Goal: Task Accomplishment & Management: Use online tool/utility

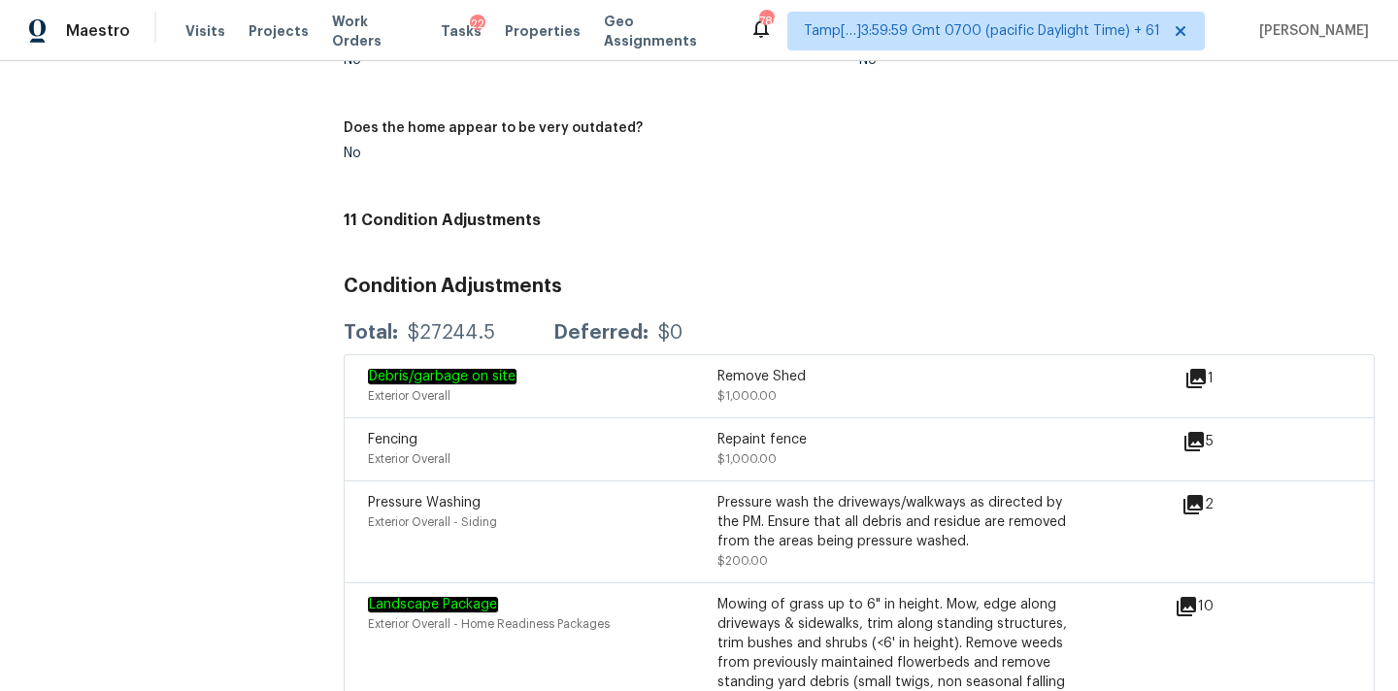
scroll to position [2020, 0]
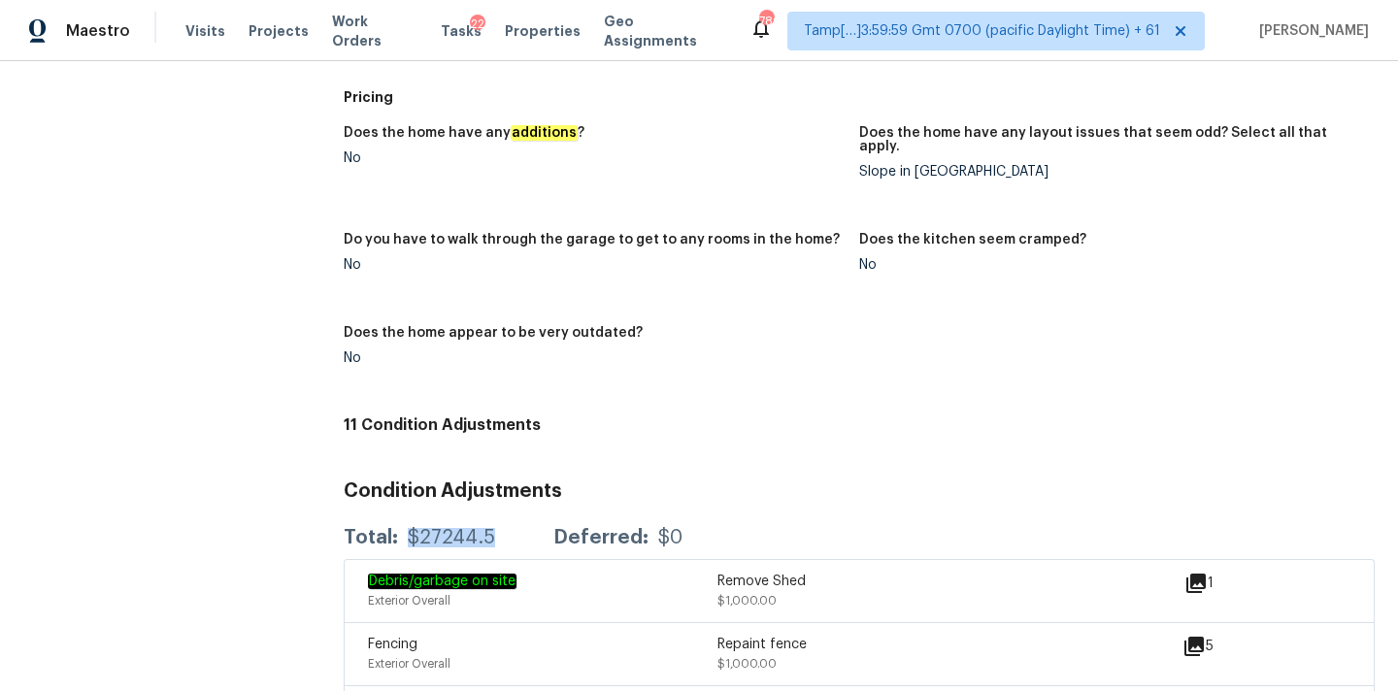
copy div "$27244.5"
drag, startPoint x: 405, startPoint y: 525, endPoint x: 516, endPoint y: 525, distance: 111.6
click at [516, 528] on div "Total: $27244.5 Deferred: $0" at bounding box center [513, 537] width 339 height 19
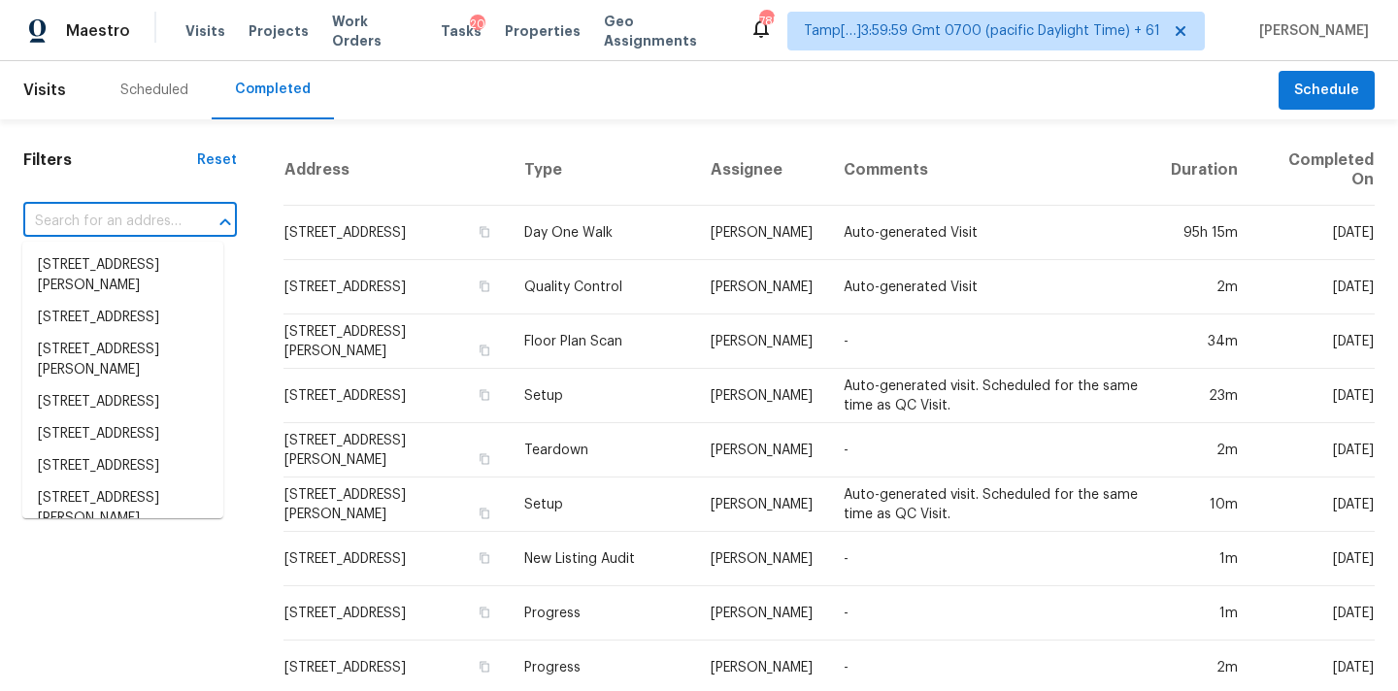
click at [55, 217] on input "text" at bounding box center [102, 222] width 159 height 30
paste input "13041 Reata Ridge Dr Parker, CO, 80134"
type input "13041 Reata Ridge Dr Parker, CO, 80134"
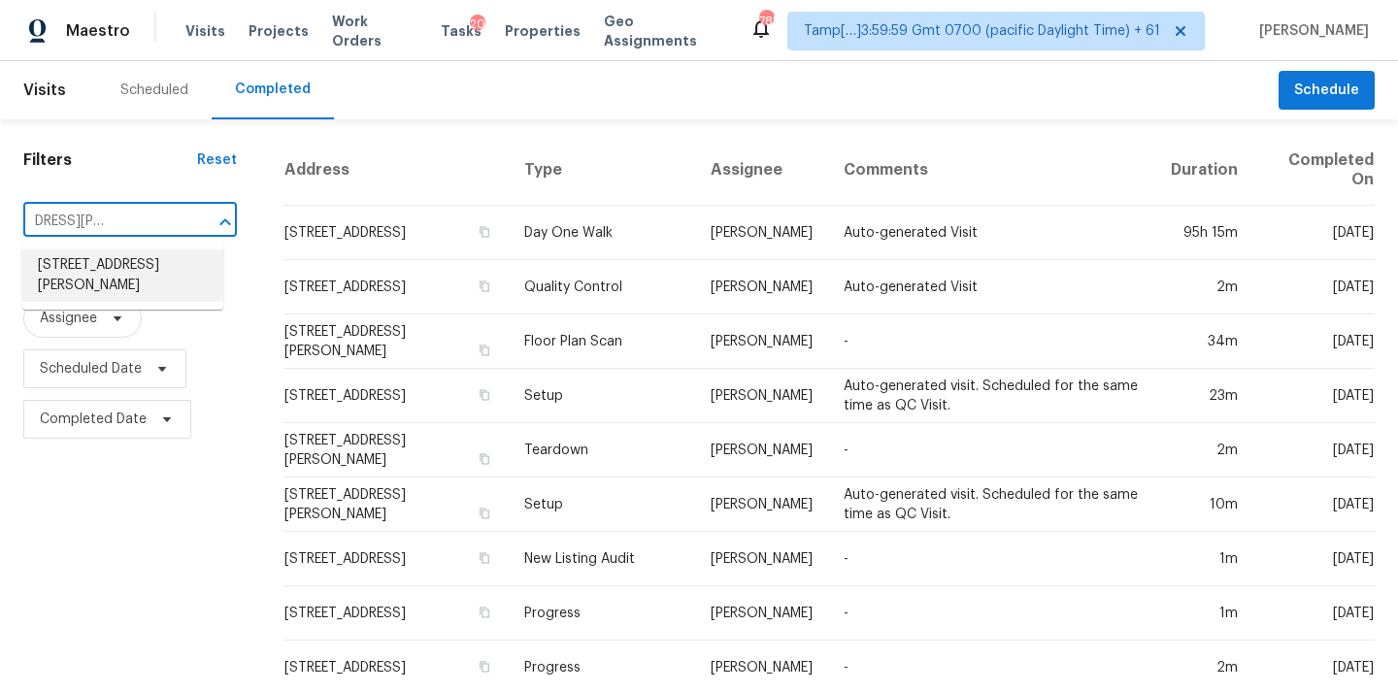
click at [76, 268] on li "13041 Reata Ridge Dr, Parker, CO 80134" at bounding box center [122, 275] width 201 height 52
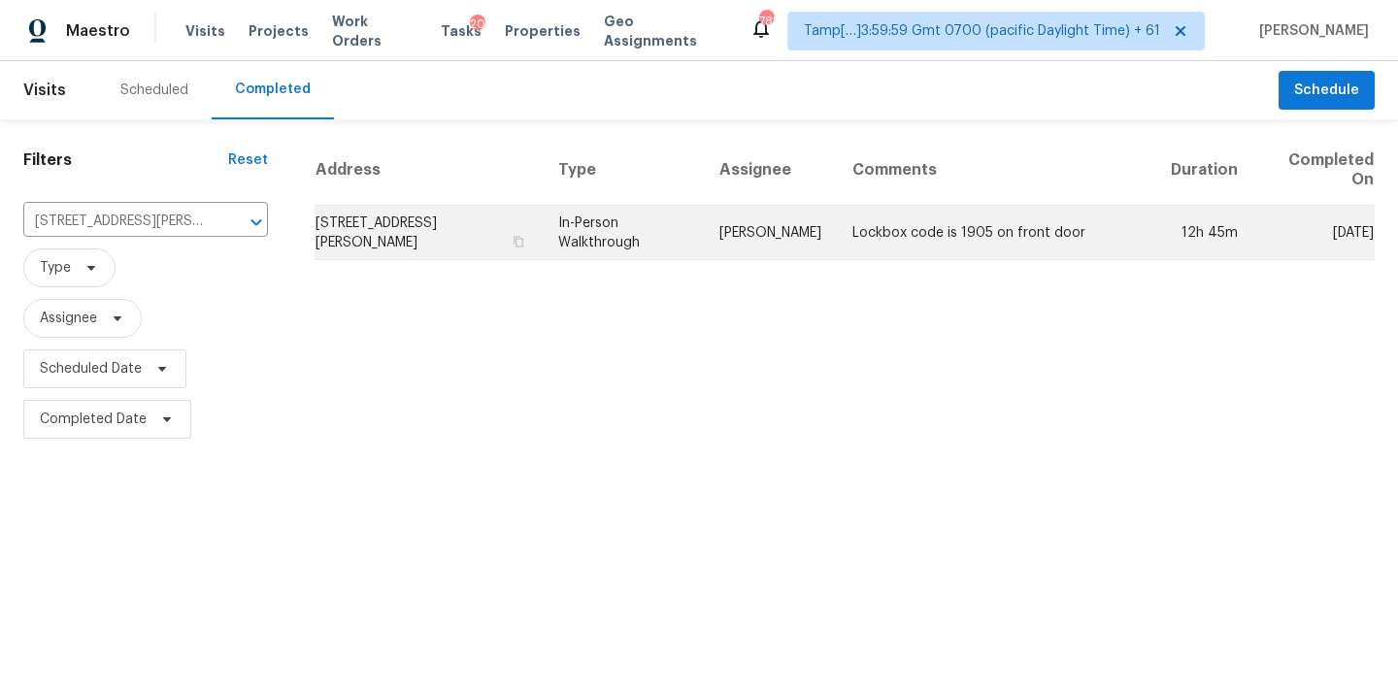
click at [618, 222] on td "In-Person Walkthrough" at bounding box center [623, 233] width 161 height 54
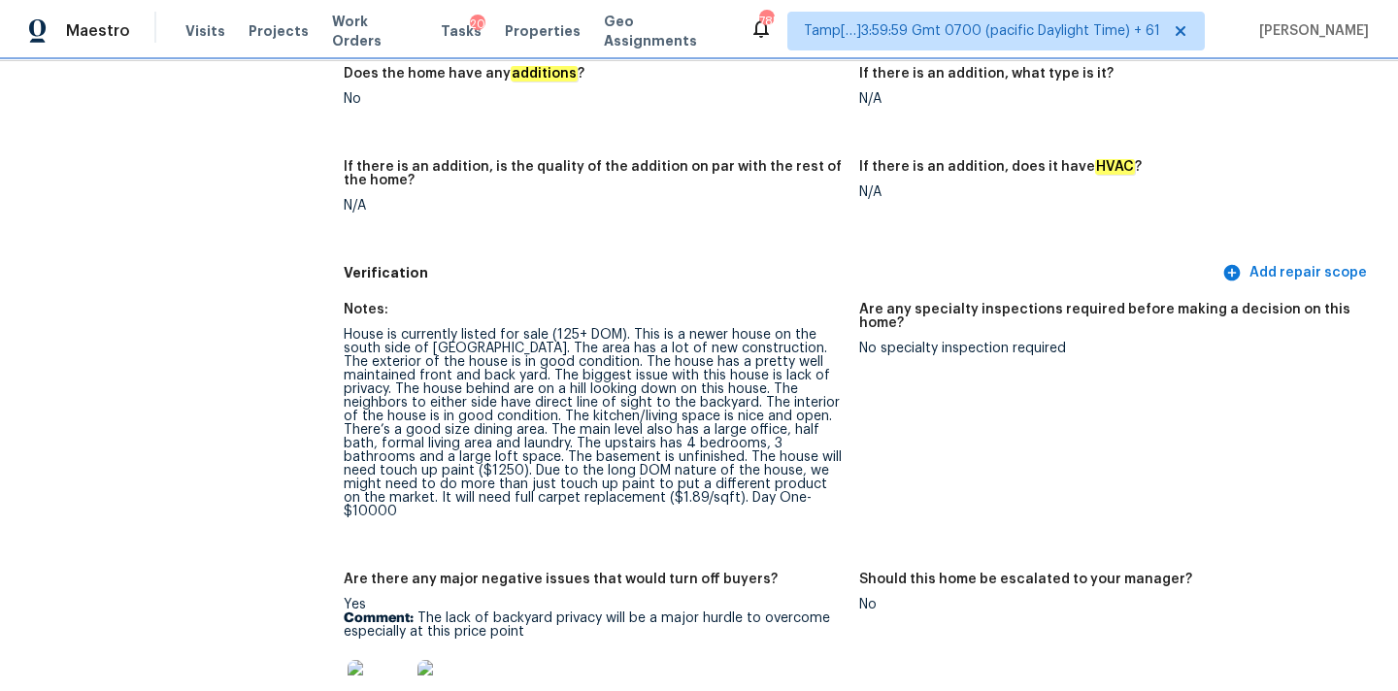
scroll to position [4746, 0]
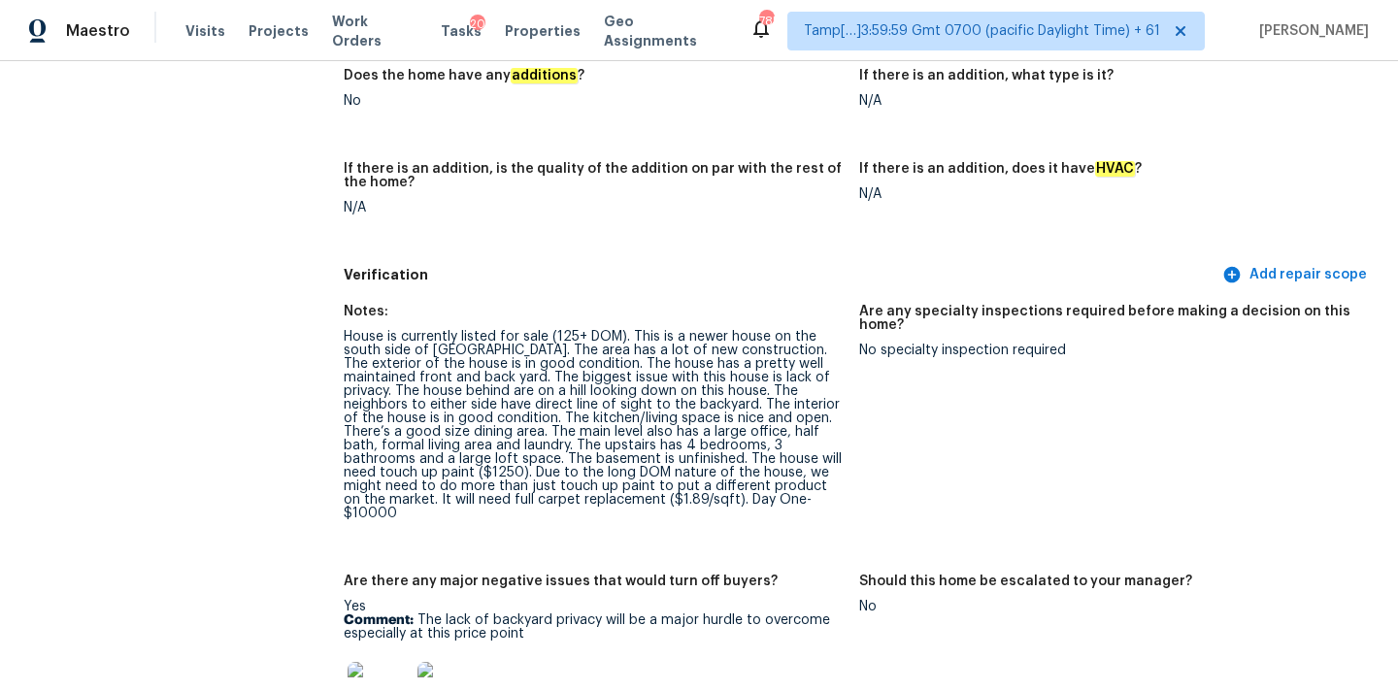
click at [543, 390] on div "House is currently listed for sale (125+ DOM). This is a newer house on the sou…" at bounding box center [594, 425] width 500 height 190
click at [572, 469] on div "House is currently listed for sale (125+ DOM). This is a newer house on the sou…" at bounding box center [594, 425] width 500 height 190
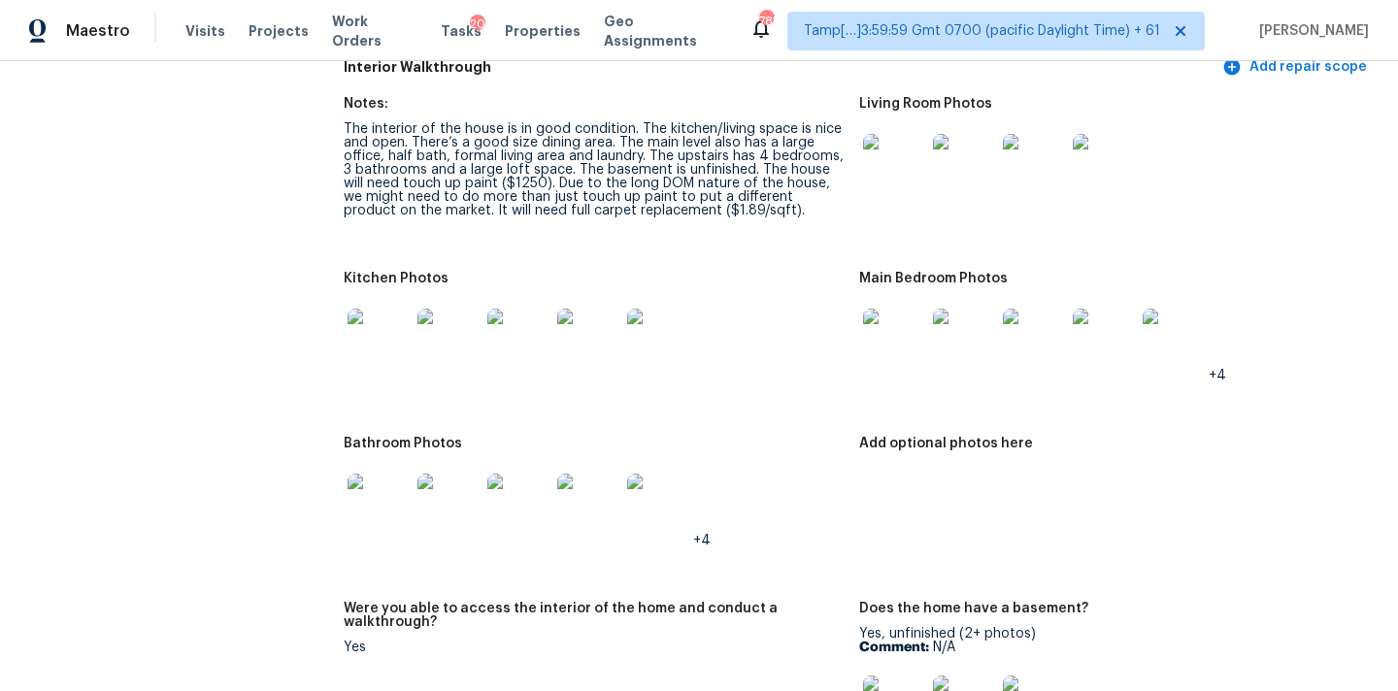
scroll to position [2706, 0]
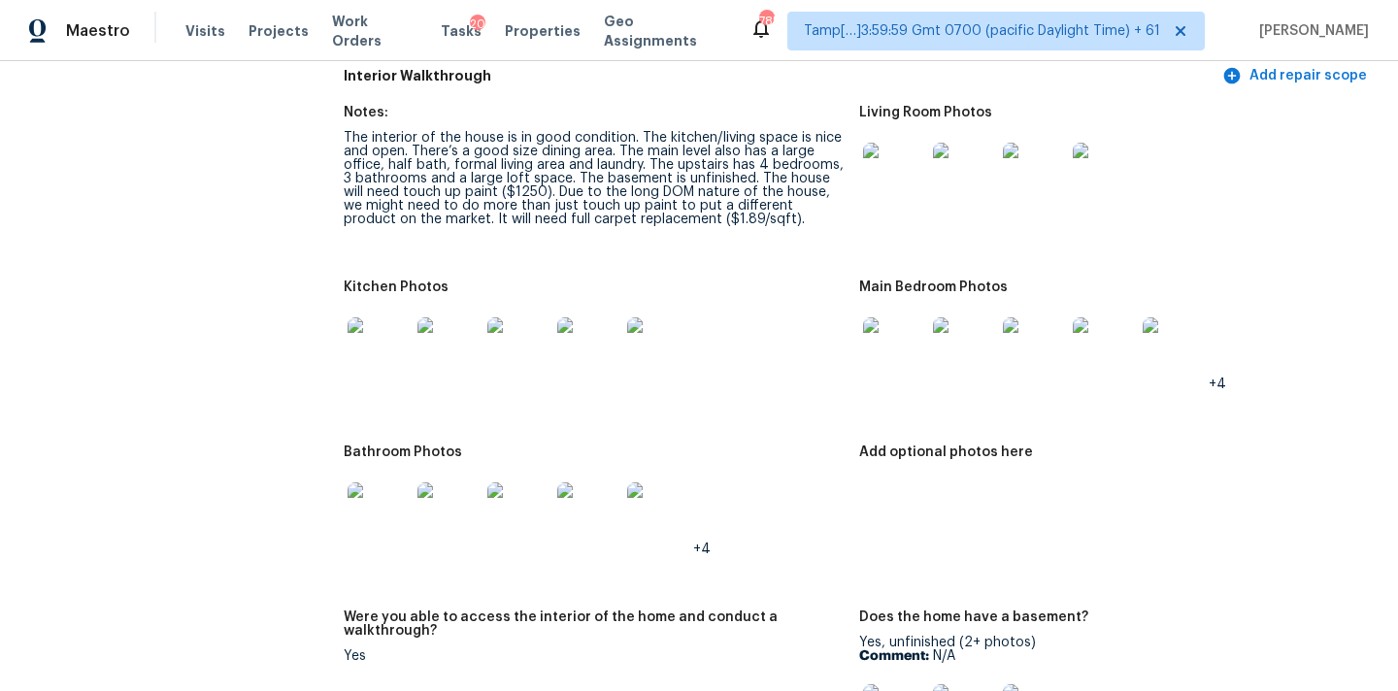
click at [881, 165] on img at bounding box center [894, 174] width 62 height 62
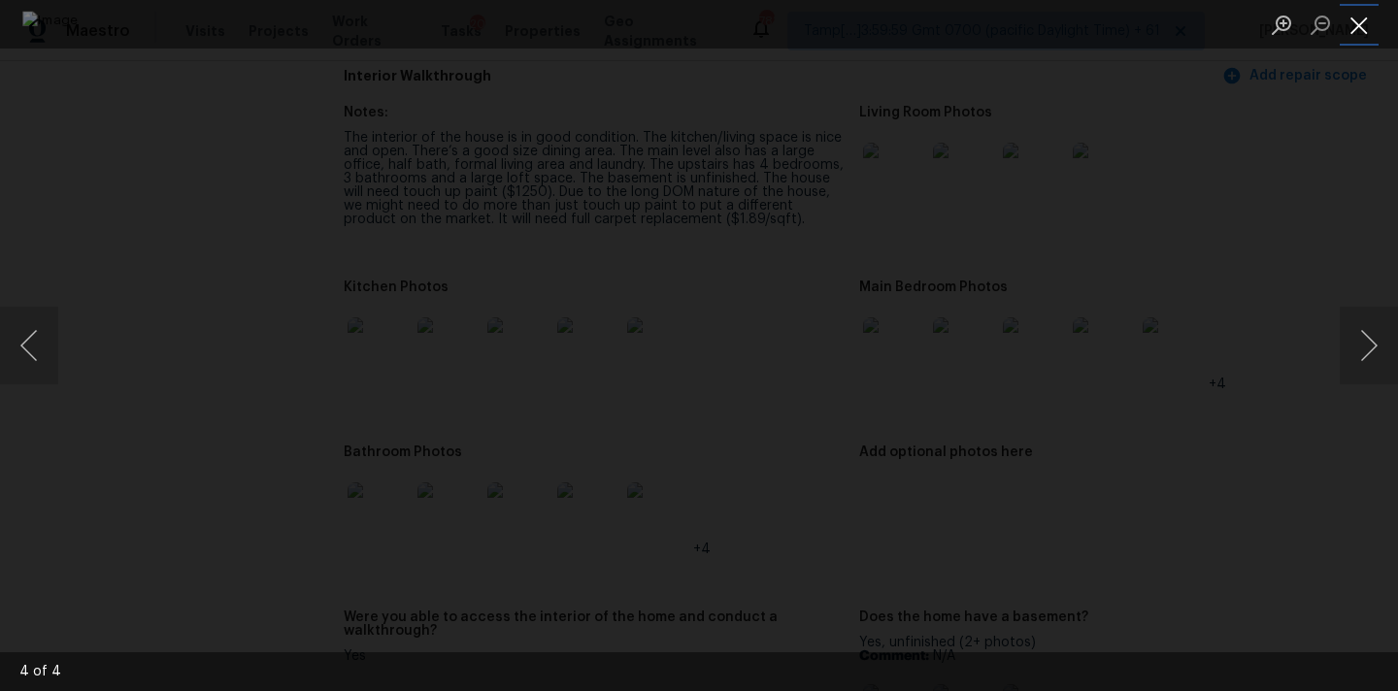
click at [1357, 16] on button "Close lightbox" at bounding box center [1358, 25] width 39 height 34
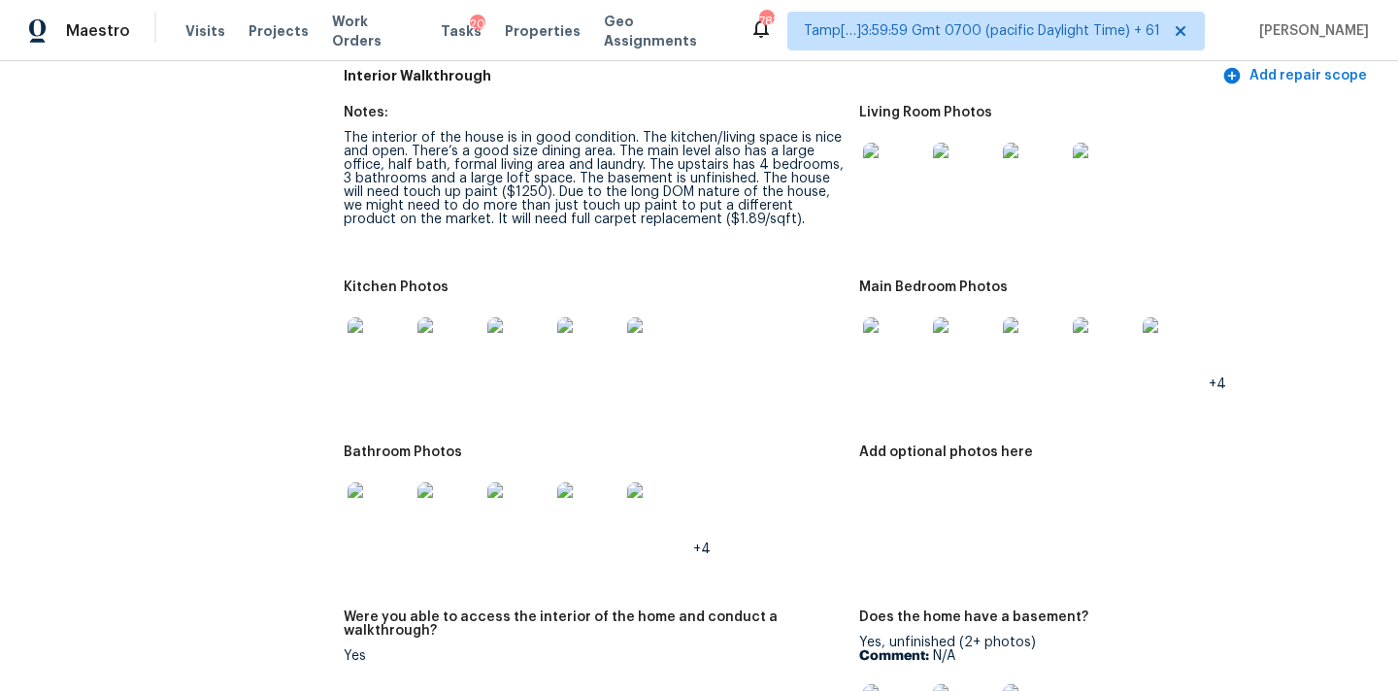
click at [885, 335] on img at bounding box center [894, 348] width 62 height 62
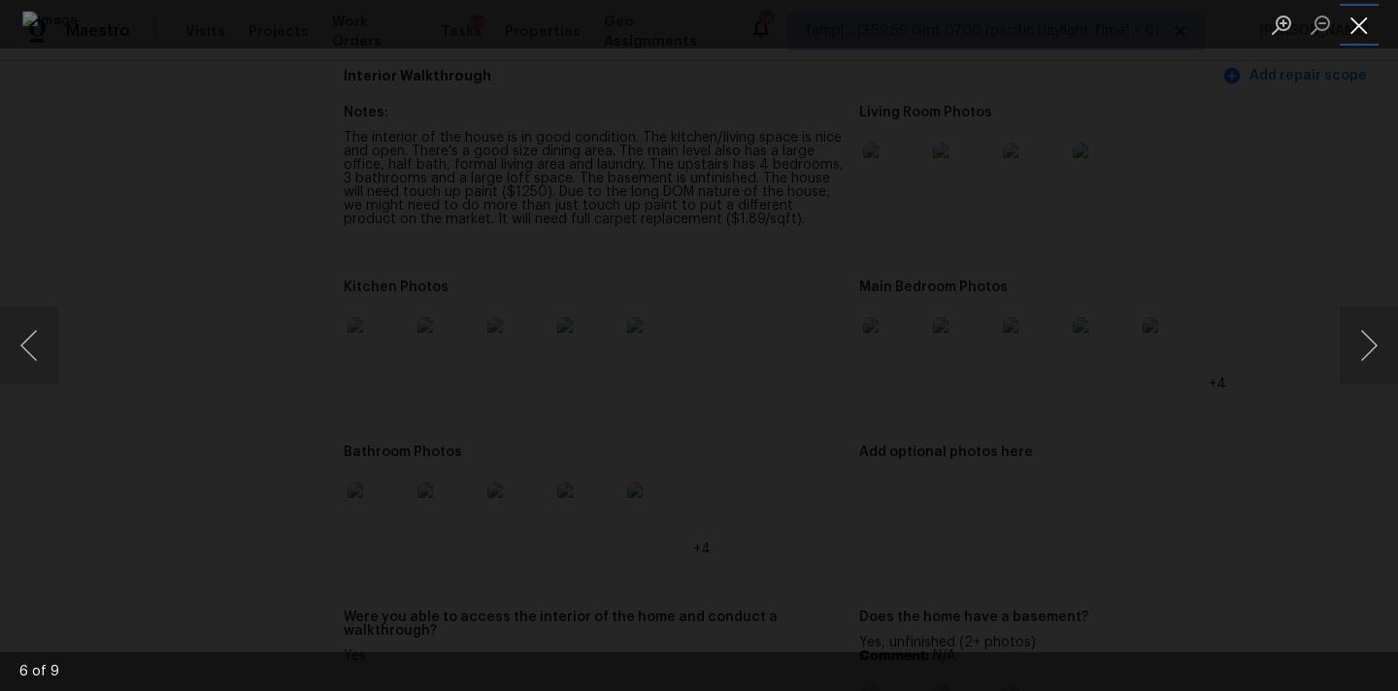
click at [1365, 17] on button "Close lightbox" at bounding box center [1358, 25] width 39 height 34
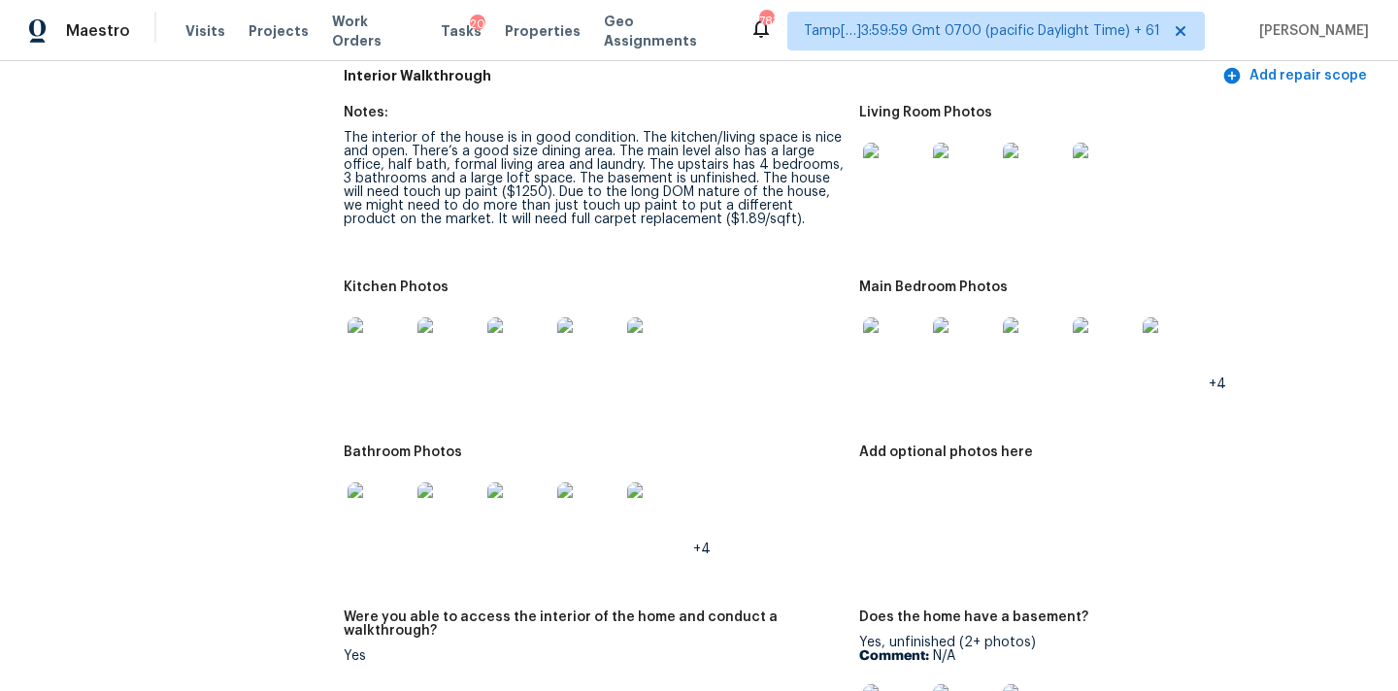
click at [388, 330] on img at bounding box center [378, 348] width 62 height 62
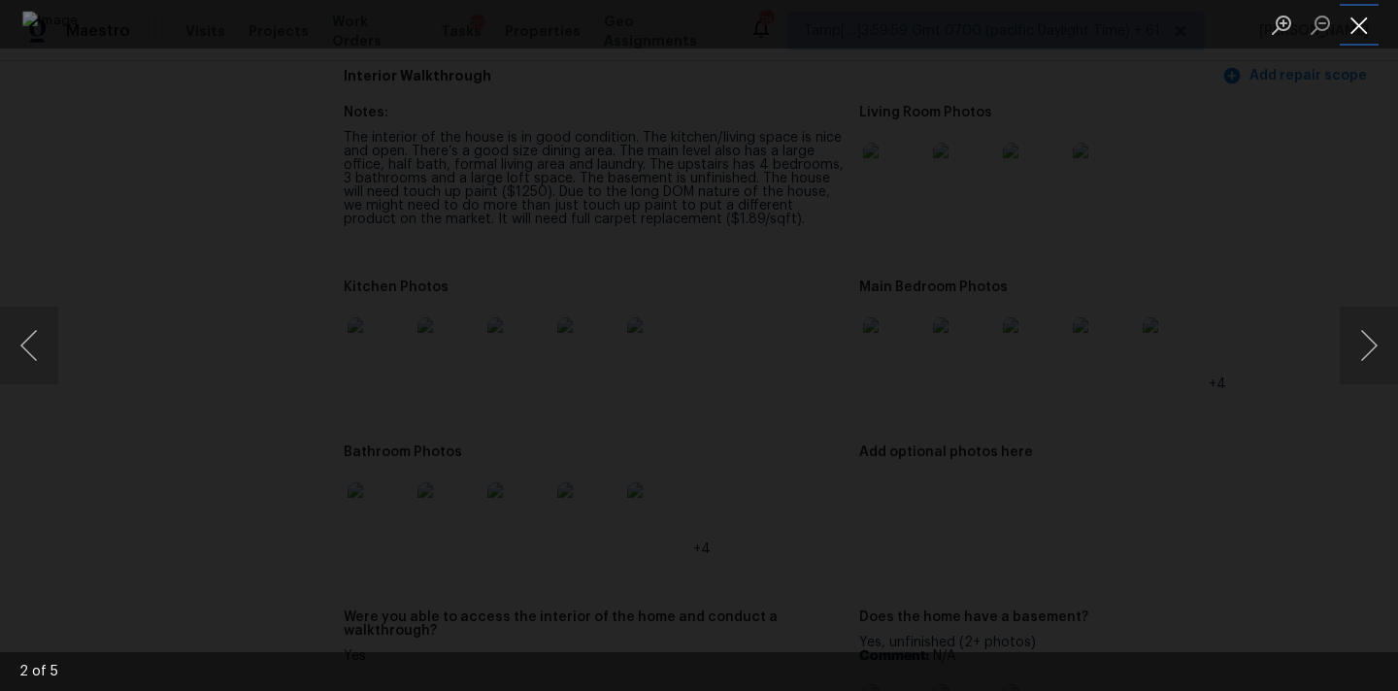
click at [1349, 22] on button "Close lightbox" at bounding box center [1358, 25] width 39 height 34
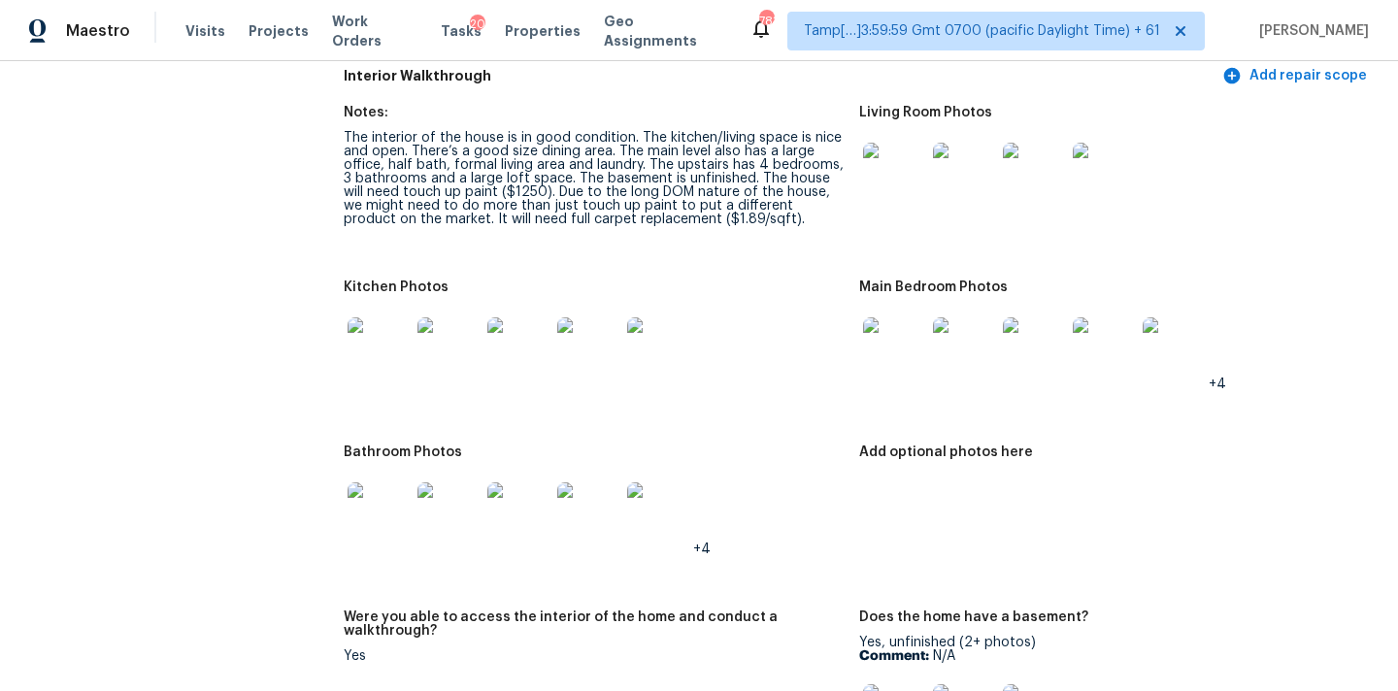
click at [399, 484] on img at bounding box center [378, 513] width 62 height 62
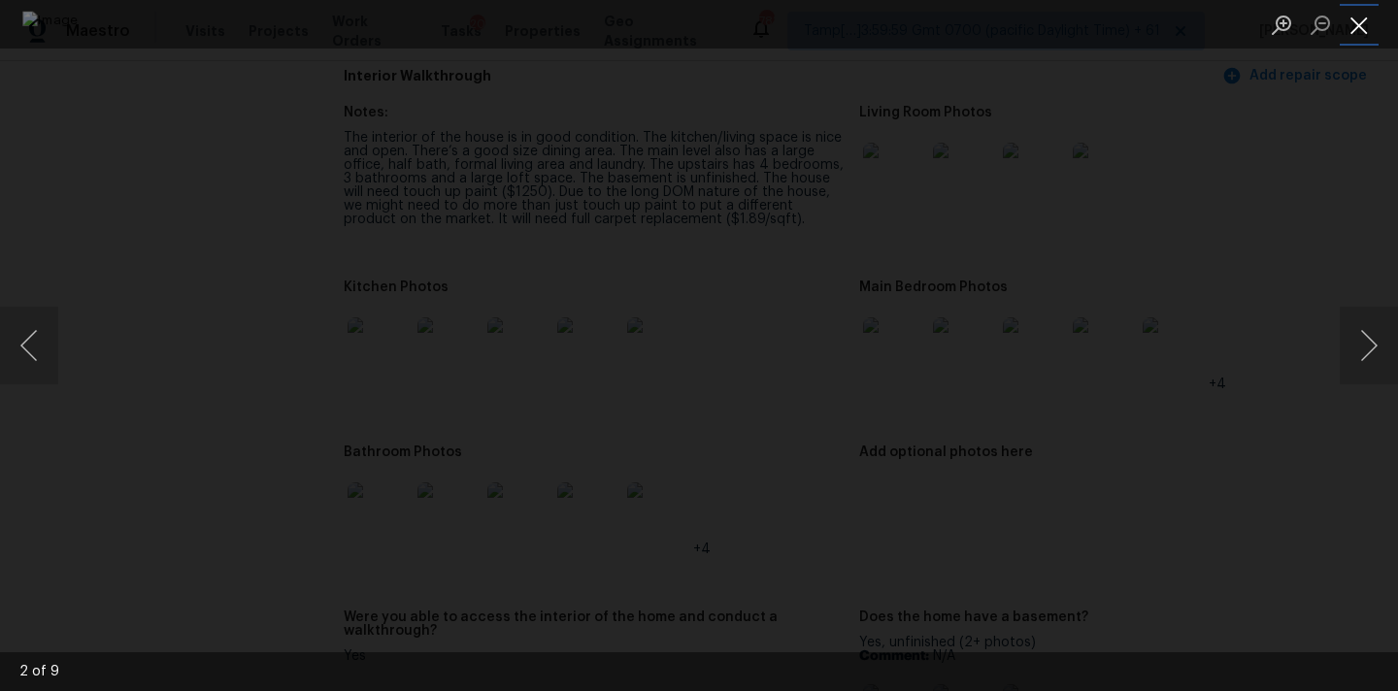
click at [1365, 21] on button "Close lightbox" at bounding box center [1358, 25] width 39 height 34
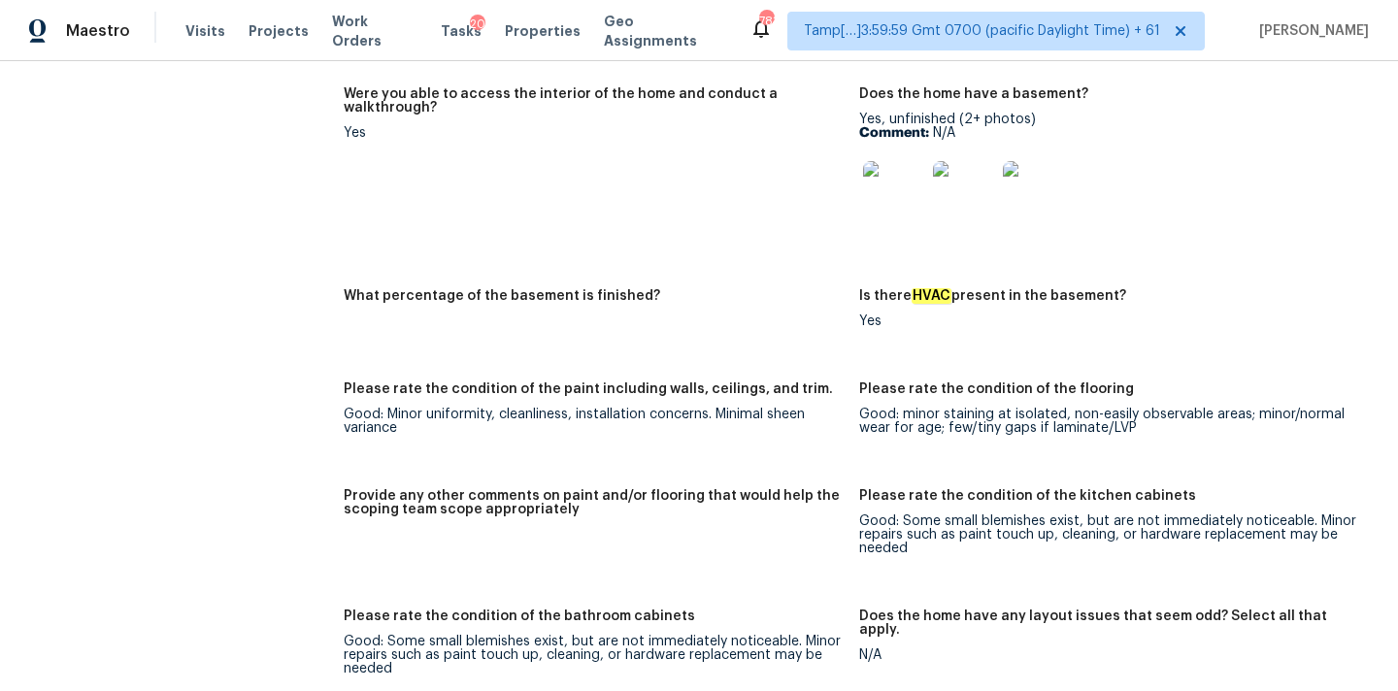
scroll to position [3243, 0]
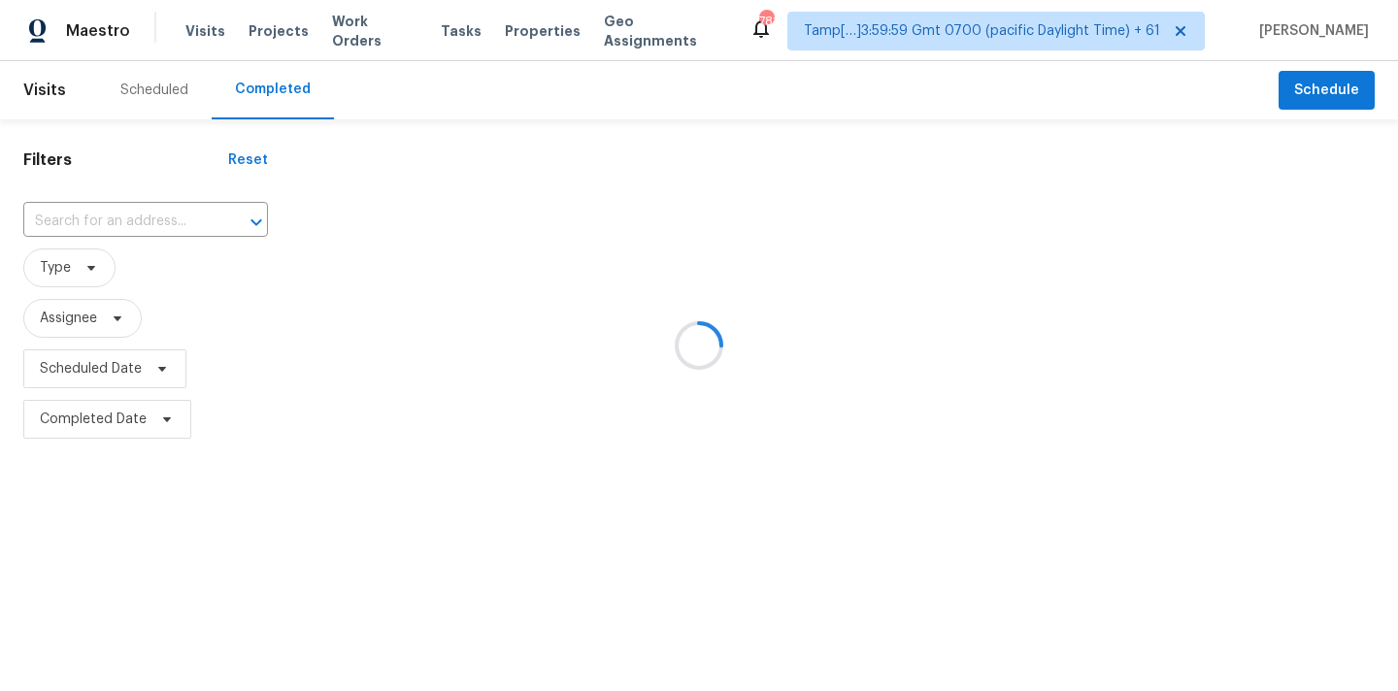
click at [90, 228] on div at bounding box center [699, 345] width 1398 height 691
click at [90, 228] on input "text" at bounding box center [118, 222] width 190 height 30
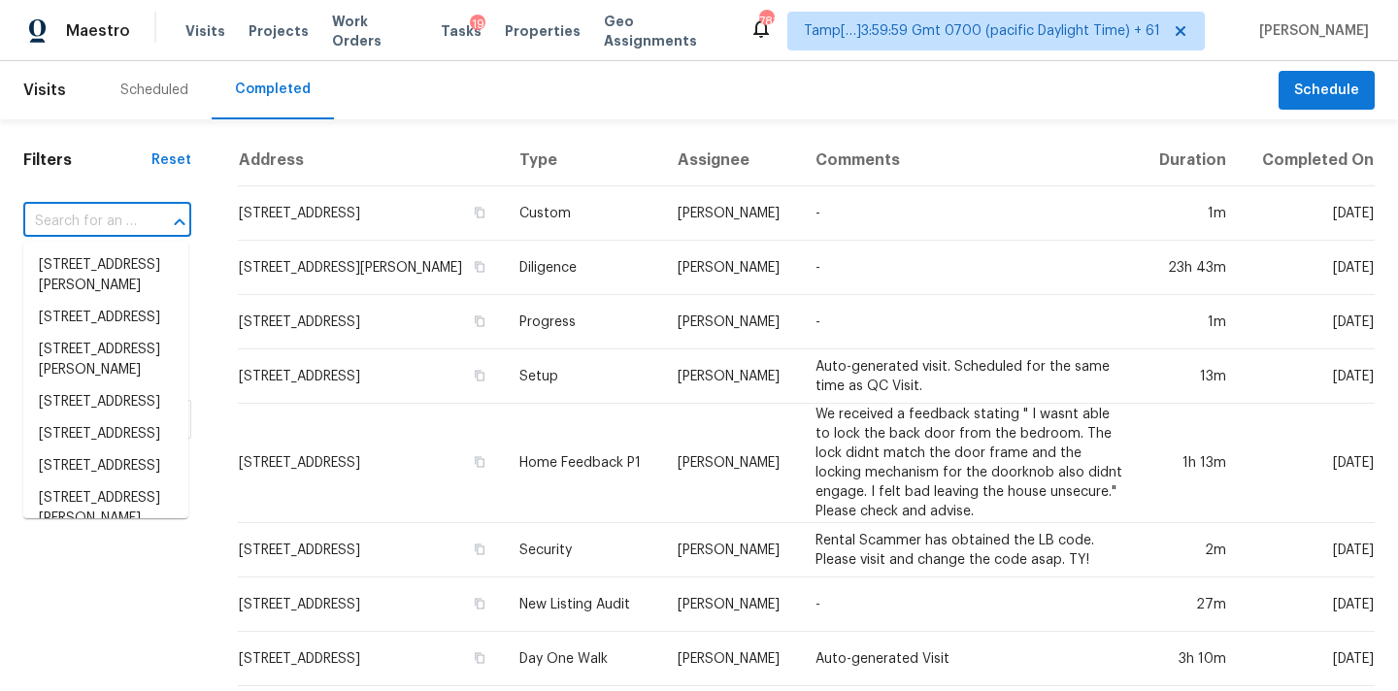
paste input "1507 Cross St, Copperas Cove, TX 76522"
type input "1507 Cross St, Copperas Cove, TX 76522"
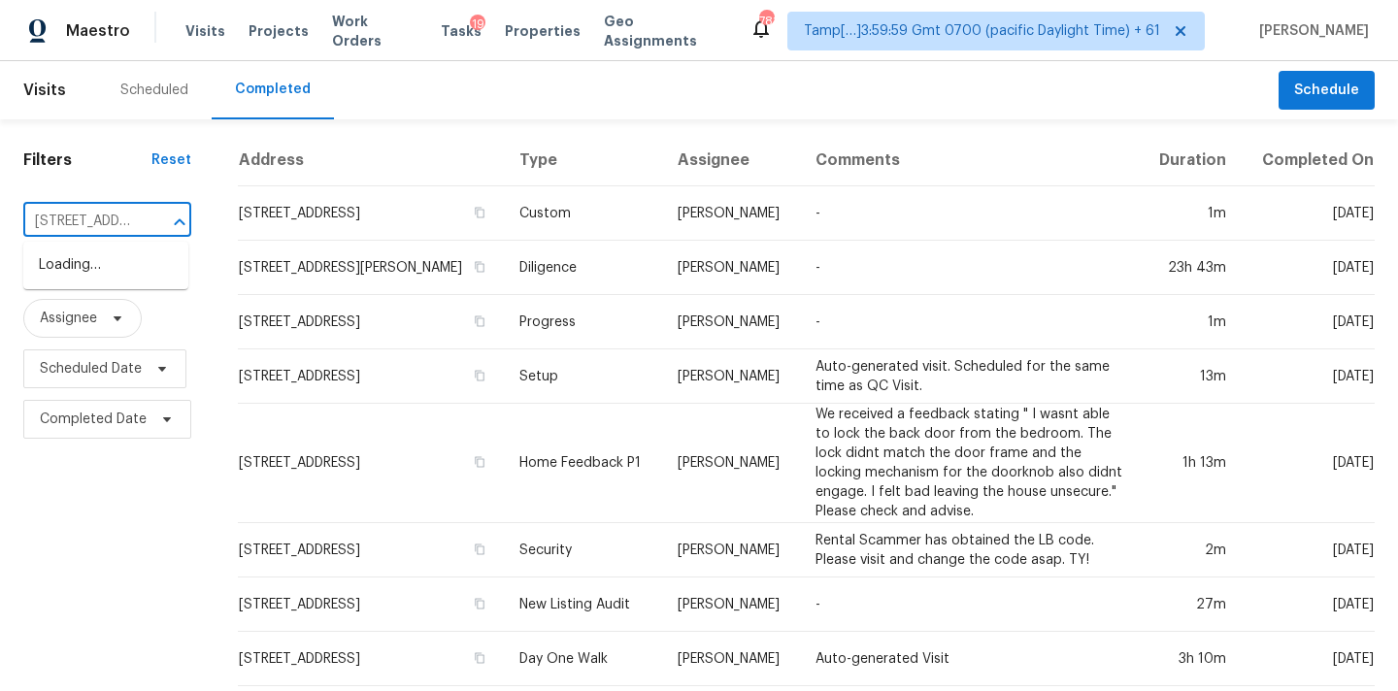
scroll to position [0, 157]
click at [99, 268] on li "1507 Cross St, Copperas Cove, TX 76522" at bounding box center [105, 265] width 165 height 32
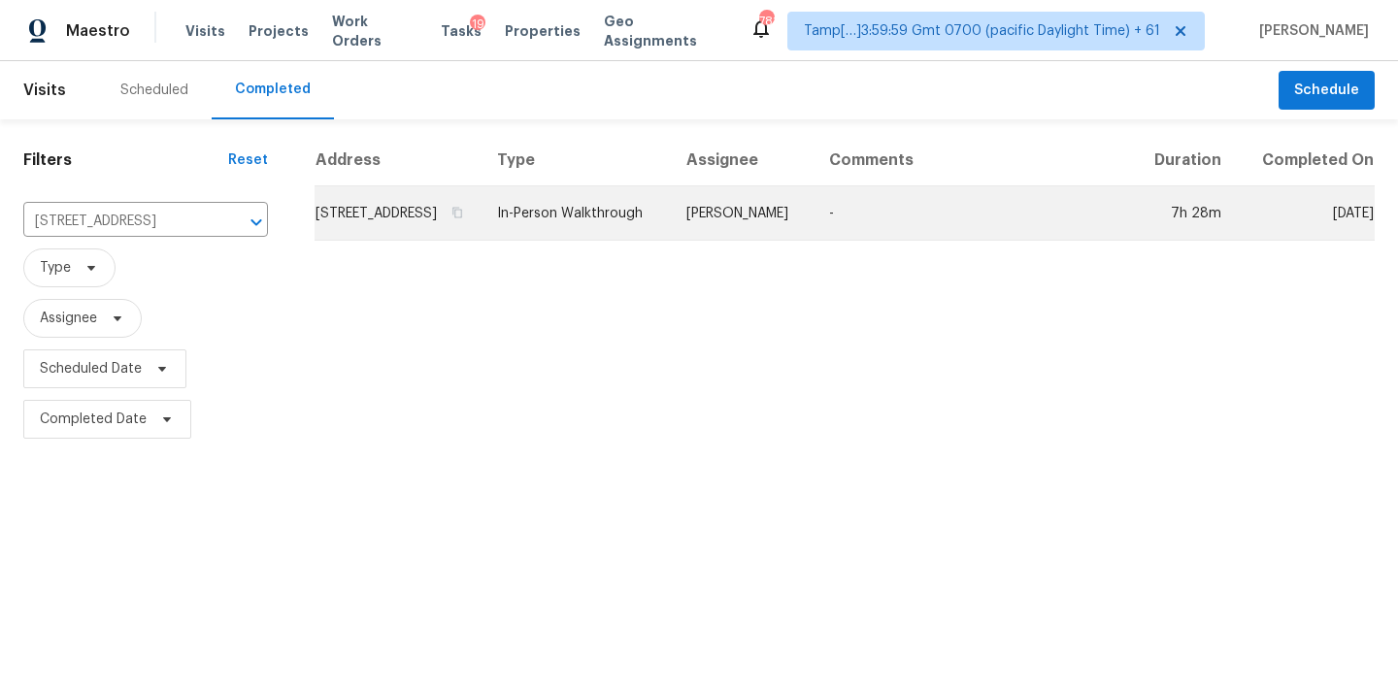
click at [635, 241] on td "In-Person Walkthrough" at bounding box center [575, 213] width 189 height 54
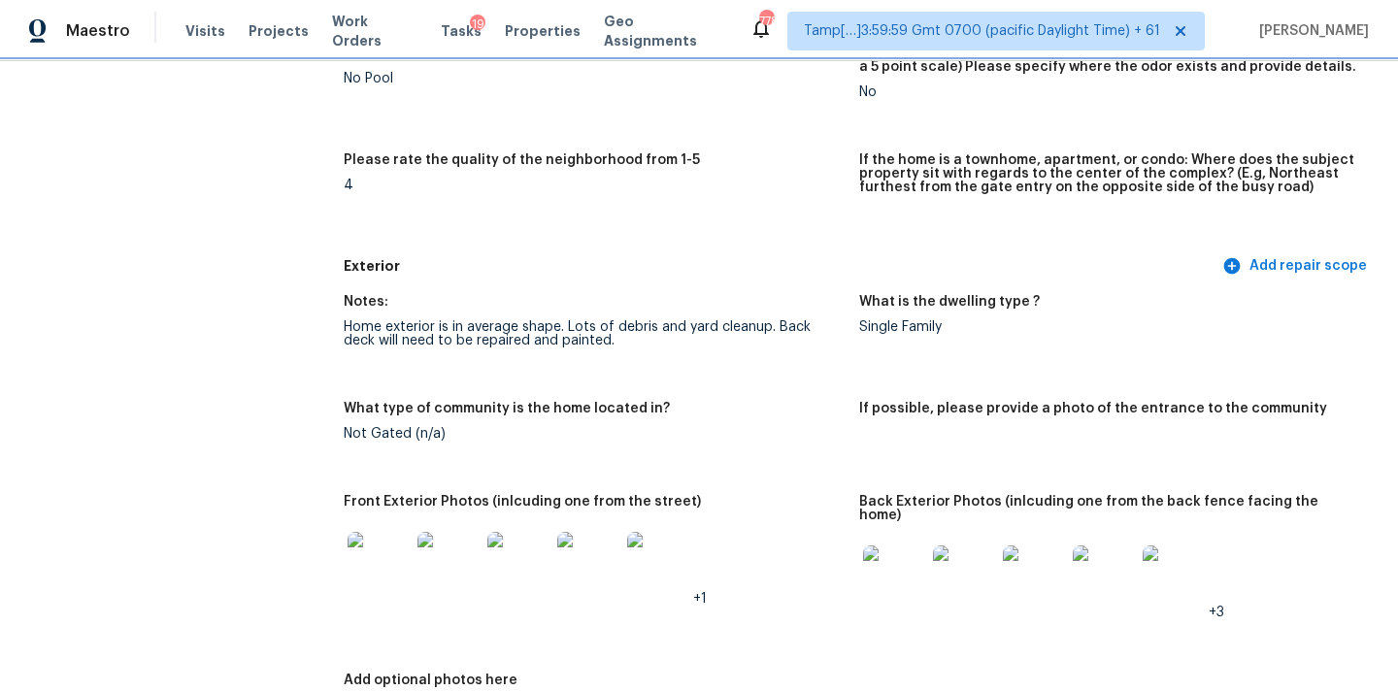
scroll to position [631, 0]
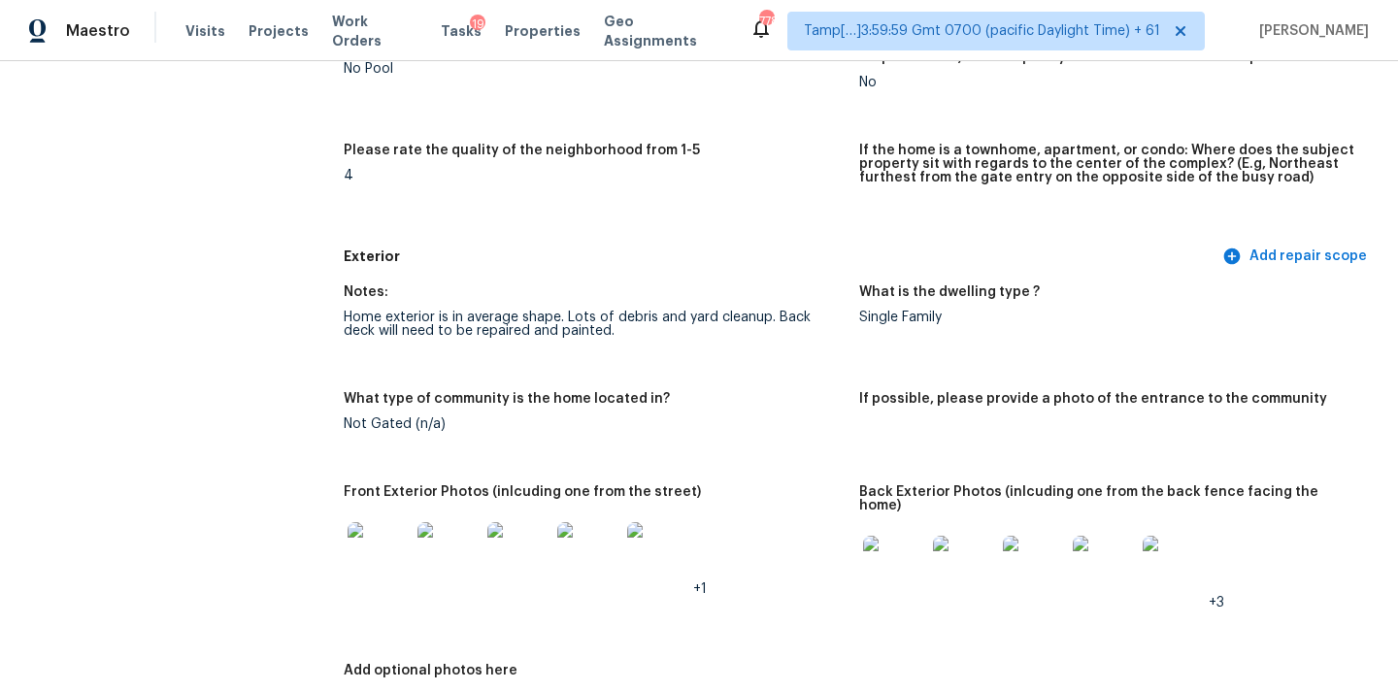
click at [442, 330] on div "Home exterior is in average shape. Lots of debris and yard cleanup. Back deck w…" at bounding box center [594, 324] width 500 height 27
drag, startPoint x: 444, startPoint y: 330, endPoint x: 597, endPoint y: 337, distance: 152.5
click at [597, 337] on div "Home exterior is in average shape. Lots of debris and yard cleanup. Back deck w…" at bounding box center [594, 324] width 500 height 27
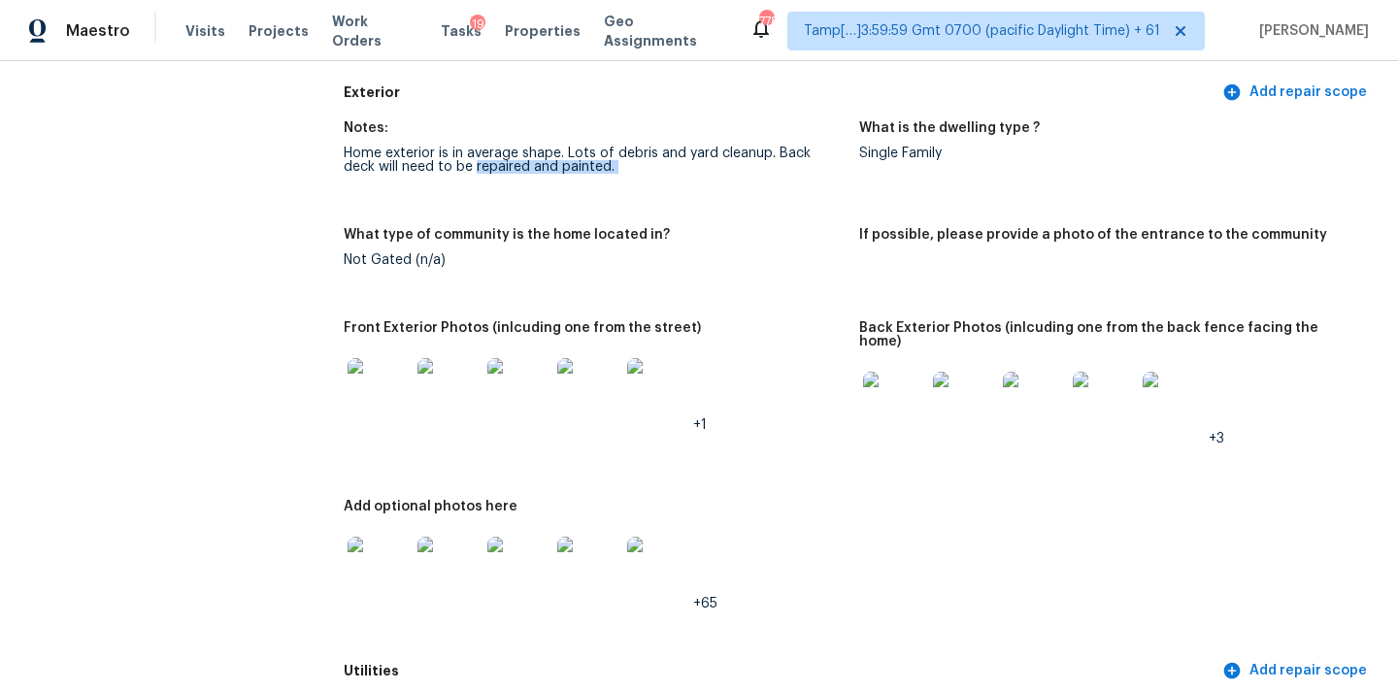
scroll to position [836, 0]
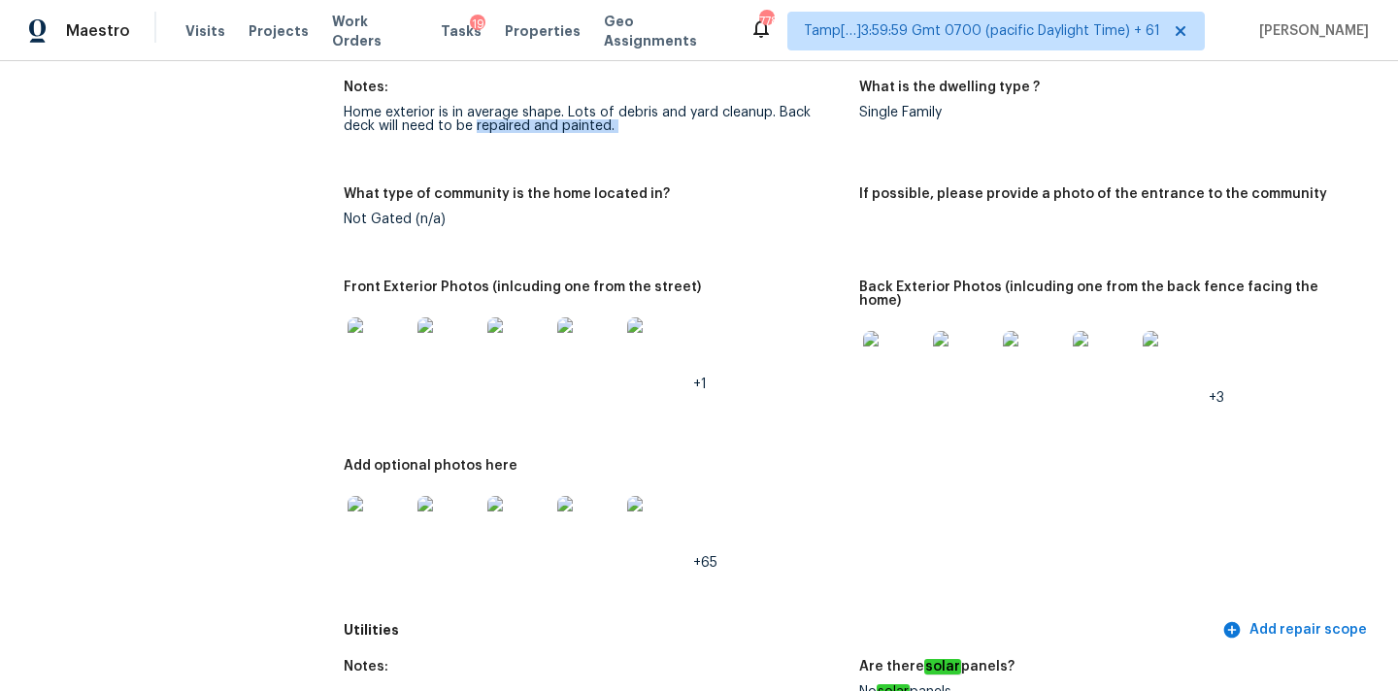
click at [902, 359] on img at bounding box center [894, 362] width 62 height 62
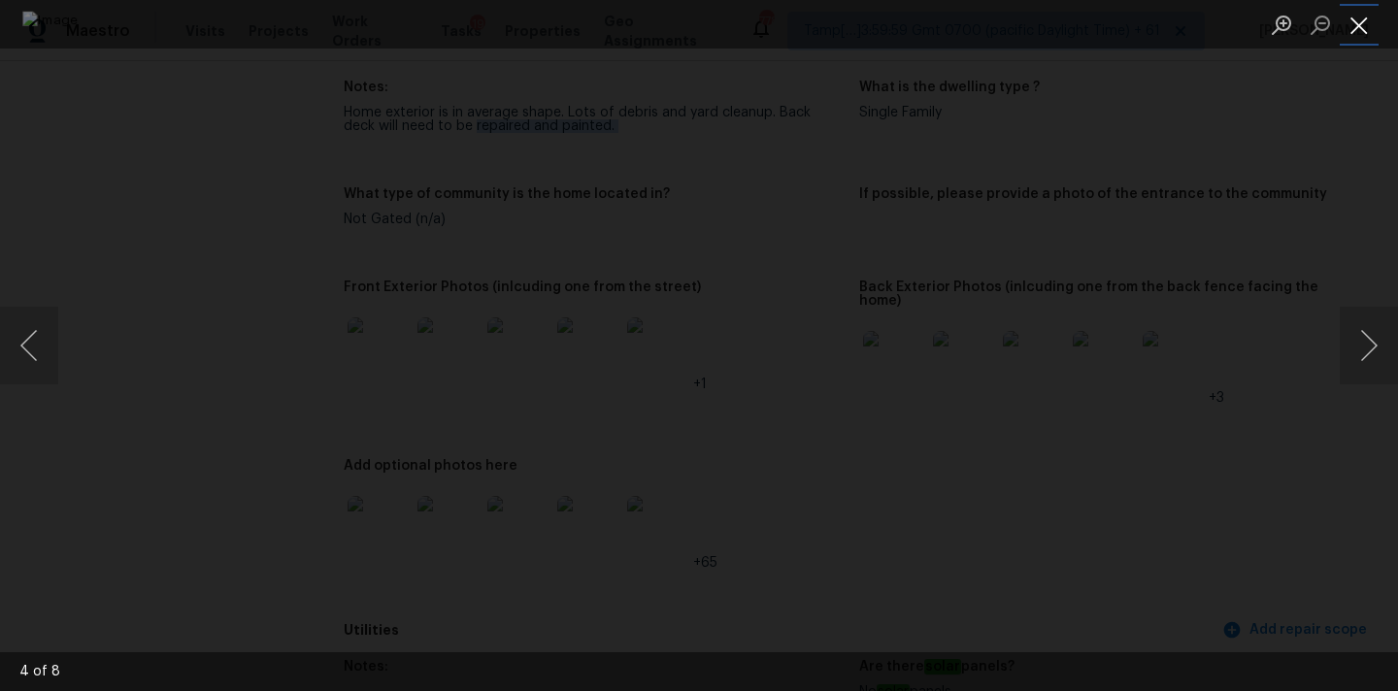
click at [1353, 13] on button "Close lightbox" at bounding box center [1358, 25] width 39 height 34
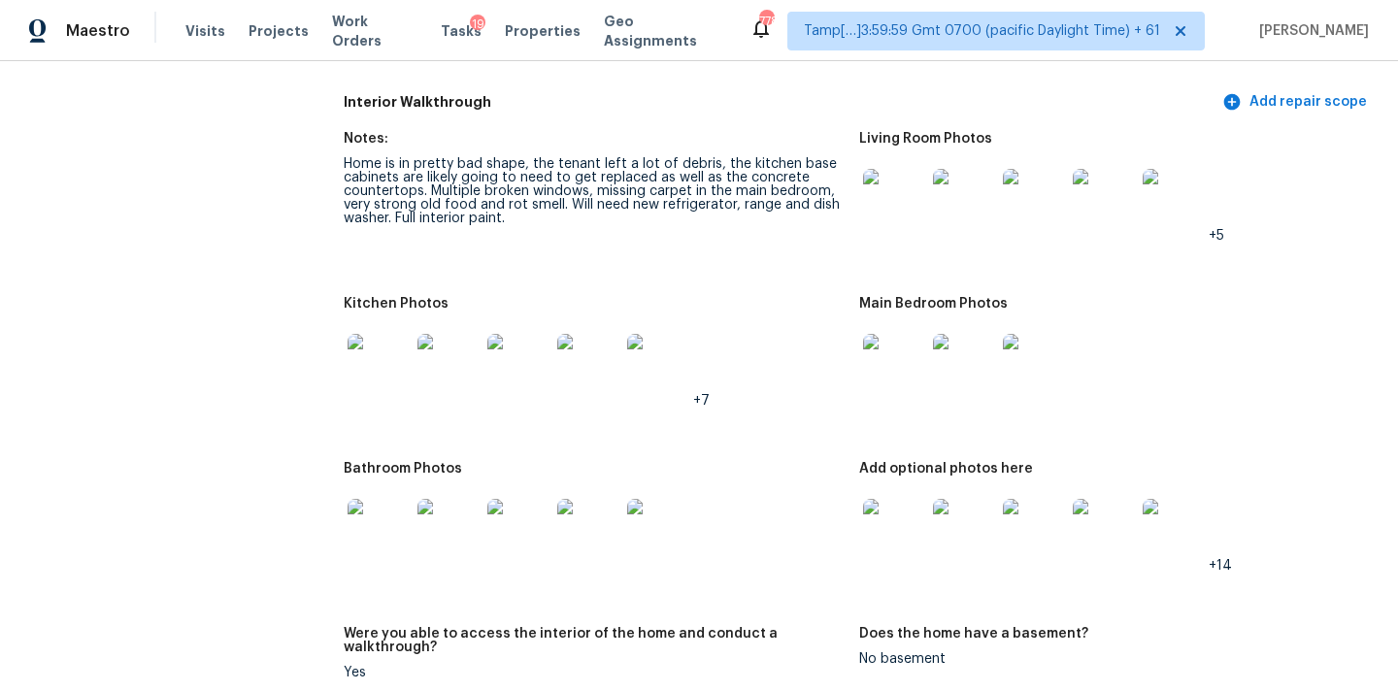
scroll to position [2113, 0]
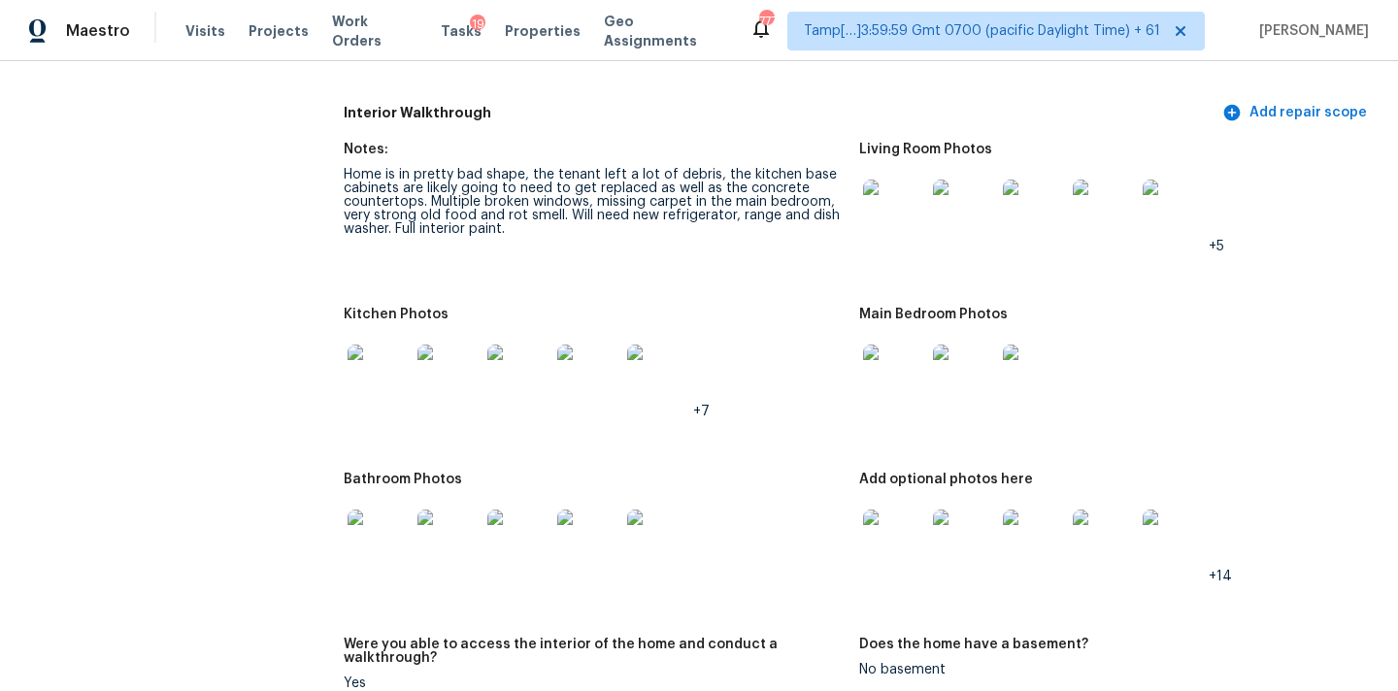
click at [752, 168] on div "Home is in pretty bad shape, the tenant left a lot of debris, the kitchen base …" at bounding box center [594, 202] width 500 height 68
copy div "kitchen"
copy div "broken windows"
drag, startPoint x: 482, startPoint y: 186, endPoint x: 584, endPoint y: 188, distance: 101.9
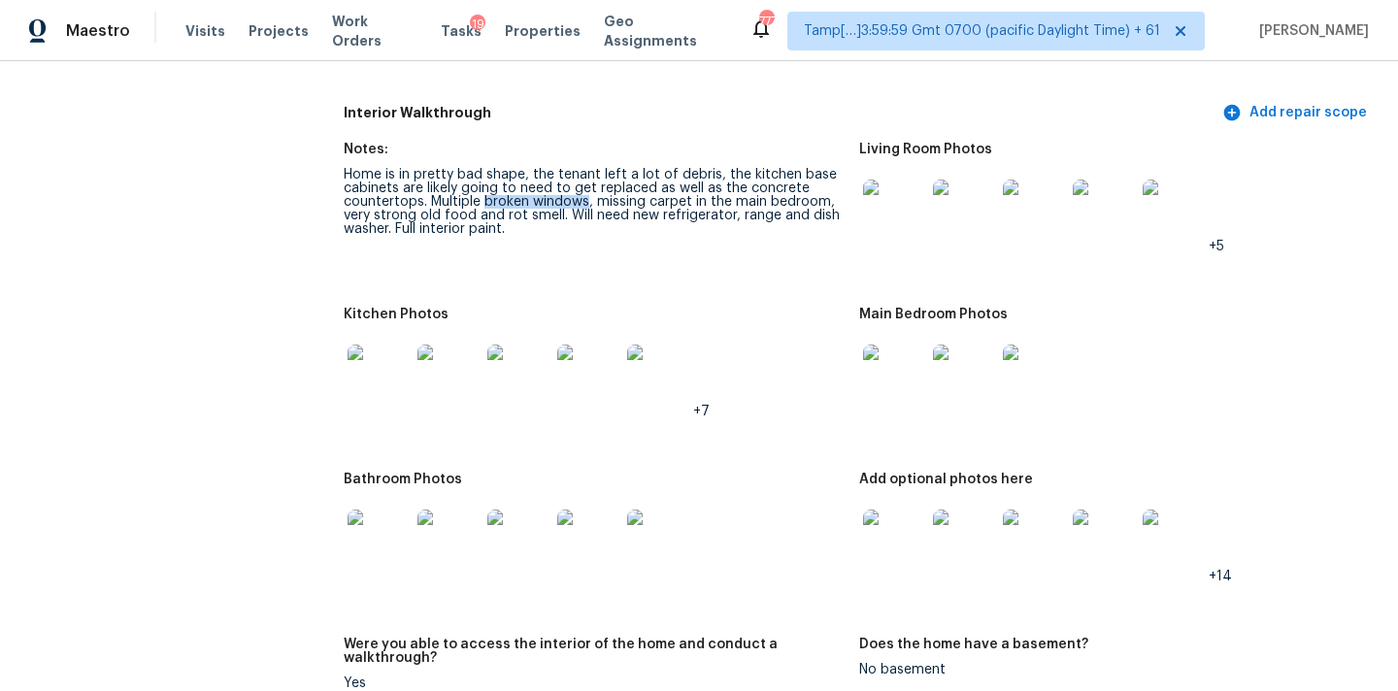
click at [584, 188] on div "Home is in pretty bad shape, the tenant left a lot of debris, the kitchen base …" at bounding box center [594, 202] width 500 height 68
copy div "missing carpet in the main bedroom"
drag, startPoint x: 599, startPoint y: 191, endPoint x: 823, endPoint y: 191, distance: 224.2
click at [823, 191] on div "Home is in pretty bad shape, the tenant left a lot of debris, the kitchen base …" at bounding box center [594, 202] width 500 height 68
copy div "very strong old food and rot smell."
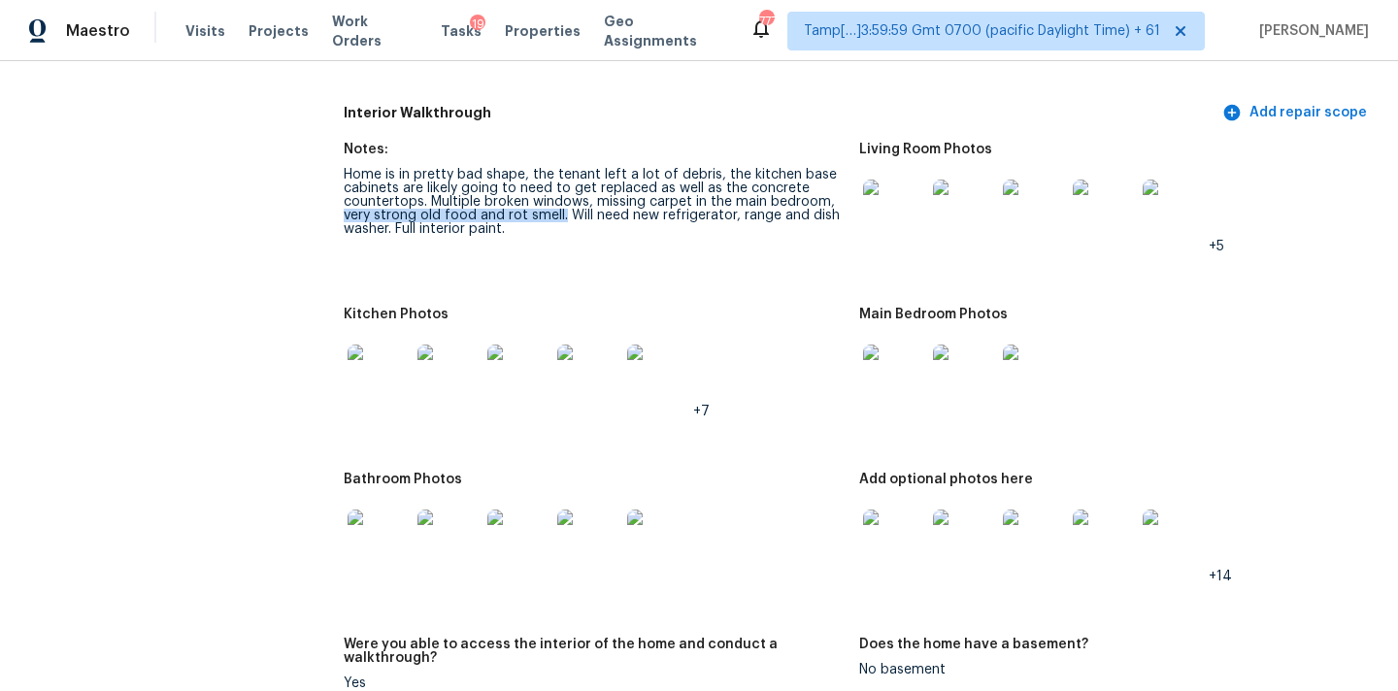
drag, startPoint x: 344, startPoint y: 205, endPoint x: 561, endPoint y: 205, distance: 217.4
click at [561, 205] on div "Home is in pretty bad shape, the tenant left a lot of debris, the kitchen base …" at bounding box center [594, 202] width 500 height 68
copy div "range and dish washer. Full interior paint."
drag, startPoint x: 739, startPoint y: 206, endPoint x: 527, endPoint y: 216, distance: 211.8
click at [527, 216] on div "Home is in pretty bad shape, the tenant left a lot of debris, the kitchen base …" at bounding box center [594, 202] width 500 height 68
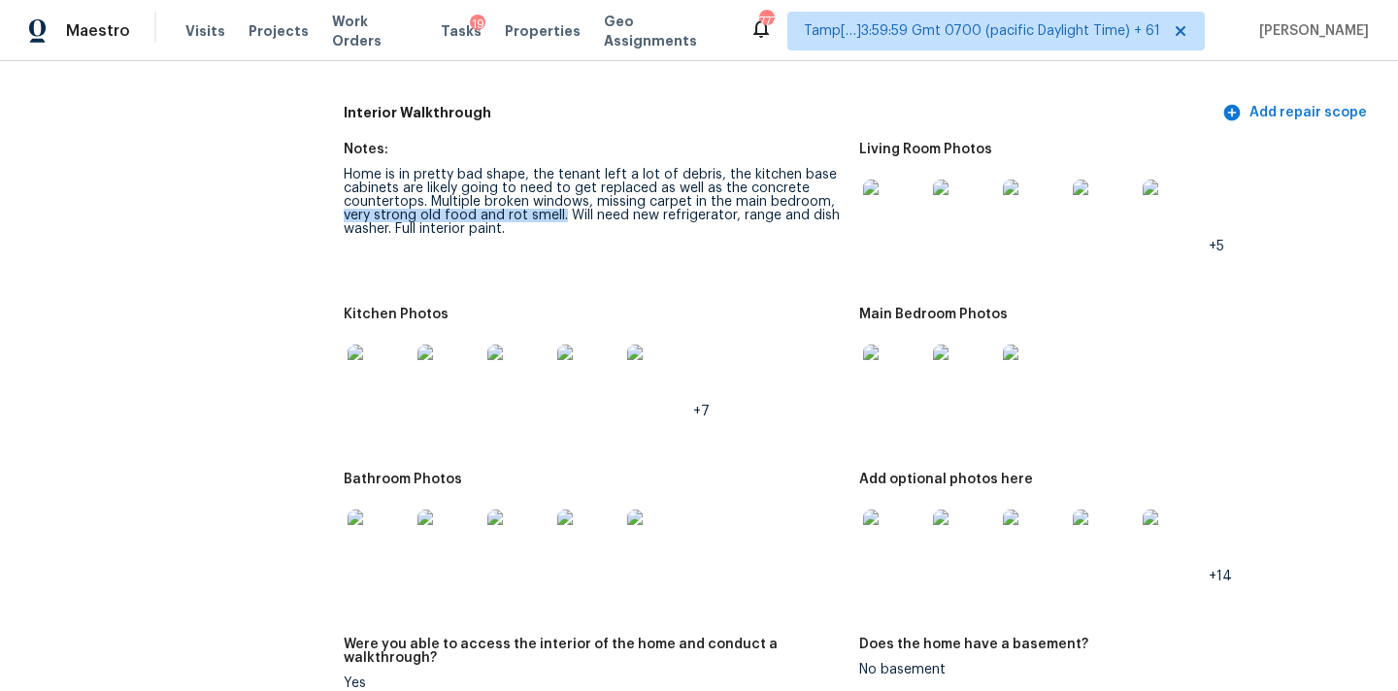
drag, startPoint x: 346, startPoint y: 202, endPoint x: 561, endPoint y: 207, distance: 215.5
click at [561, 207] on div "Home is in pretty bad shape, the tenant left a lot of debris, the kitchen base …" at bounding box center [594, 202] width 500 height 68
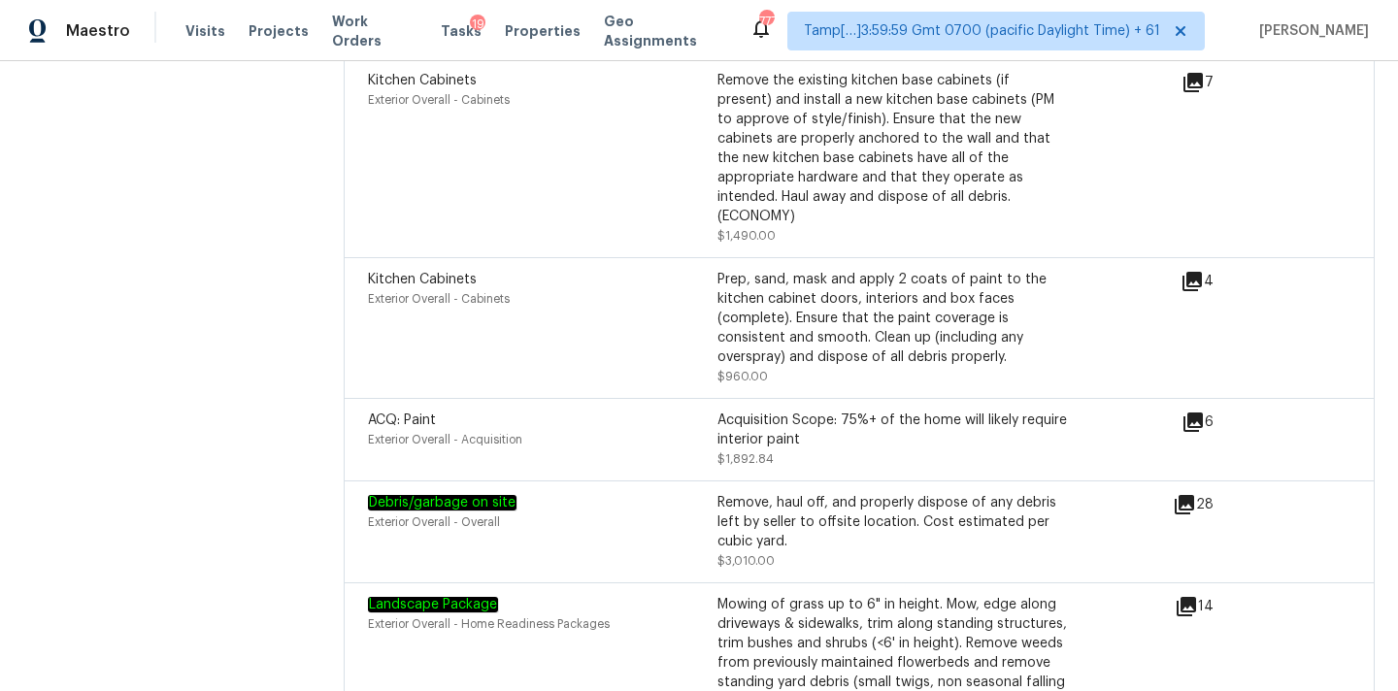
scroll to position [5388, 0]
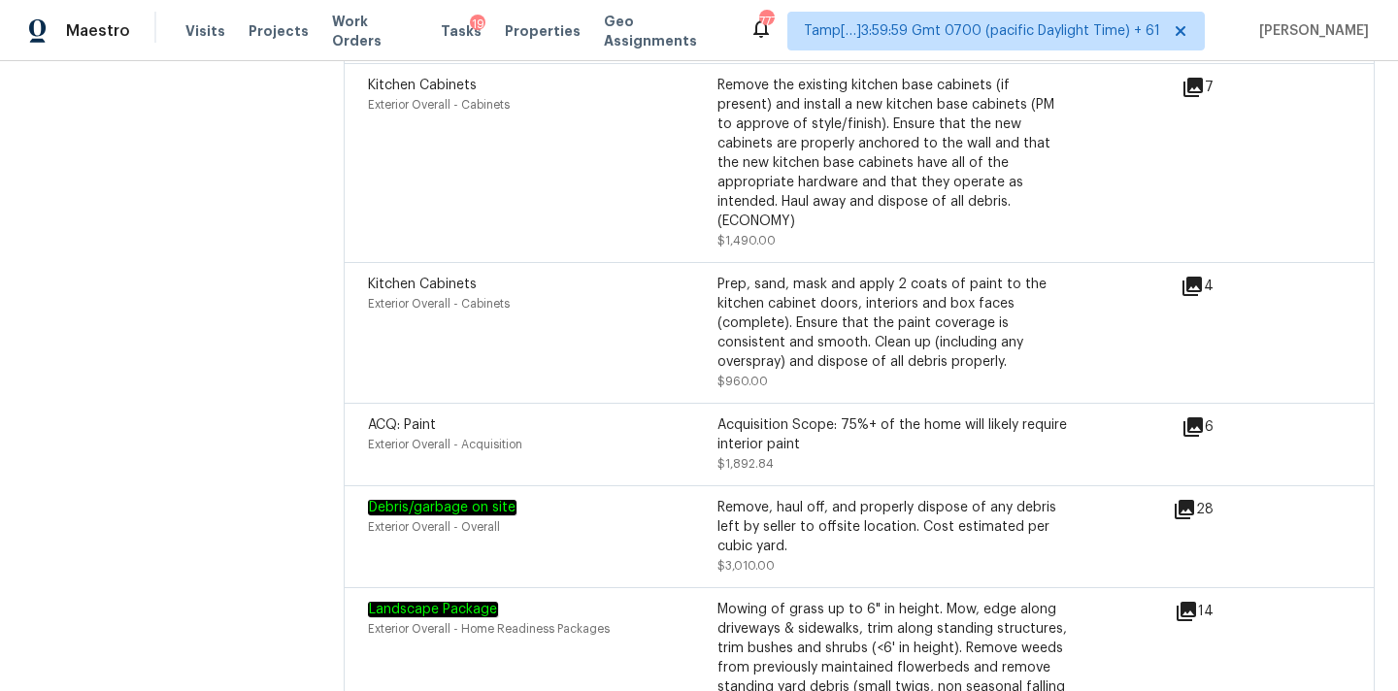
click at [1188, 417] on icon at bounding box center [1192, 426] width 19 height 19
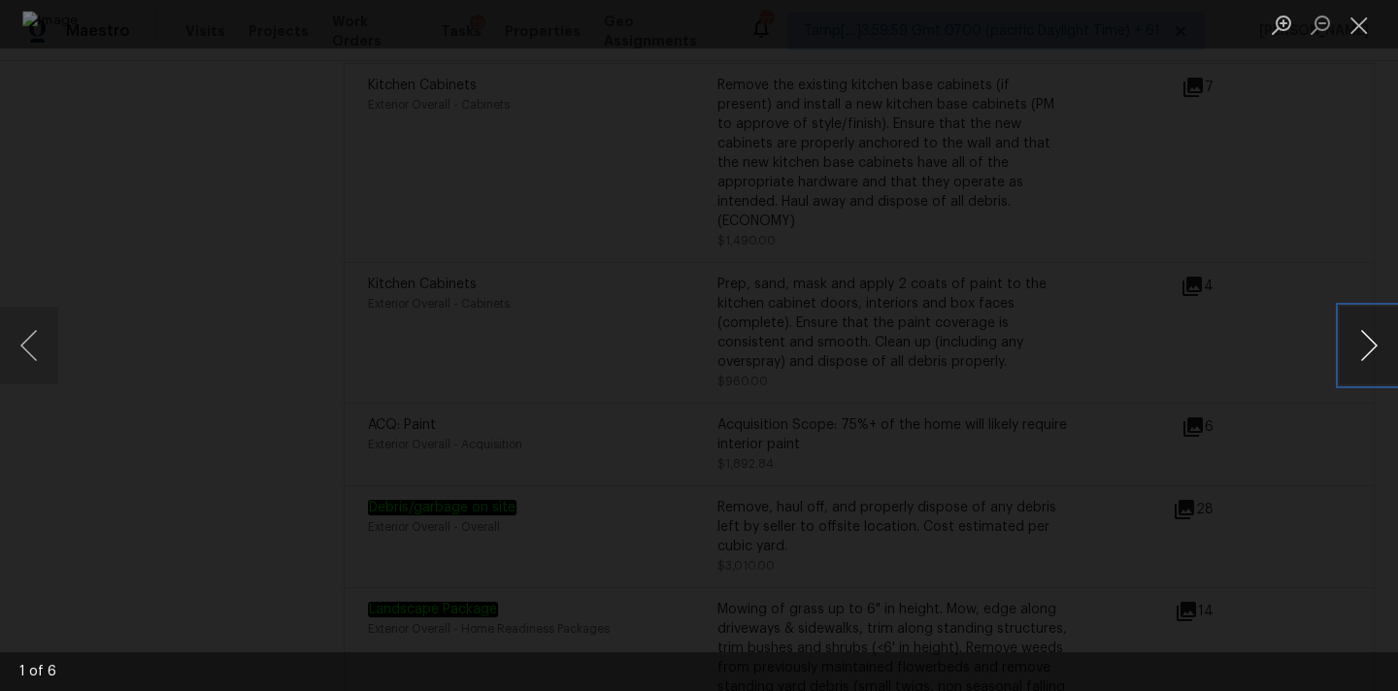
click at [1374, 345] on button "Next image" at bounding box center [1368, 346] width 58 height 78
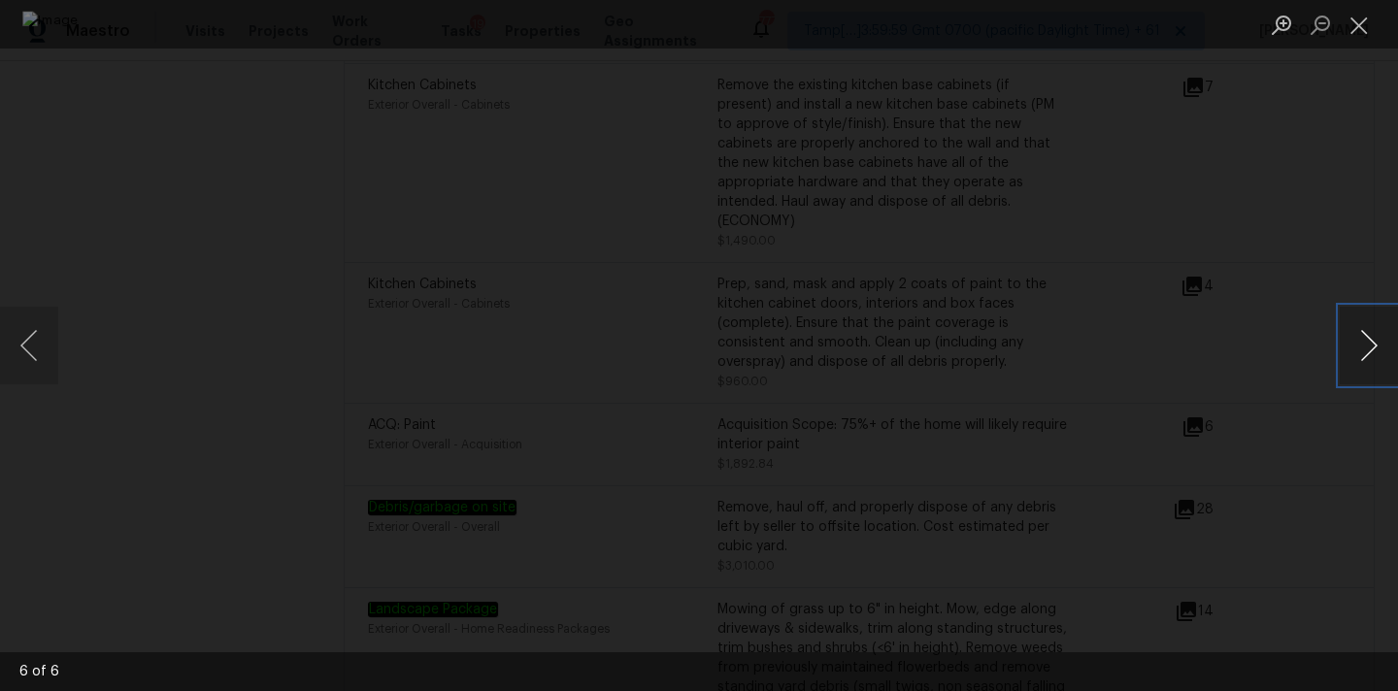
click at [1374, 345] on button "Next image" at bounding box center [1368, 346] width 58 height 78
click at [1358, 16] on button "Close lightbox" at bounding box center [1358, 25] width 39 height 34
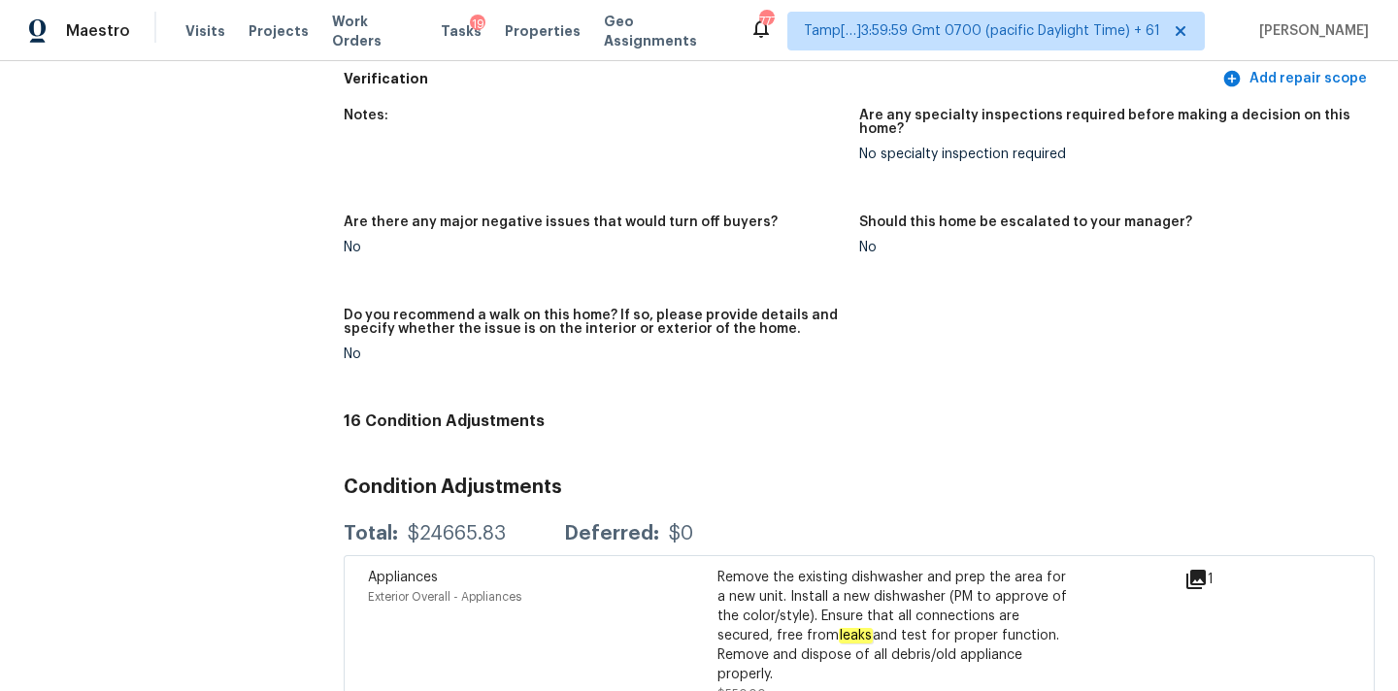
scroll to position [4135, 0]
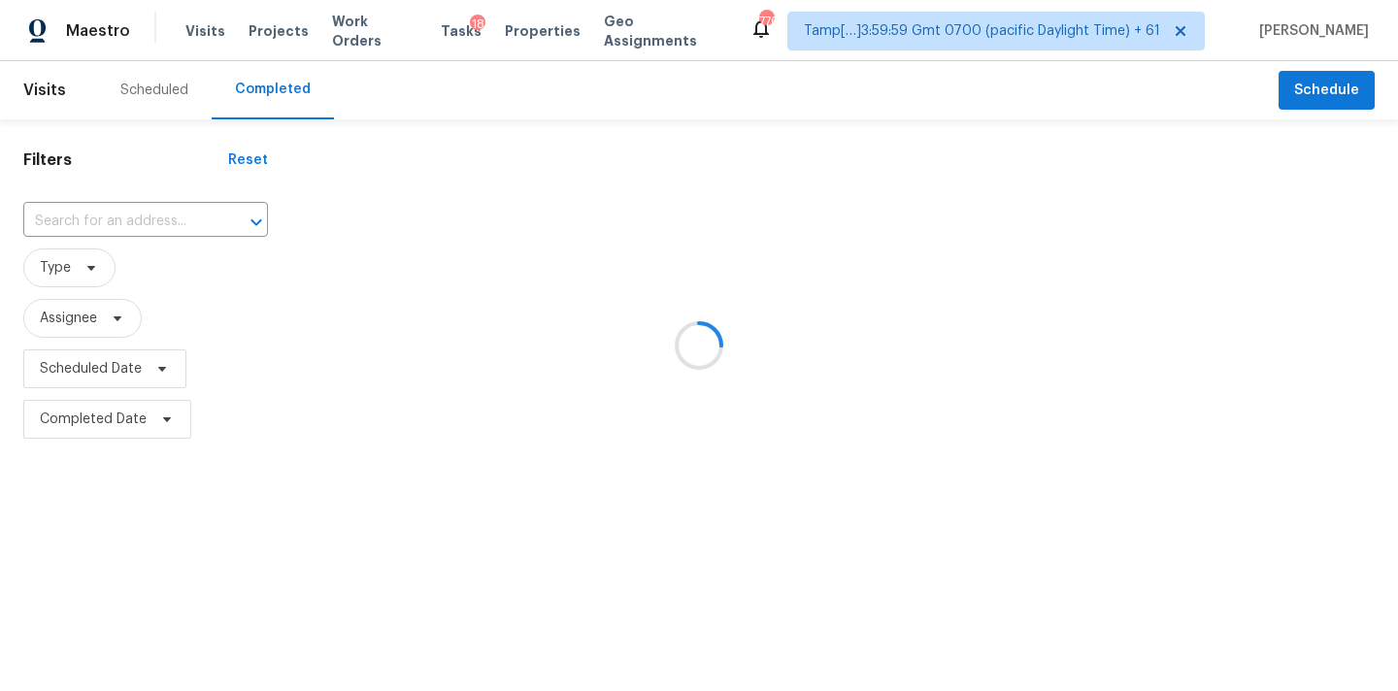
click at [145, 225] on div at bounding box center [699, 345] width 1398 height 691
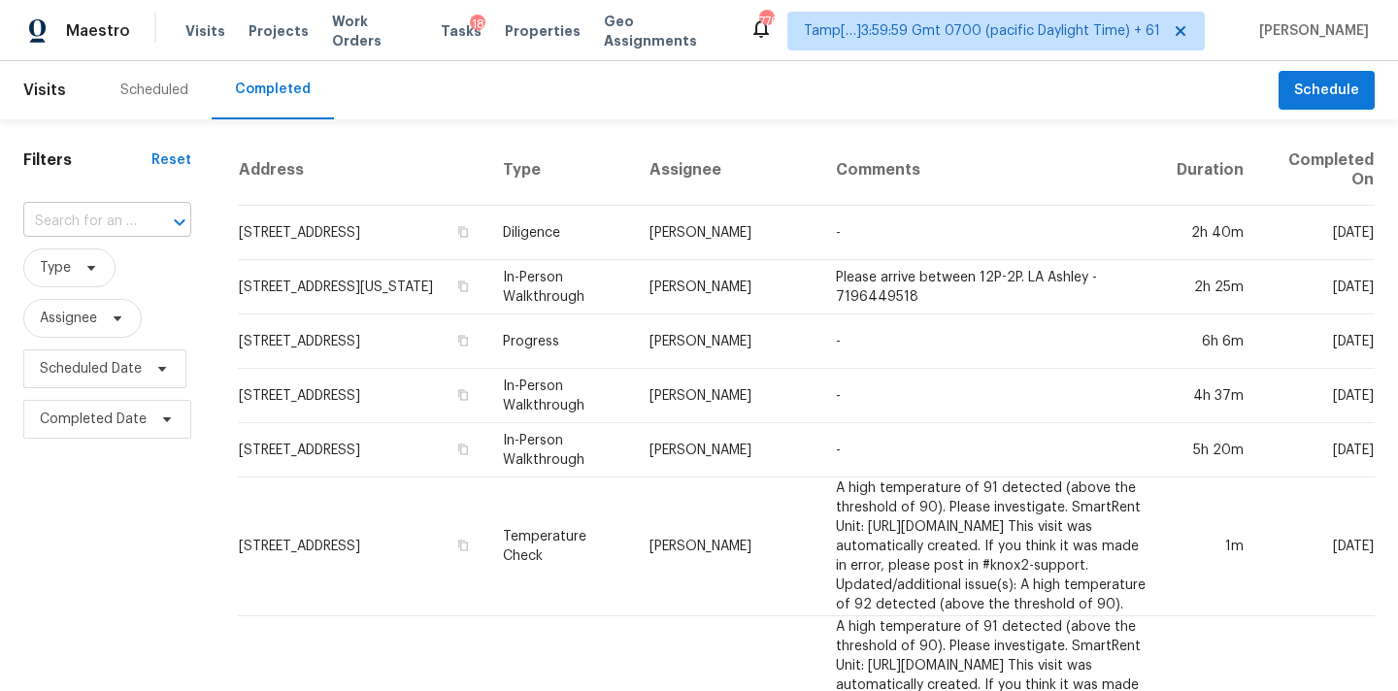
click at [81, 226] on input "text" at bounding box center [80, 222] width 114 height 30
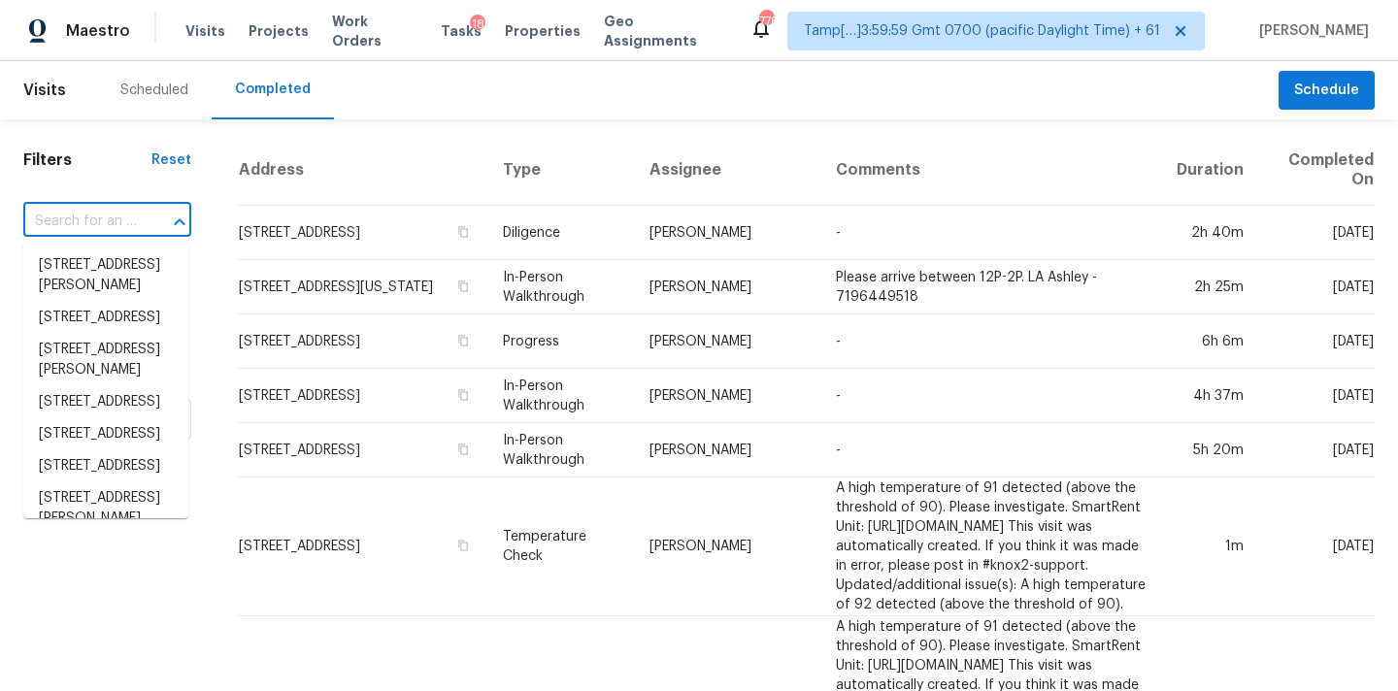
paste input "904 Timberlane Dr, Mount Holly, NC 28120"
type input "904 Timberlane Dr, Mount Holly, NC 28120"
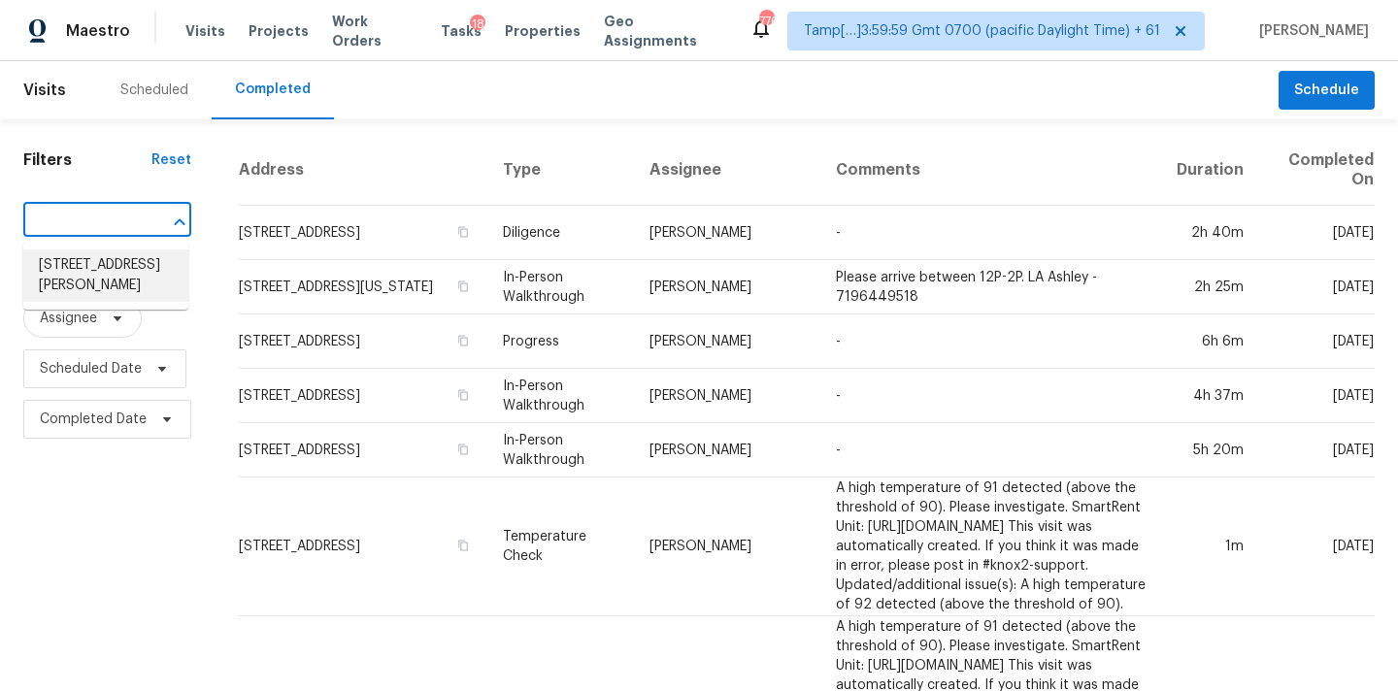
click at [85, 261] on li "904 Timberlane Dr, Mount Holly, NC 28120" at bounding box center [105, 275] width 165 height 52
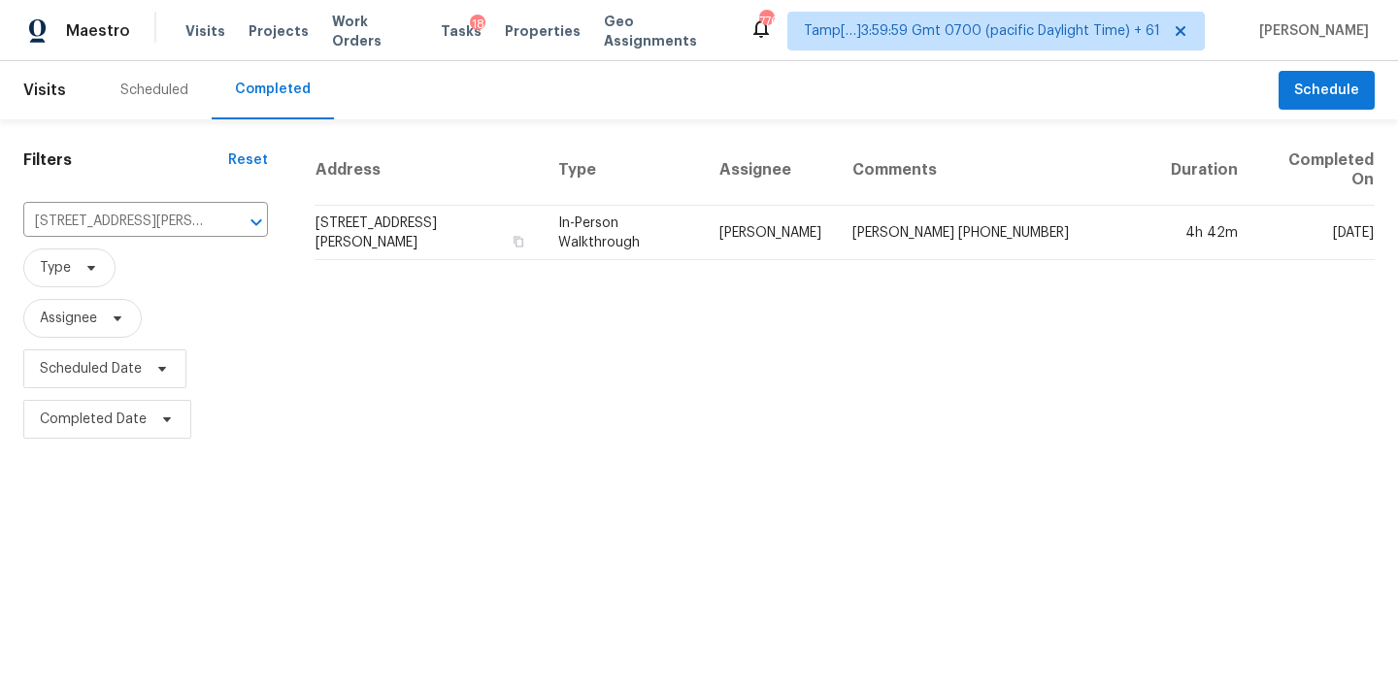
click at [674, 239] on td "In-Person Walkthrough" at bounding box center [623, 233] width 161 height 54
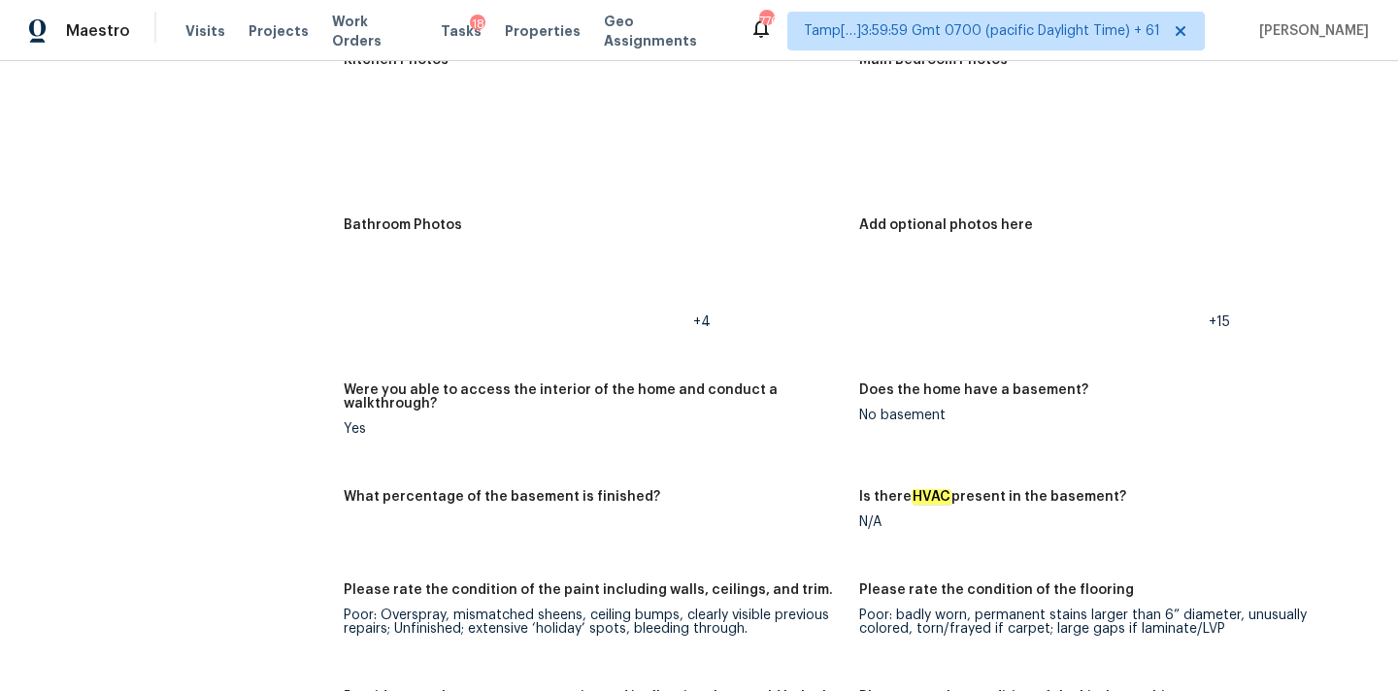
scroll to position [3662, 0]
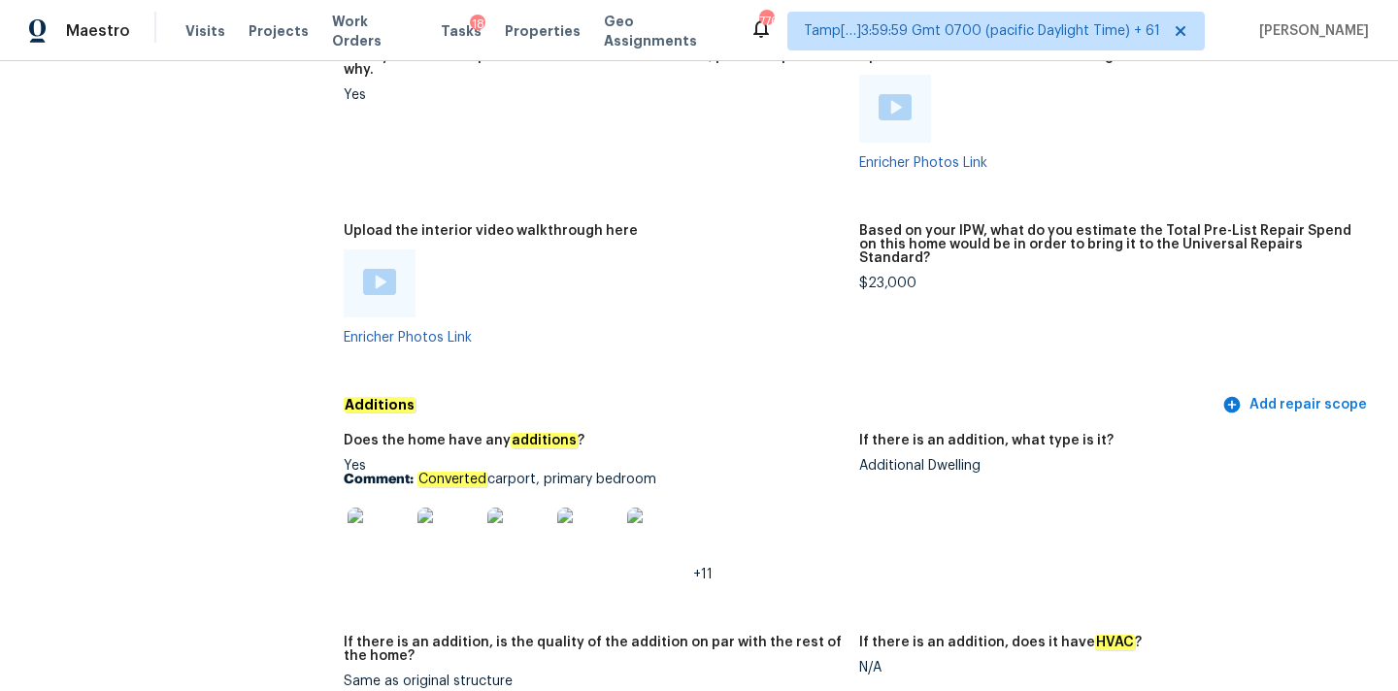
click at [420, 472] on em "Converted" at bounding box center [452, 480] width 70 height 16
copy p "Converted carport, primary bedroom"
drag, startPoint x: 418, startPoint y: 452, endPoint x: 666, endPoint y: 451, distance: 247.5
click at [666, 473] on p "Comment: Converted carport, primary bedroom" at bounding box center [594, 480] width 500 height 14
click at [397, 523] on img at bounding box center [378, 539] width 62 height 62
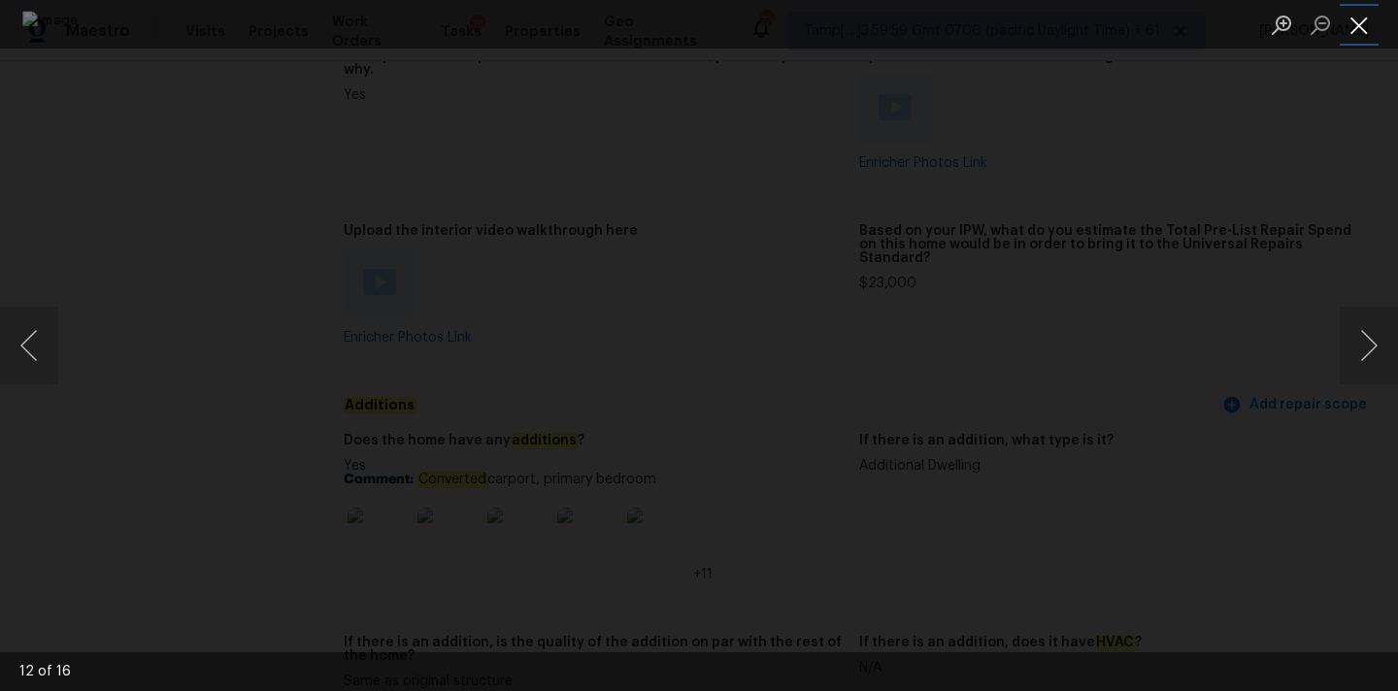
click at [1347, 27] on button "Close lightbox" at bounding box center [1358, 25] width 39 height 34
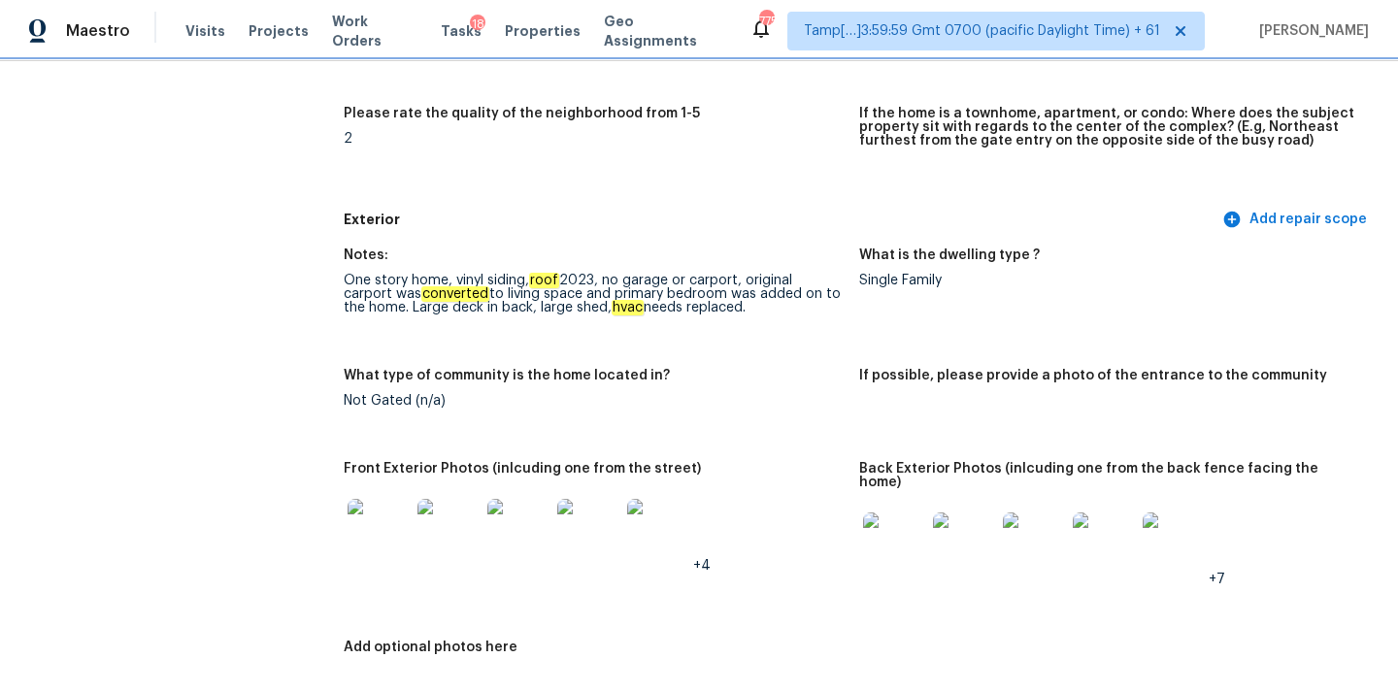
scroll to position [679, 0]
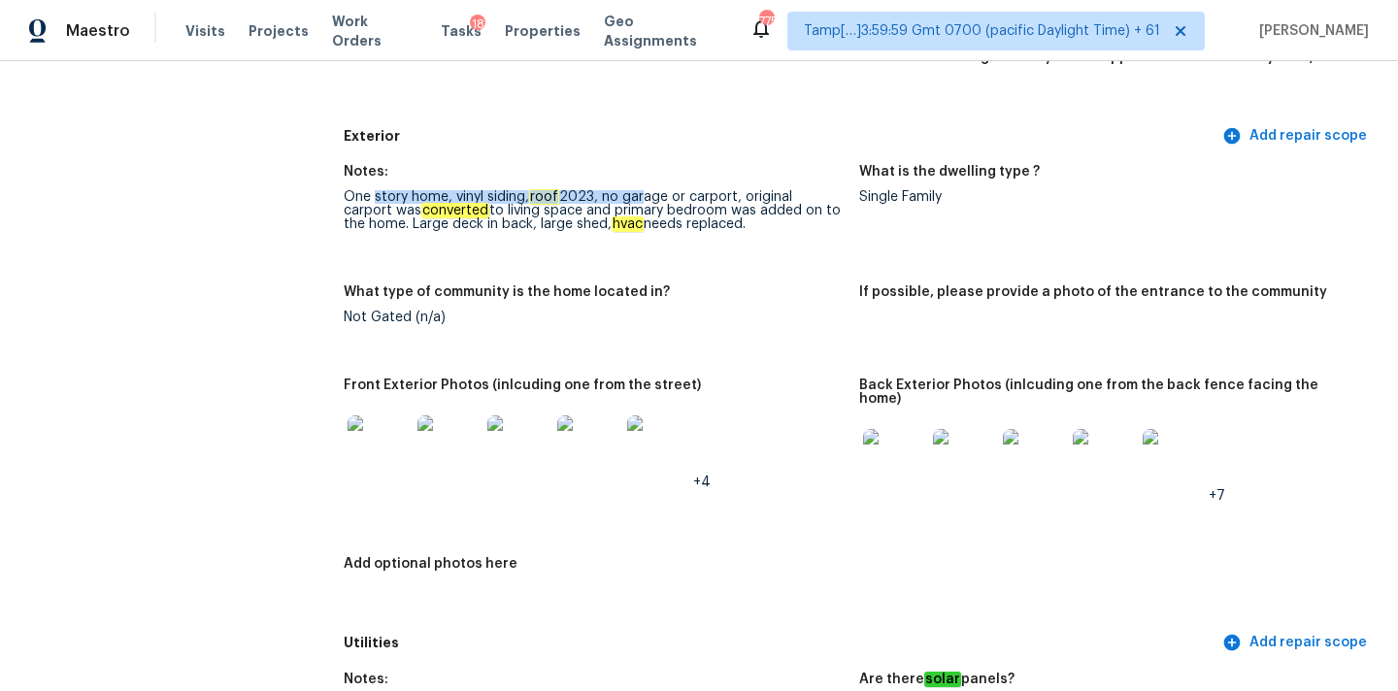
drag, startPoint x: 376, startPoint y: 196, endPoint x: 635, endPoint y: 197, distance: 259.1
click at [635, 197] on div "One story home, vinyl siding, roof 2023, no garage or carport, original carport…" at bounding box center [594, 210] width 500 height 41
click at [616, 199] on div "One story home, vinyl siding, roof 2023, no garage or carport, original carport…" at bounding box center [594, 210] width 500 height 41
drag, startPoint x: 605, startPoint y: 199, endPoint x: 743, endPoint y: 199, distance: 138.8
click at [743, 199] on div "One story home, vinyl siding, roof 2023, no garage or carport, original carport…" at bounding box center [594, 210] width 500 height 41
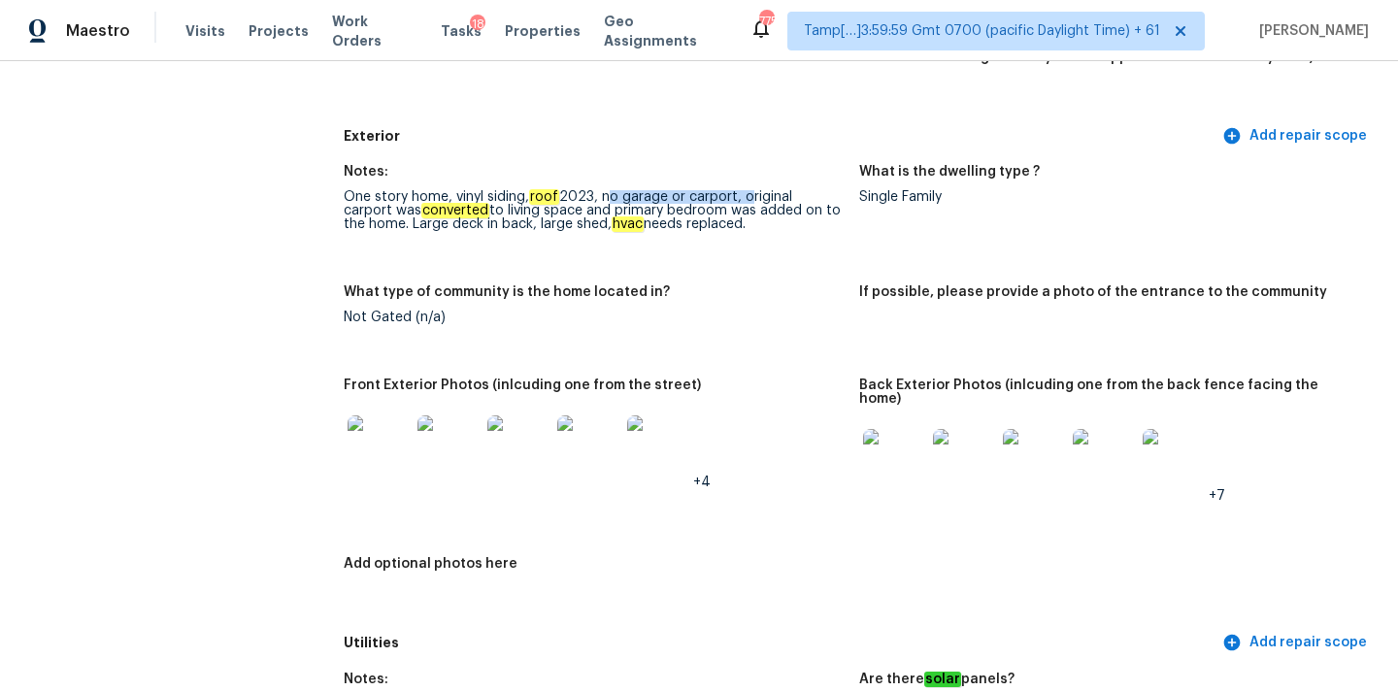
drag, startPoint x: 387, startPoint y: 226, endPoint x: 726, endPoint y: 219, distance: 338.8
click at [726, 219] on div "One story home, vinyl siding, roof 2023, no garage or carport, original carport…" at bounding box center [594, 210] width 500 height 41
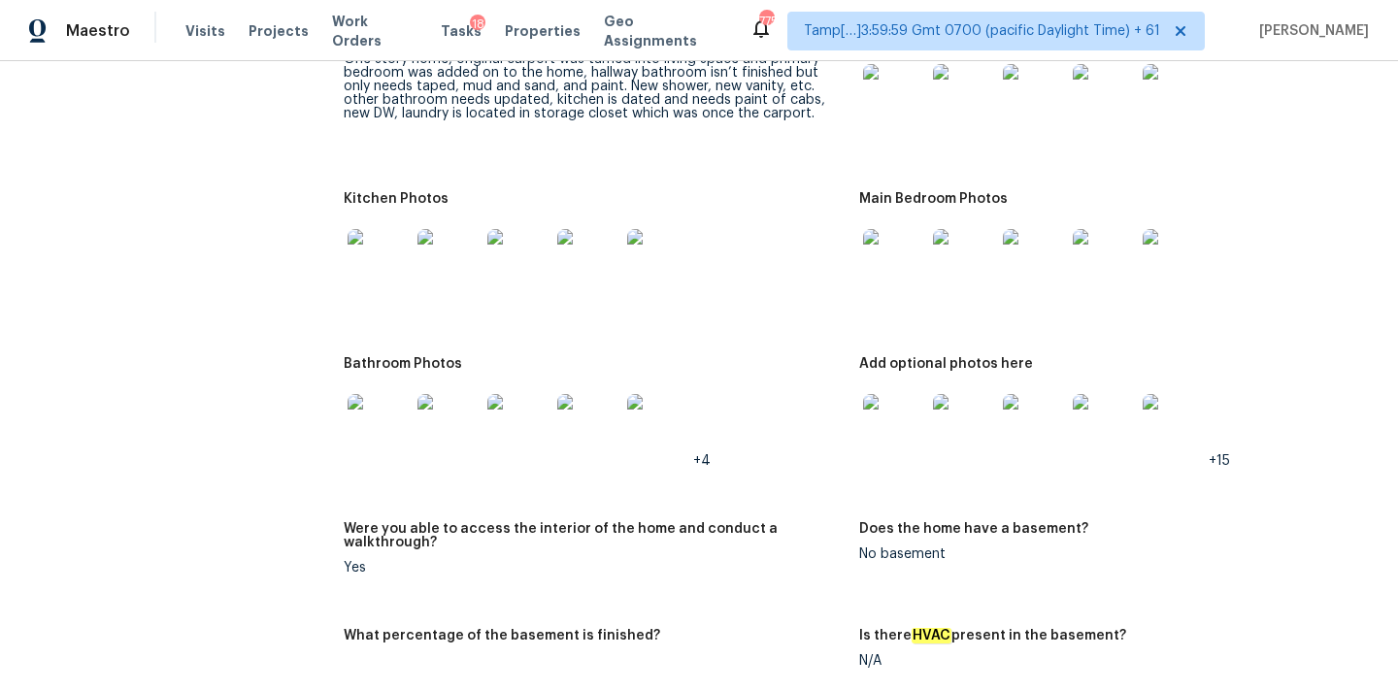
scroll to position [2089, 0]
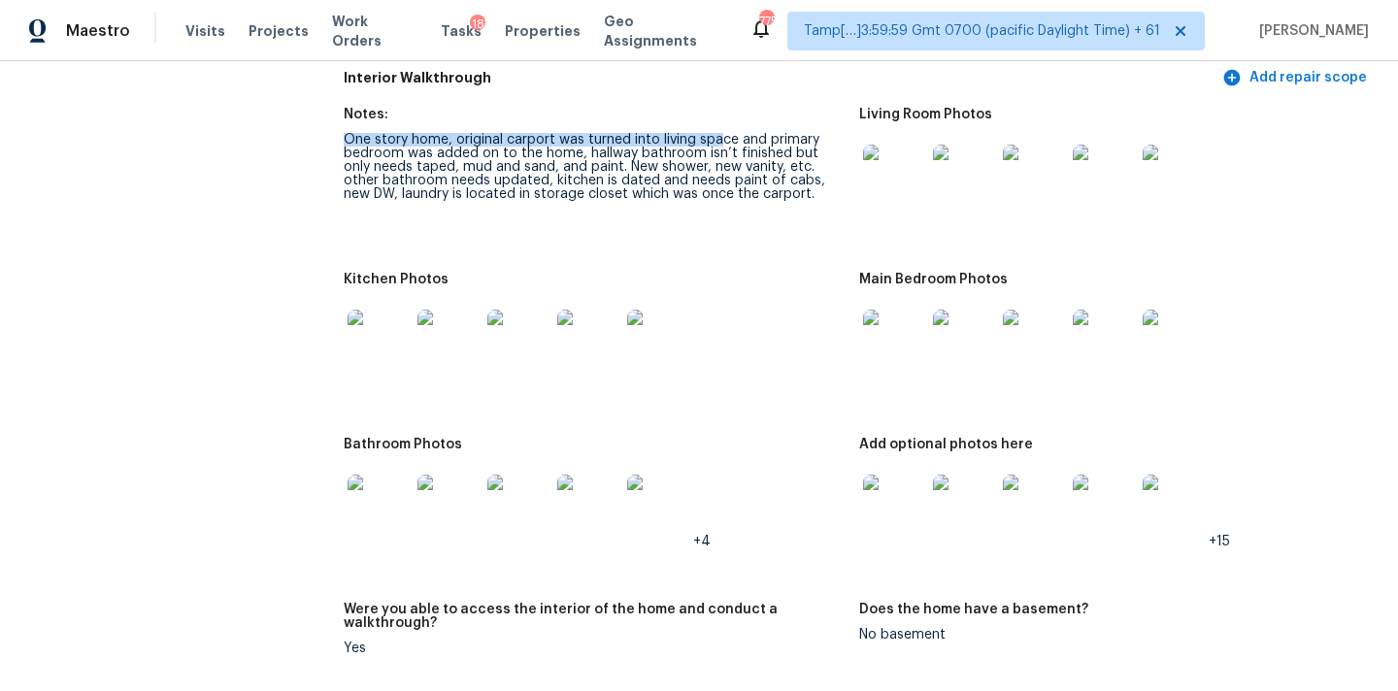
drag, startPoint x: 346, startPoint y: 126, endPoint x: 728, endPoint y: 124, distance: 381.4
click at [728, 133] on div "One story home, original carport was turned into living space and primary bedro…" at bounding box center [594, 167] width 500 height 68
copy div "hallway bathroom isn’t finished but only needs taped"
drag, startPoint x: 582, startPoint y: 138, endPoint x: 422, endPoint y: 152, distance: 160.8
click at [422, 152] on div "One story home, original carport was turned into living space and primary bedro…" at bounding box center [594, 167] width 500 height 68
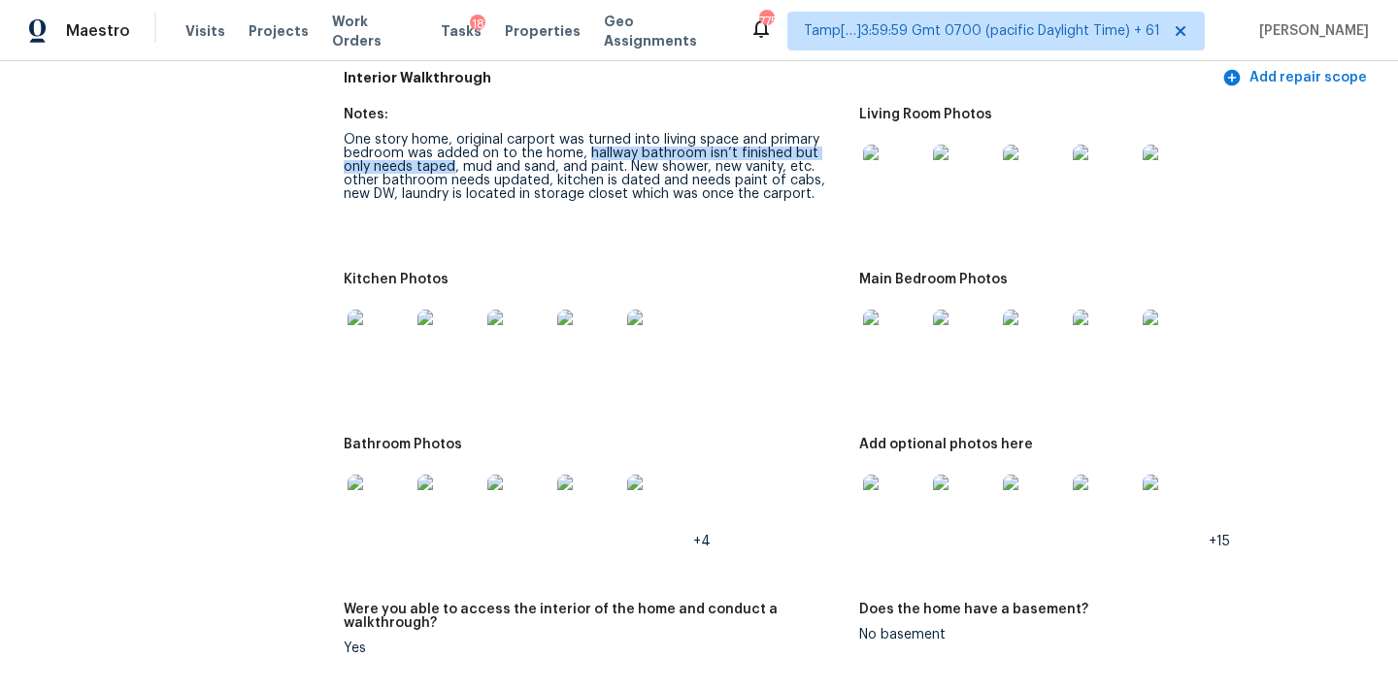
click at [663, 157] on div "One story home, original carport was turned into living space and primary bedro…" at bounding box center [594, 167] width 500 height 68
copy div "hallway bathroom isn’t finished but only needs taped, mud and sand, and paint. …"
drag, startPoint x: 584, startPoint y: 142, endPoint x: 777, endPoint y: 154, distance: 193.5
click at [777, 154] on div "One story home, original carport was turned into living space and primary bedro…" at bounding box center [594, 167] width 500 height 68
click at [647, 166] on div "One story home, original carport was turned into living space and primary bedro…" at bounding box center [594, 167] width 500 height 68
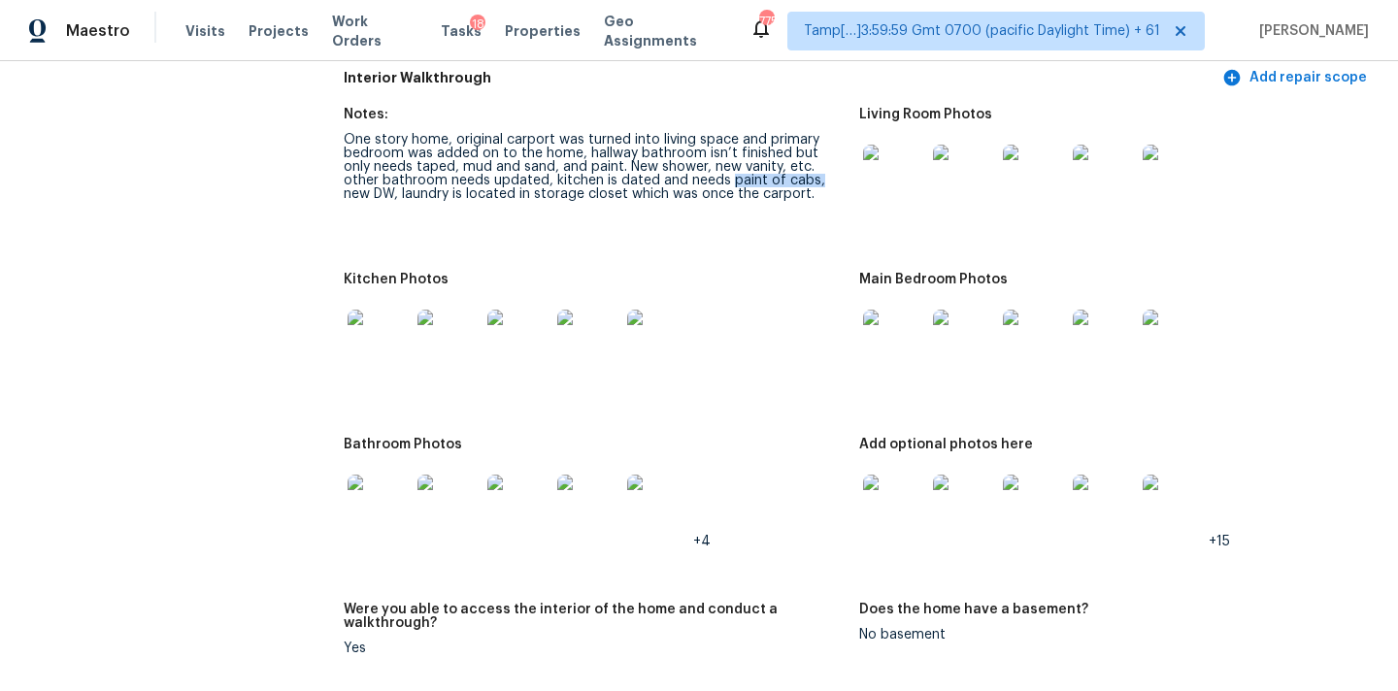
copy div "paint of cabs,"
drag, startPoint x: 688, startPoint y: 168, endPoint x: 772, endPoint y: 168, distance: 83.5
click at [772, 168] on div "One story home, original carport was turned into living space and primary bedro…" at bounding box center [594, 167] width 500 height 68
click at [782, 195] on figure "Notes: One story home, original carport was turned into living space and primar…" at bounding box center [601, 179] width 515 height 142
copy div "laundry is located in storage closet which was once the carport."
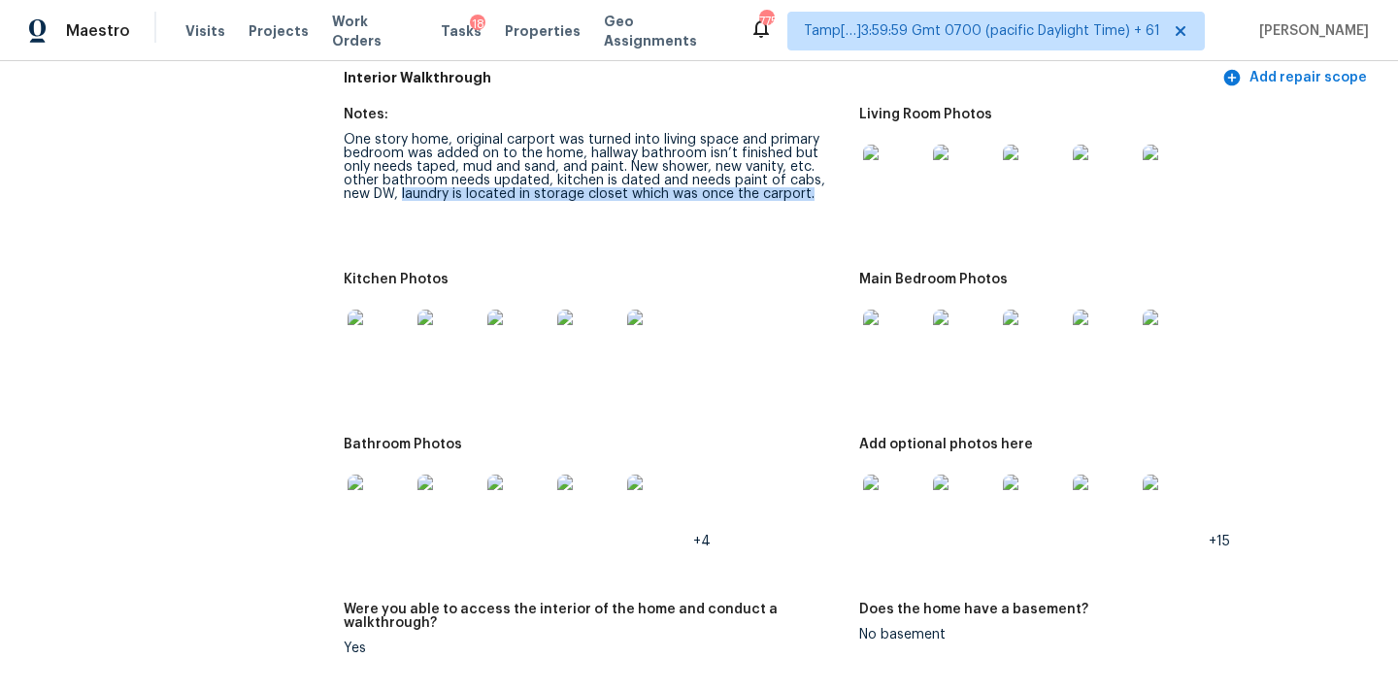
drag, startPoint x: 345, startPoint y: 181, endPoint x: 769, endPoint y: 184, distance: 424.1
click at [769, 184] on div "One story home, original carport was turned into living space and primary bedro…" at bounding box center [594, 167] width 500 height 68
drag, startPoint x: 346, startPoint y: 124, endPoint x: 486, endPoint y: 115, distance: 141.1
click at [486, 115] on figure "Notes: One story home, original carport was turned into living space and primar…" at bounding box center [601, 179] width 515 height 142
click at [473, 117] on div "Notes:" at bounding box center [594, 120] width 500 height 25
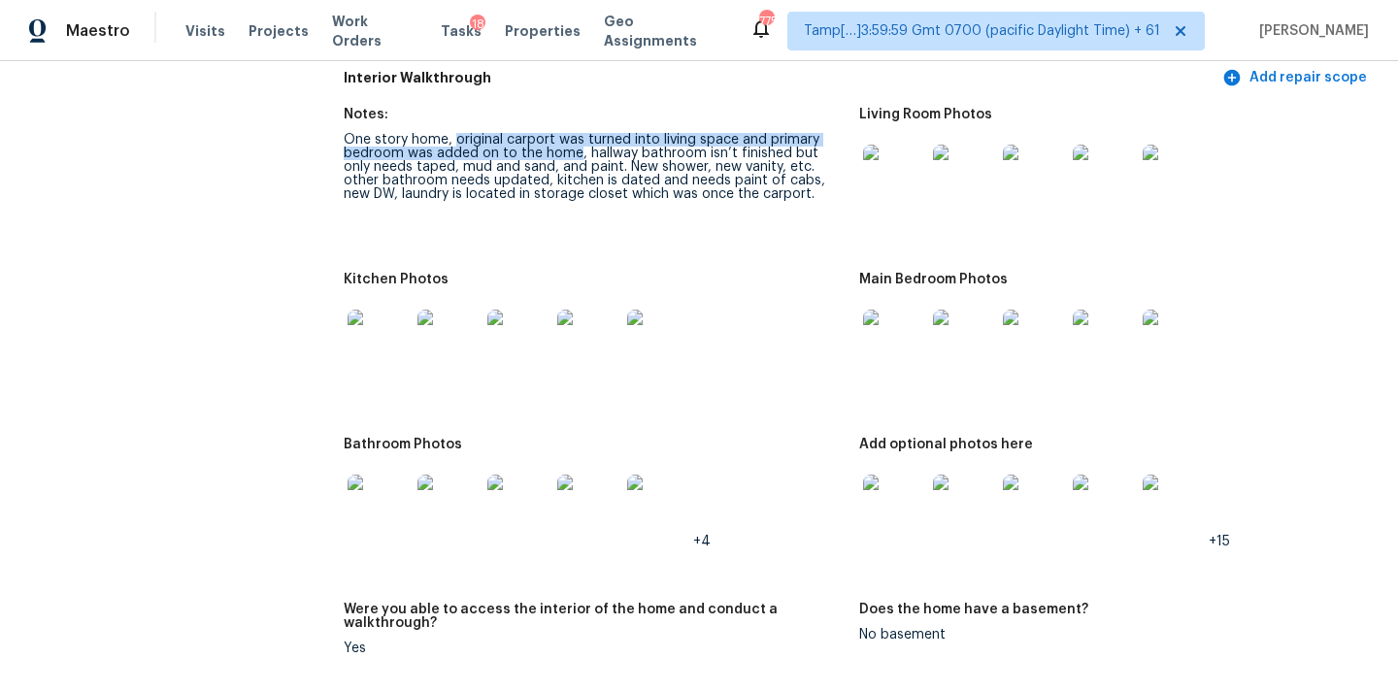
copy div "original carport was turned into living space and primary bedroom was added on …"
drag, startPoint x: 454, startPoint y: 124, endPoint x: 575, endPoint y: 137, distance: 121.0
click at [575, 137] on div "One story home, original carport was turned into living space and primary bedro…" at bounding box center [594, 167] width 500 height 68
copy div "original carport was turned into living space and primary bedroom was added on …"
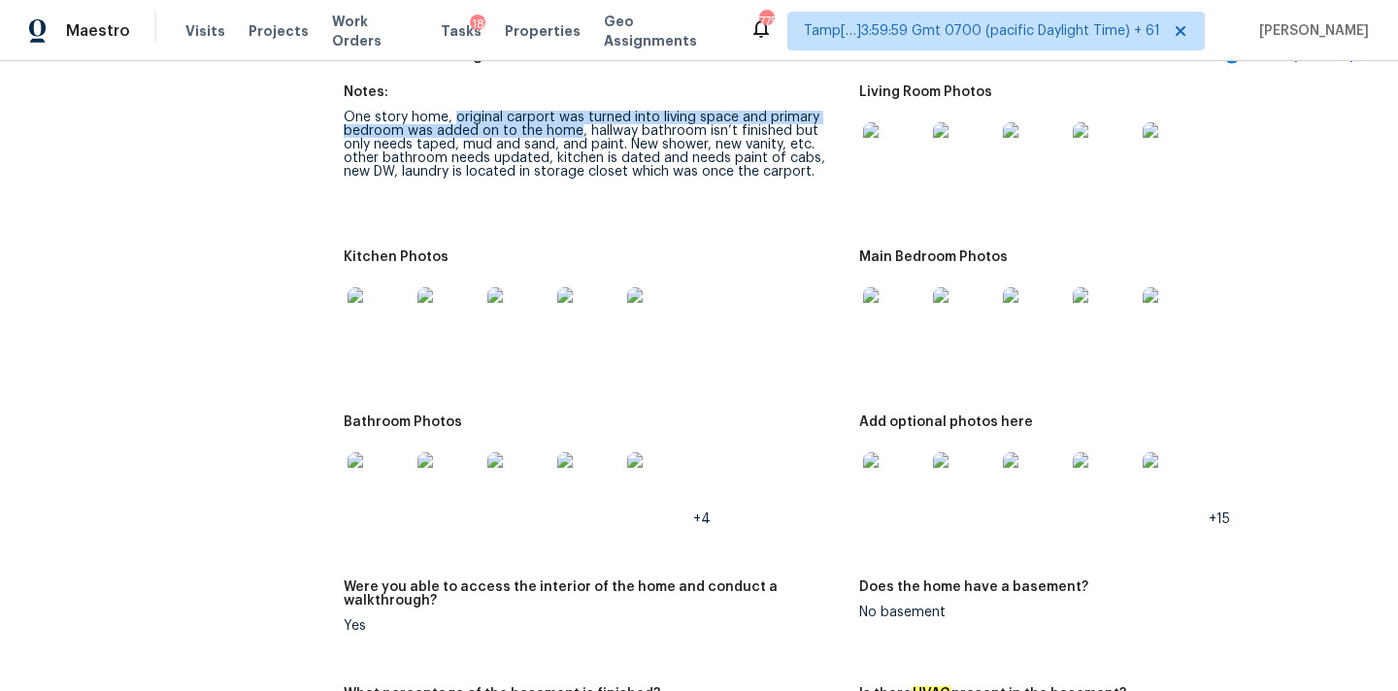
scroll to position [2009, 0]
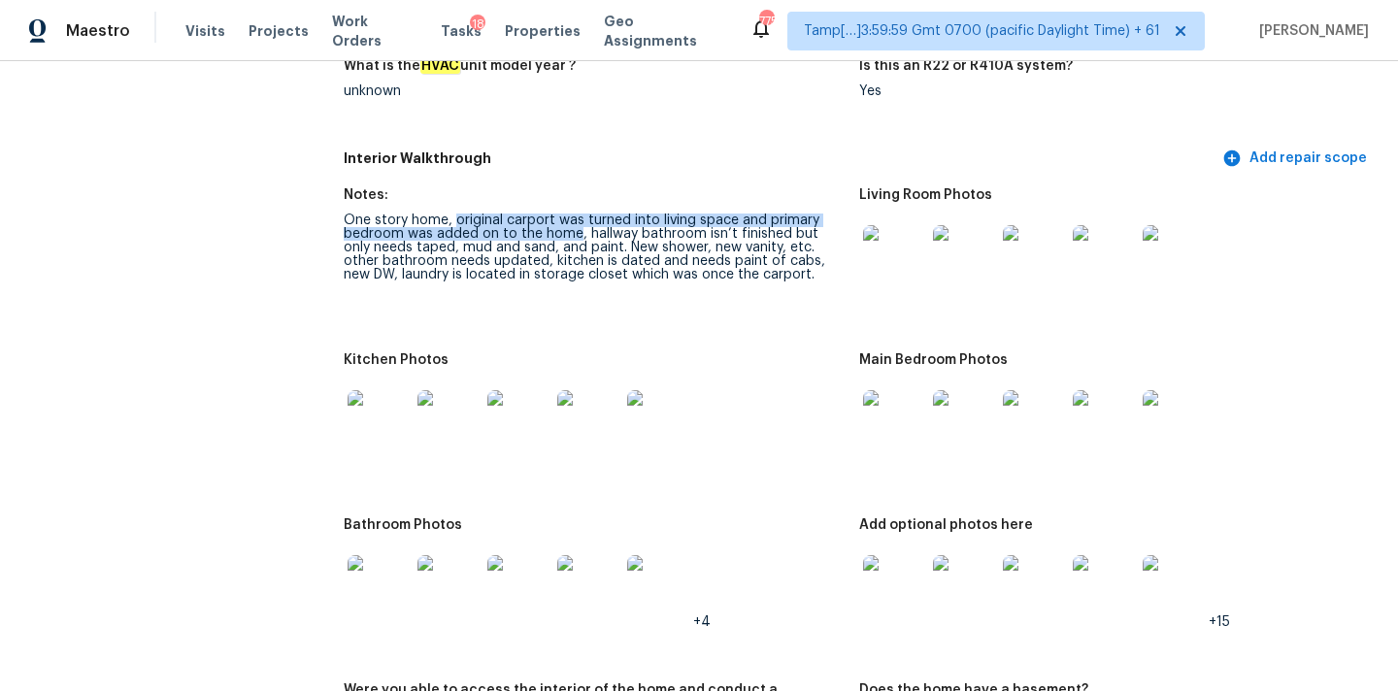
click at [881, 254] on img at bounding box center [894, 256] width 62 height 62
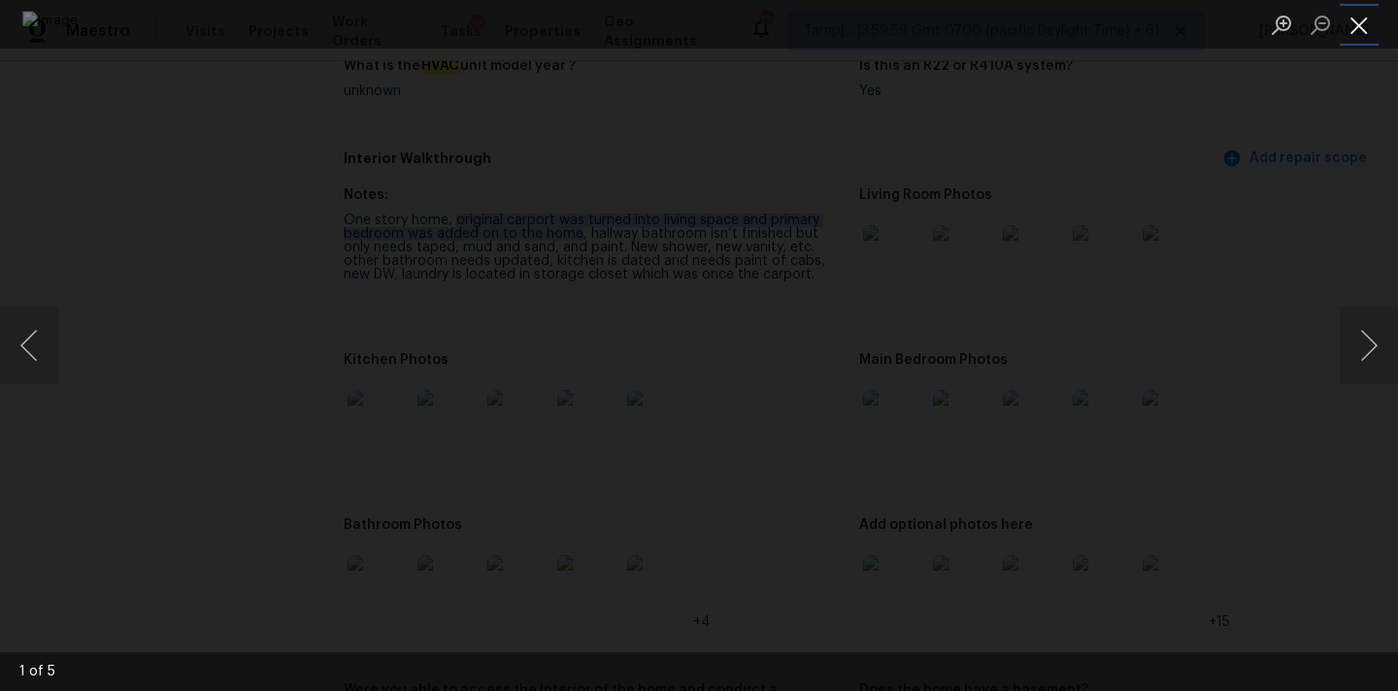
click at [1341, 26] on button "Close lightbox" at bounding box center [1358, 25] width 39 height 34
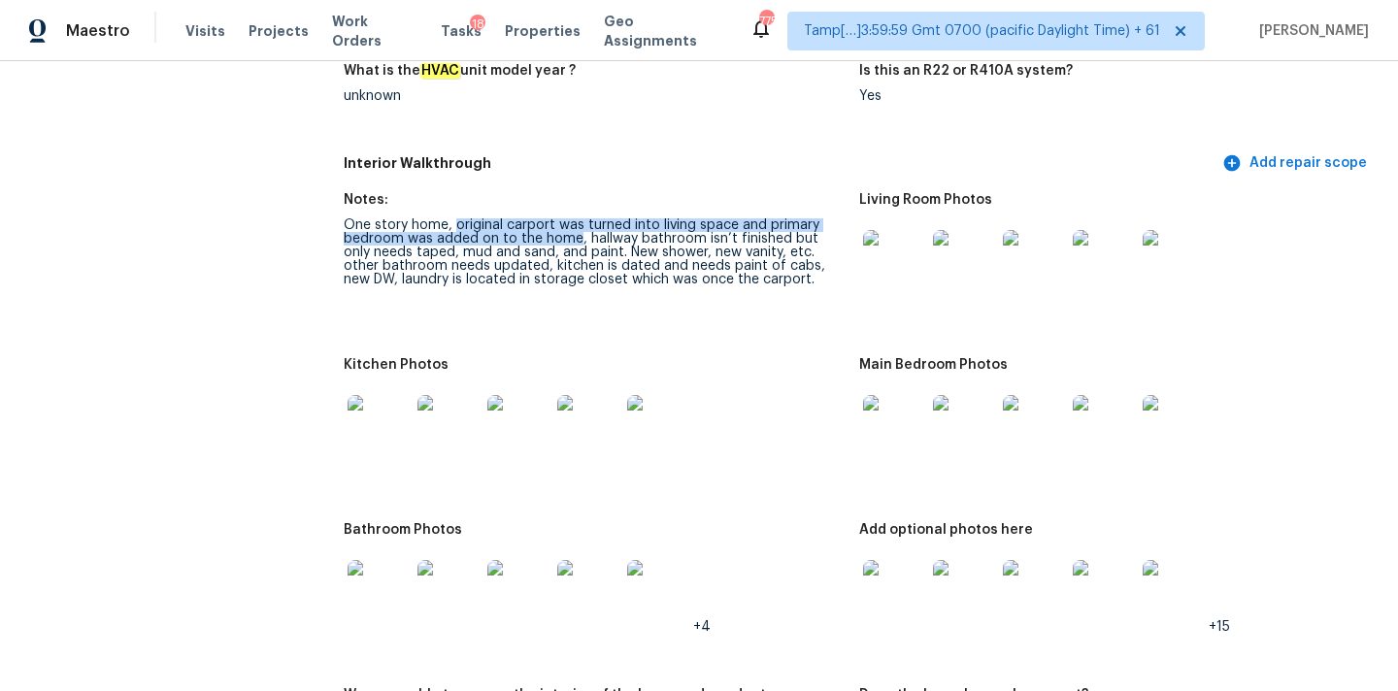
scroll to position [1985, 0]
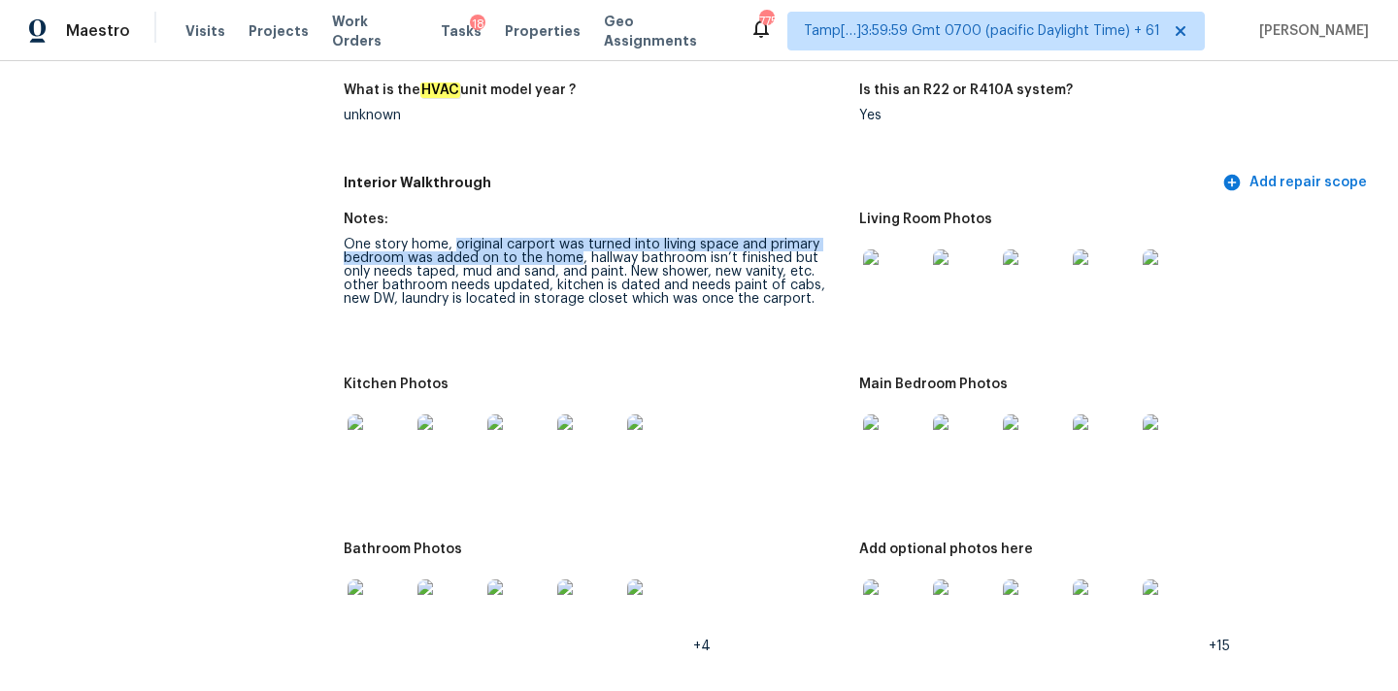
click at [887, 257] on img at bounding box center [894, 280] width 62 height 62
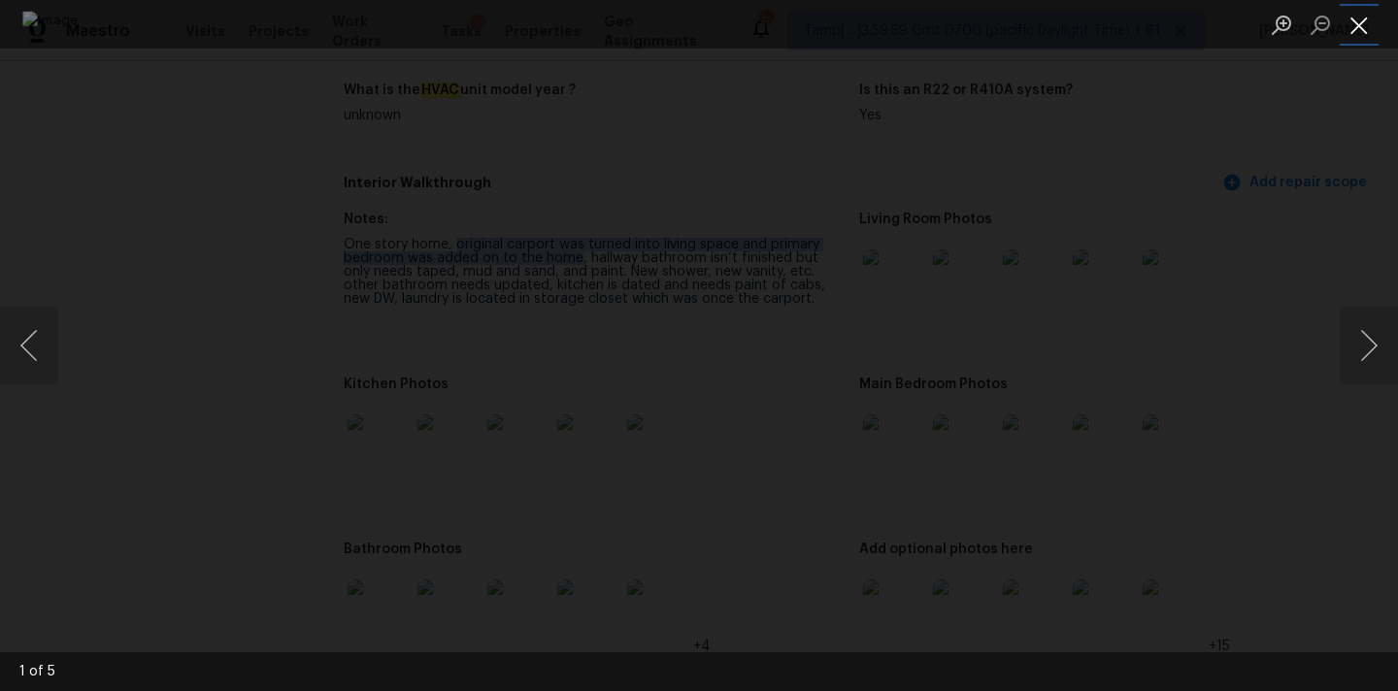
click at [1355, 16] on button "Close lightbox" at bounding box center [1358, 25] width 39 height 34
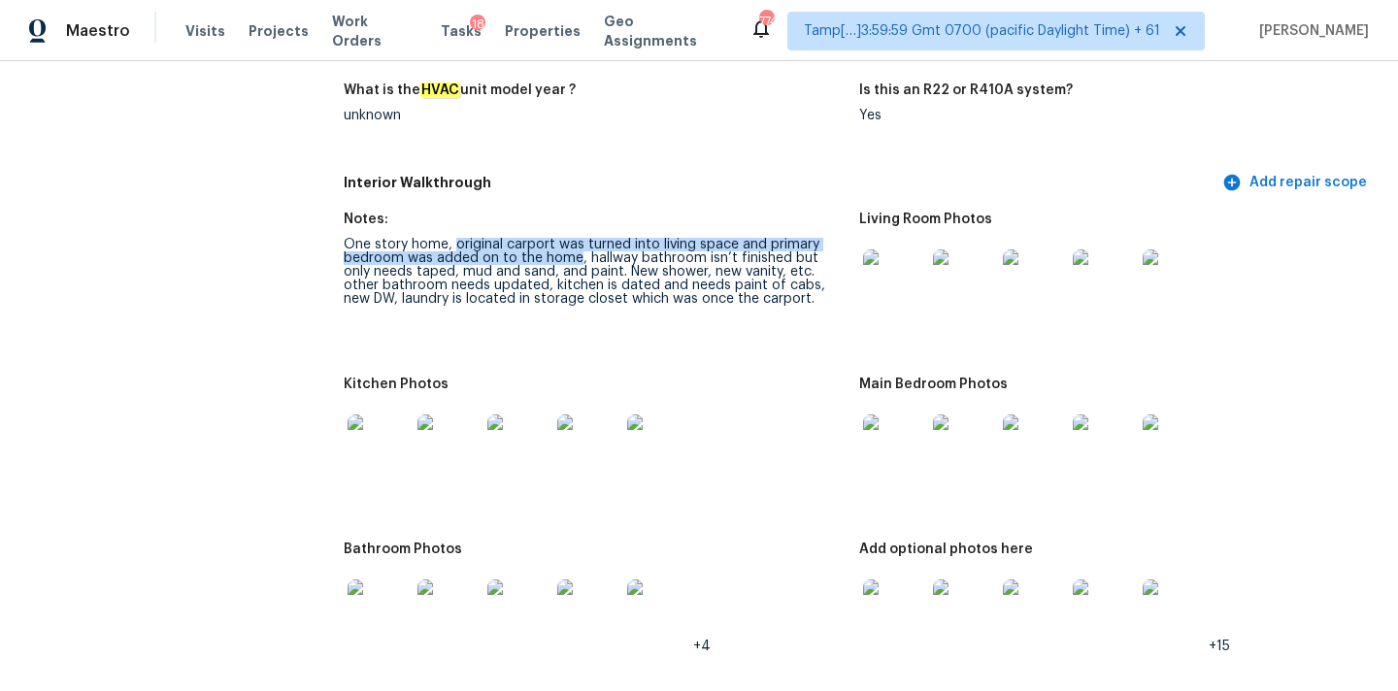
click at [912, 420] on img at bounding box center [894, 445] width 62 height 62
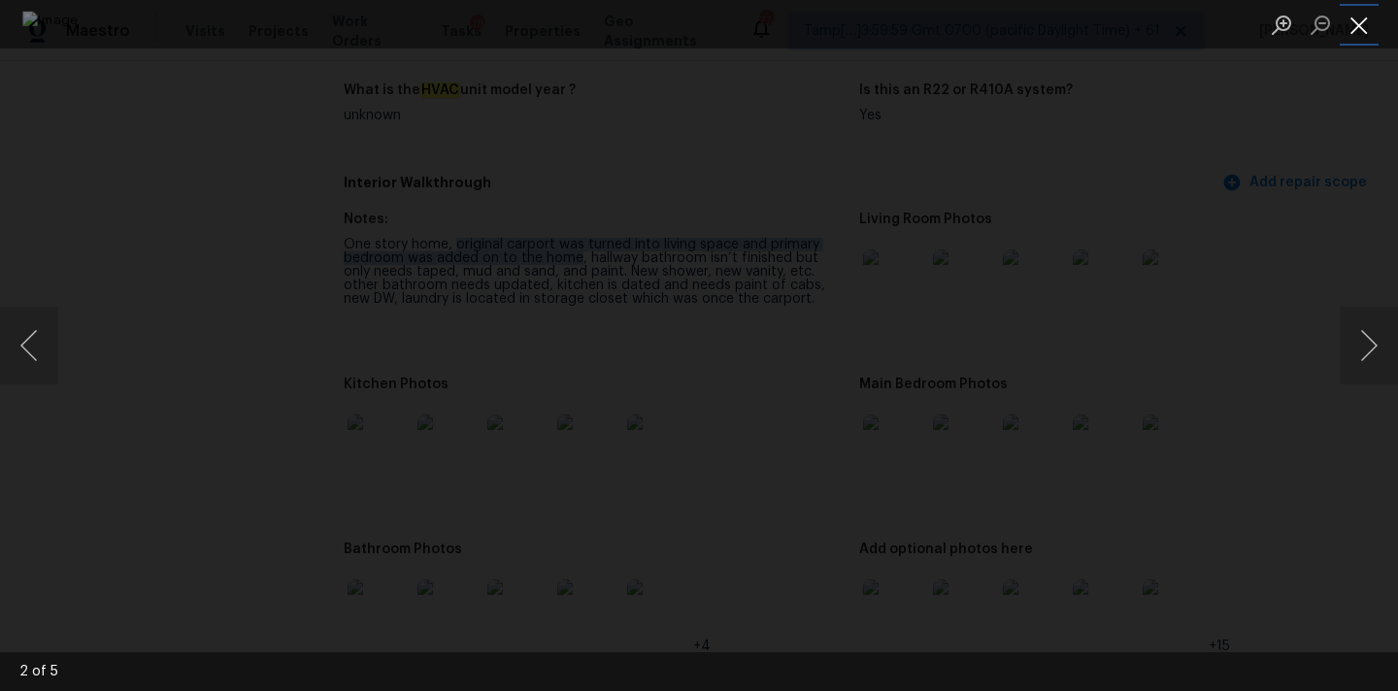
click at [1354, 17] on button "Close lightbox" at bounding box center [1358, 25] width 39 height 34
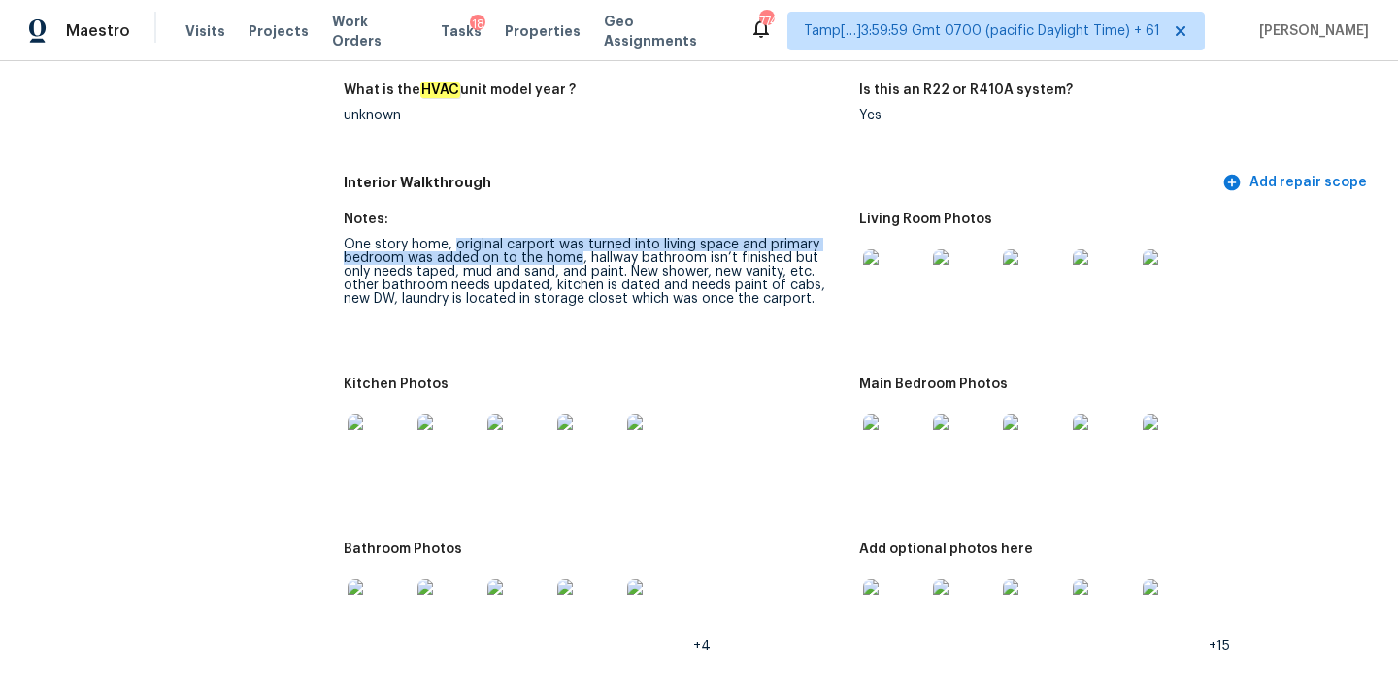
click at [898, 585] on img at bounding box center [894, 610] width 62 height 62
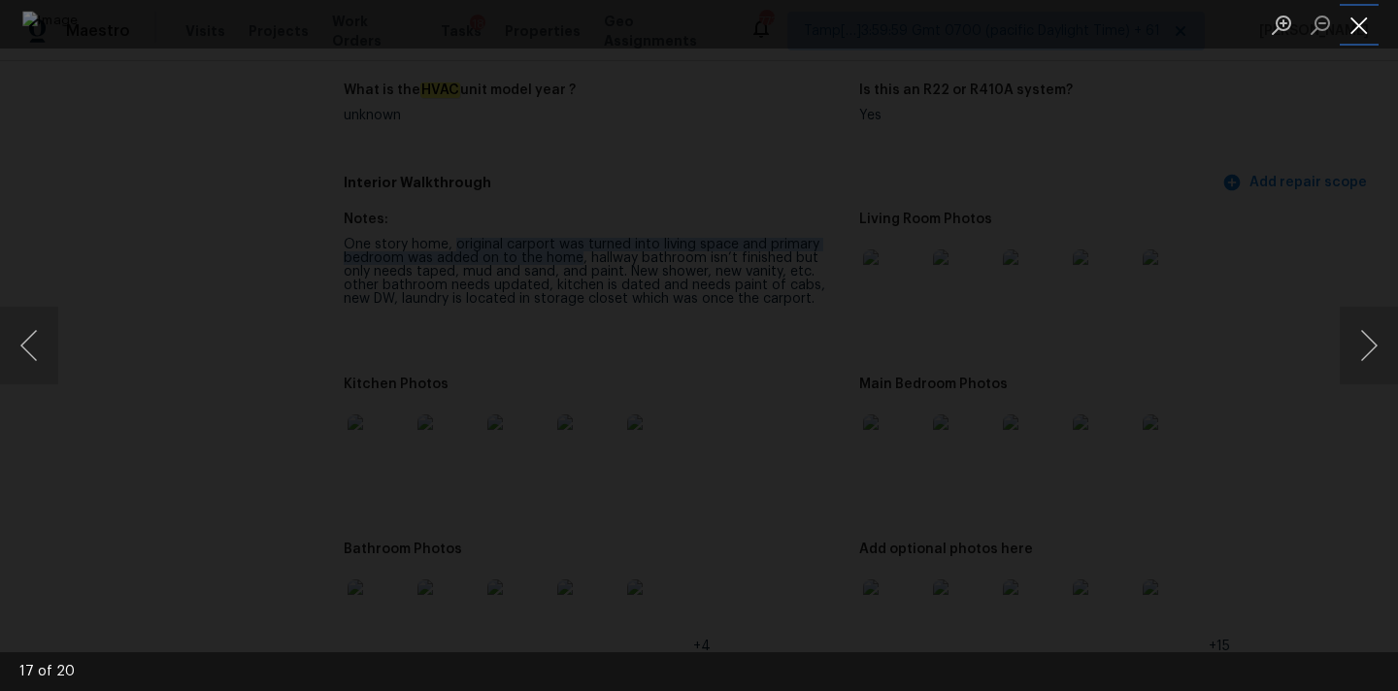
click at [1348, 16] on button "Close lightbox" at bounding box center [1358, 25] width 39 height 34
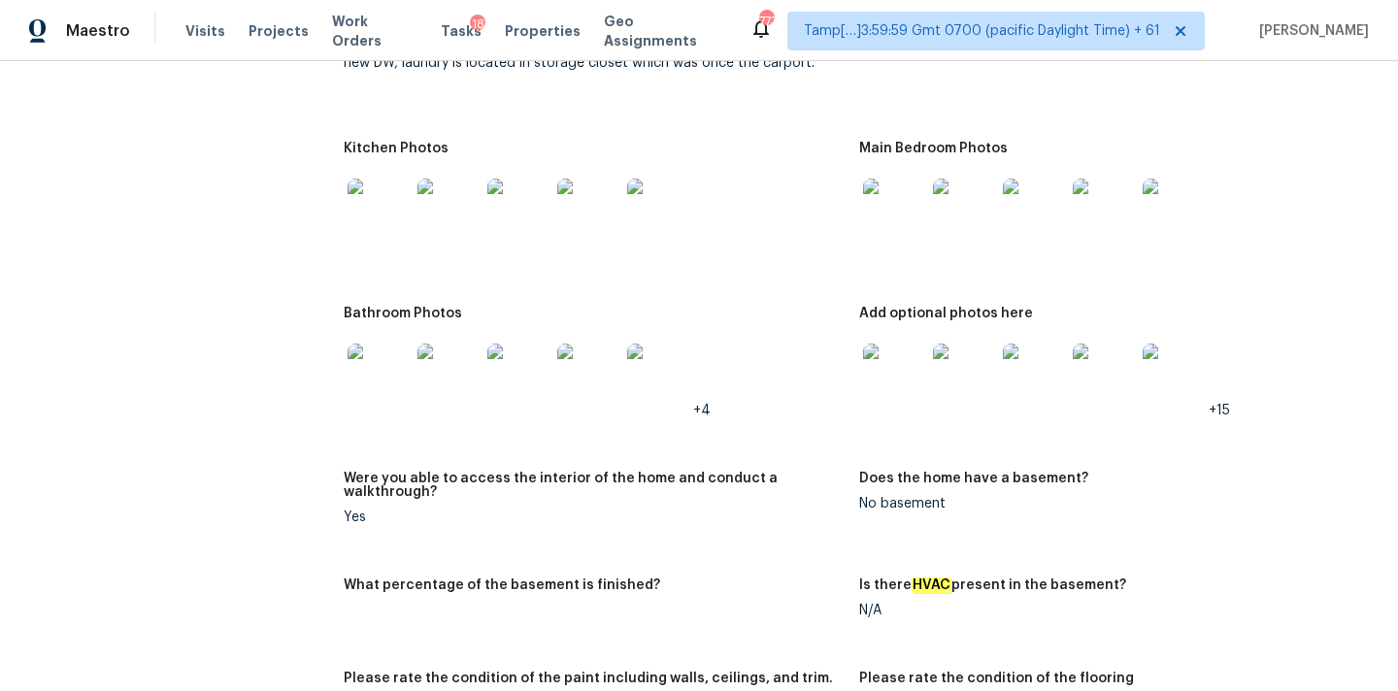
scroll to position [2174, 0]
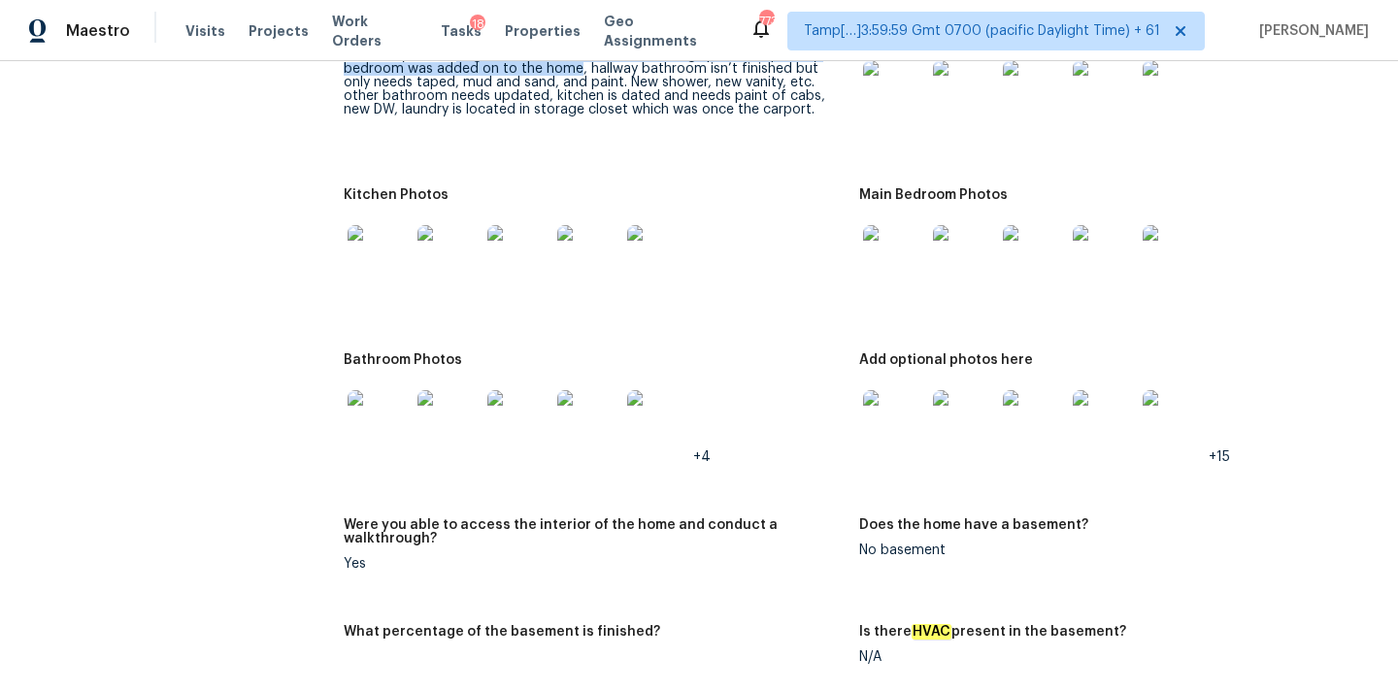
click at [373, 265] on img at bounding box center [378, 256] width 62 height 62
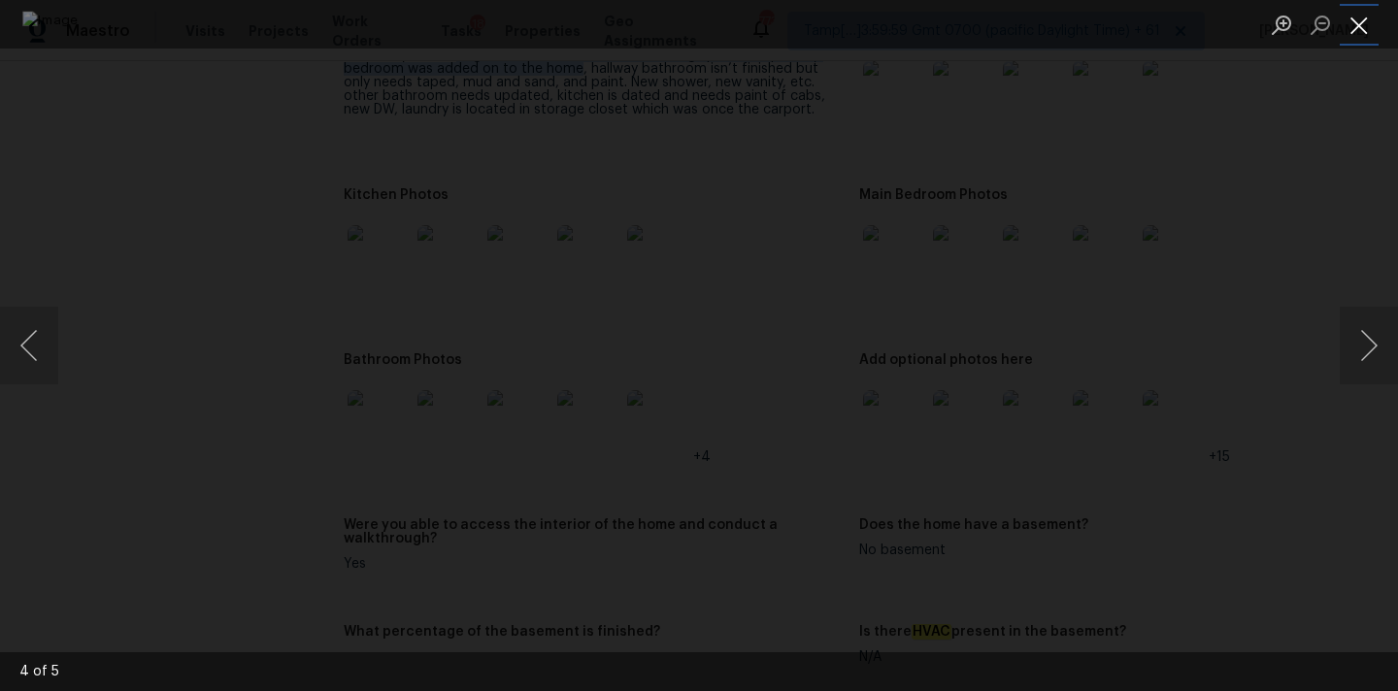
click at [1361, 33] on button "Close lightbox" at bounding box center [1358, 25] width 39 height 34
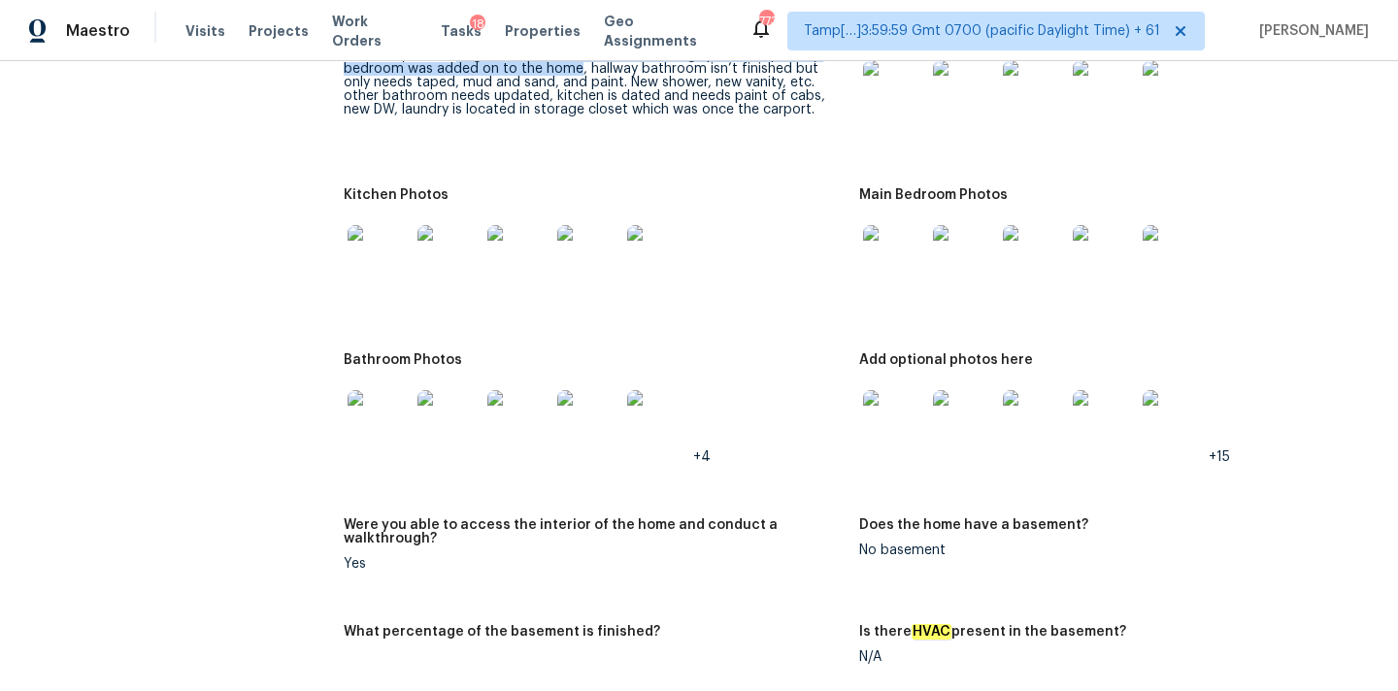
click at [363, 400] on img at bounding box center [378, 421] width 62 height 62
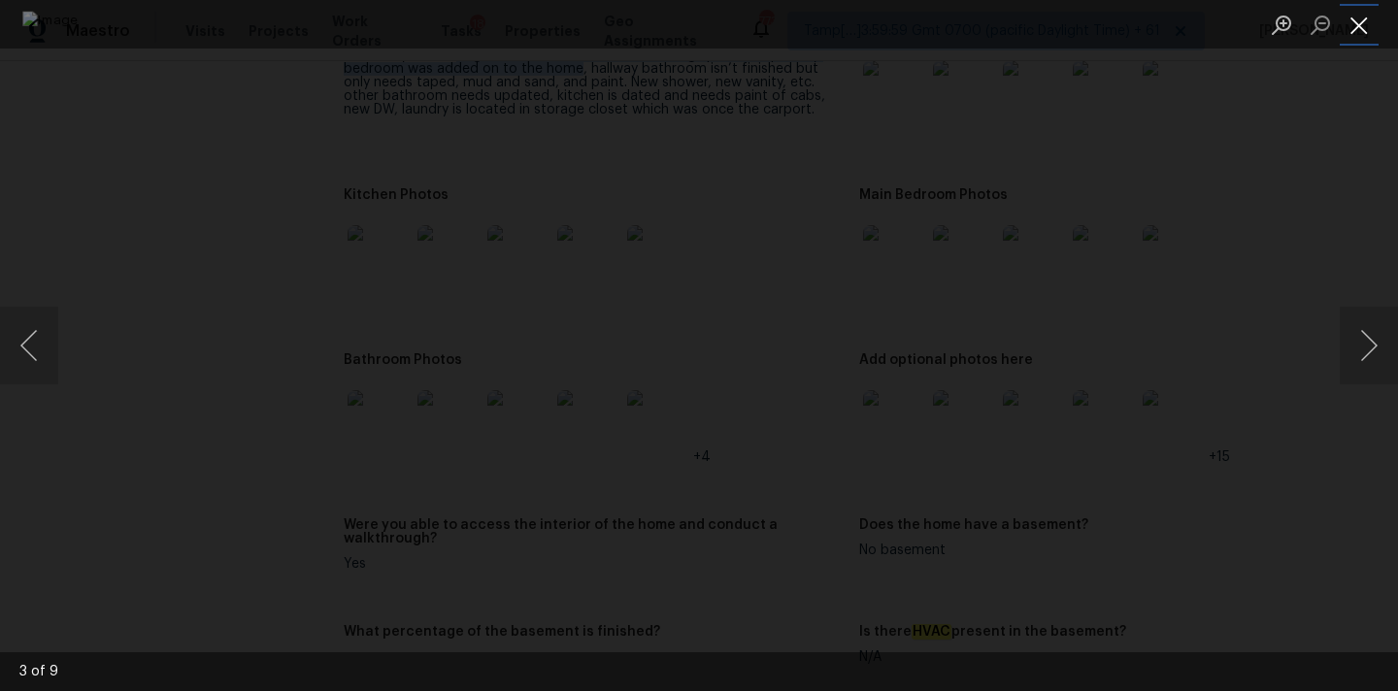
click at [1357, 19] on button "Close lightbox" at bounding box center [1358, 25] width 39 height 34
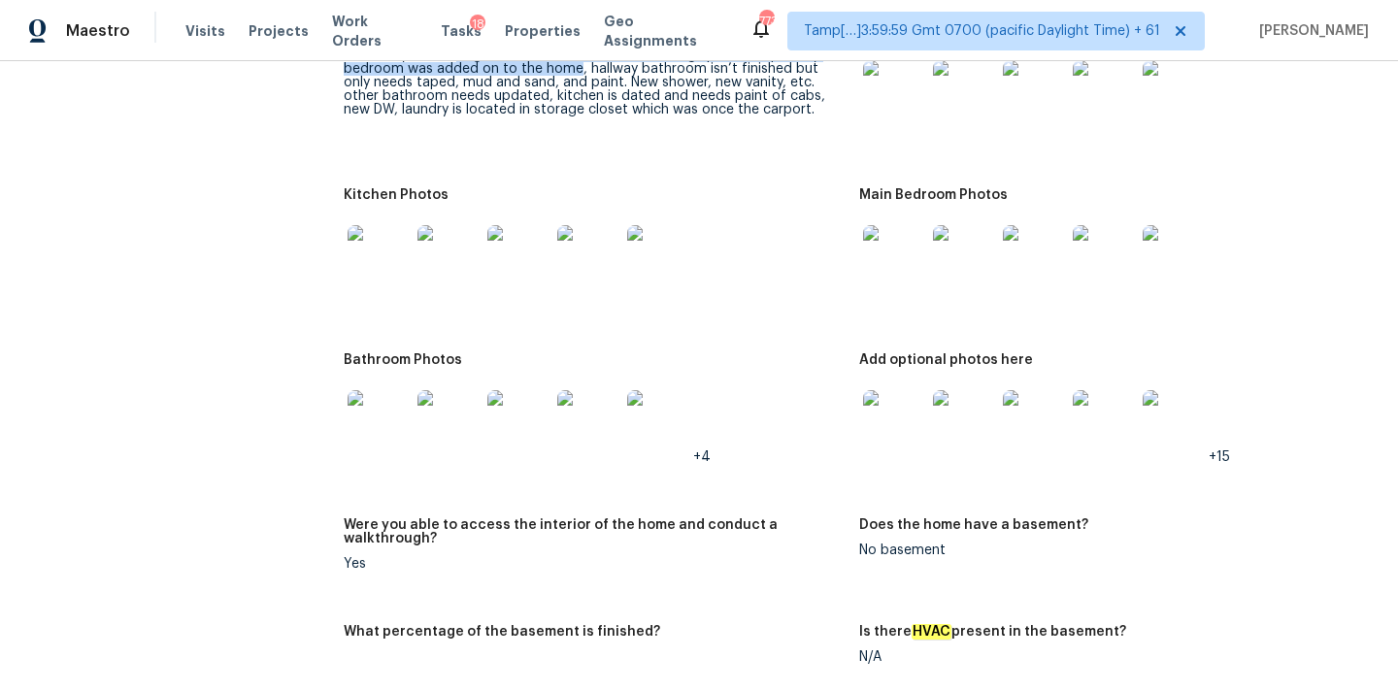
click at [896, 405] on img at bounding box center [894, 421] width 62 height 62
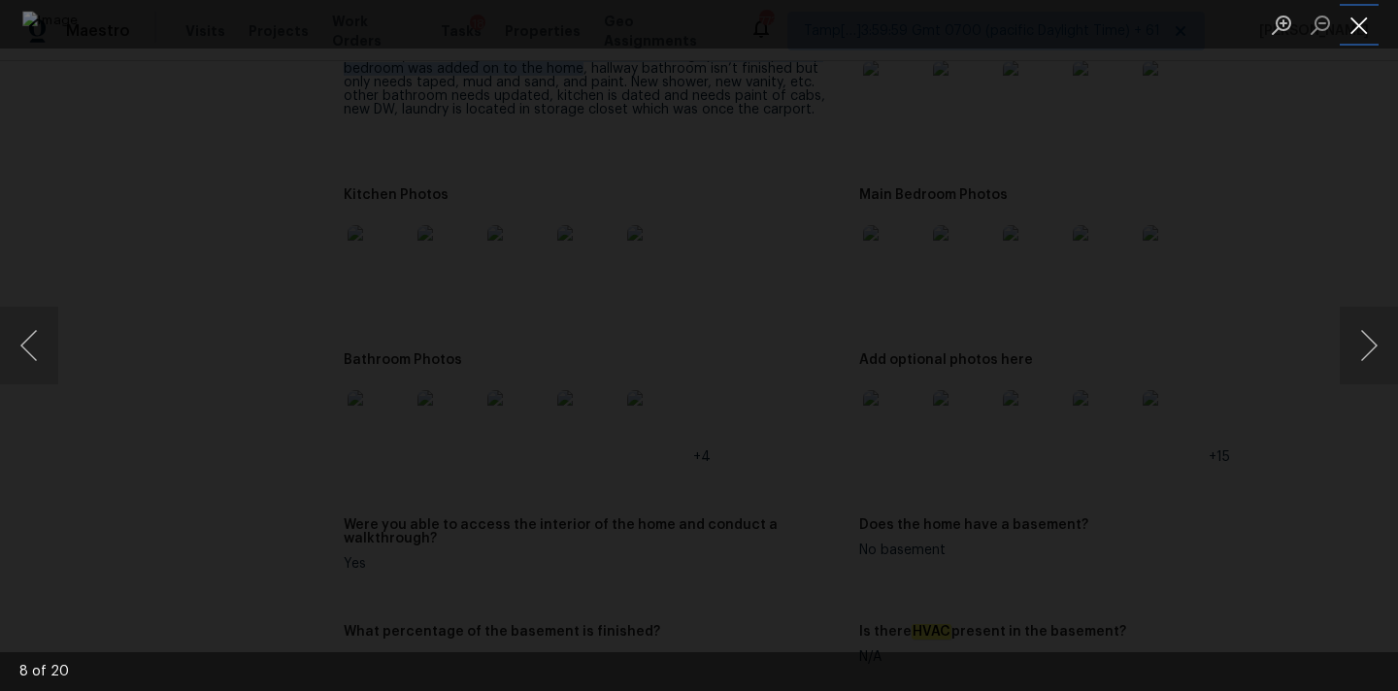
click at [1361, 27] on button "Close lightbox" at bounding box center [1358, 25] width 39 height 34
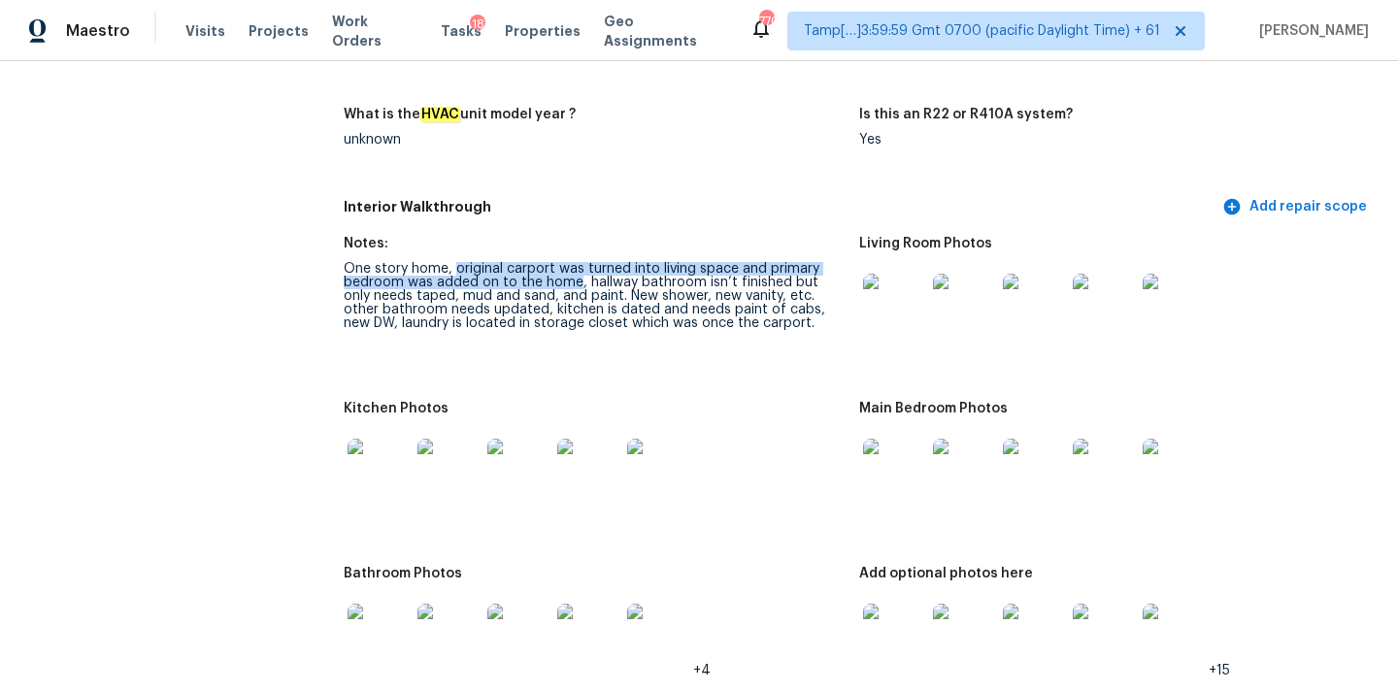
scroll to position [1959, 0]
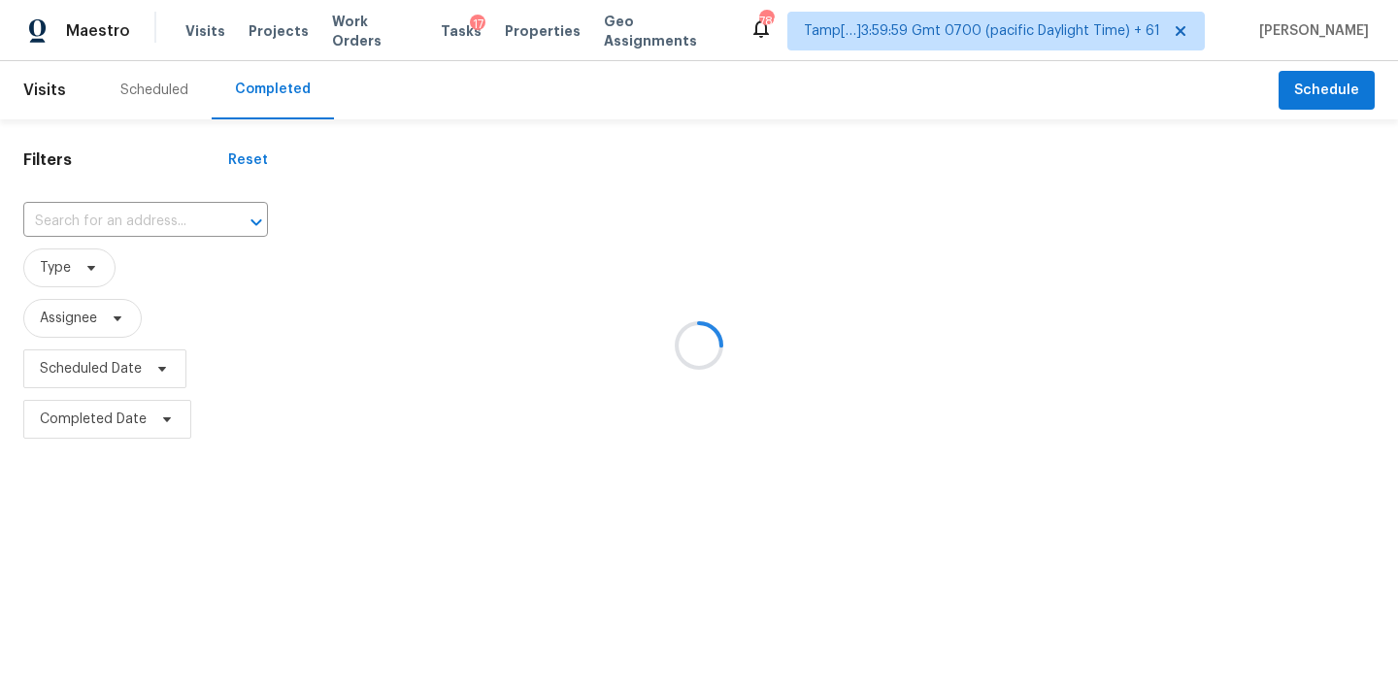
click at [91, 218] on div at bounding box center [699, 345] width 1398 height 691
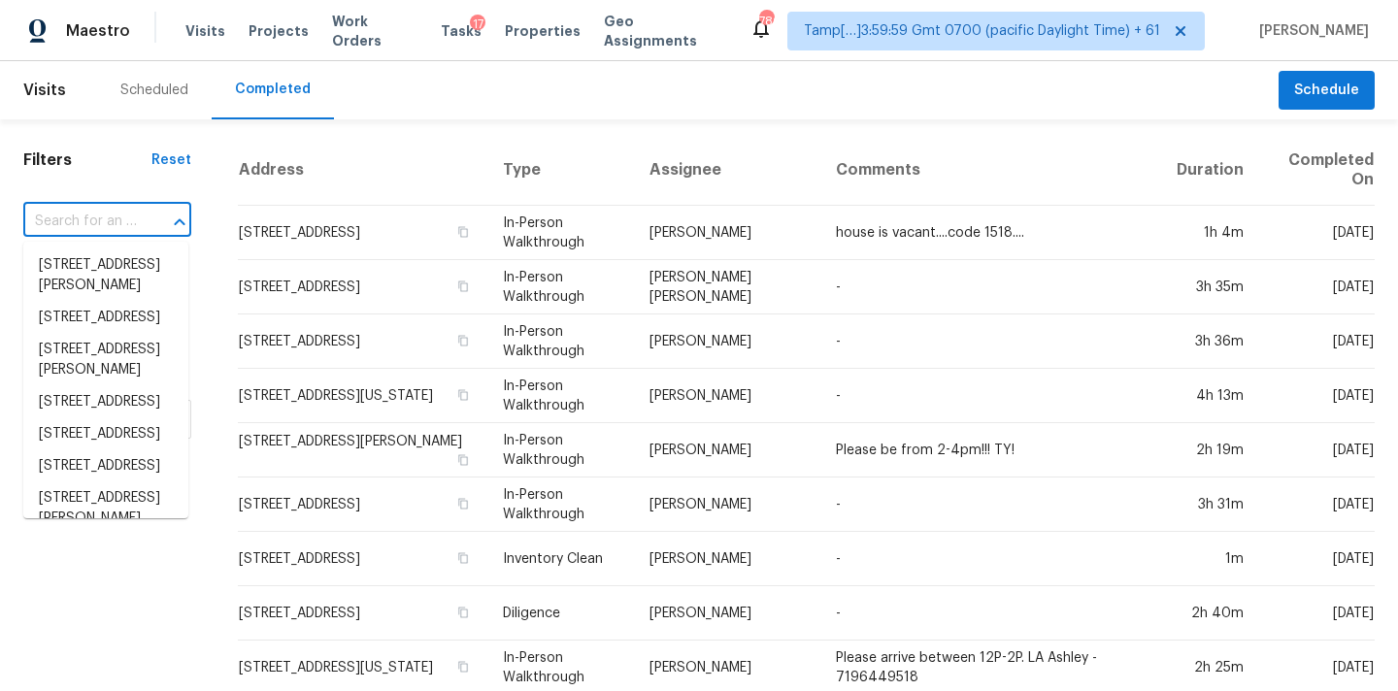
click at [91, 218] on input "text" at bounding box center [80, 222] width 114 height 30
paste input "[STREET_ADDRESS]"
type input "[STREET_ADDRESS]"
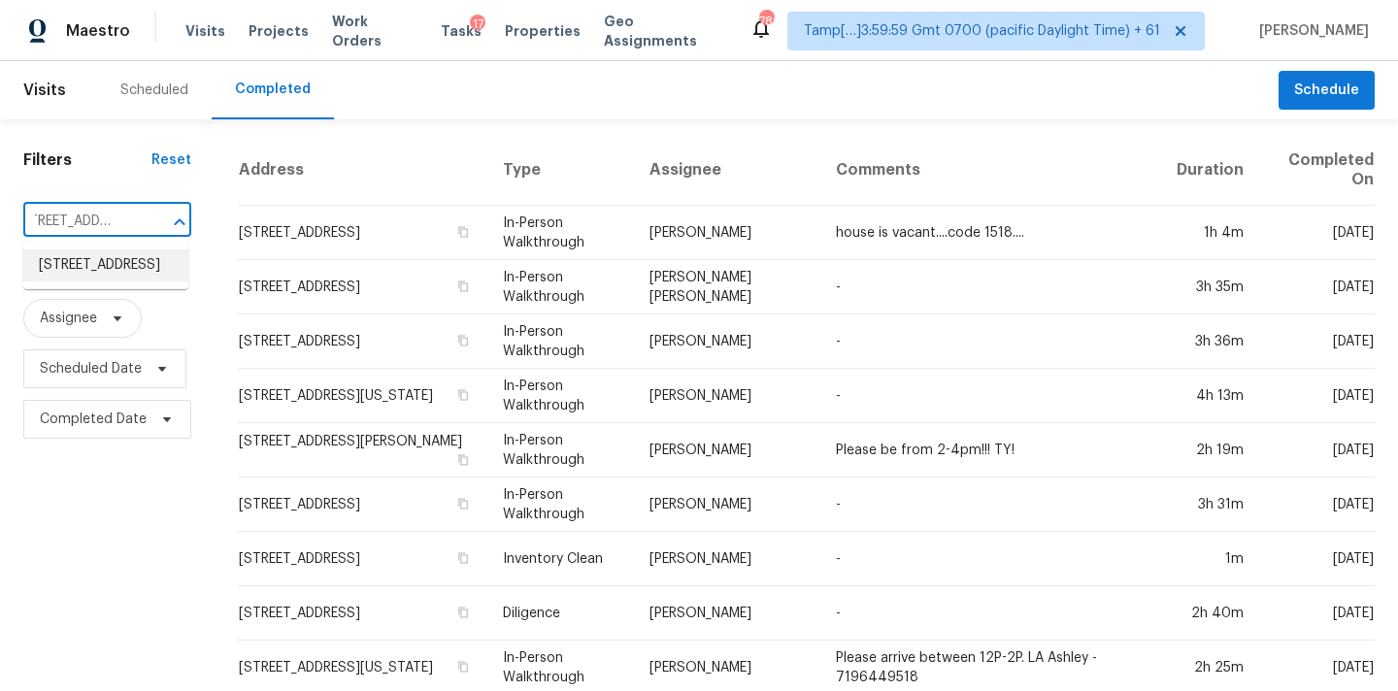
click at [96, 267] on li "[STREET_ADDRESS]" at bounding box center [105, 265] width 165 height 32
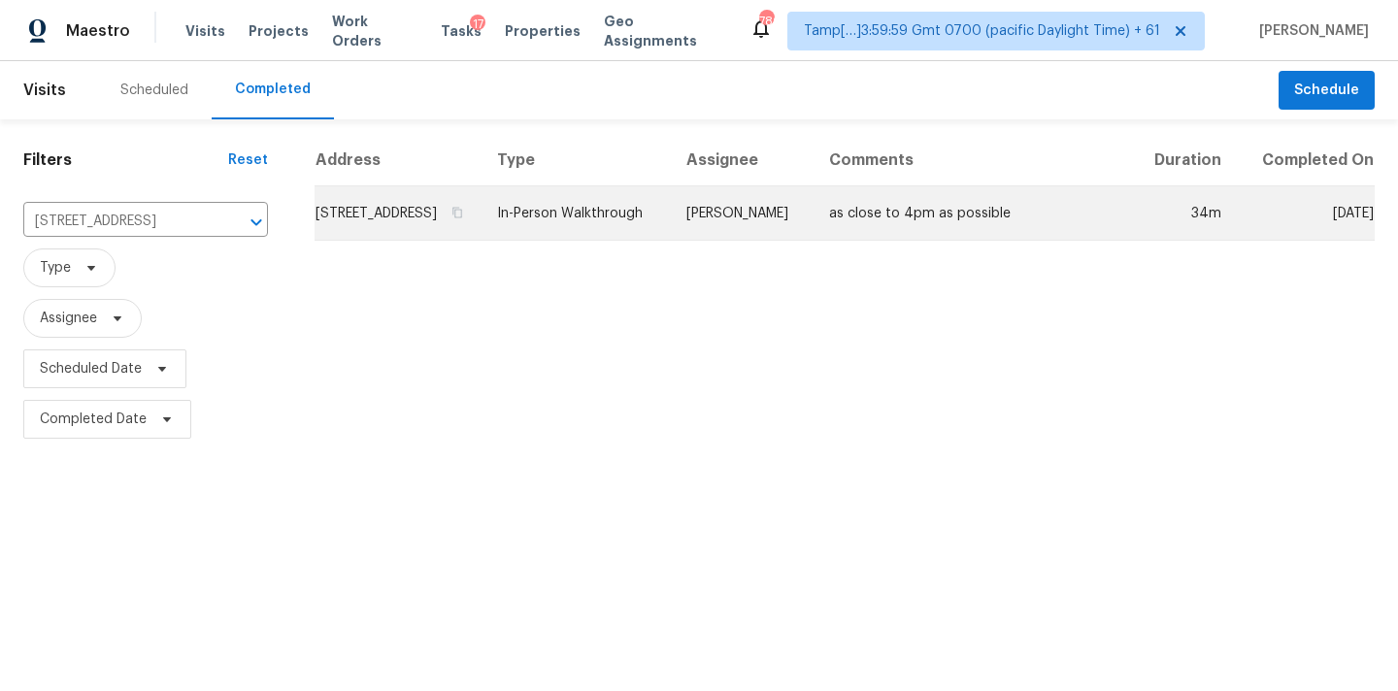
click at [732, 225] on td "[PERSON_NAME]" at bounding box center [742, 213] width 143 height 54
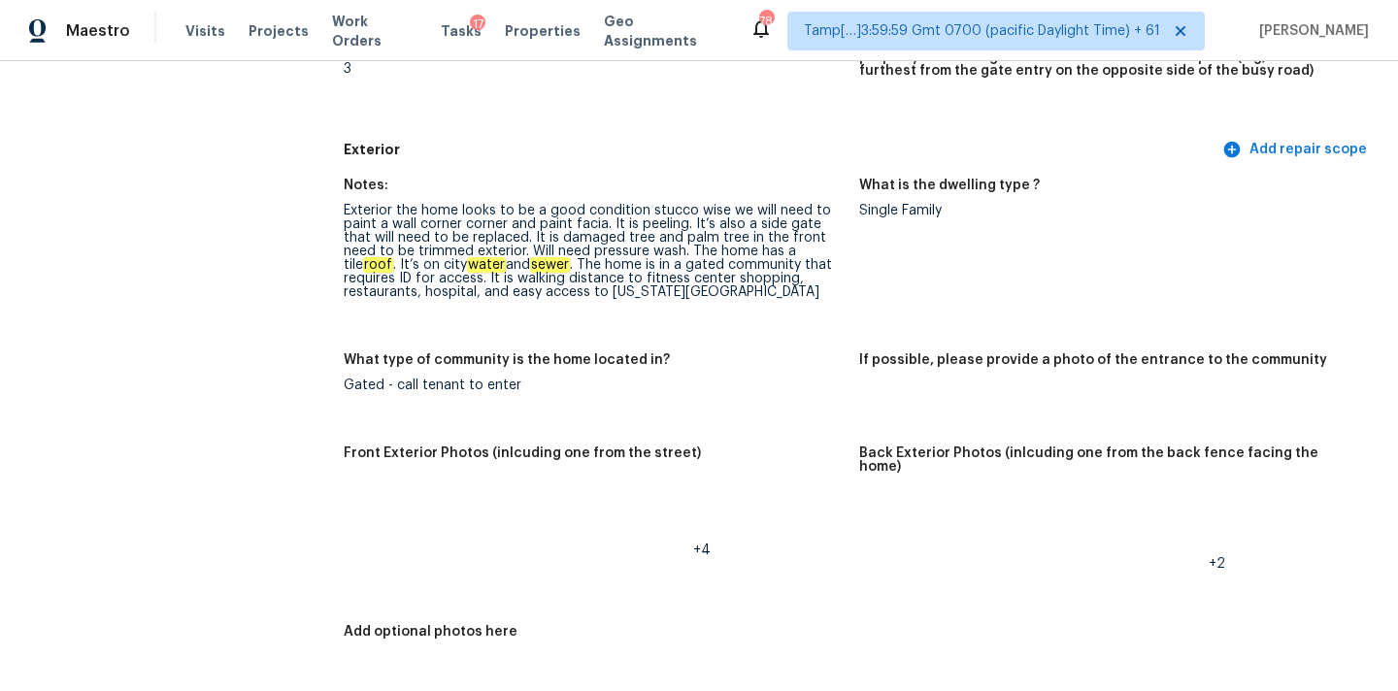
scroll to position [667, 0]
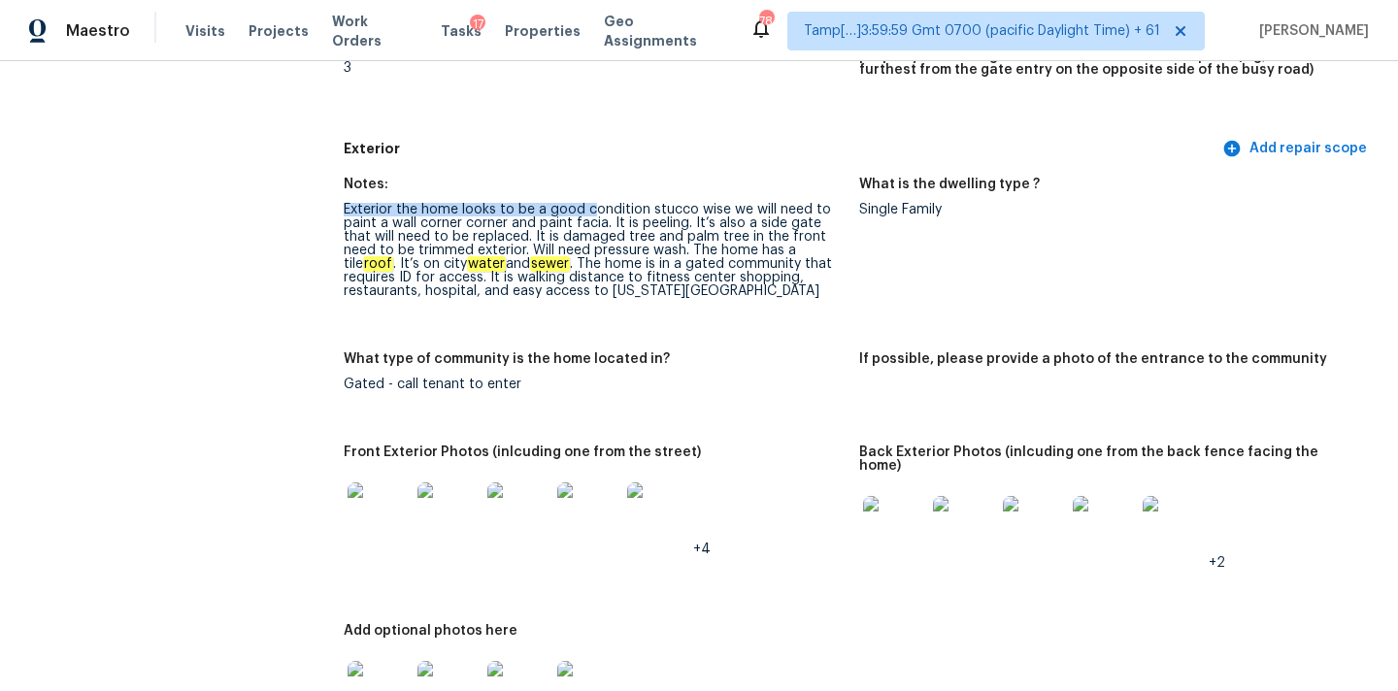
drag, startPoint x: 346, startPoint y: 213, endPoint x: 593, endPoint y: 212, distance: 247.5
click at [593, 212] on div "Exterior the home looks to be a good condition stucco wise we will need to pain…" at bounding box center [594, 250] width 500 height 95
copy div "paint a wall corner corner and paint facia"
drag, startPoint x: 346, startPoint y: 228, endPoint x: 602, endPoint y: 224, distance: 255.3
click at [602, 224] on div "Exterior the home looks to be a good condition stucco wise we will need to pain…" at bounding box center [594, 250] width 500 height 95
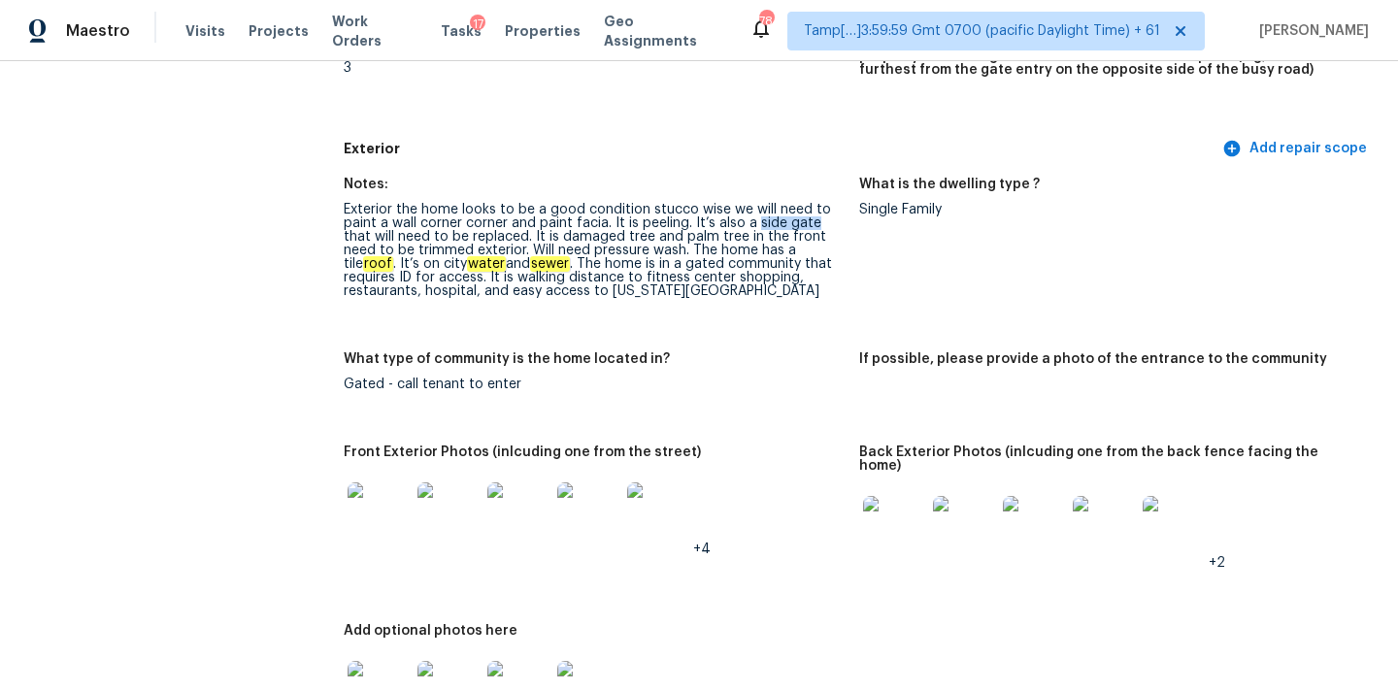
copy div "side gate"
drag, startPoint x: 752, startPoint y: 223, endPoint x: 810, endPoint y: 223, distance: 58.2
click at [810, 223] on div "Exterior the home looks to be a good condition stucco wise we will need to pain…" at bounding box center [594, 250] width 500 height 95
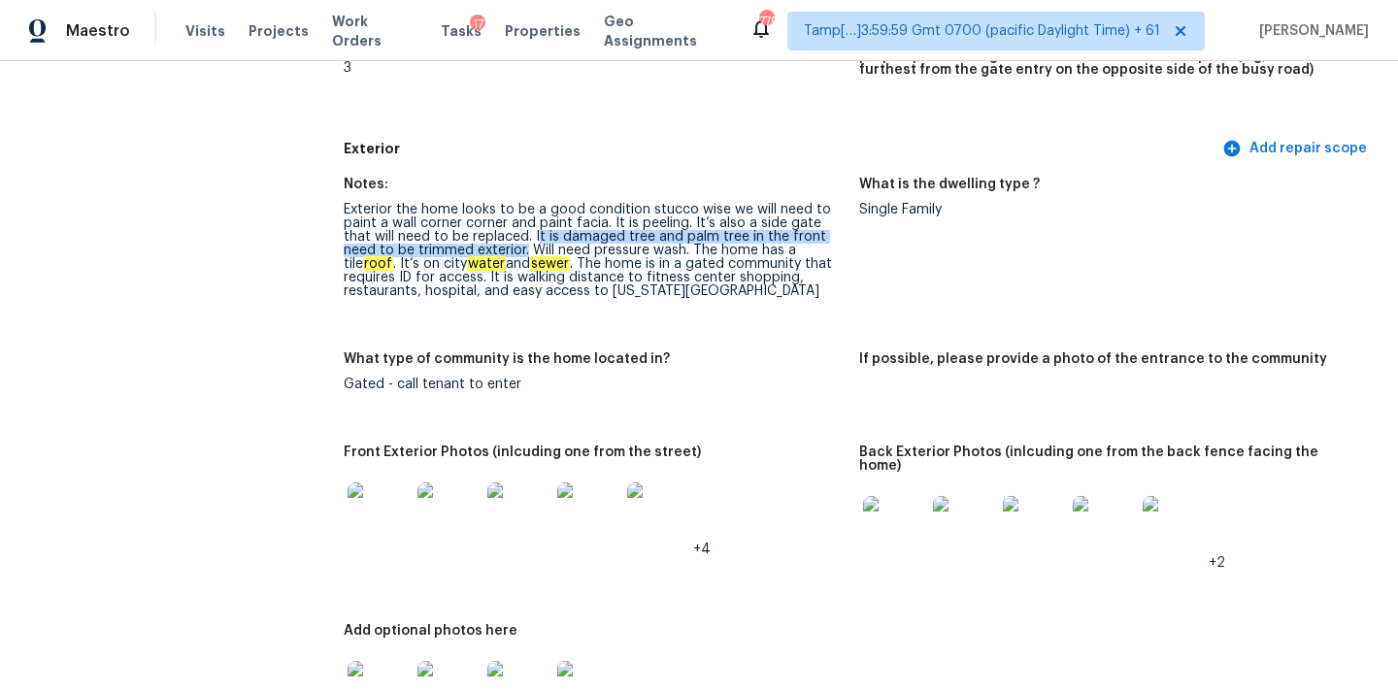
copy div "t is damaged tree and palm tree in the front need to be trimmed exterior."
drag, startPoint x: 506, startPoint y: 237, endPoint x: 475, endPoint y: 253, distance: 35.2
click at [475, 253] on div "Exterior the home looks to be a good condition stucco wise we will need to pain…" at bounding box center [594, 250] width 500 height 95
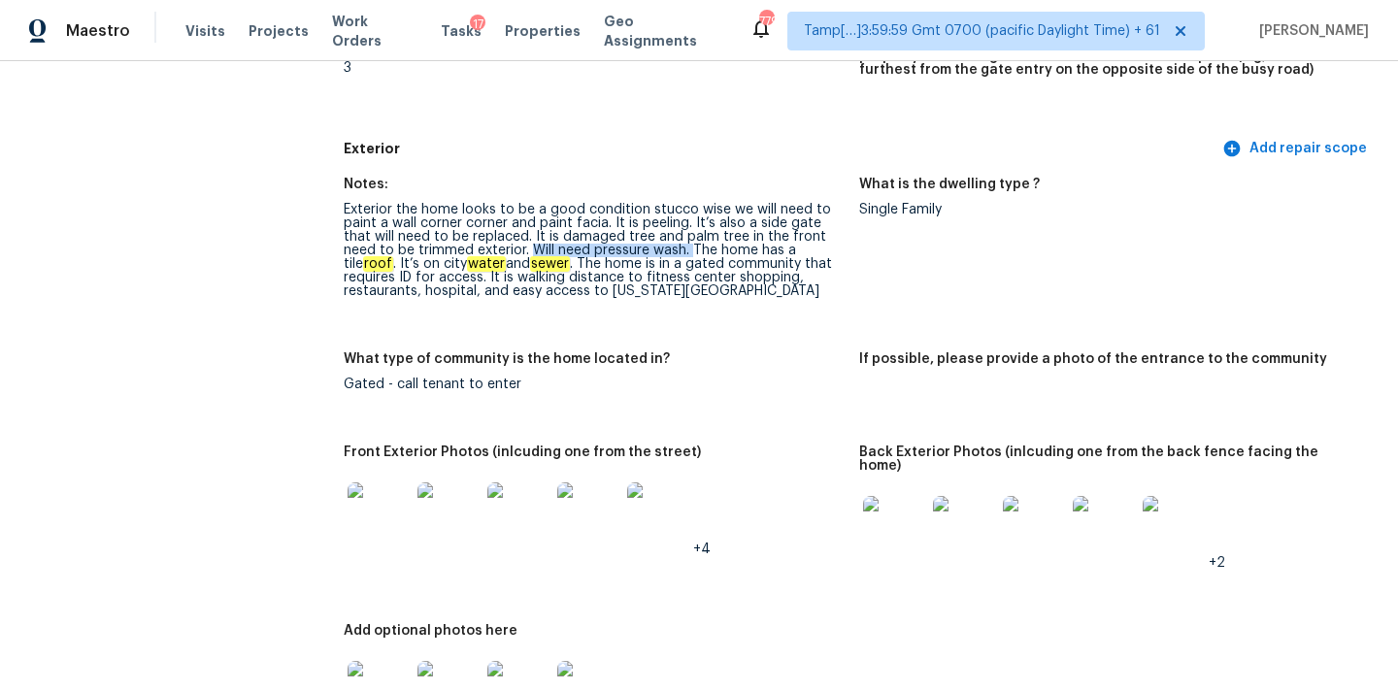
copy div "Will need pressure wash."
drag, startPoint x: 480, startPoint y: 251, endPoint x: 636, endPoint y: 251, distance: 155.3
click at [636, 251] on div "Exterior the home looks to be a good condition stucco wise we will need to pain…" at bounding box center [594, 250] width 500 height 95
drag, startPoint x: 463, startPoint y: 280, endPoint x: 698, endPoint y: 278, distance: 234.9
click at [698, 278] on div "Exterior the home looks to be a good condition stucco wise we will need to pain…" at bounding box center [594, 250] width 500 height 95
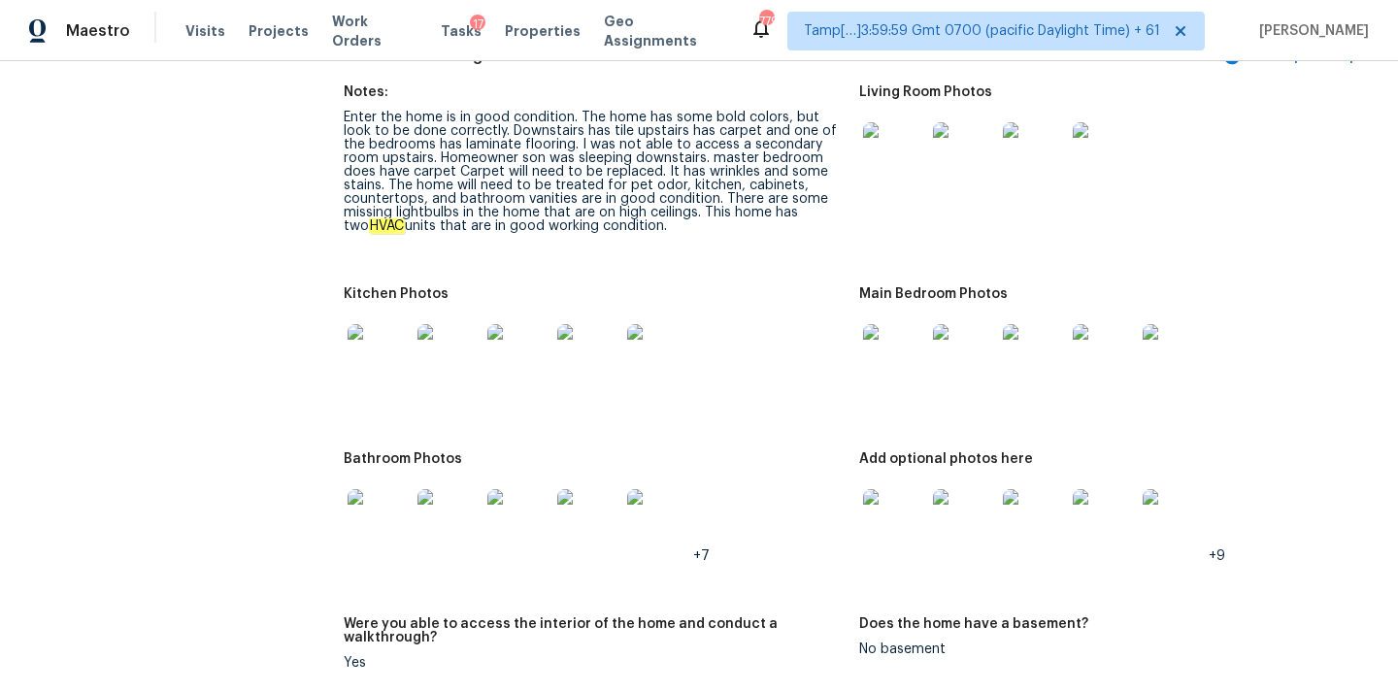
scroll to position [2502, 0]
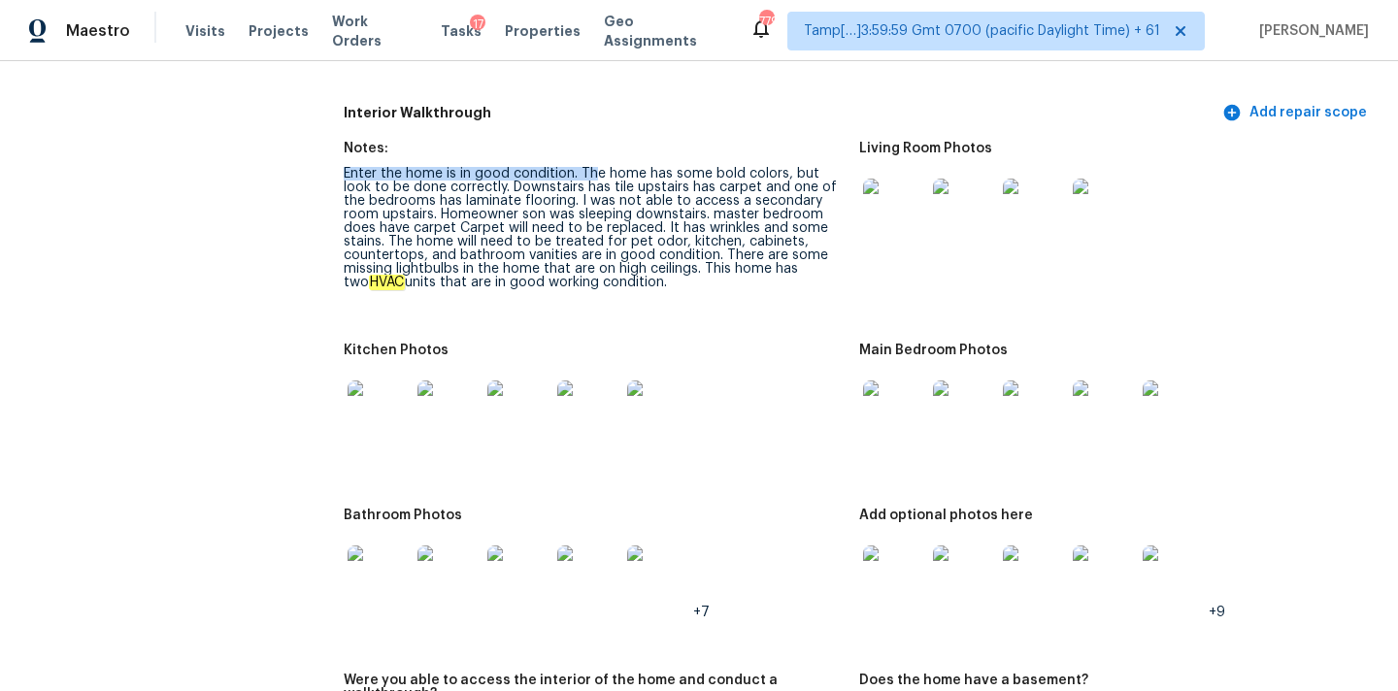
drag, startPoint x: 346, startPoint y: 162, endPoint x: 590, endPoint y: 162, distance: 244.6
click at [590, 167] on div "Enter the home is in good condition. The home has some bold colors, but look to…" at bounding box center [594, 228] width 500 height 122
click at [599, 167] on div "Enter the home is in good condition. The home has some bold colors, but look to…" at bounding box center [594, 228] width 500 height 122
drag, startPoint x: 580, startPoint y: 161, endPoint x: 779, endPoint y: 165, distance: 199.0
click at [779, 167] on div "Enter the home is in good condition. The home has some bold colors, but look to…" at bounding box center [594, 228] width 500 height 122
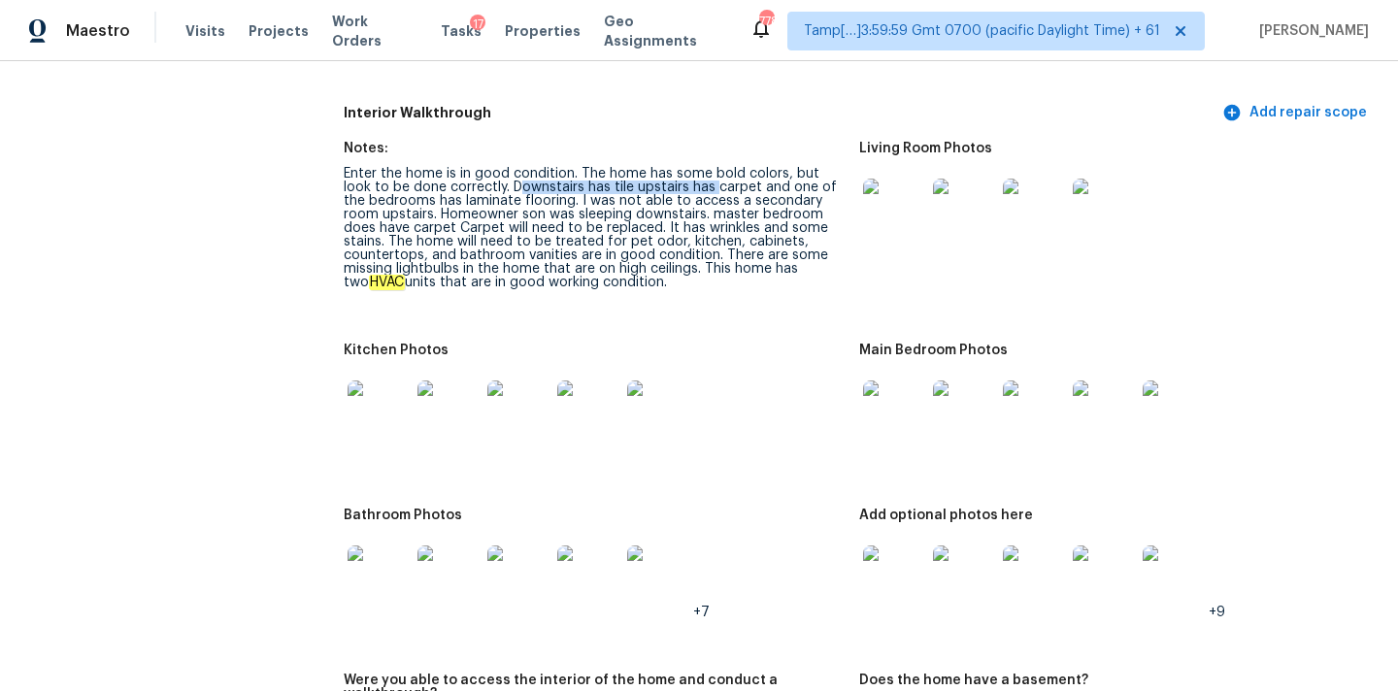
drag, startPoint x: 484, startPoint y: 172, endPoint x: 682, endPoint y: 173, distance: 198.0
click at [682, 173] on div "Enter the home is in good condition. The home has some bold colors, but look to…" at bounding box center [594, 228] width 500 height 122
copy div "pet odor,"
drag, startPoint x: 579, startPoint y: 232, endPoint x: 635, endPoint y: 231, distance: 55.3
click at [635, 231] on div "Enter the home is in good condition. The home has some bold colors, but look to…" at bounding box center [594, 228] width 500 height 122
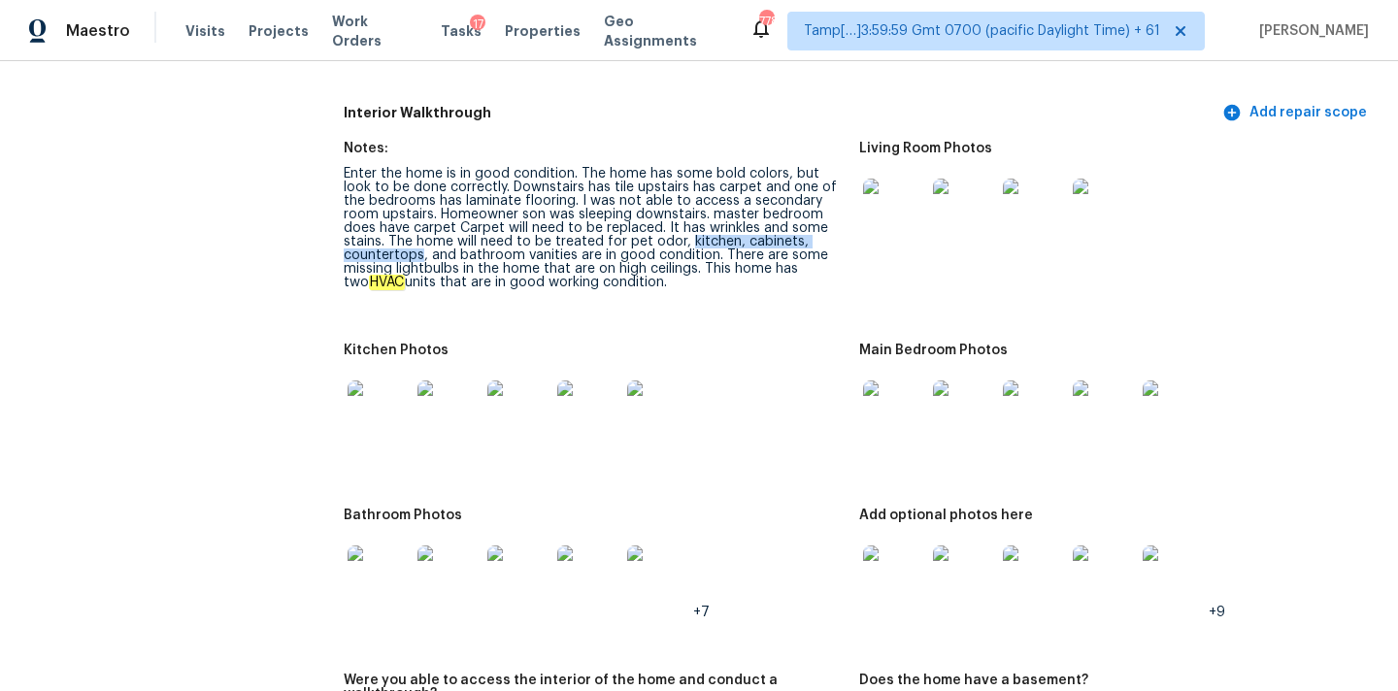
drag, startPoint x: 641, startPoint y: 228, endPoint x: 833, endPoint y: 228, distance: 192.2
click at [833, 228] on div "Enter the home is in good condition. The home has some bold colors, but look to…" at bounding box center [594, 228] width 500 height 122
copy div "kitchen, cabinets, countertops"
drag, startPoint x: 637, startPoint y: 243, endPoint x: 453, endPoint y: 252, distance: 183.7
click at [453, 252] on div "Enter the home is in good condition. The home has some bold colors, but look to…" at bounding box center [594, 228] width 500 height 122
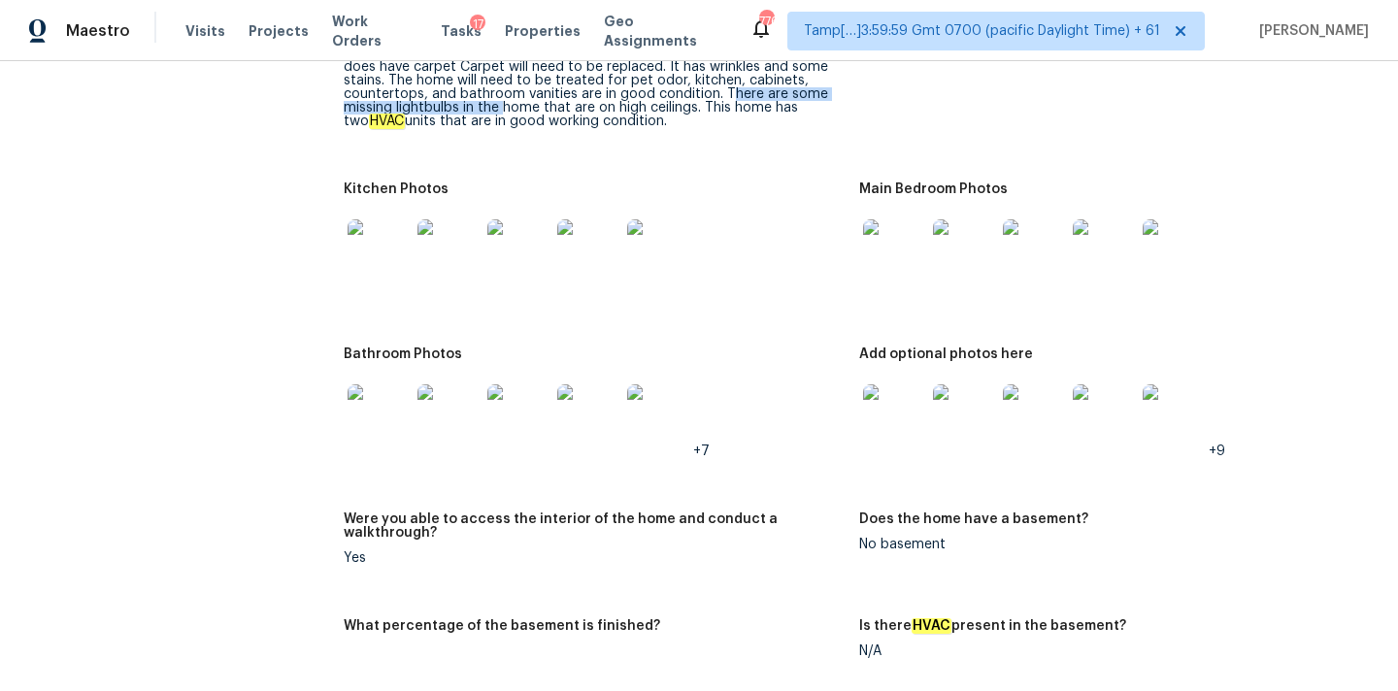
scroll to position [2457, 0]
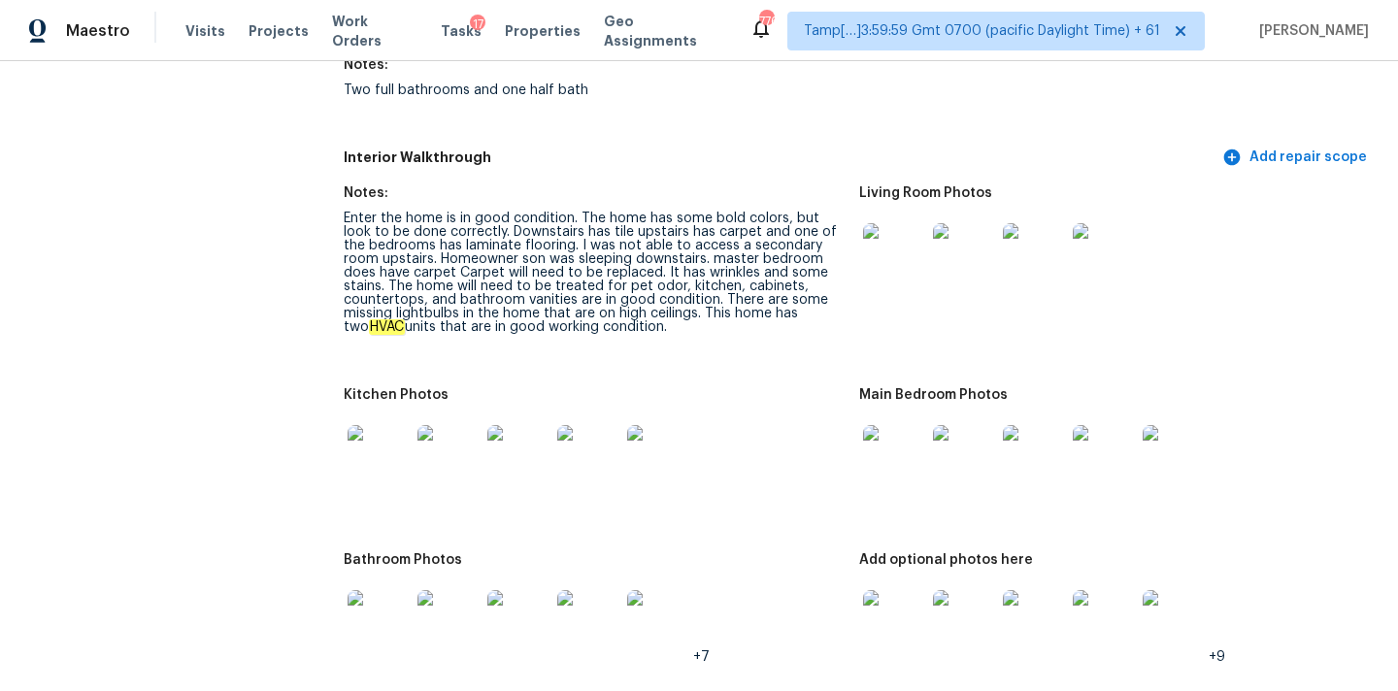
click at [655, 306] on div "Enter the home is in good condition. The home has some bold colors, but look to…" at bounding box center [594, 273] width 500 height 122
drag, startPoint x: 653, startPoint y: 304, endPoint x: 667, endPoint y: 317, distance: 19.2
click at [667, 317] on div "Enter the home is in good condition. The home has some bold colors, but look to…" at bounding box center [594, 273] width 500 height 122
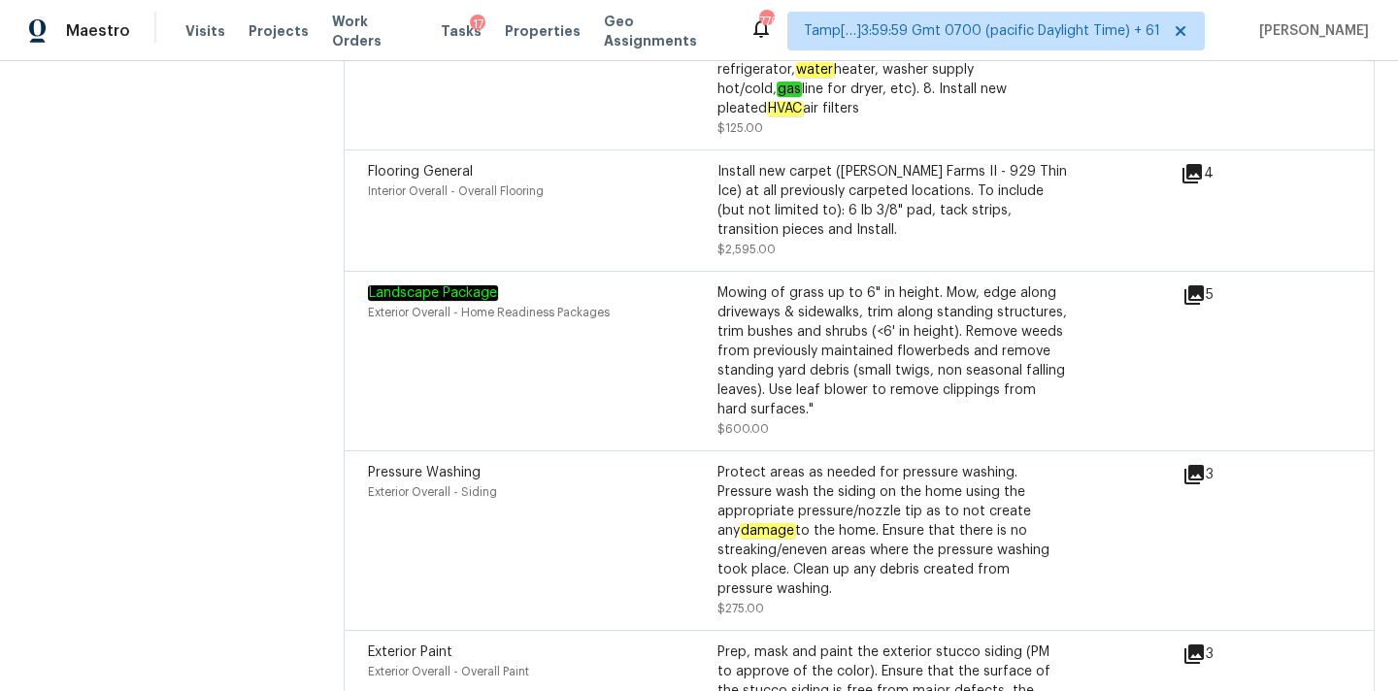
scroll to position [5913, 0]
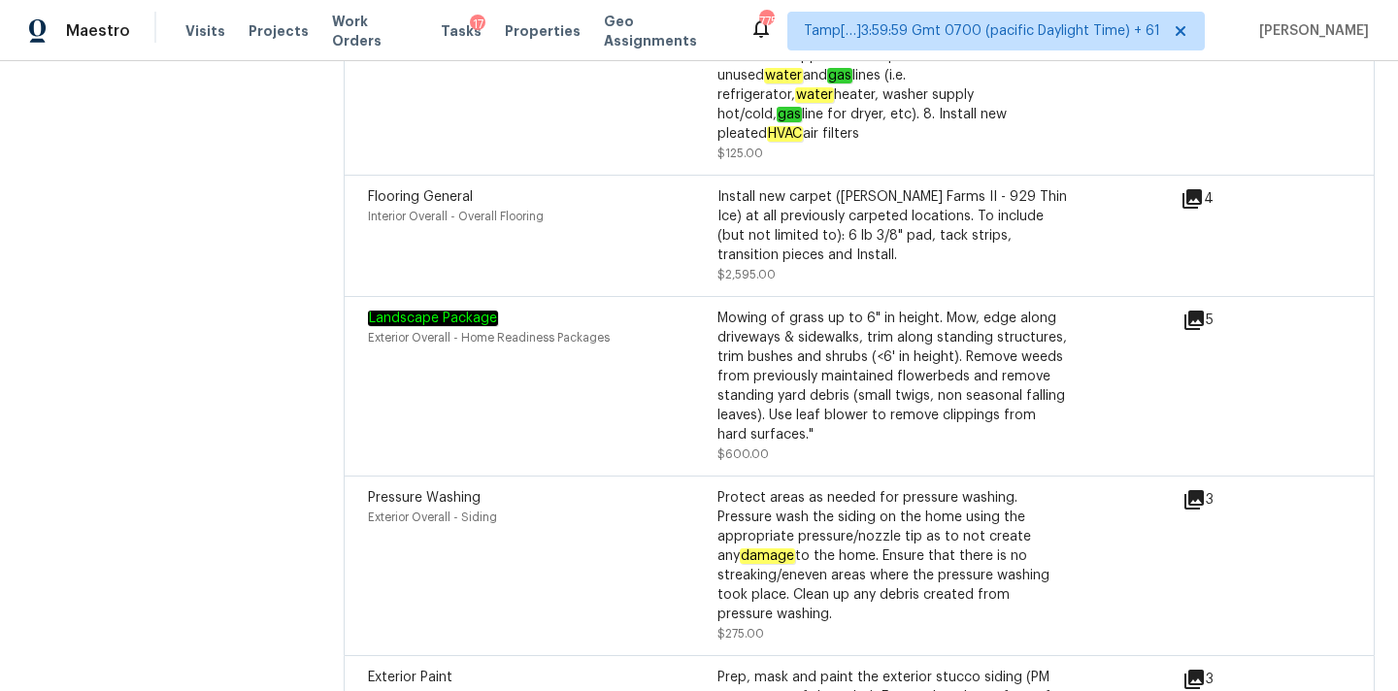
click at [1188, 311] on icon at bounding box center [1193, 320] width 19 height 19
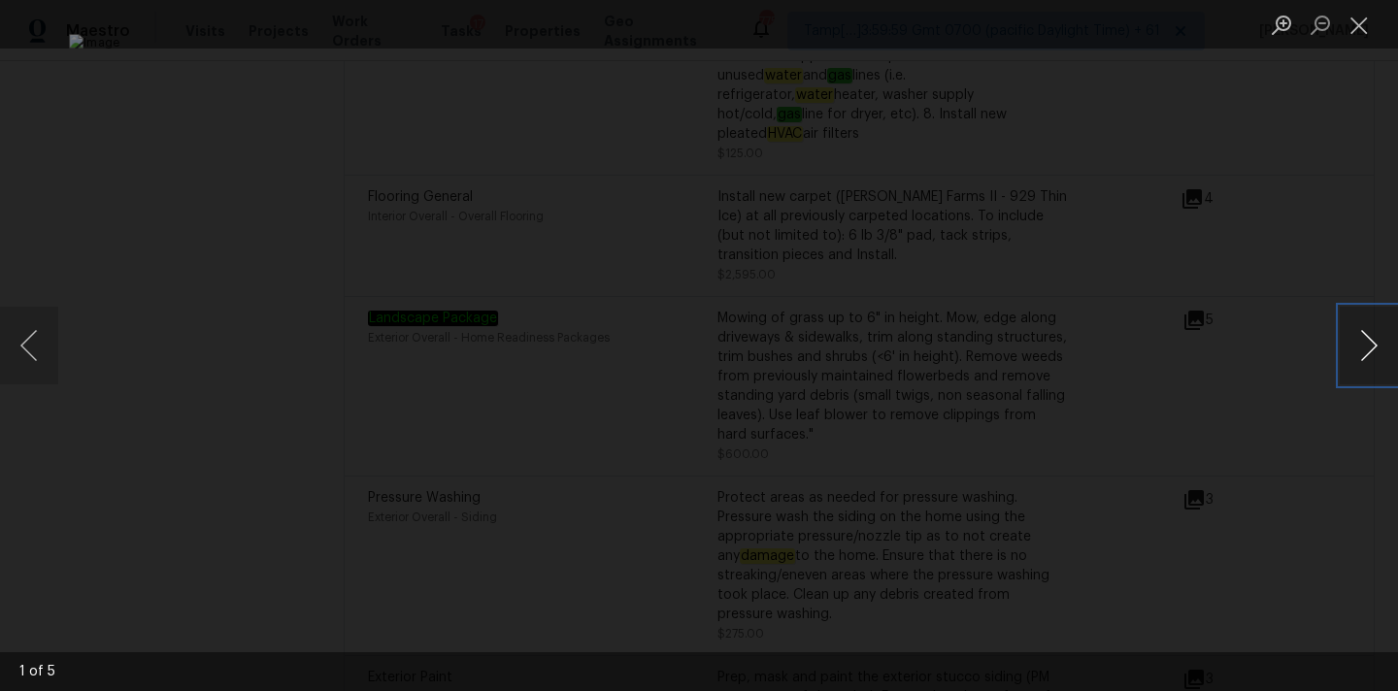
click at [1371, 348] on button "Next image" at bounding box center [1368, 346] width 58 height 78
click at [1360, 31] on button "Close lightbox" at bounding box center [1358, 25] width 39 height 34
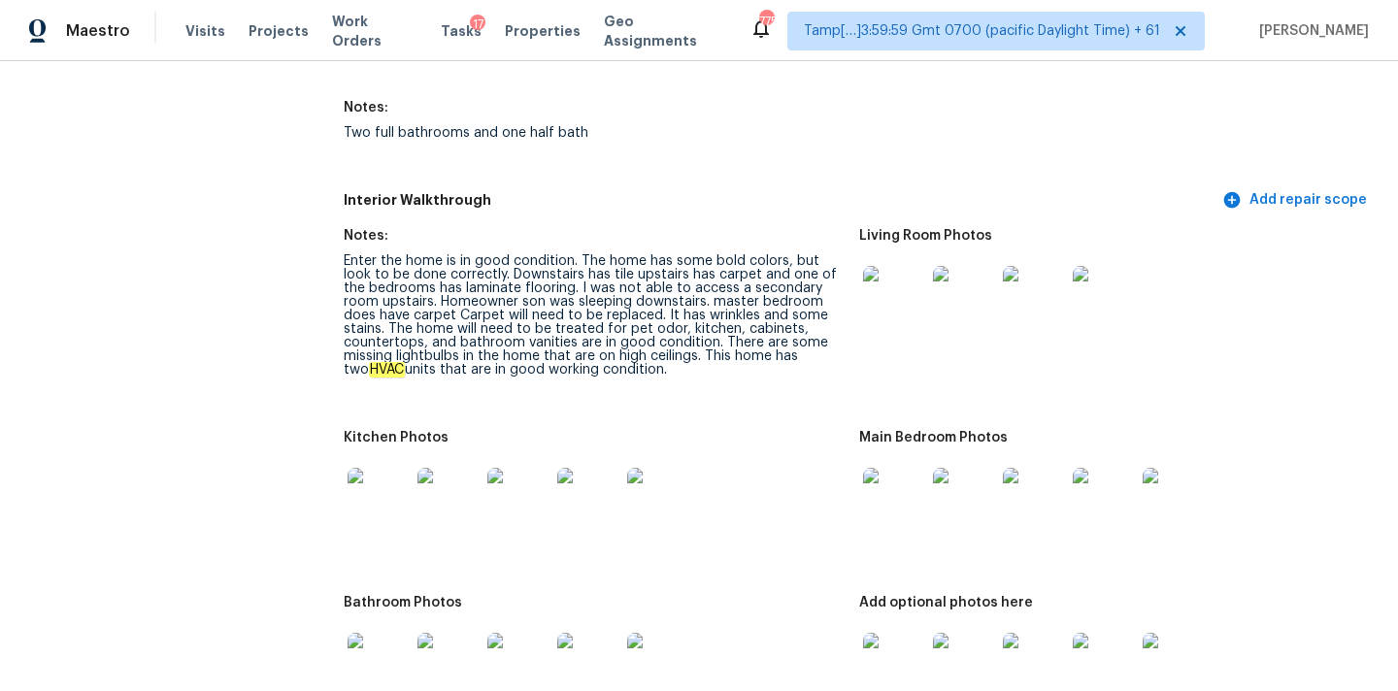
scroll to position [2488, 0]
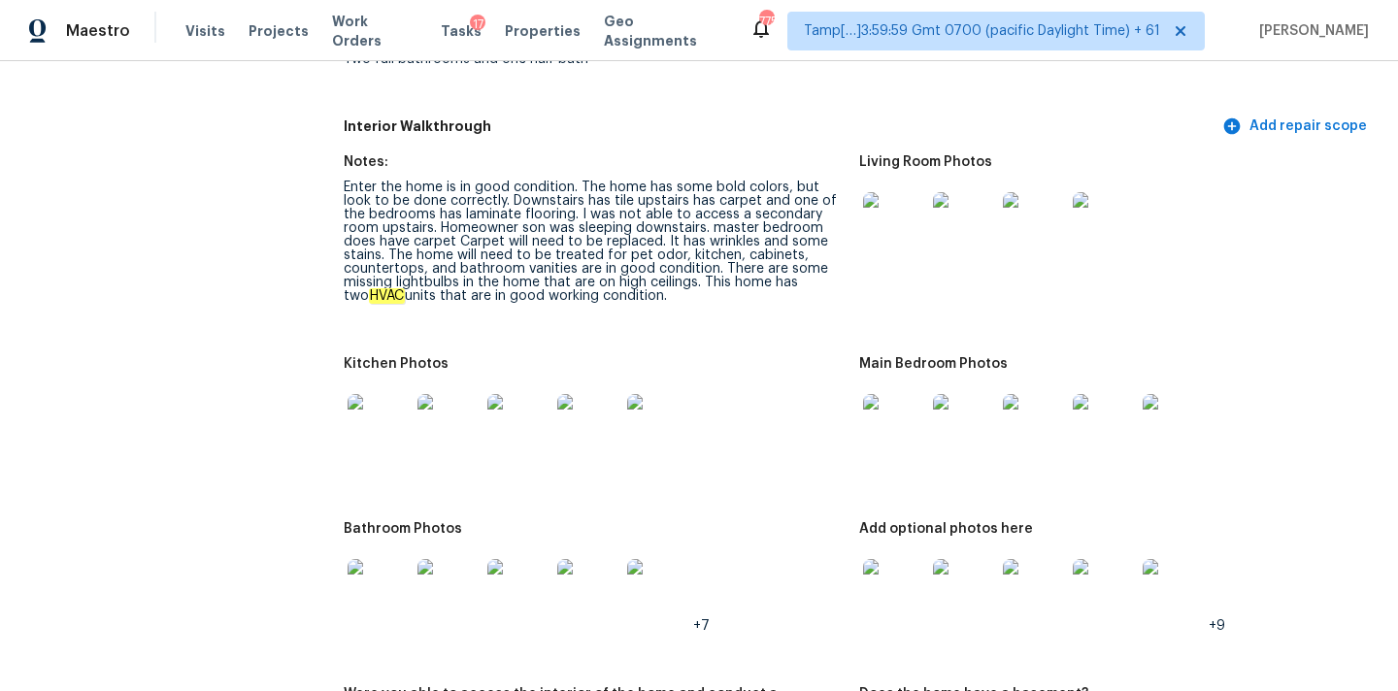
click at [901, 220] on img at bounding box center [894, 223] width 62 height 62
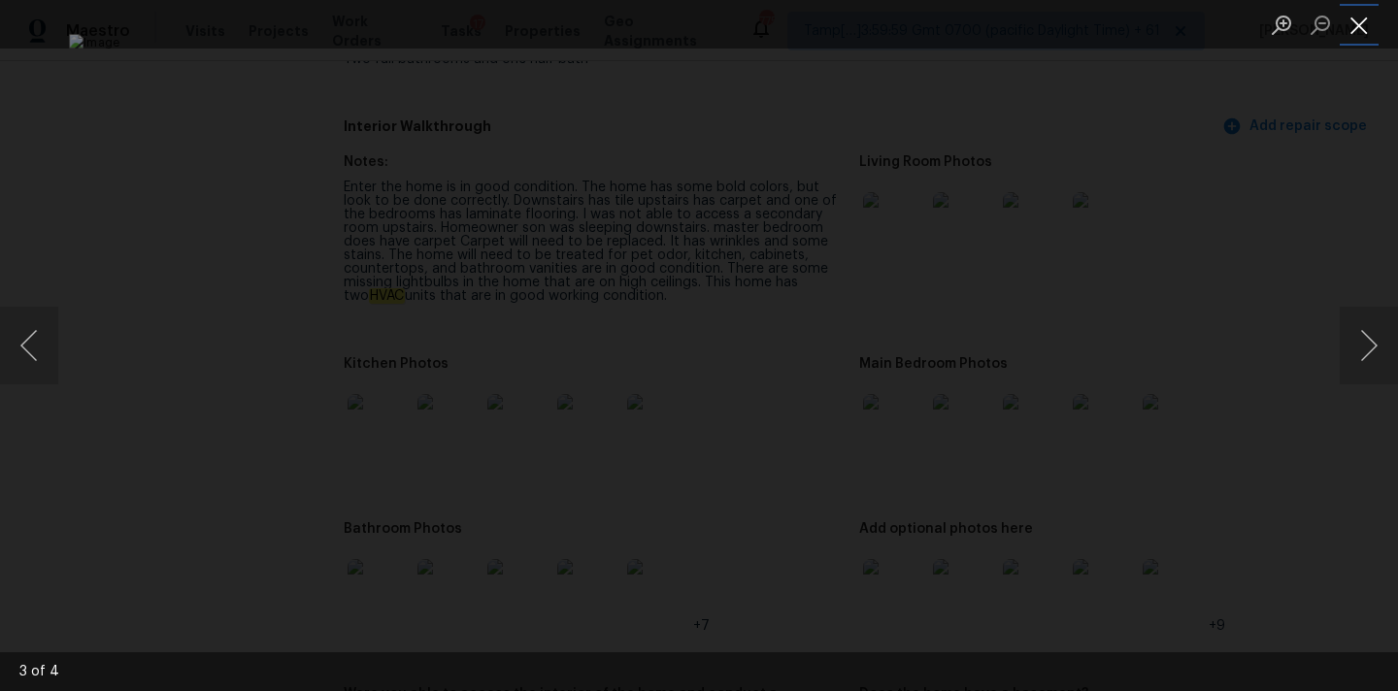
click at [1354, 17] on button "Close lightbox" at bounding box center [1358, 25] width 39 height 34
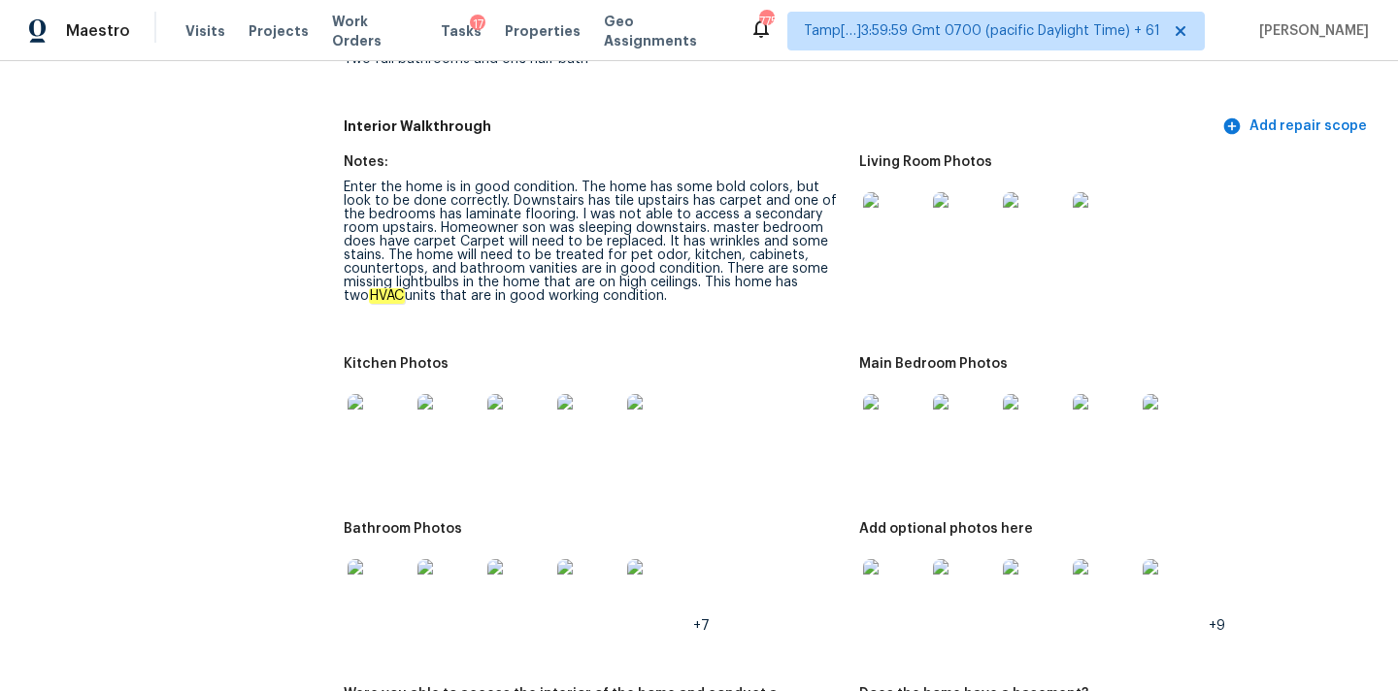
click at [905, 425] on img at bounding box center [894, 425] width 62 height 62
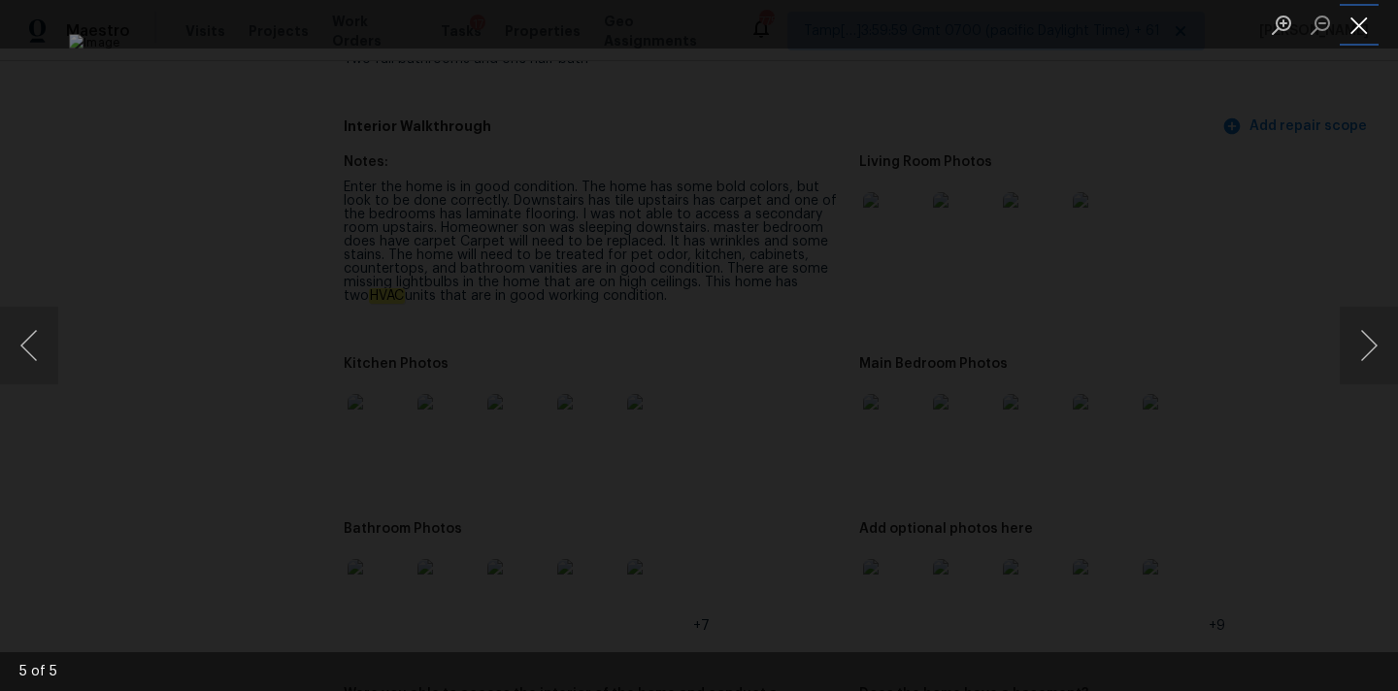
click at [1358, 29] on button "Close lightbox" at bounding box center [1358, 25] width 39 height 34
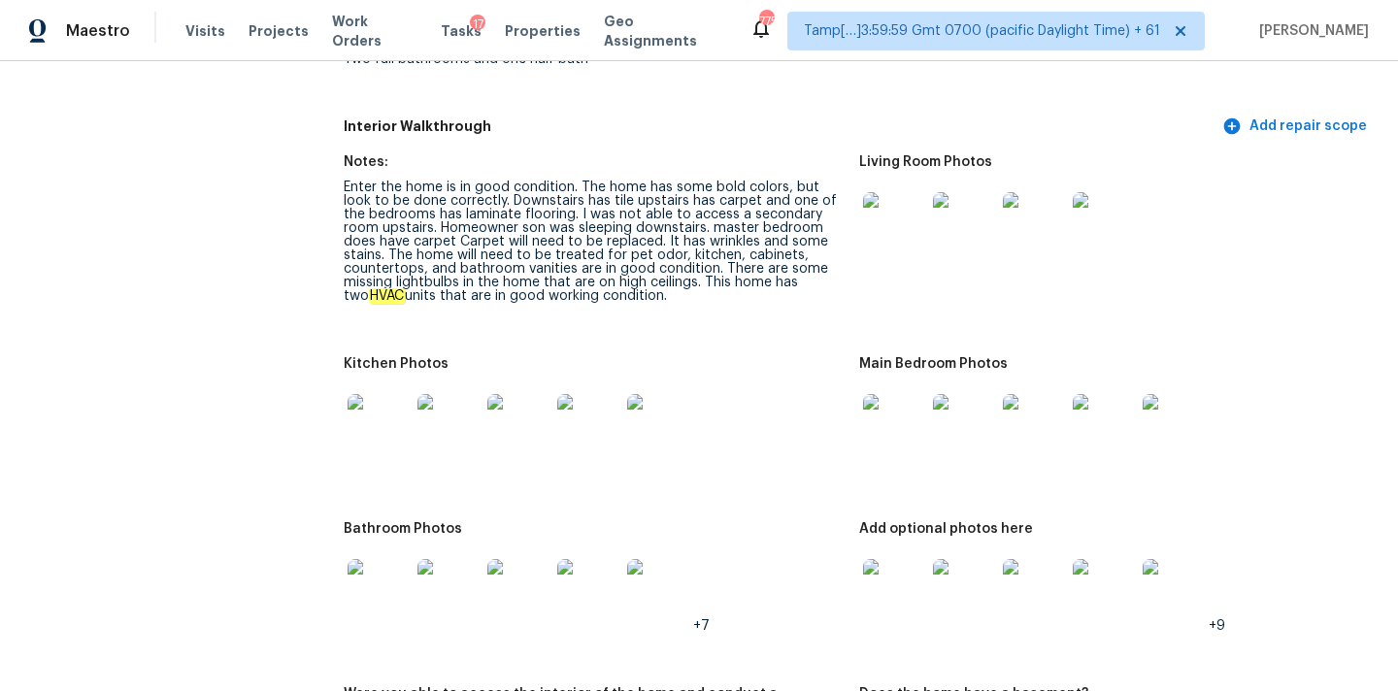
click at [366, 425] on img at bounding box center [378, 425] width 62 height 62
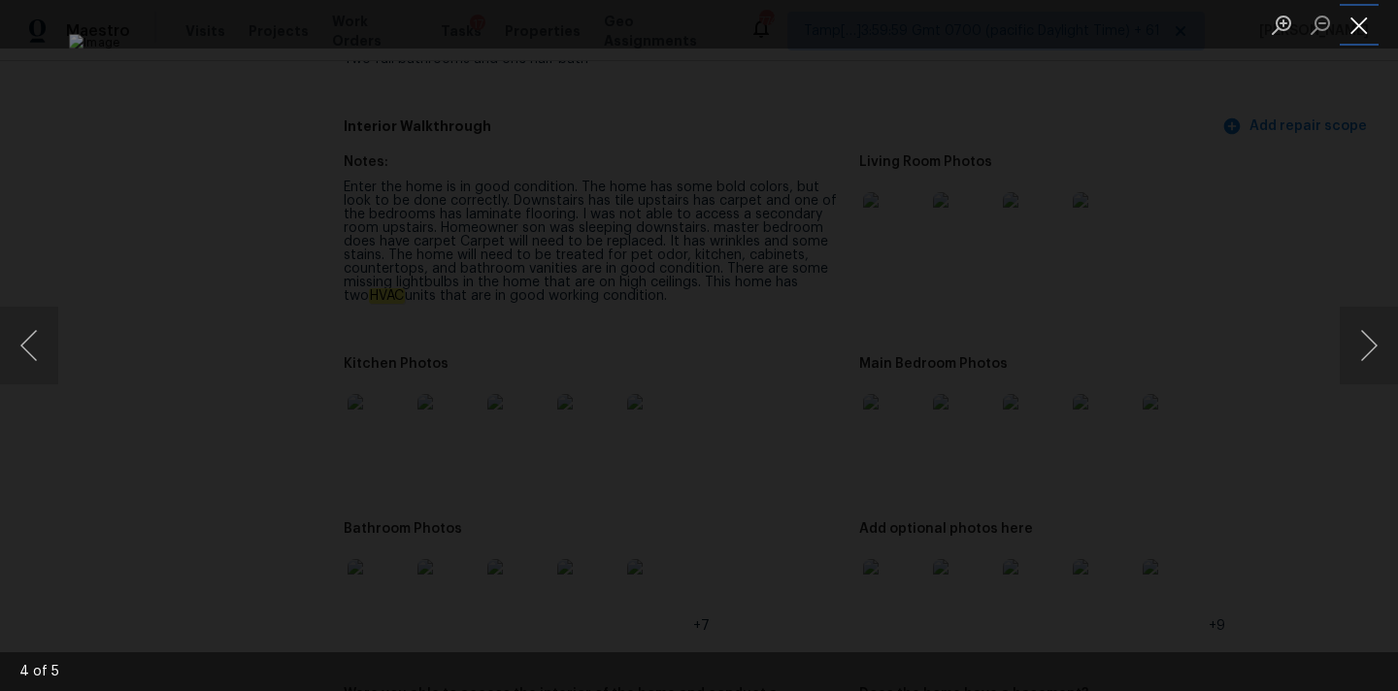
click at [1355, 30] on button "Close lightbox" at bounding box center [1358, 25] width 39 height 34
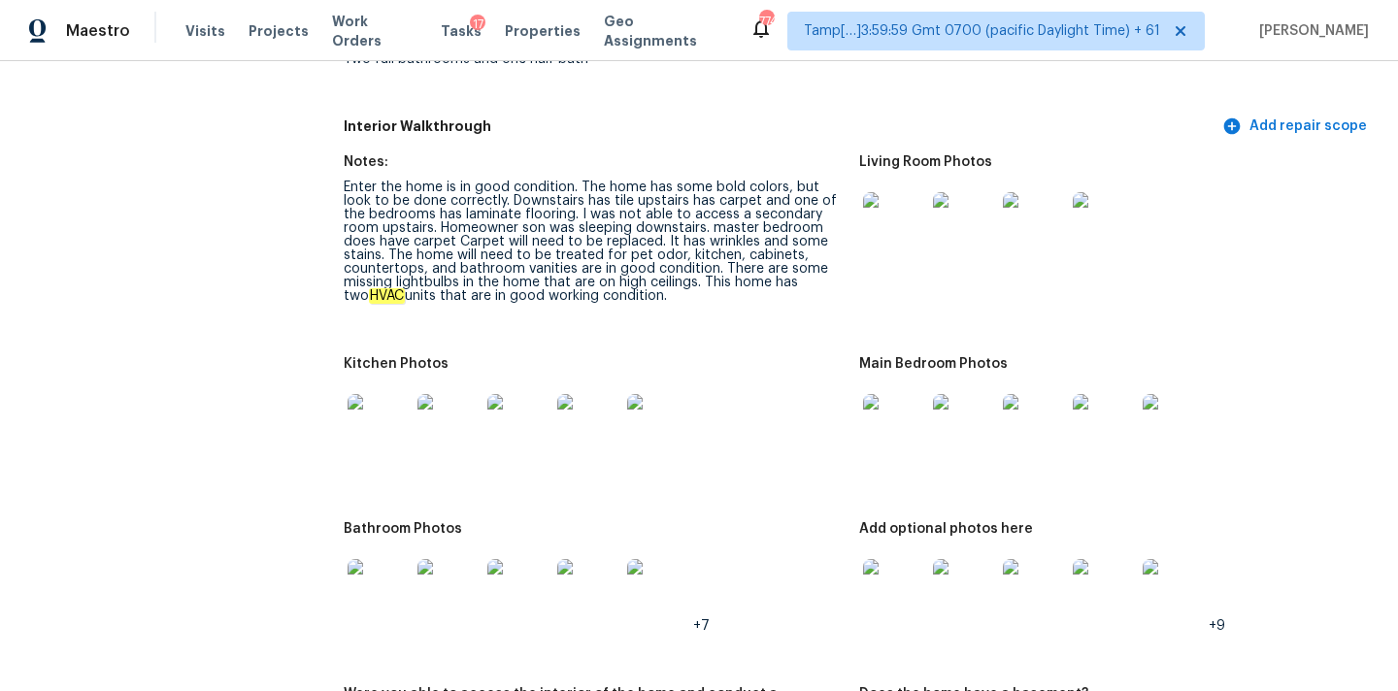
click at [385, 572] on img at bounding box center [378, 590] width 62 height 62
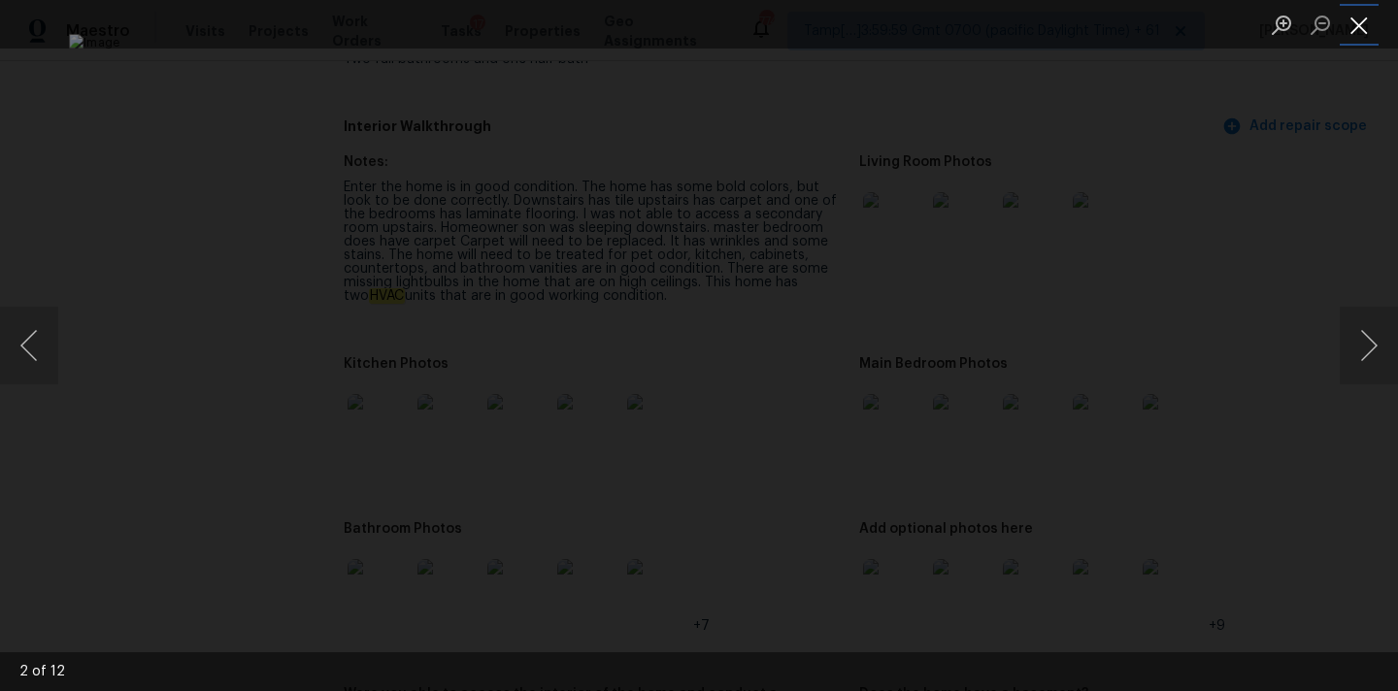
click at [1348, 37] on button "Close lightbox" at bounding box center [1358, 25] width 39 height 34
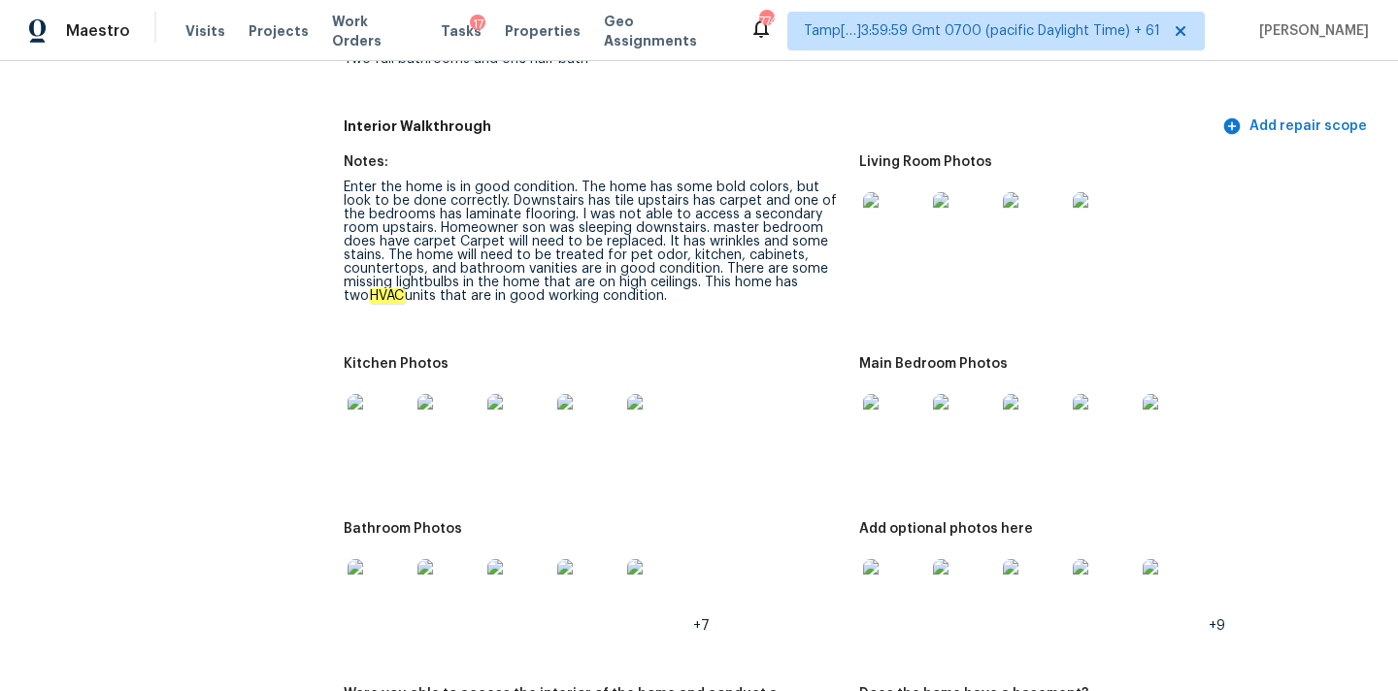
click at [886, 572] on img at bounding box center [894, 590] width 62 height 62
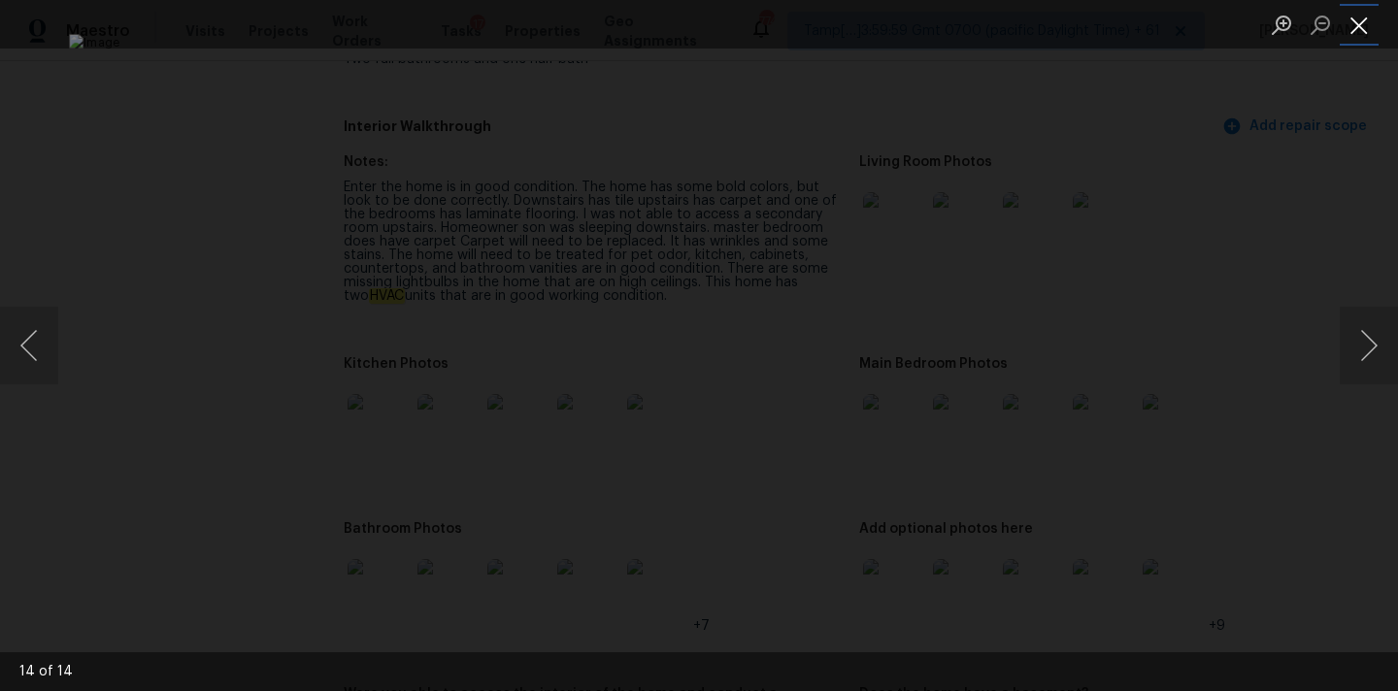
click at [1356, 39] on button "Close lightbox" at bounding box center [1358, 25] width 39 height 34
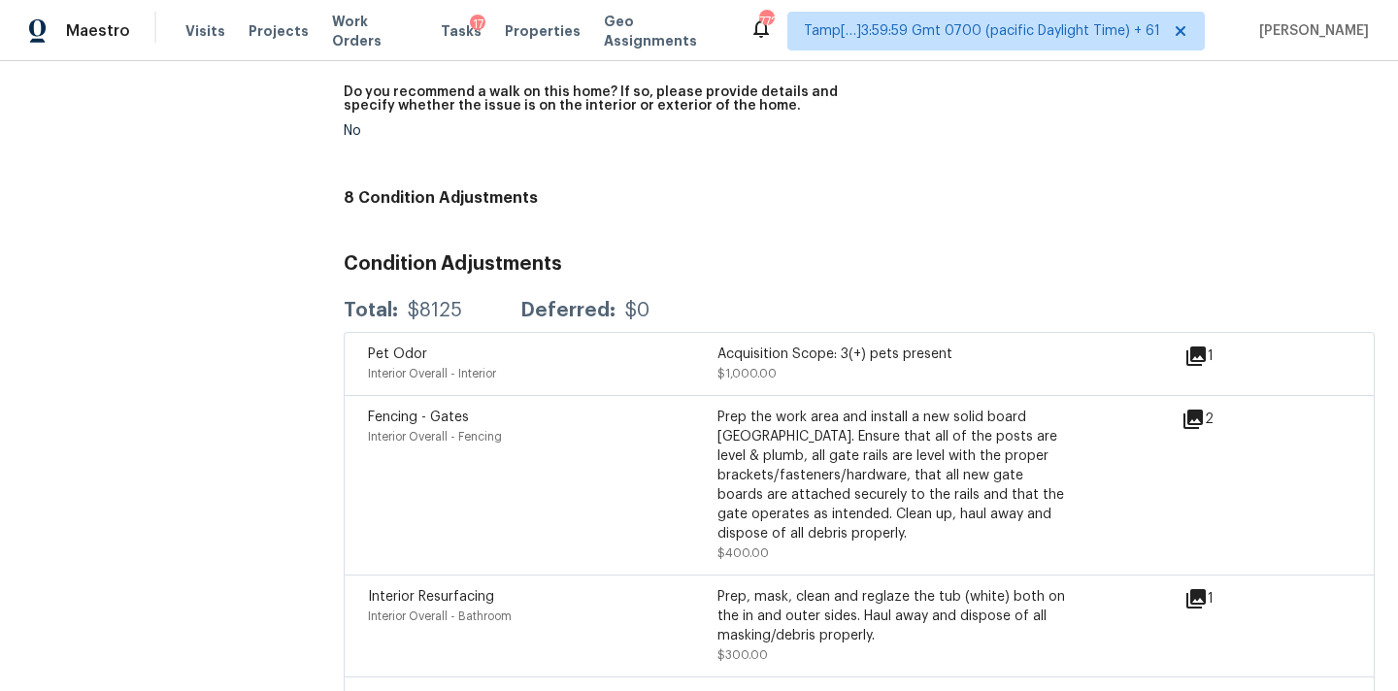
scroll to position [4964, 0]
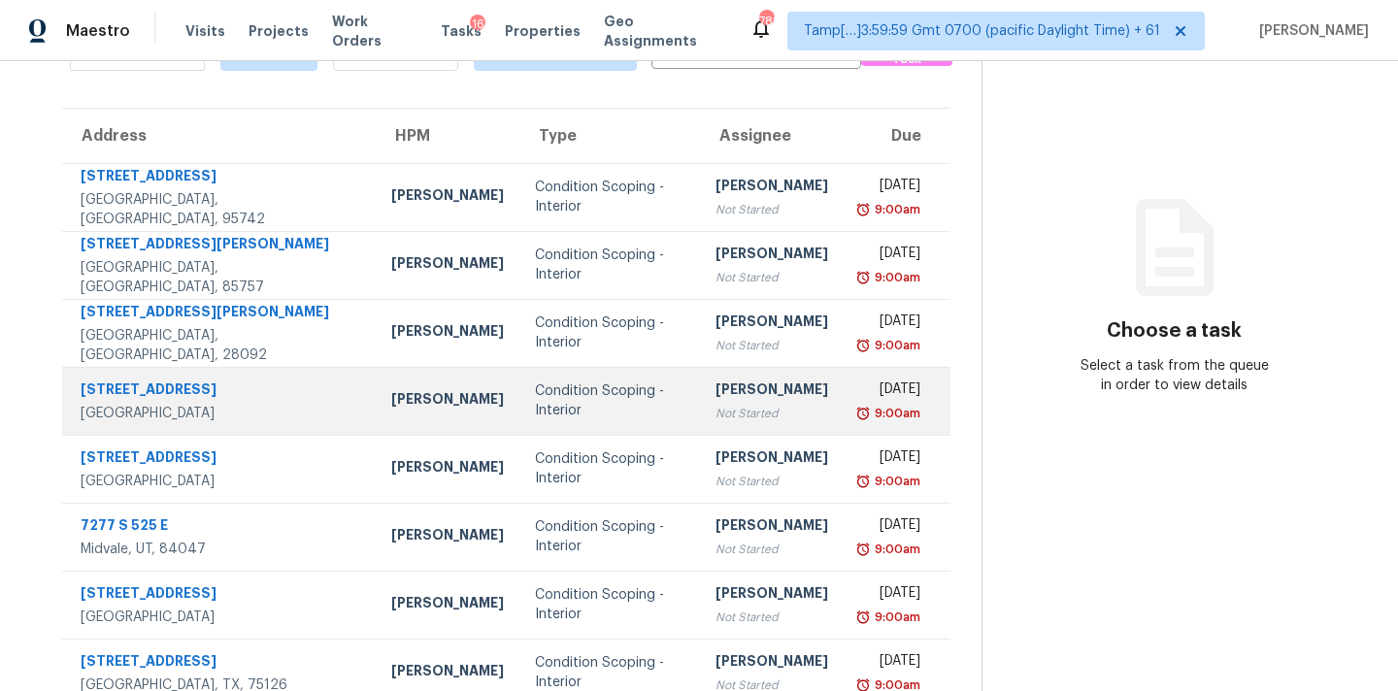
scroll to position [319, 0]
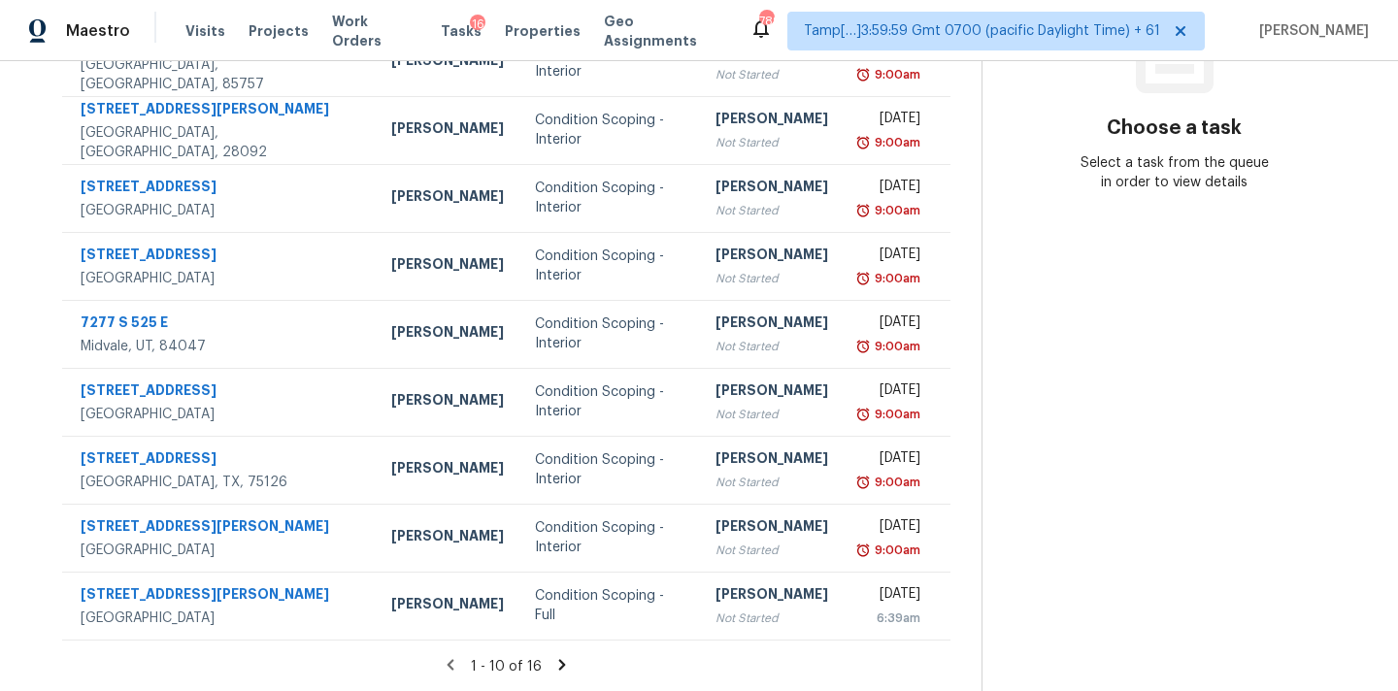
click at [558, 663] on icon at bounding box center [561, 664] width 7 height 11
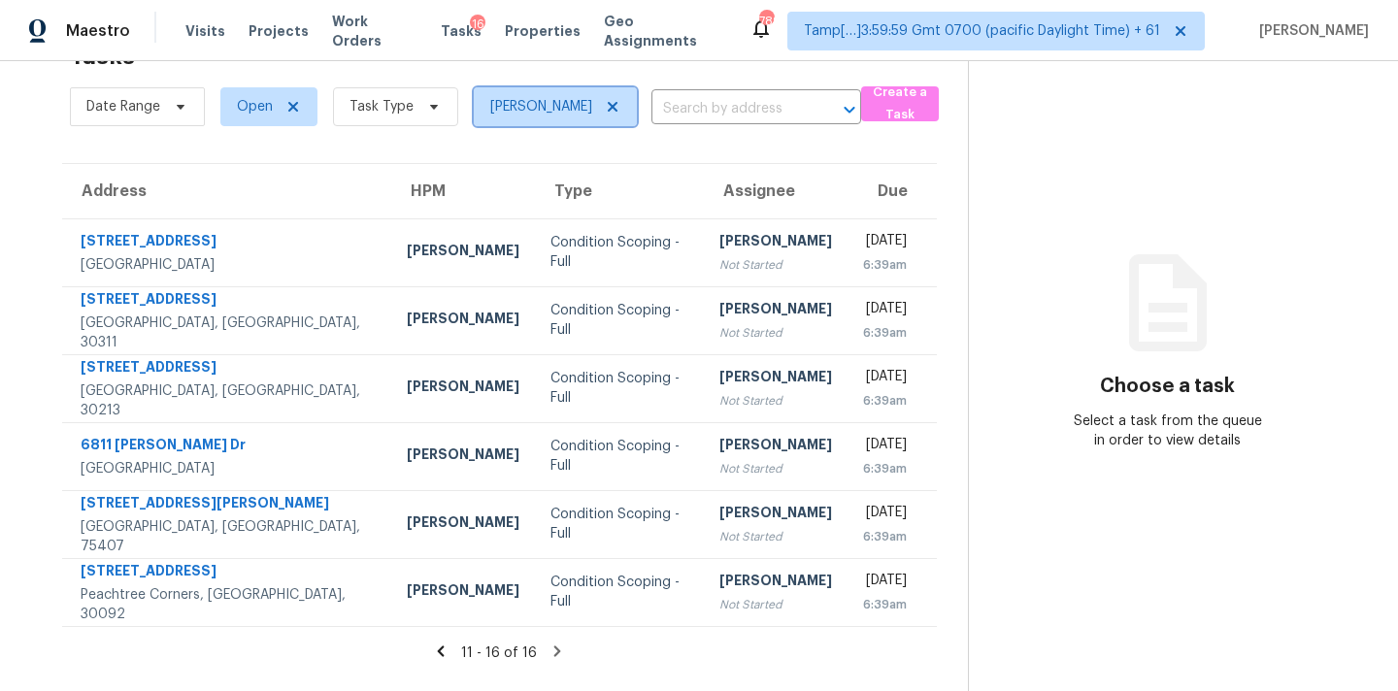
click at [620, 108] on icon at bounding box center [613, 107] width 16 height 16
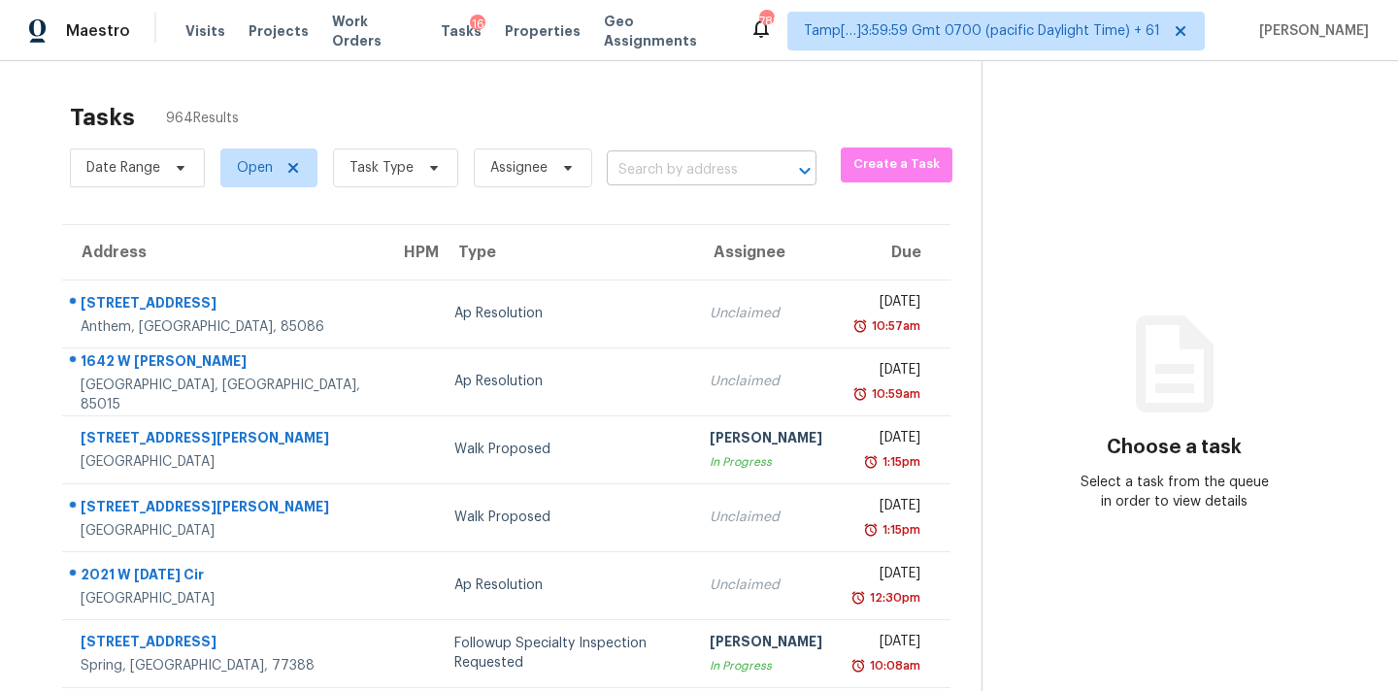
click at [655, 170] on input "text" at bounding box center [684, 170] width 155 height 30
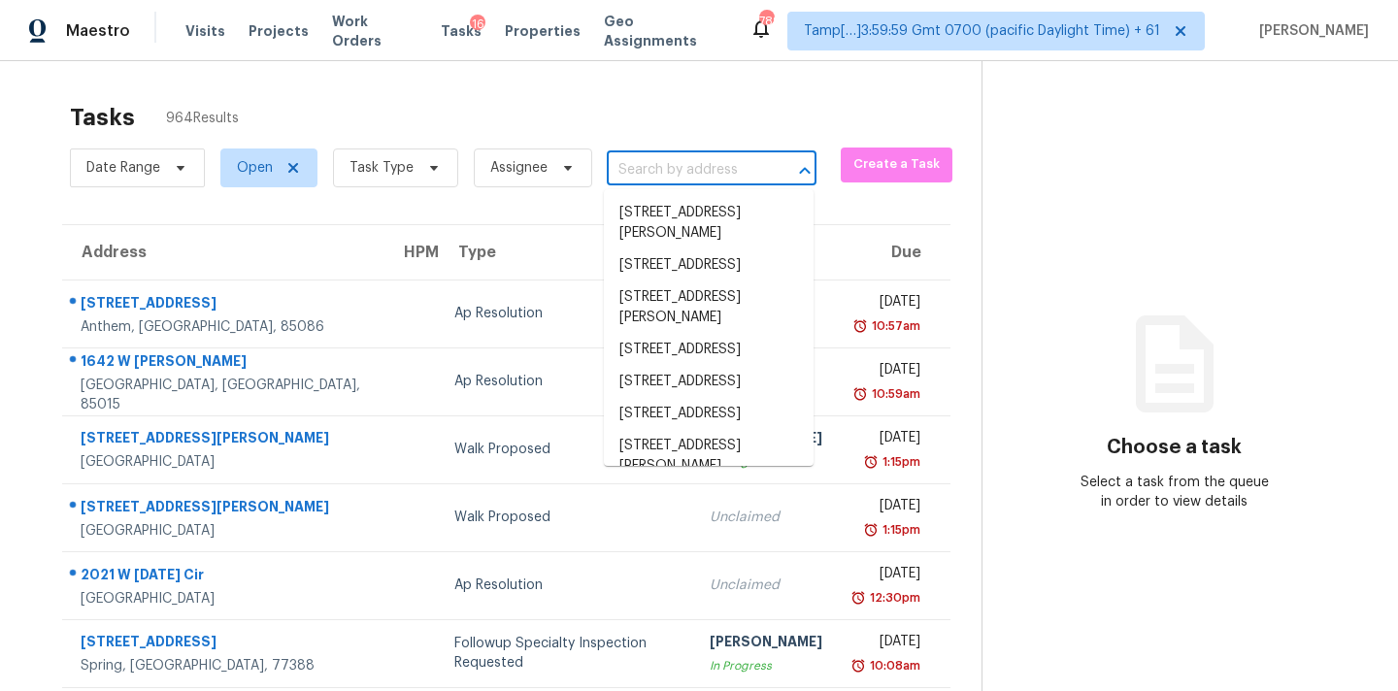
paste input "[STREET_ADDRESS][PERSON_NAME][PERSON_NAME]"
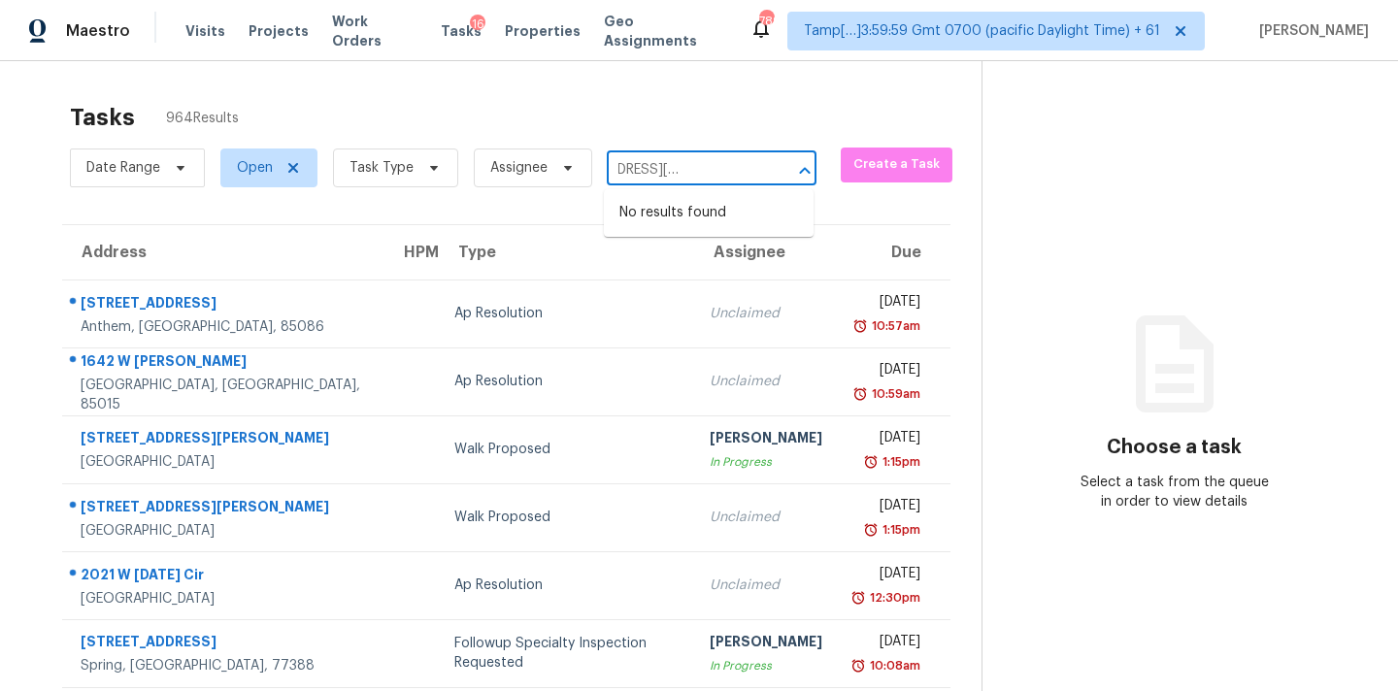
type input "[STREET_ADDRESS][PERSON_NAME][PERSON_NAME]"
click at [388, 160] on span "Task Type" at bounding box center [381, 167] width 64 height 19
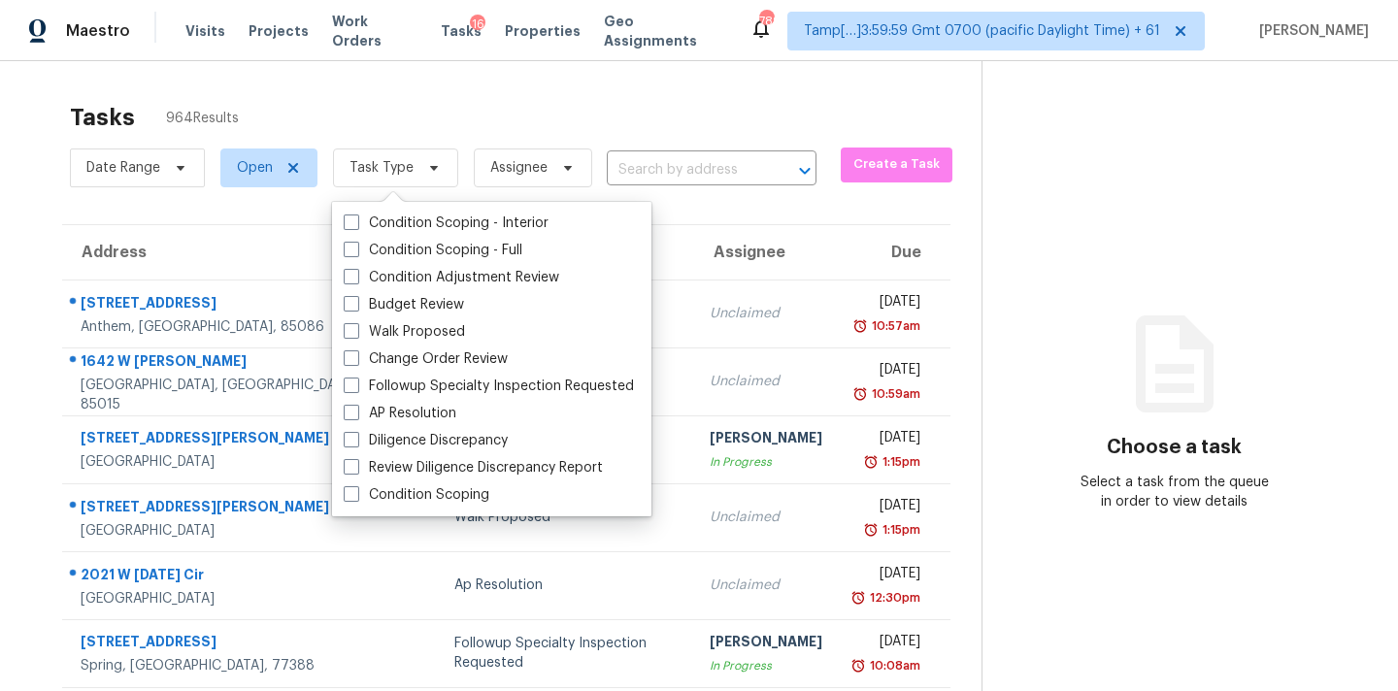
scroll to position [0, 0]
click at [447, 226] on label "Condition Scoping - Interior" at bounding box center [446, 223] width 205 height 19
click at [356, 226] on input "Condition Scoping - Interior" at bounding box center [350, 220] width 13 height 13
checkbox input "true"
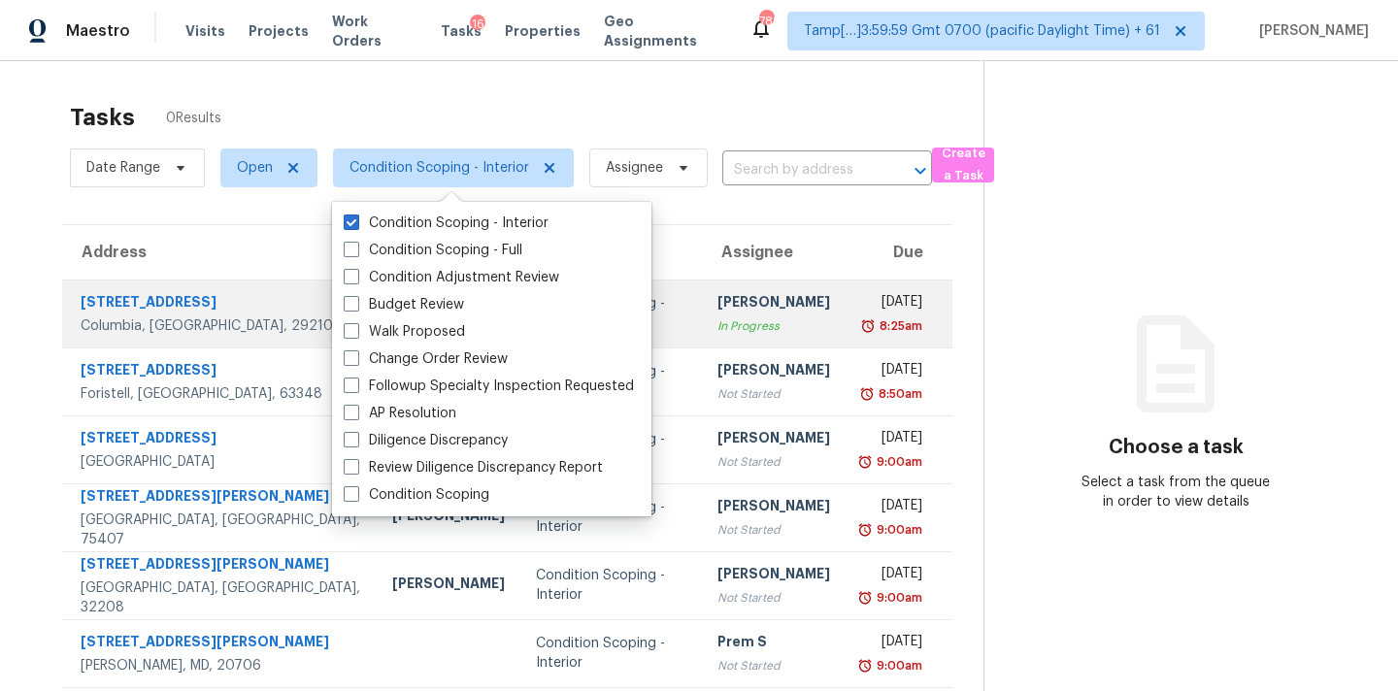
click at [734, 323] on div "In Progress" at bounding box center [773, 325] width 113 height 19
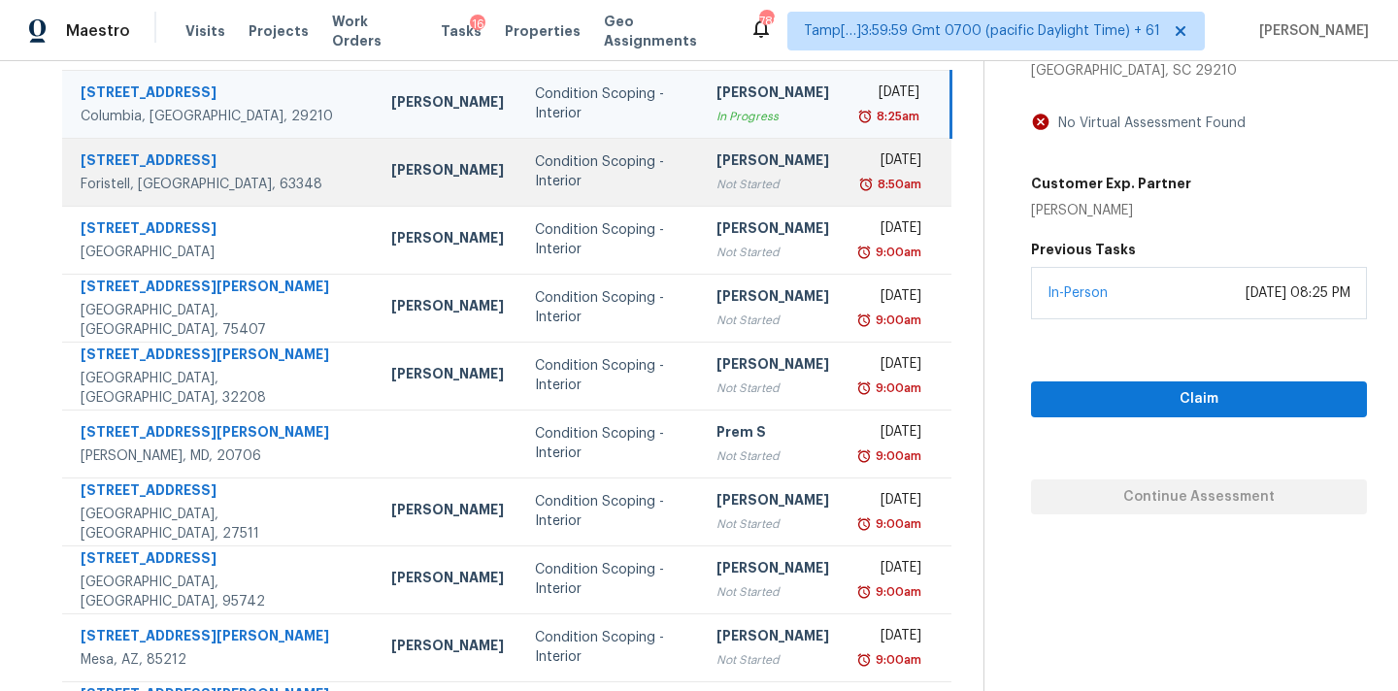
scroll to position [319, 0]
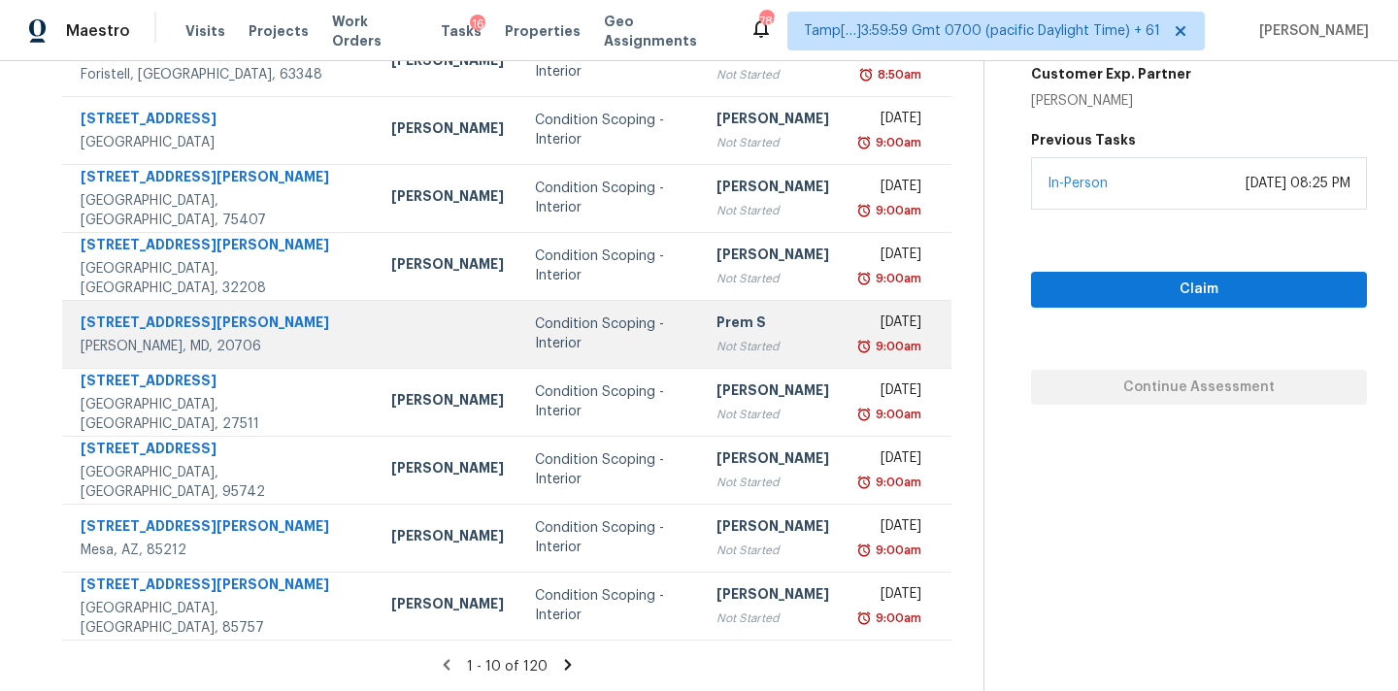
click at [716, 344] on div "Not Started" at bounding box center [772, 346] width 113 height 19
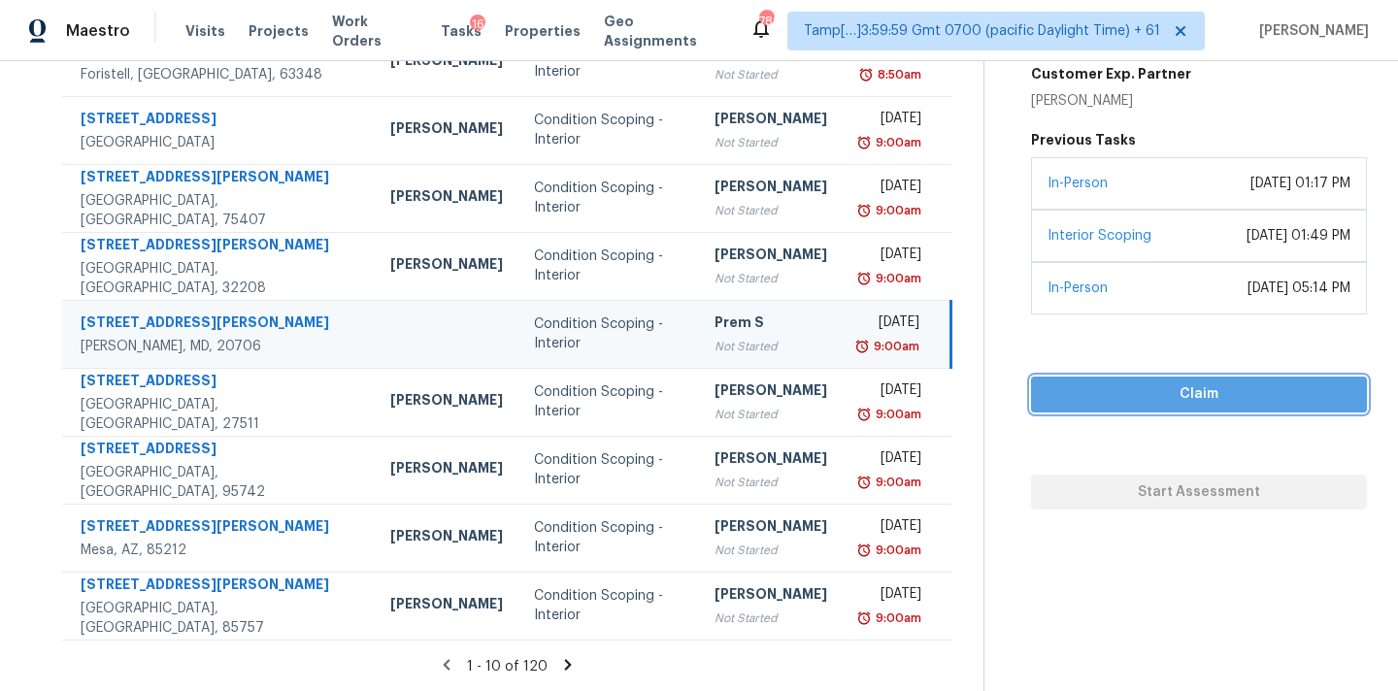
click at [1175, 396] on span "Claim" at bounding box center [1198, 394] width 305 height 24
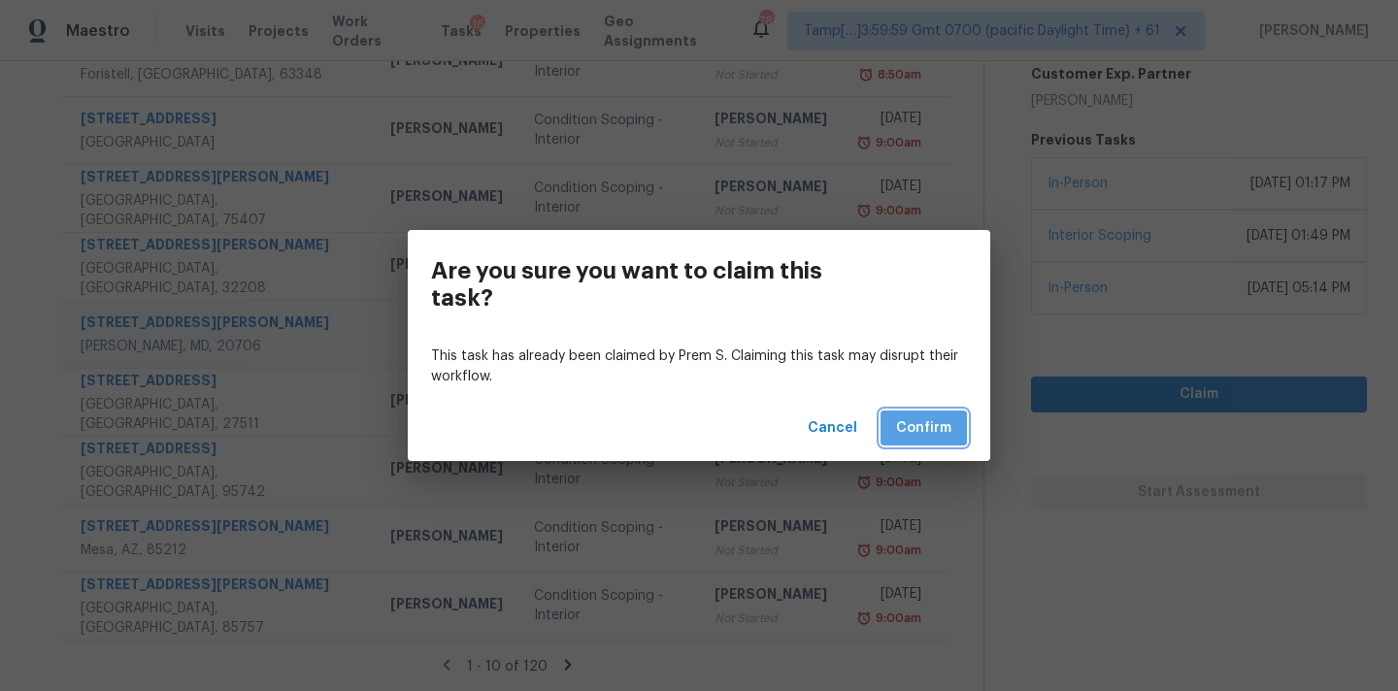
click at [950, 416] on span "Confirm" at bounding box center [923, 428] width 55 height 24
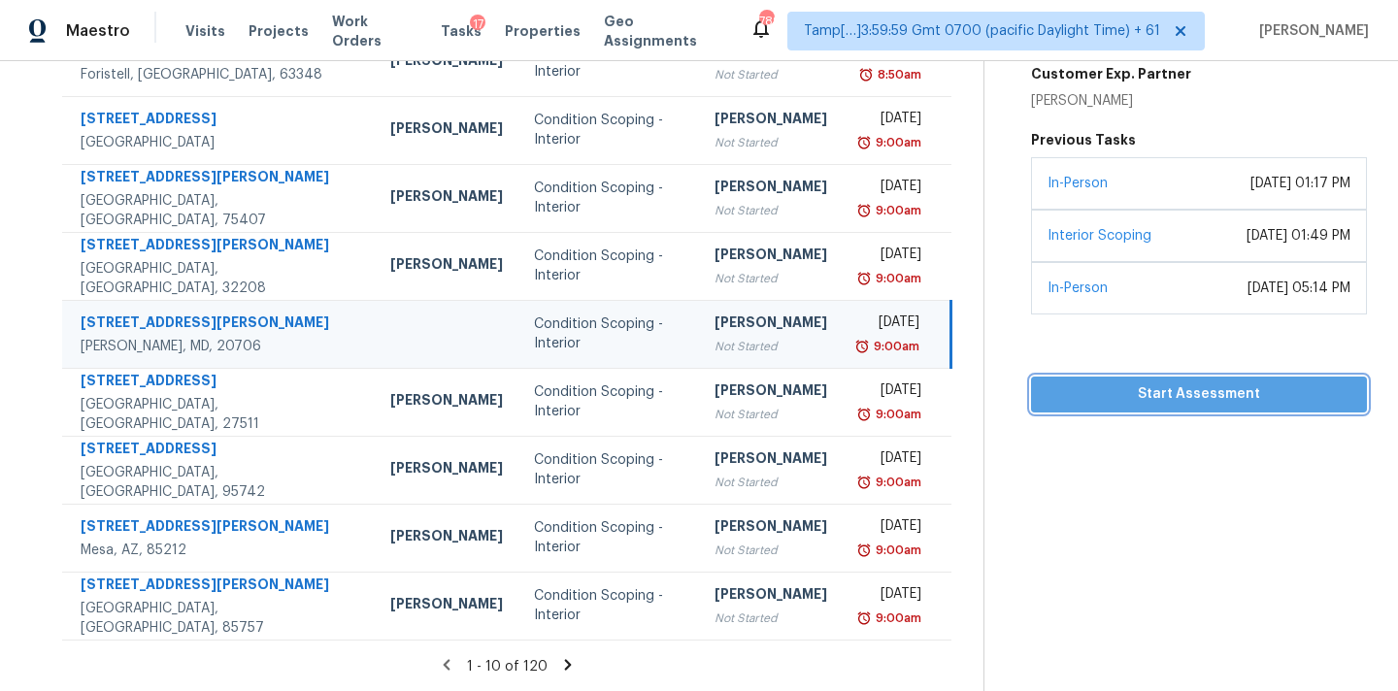
click at [1105, 391] on span "Start Assessment" at bounding box center [1198, 394] width 305 height 24
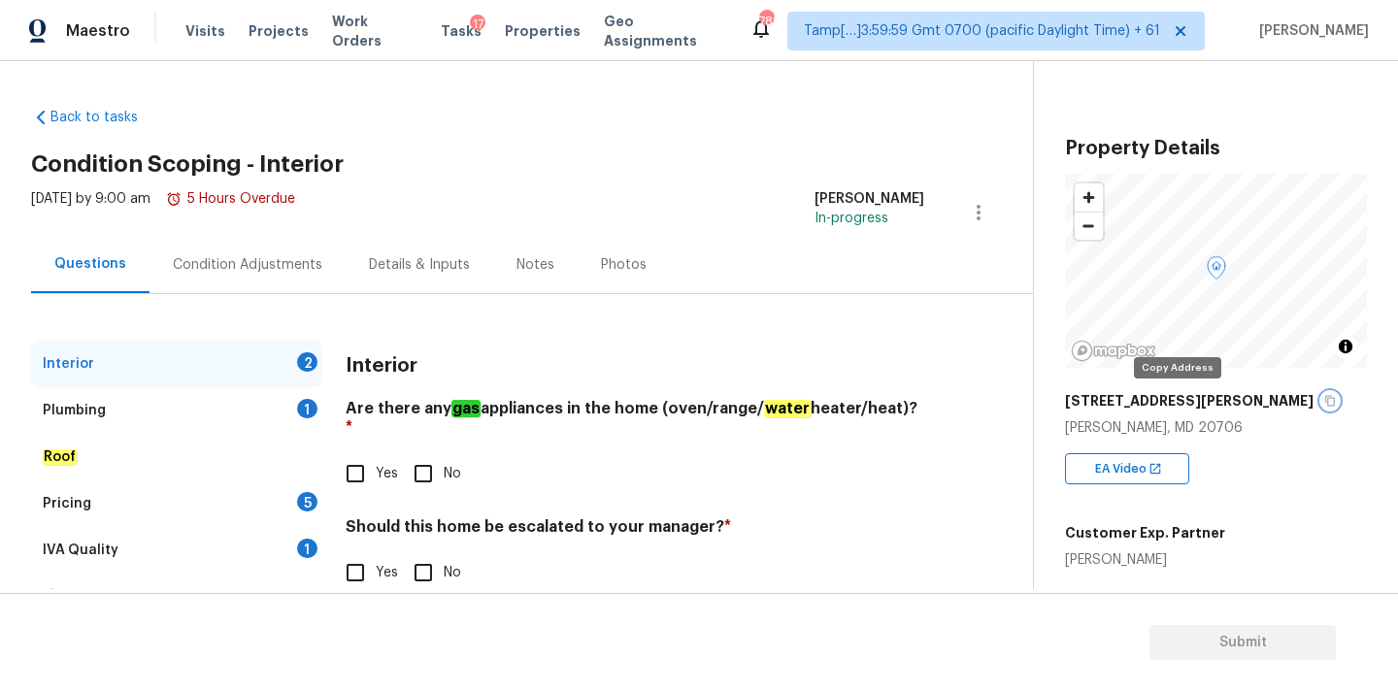
click at [1324, 404] on icon "button" at bounding box center [1330, 401] width 12 height 12
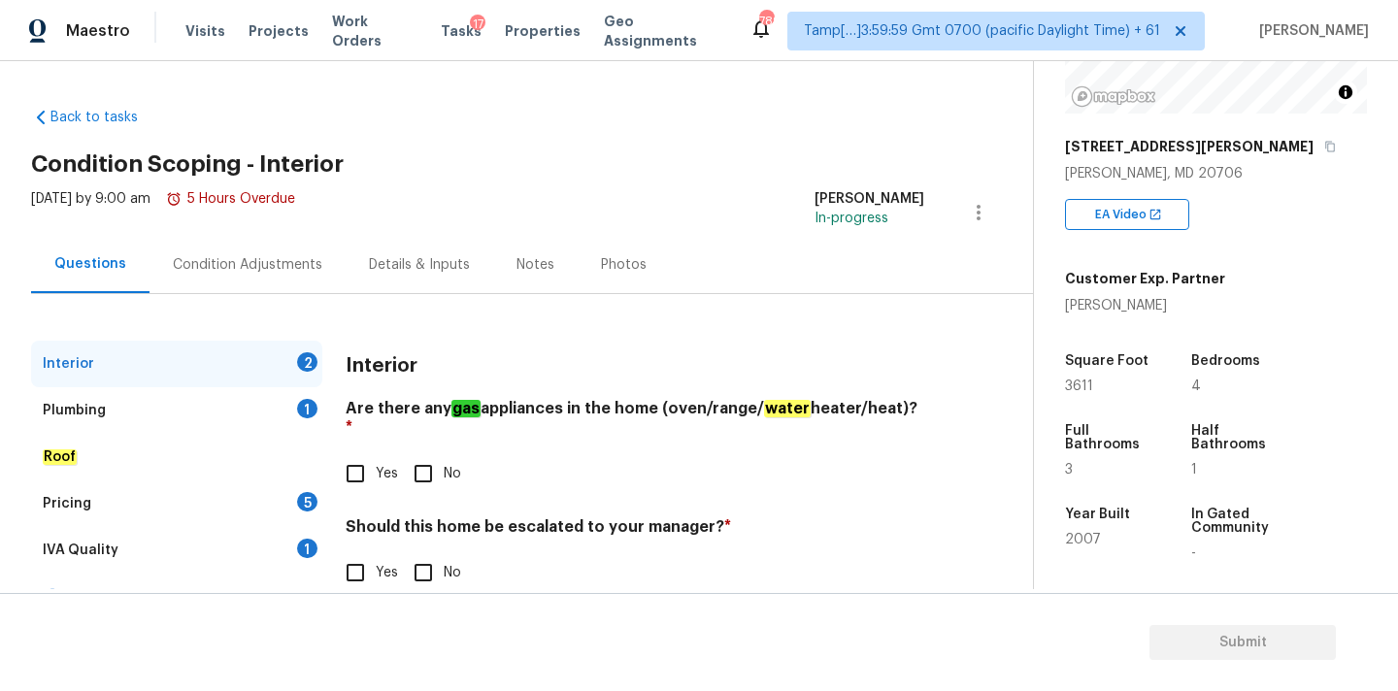
scroll to position [235, 0]
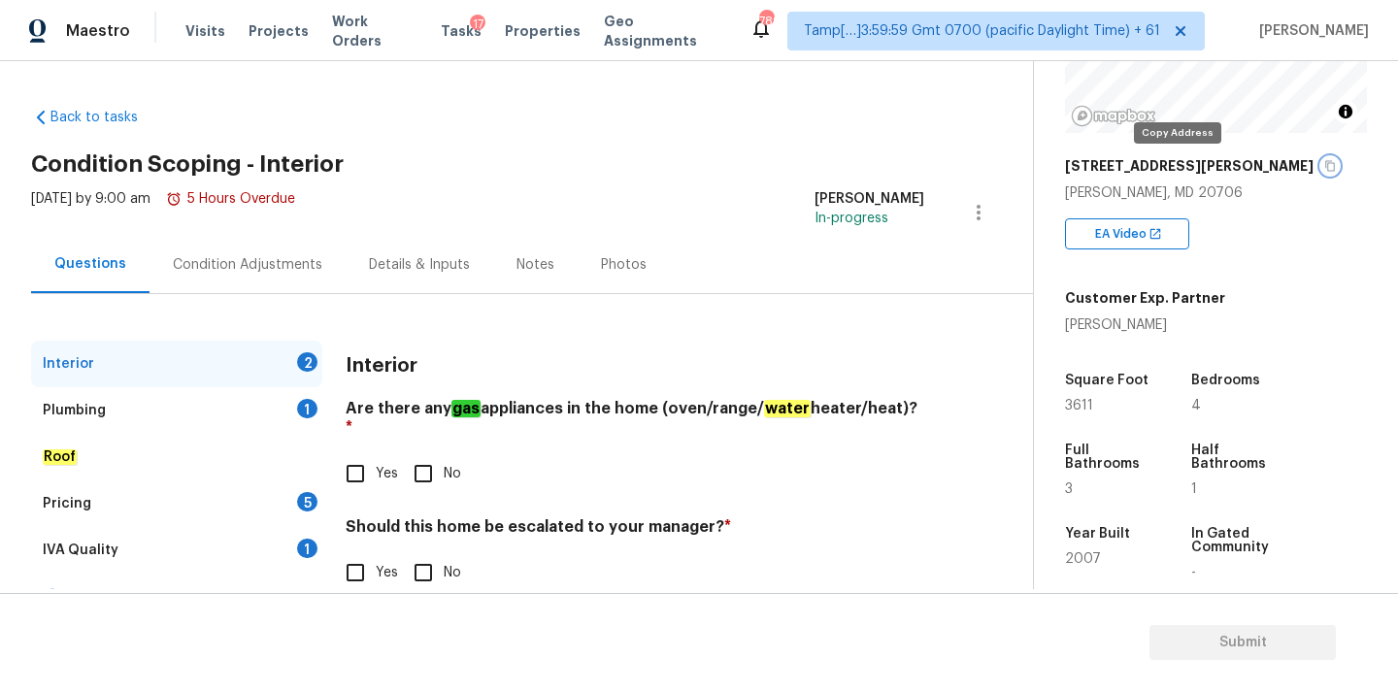
click at [1324, 167] on icon "button" at bounding box center [1330, 166] width 12 height 12
click at [445, 27] on span "Tasks" at bounding box center [461, 31] width 41 height 14
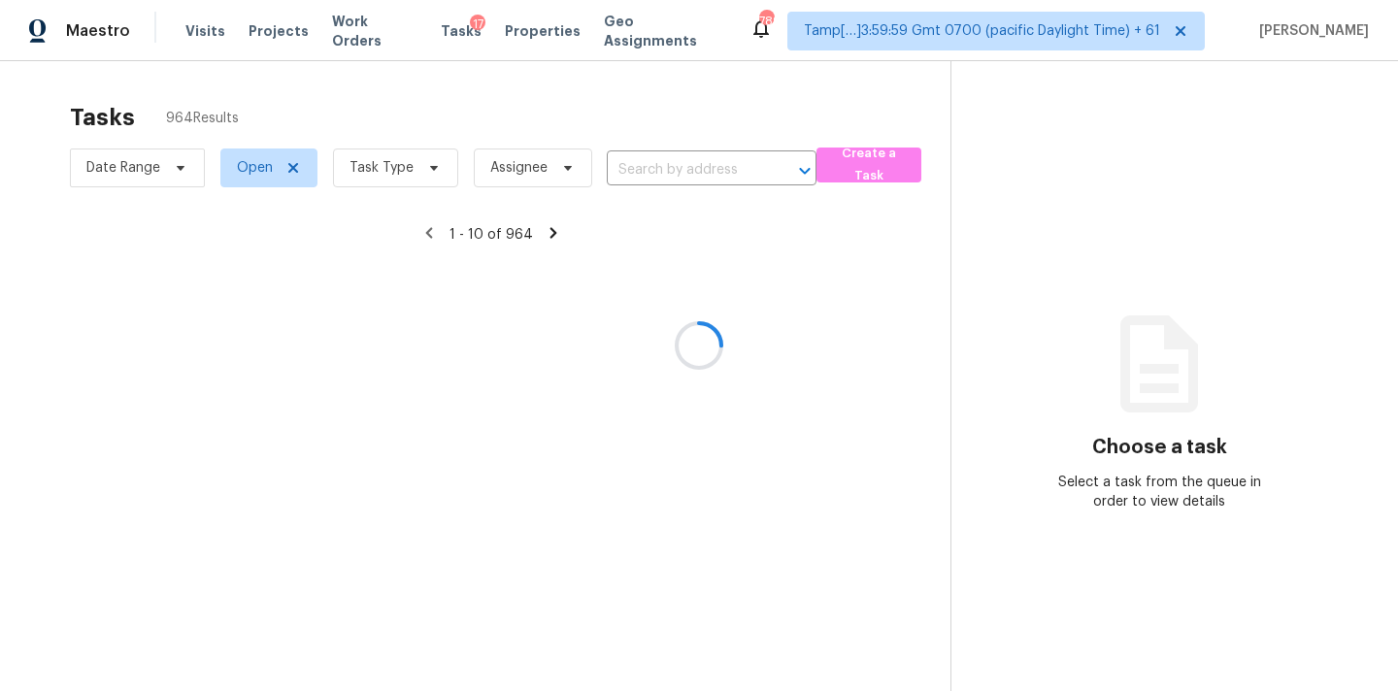
click at [645, 166] on div at bounding box center [699, 345] width 1398 height 691
click at [650, 175] on div at bounding box center [699, 345] width 1398 height 691
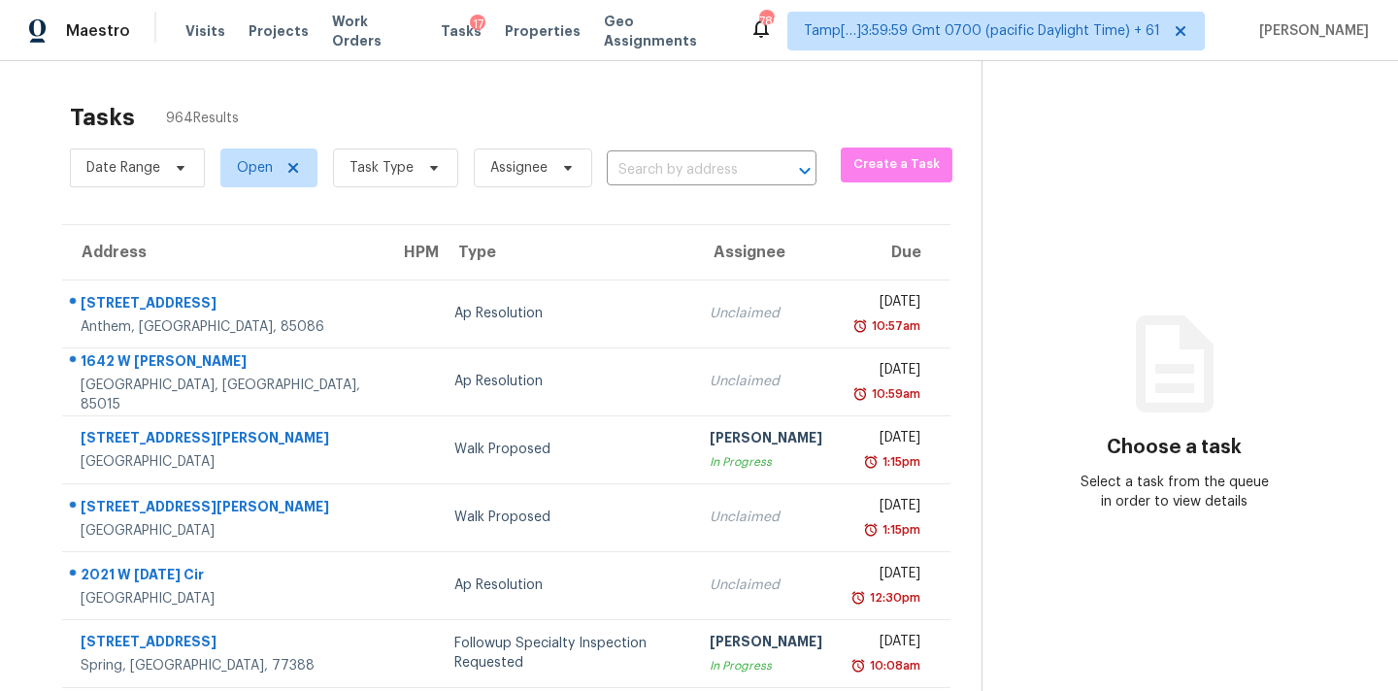
click at [649, 175] on input "text" at bounding box center [684, 170] width 155 height 30
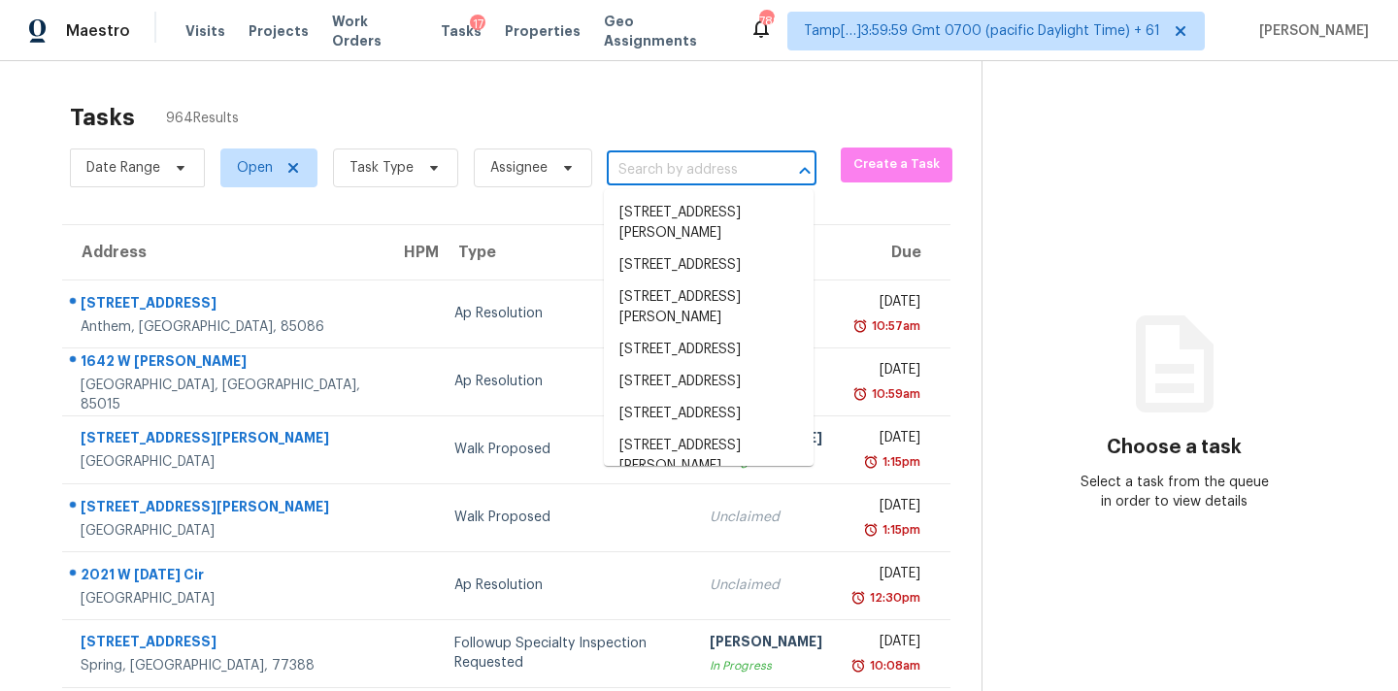
paste input "[STREET_ADDRESS][PERSON_NAME][PERSON_NAME]"
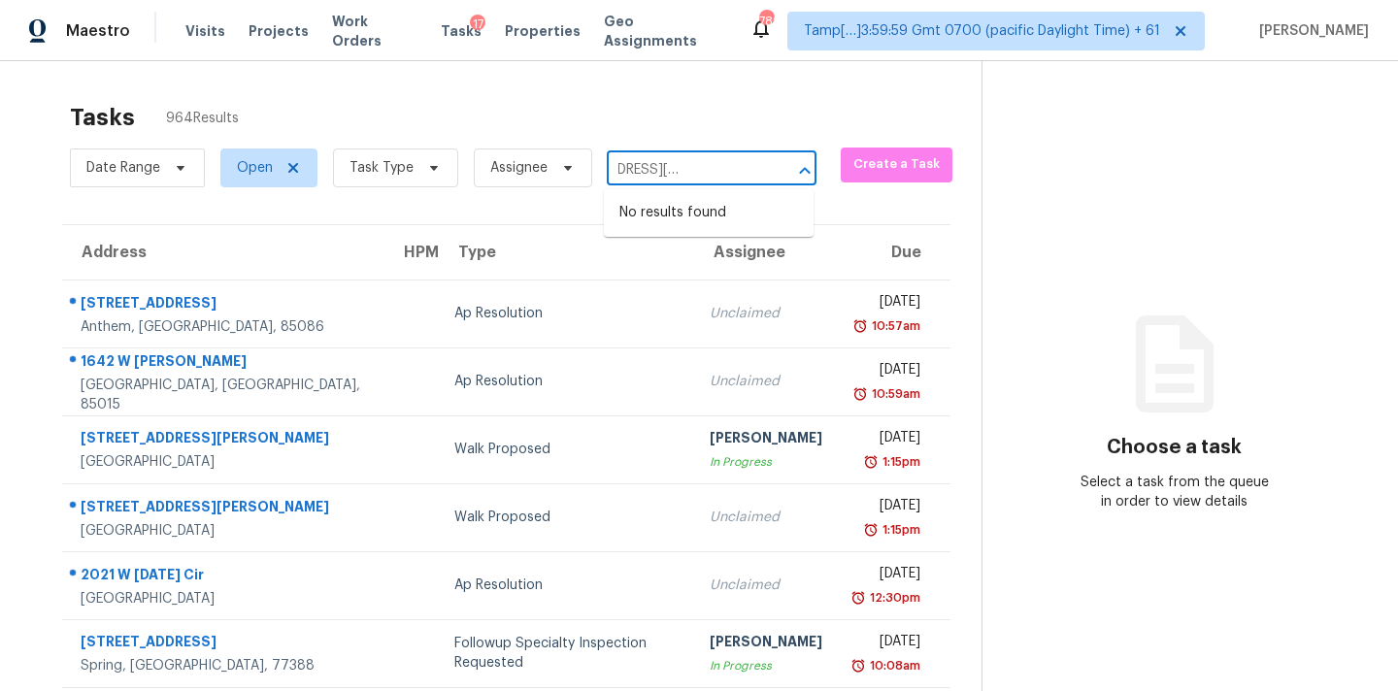
scroll to position [0, 69]
type input "[STREET_ADDRESS][PERSON_NAME][PERSON_NAME]"
click at [429, 173] on icon at bounding box center [434, 168] width 16 height 16
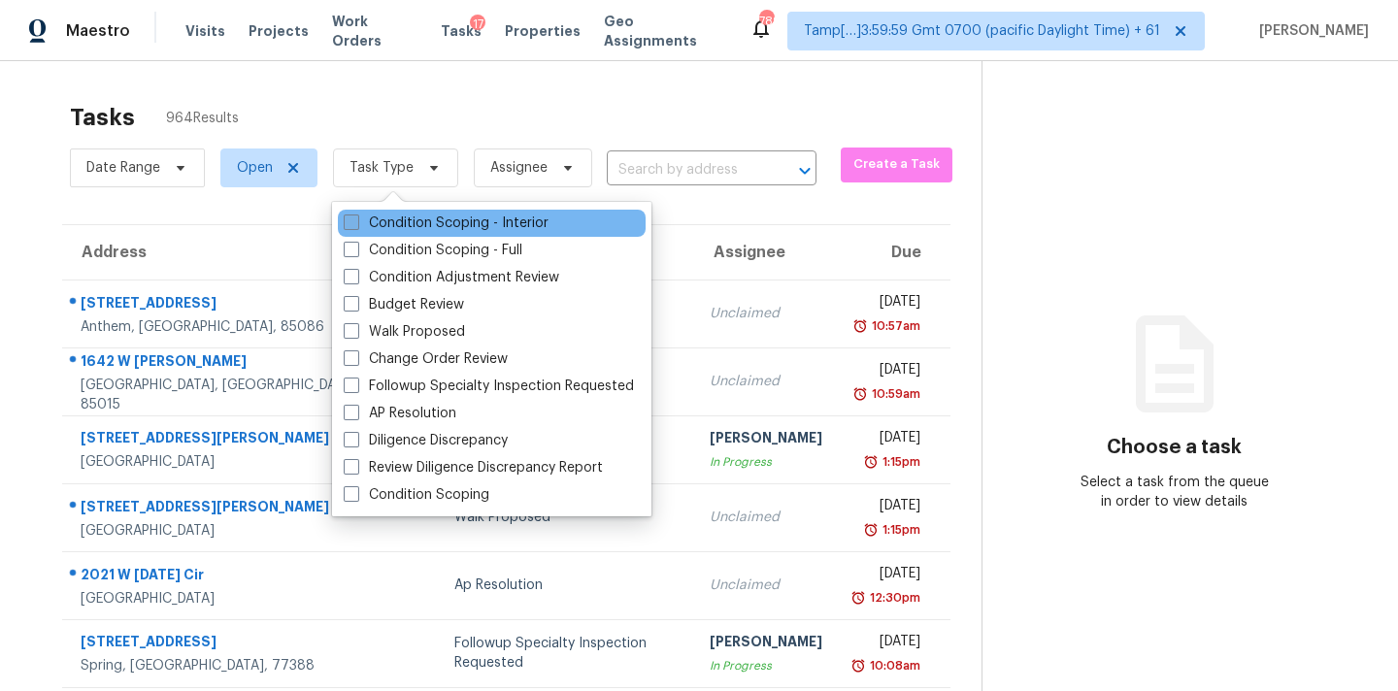
click at [452, 217] on label "Condition Scoping - Interior" at bounding box center [446, 223] width 205 height 19
click at [356, 217] on input "Condition Scoping - Interior" at bounding box center [350, 220] width 13 height 13
checkbox input "true"
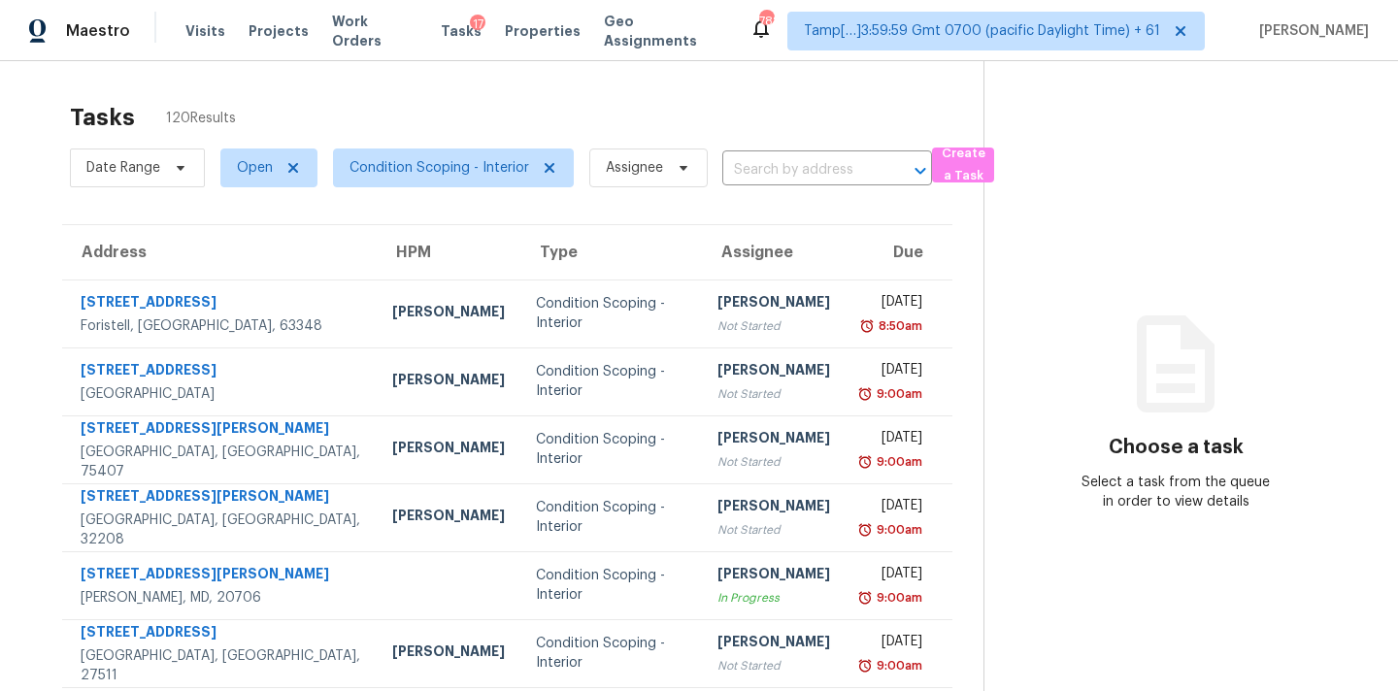
click at [776, 438] on td "Hariharan GV Not Started" at bounding box center [774, 449] width 144 height 68
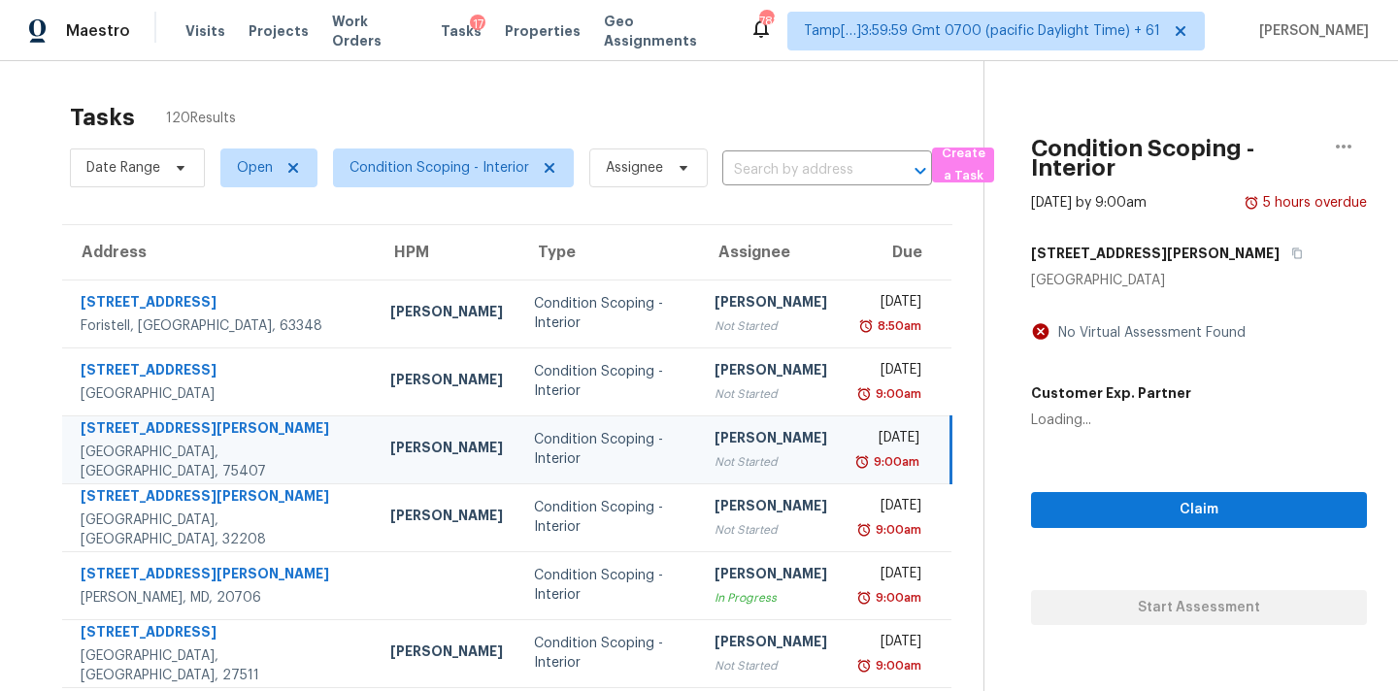
scroll to position [157, 0]
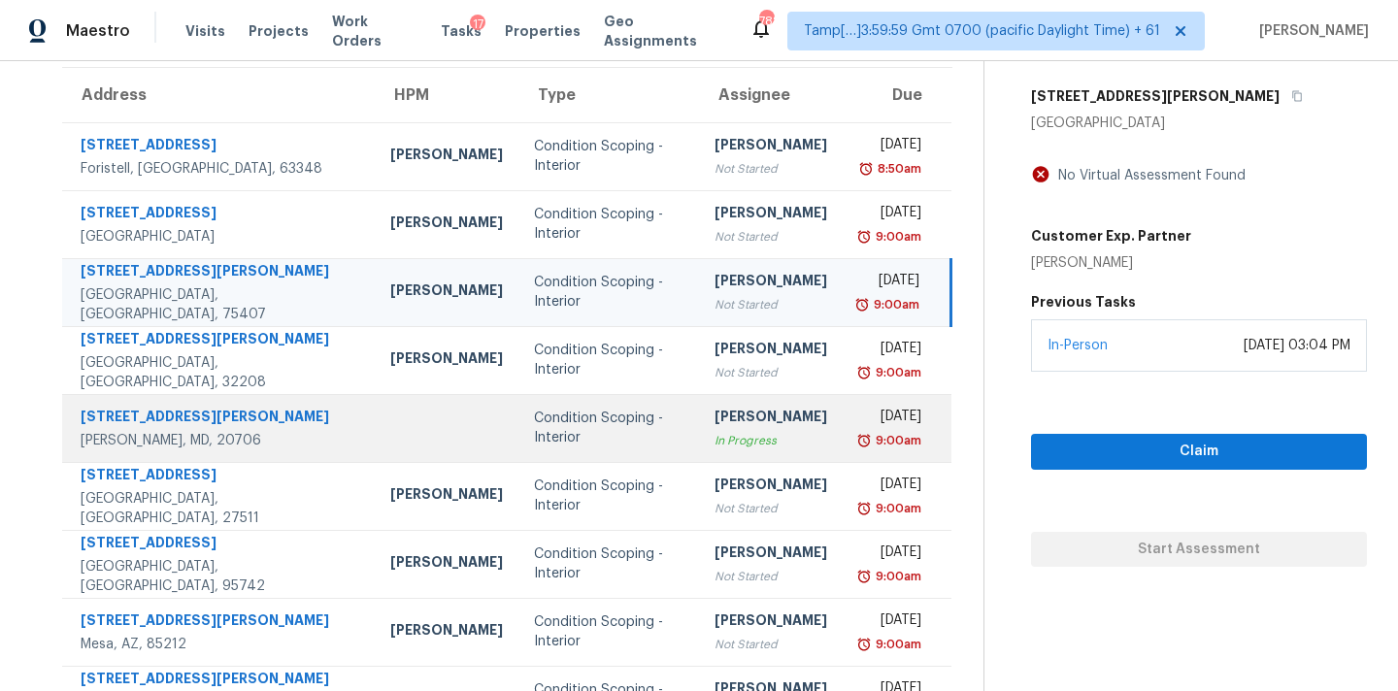
click at [714, 425] on div "[PERSON_NAME]" at bounding box center [770, 419] width 113 height 24
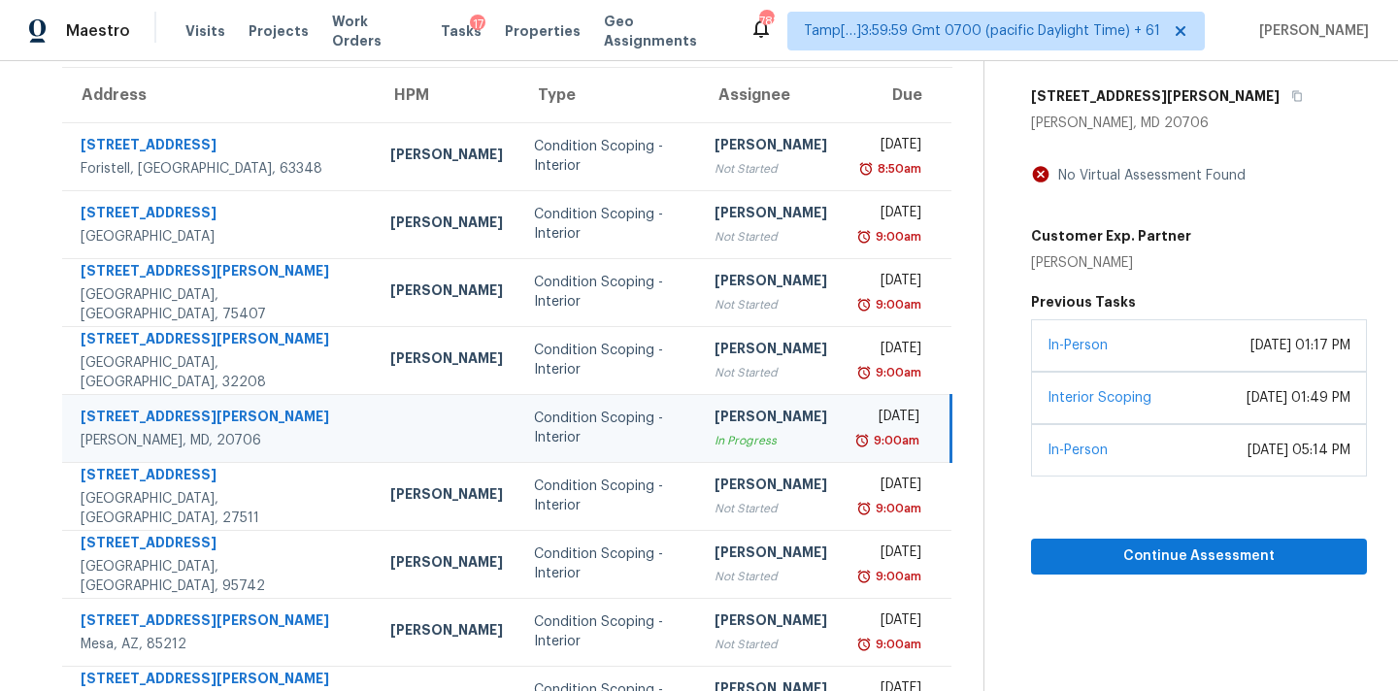
click at [714, 444] on div "In Progress" at bounding box center [770, 440] width 113 height 19
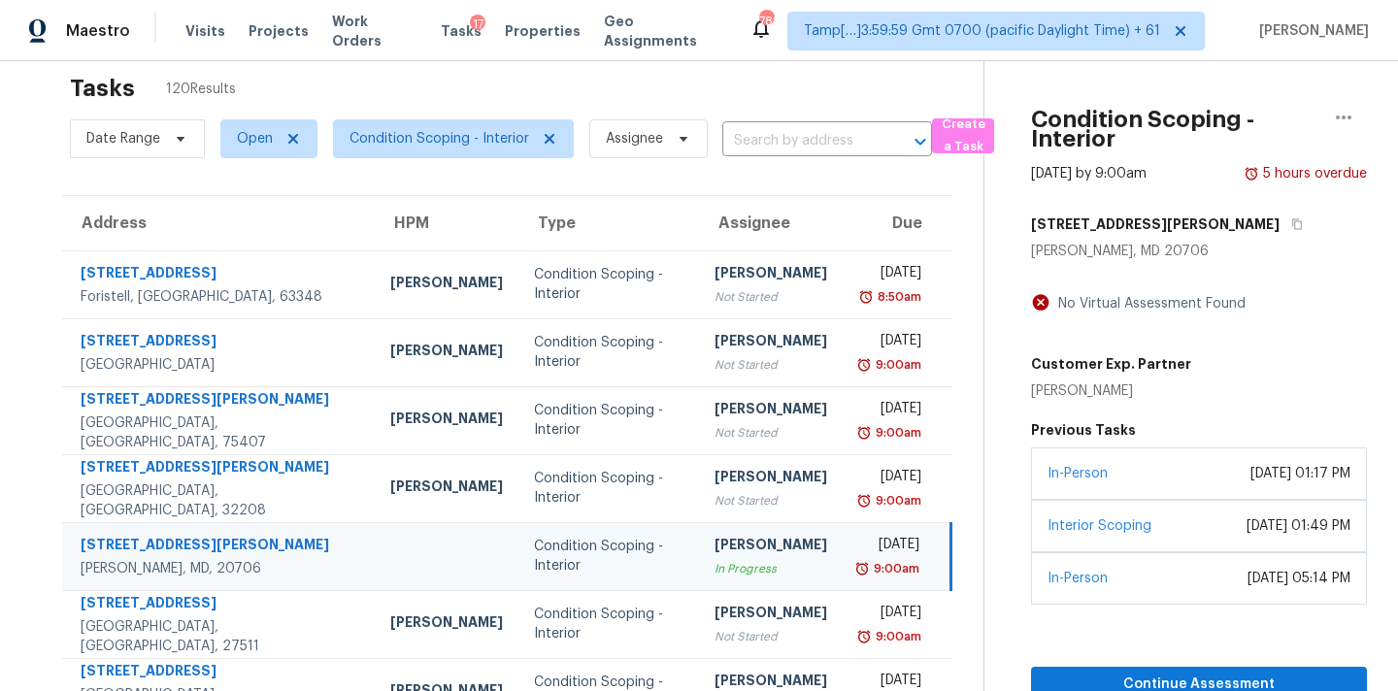
scroll to position [0, 0]
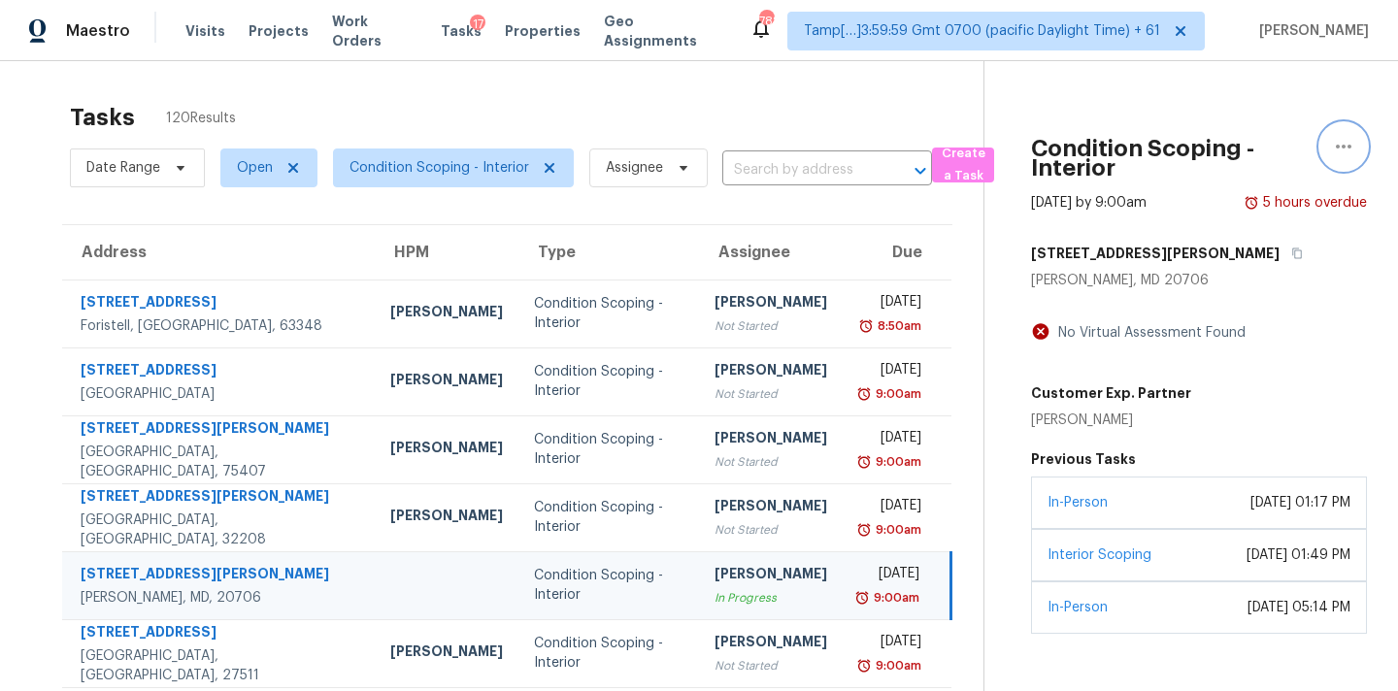
click at [1341, 143] on icon "button" at bounding box center [1343, 146] width 23 height 23
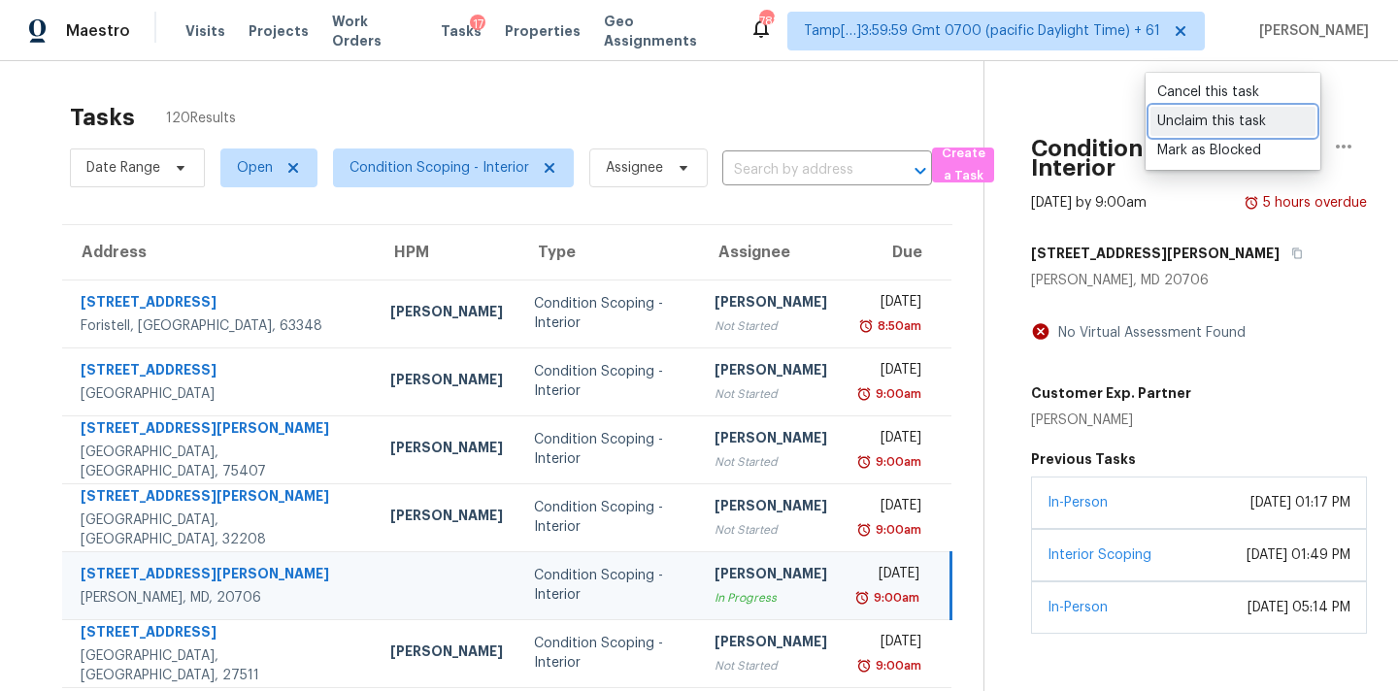
click at [1236, 119] on div "Unclaim this task" at bounding box center [1232, 121] width 151 height 19
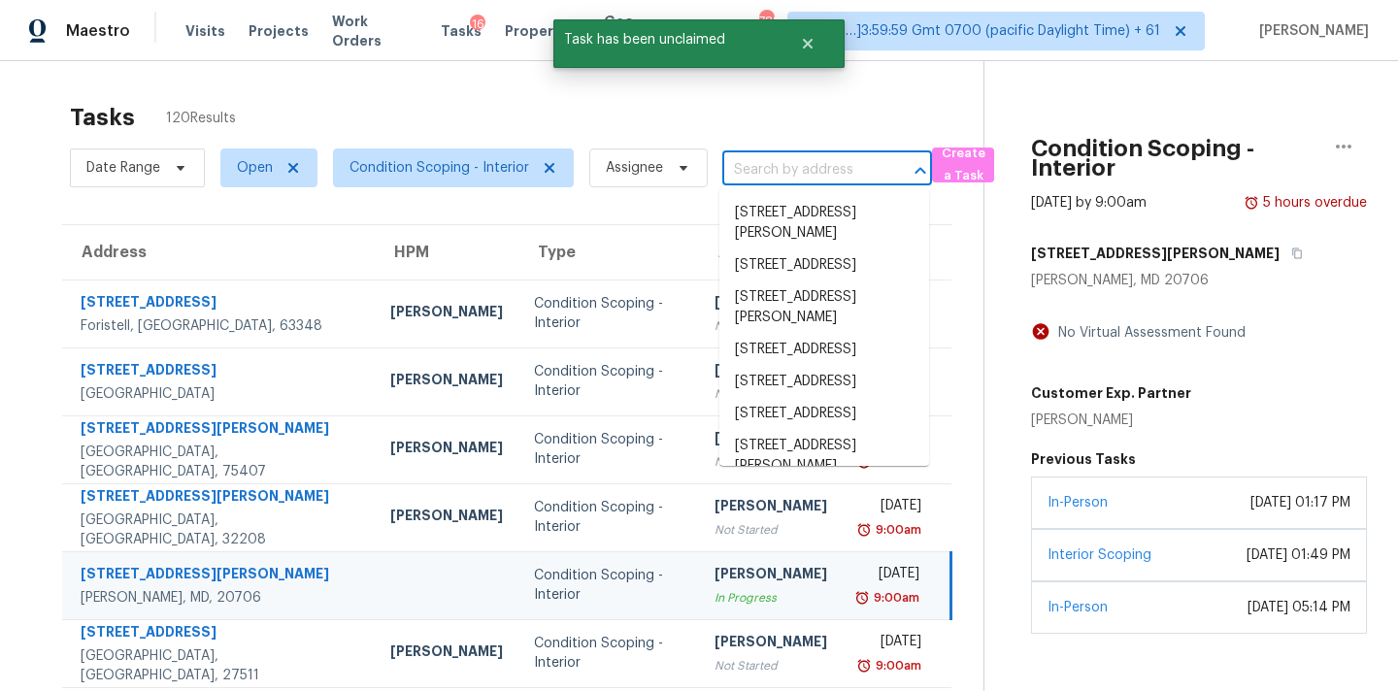
click at [813, 182] on input "text" at bounding box center [799, 170] width 155 height 30
paste input "[STREET_ADDRESS][PERSON_NAME][PERSON_NAME]"
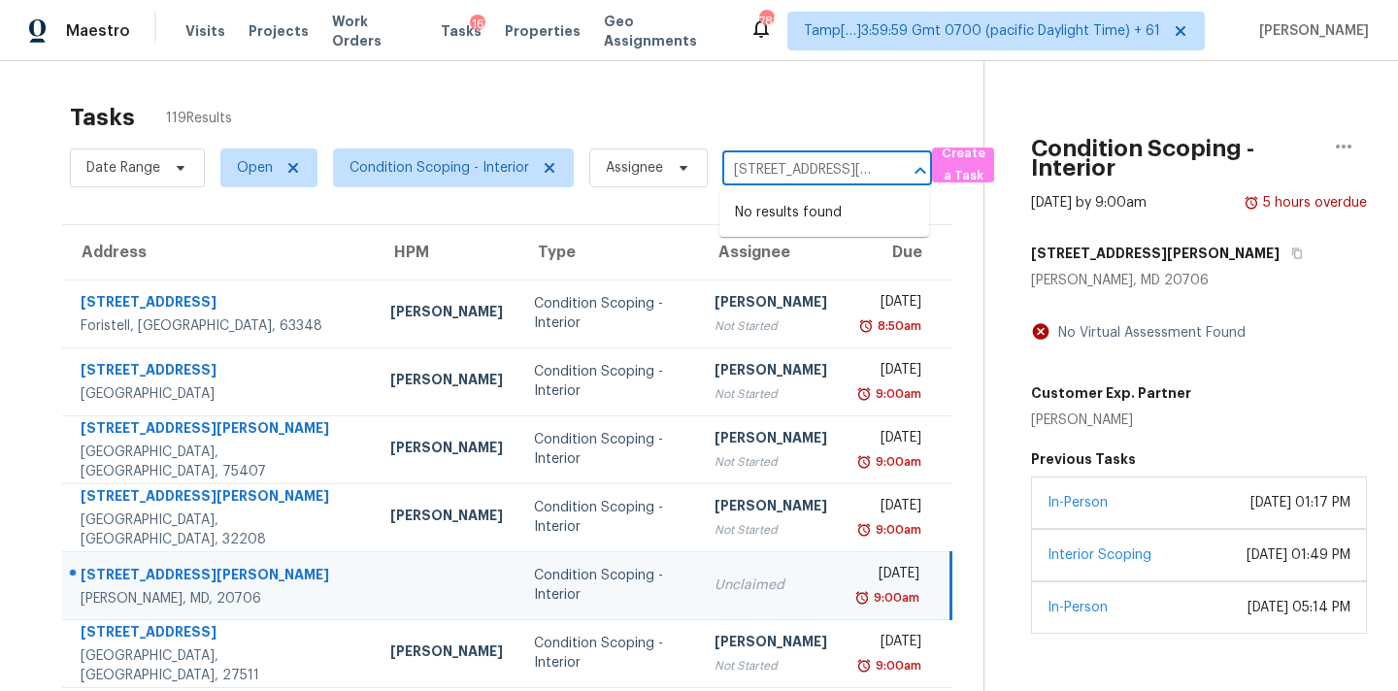
type input "[STREET_ADDRESS][PERSON_NAME]"
click at [766, 564] on td "Unclaimed" at bounding box center [771, 585] width 144 height 68
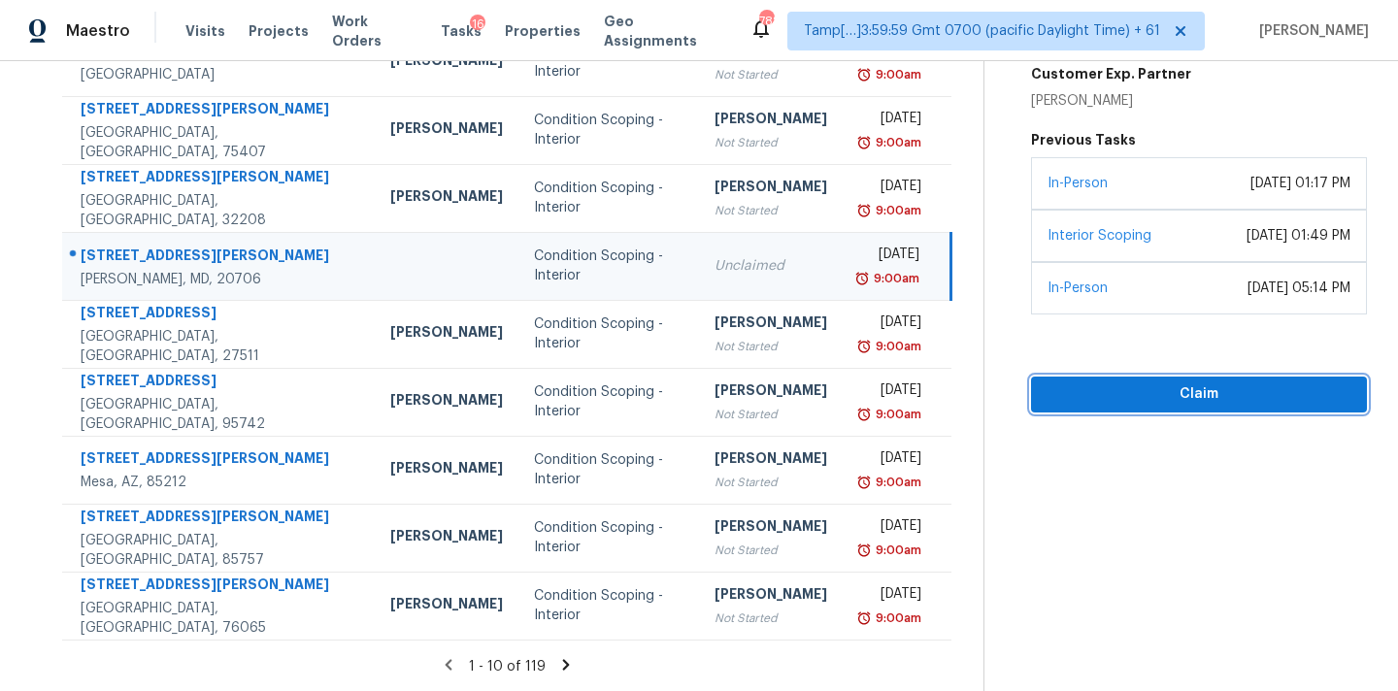
click at [1187, 398] on span "Claim" at bounding box center [1198, 394] width 305 height 24
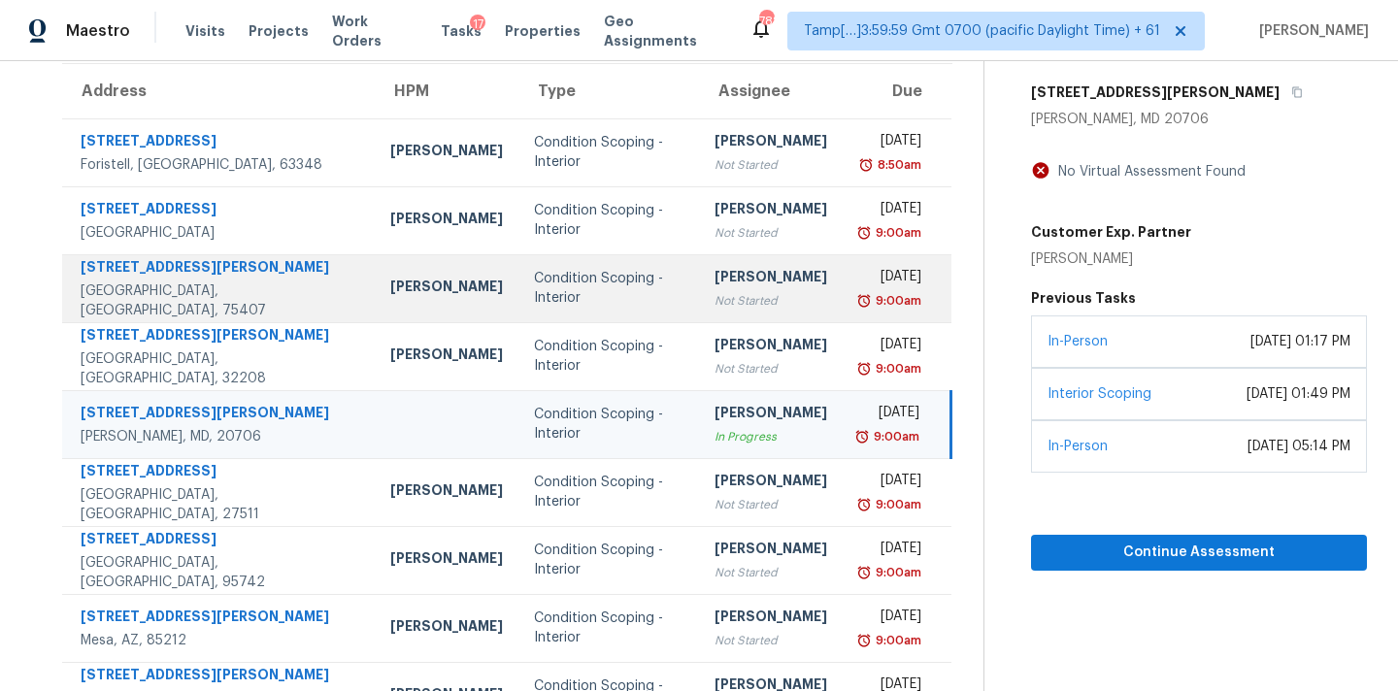
scroll to position [157, 0]
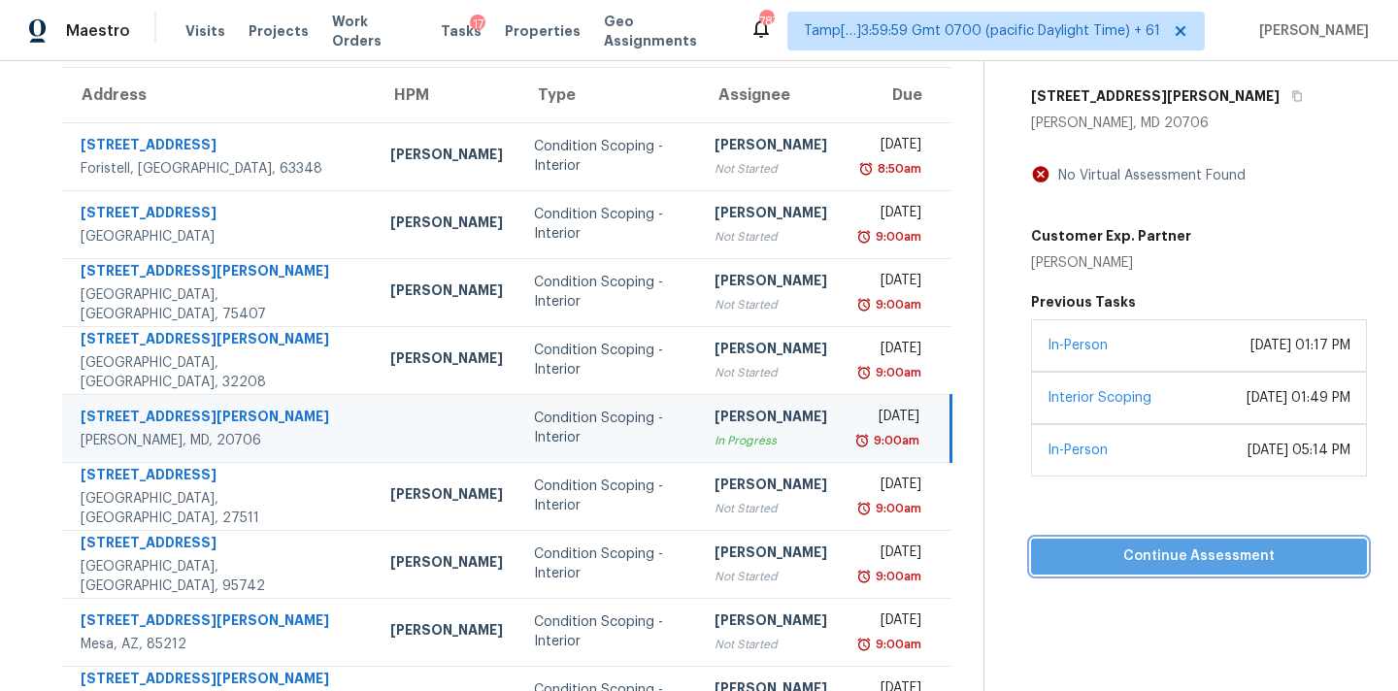
click at [1106, 546] on span "Continue Assessment" at bounding box center [1198, 556] width 305 height 24
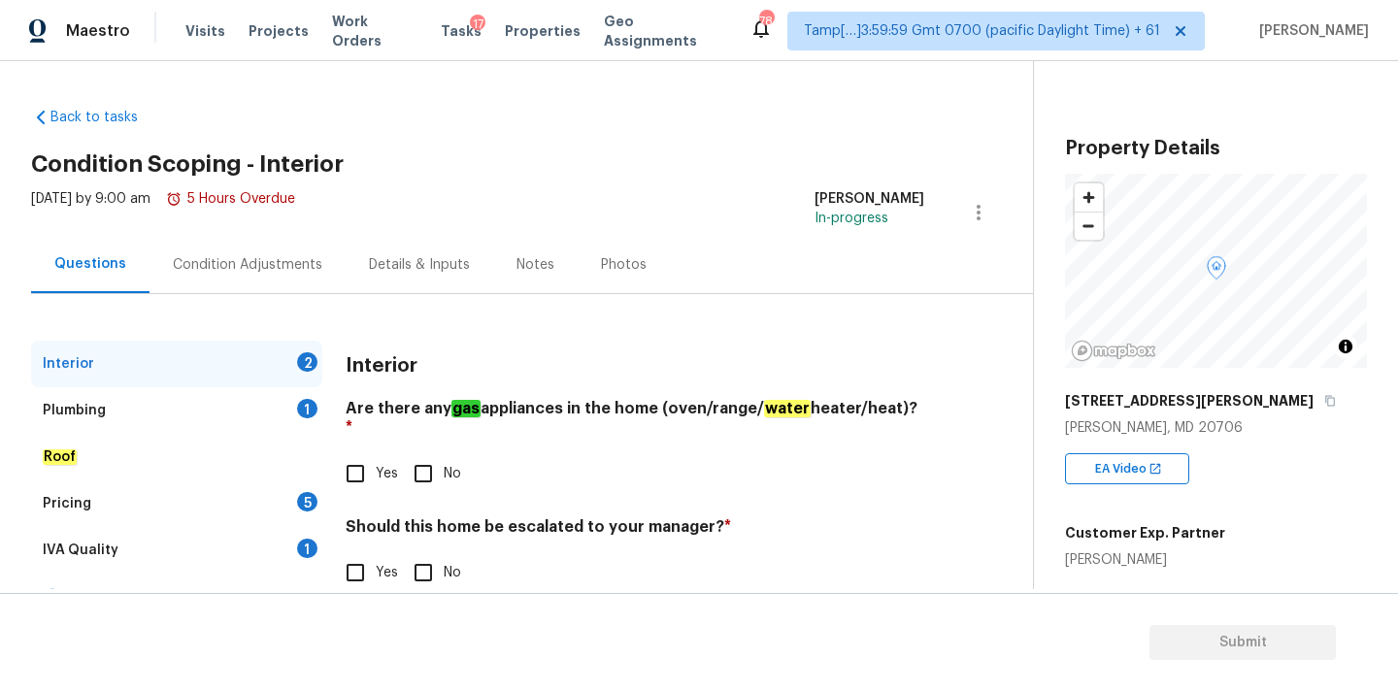
scroll to position [37, 0]
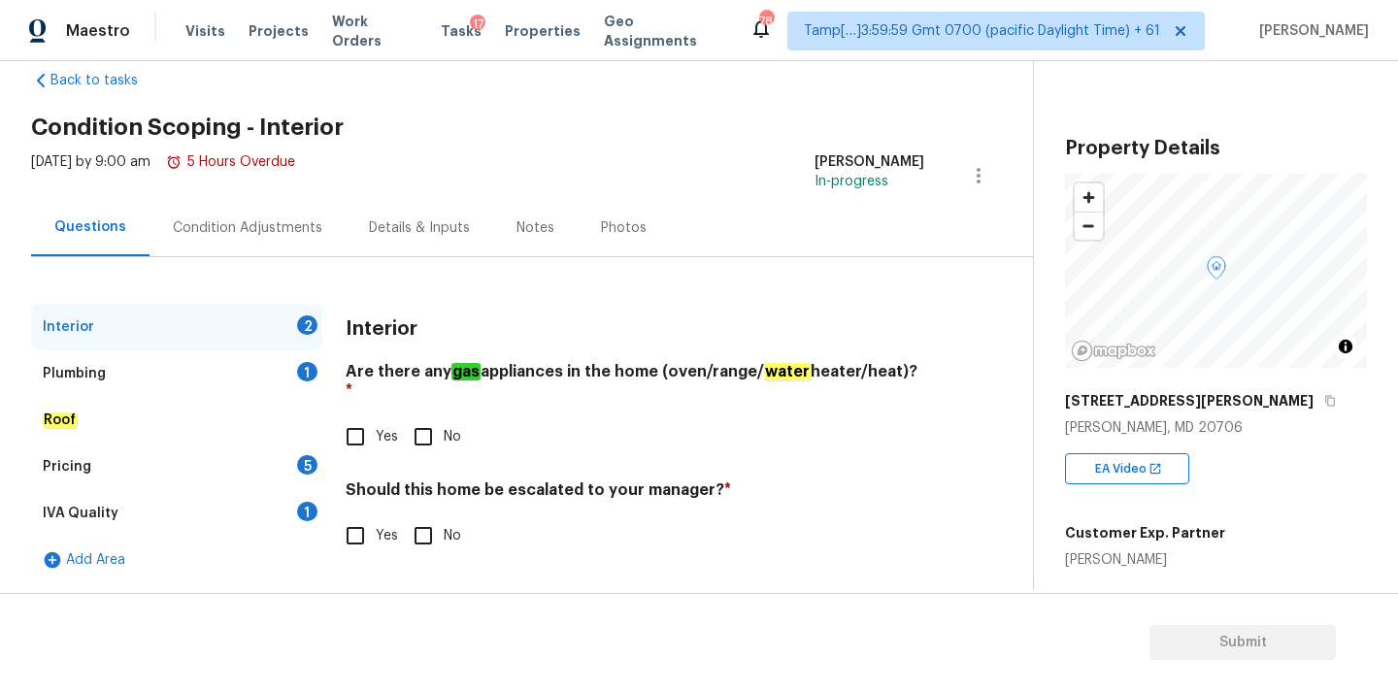
click at [398, 419] on div "Yes No" at bounding box center [635, 436] width 578 height 41
click at [390, 427] on span "Yes" at bounding box center [387, 437] width 22 height 20
click at [376, 424] on input "Yes" at bounding box center [355, 436] width 41 height 41
checkbox input "true"
click at [435, 528] on input "No" at bounding box center [423, 537] width 41 height 41
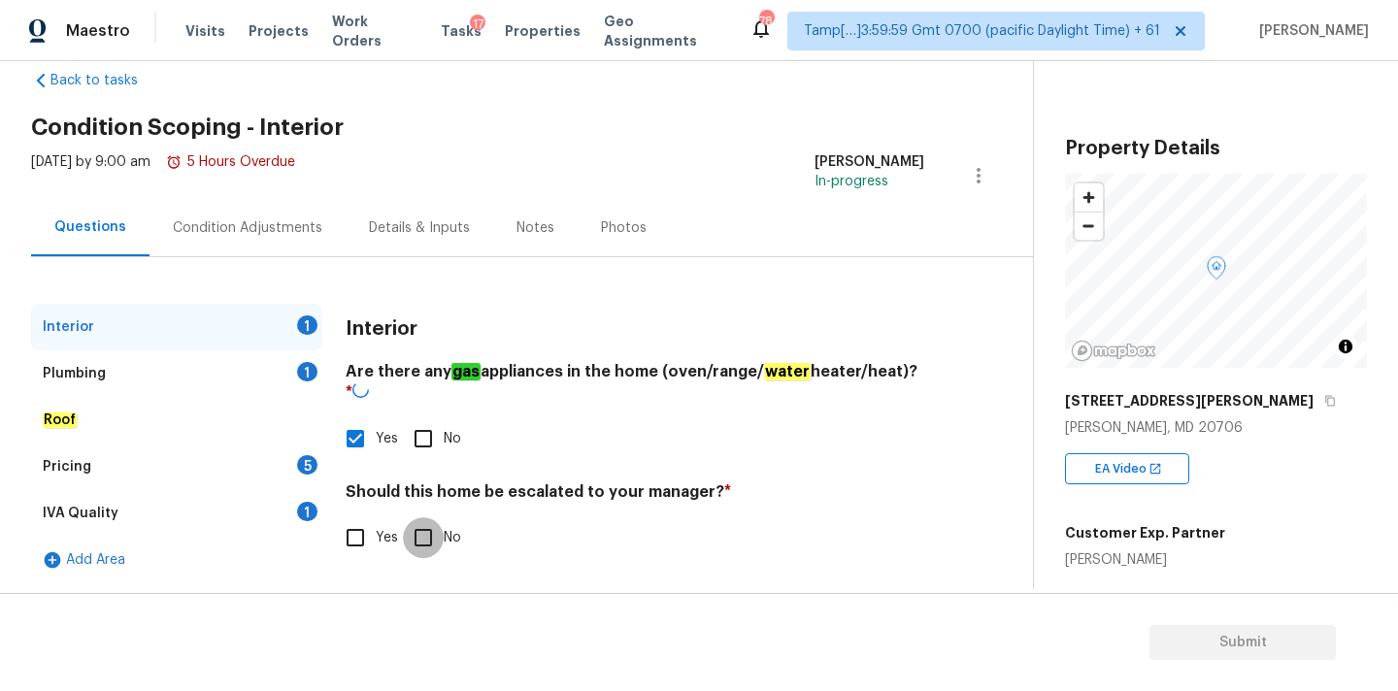
checkbox input "true"
click at [292, 373] on div "Plumbing 1" at bounding box center [176, 373] width 291 height 47
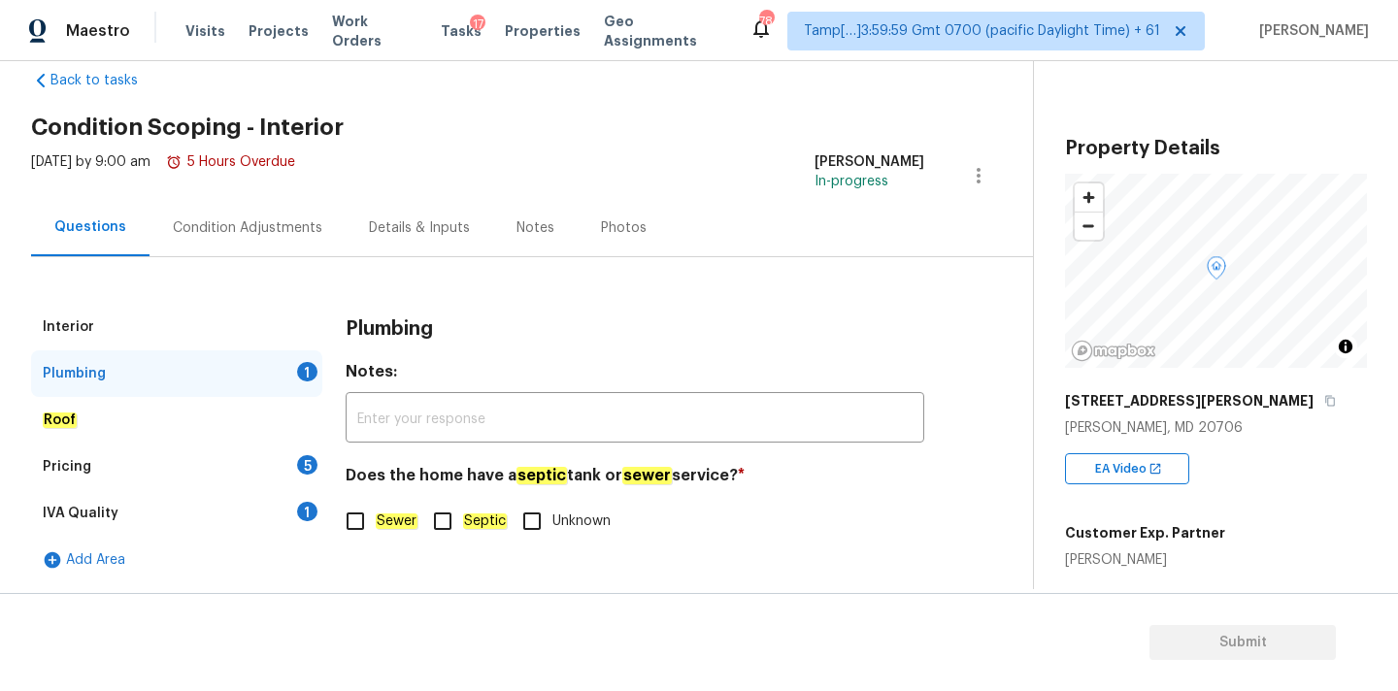
click at [396, 527] on em "Sewer" at bounding box center [397, 521] width 42 height 16
click at [376, 527] on input "Sewer" at bounding box center [355, 521] width 41 height 41
checkbox input "true"
click at [277, 507] on div "IVA Quality 1" at bounding box center [176, 513] width 291 height 47
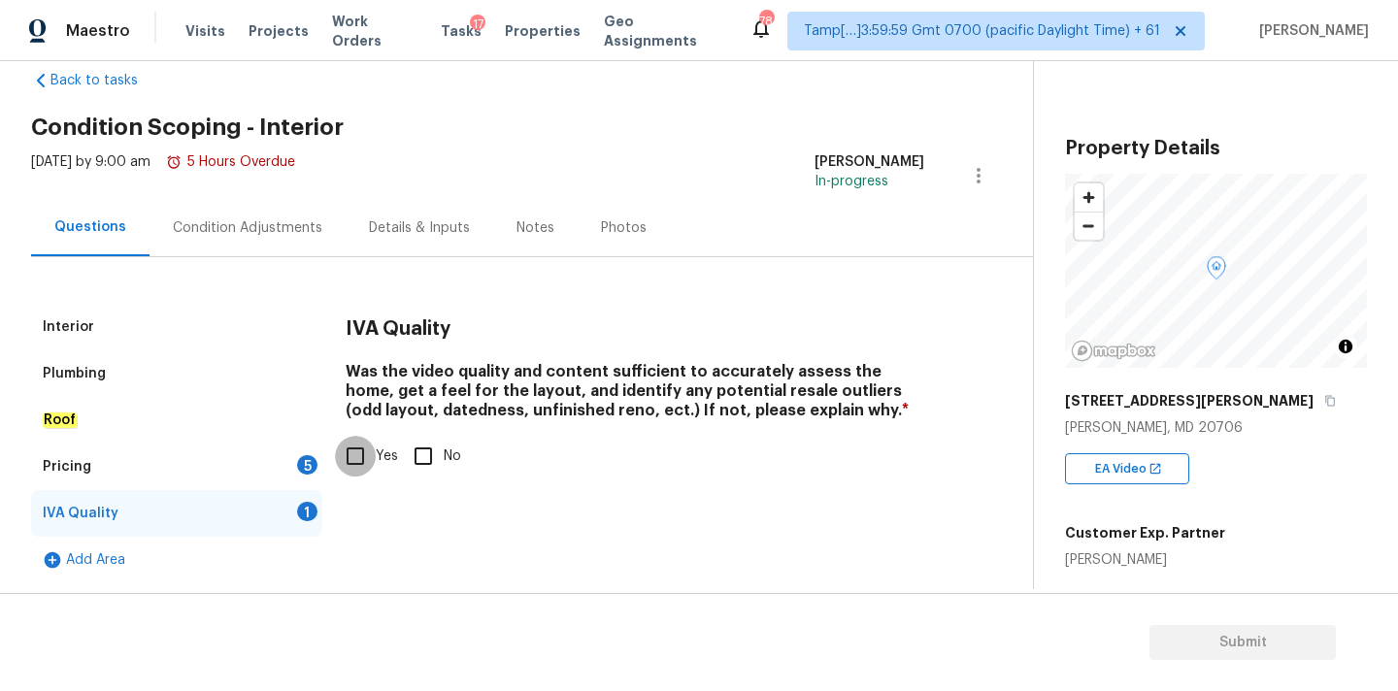
click at [372, 452] on input "Yes" at bounding box center [355, 456] width 41 height 41
checkbox input "true"
click at [292, 461] on div "Pricing 5" at bounding box center [176, 467] width 291 height 47
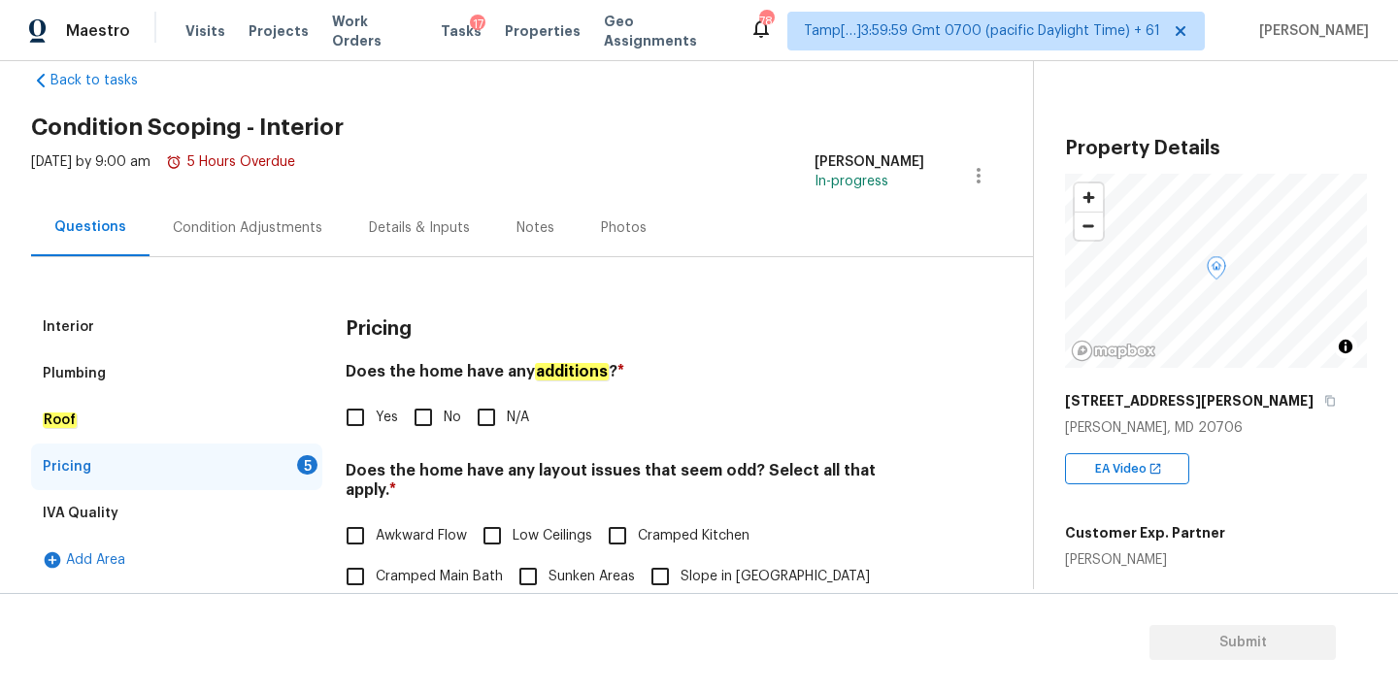
click at [409, 424] on input "No" at bounding box center [423, 417] width 41 height 41
checkbox input "true"
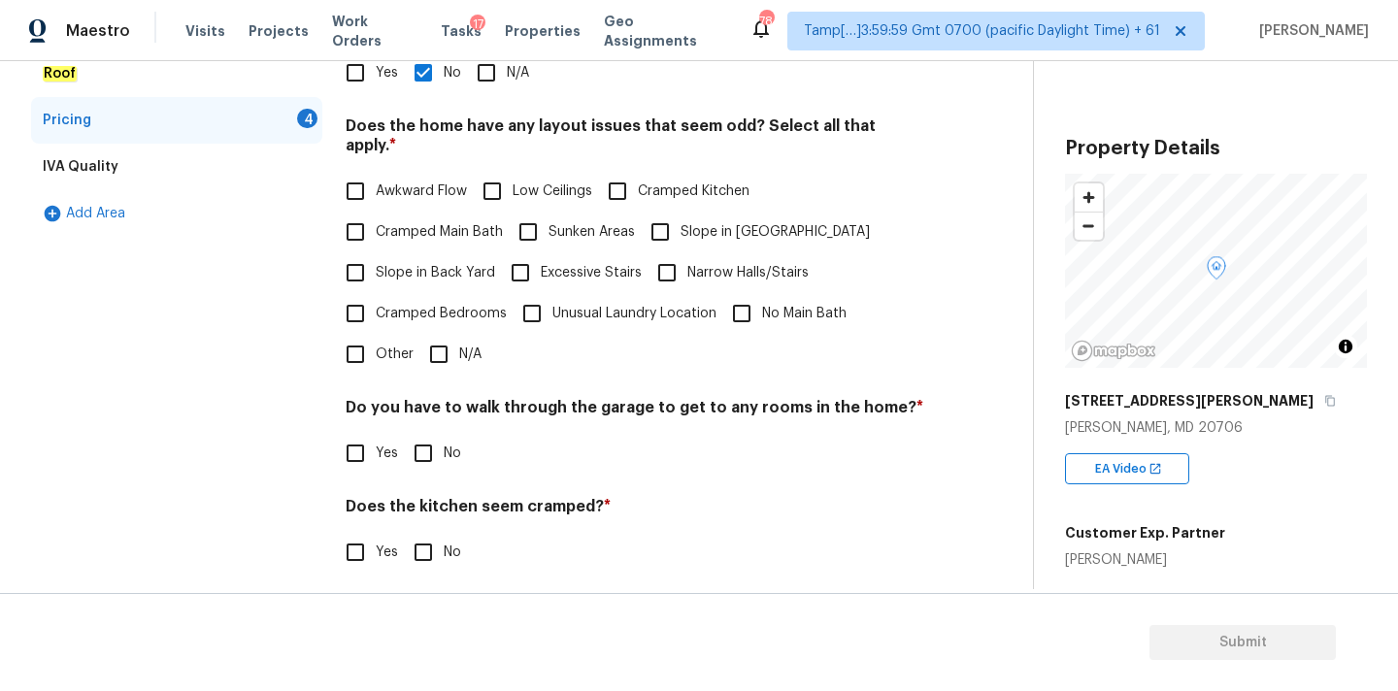
scroll to position [474, 0]
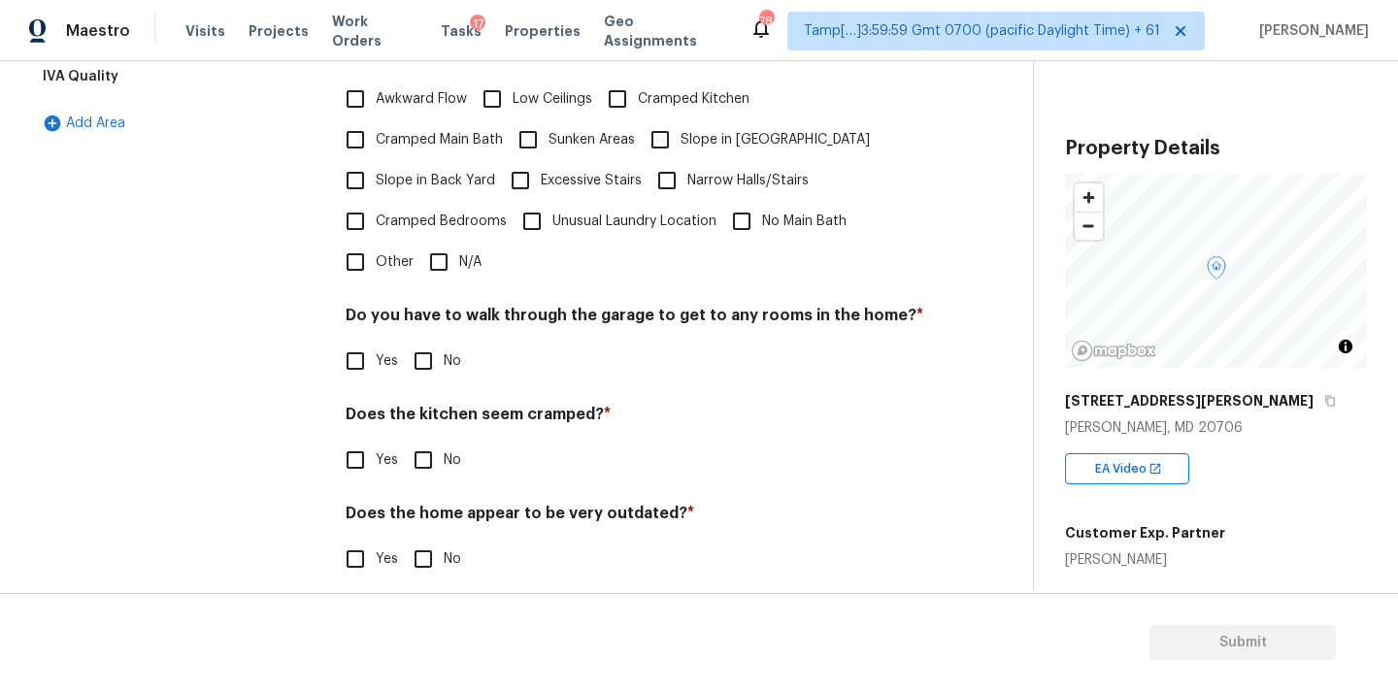
click at [437, 244] on input "N/A" at bounding box center [438, 262] width 41 height 41
checkbox input "true"
click at [437, 401] on div "Pricing Does the home have any additions ? * Yes No N/A Does the home have any …" at bounding box center [635, 236] width 578 height 738
click at [437, 377] on div "Pricing Does the home have any additions ? * Yes No N/A Does the home have any …" at bounding box center [635, 235] width 578 height 736
click at [438, 348] on input "No" at bounding box center [423, 361] width 41 height 41
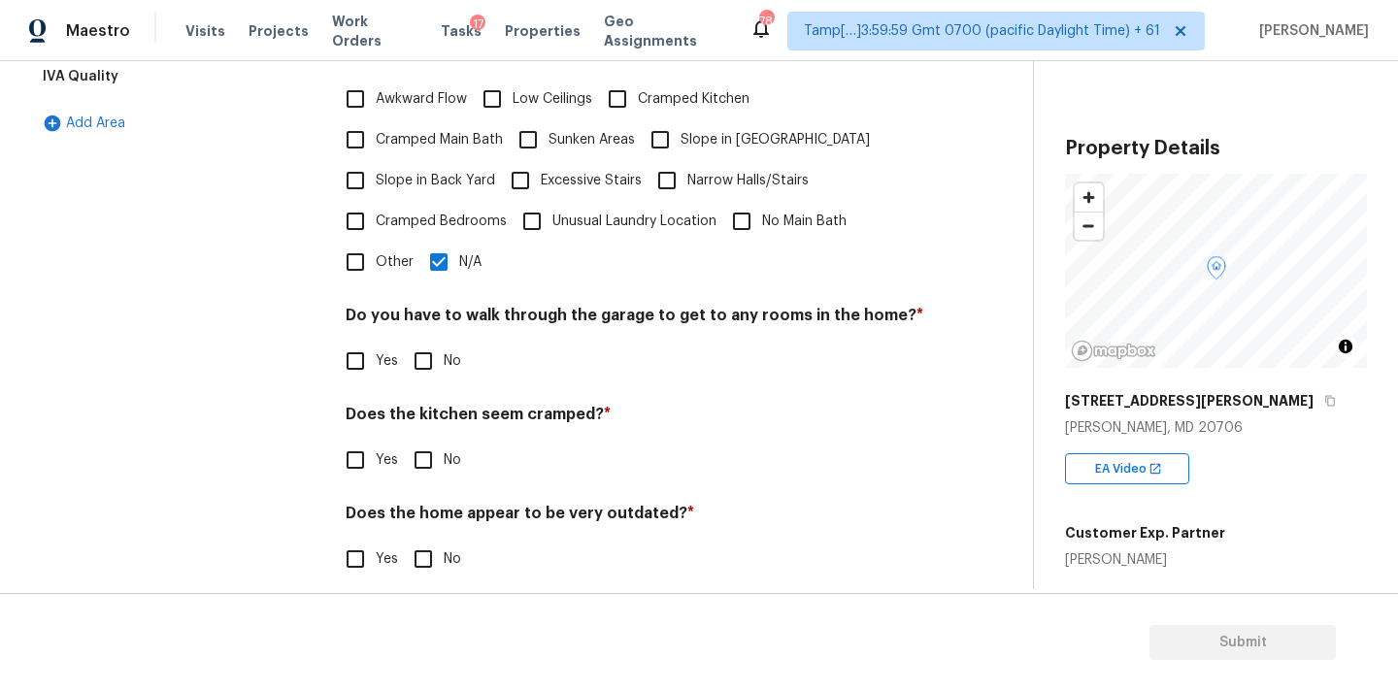
checkbox input "true"
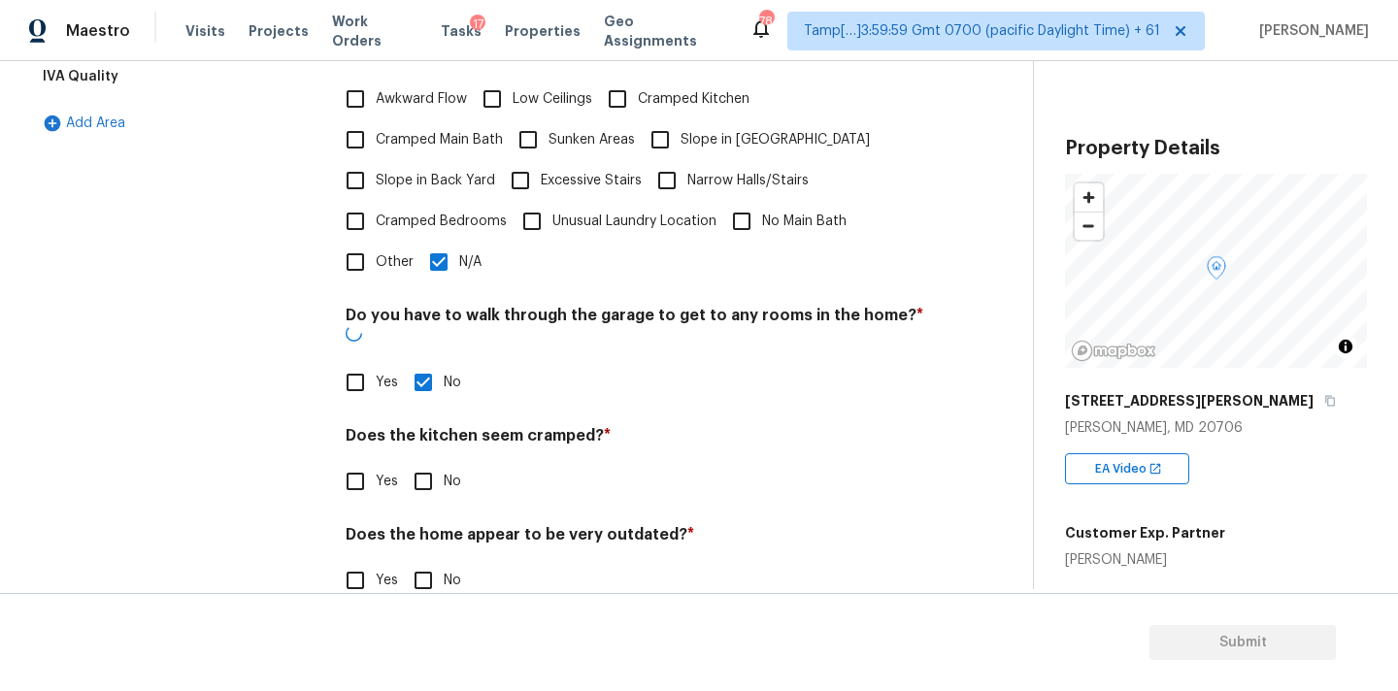
click at [438, 465] on div "Pricing Does the home have any additions ? * Yes No N/A Does the home have any …" at bounding box center [635, 245] width 578 height 757
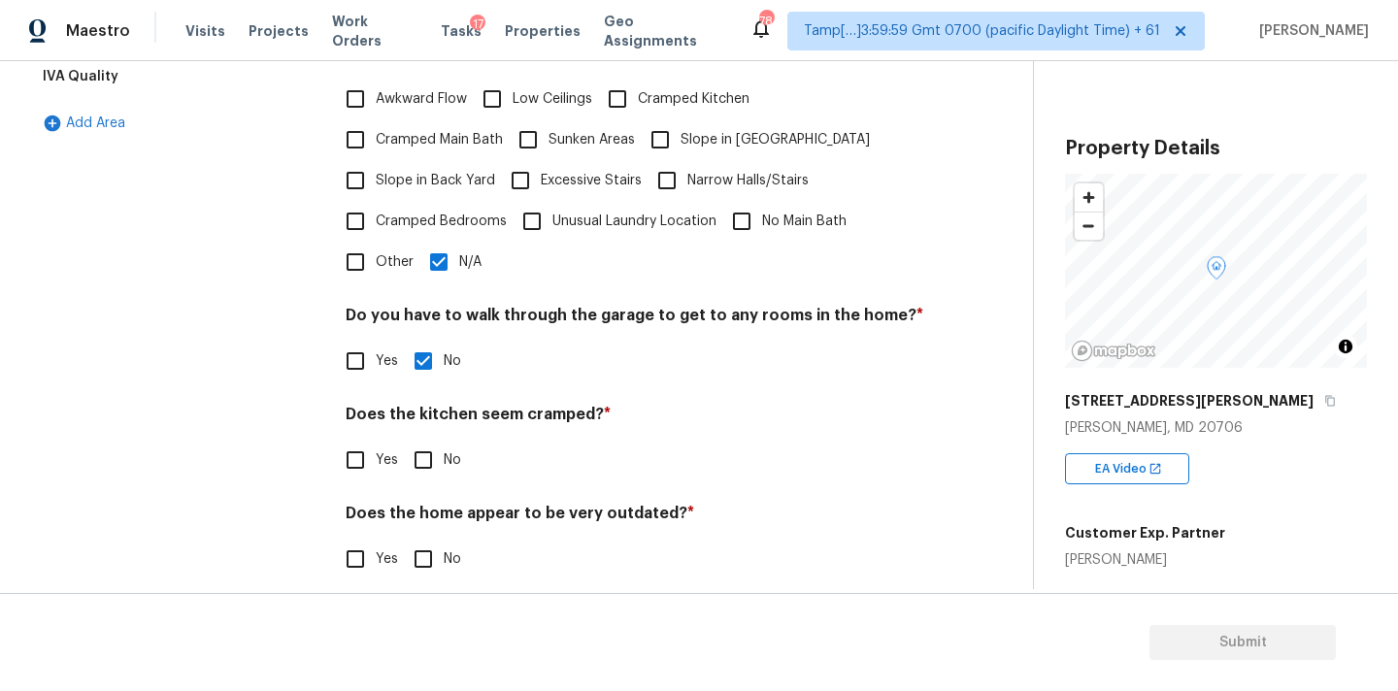
click at [438, 453] on input "No" at bounding box center [423, 460] width 41 height 41
checkbox input "true"
click at [438, 550] on input "No" at bounding box center [423, 561] width 41 height 41
checkbox input "true"
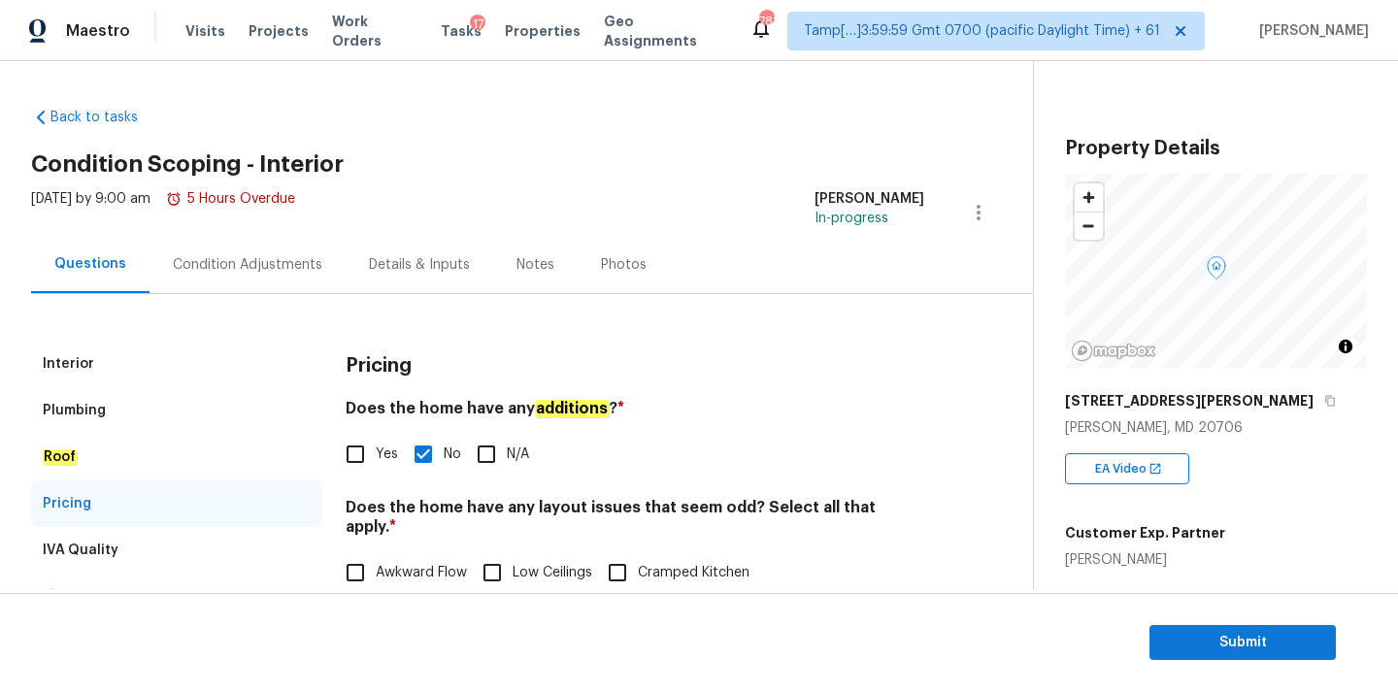
click at [237, 259] on div "Condition Adjustments" at bounding box center [247, 264] width 149 height 19
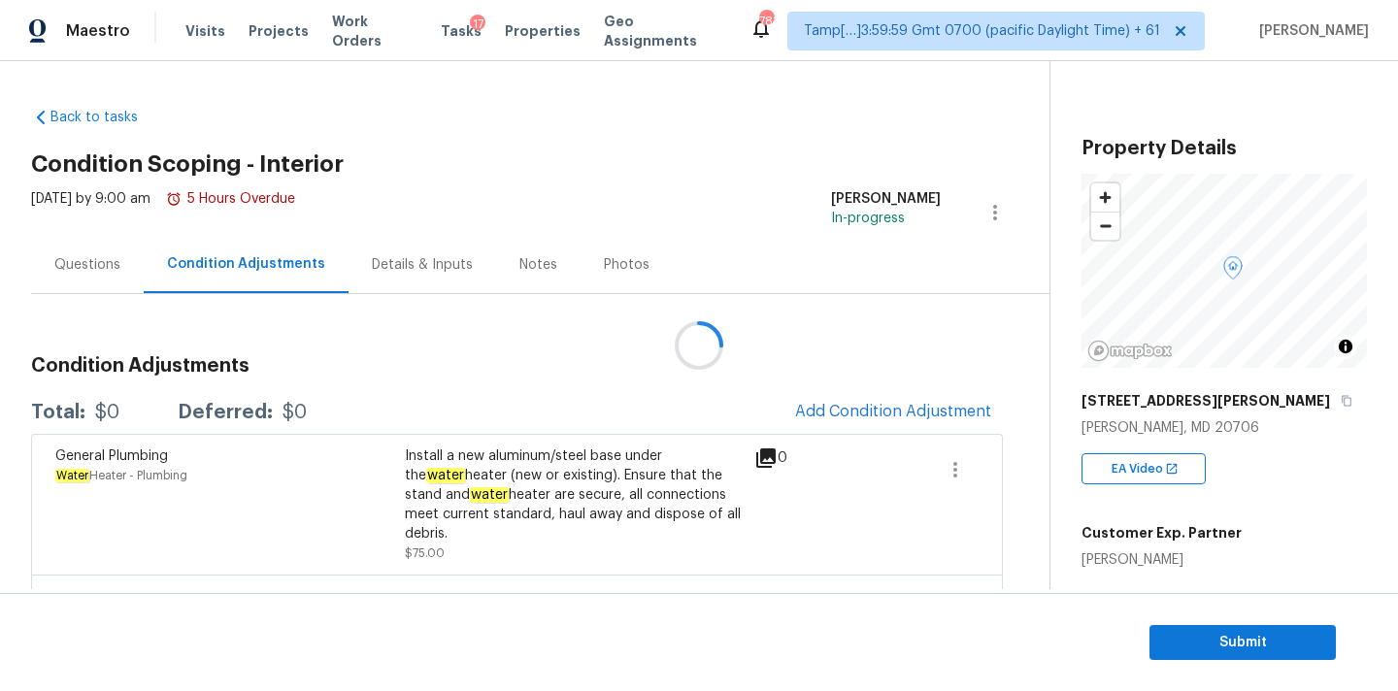
click at [836, 412] on div at bounding box center [699, 345] width 1398 height 691
click at [863, 408] on span "Add Condition Adjustment" at bounding box center [893, 411] width 196 height 17
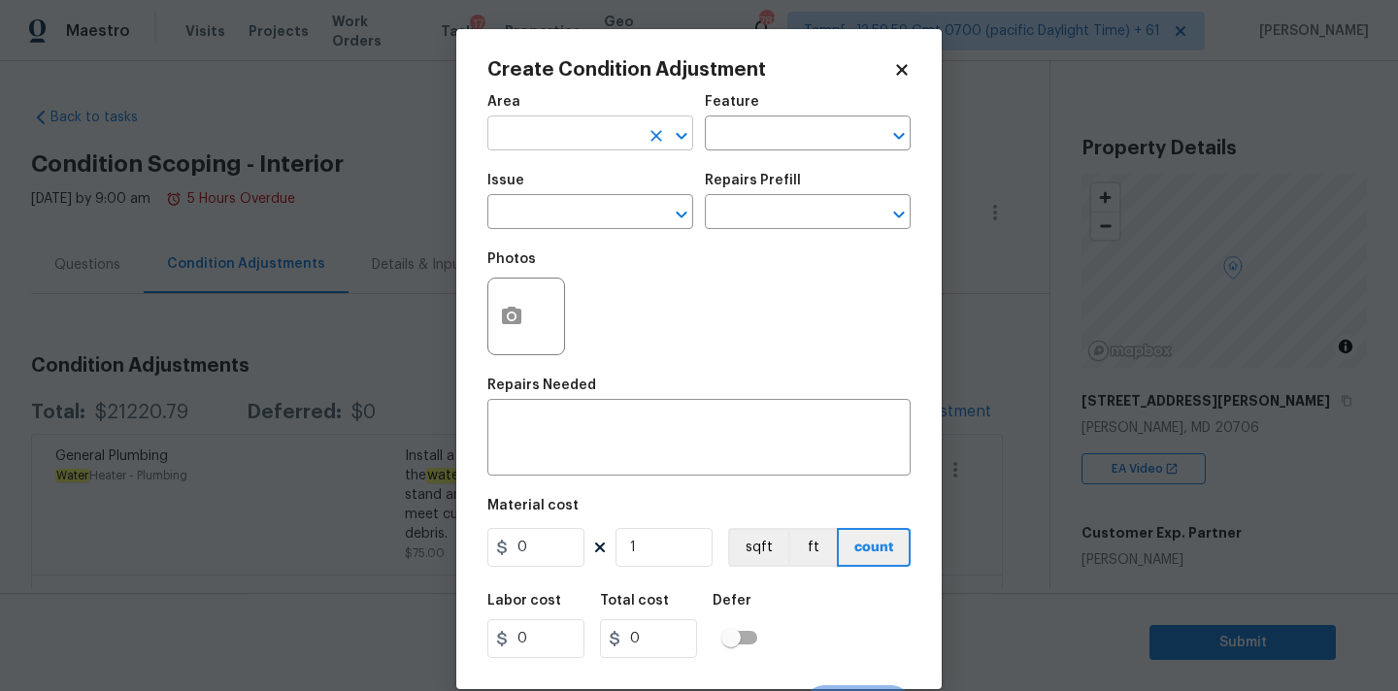
click at [560, 142] on input "text" at bounding box center [562, 135] width 151 height 30
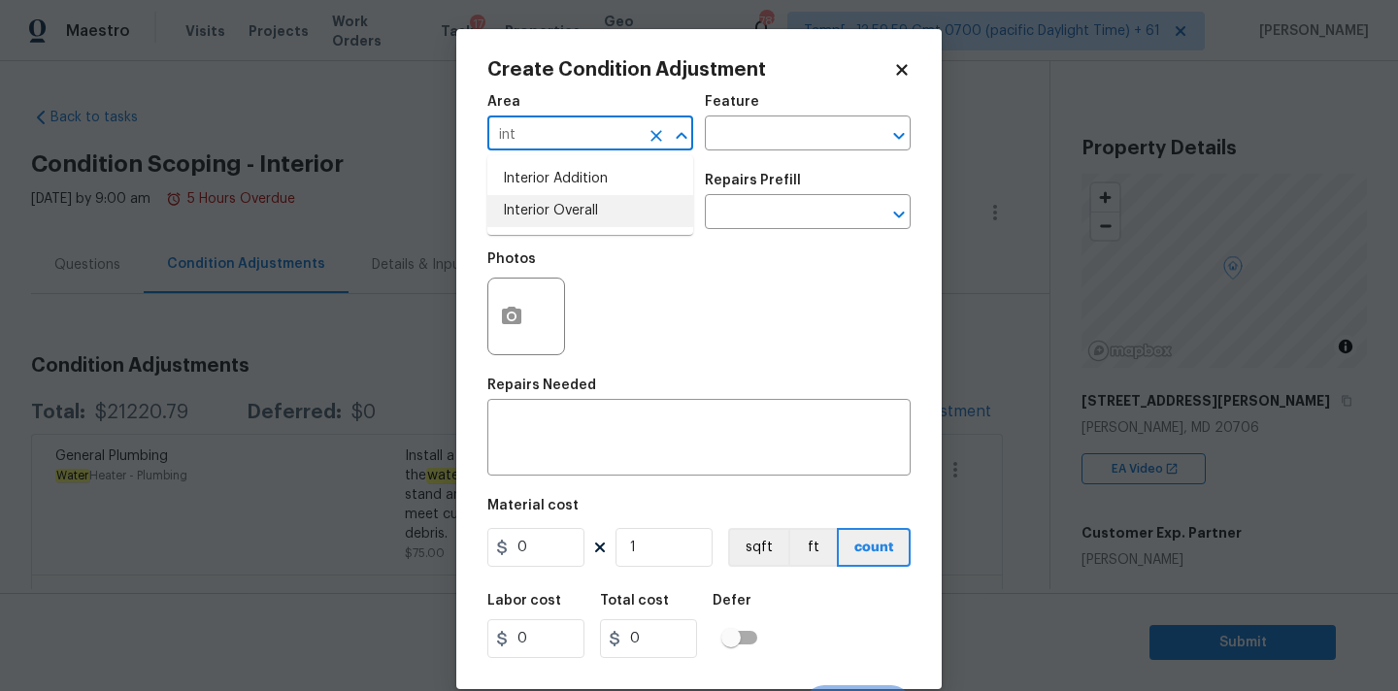
click at [557, 205] on li "Interior Overall" at bounding box center [590, 211] width 206 height 32
type input "Interior Overall"
click at [557, 210] on input "text" at bounding box center [562, 214] width 151 height 30
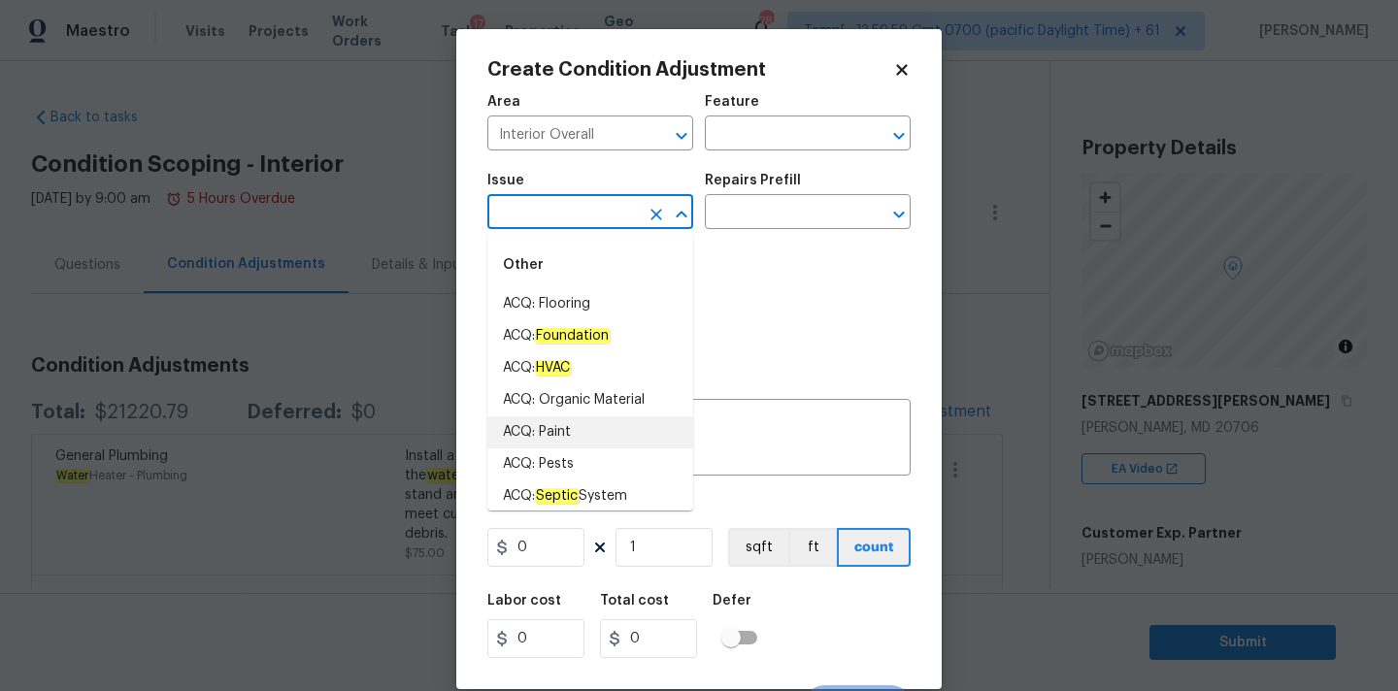
click at [541, 421] on li "ACQ: Paint" at bounding box center [590, 432] width 206 height 32
type input "ACQ: Paint"
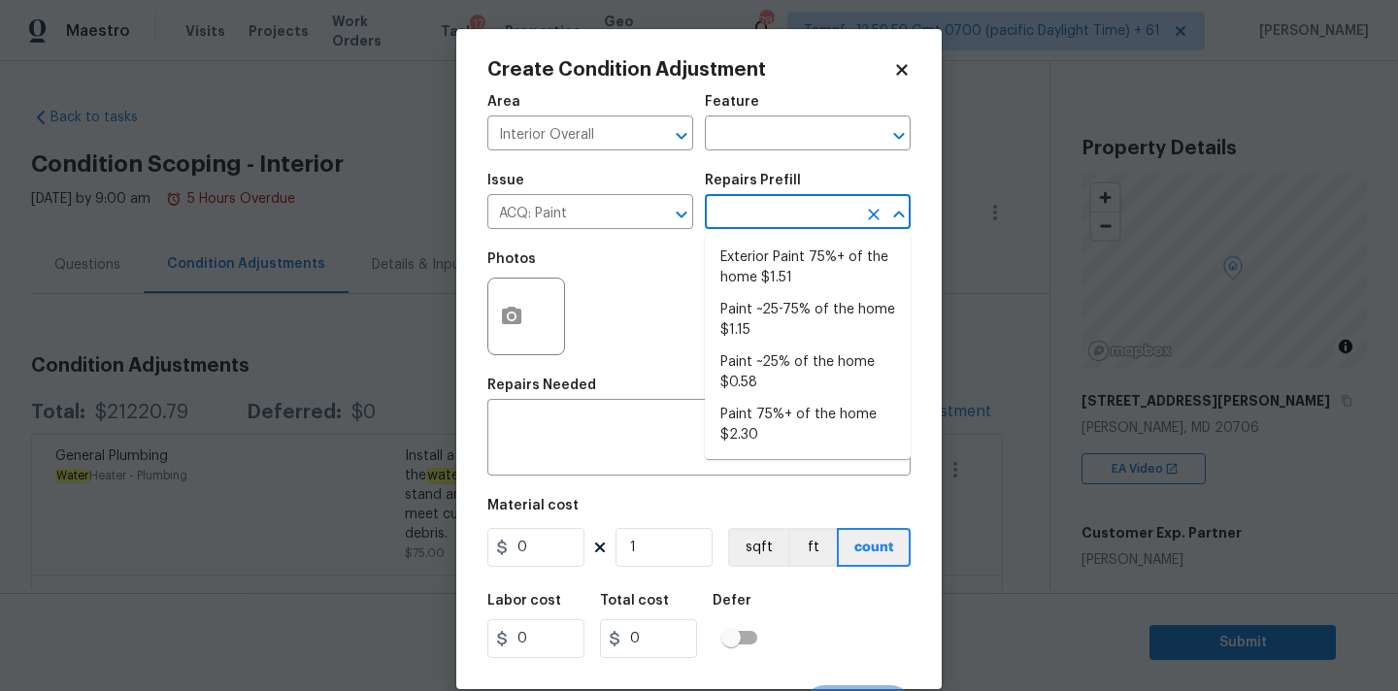
click at [758, 223] on input "text" at bounding box center [780, 214] width 151 height 30
click at [749, 376] on li "Paint ~25% of the home $0.58" at bounding box center [808, 372] width 206 height 52
type input "Acquisition"
type textarea "Acquisition Scope: ~25% of the home needs interior paint"
type input "0.58"
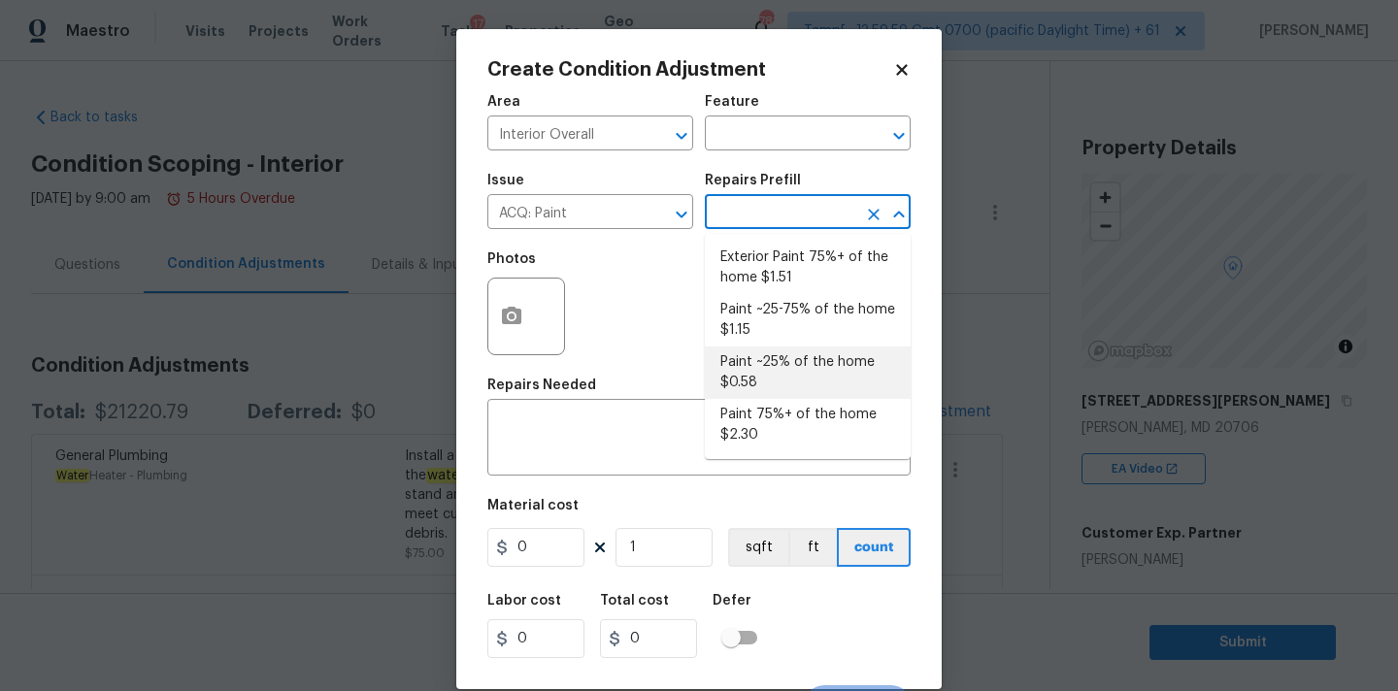
type input "0.58"
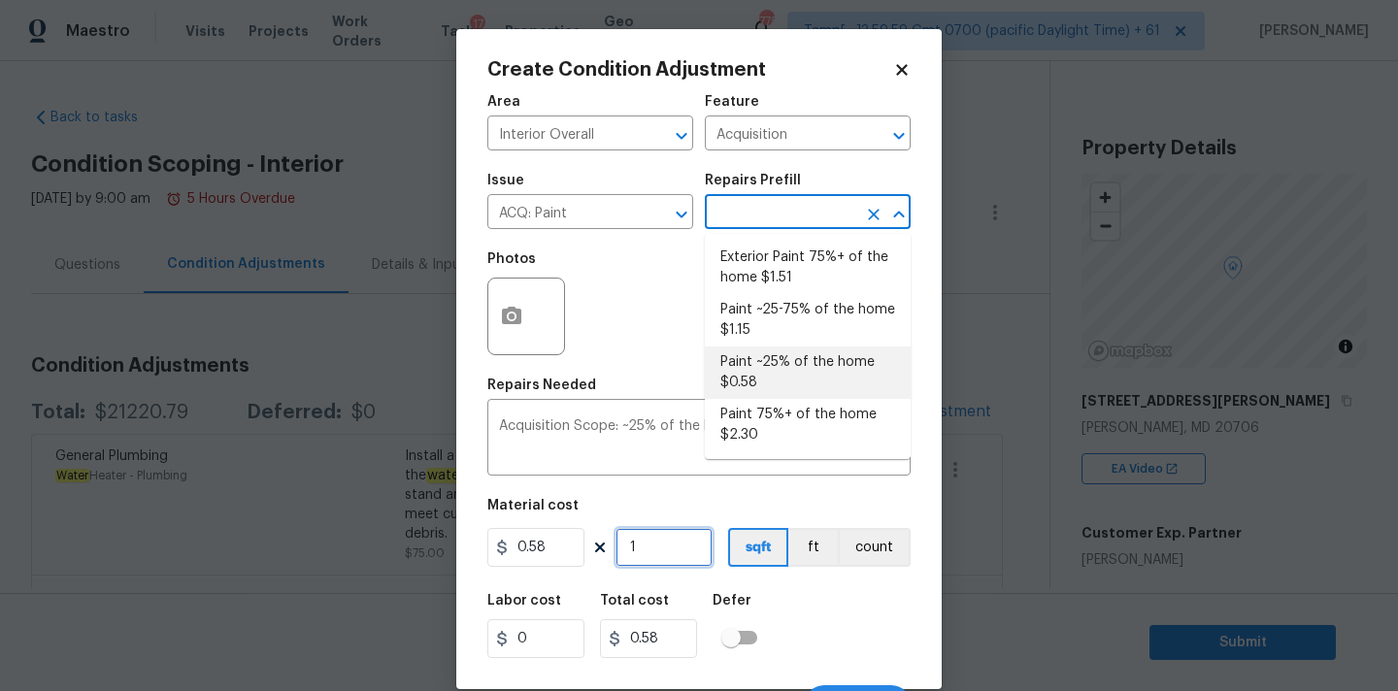
click at [643, 552] on input "1" at bounding box center [663, 547] width 97 height 39
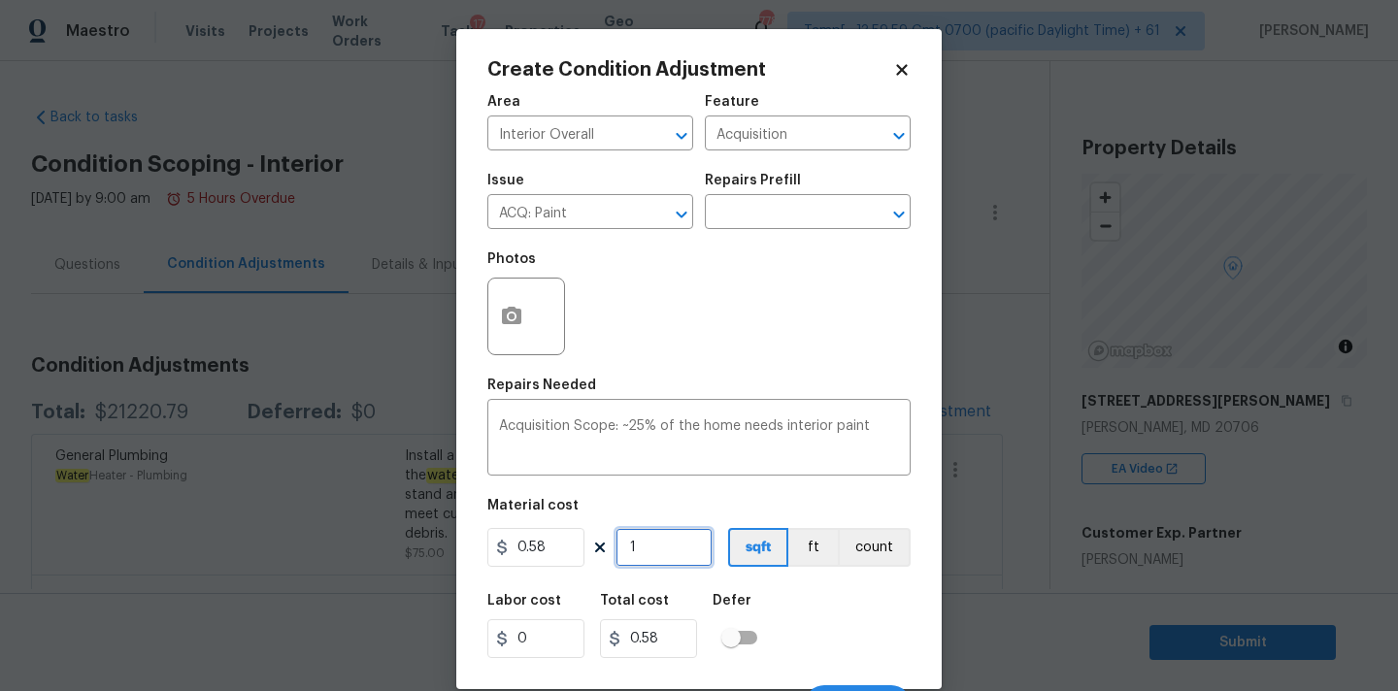
click at [643, 552] on input "1" at bounding box center [663, 547] width 97 height 39
type input "3"
type input "1.74"
type input "36"
type input "20.88"
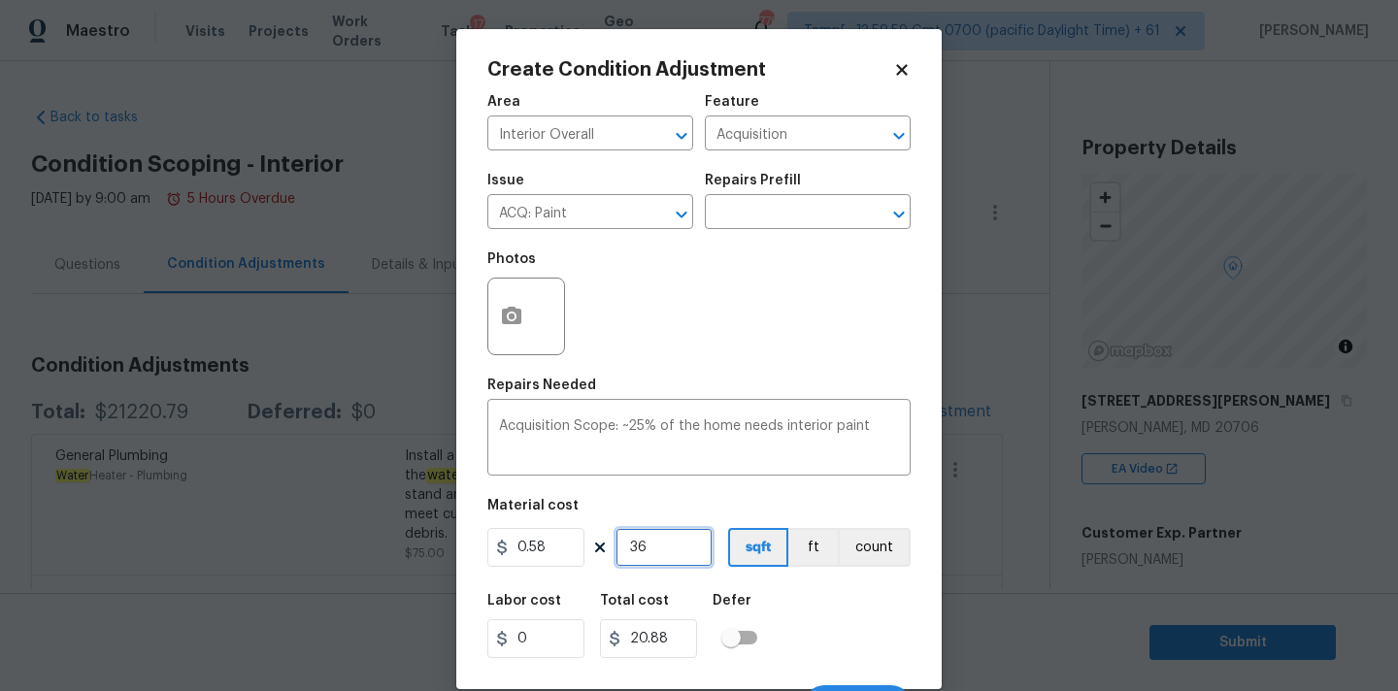
type input "361"
type input "209.38"
type input "3611"
type input "2094.38"
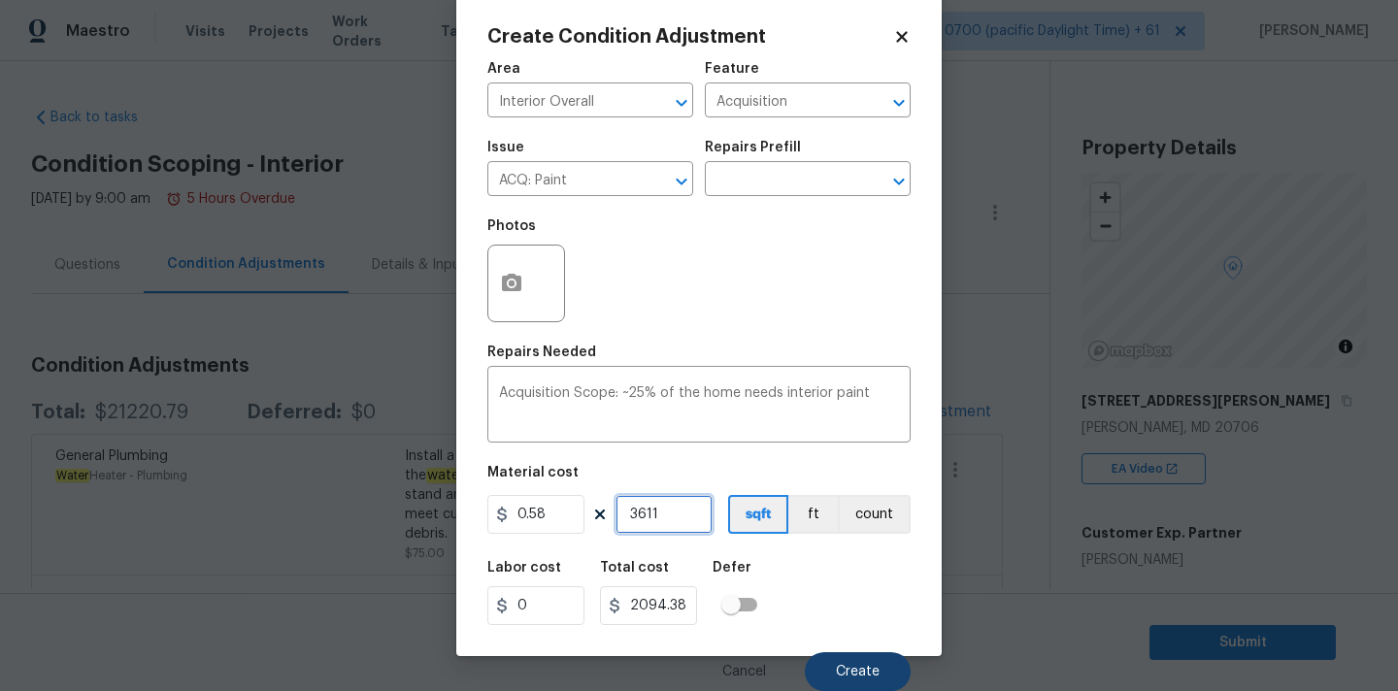
type input "3611"
click at [835, 664] on button "Create" at bounding box center [858, 671] width 106 height 39
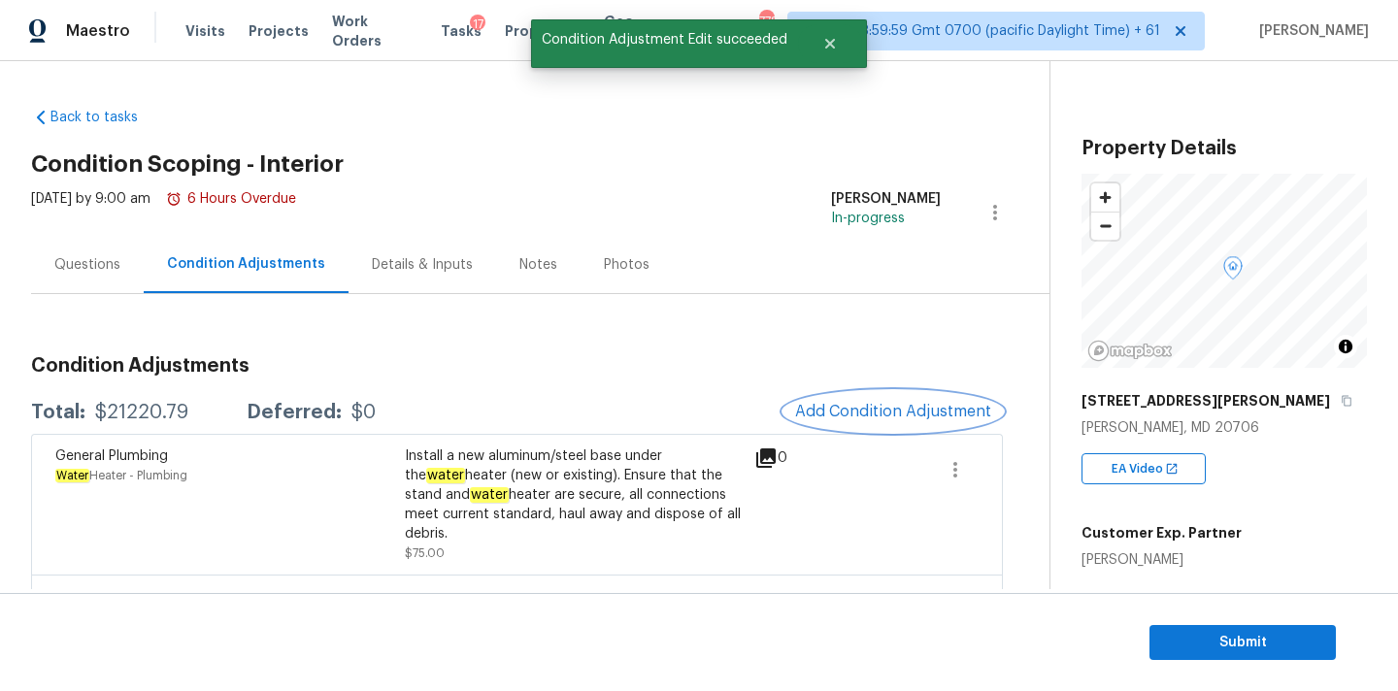
scroll to position [0, 0]
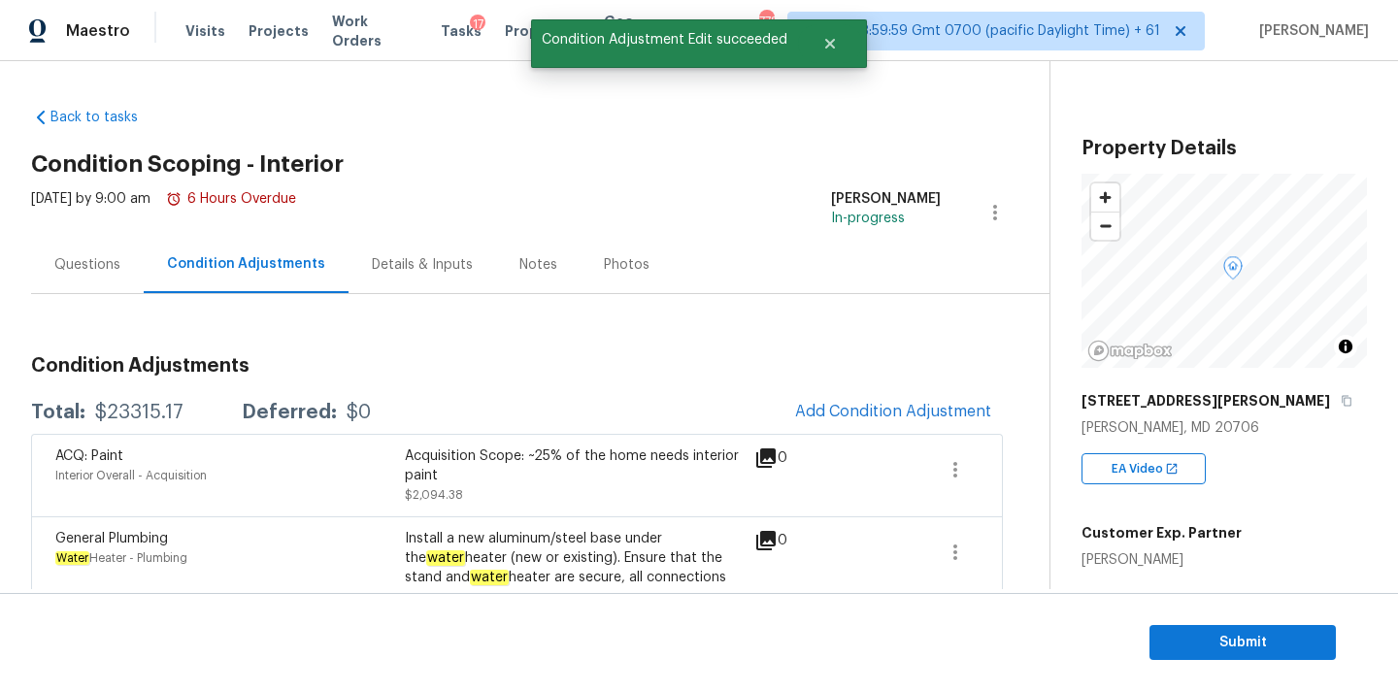
click at [872, 433] on span "Add Condition Adjustment" at bounding box center [892, 412] width 219 height 43
click at [873, 413] on span "Add Condition Adjustment" at bounding box center [893, 411] width 196 height 17
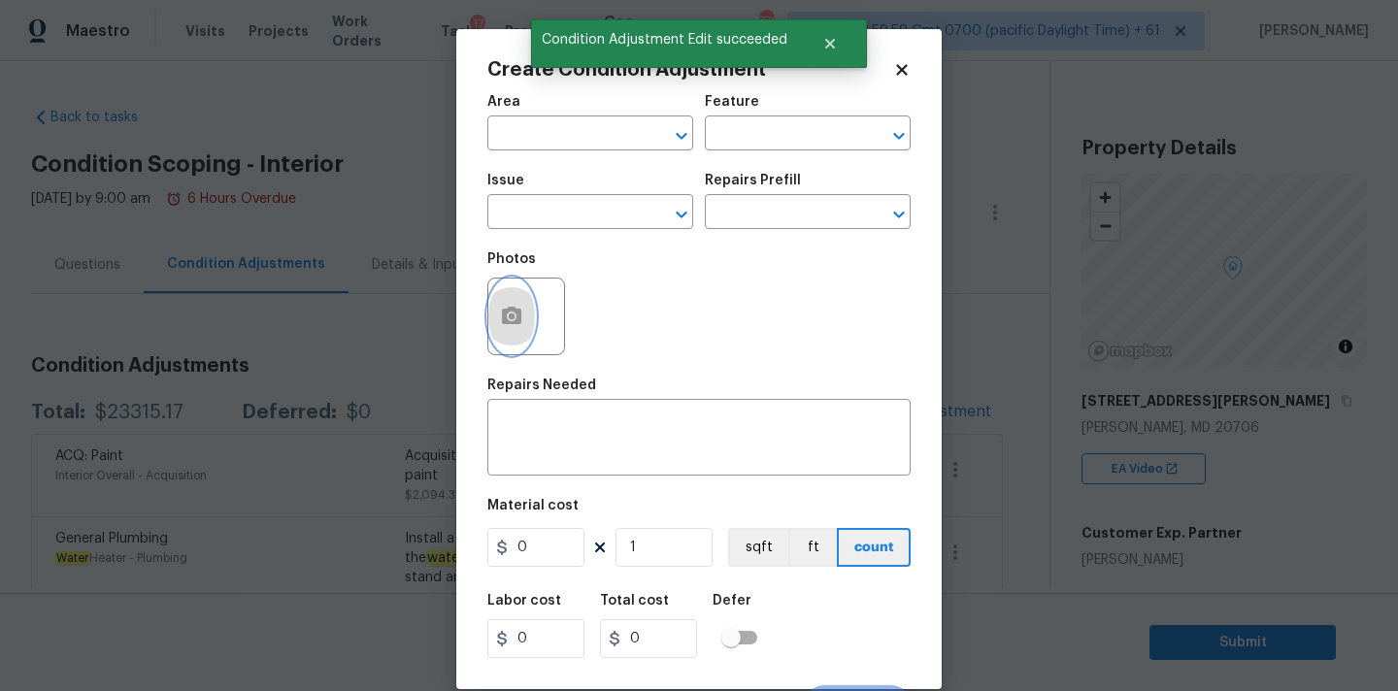
click at [516, 319] on icon "button" at bounding box center [511, 315] width 19 height 17
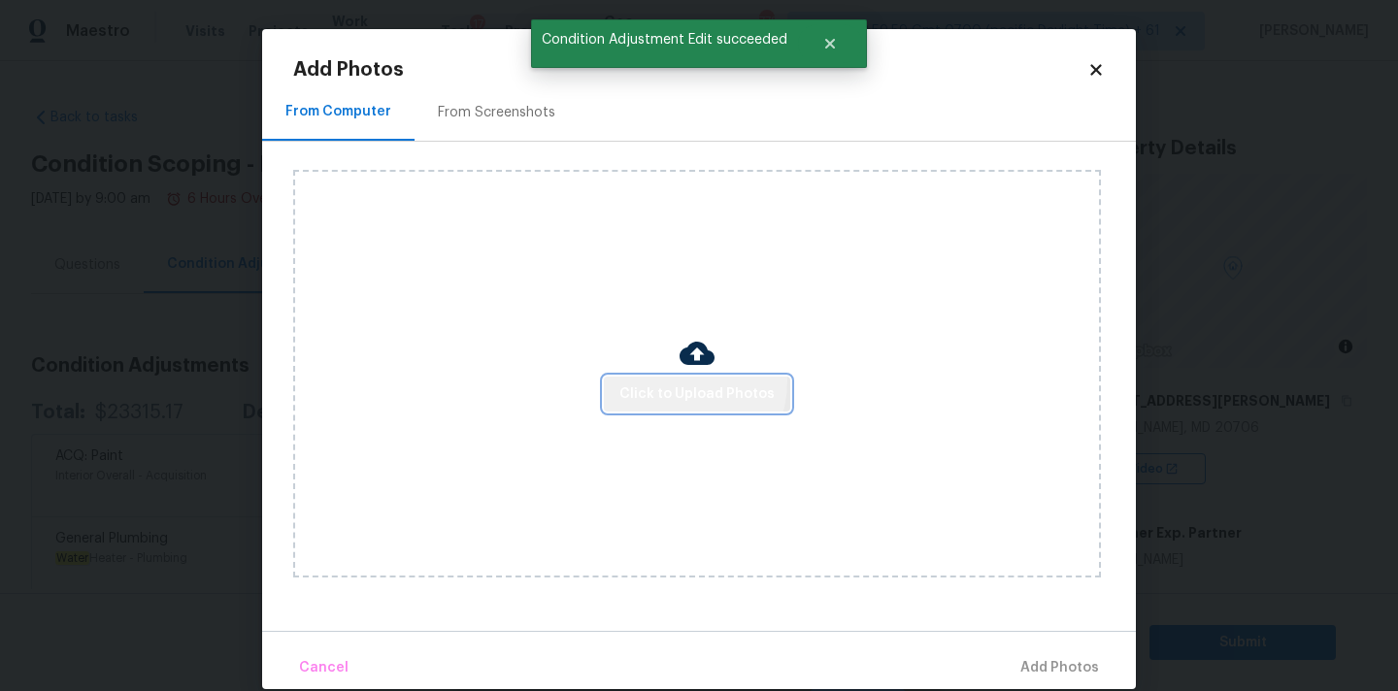
click at [677, 380] on button "Click to Upload Photos" at bounding box center [697, 395] width 186 height 36
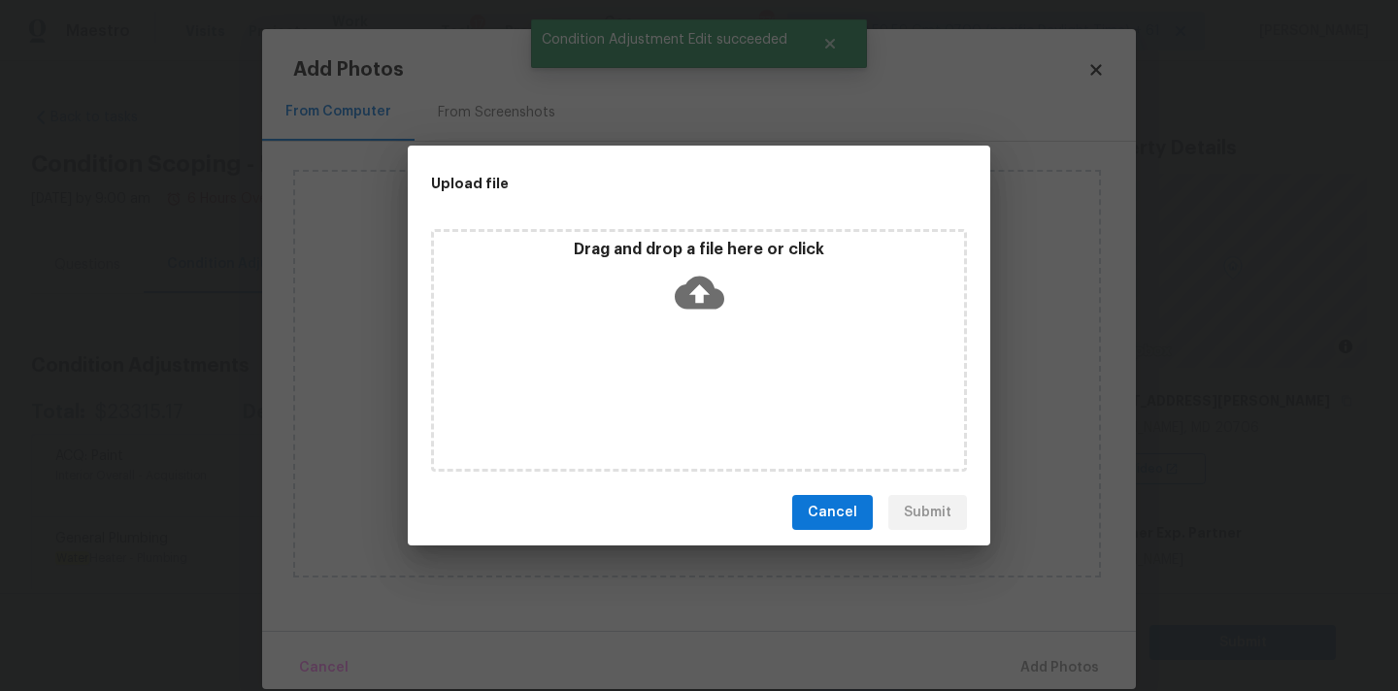
click at [694, 323] on div "Drag and drop a file here or click" at bounding box center [699, 350] width 536 height 243
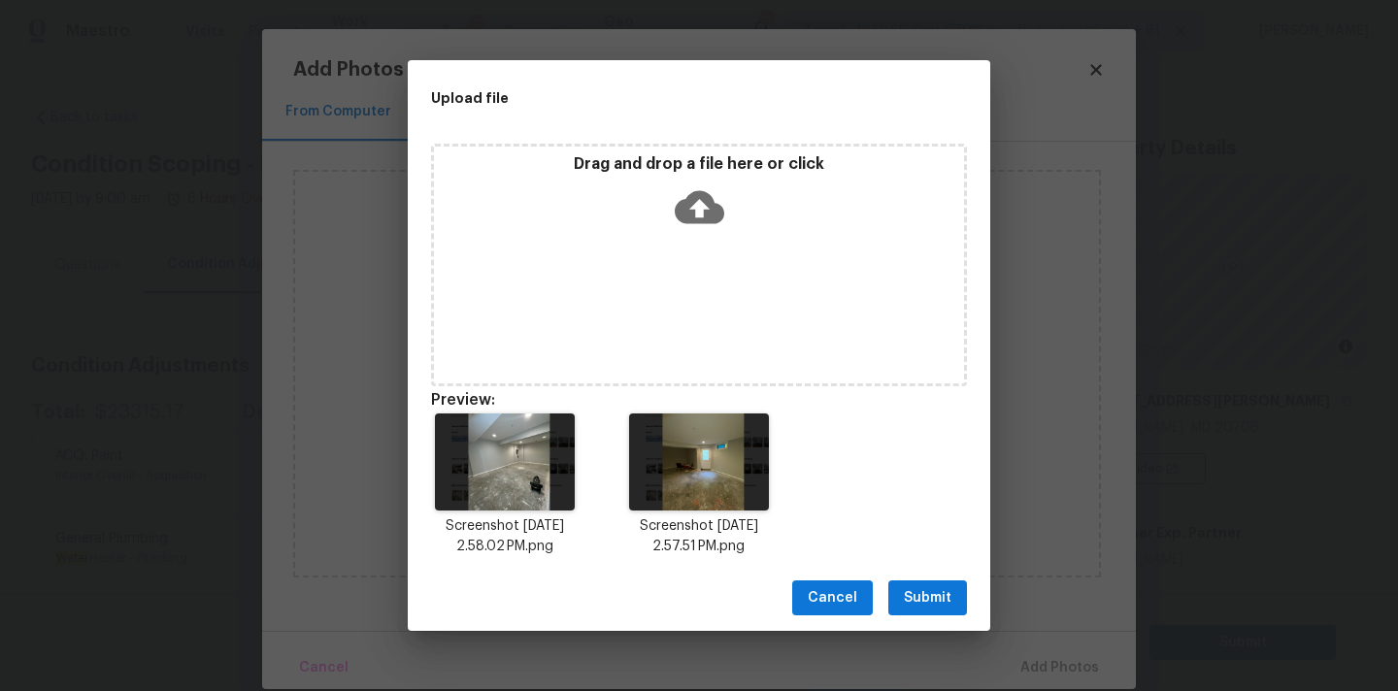
click at [942, 604] on span "Submit" at bounding box center [928, 598] width 48 height 24
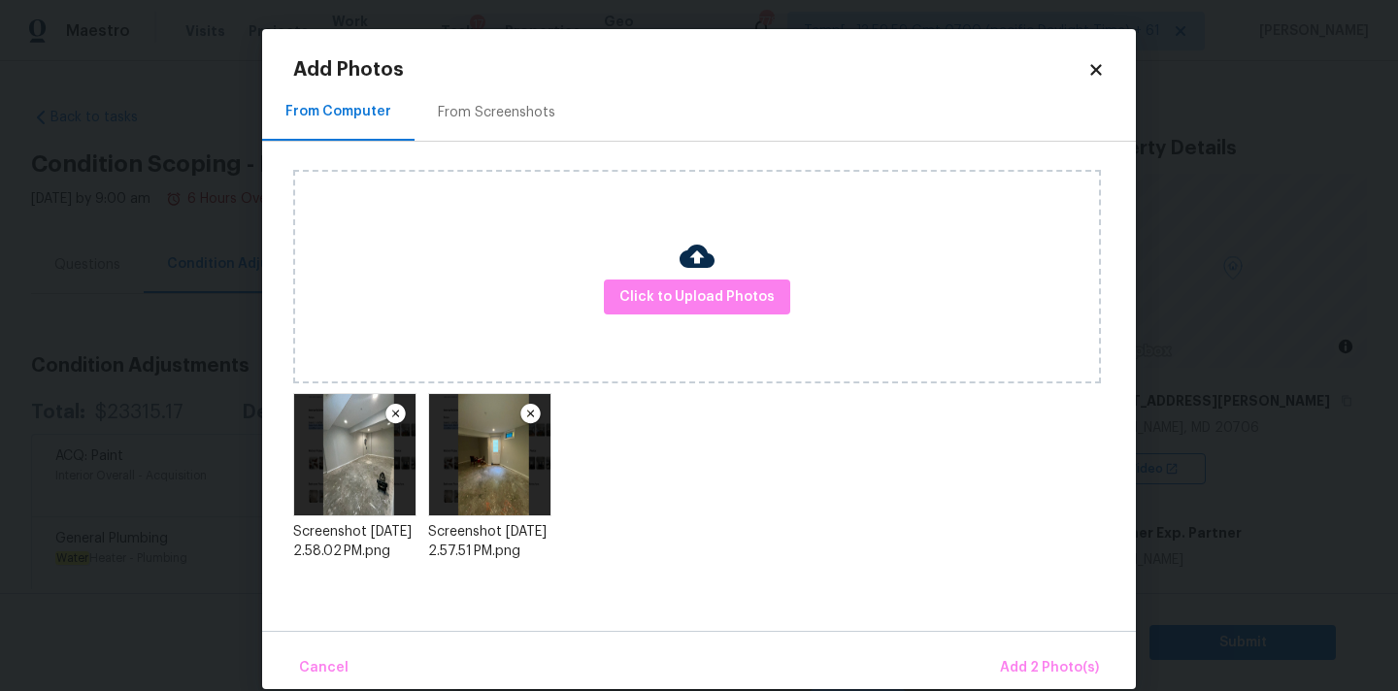
click at [1038, 643] on div "Cancel Add 2 Photo(s)" at bounding box center [698, 660] width 873 height 58
click at [1048, 669] on span "Add 2 Photo(s)" at bounding box center [1049, 668] width 99 height 24
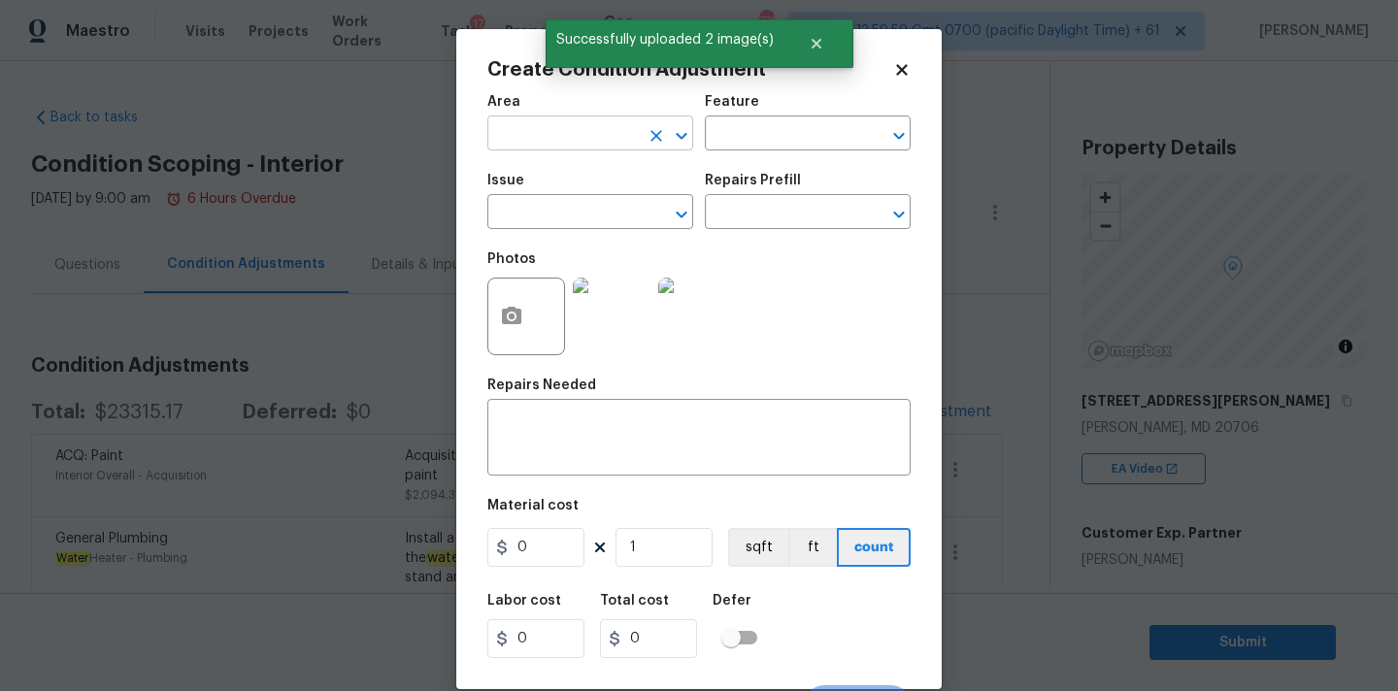
click at [526, 137] on input "text" at bounding box center [562, 135] width 151 height 30
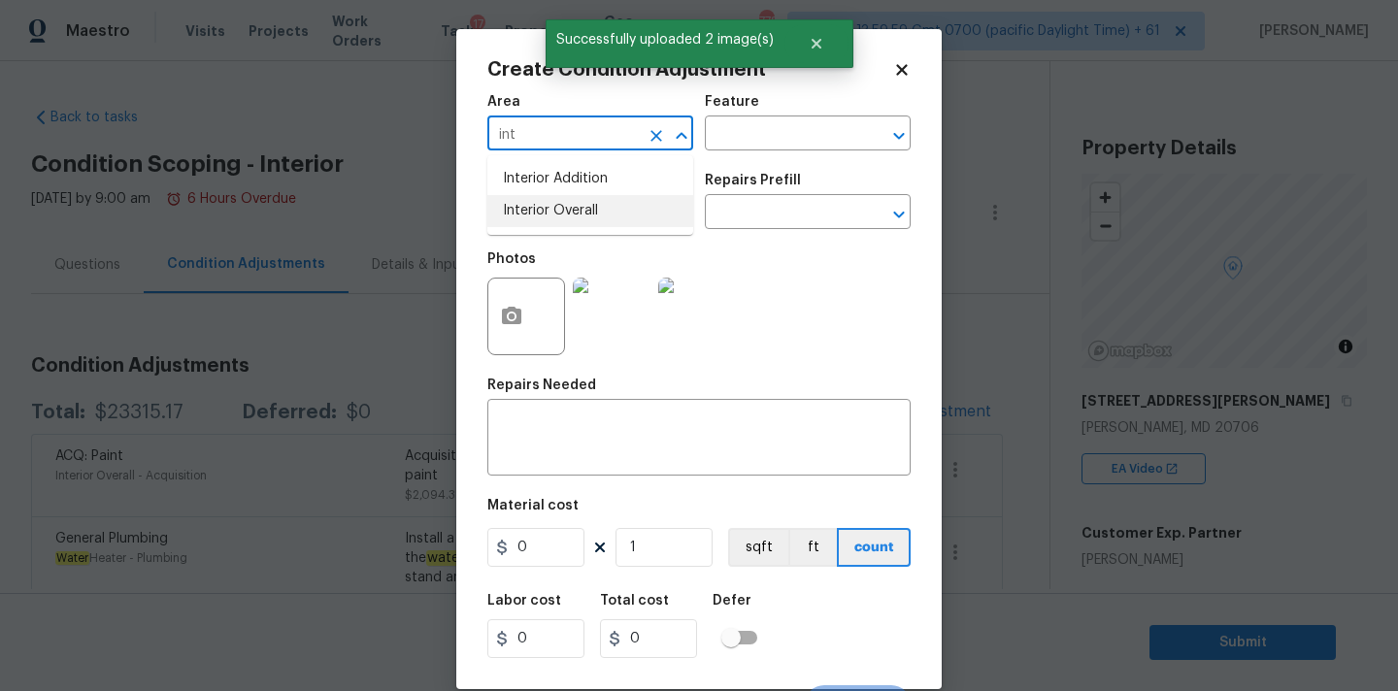
click at [542, 211] on li "Interior Overall" at bounding box center [590, 211] width 206 height 32
type input "Interior Overall"
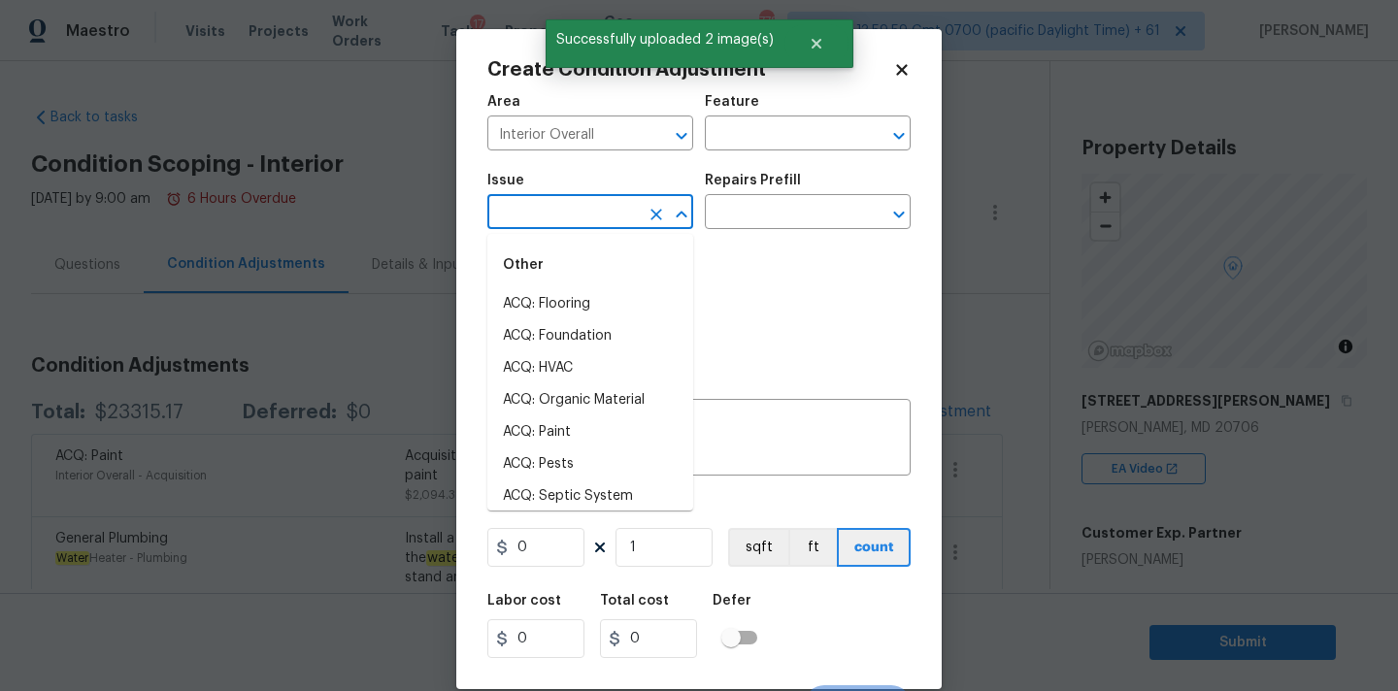
click at [542, 211] on input "text" at bounding box center [562, 214] width 151 height 30
click at [570, 296] on li "ACQ: Flooring" at bounding box center [590, 304] width 206 height 32
type input "ACQ: Flooring"
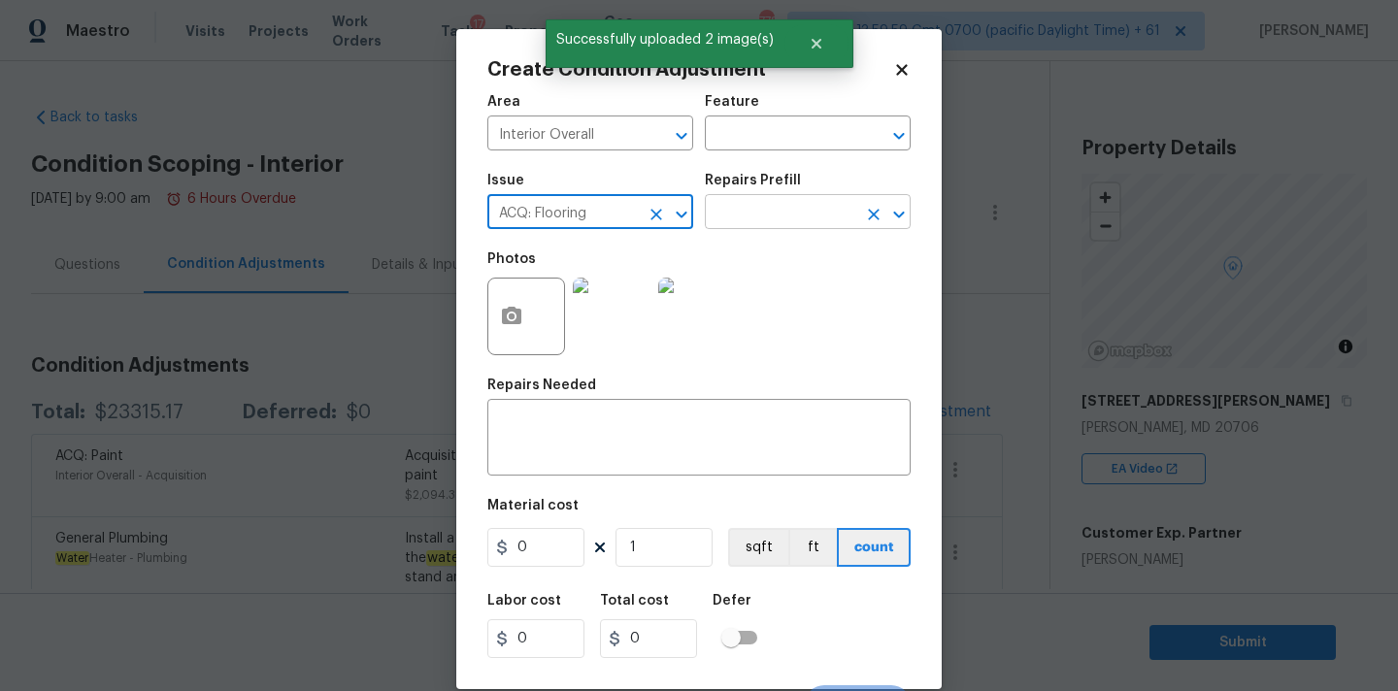
click at [767, 204] on input "text" at bounding box center [780, 214] width 151 height 30
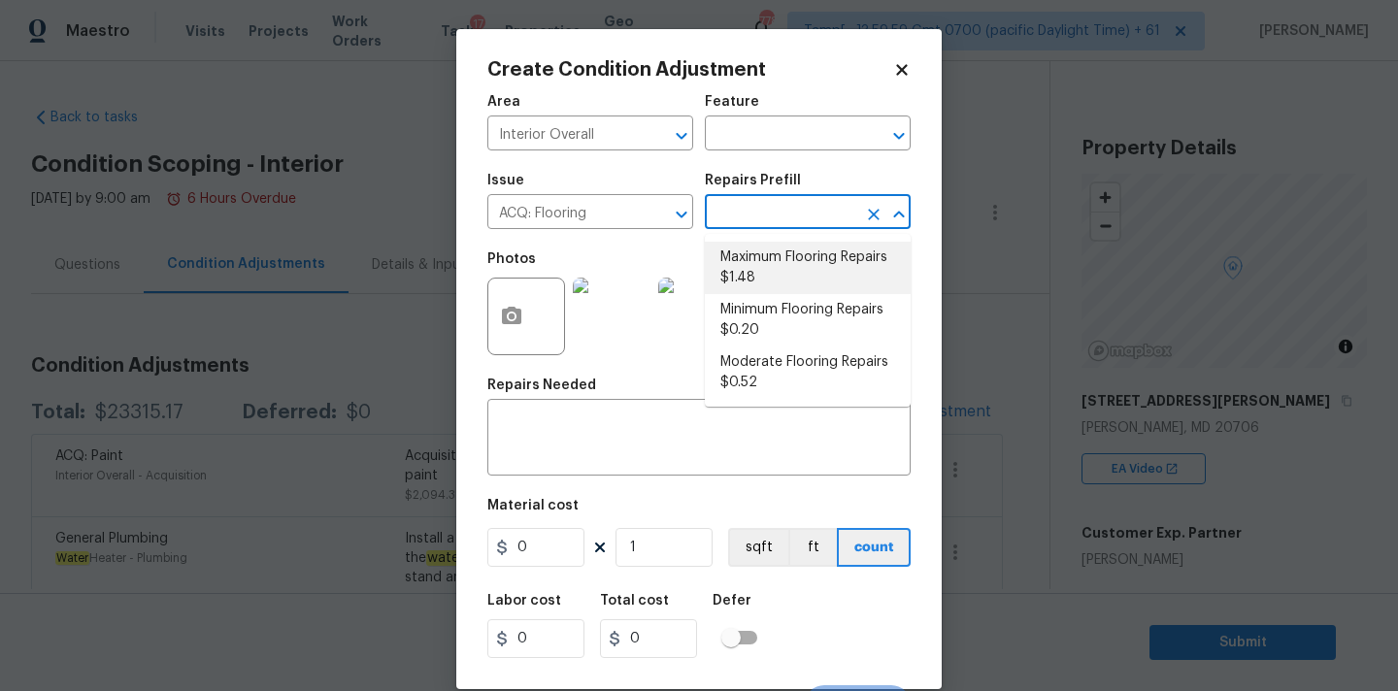
click at [764, 250] on li "Maximum Flooring Repairs $1.48" at bounding box center [808, 268] width 206 height 52
type input "Acquisition"
type textarea "Acquisition Scope: Maximum flooring repairs"
type input "1.48"
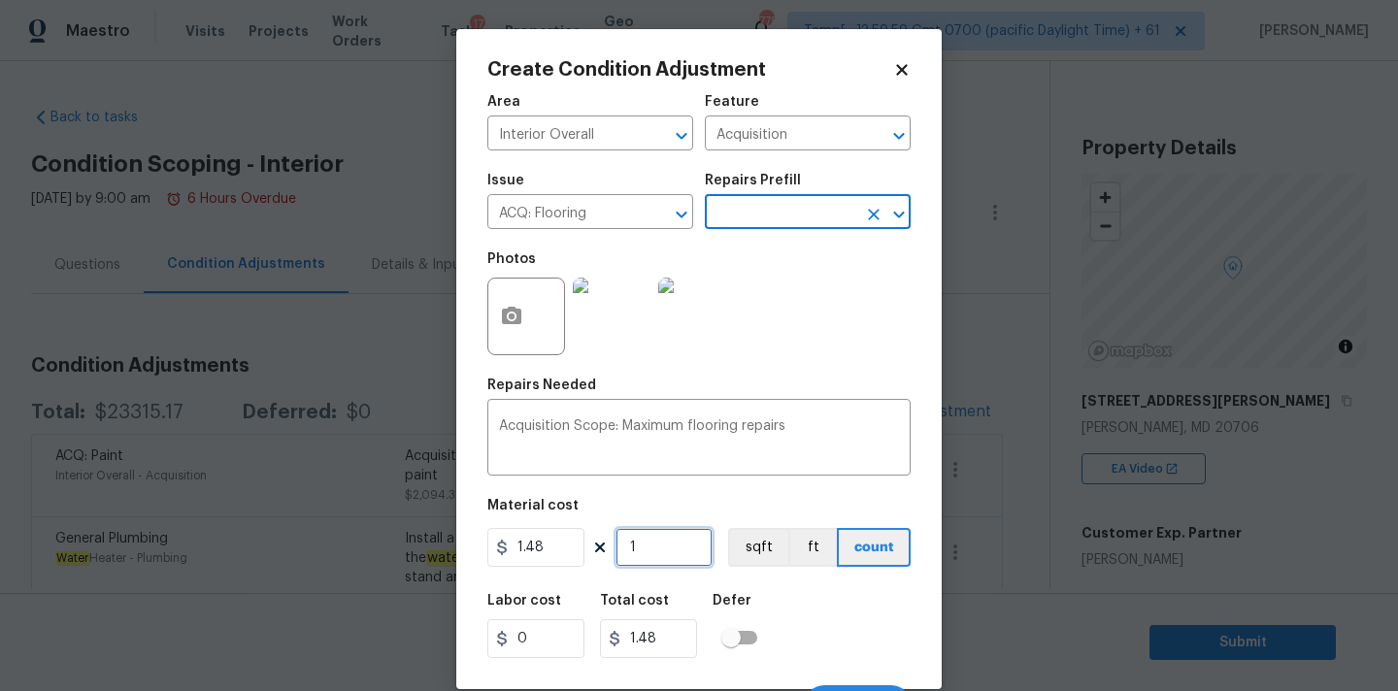
click at [655, 547] on input "1" at bounding box center [663, 547] width 97 height 39
type input "3"
type input "4.44"
type input "36"
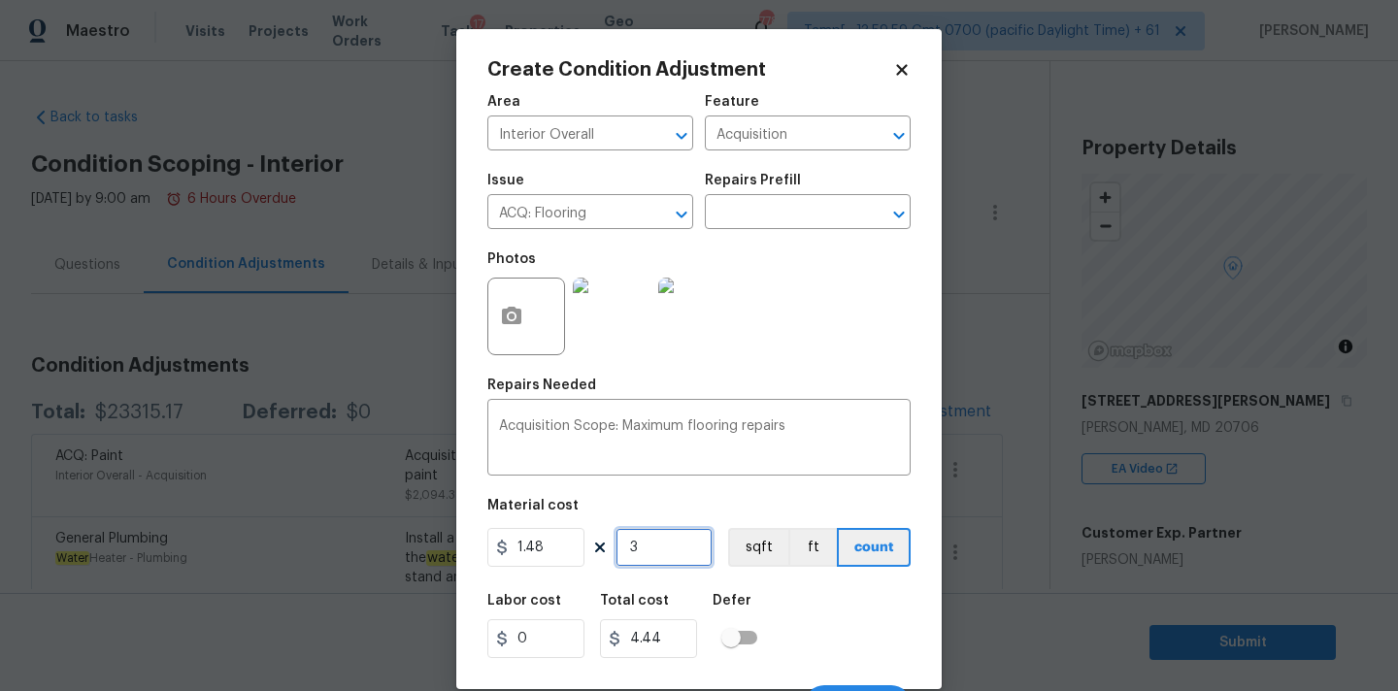
type input "53.28"
type input "361"
type input "534.28"
type input "3611"
type input "5344.28"
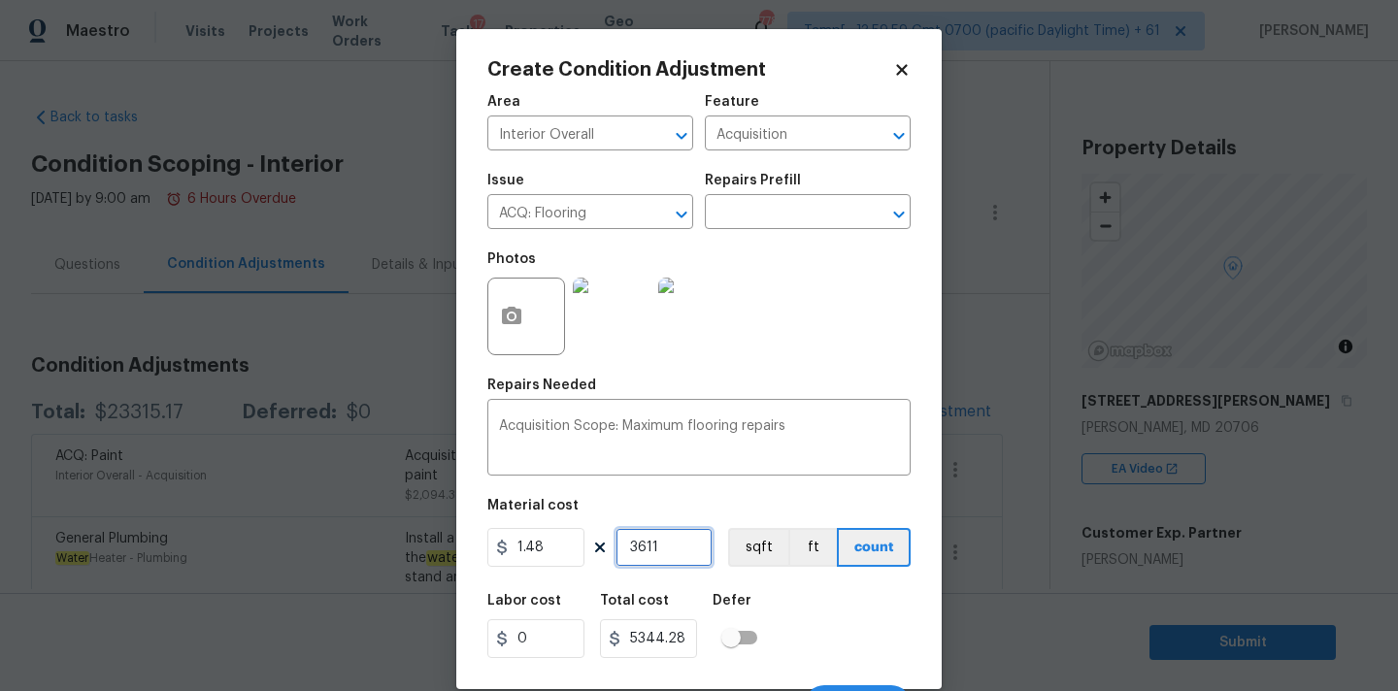
scroll to position [34, 0]
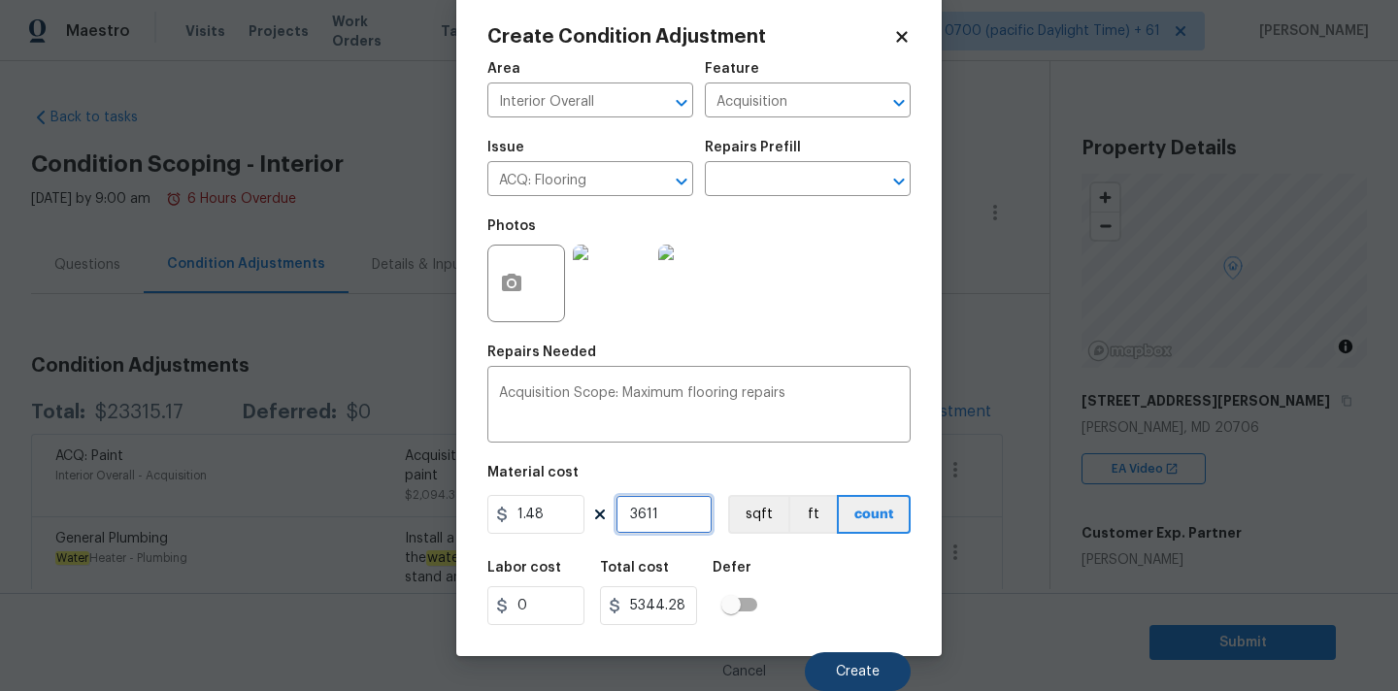
type input "3611"
click at [848, 672] on span "Create" at bounding box center [858, 672] width 44 height 15
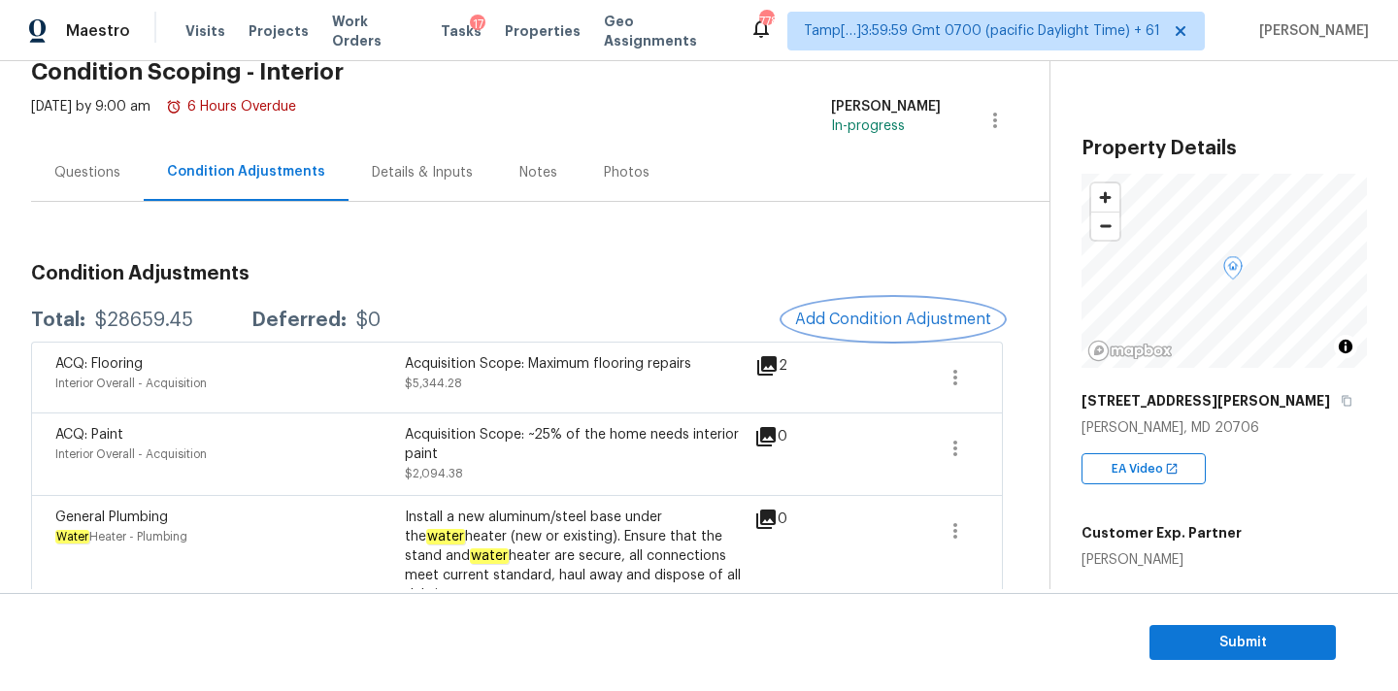
scroll to position [63, 0]
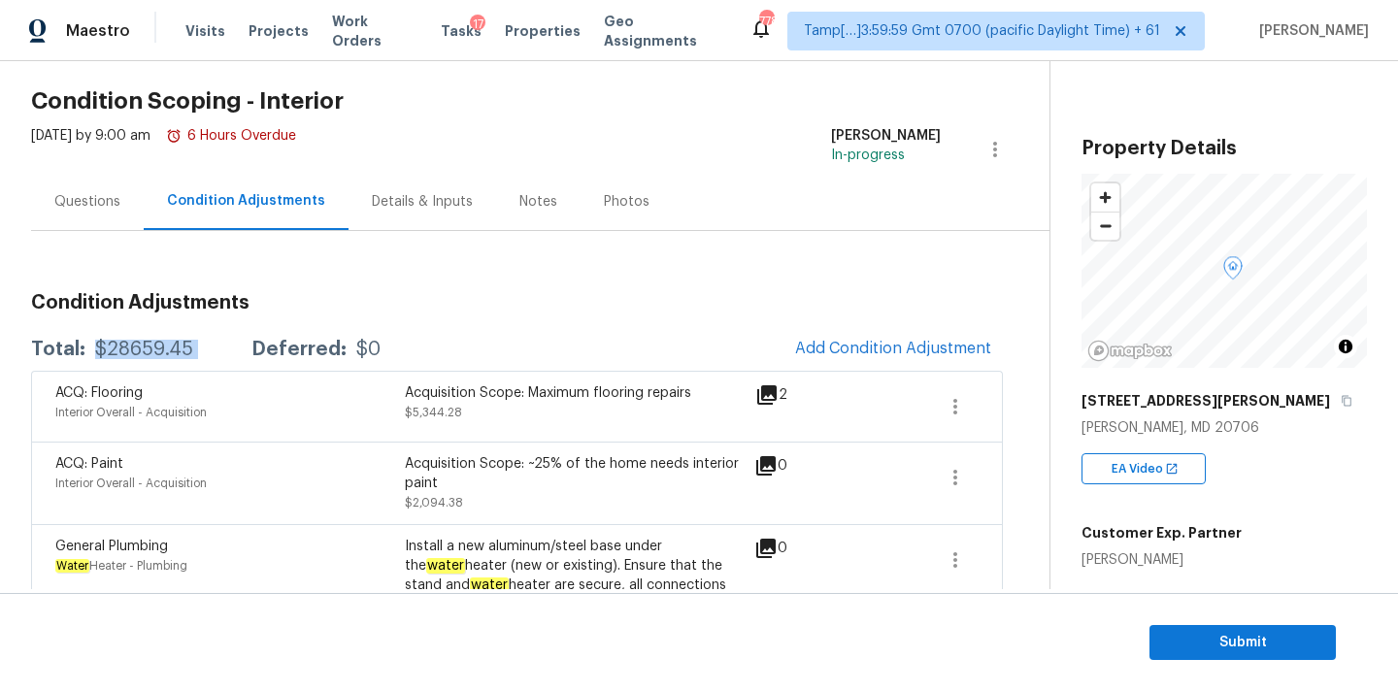
copy div "$28659.45"
drag, startPoint x: 91, startPoint y: 353, endPoint x: 223, endPoint y: 353, distance: 132.0
click at [223, 353] on div "Total: $28659.45 Deferred: $0" at bounding box center [205, 349] width 349 height 19
click at [1199, 639] on span "Submit" at bounding box center [1242, 643] width 155 height 24
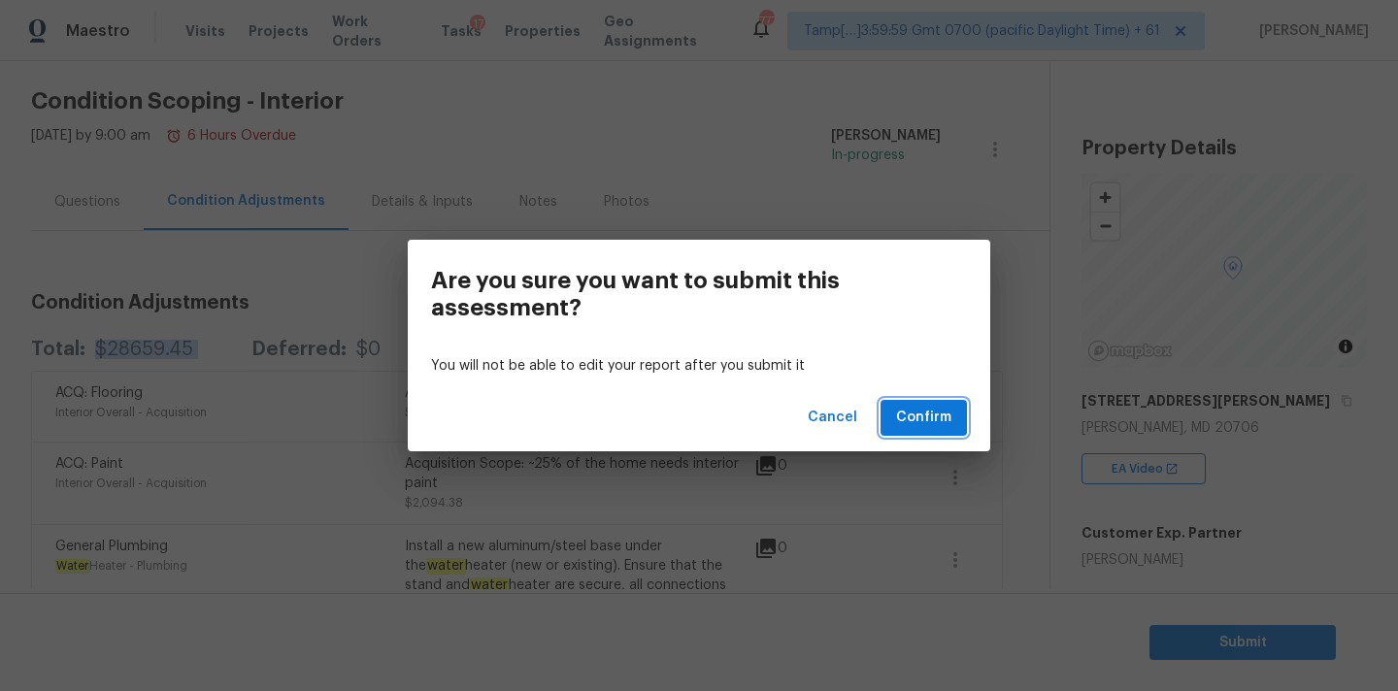
click at [910, 415] on span "Confirm" at bounding box center [923, 418] width 55 height 24
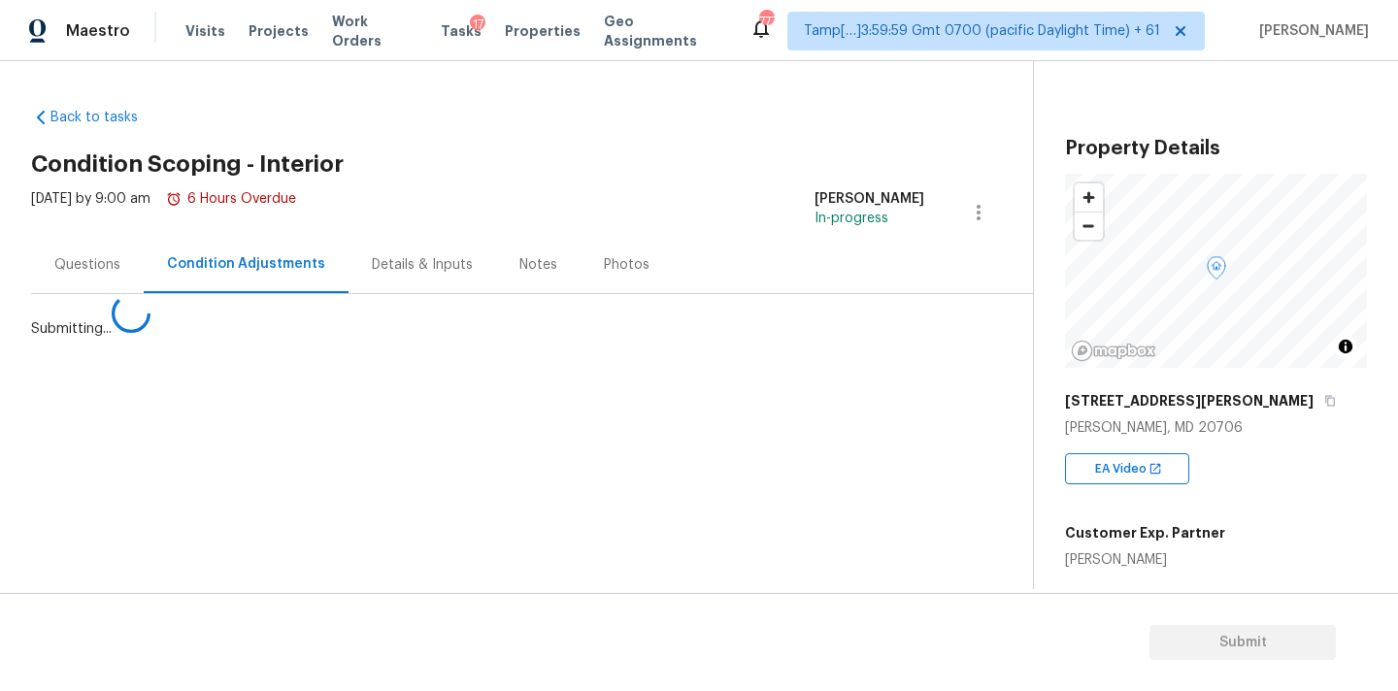
scroll to position [0, 0]
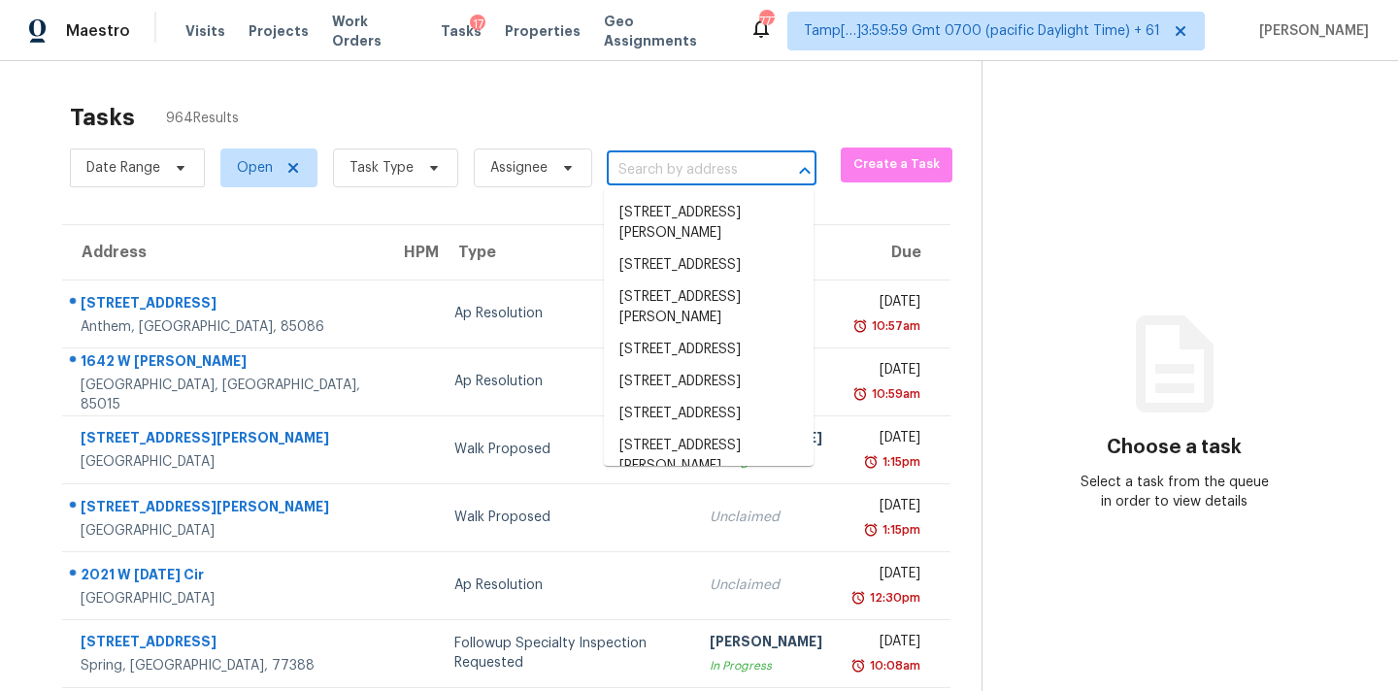
click at [706, 168] on input "text" at bounding box center [684, 170] width 155 height 30
paste input "5021 Birch Valley Way Rancho Cordova, CA, 95742"
type input "5021 Birch Valley Way Rancho Cordova, CA, 95742"
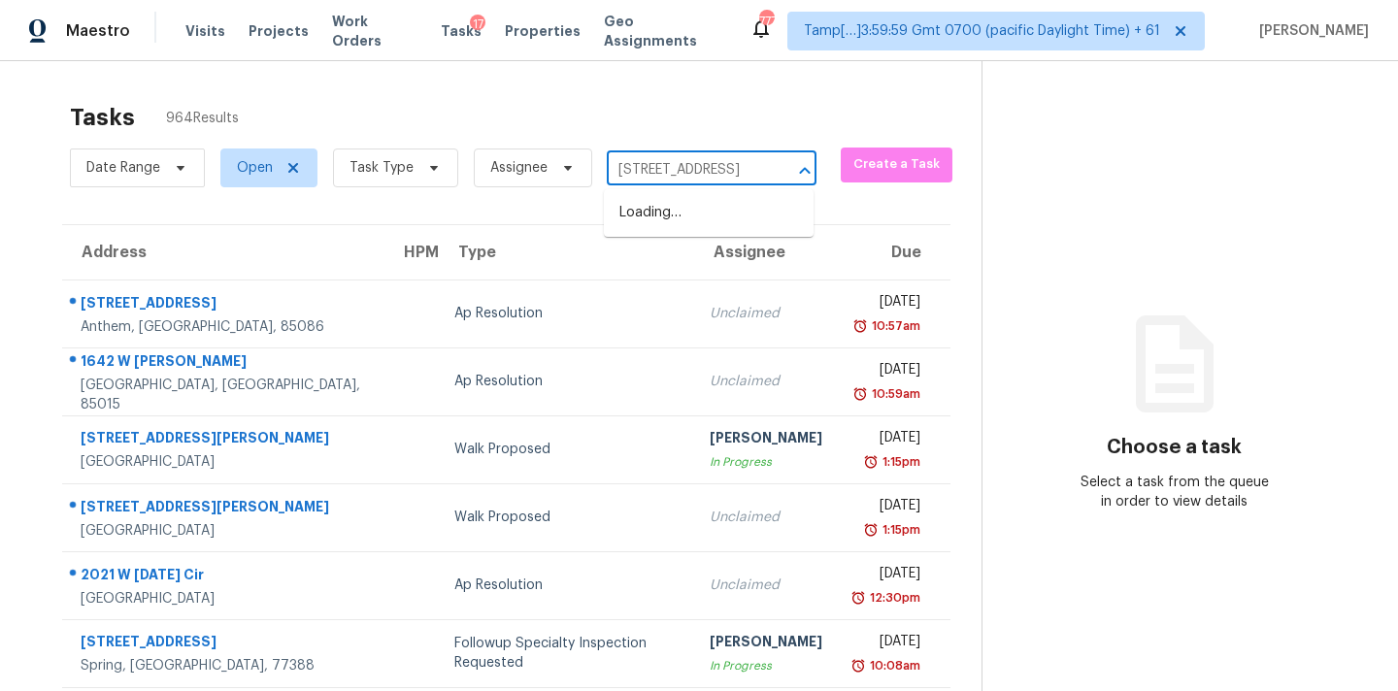
scroll to position [0, 175]
click at [697, 229] on li "5021 Birch Valley Way, Rancho Cordova, CA 95742" at bounding box center [709, 213] width 210 height 32
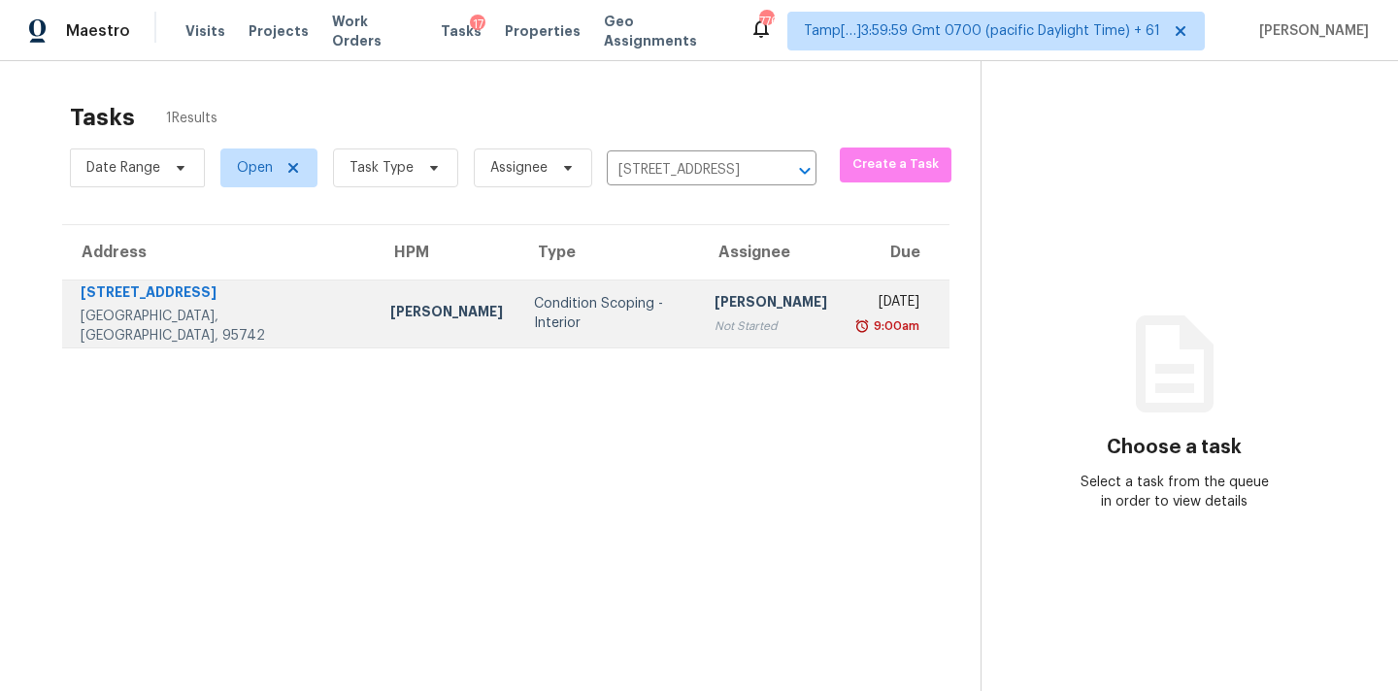
click at [714, 303] on div "[PERSON_NAME]" at bounding box center [770, 304] width 113 height 24
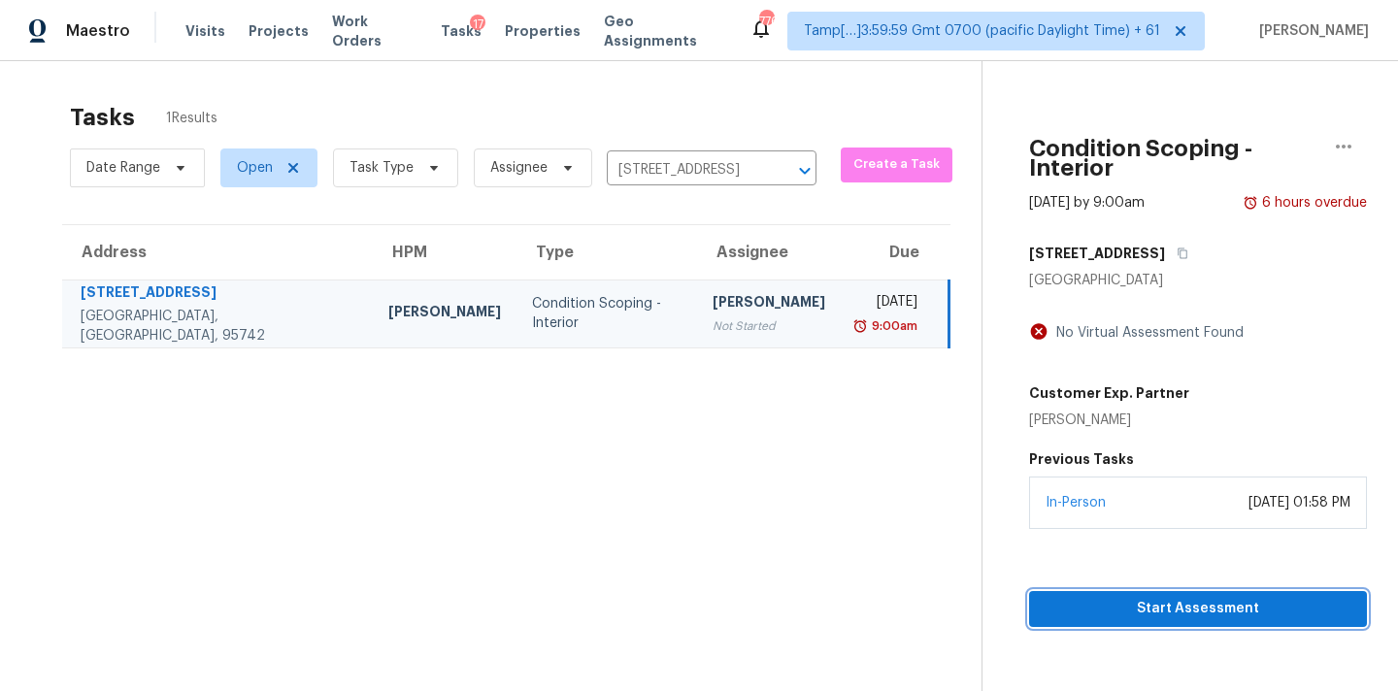
click at [1117, 597] on span "Start Assessment" at bounding box center [1197, 609] width 307 height 24
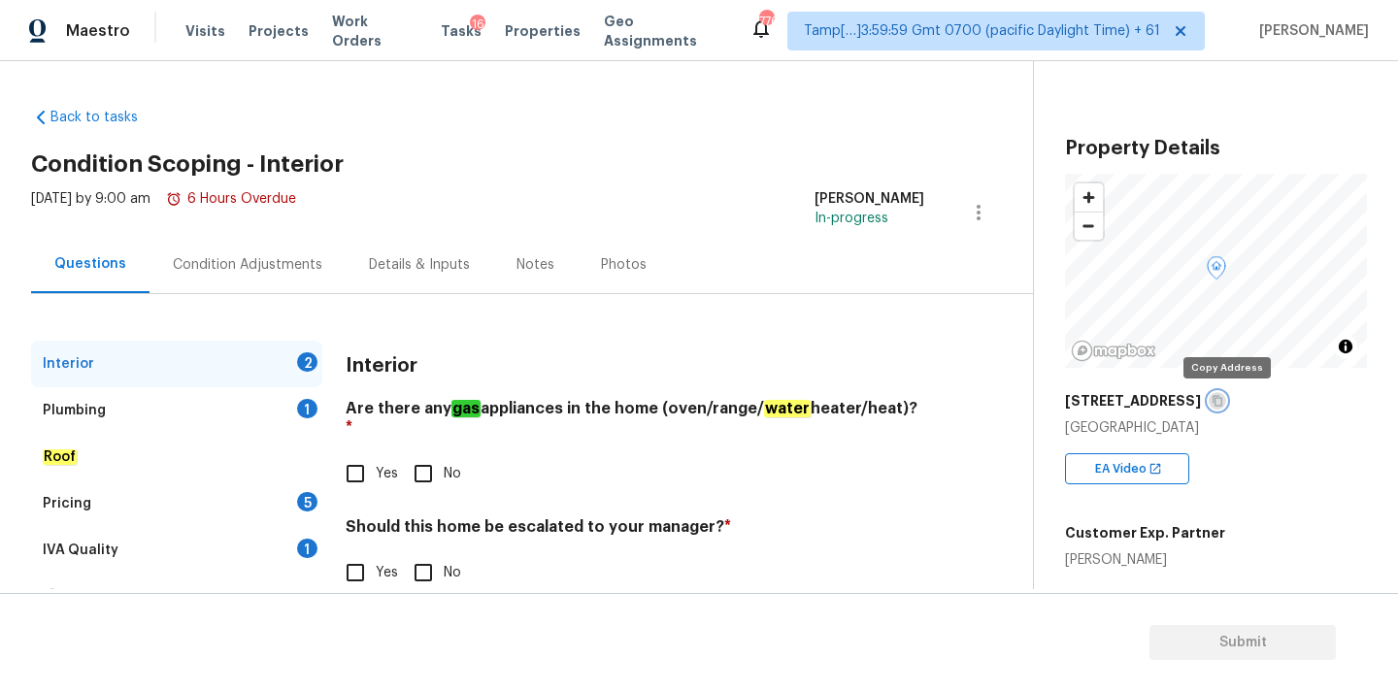
click at [1223, 400] on icon "button" at bounding box center [1217, 401] width 12 height 12
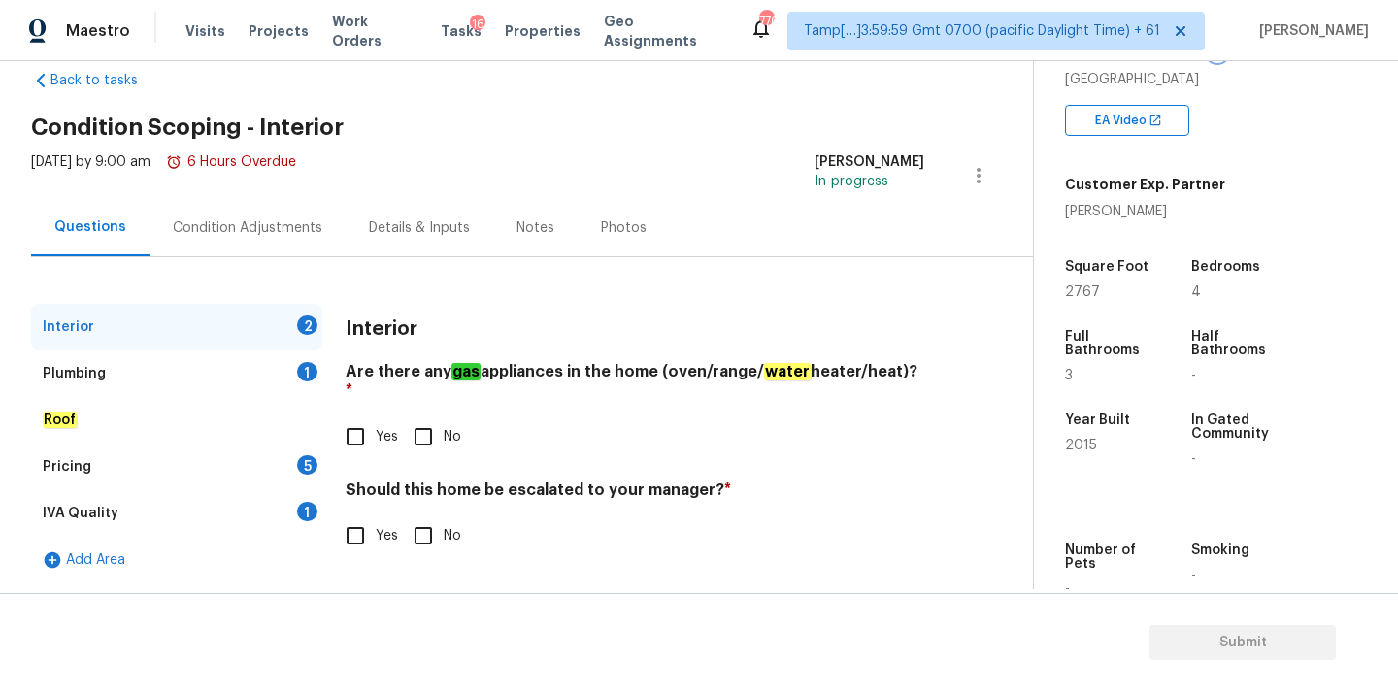
scroll to position [286, 0]
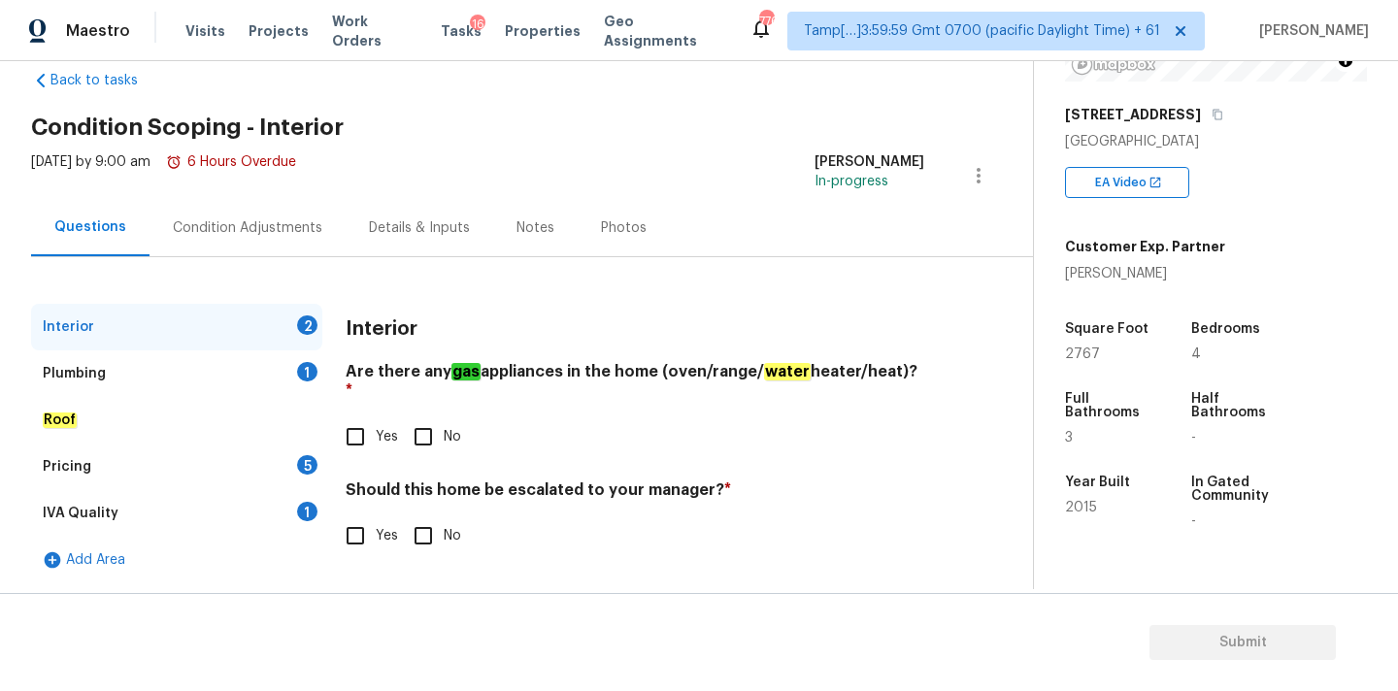
click at [1227, 124] on div "5021 Birch Valley Way" at bounding box center [1216, 114] width 302 height 35
click at [1222, 119] on icon "button" at bounding box center [1217, 115] width 10 height 11
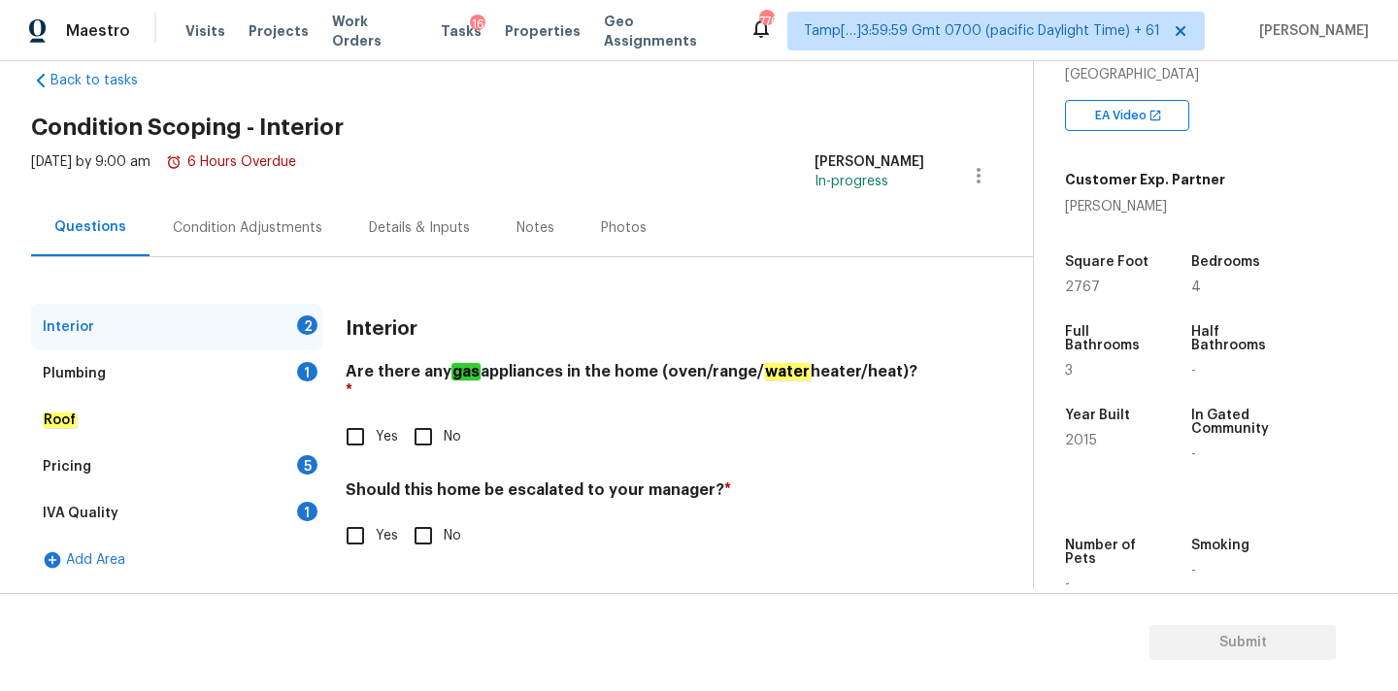
scroll to position [385, 0]
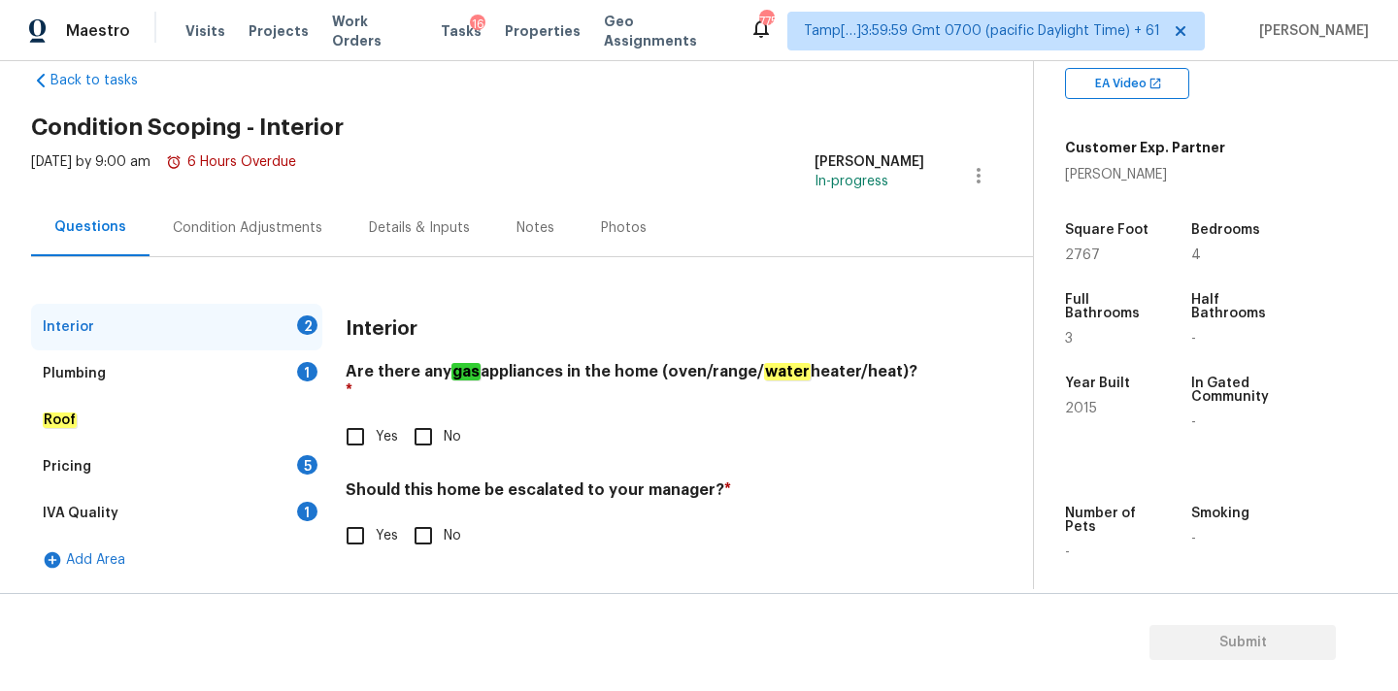
click at [374, 416] on input "Yes" at bounding box center [355, 436] width 41 height 41
checkbox input "true"
click at [436, 532] on input "No" at bounding box center [423, 535] width 41 height 41
checkbox input "true"
click at [280, 394] on div "Plumbing 1" at bounding box center [176, 373] width 291 height 47
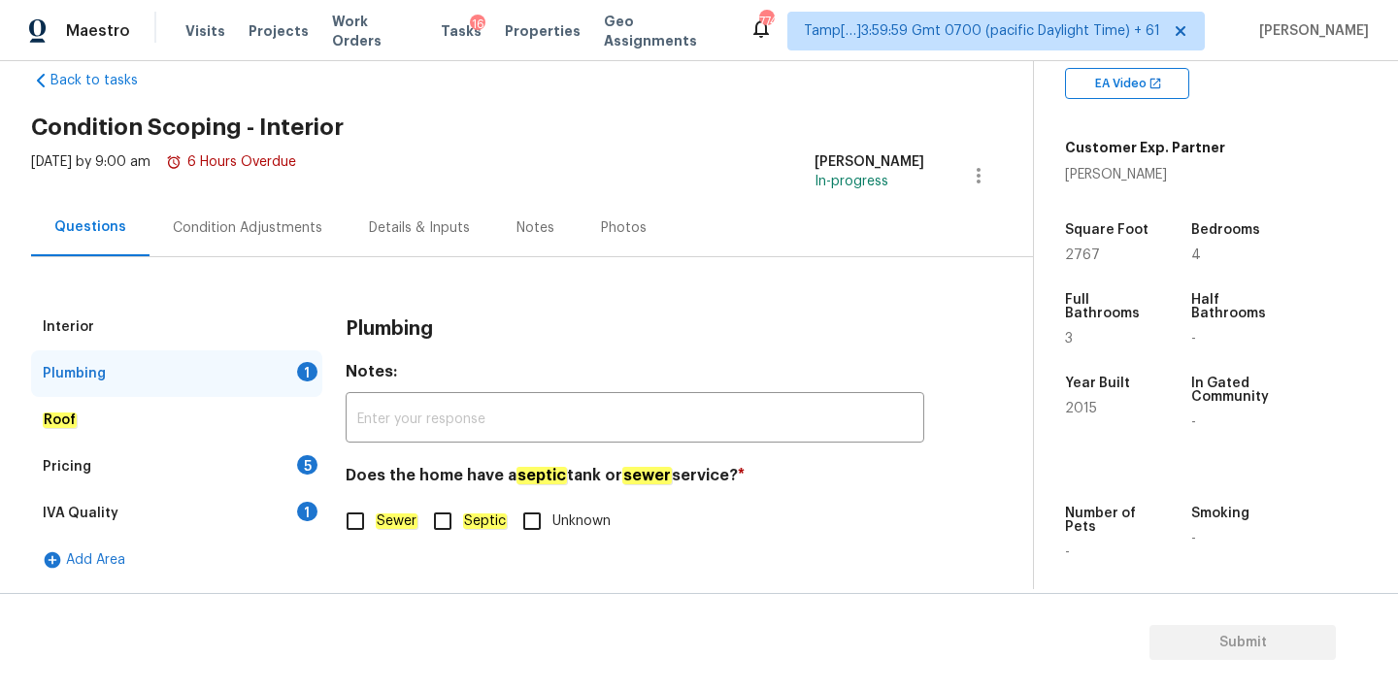
click at [402, 514] on em "Sewer" at bounding box center [397, 521] width 42 height 16
click at [376, 514] on input "Sewer" at bounding box center [355, 521] width 41 height 41
checkbox input "true"
click at [288, 513] on div "IVA Quality 1" at bounding box center [176, 513] width 291 height 47
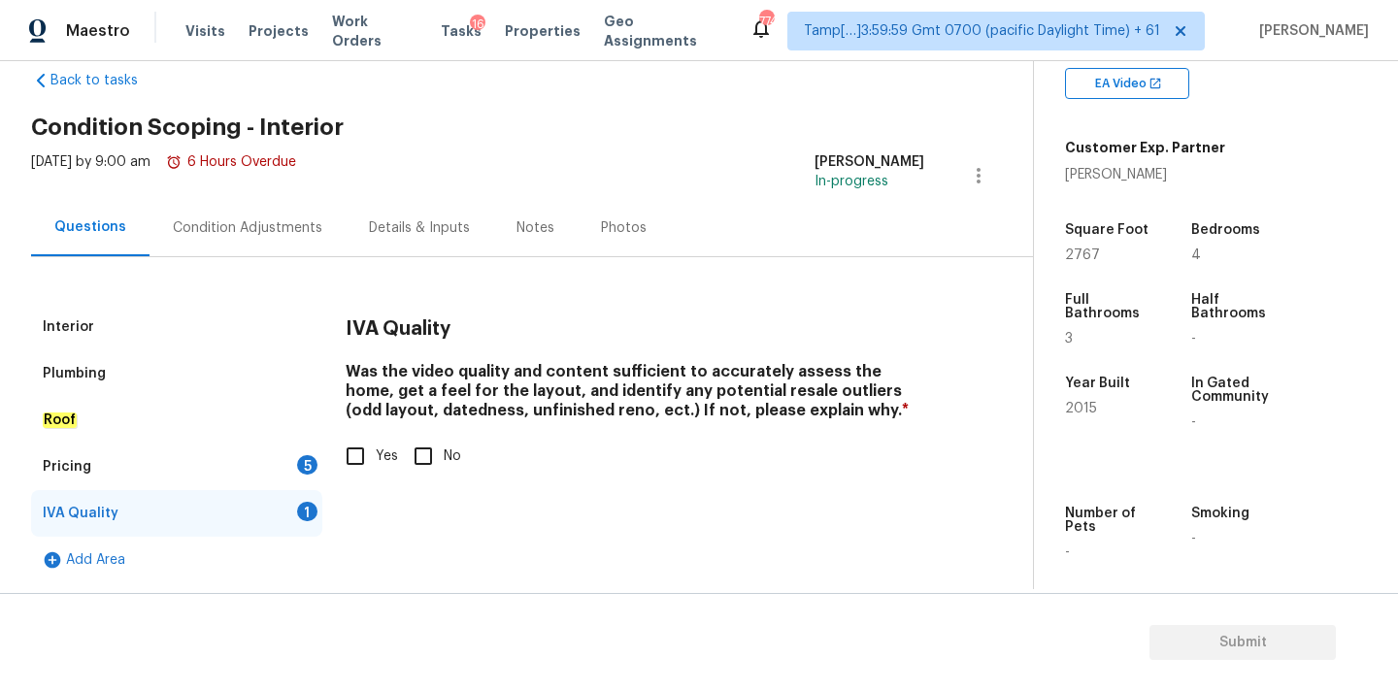
click at [376, 461] on span "Yes" at bounding box center [387, 456] width 22 height 20
click at [376, 461] on input "Yes" at bounding box center [355, 456] width 41 height 41
checkbox input "true"
click at [277, 461] on div "Pricing 5" at bounding box center [176, 467] width 291 height 47
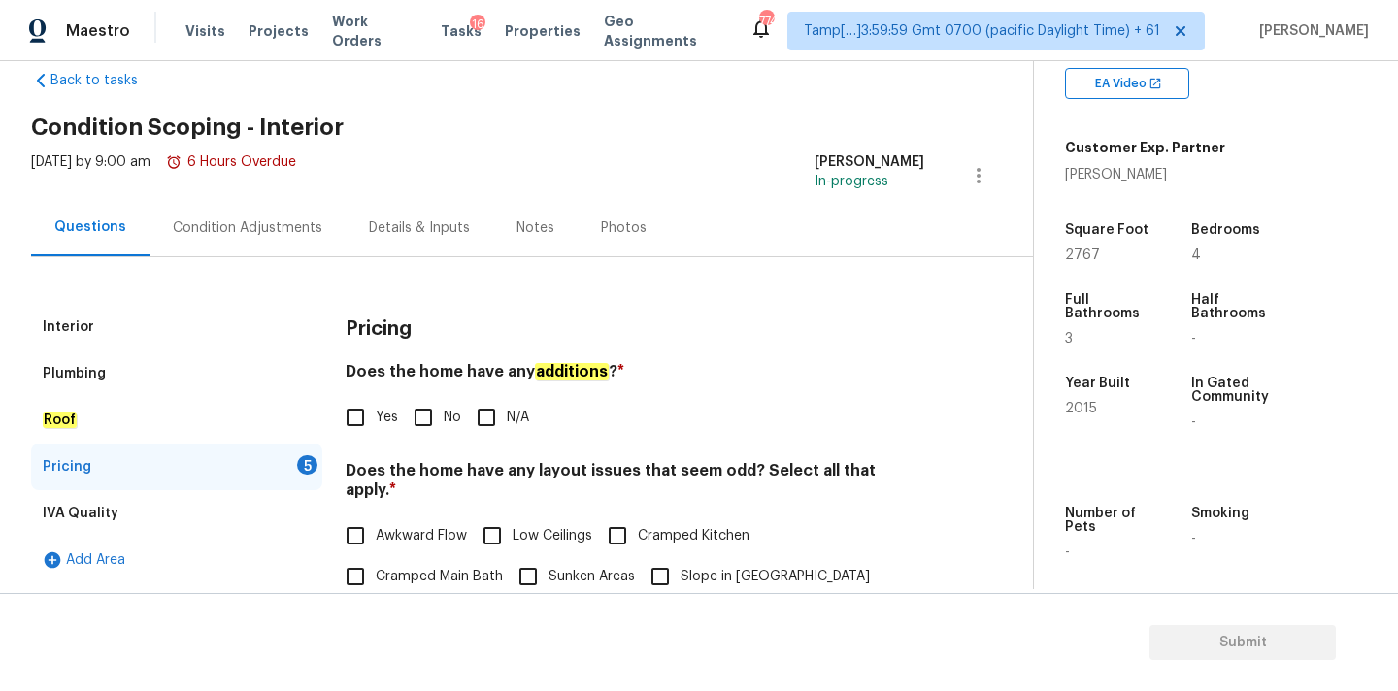
click at [419, 416] on input "No" at bounding box center [423, 417] width 41 height 41
checkbox input "true"
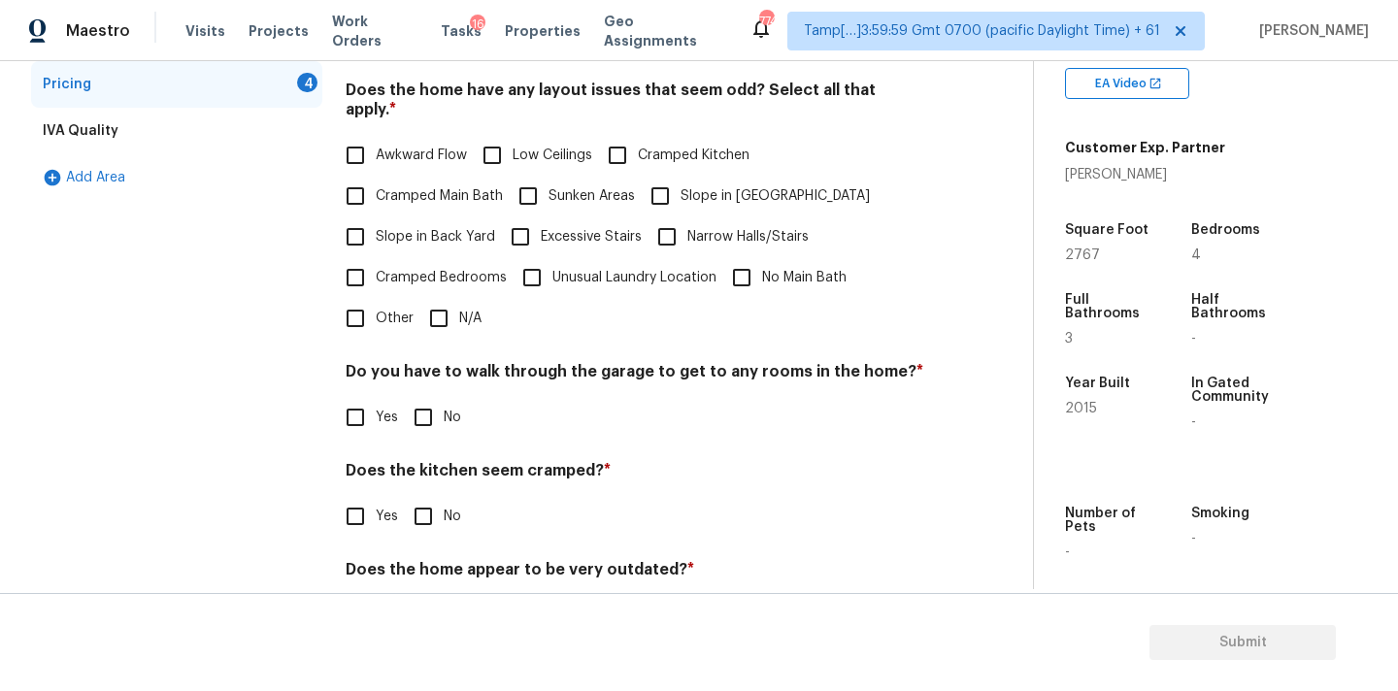
scroll to position [474, 0]
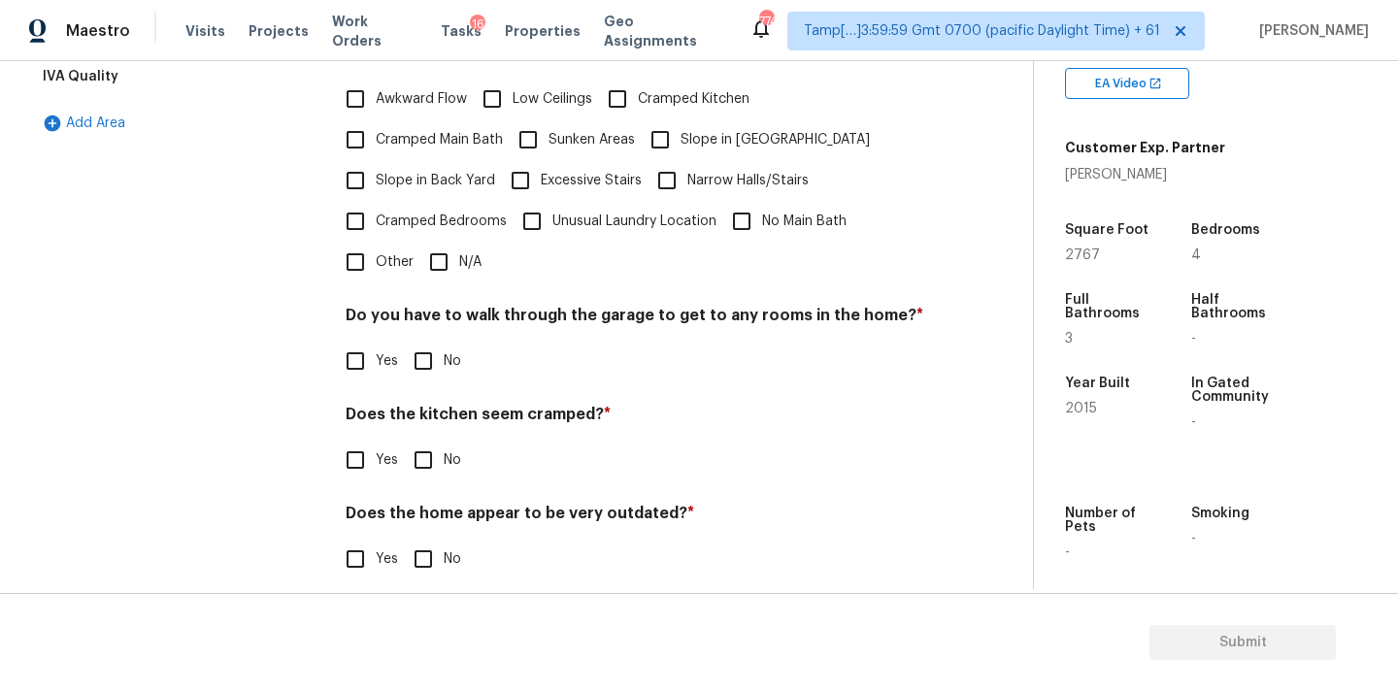
click at [440, 242] on input "N/A" at bounding box center [438, 262] width 41 height 41
checkbox input "true"
click at [438, 349] on input "No" at bounding box center [423, 361] width 41 height 41
checkbox input "true"
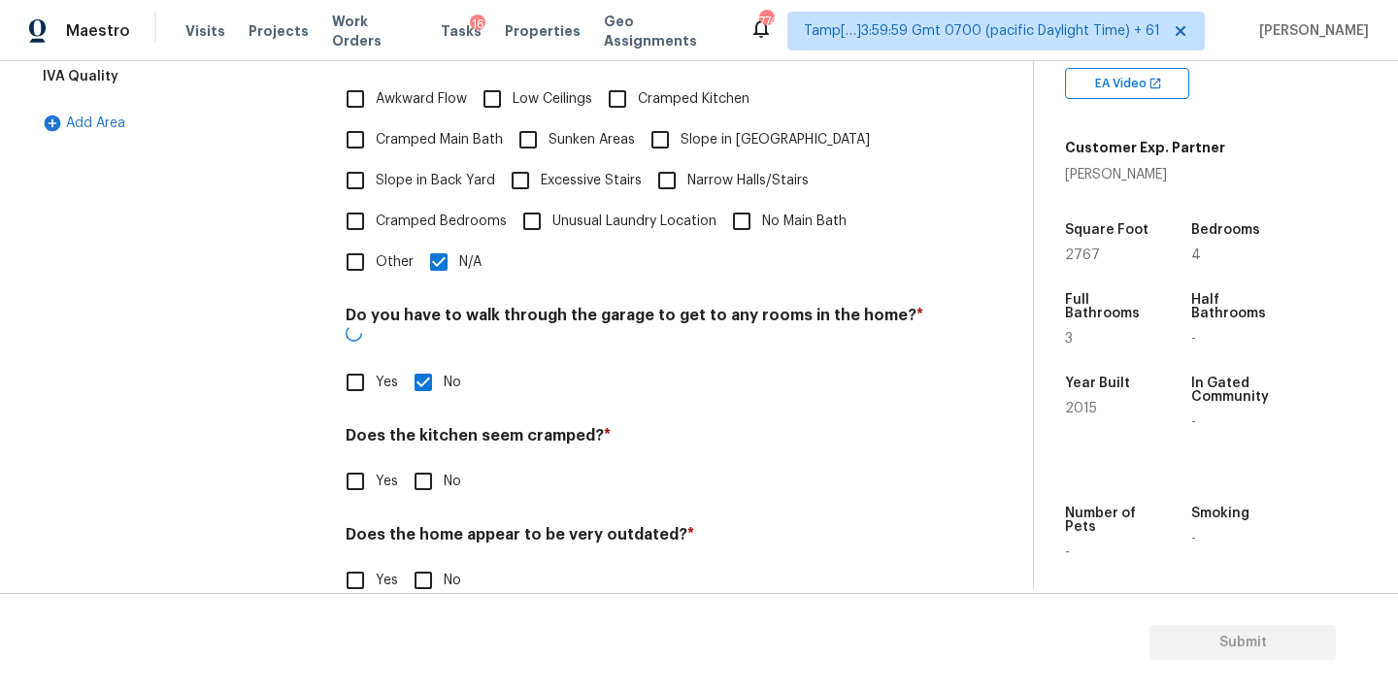
click at [435, 461] on input "No" at bounding box center [423, 481] width 41 height 41
checkbox input "true"
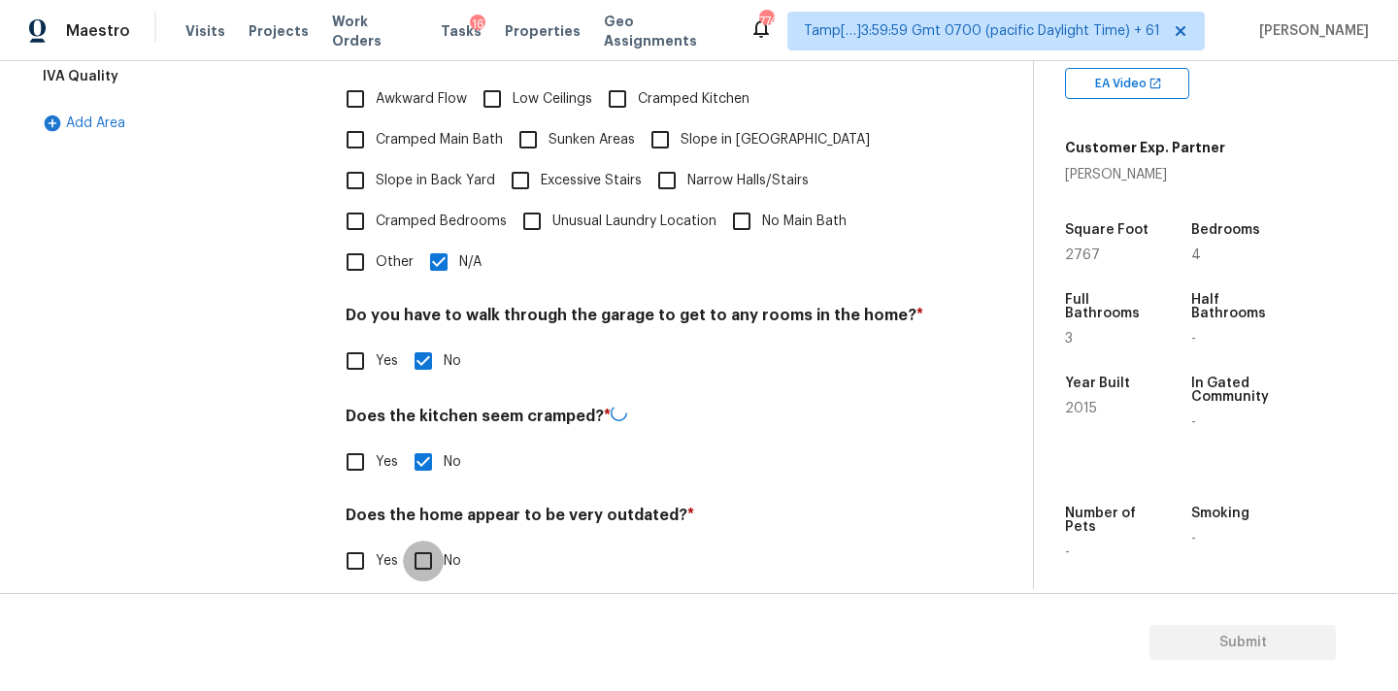
click at [435, 541] on input "No" at bounding box center [423, 561] width 41 height 41
checkbox input "true"
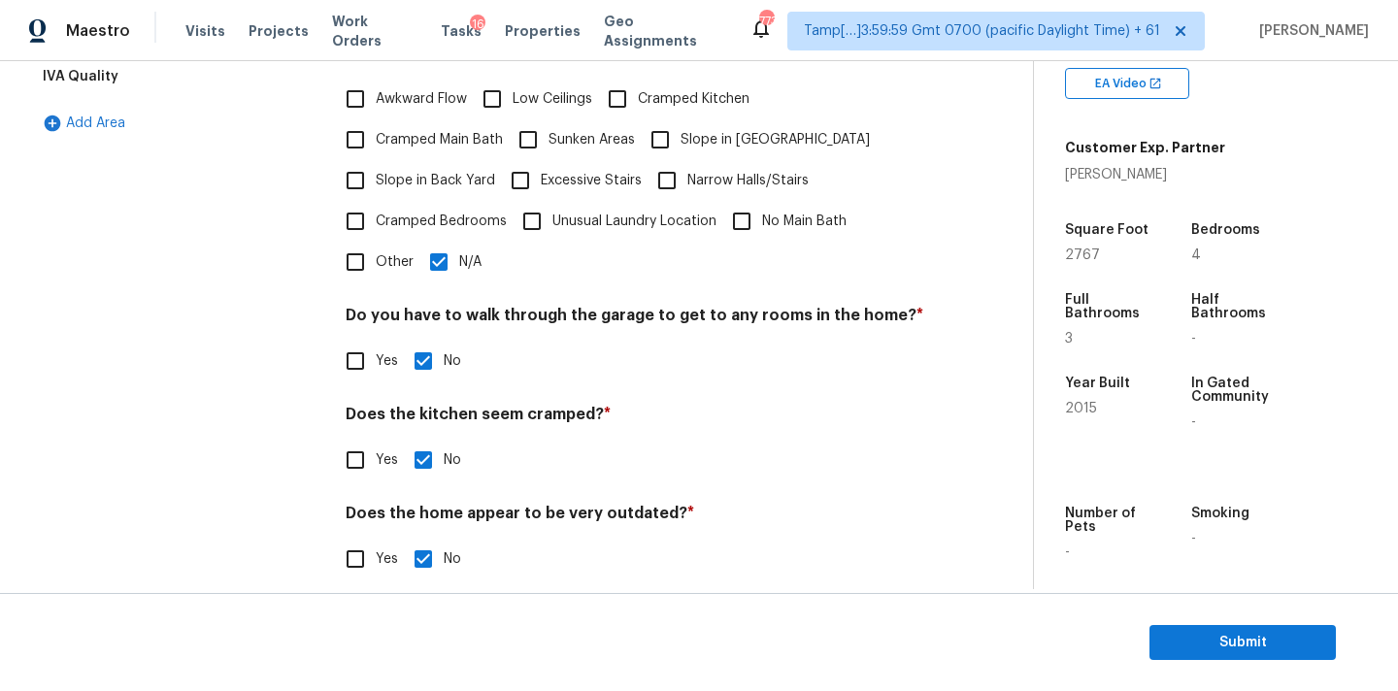
scroll to position [0, 0]
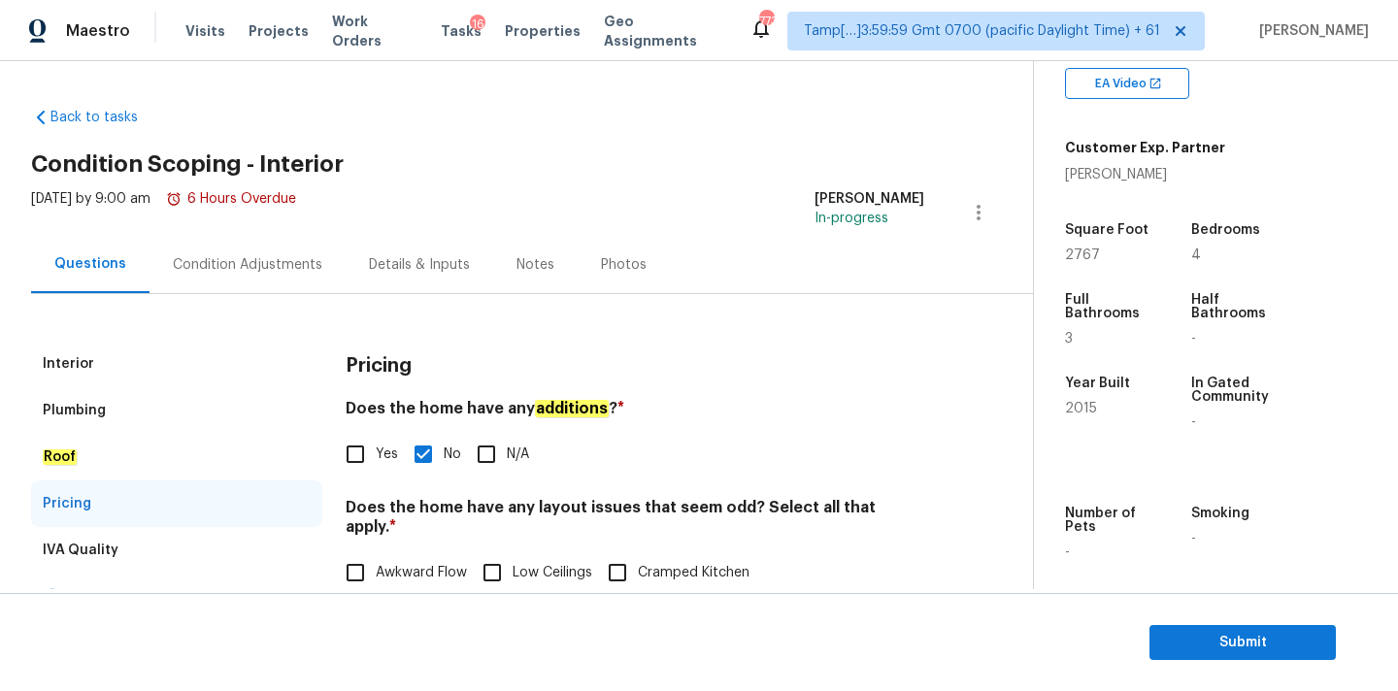
click at [268, 277] on div "Condition Adjustments" at bounding box center [247, 264] width 196 height 57
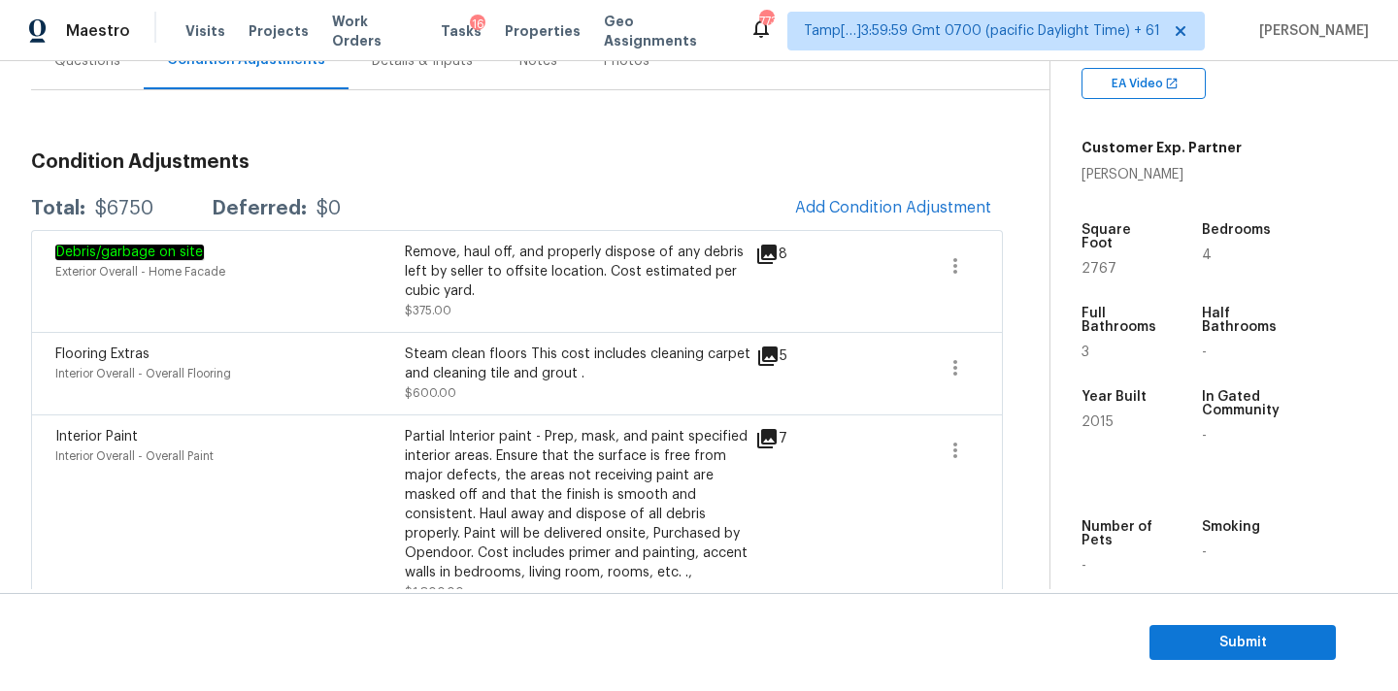
scroll to position [99, 0]
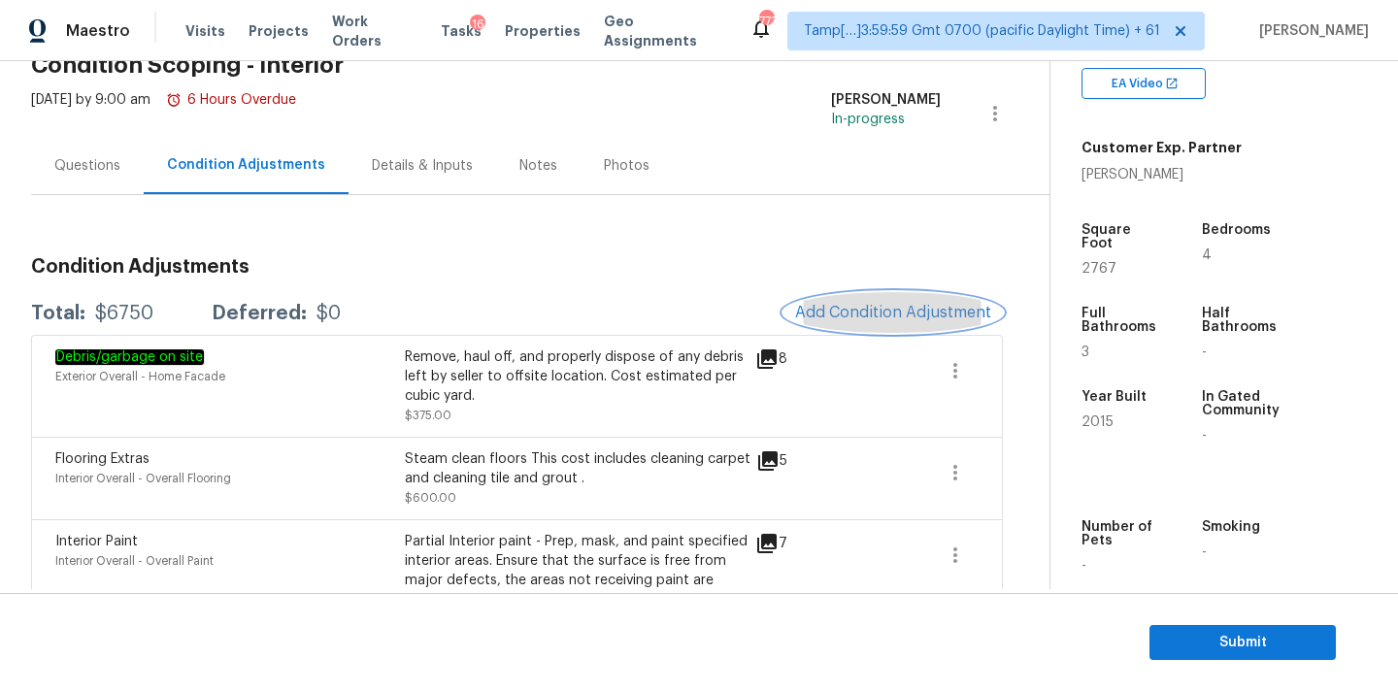
click at [814, 307] on span "Add Condition Adjustment" at bounding box center [893, 312] width 196 height 17
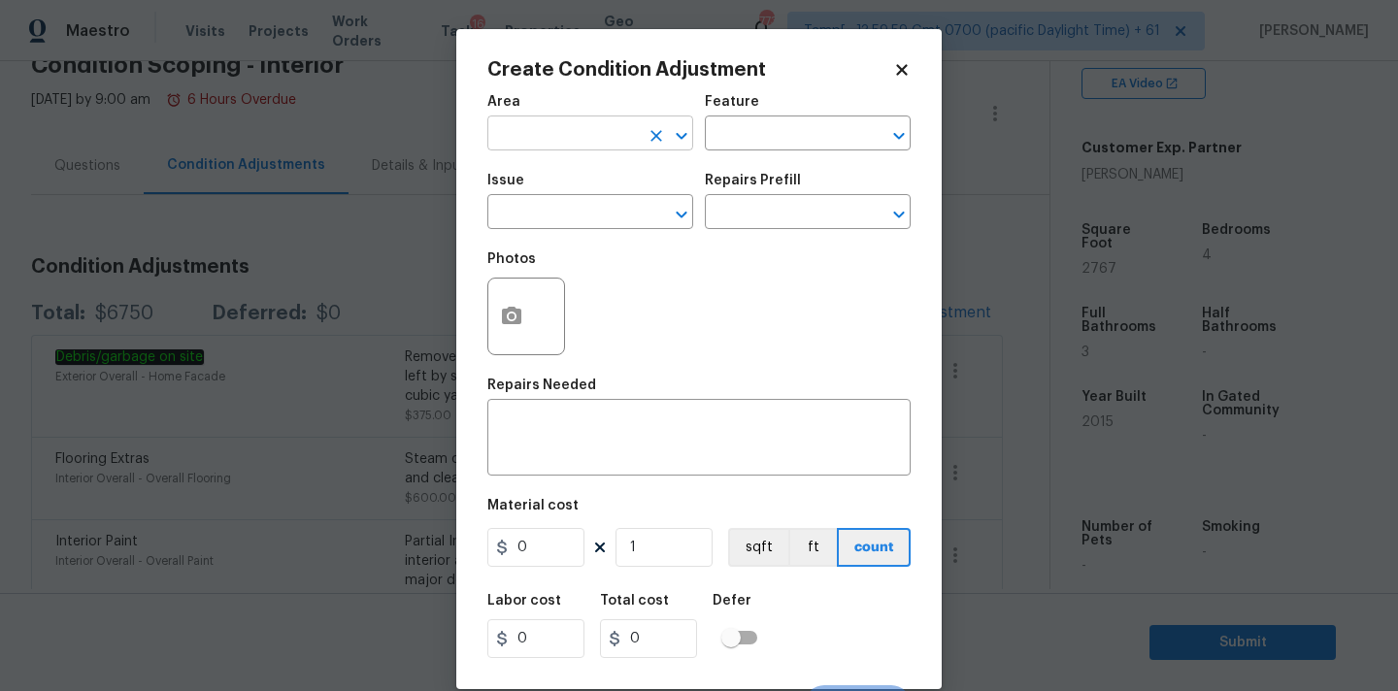
click at [553, 135] on input "text" at bounding box center [562, 135] width 151 height 30
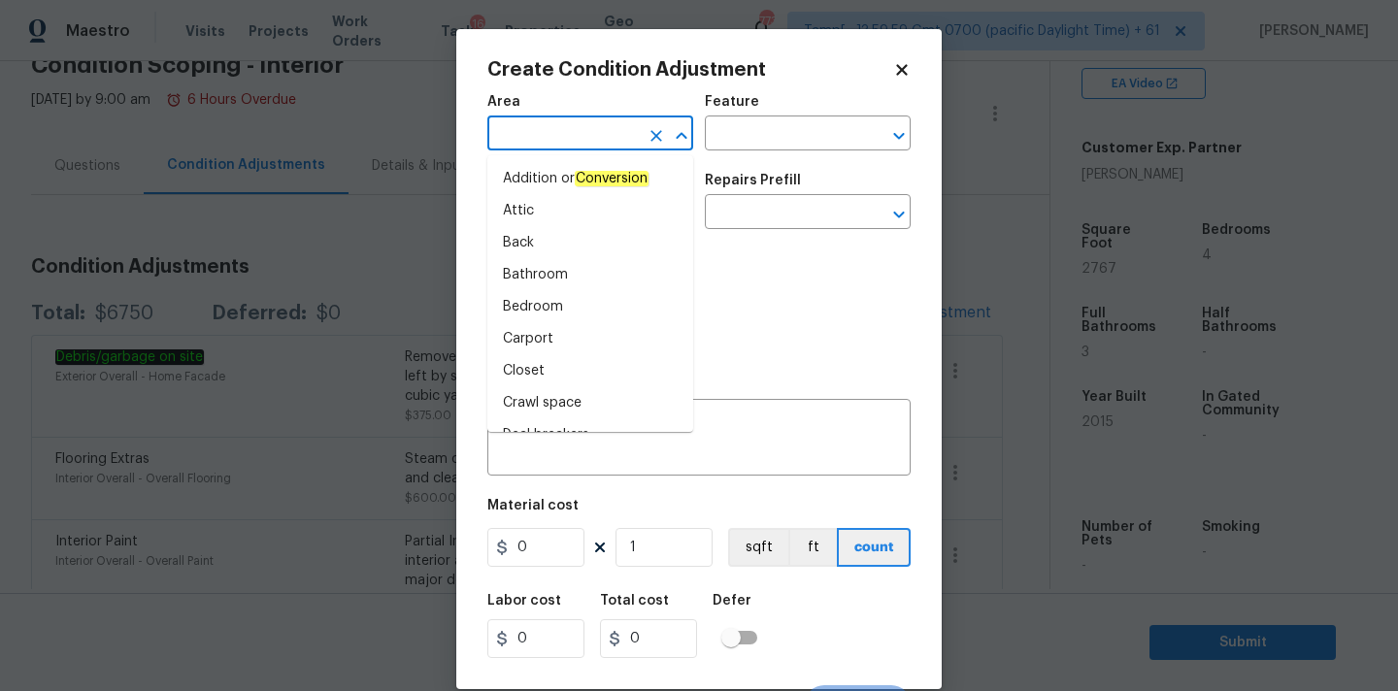
click at [905, 80] on div "Create Condition Adjustment Area ​ Feature ​ Issue ​ Repairs Prefill ​ Photos R…" at bounding box center [698, 359] width 423 height 598
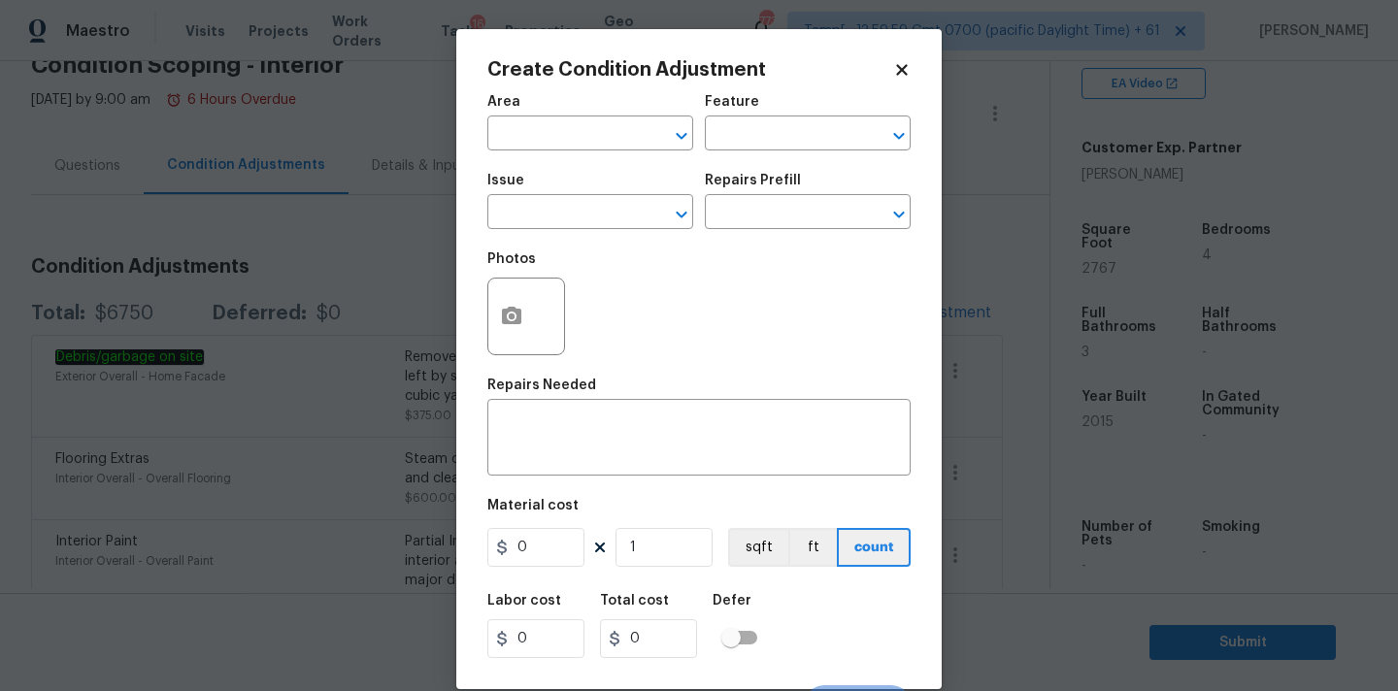
click at [903, 69] on icon at bounding box center [901, 69] width 11 height 11
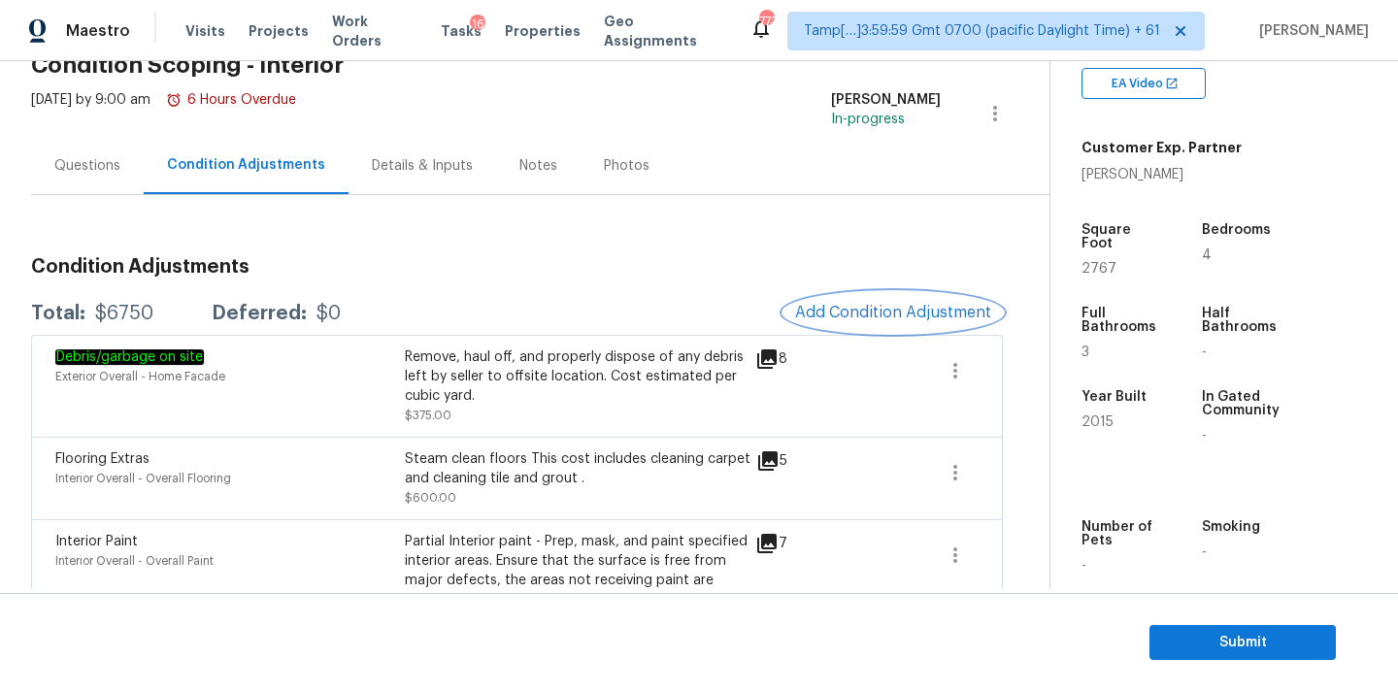
click at [806, 324] on button "Add Condition Adjustment" at bounding box center [892, 312] width 219 height 41
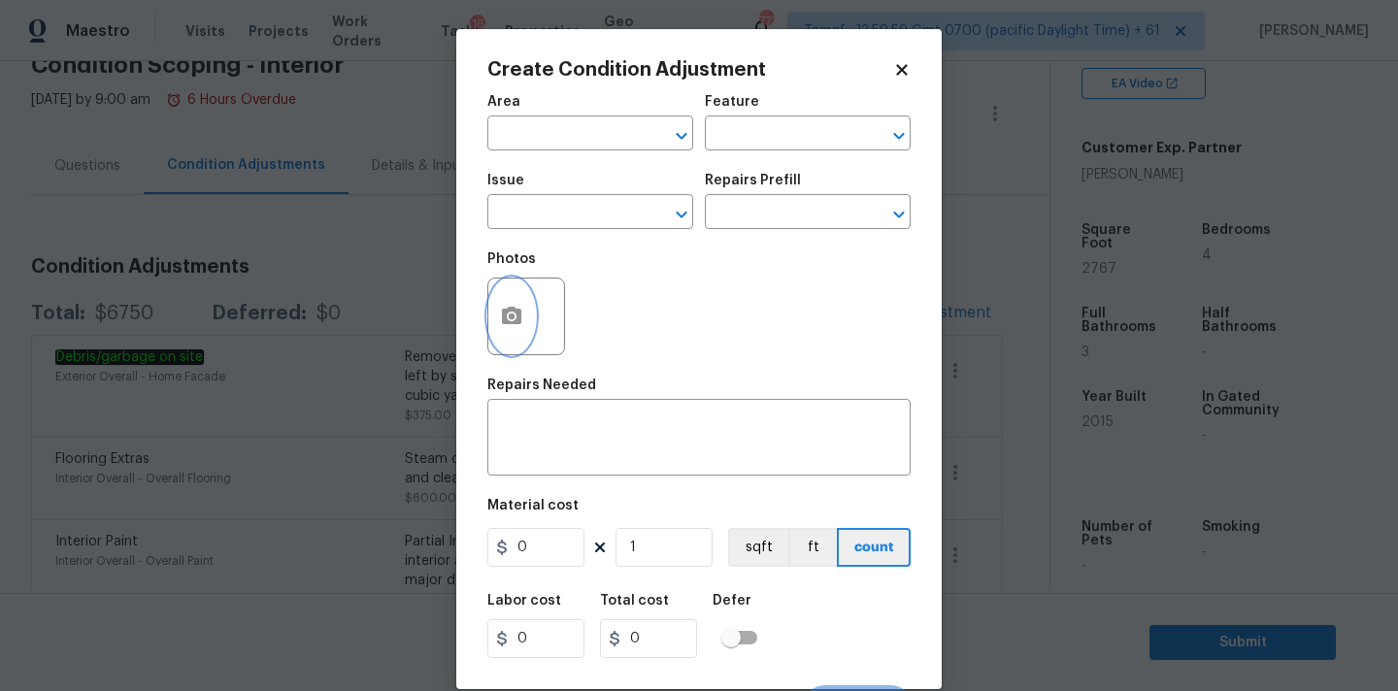
click at [509, 313] on icon "button" at bounding box center [511, 316] width 23 height 23
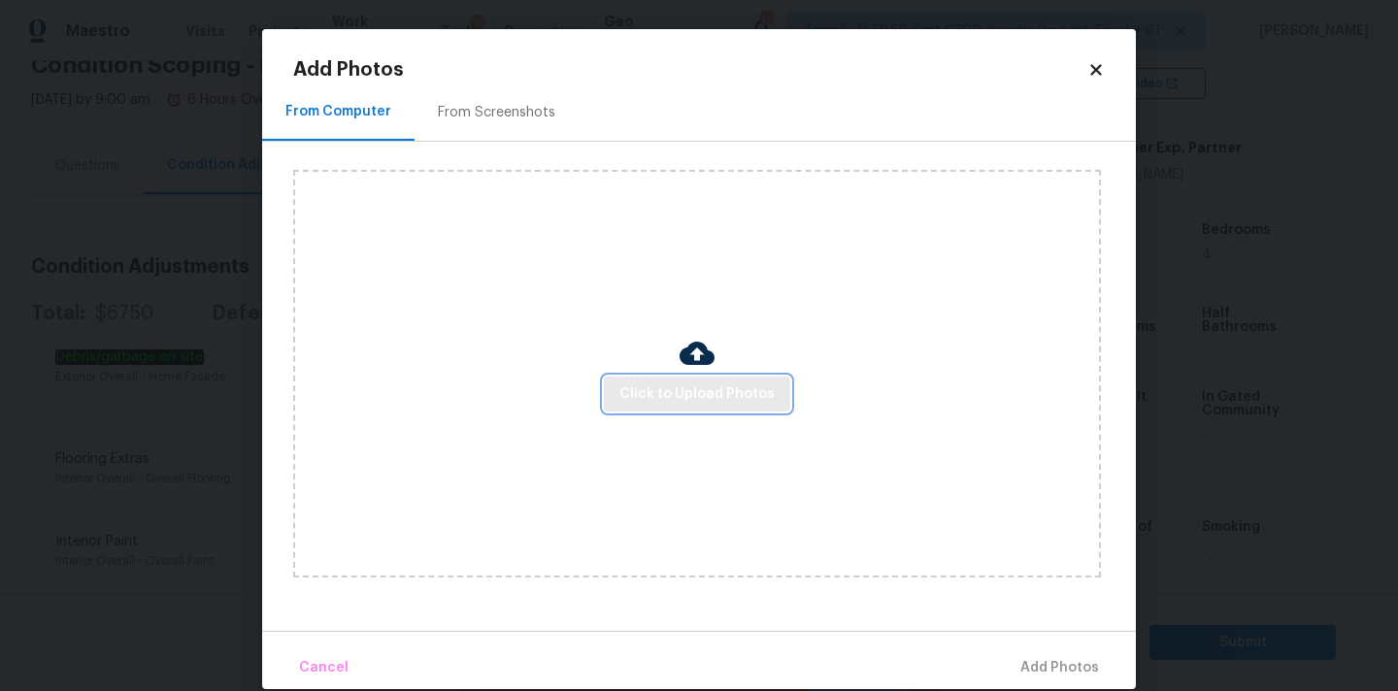
click at [660, 386] on span "Click to Upload Photos" at bounding box center [696, 394] width 155 height 24
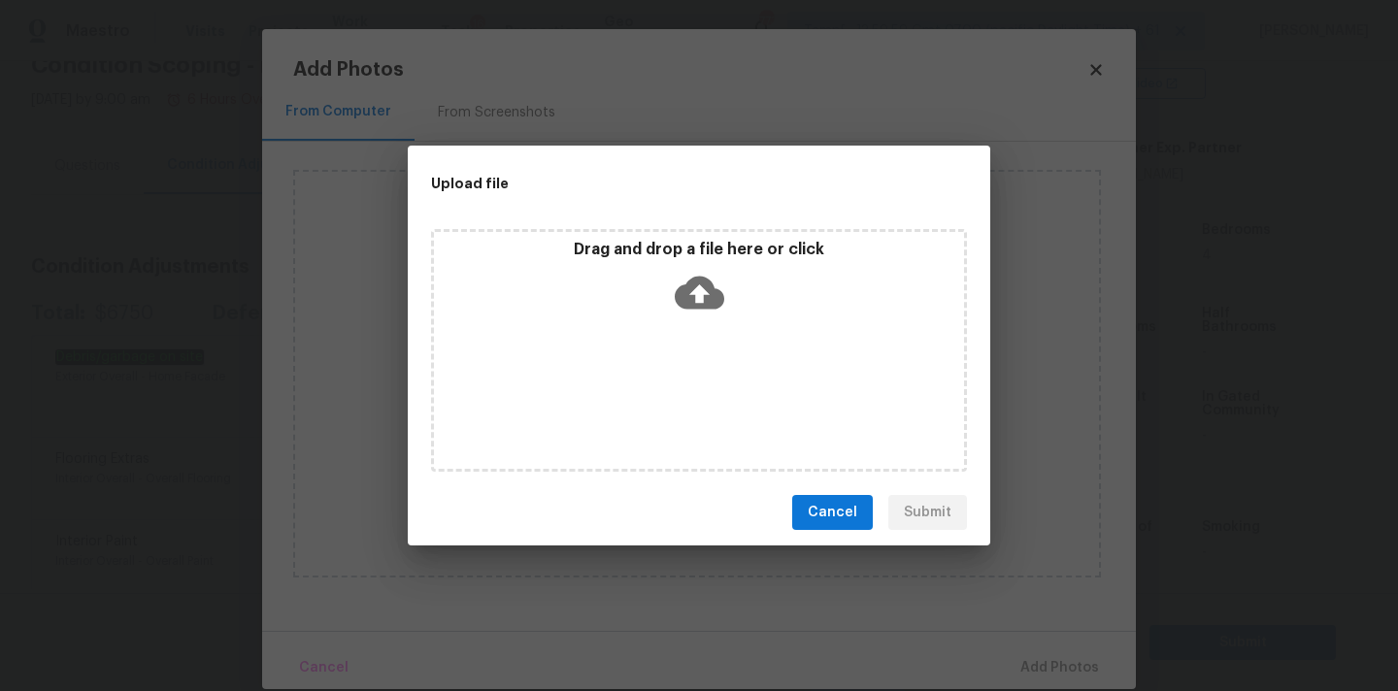
click at [706, 272] on icon at bounding box center [699, 292] width 49 height 49
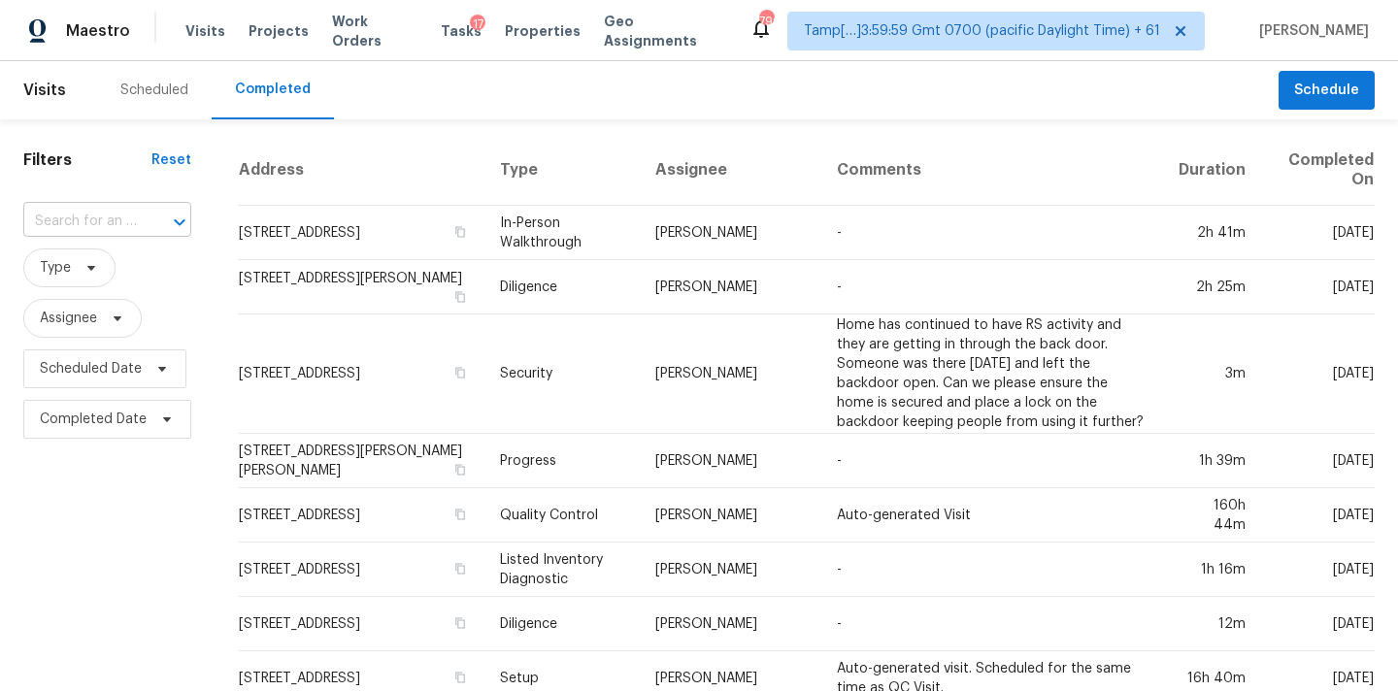
click at [44, 232] on input "text" at bounding box center [80, 222] width 114 height 30
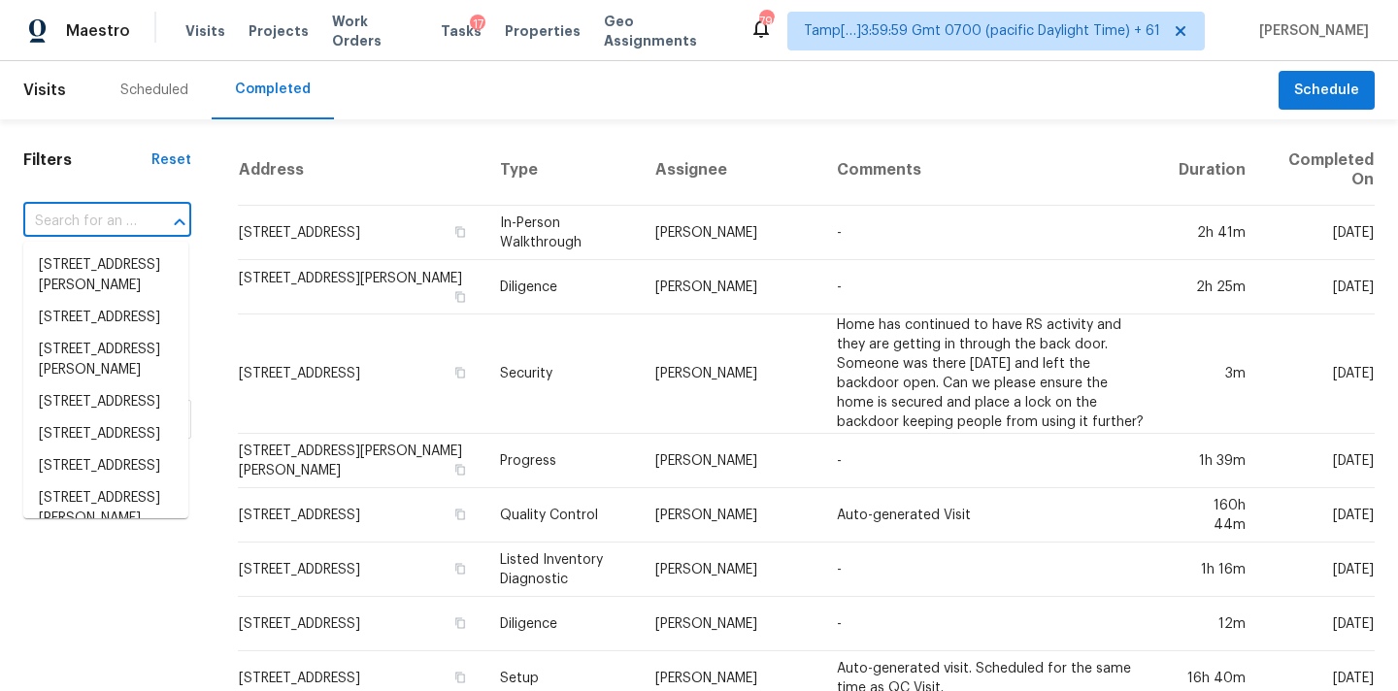
paste input "[URL][DOMAIN_NAME][US_STATE][US_STATE][DATE][US_STATE][US_STATE][US_STATE].."
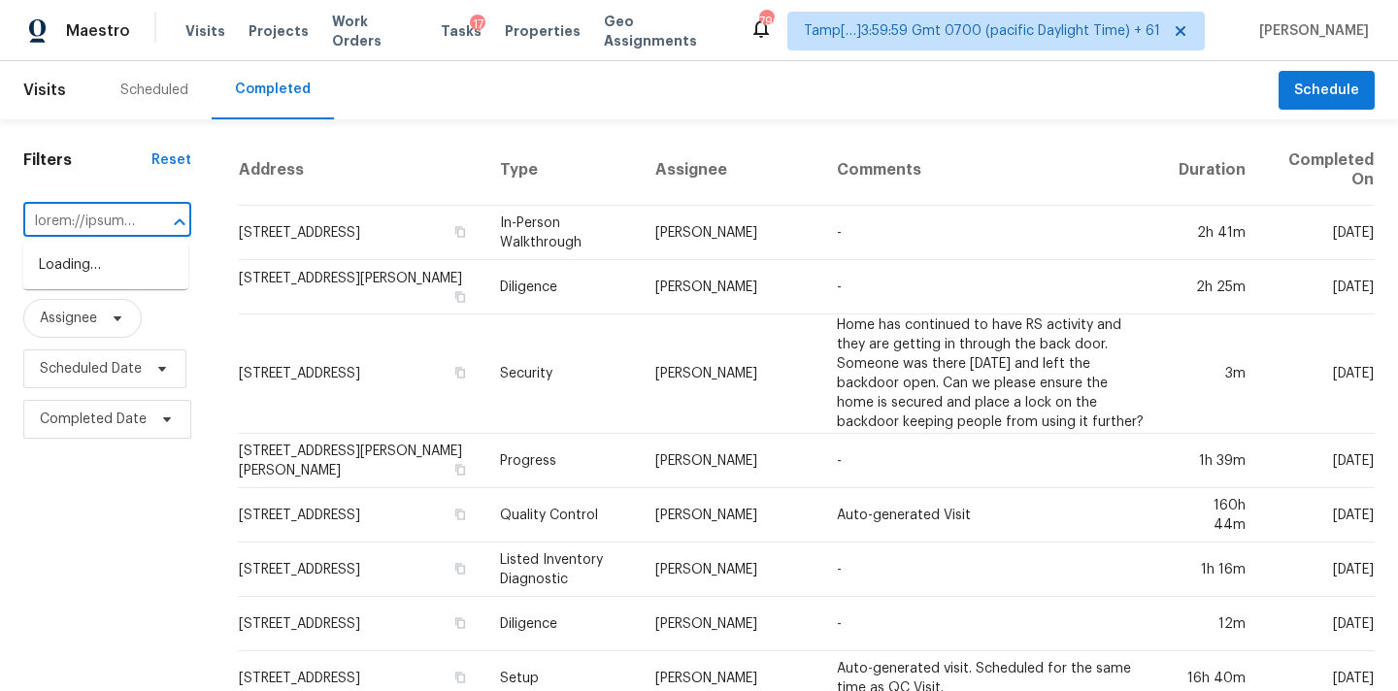
scroll to position [0, 9721]
type input "[URL][DOMAIN_NAME][US_STATE][US_STATE][DATE][US_STATE][US_STATE][US_STATE].."
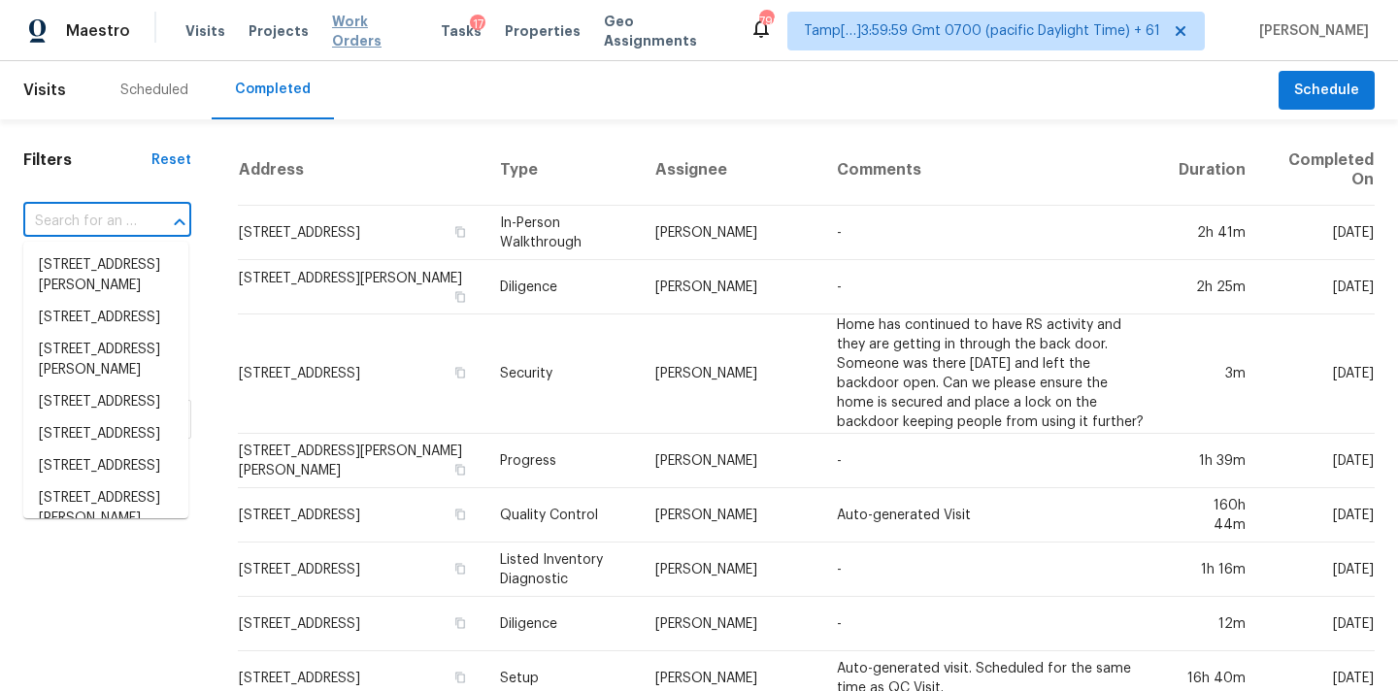
scroll to position [0, 0]
paste input "[STREET_ADDRESS][PERSON_NAME][PERSON_NAME]"
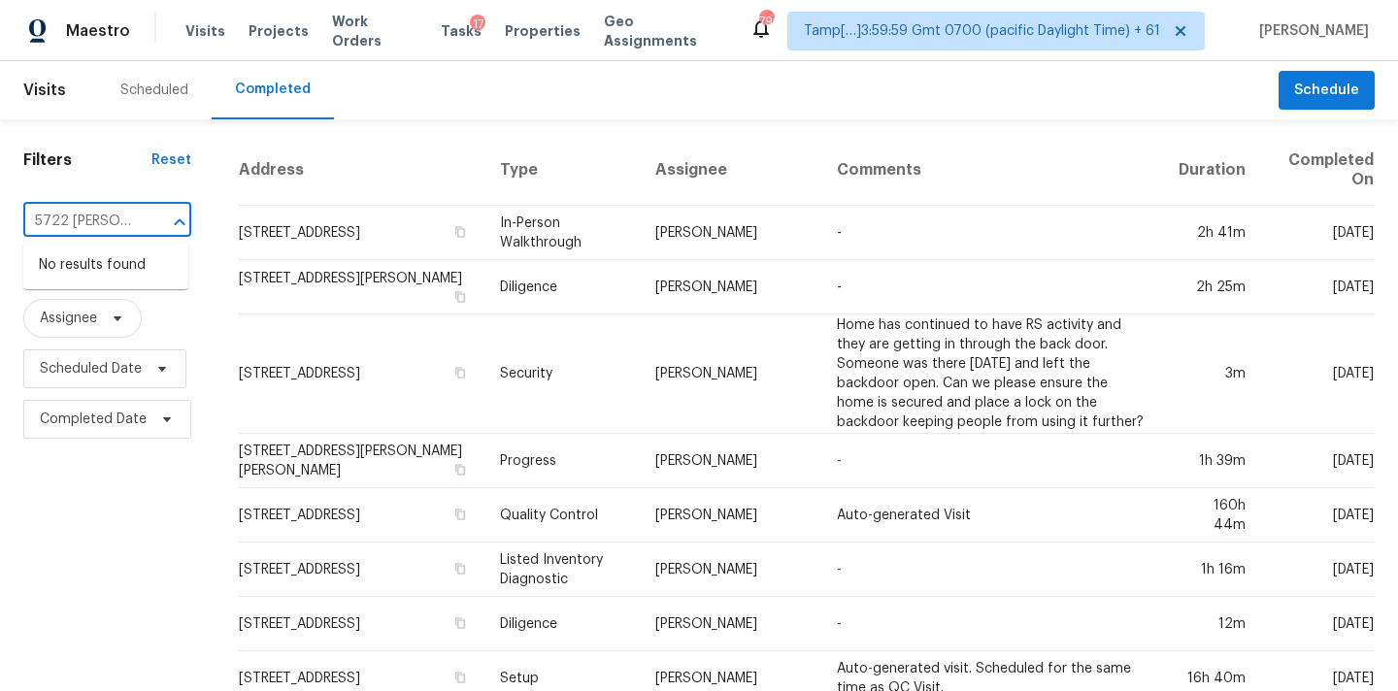
type input "5722 [PERSON_NAME]"
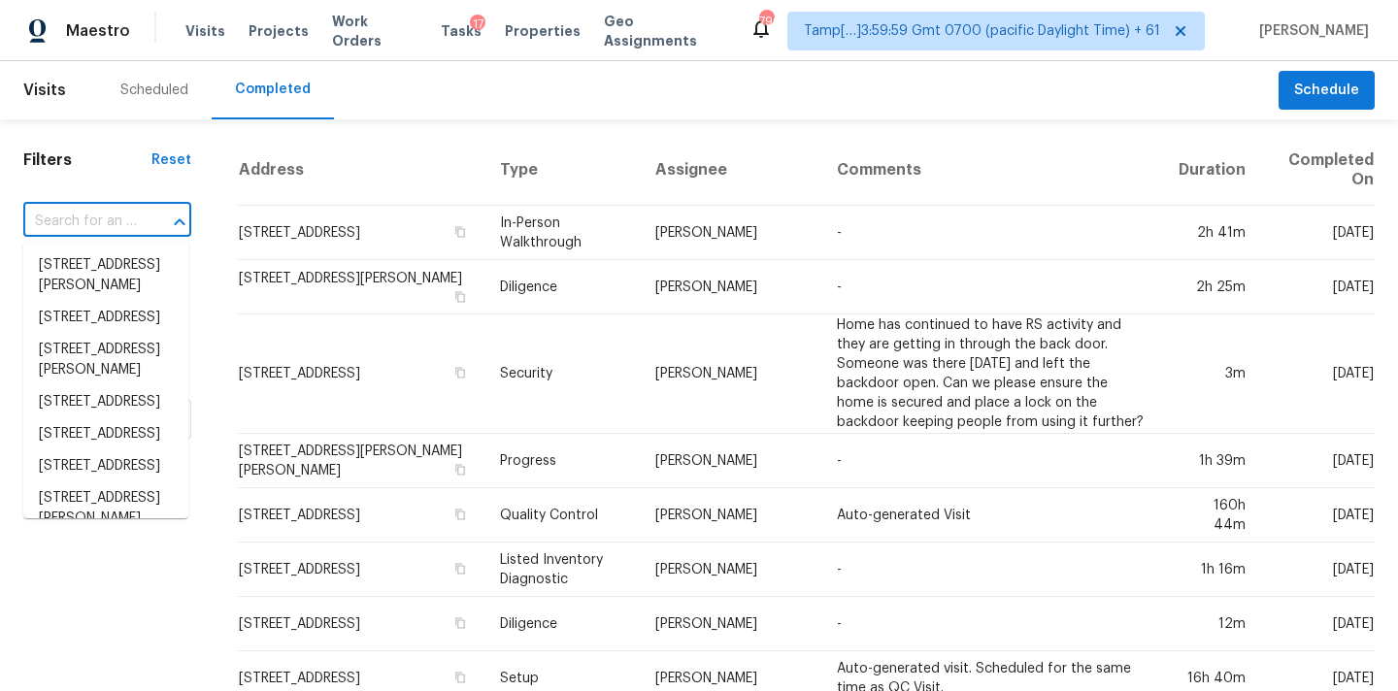
paste input "[STREET_ADDRESS][PERSON_NAME][PERSON_NAME]"
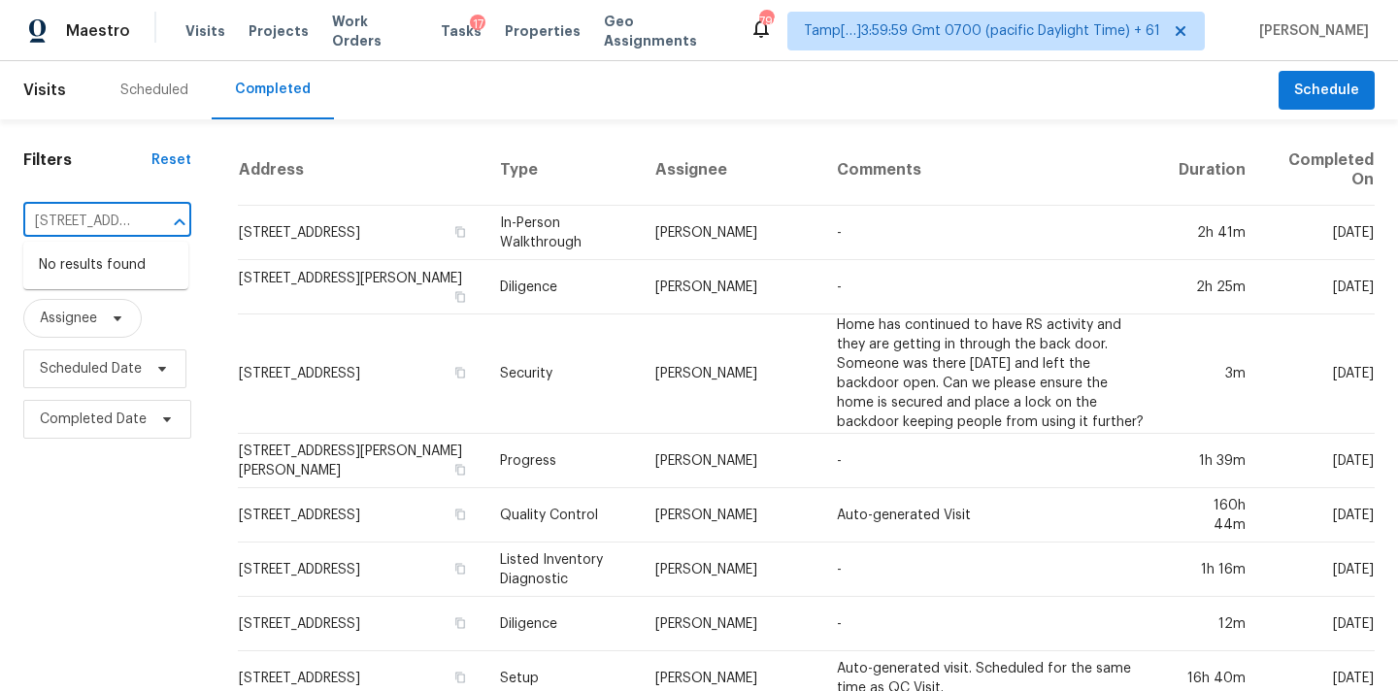
type input "[STREET_ADDRESS][PERSON_NAME]"
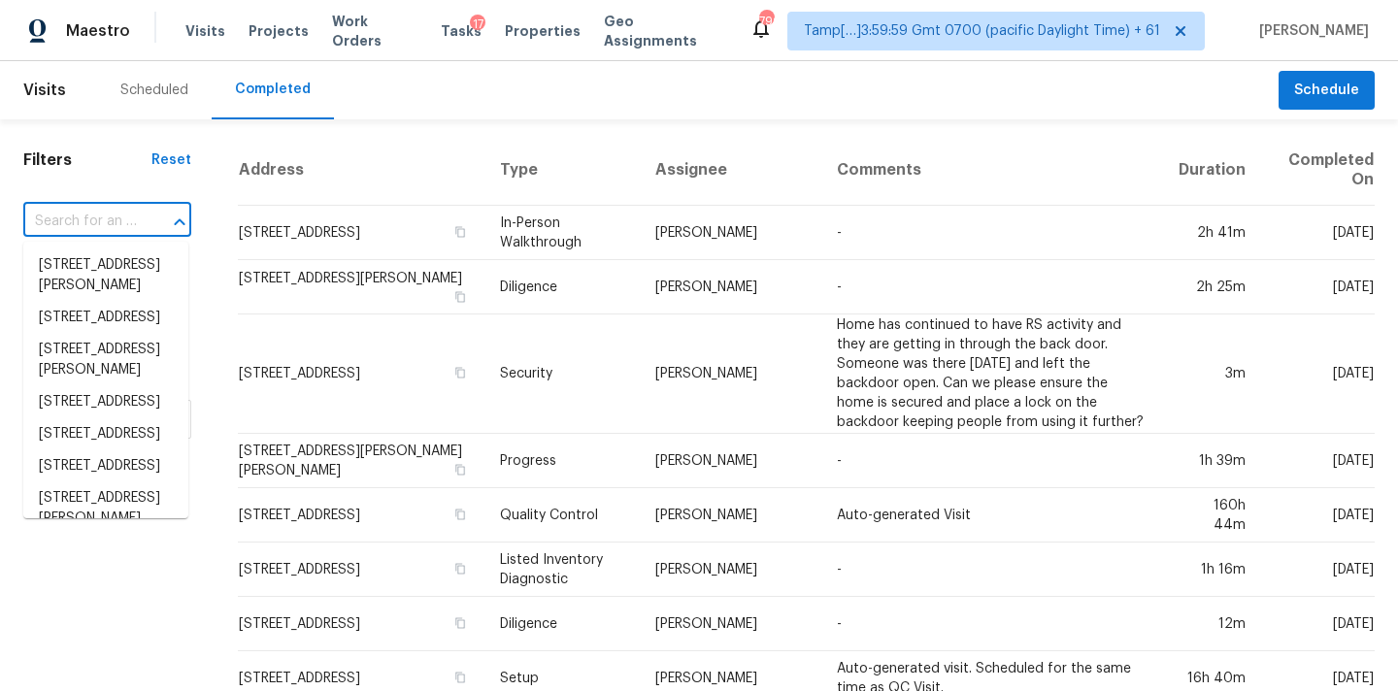
click at [109, 166] on h1 "Filters" at bounding box center [87, 159] width 128 height 19
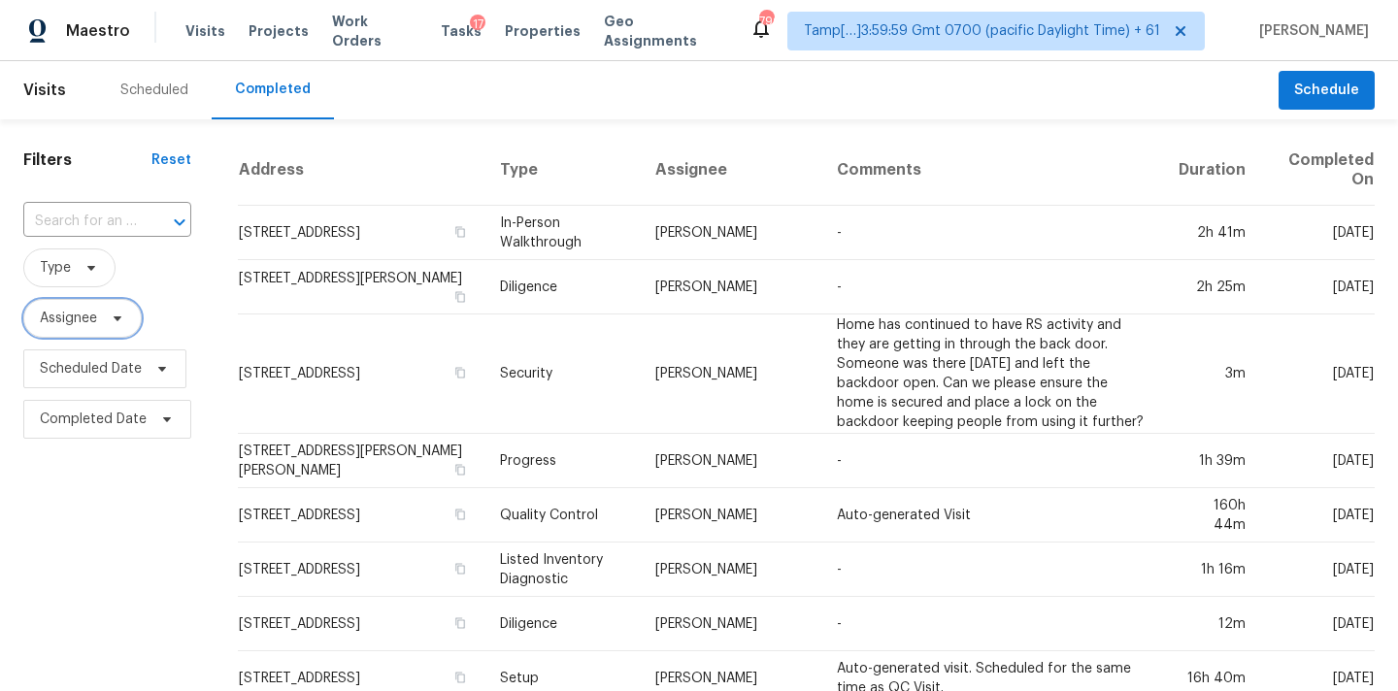
click at [77, 320] on span "Assignee" at bounding box center [68, 318] width 57 height 19
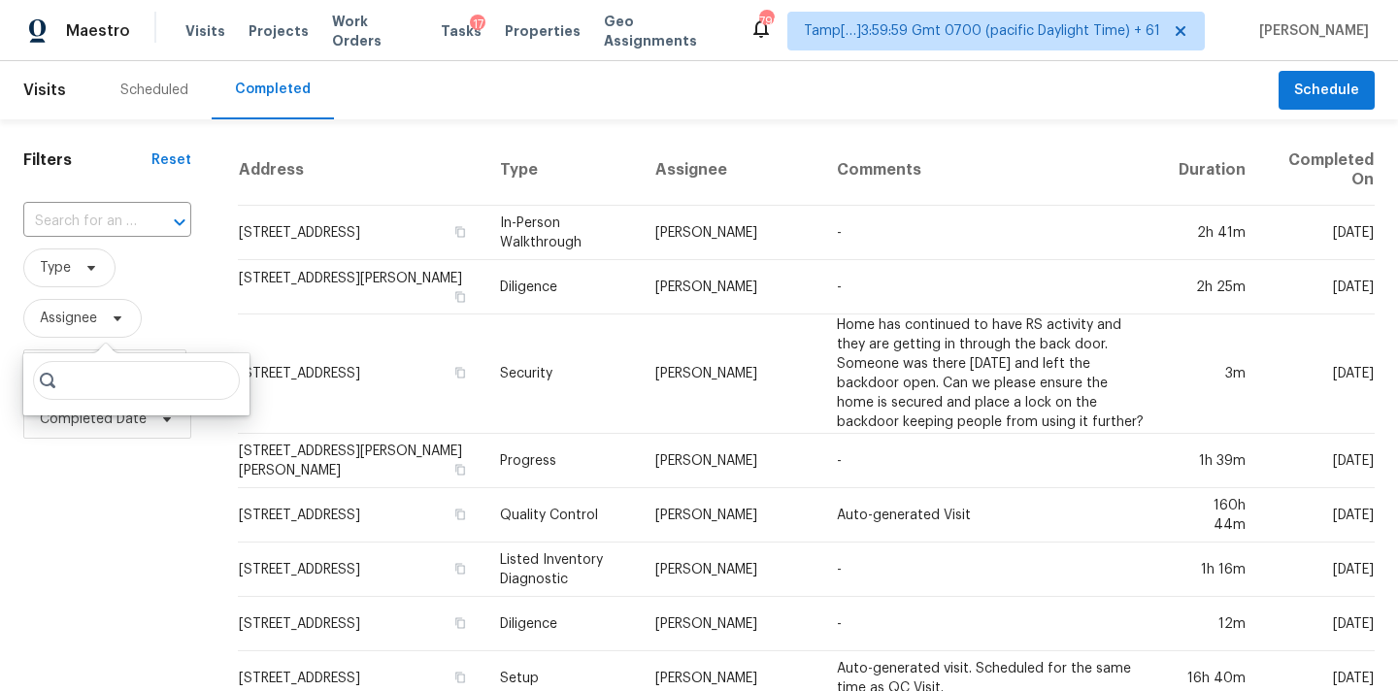
click at [124, 371] on input "search" at bounding box center [136, 380] width 207 height 39
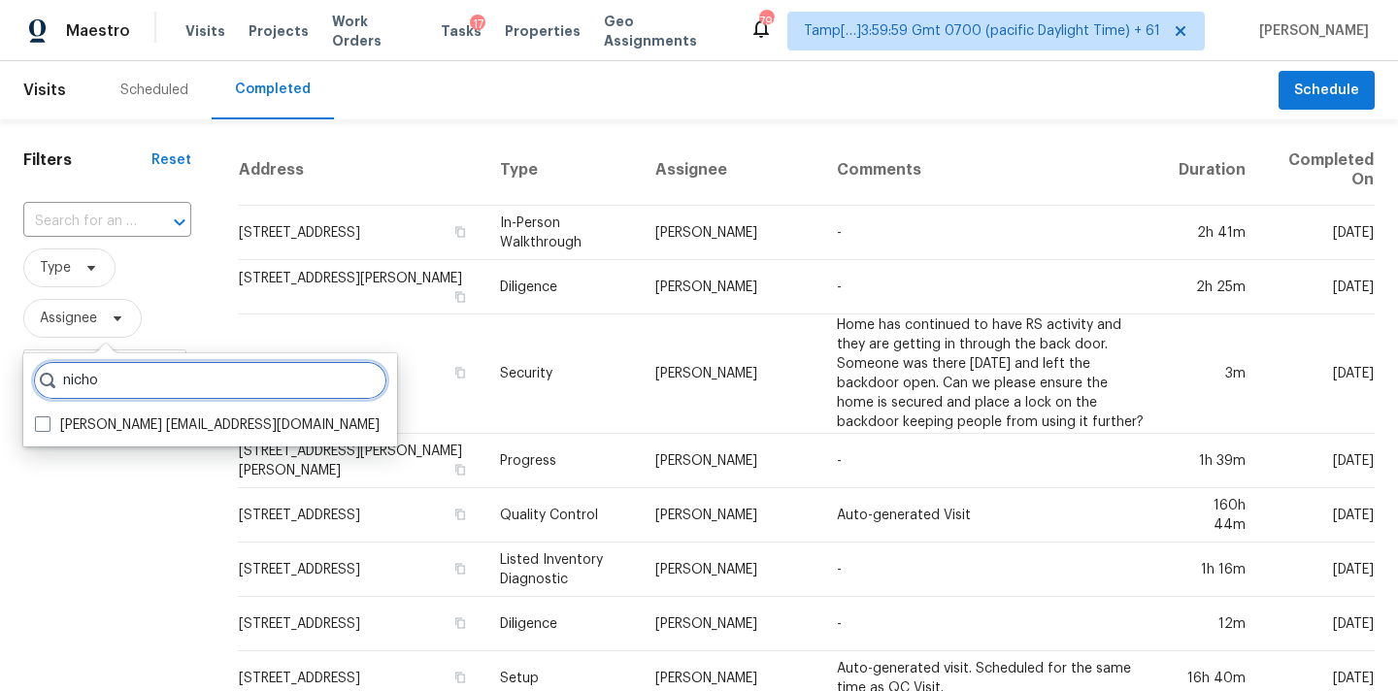
click at [275, 382] on input "nicho" at bounding box center [210, 380] width 354 height 39
paste input "olas"
type input "[PERSON_NAME]"
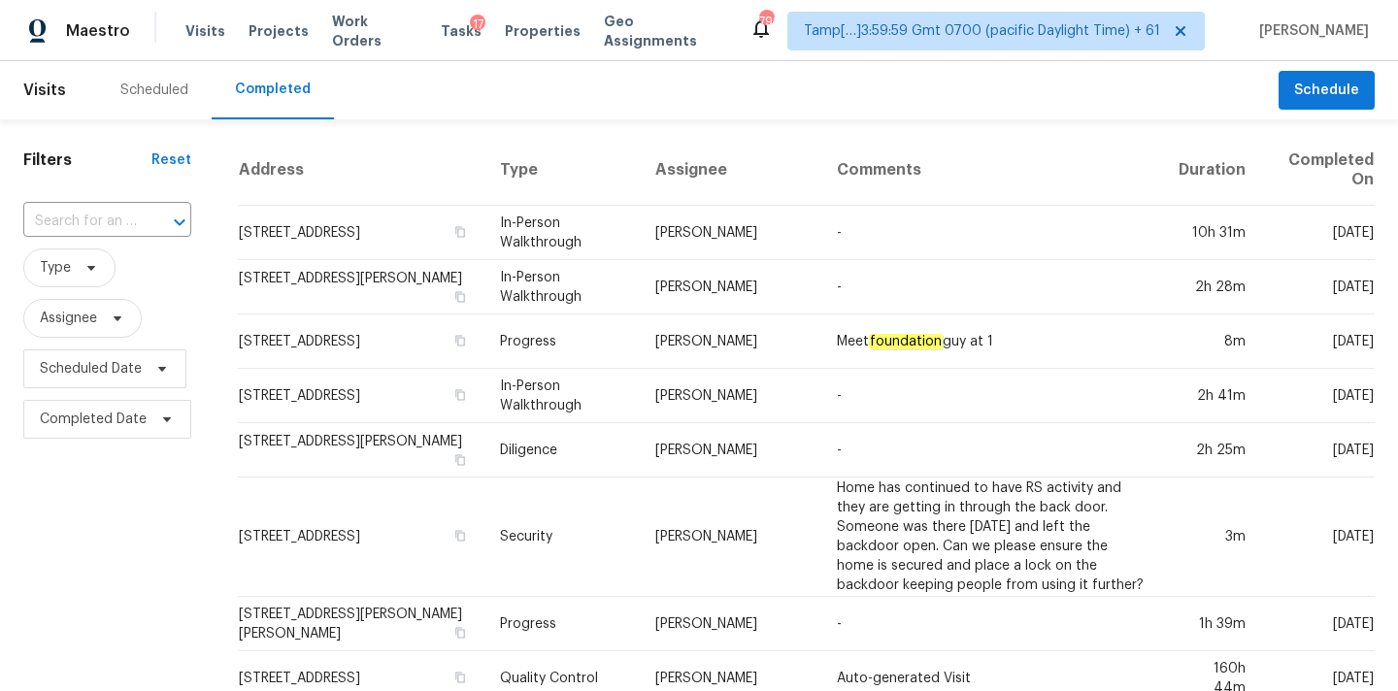
click at [98, 221] on input "text" at bounding box center [80, 222] width 114 height 30
paste input "[STREET_ADDRESS][PERSON_NAME][PERSON_NAME]"
type input "[STREET_ADDRESS][PERSON_NAME][PERSON_NAME]"
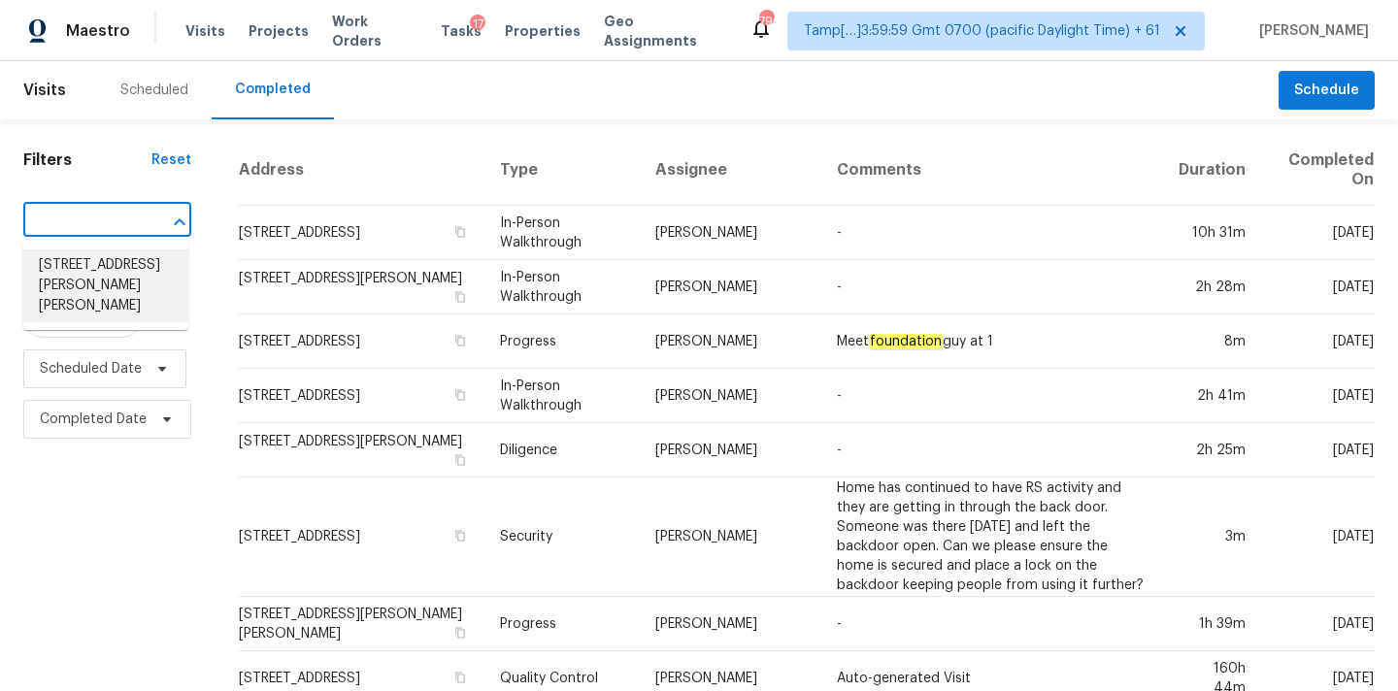
click at [122, 280] on li "[STREET_ADDRESS][PERSON_NAME][PERSON_NAME]" at bounding box center [105, 285] width 165 height 73
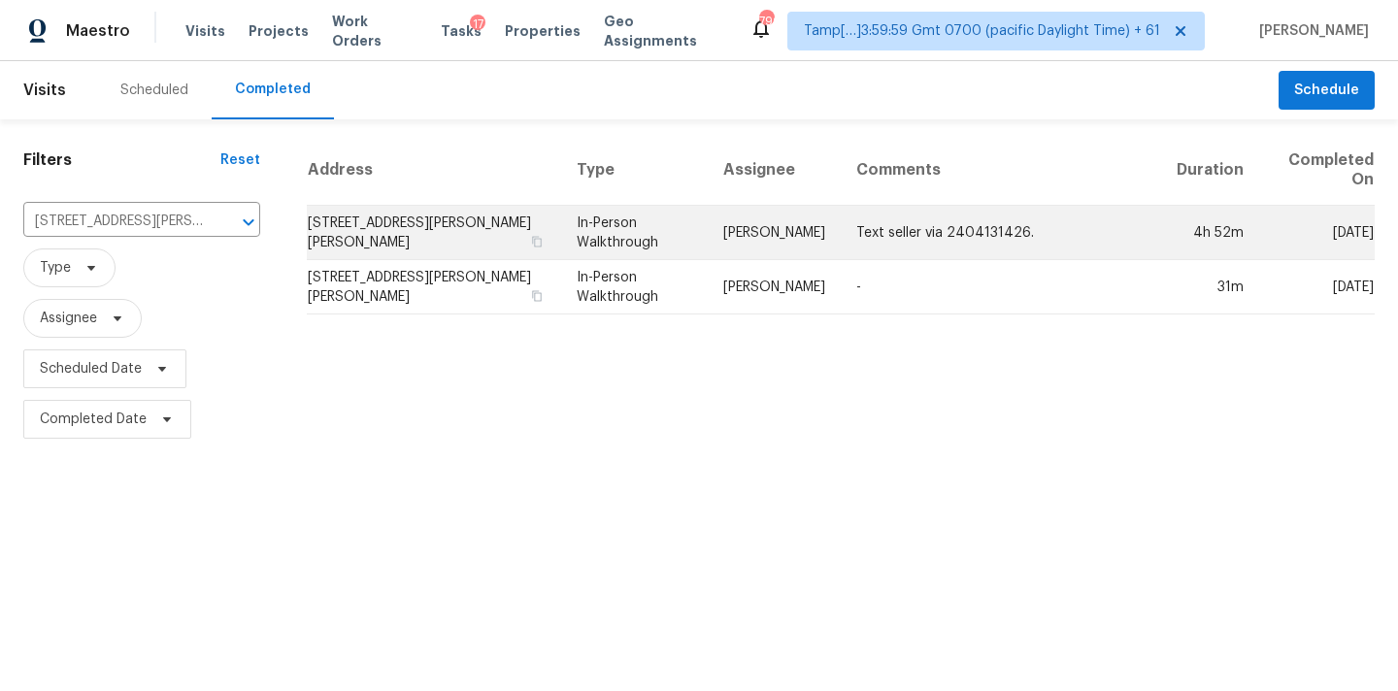
click at [759, 236] on td "[PERSON_NAME]" at bounding box center [773, 233] width 133 height 54
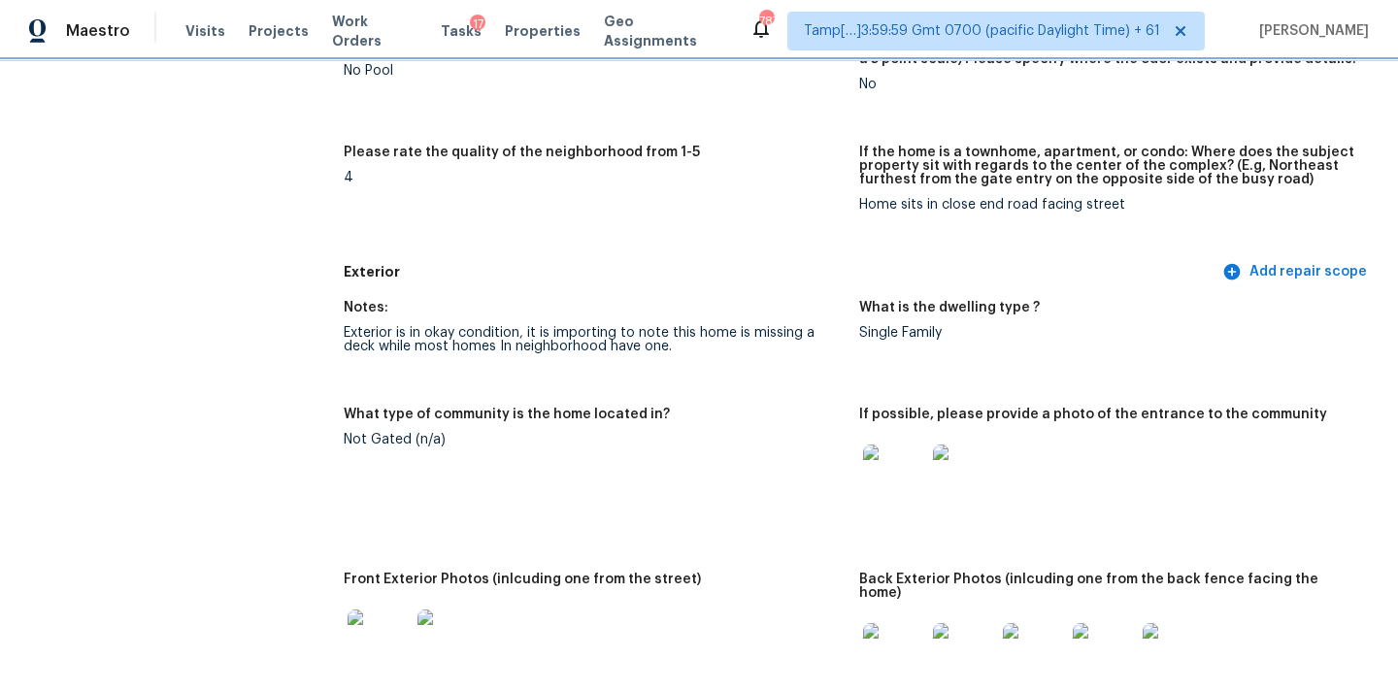
scroll to position [584, 0]
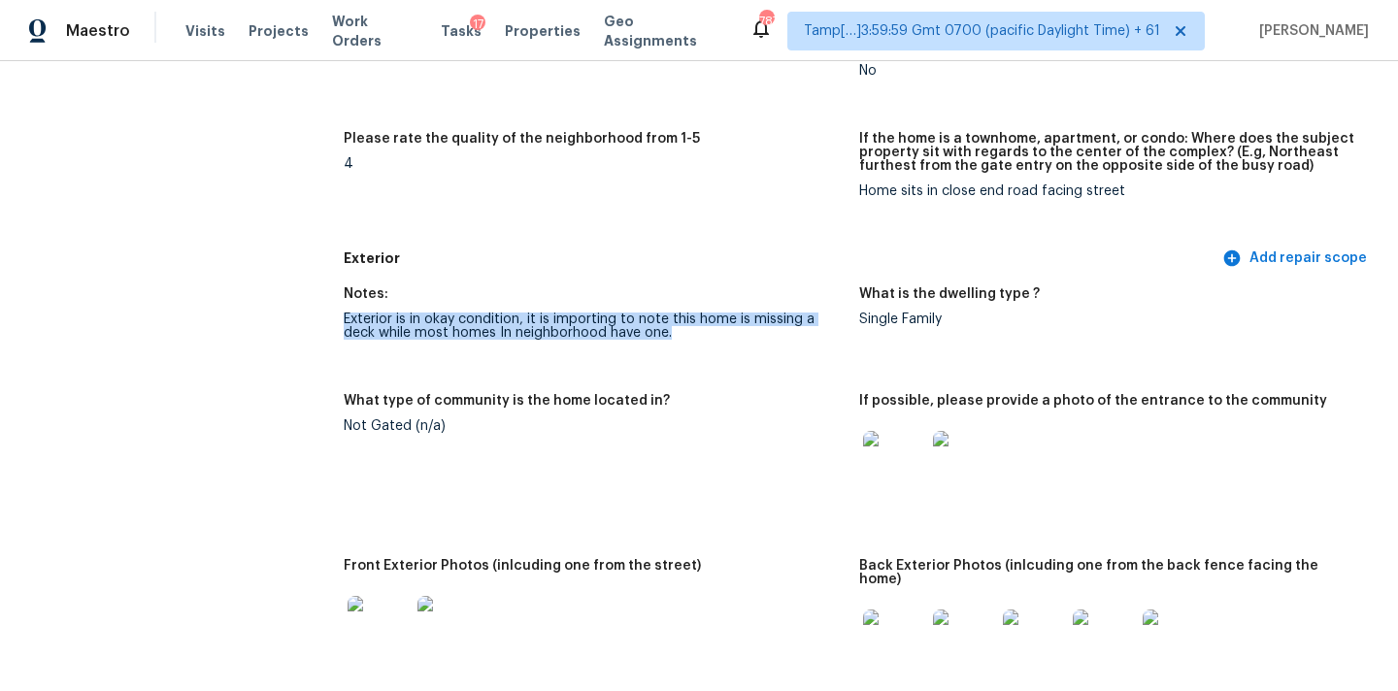
drag, startPoint x: 346, startPoint y: 318, endPoint x: 662, endPoint y: 334, distance: 316.8
click at [662, 334] on div "Exterior is in okay condition, it is importing to note this home is missing a d…" at bounding box center [594, 326] width 500 height 27
click at [746, 333] on div "Exterior is in okay condition, it is importing to note this home is missing a d…" at bounding box center [594, 326] width 500 height 27
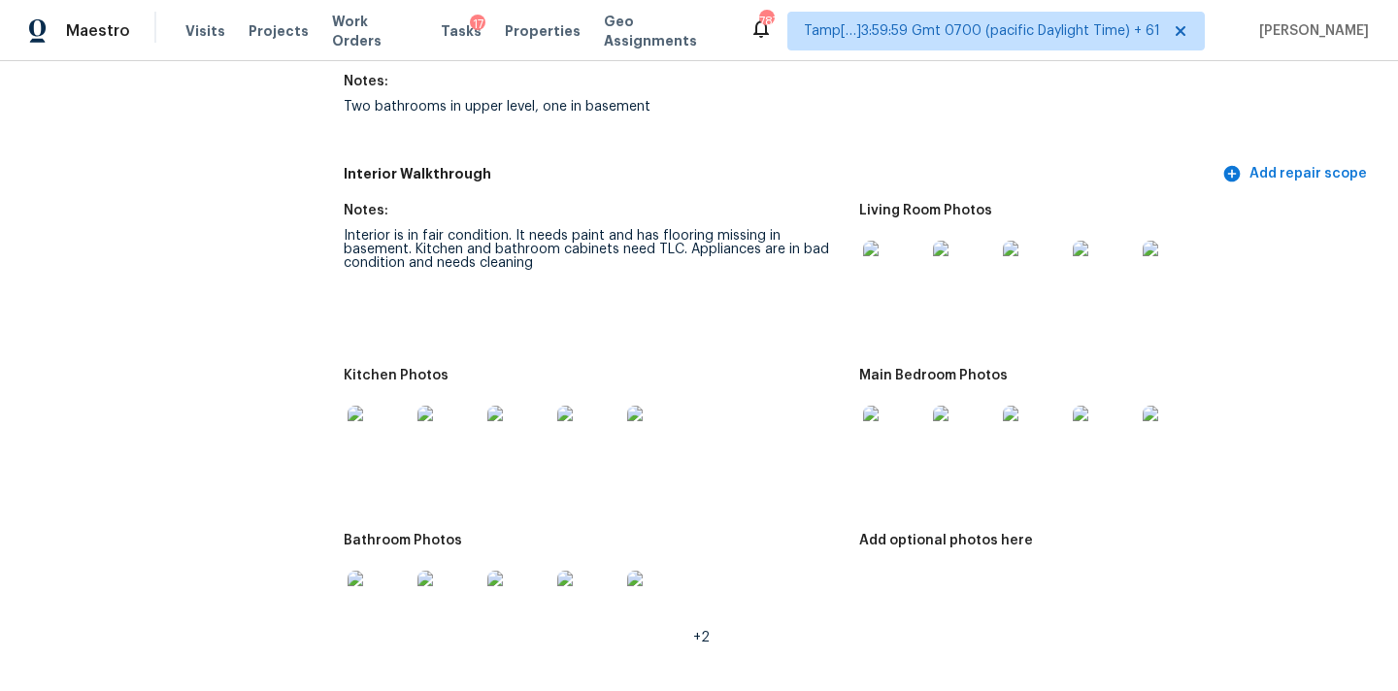
scroll to position [2624, 0]
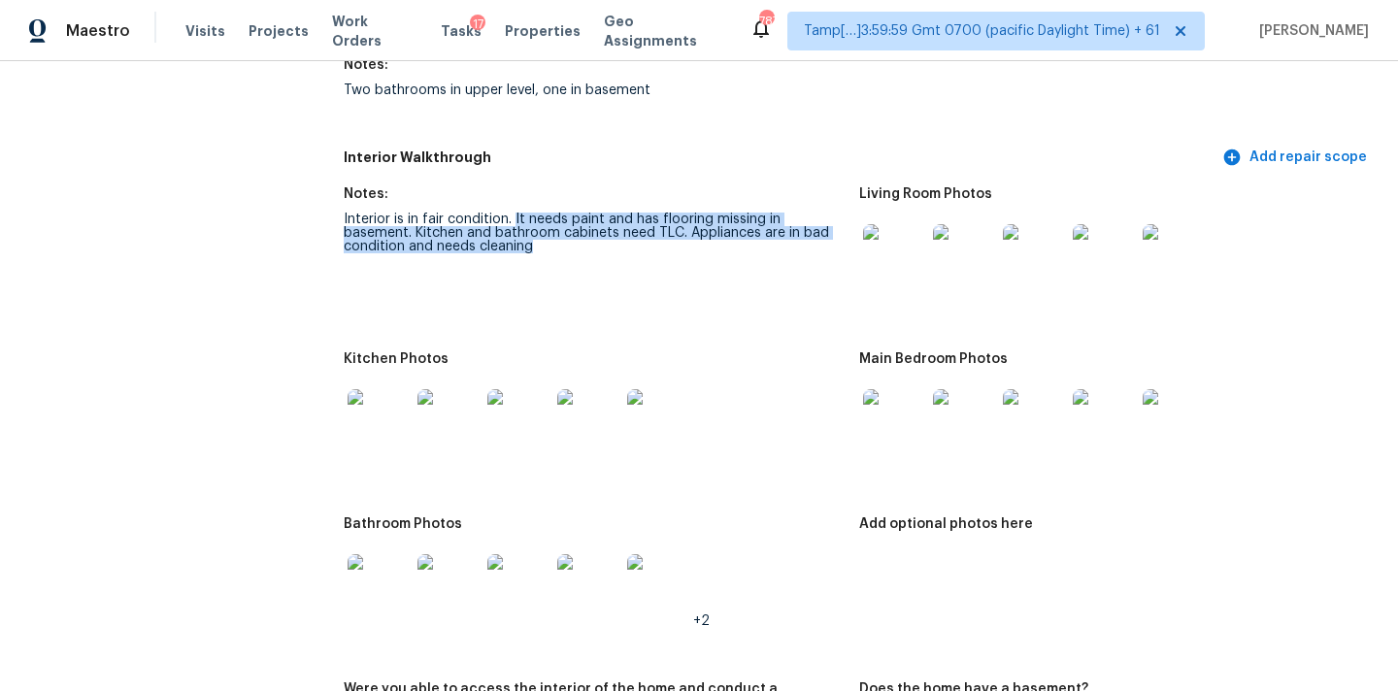
drag, startPoint x: 514, startPoint y: 207, endPoint x: 642, endPoint y: 232, distance: 129.6
click at [642, 232] on div "Interior is in fair condition. It needs paint and has flooring missing in basem…" at bounding box center [594, 233] width 500 height 41
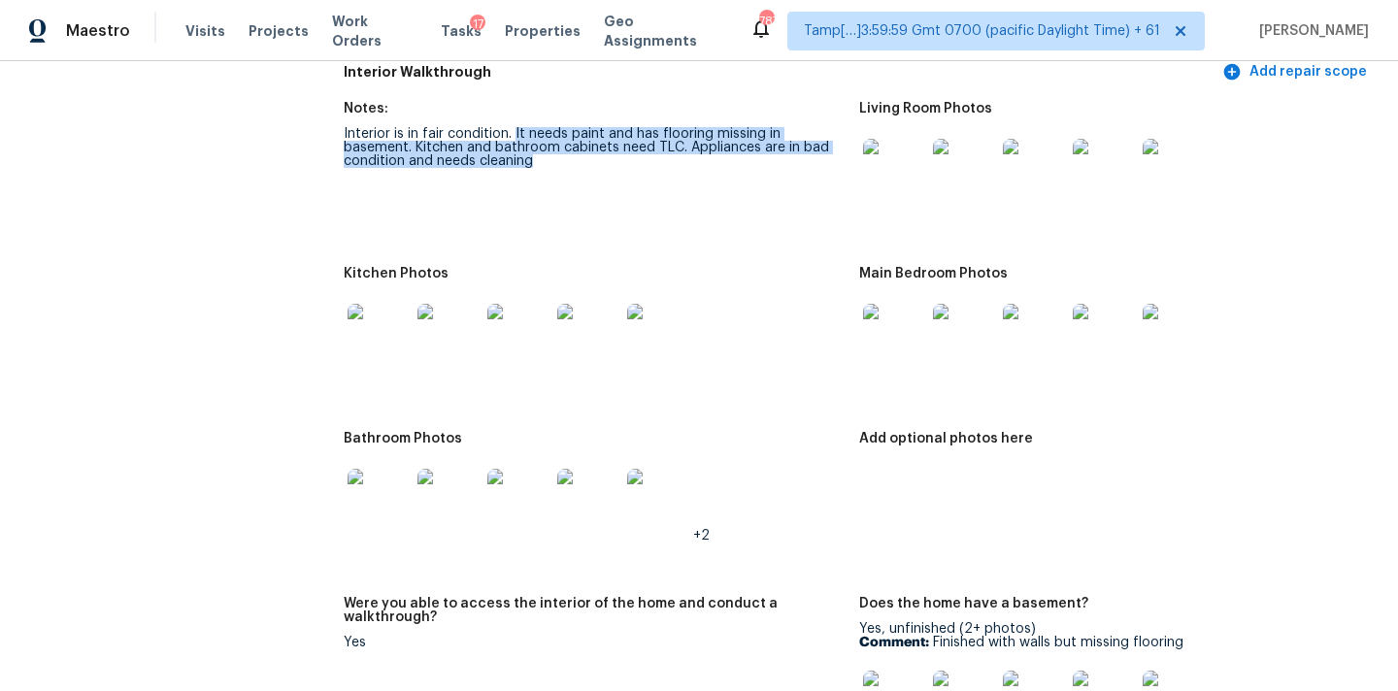
scroll to position [2544, 0]
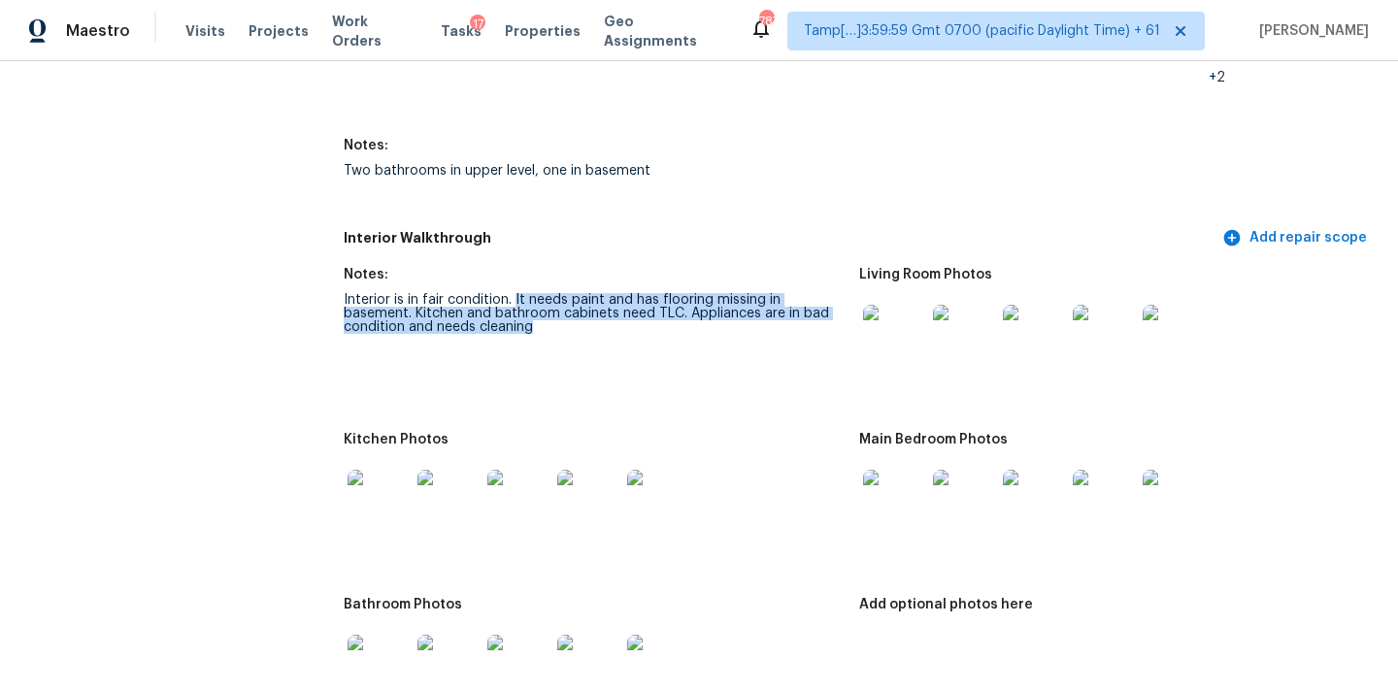
click at [884, 329] on img at bounding box center [894, 336] width 62 height 62
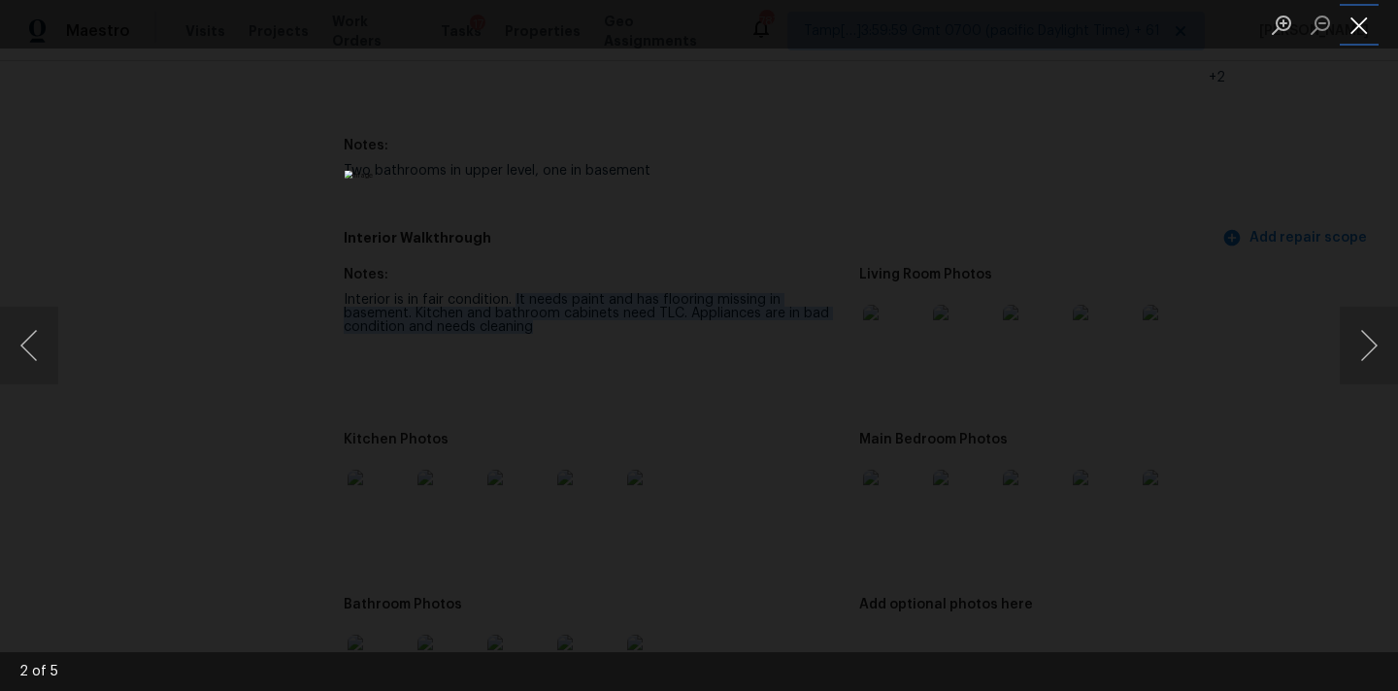
click at [1366, 33] on button "Close lightbox" at bounding box center [1358, 25] width 39 height 34
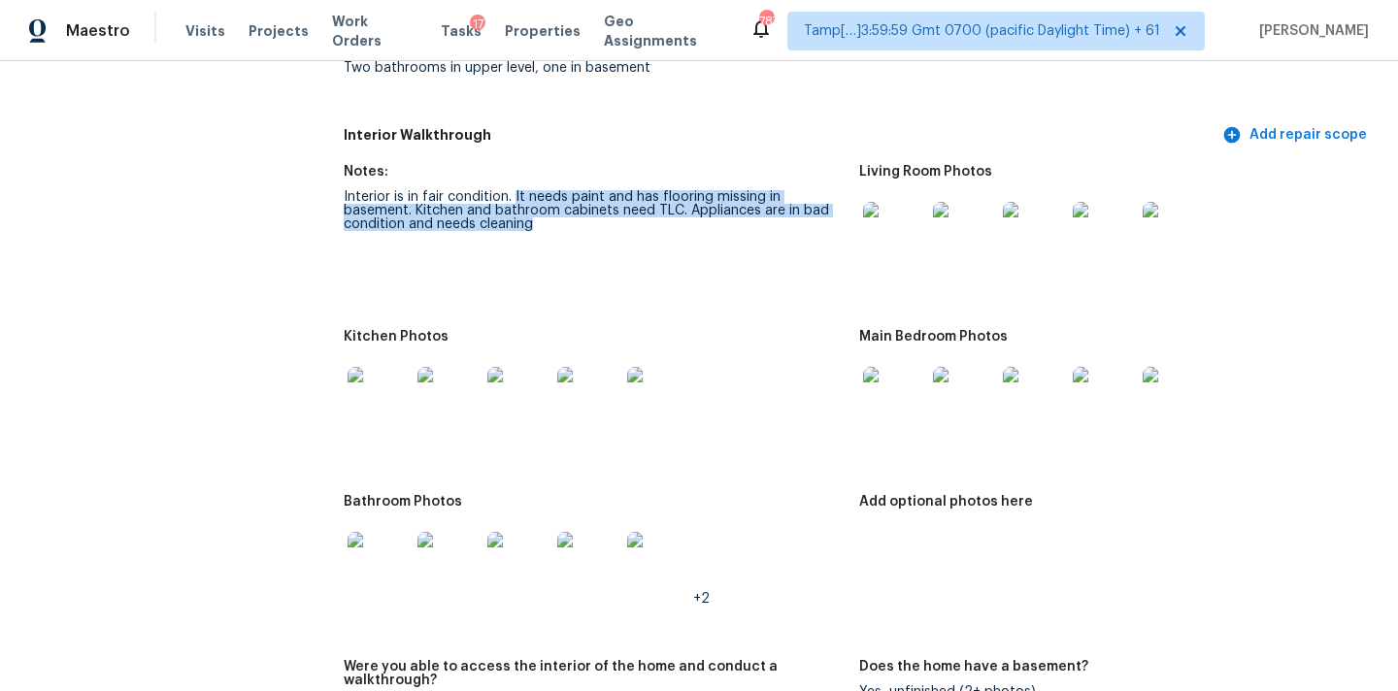
scroll to position [2640, 0]
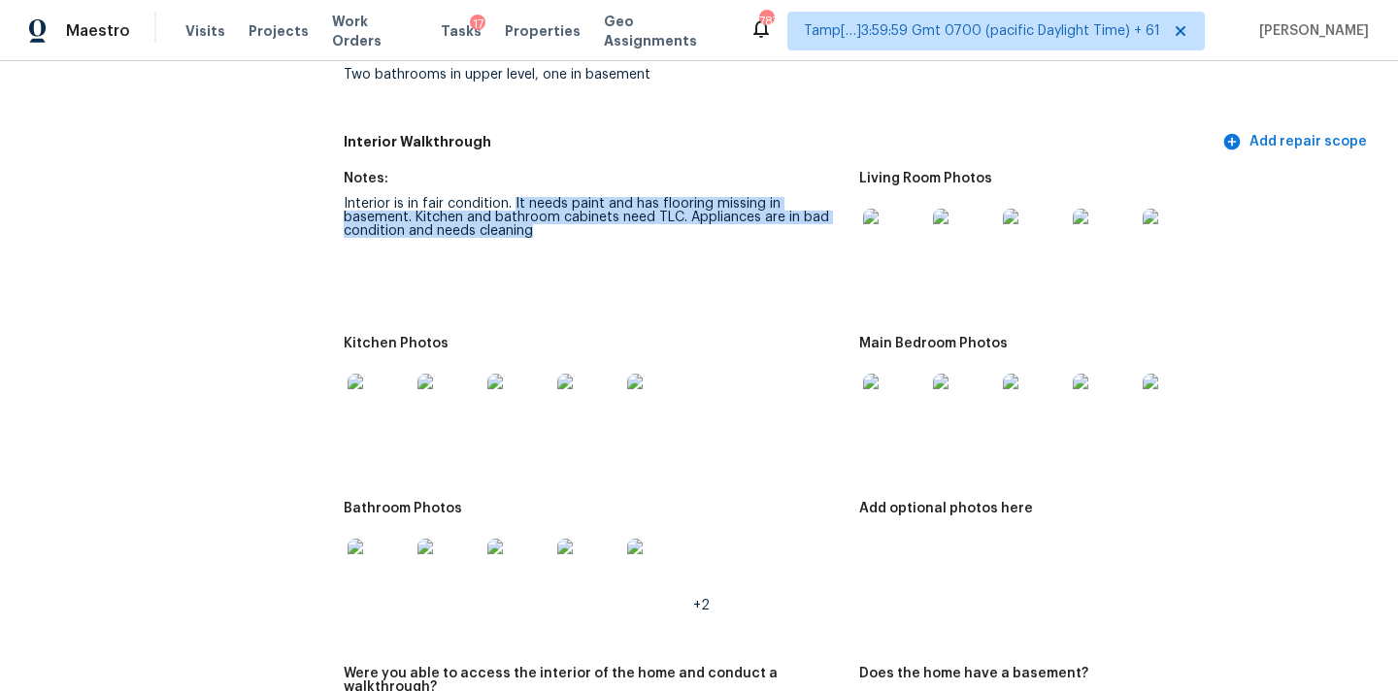
click at [977, 235] on img at bounding box center [964, 240] width 62 height 62
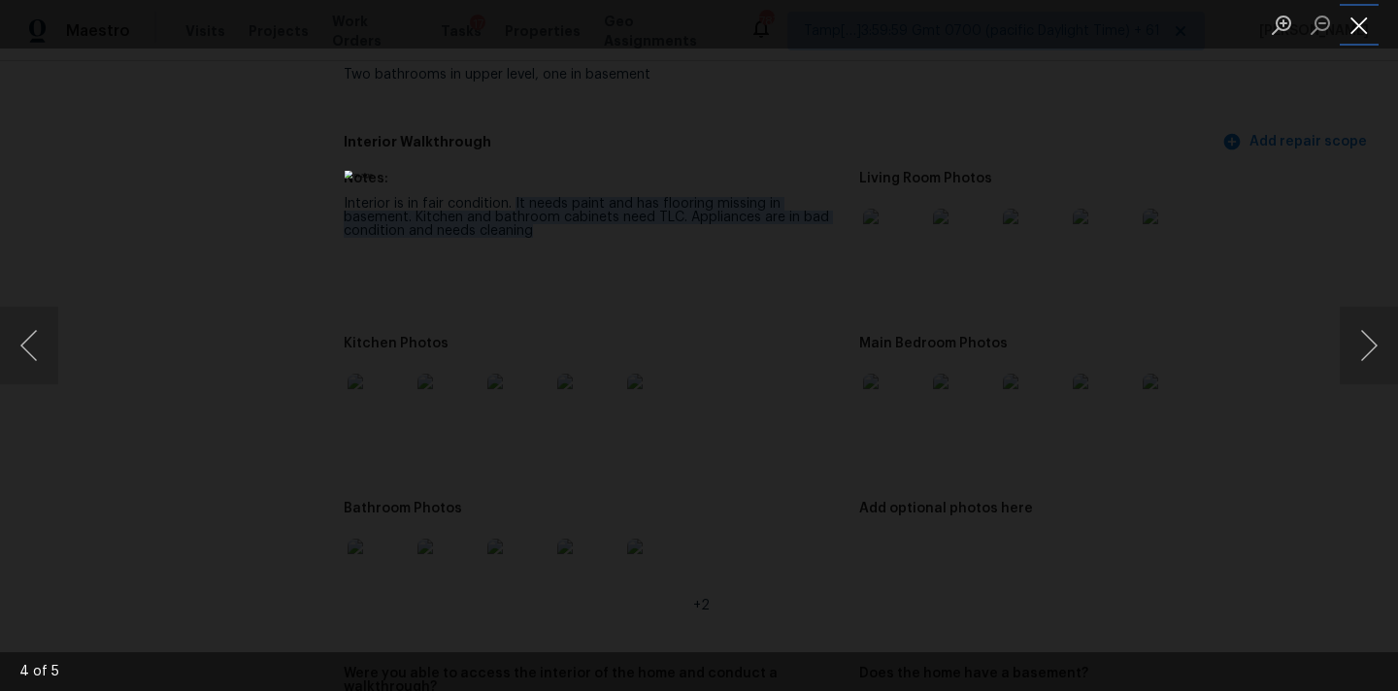
click at [1342, 11] on button "Close lightbox" at bounding box center [1358, 25] width 39 height 34
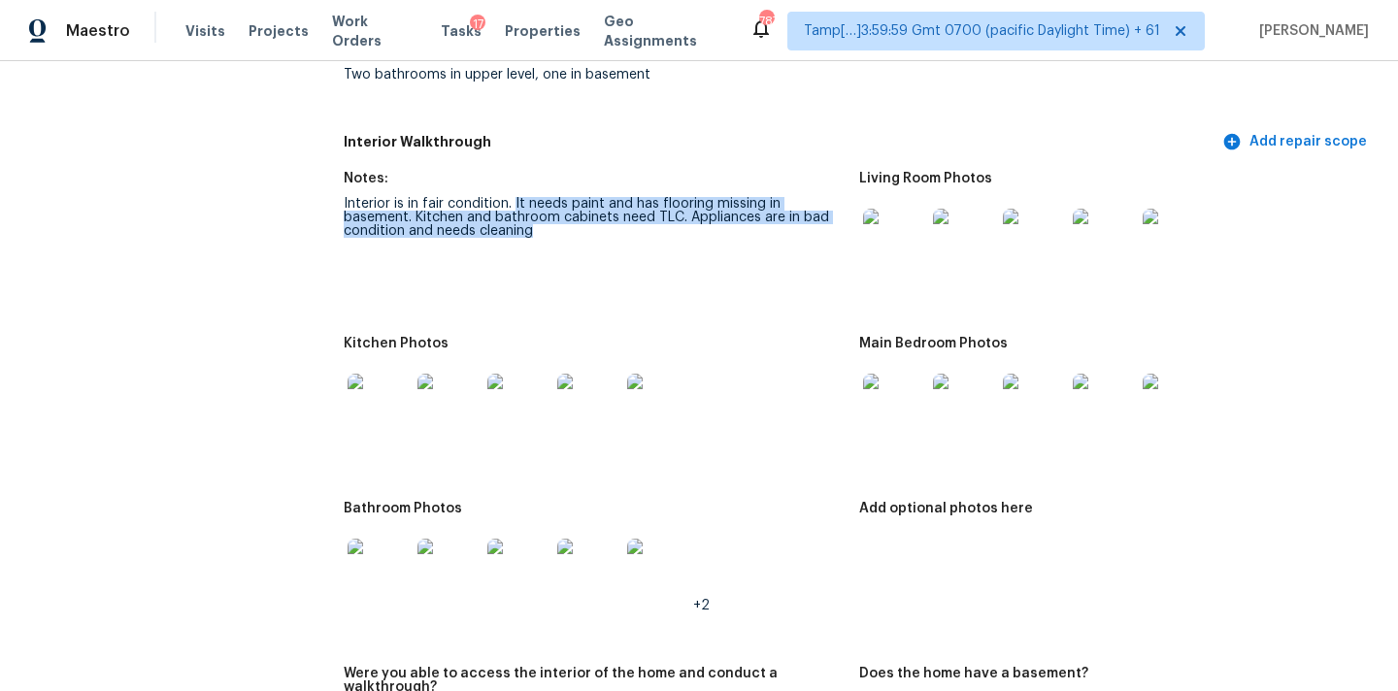
click at [888, 397] on img at bounding box center [894, 405] width 62 height 62
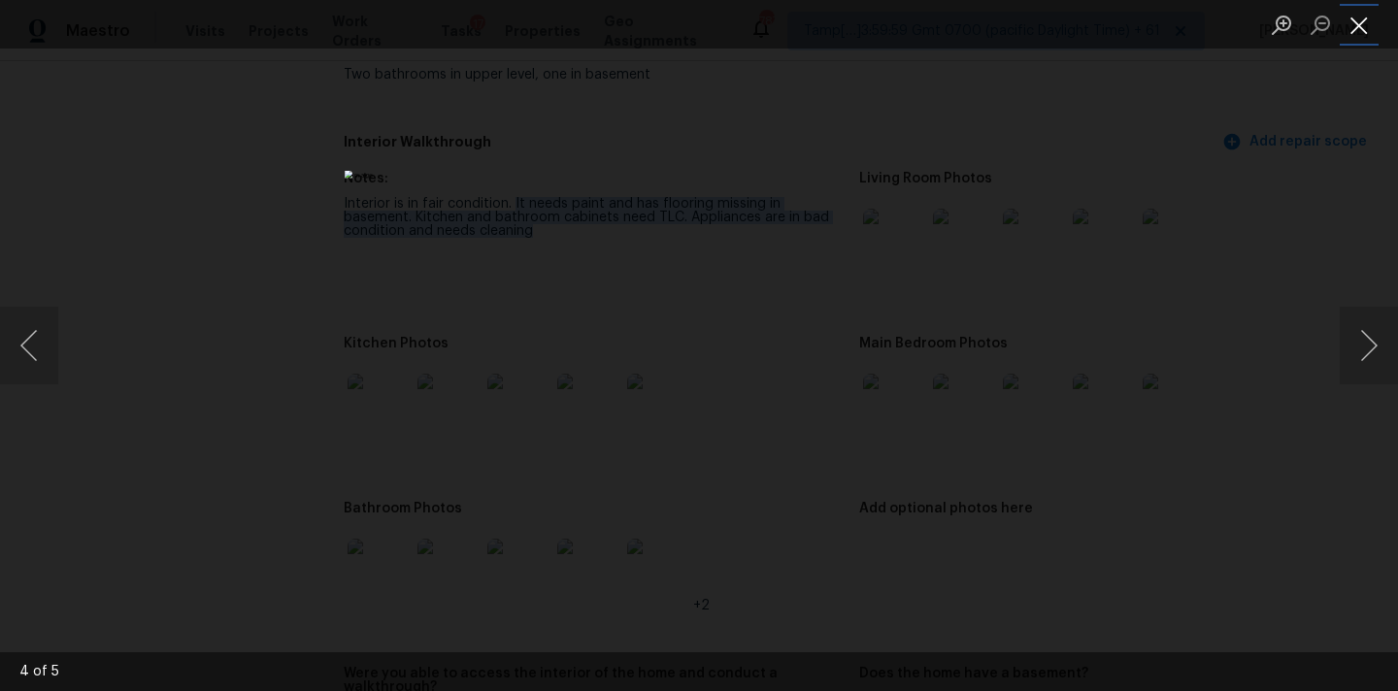
click at [1365, 24] on button "Close lightbox" at bounding box center [1358, 25] width 39 height 34
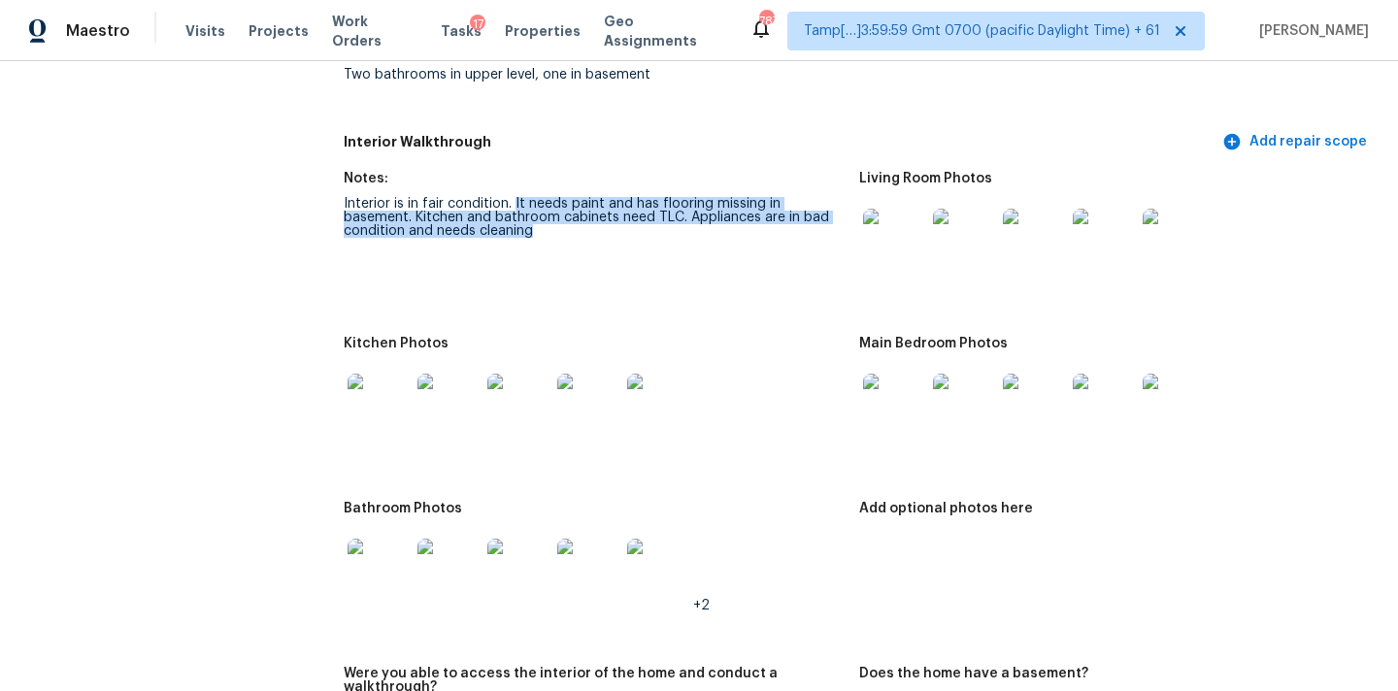
click at [384, 549] on img at bounding box center [378, 570] width 62 height 62
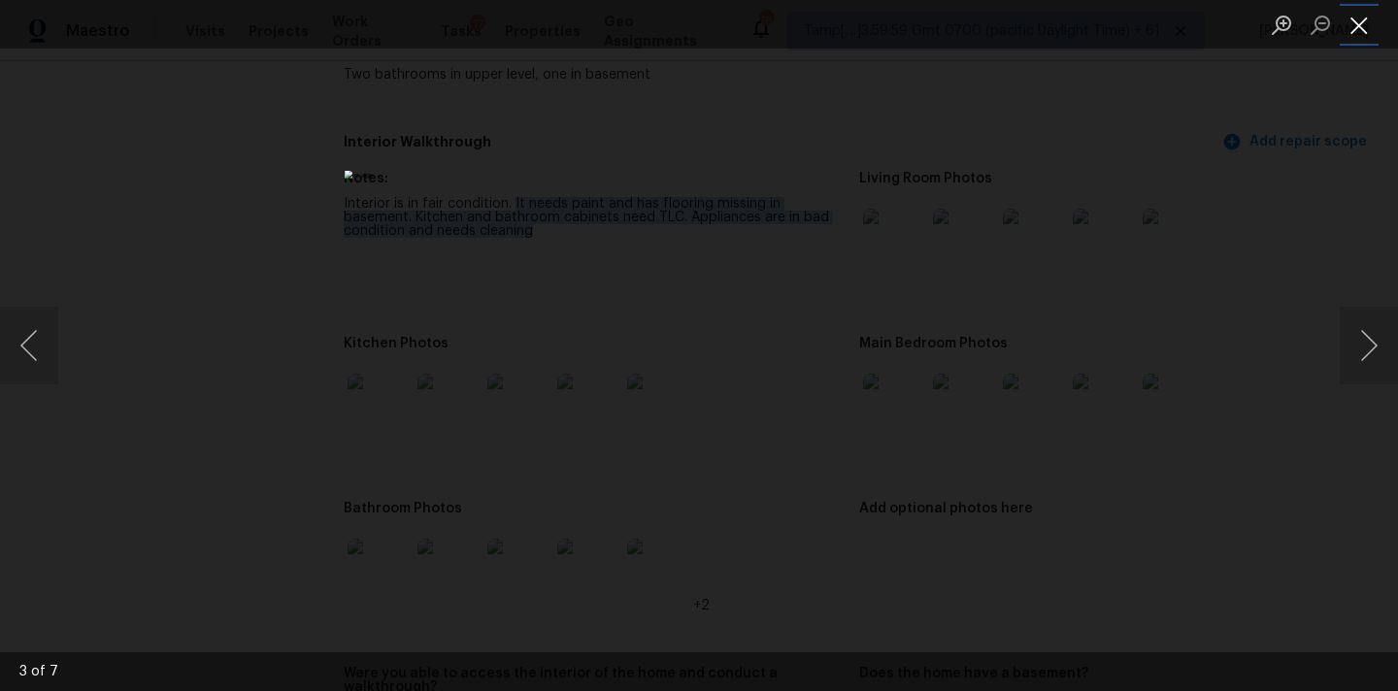
click at [1360, 29] on button "Close lightbox" at bounding box center [1358, 25] width 39 height 34
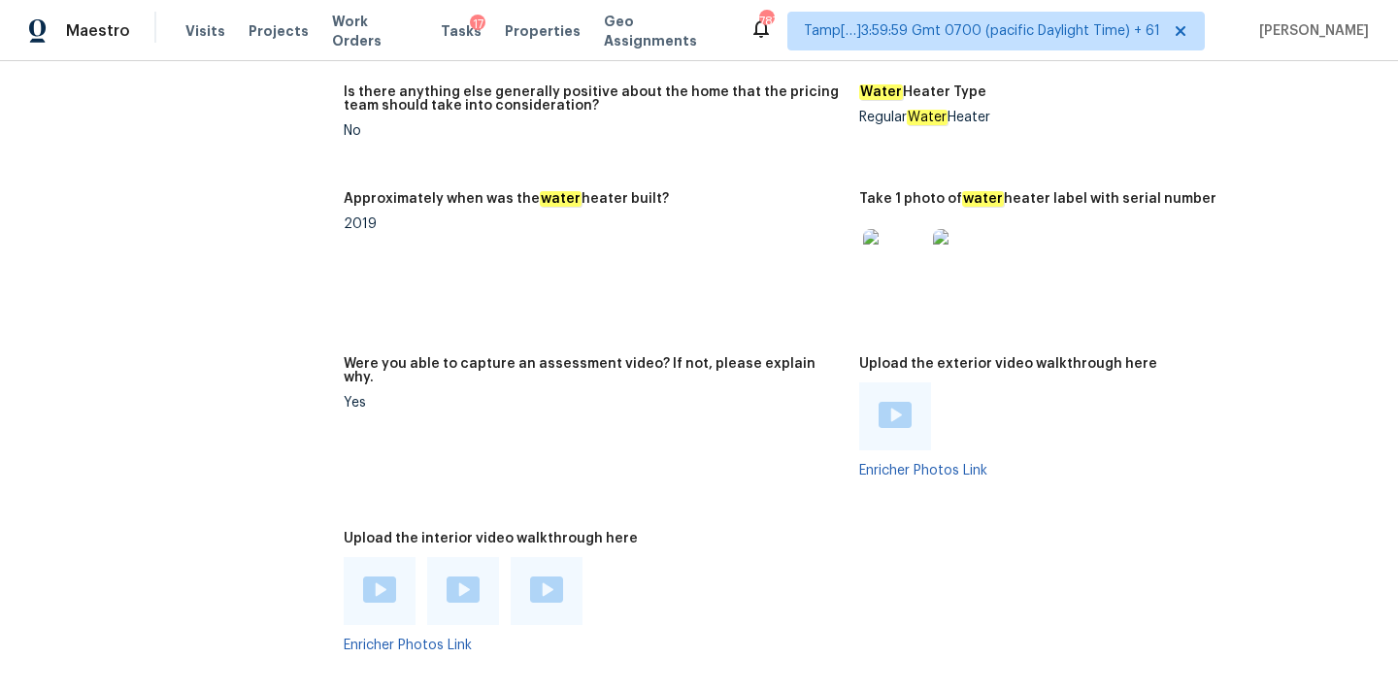
scroll to position [4212, 0]
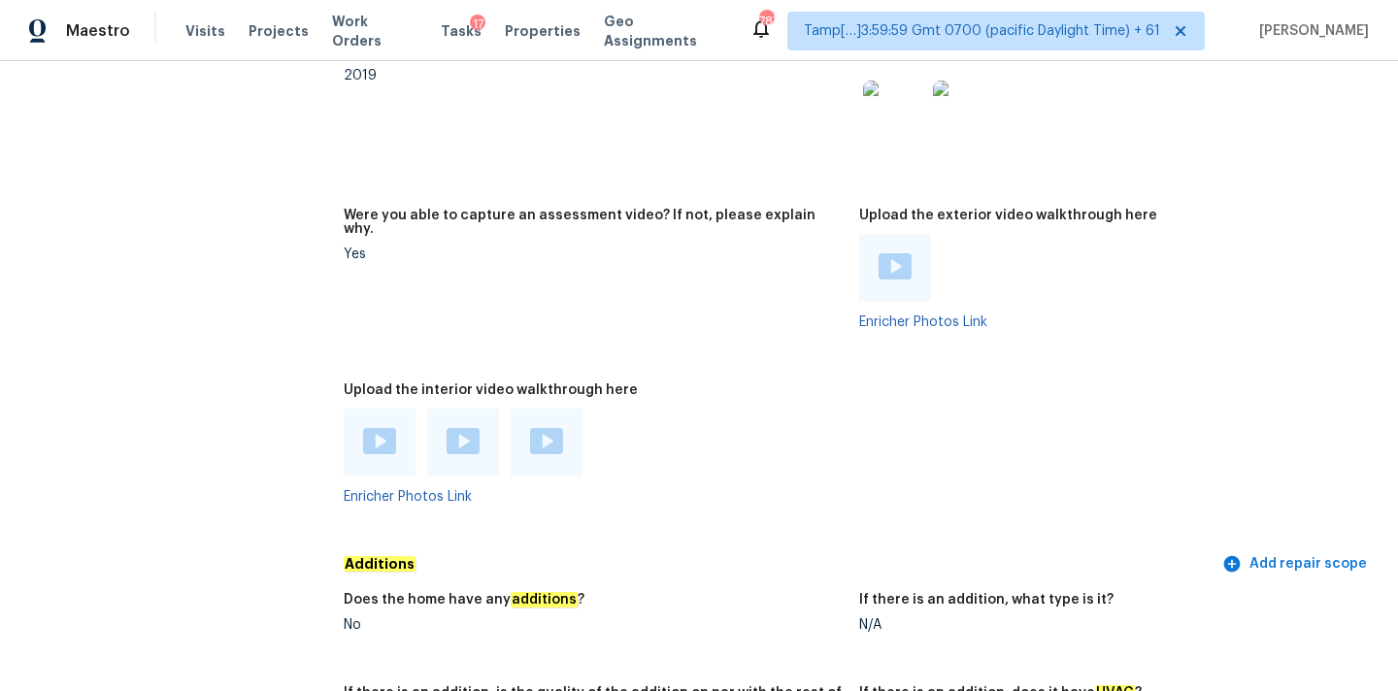
click at [369, 428] on img at bounding box center [379, 441] width 33 height 26
click at [456, 429] on img at bounding box center [462, 441] width 33 height 26
click at [543, 444] on div at bounding box center [546, 443] width 72 height 68
click at [544, 438] on img at bounding box center [546, 441] width 33 height 26
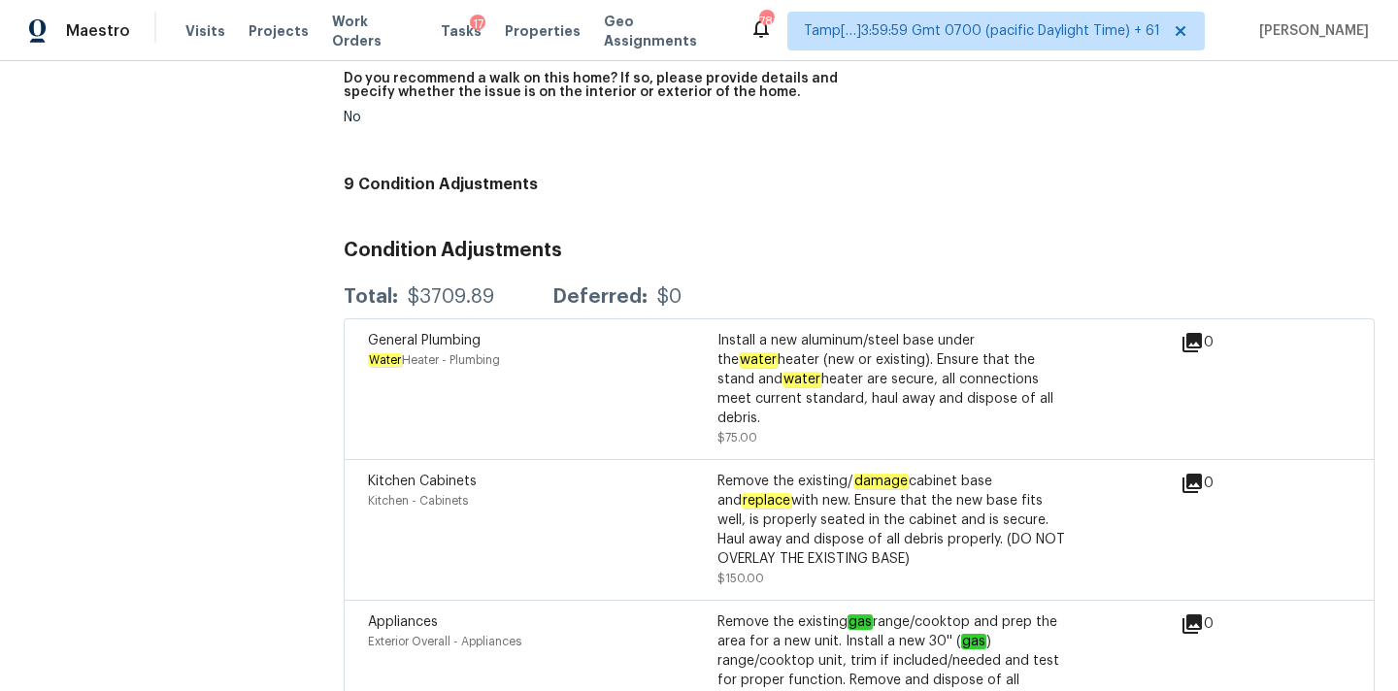
scroll to position [5146, 0]
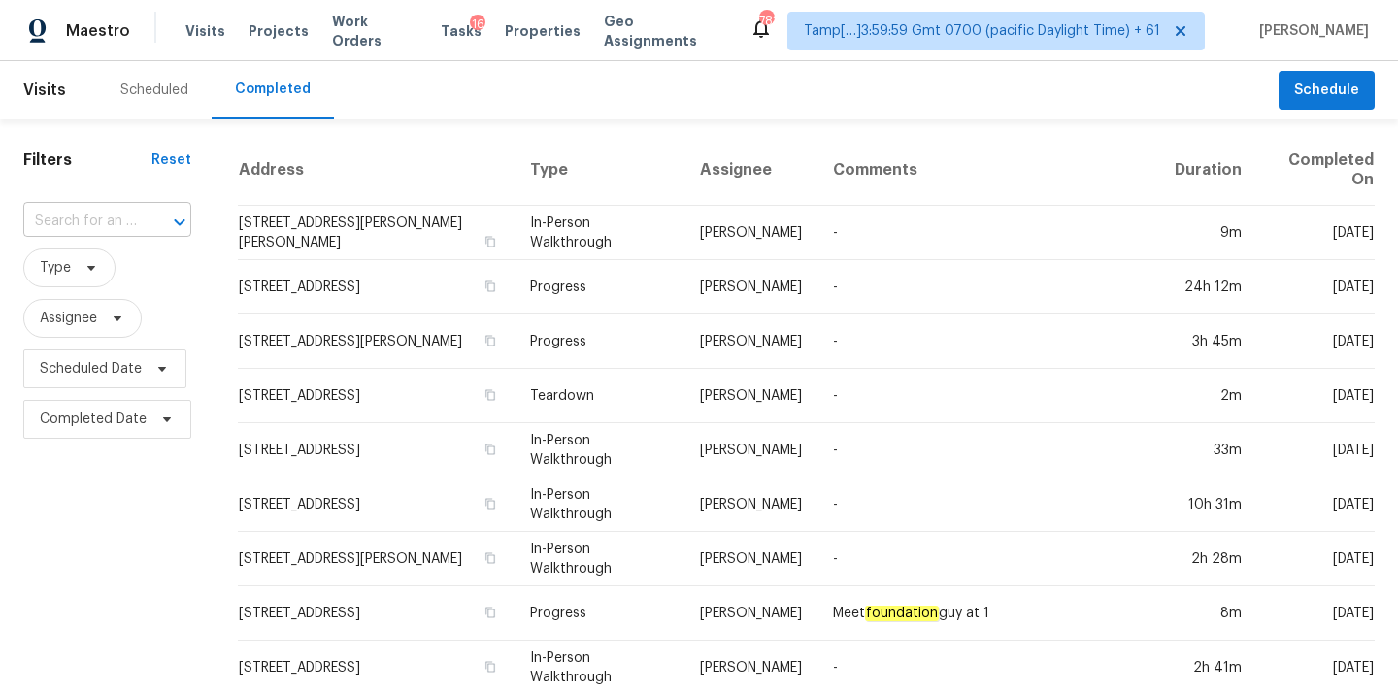
click at [63, 222] on input "text" at bounding box center [80, 222] width 114 height 30
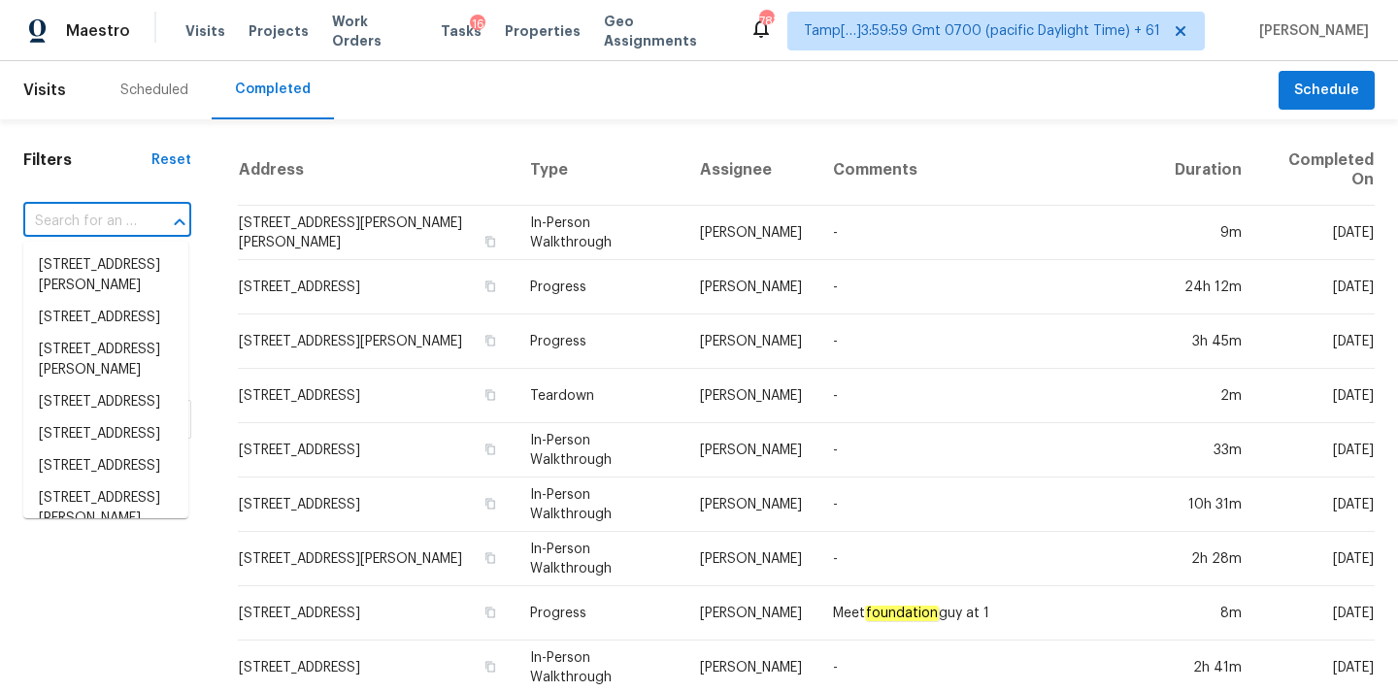
paste input "[STREET_ADDRESS]"
type input "[STREET_ADDRESS]"
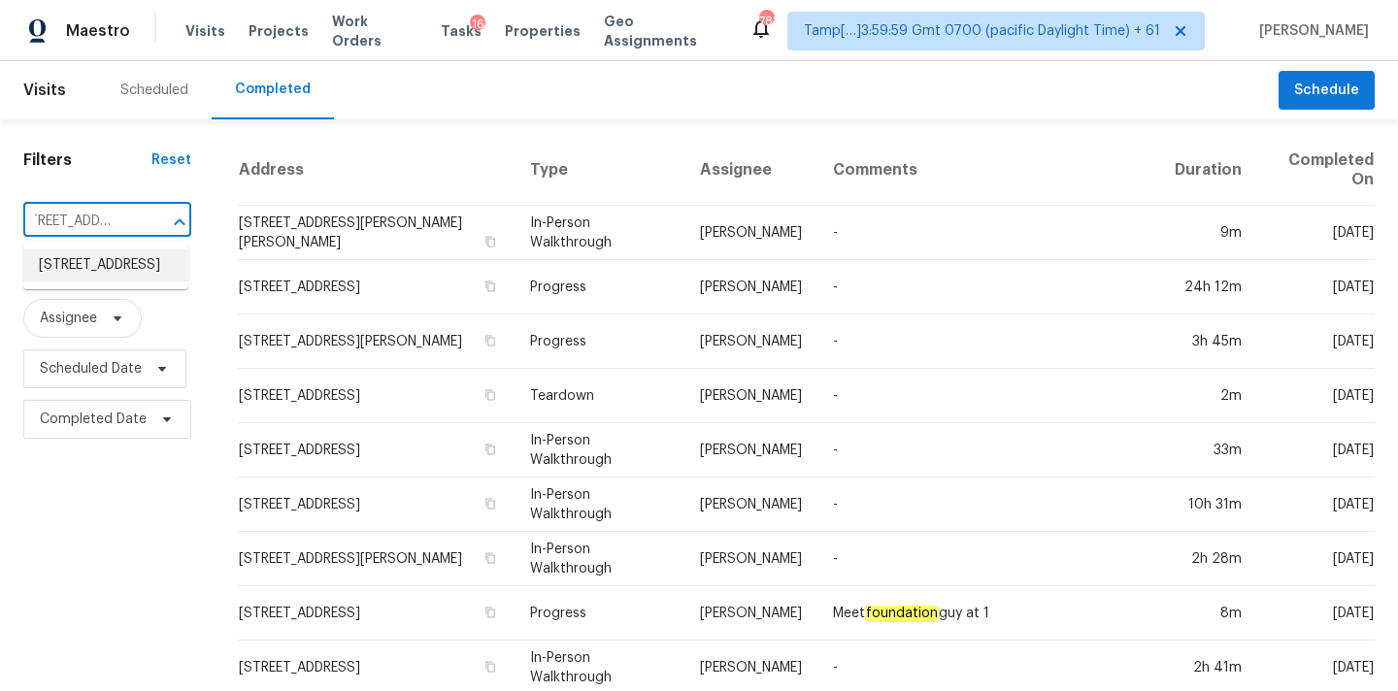
click at [76, 271] on li "[STREET_ADDRESS]" at bounding box center [105, 265] width 165 height 32
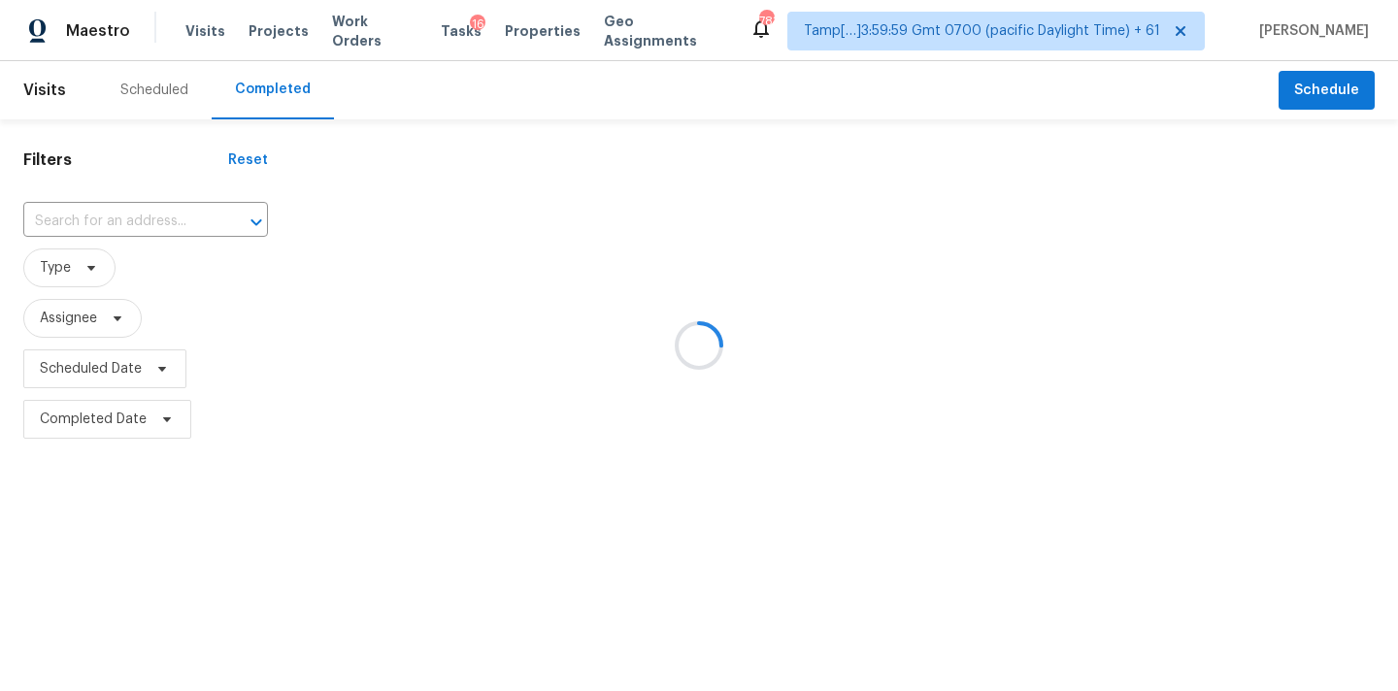
type input "[STREET_ADDRESS]"
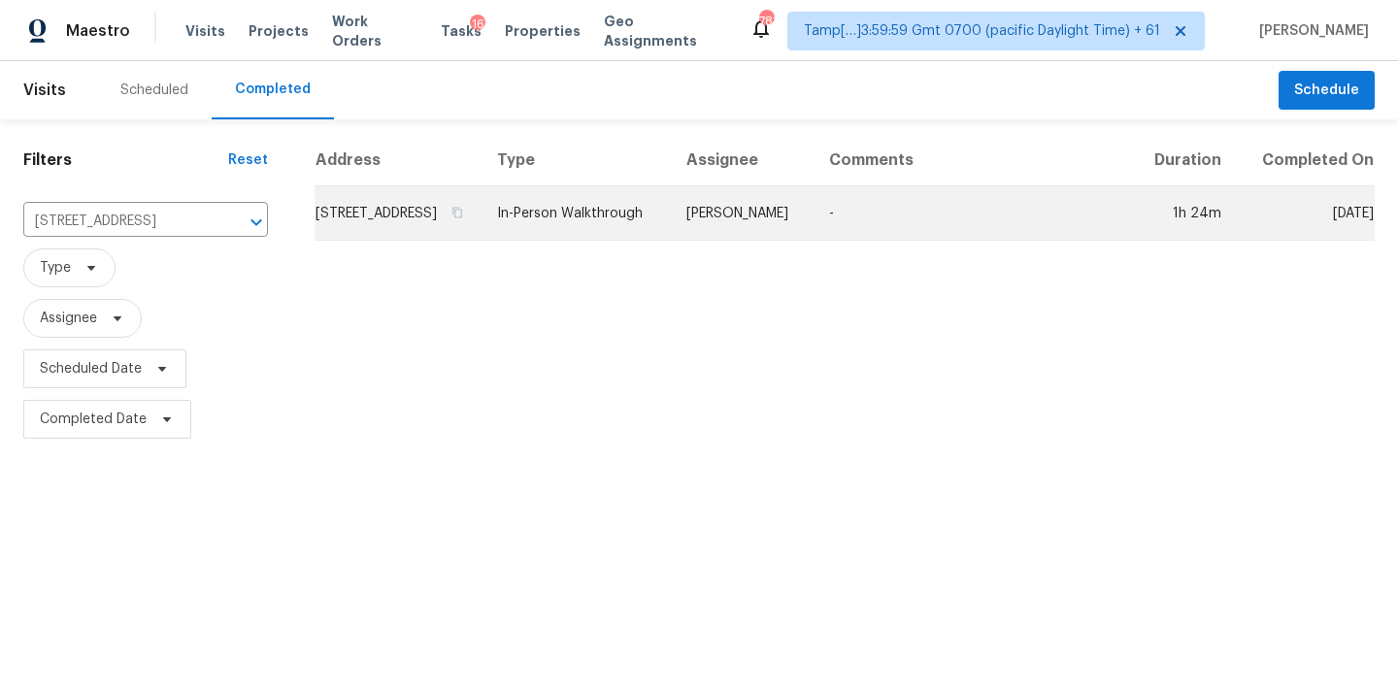
click at [601, 223] on td "In-Person Walkthrough" at bounding box center [575, 213] width 189 height 54
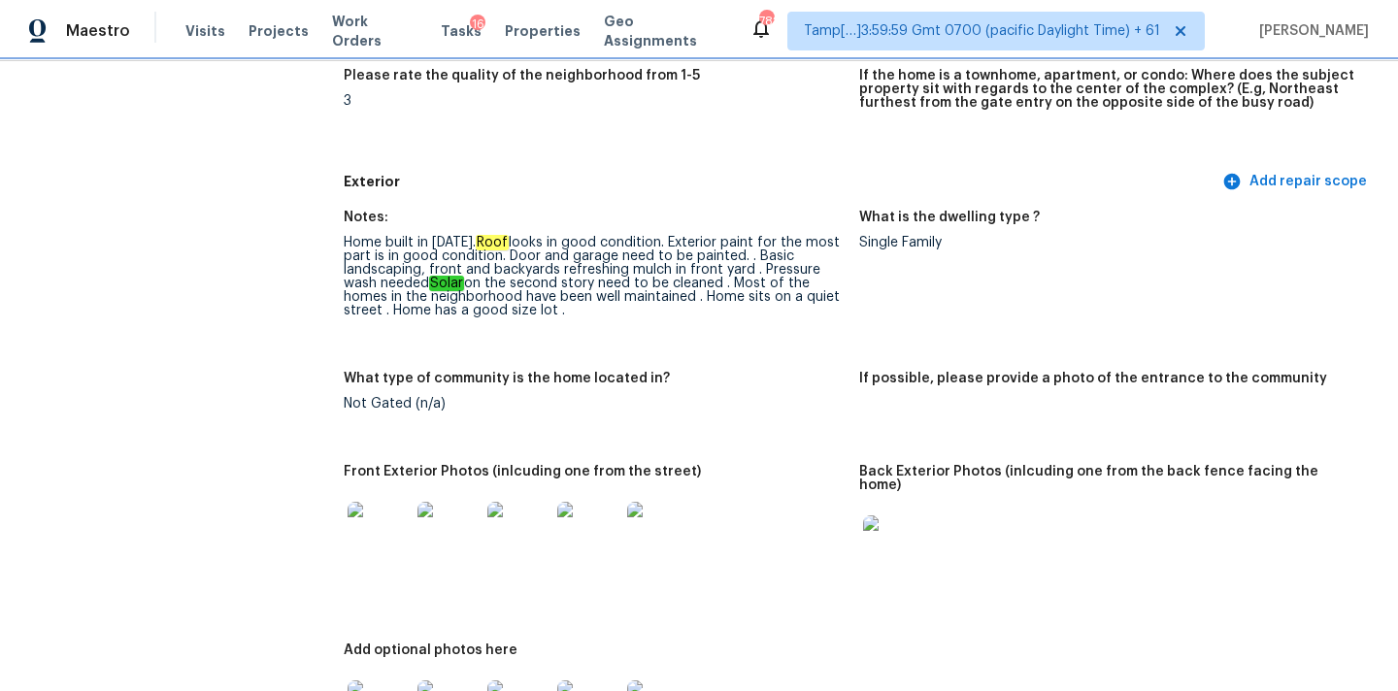
scroll to position [615, 0]
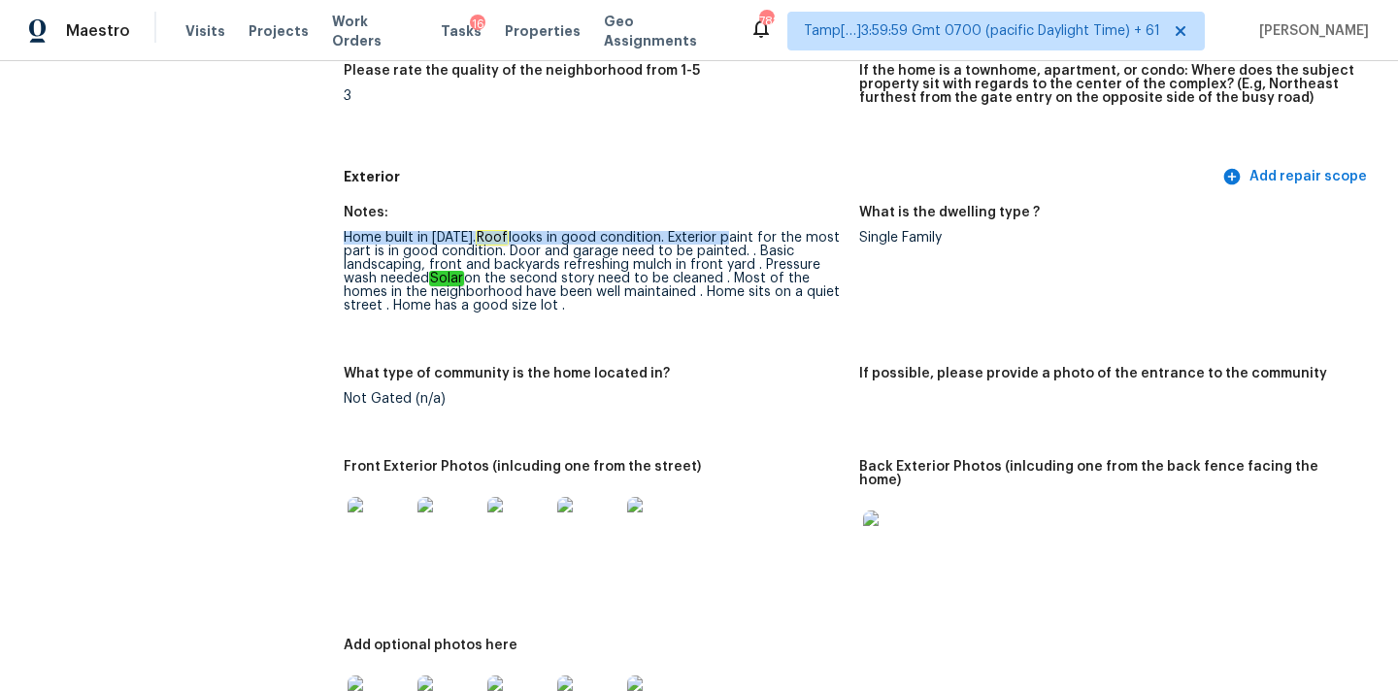
drag, startPoint x: 346, startPoint y: 239, endPoint x: 717, endPoint y: 240, distance: 370.7
click at [717, 240] on div "Home built in [DATE]. Roof looks in good condition. Exterior paint for the most…" at bounding box center [594, 272] width 500 height 82
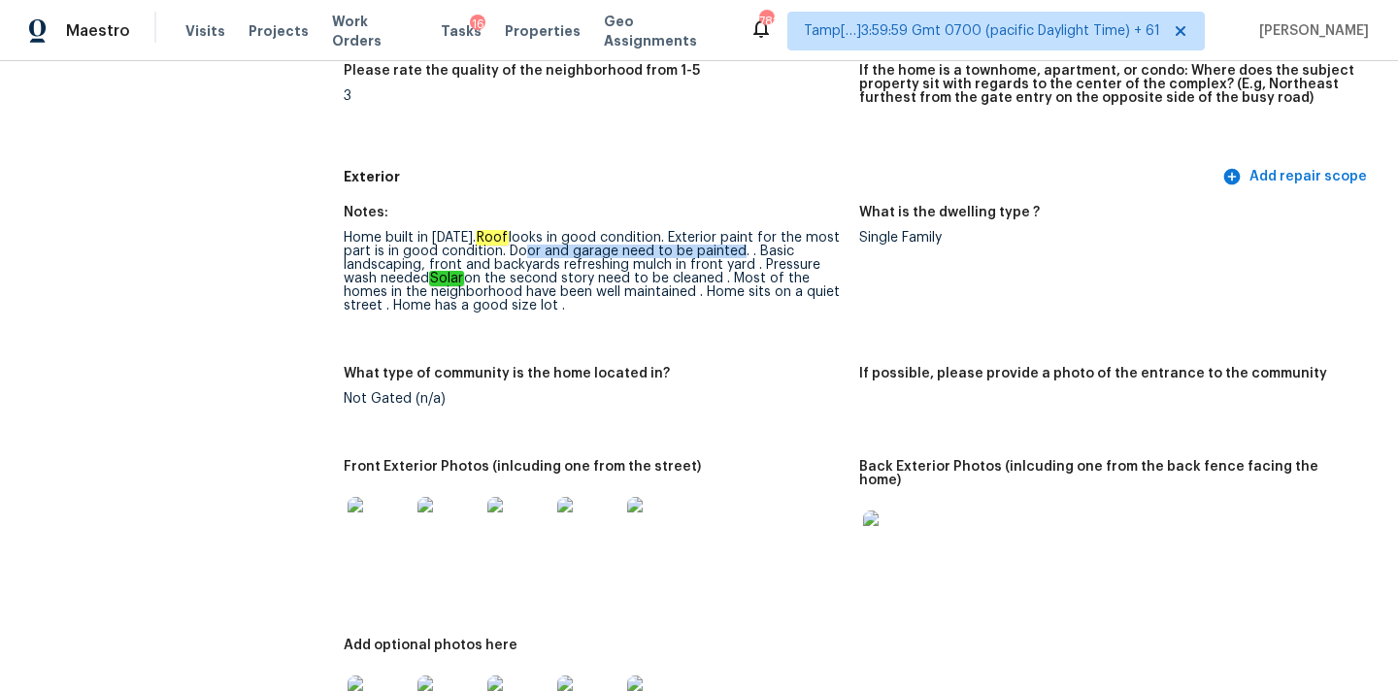
drag, startPoint x: 514, startPoint y: 249, endPoint x: 733, endPoint y: 252, distance: 218.4
click at [733, 252] on div "Home built in [DATE]. Roof looks in good condition. Exterior paint for the most…" at bounding box center [594, 272] width 500 height 82
click at [509, 253] on div "Home built in [DATE]. Roof looks in good condition. Exterior paint for the most…" at bounding box center [594, 272] width 500 height 82
copy div "Door and garage need to be painted"
drag, startPoint x: 509, startPoint y: 253, endPoint x: 730, endPoint y: 250, distance: 221.3
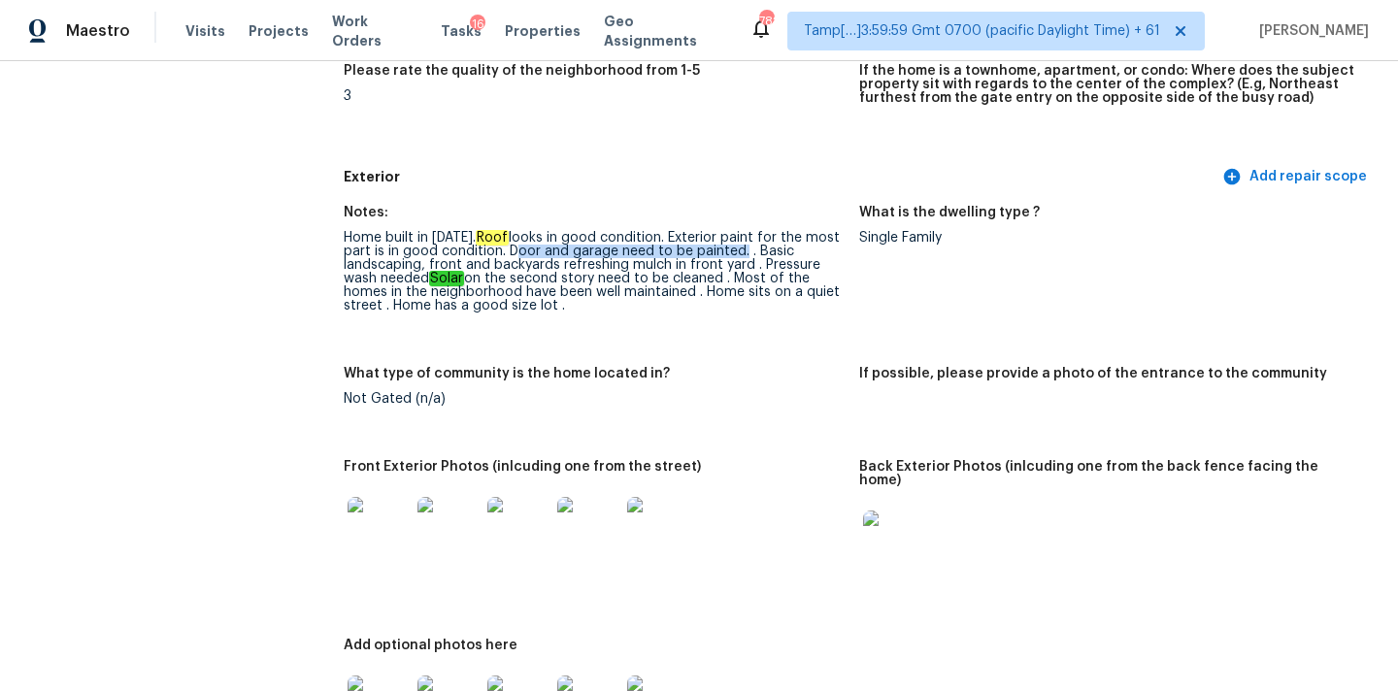
click at [730, 250] on div "Home built in [DATE]. Roof looks in good condition. Exterior paint for the most…" at bounding box center [594, 272] width 500 height 82
copy div "Basic landscaping,"
drag, startPoint x: 755, startPoint y: 254, endPoint x: 426, endPoint y: 261, distance: 329.1
click at [426, 261] on div "Home built in [DATE]. Roof looks in good condition. Exterior paint for the most…" at bounding box center [594, 272] width 500 height 82
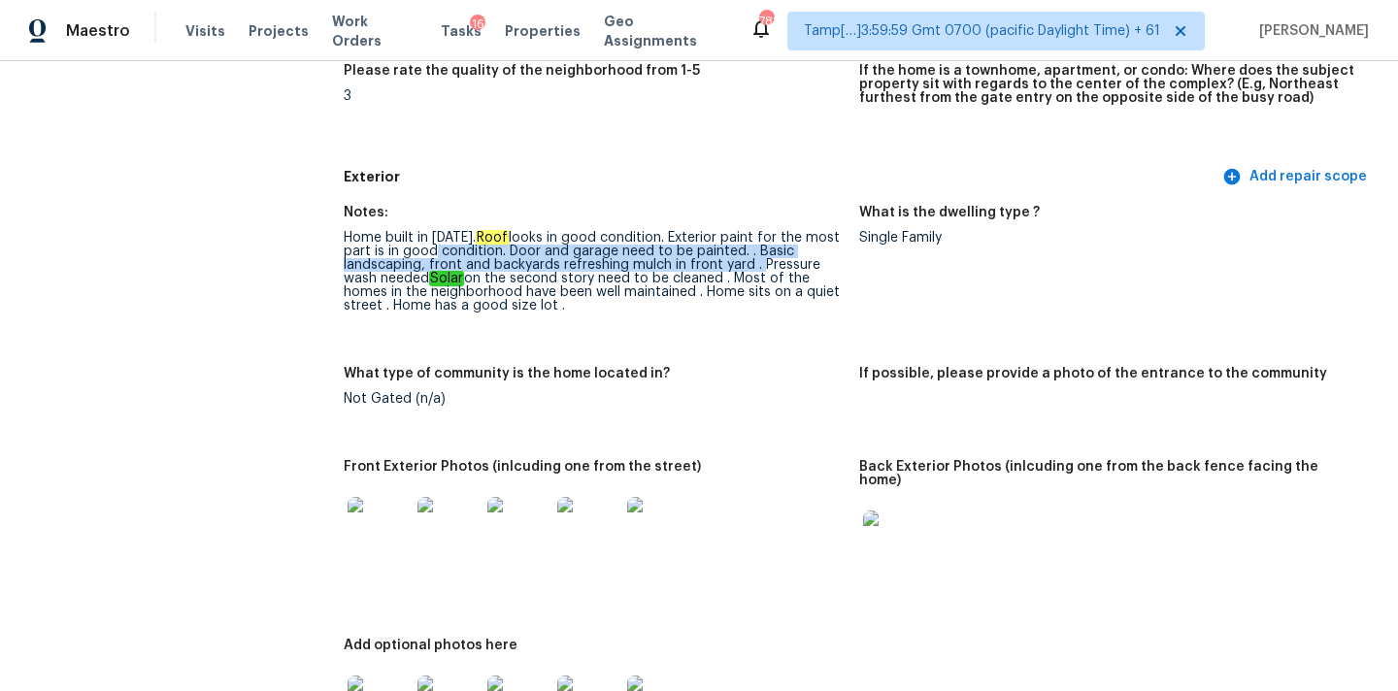
drag, startPoint x: 428, startPoint y: 256, endPoint x: 755, endPoint y: 266, distance: 327.2
click at [755, 266] on div "Home built in [DATE]. Roof looks in good condition. Exterior paint for the most…" at bounding box center [594, 272] width 500 height 82
copy div "front and backyards refreshing mulch in front yard"
drag, startPoint x: 428, startPoint y: 265, endPoint x: 751, endPoint y: 267, distance: 323.2
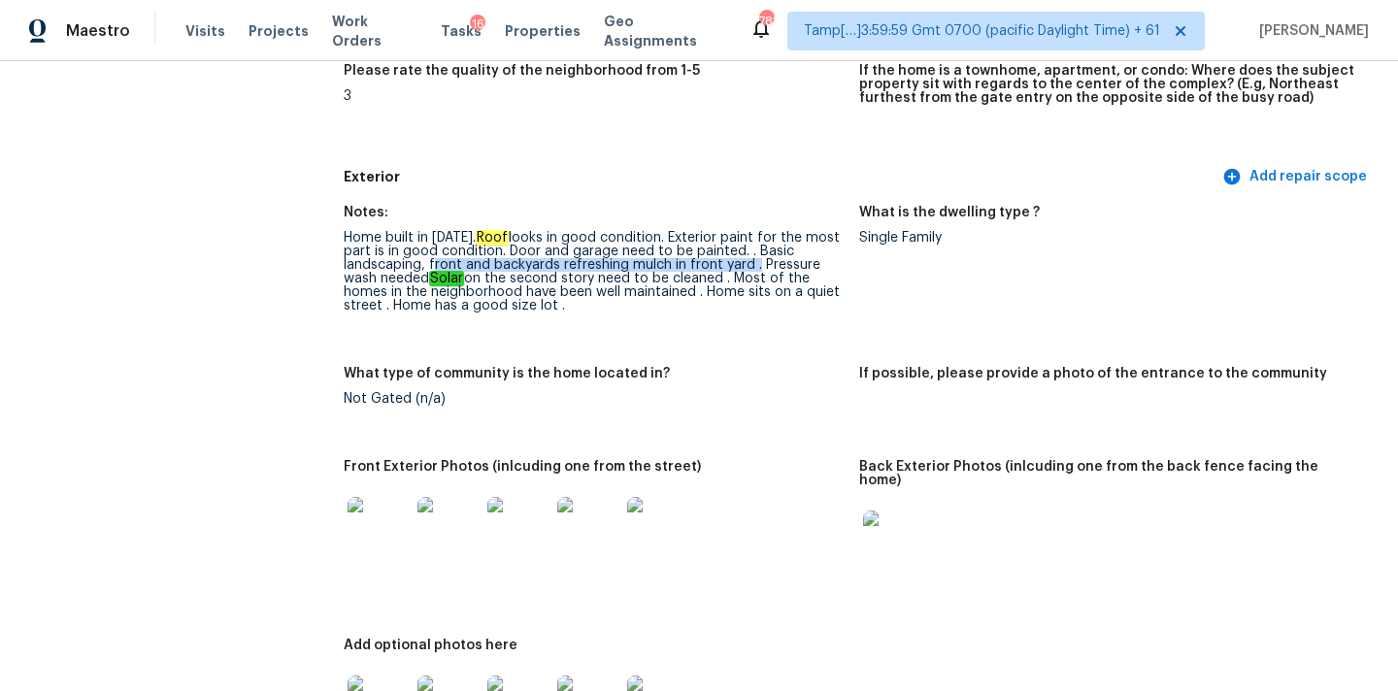
click at [751, 267] on div "Home built in [DATE]. Roof looks in good condition. Exterior paint for the most…" at bounding box center [594, 272] width 500 height 82
copy div "Pressure wash"
drag, startPoint x: 760, startPoint y: 264, endPoint x: 381, endPoint y: 280, distance: 378.8
click at [381, 280] on div "Home built in [DATE]. Roof looks in good condition. Exterior paint for the most…" at bounding box center [594, 272] width 500 height 82
copy div "Solar on the second story need to be cleaned"
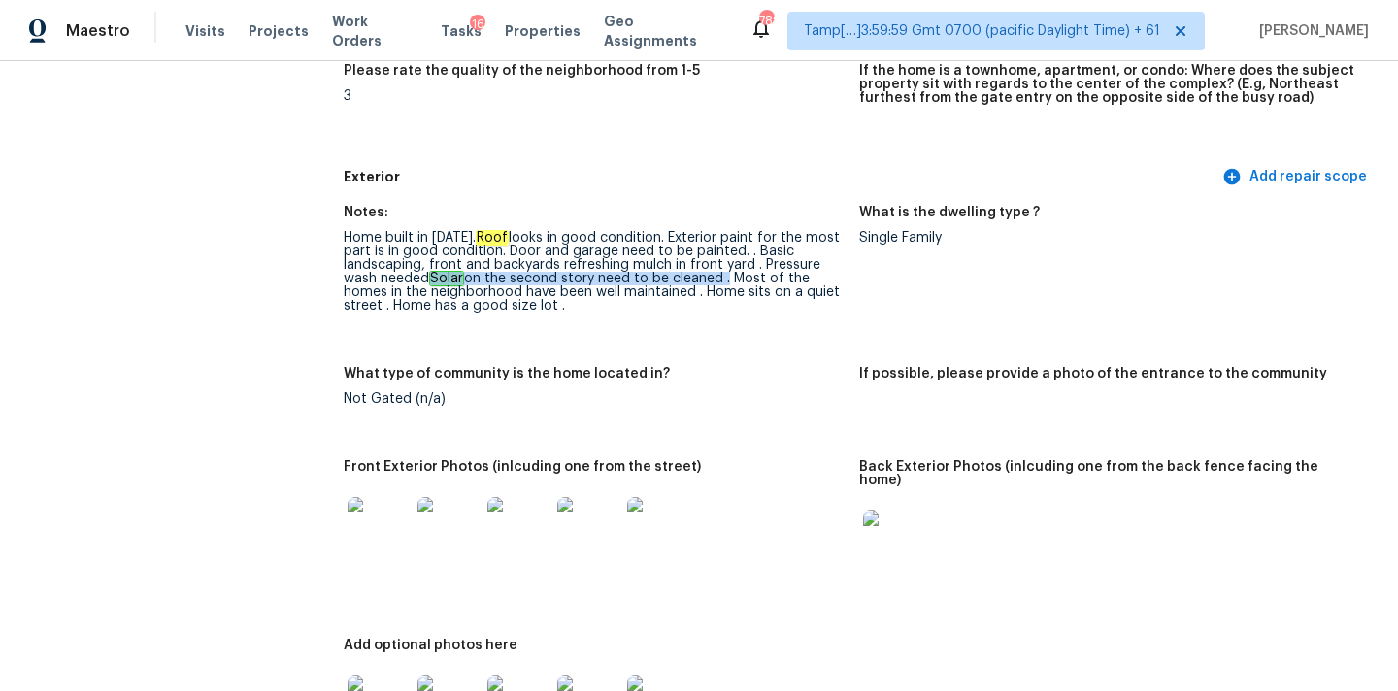
drag, startPoint x: 436, startPoint y: 278, endPoint x: 727, endPoint y: 280, distance: 291.2
click at [727, 280] on div "Home built in [DATE]. Roof looks in good condition. Exterior paint for the most…" at bounding box center [594, 272] width 500 height 82
drag, startPoint x: 706, startPoint y: 293, endPoint x: 707, endPoint y: 317, distance: 24.3
click at [707, 317] on figure "Notes: Home built in 2015. Roof looks in good condition. Exterior paint for the…" at bounding box center [601, 275] width 515 height 138
click at [556, 306] on div "Home built in 2015. Roof looks in good condition. Exterior paint for the most p…" at bounding box center [594, 272] width 500 height 82
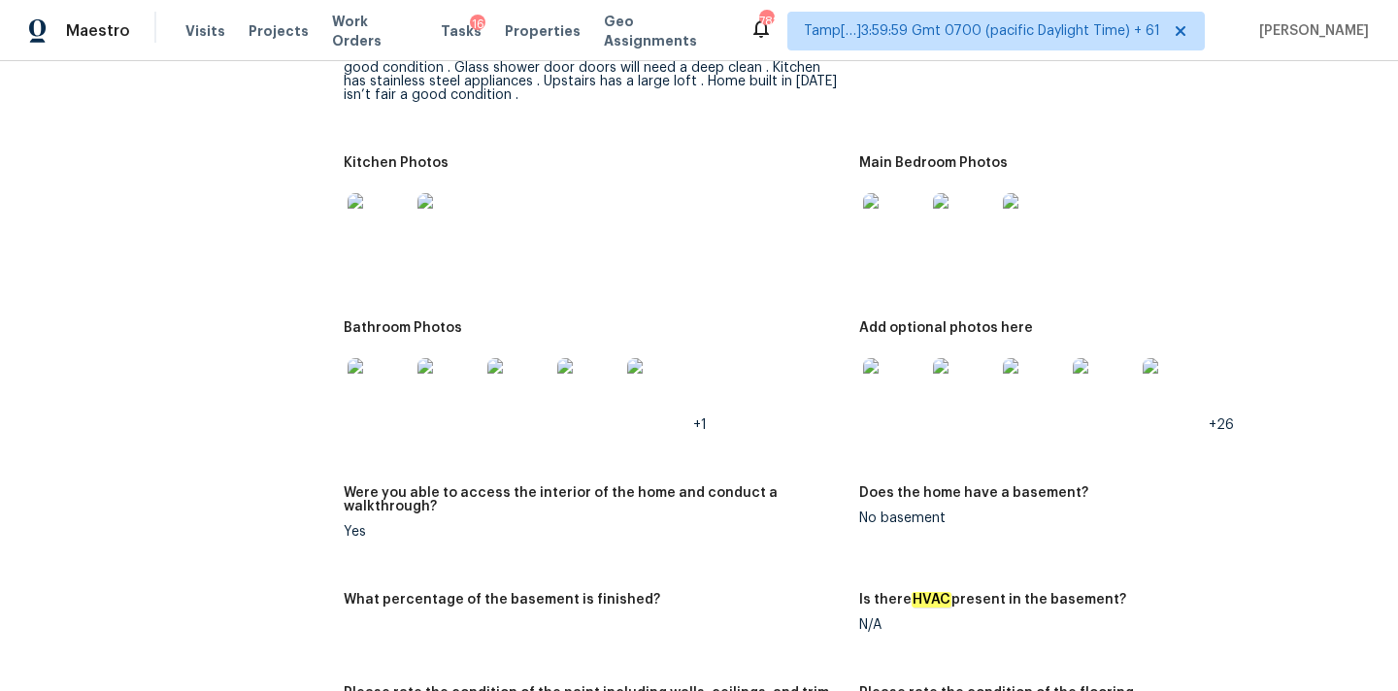
scroll to position [2047, 0]
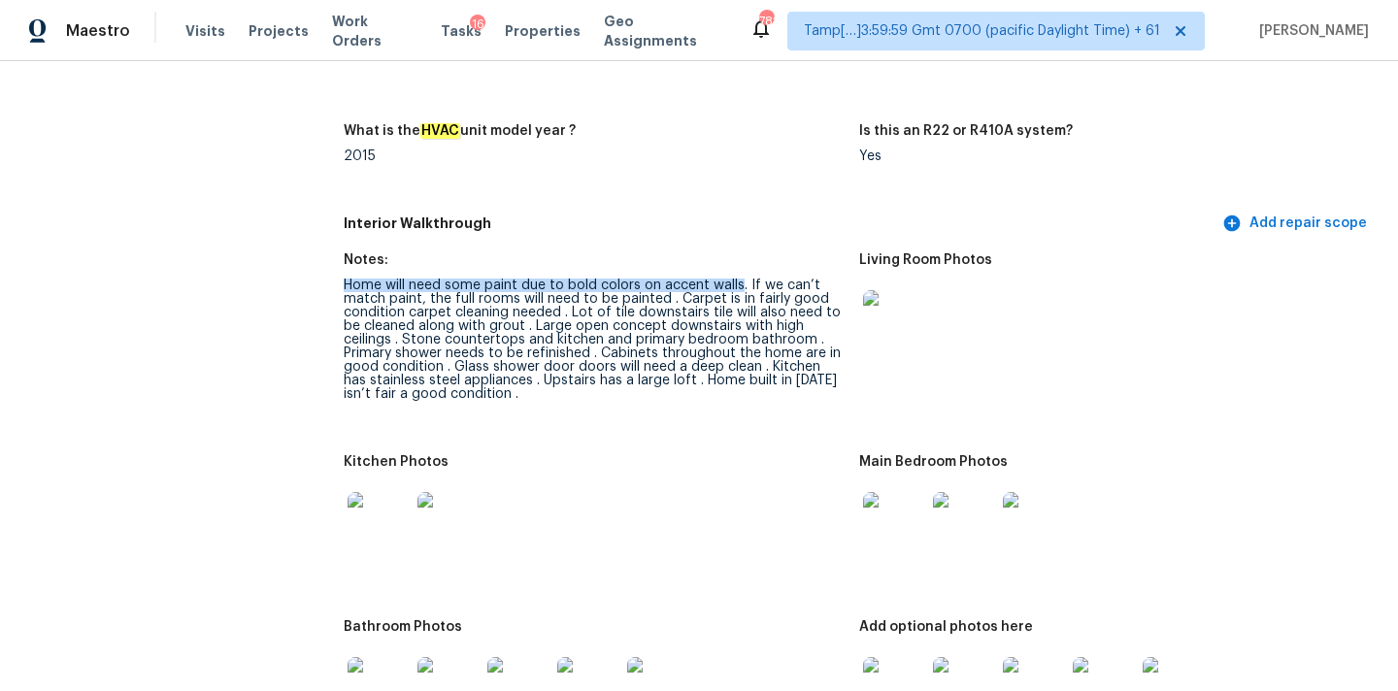
drag, startPoint x: 345, startPoint y: 268, endPoint x: 738, endPoint y: 267, distance: 393.1
click at [738, 279] on div "Home will need some paint due to bold colors on accent walls. If we can’t match…" at bounding box center [594, 340] width 500 height 122
drag, startPoint x: 675, startPoint y: 282, endPoint x: 566, endPoint y: 300, distance: 110.1
click at [566, 300] on div "Home will need some paint due to bold colors on accent walls. If we can’t match…" at bounding box center [594, 340] width 500 height 122
click at [417, 303] on div "Home will need some paint due to bold colors on accent walls. If we can’t match…" at bounding box center [594, 340] width 500 height 122
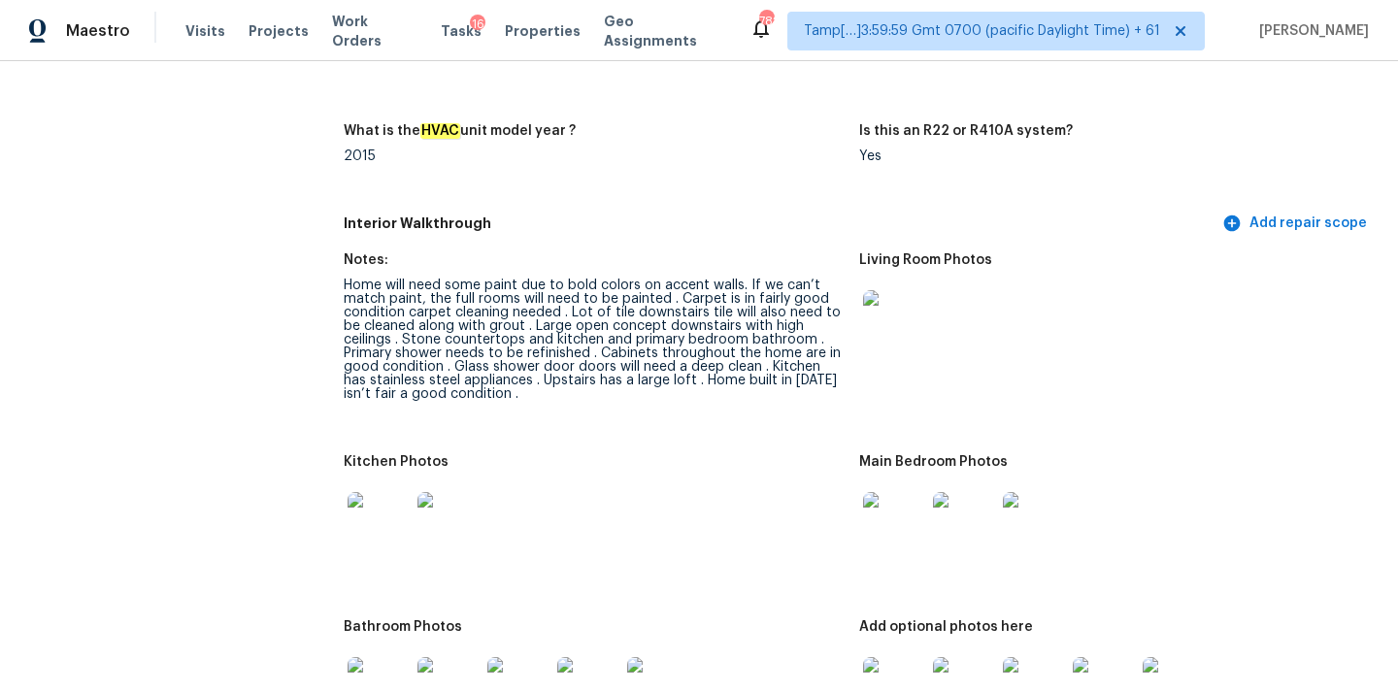
click at [412, 302] on div "Home will need some paint due to bold colors on accent walls. If we can’t match…" at bounding box center [594, 340] width 500 height 122
click at [411, 302] on div "Home will need some paint due to bold colors on accent walls. If we can’t match…" at bounding box center [594, 340] width 500 height 122
copy div "carpet cleaning needed ."
drag, startPoint x: 409, startPoint y: 300, endPoint x: 566, endPoint y: 300, distance: 157.2
click at [566, 300] on div "Home will need some paint due to bold colors on accent walls. If we can’t match…" at bounding box center [594, 340] width 500 height 122
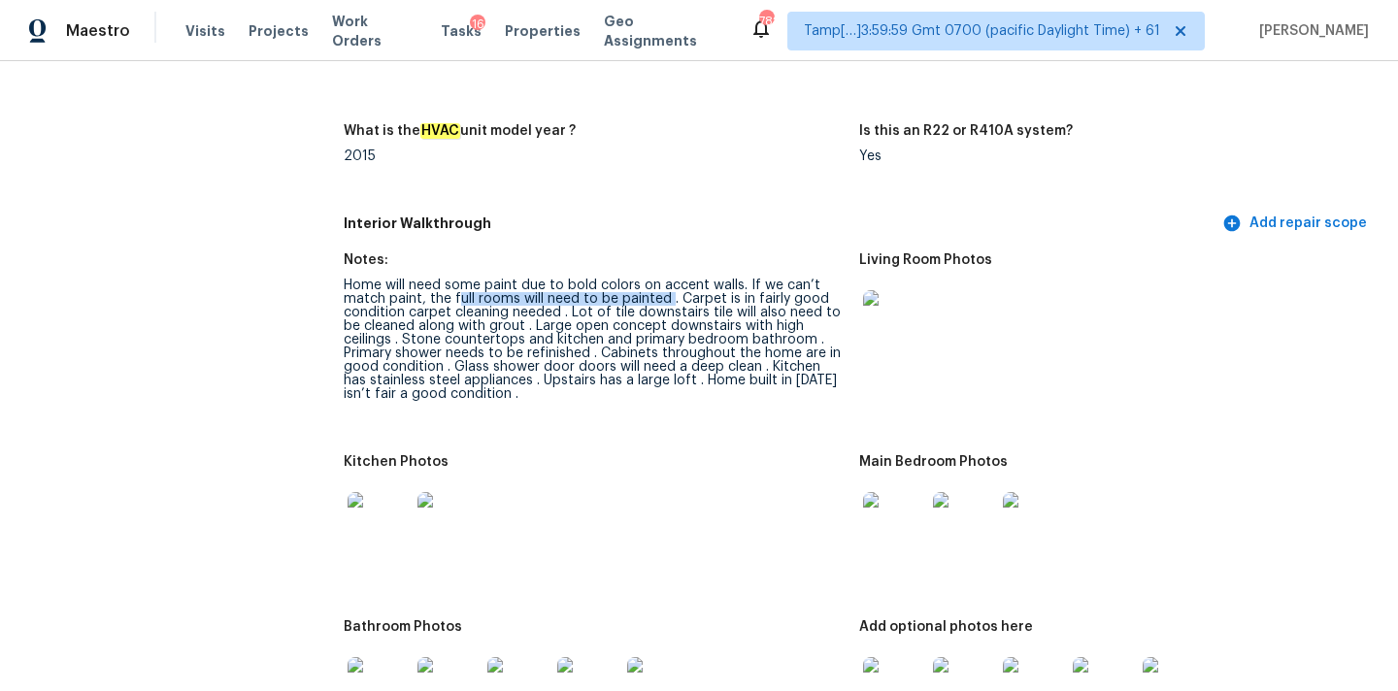
copy div "ull rooms will need to be painted"
drag, startPoint x: 453, startPoint y: 283, endPoint x: 667, endPoint y: 288, distance: 213.6
click at [667, 288] on div "Home will need some paint due to bold colors on accent walls. If we can’t match…" at bounding box center [594, 340] width 500 height 122
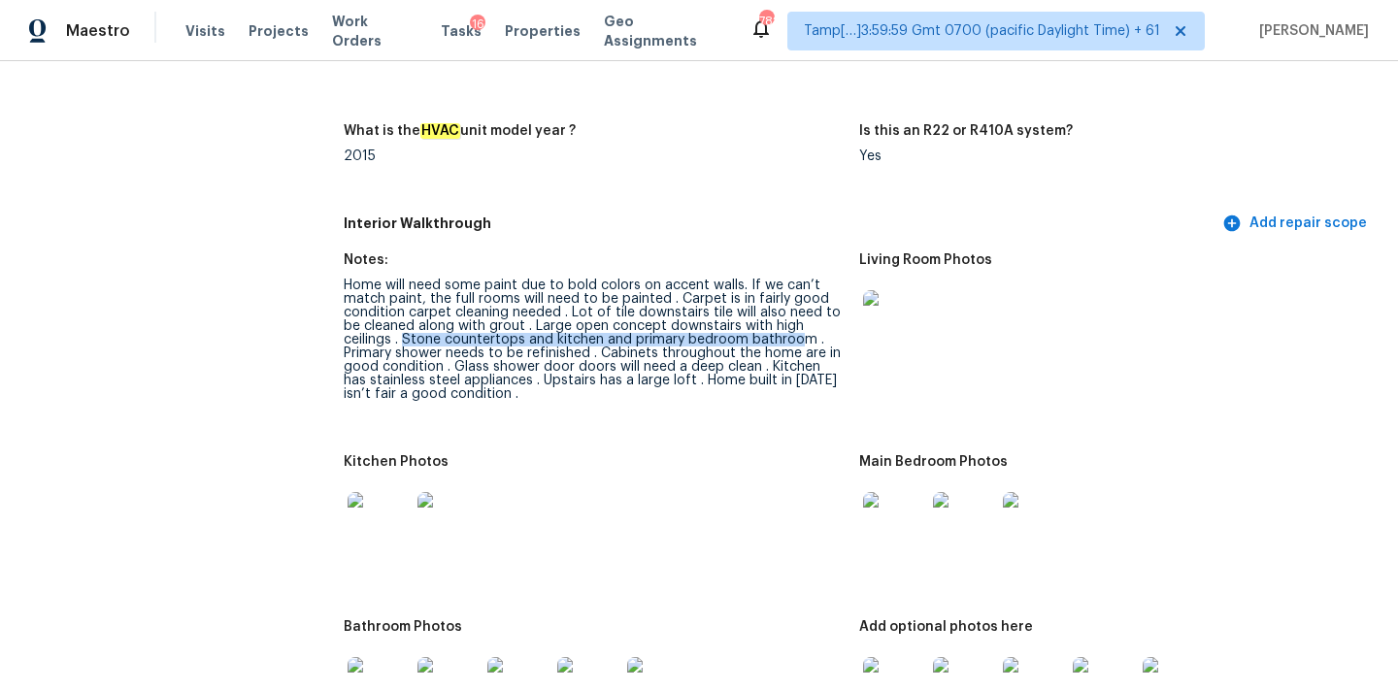
drag, startPoint x: 405, startPoint y: 326, endPoint x: 794, endPoint y: 323, distance: 389.2
click at [794, 323] on div "Home will need some paint due to bold colors on accent walls. If we can’t match…" at bounding box center [594, 340] width 500 height 122
copy div "Primary shower needs to be refinished"
drag, startPoint x: 345, startPoint y: 343, endPoint x: 589, endPoint y: 339, distance: 244.6
click at [589, 339] on div "Home will need some paint due to bold colors on accent walls. If we can’t match…" at bounding box center [594, 340] width 500 height 122
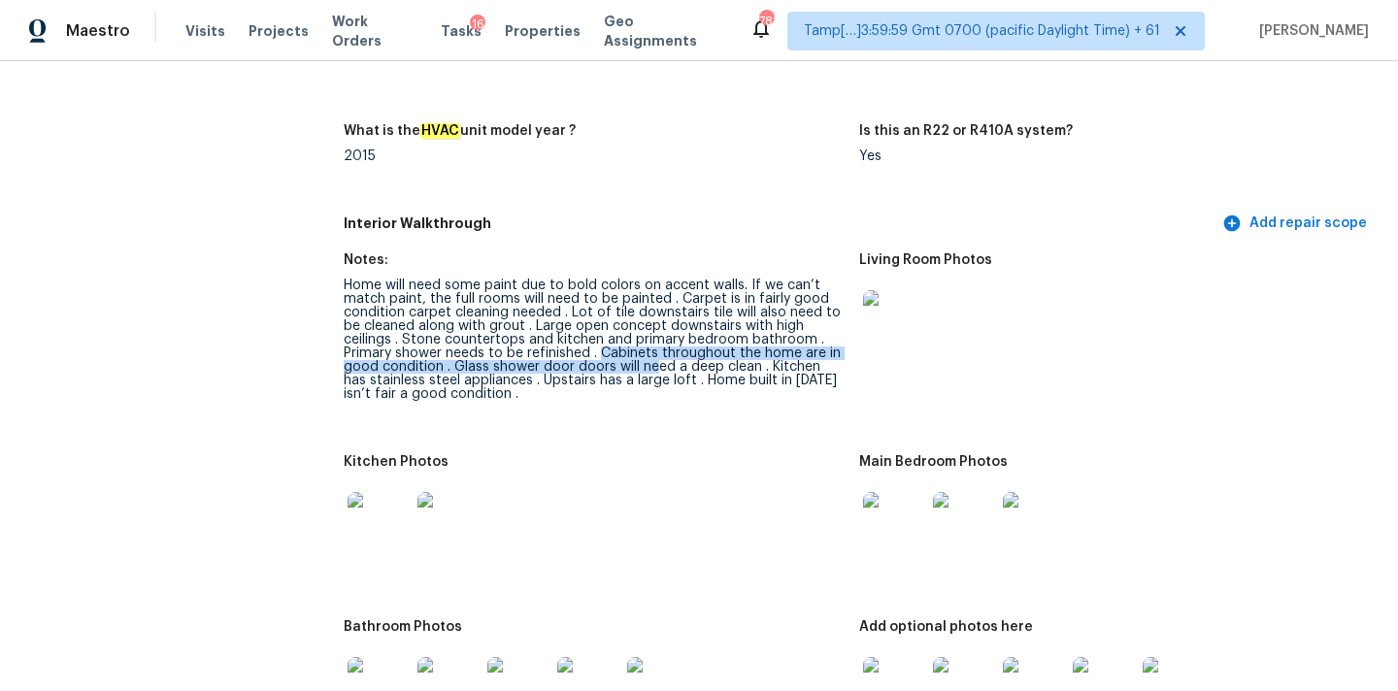
drag, startPoint x: 597, startPoint y: 337, endPoint x: 651, endPoint y: 350, distance: 56.0
click at [651, 350] on div "Home will need some paint due to bold colors on accent walls. If we can’t match…" at bounding box center [594, 340] width 500 height 122
copy div "Glass shower door doors will need a deep clean"
drag, startPoint x: 453, startPoint y: 353, endPoint x: 760, endPoint y: 353, distance: 306.7
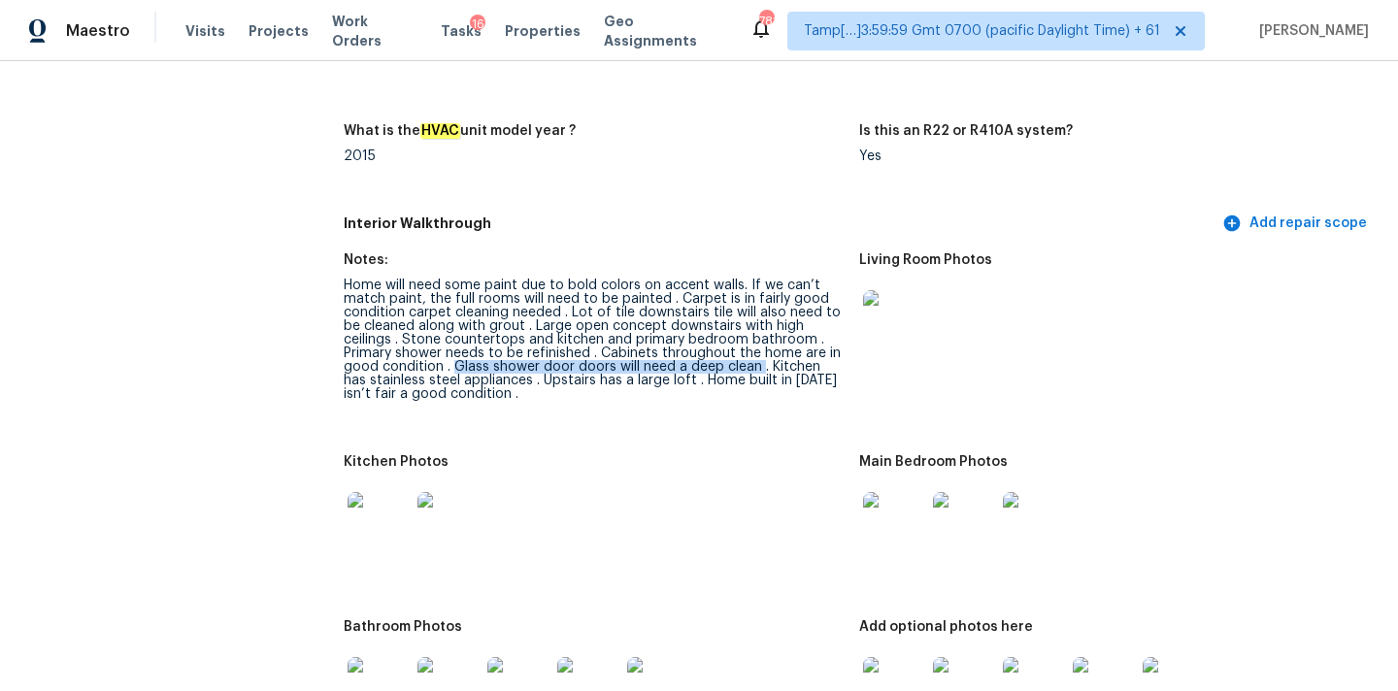
click at [760, 353] on div "Home will need some paint due to bold colors on accent walls. If we can’t match…" at bounding box center [594, 340] width 500 height 122
click at [501, 370] on div "Home will need some paint due to bold colors on accent walls. If we can’t match…" at bounding box center [594, 340] width 500 height 122
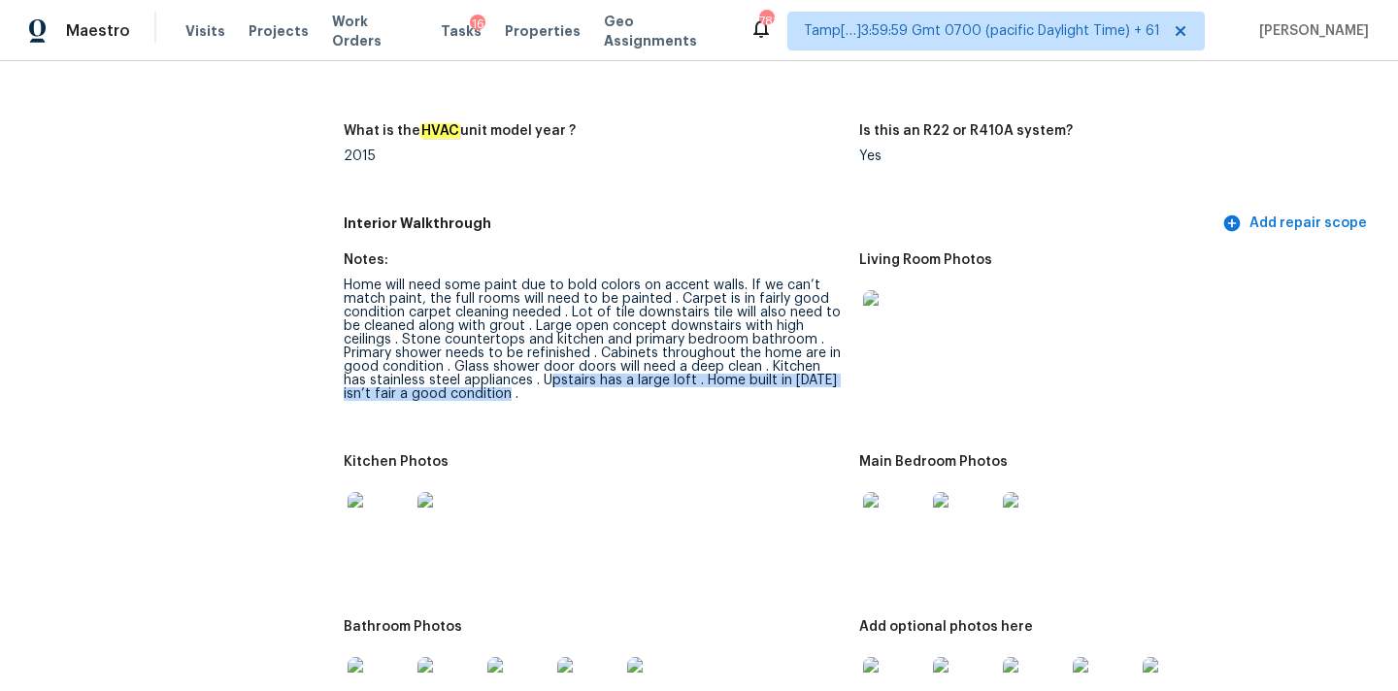
drag, startPoint x: 521, startPoint y: 366, endPoint x: 548, endPoint y: 388, distance: 35.2
click at [548, 388] on figure "Notes: Home will need some paint due to bold colors on accent walls. If we can’…" at bounding box center [601, 342] width 515 height 179
click at [549, 389] on figure "Notes: Home will need some paint due to bold colors on accent walls. If we can’…" at bounding box center [601, 342] width 515 height 179
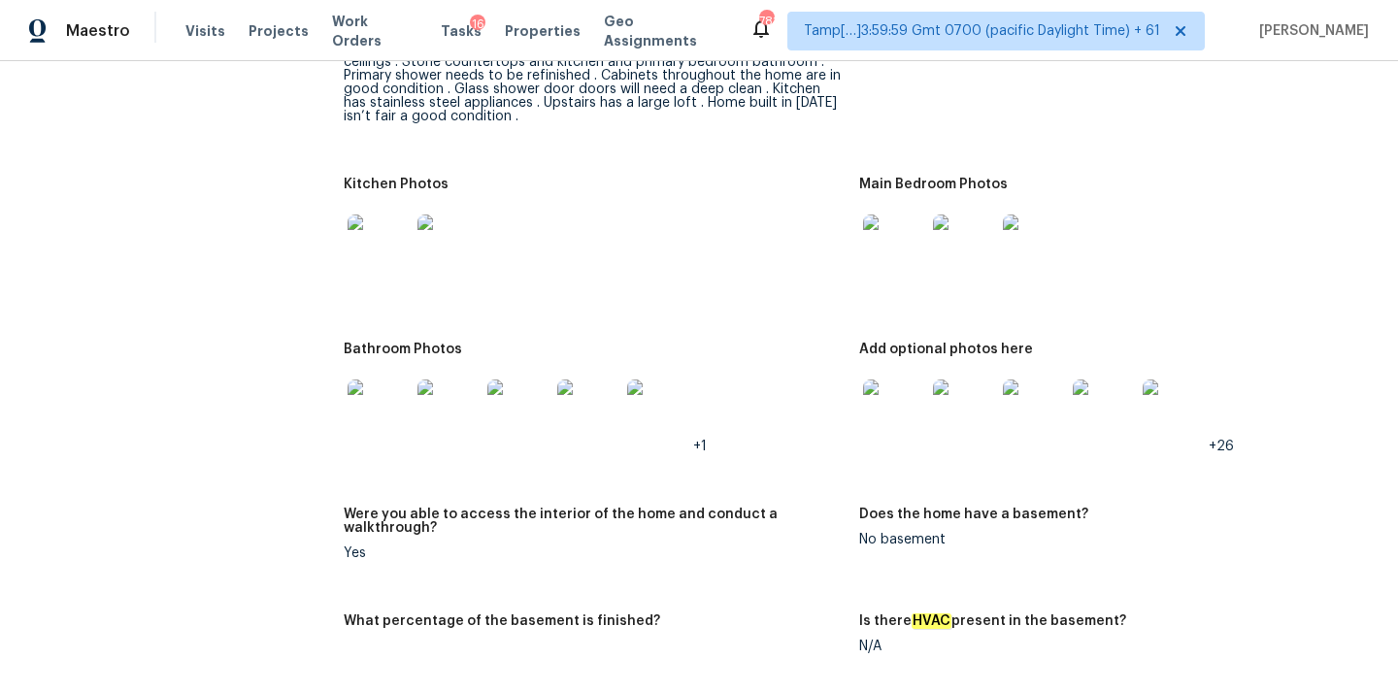
scroll to position [2143, 0]
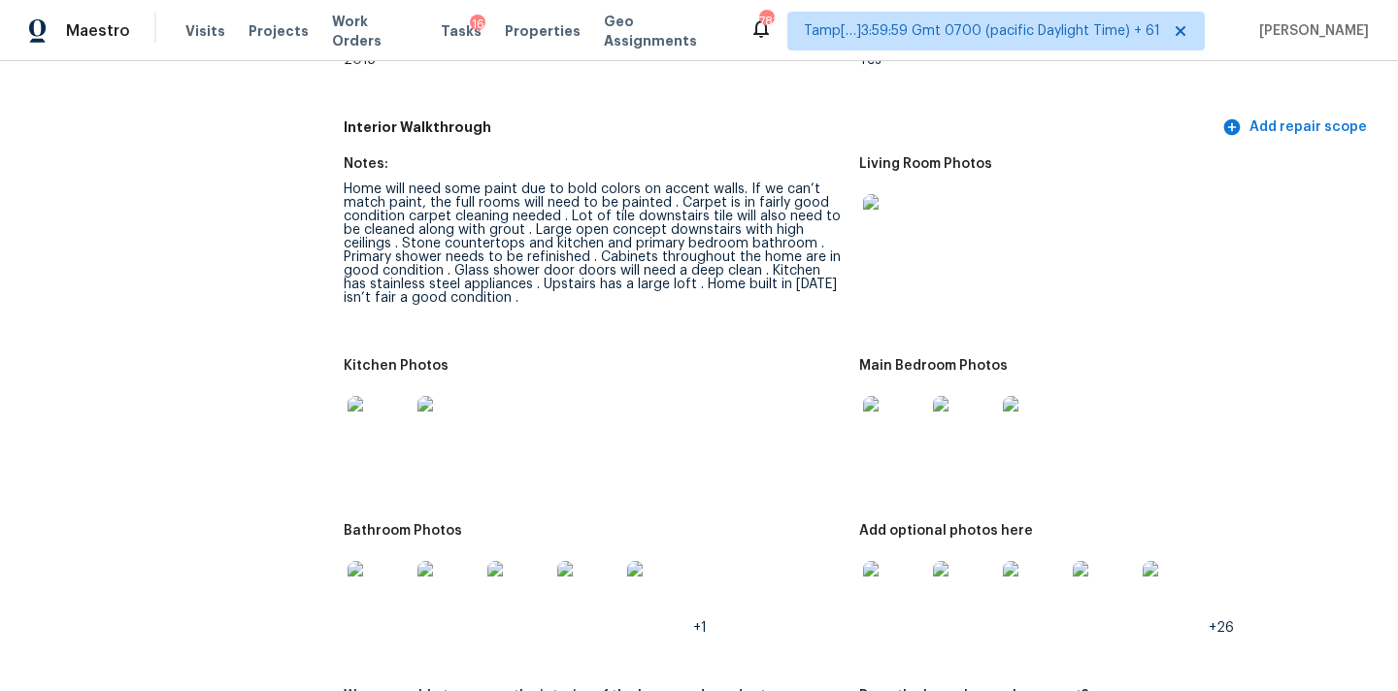
click at [881, 194] on img at bounding box center [894, 225] width 62 height 62
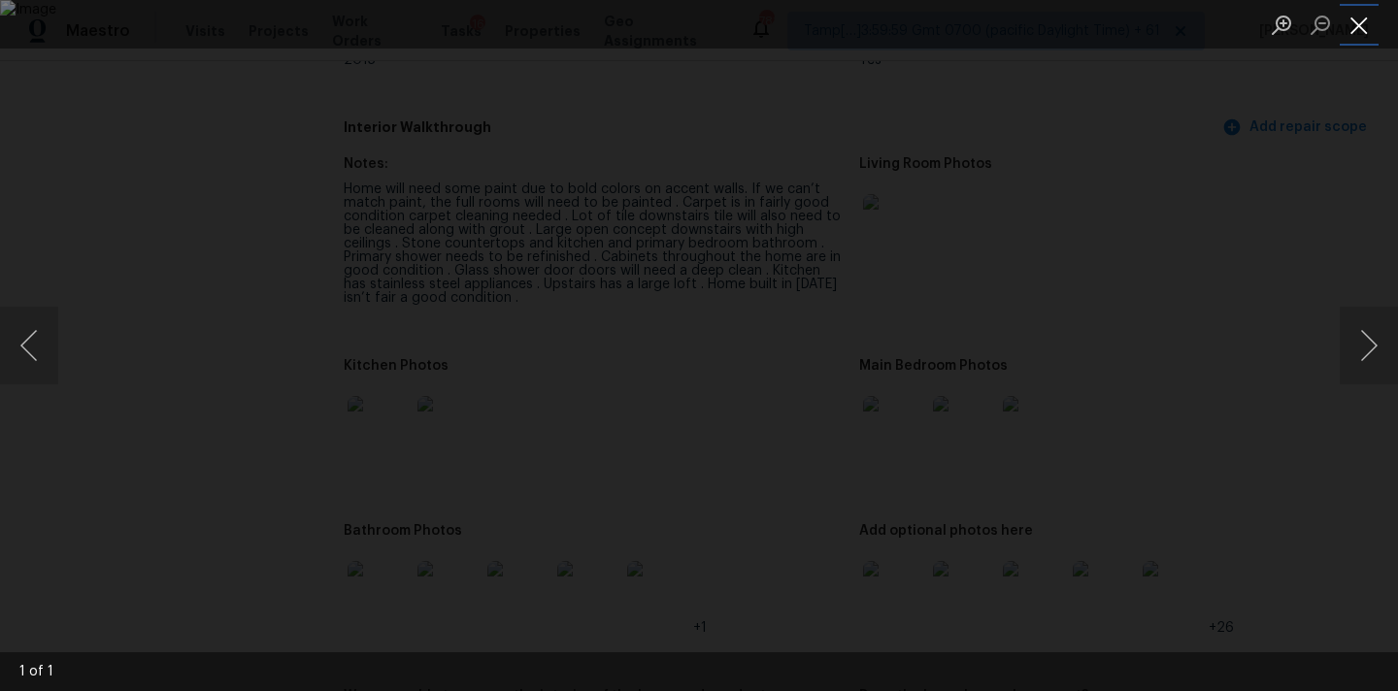
click at [1367, 22] on button "Close lightbox" at bounding box center [1358, 25] width 39 height 34
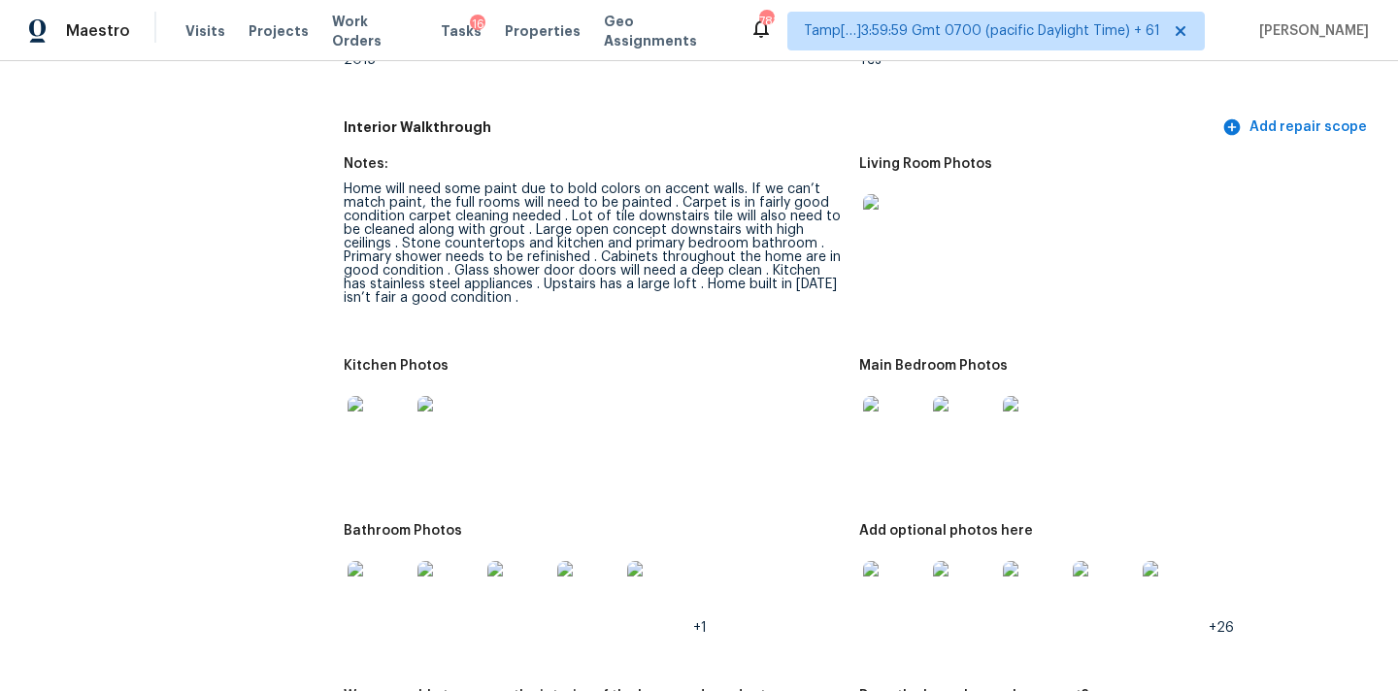
click at [894, 410] on img at bounding box center [894, 427] width 62 height 62
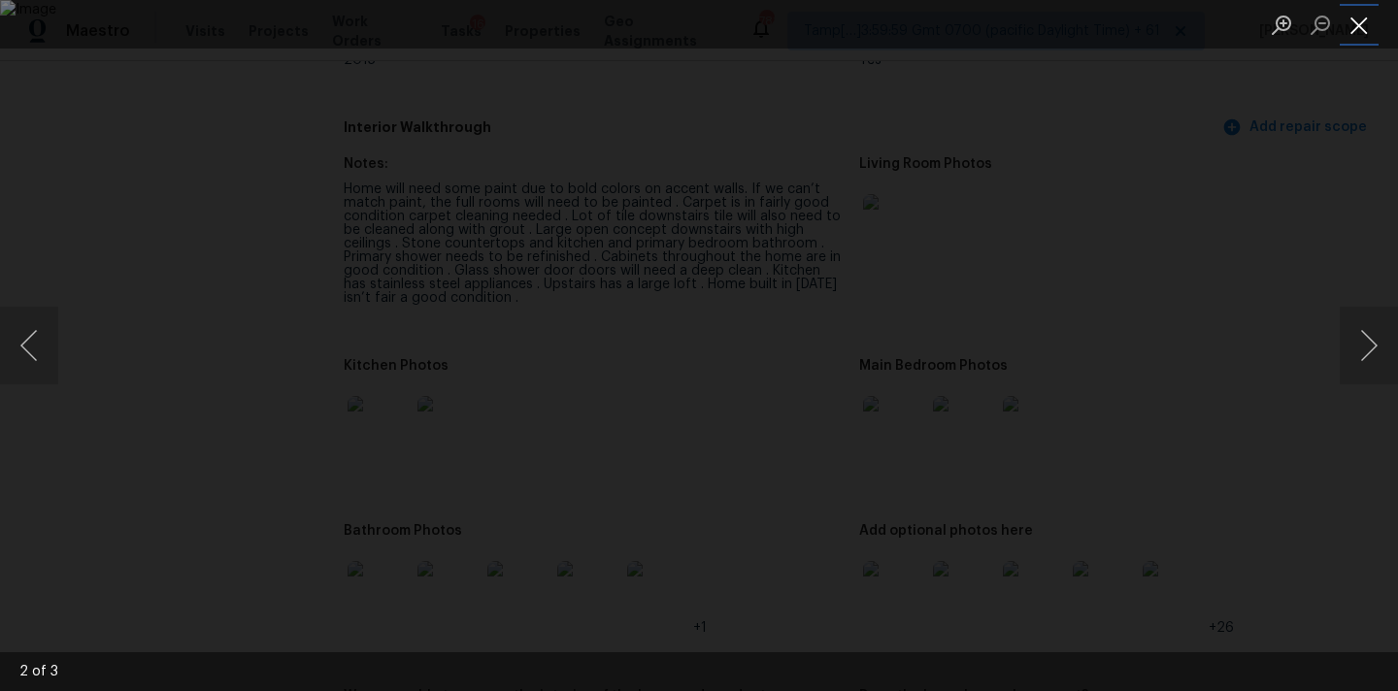
click at [1352, 15] on button "Close lightbox" at bounding box center [1358, 25] width 39 height 34
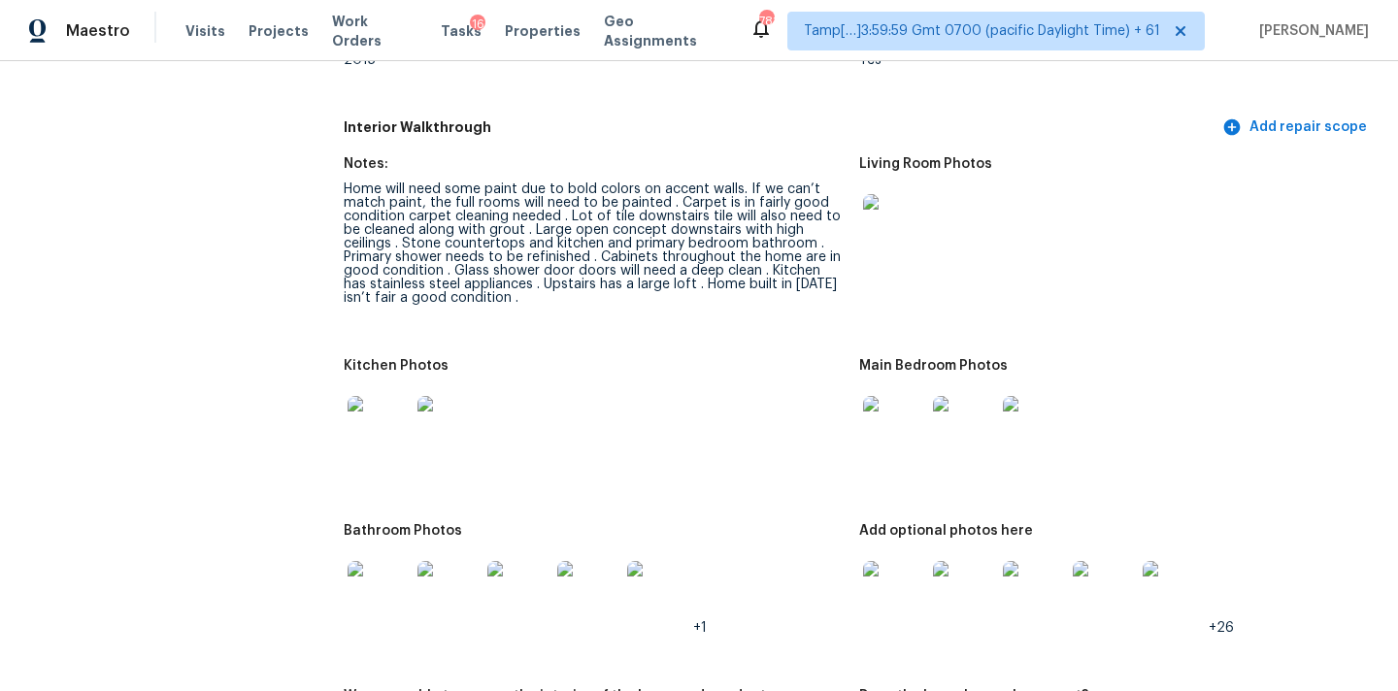
click at [380, 404] on img at bounding box center [378, 427] width 62 height 62
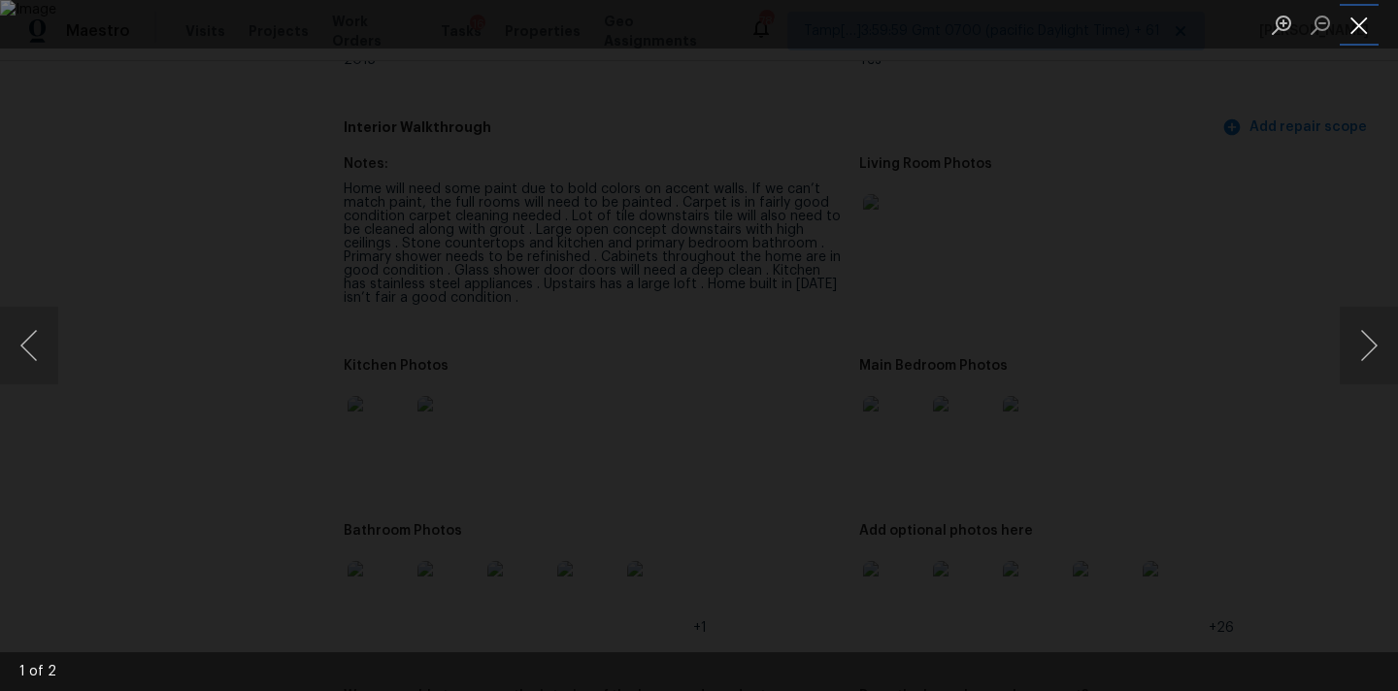
click at [1352, 30] on button "Close lightbox" at bounding box center [1358, 25] width 39 height 34
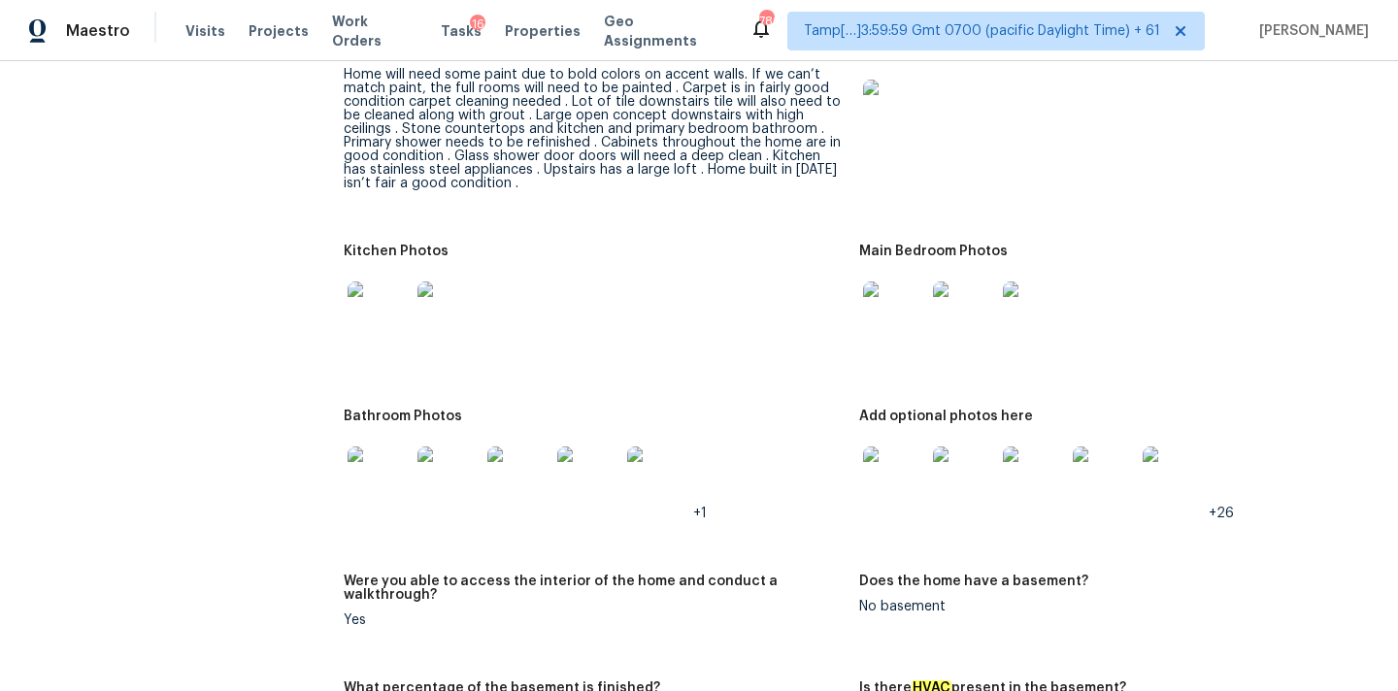
scroll to position [2259, 0]
click at [379, 468] on img at bounding box center [378, 475] width 62 height 62
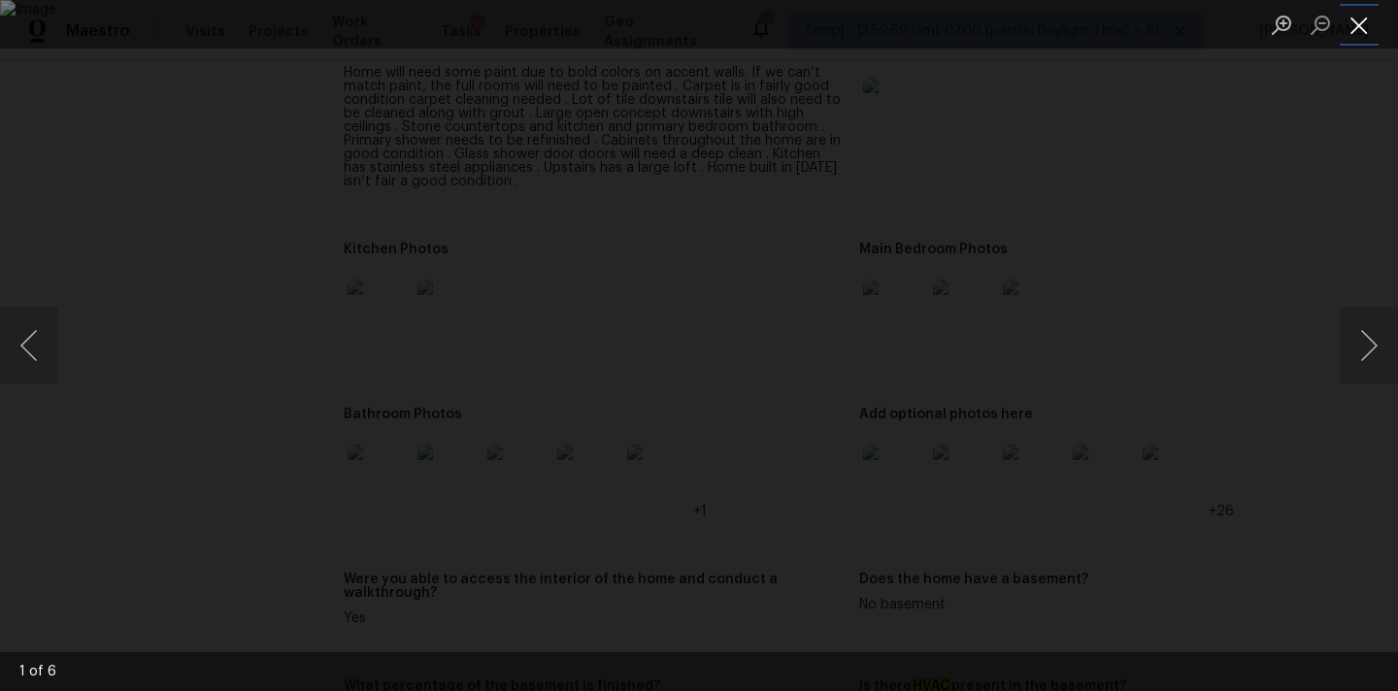
click at [1365, 17] on button "Close lightbox" at bounding box center [1358, 25] width 39 height 34
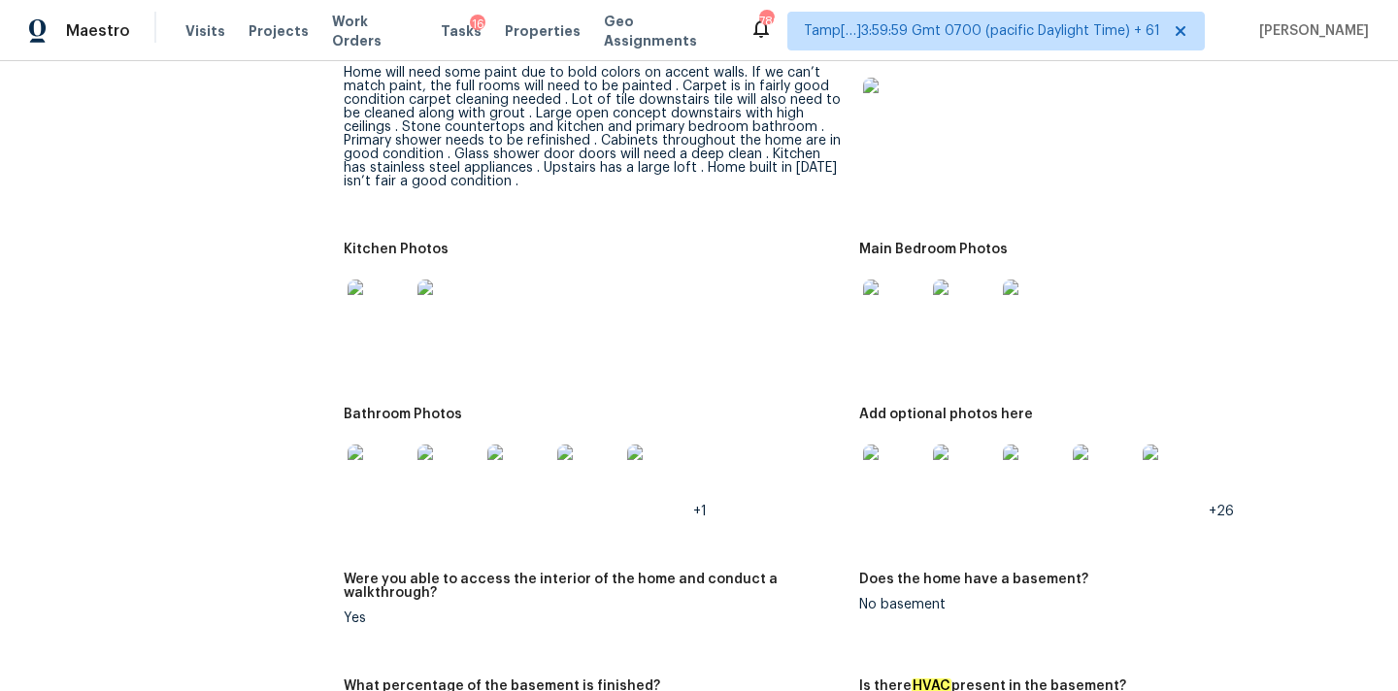
click at [892, 491] on img at bounding box center [894, 475] width 62 height 62
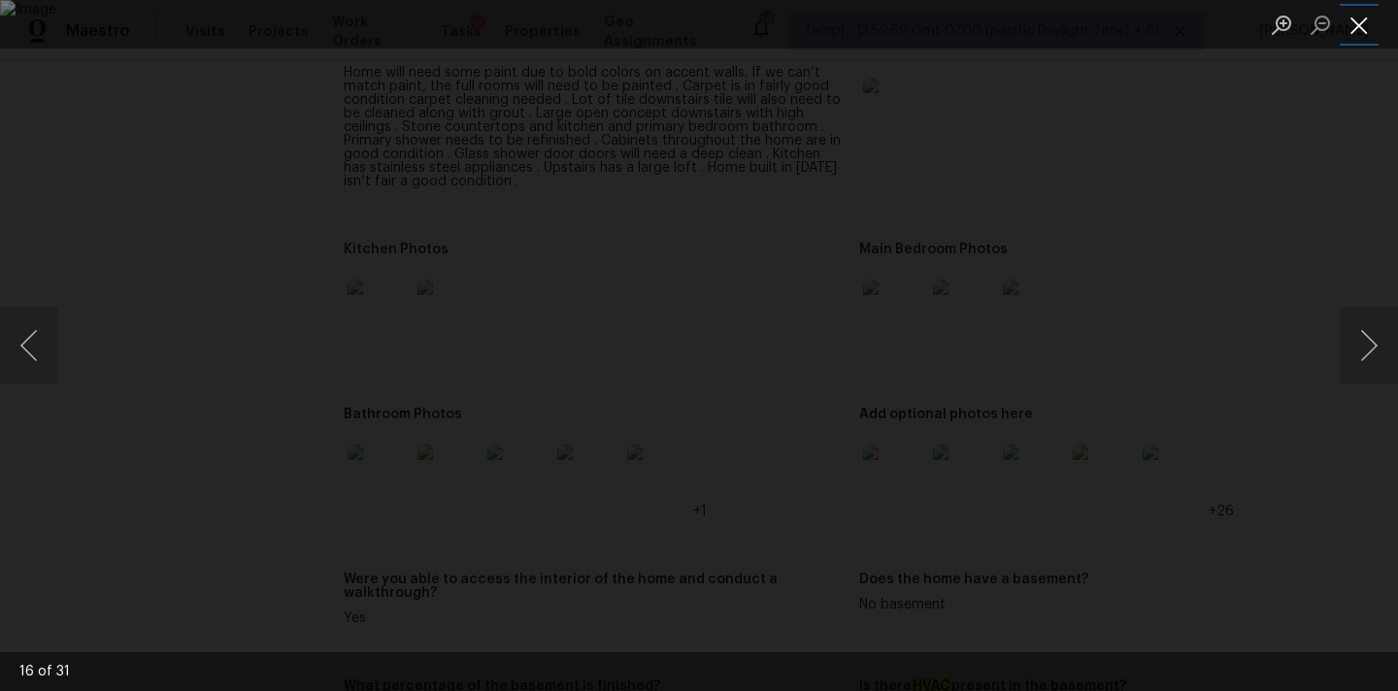
click at [1347, 20] on button "Close lightbox" at bounding box center [1358, 25] width 39 height 34
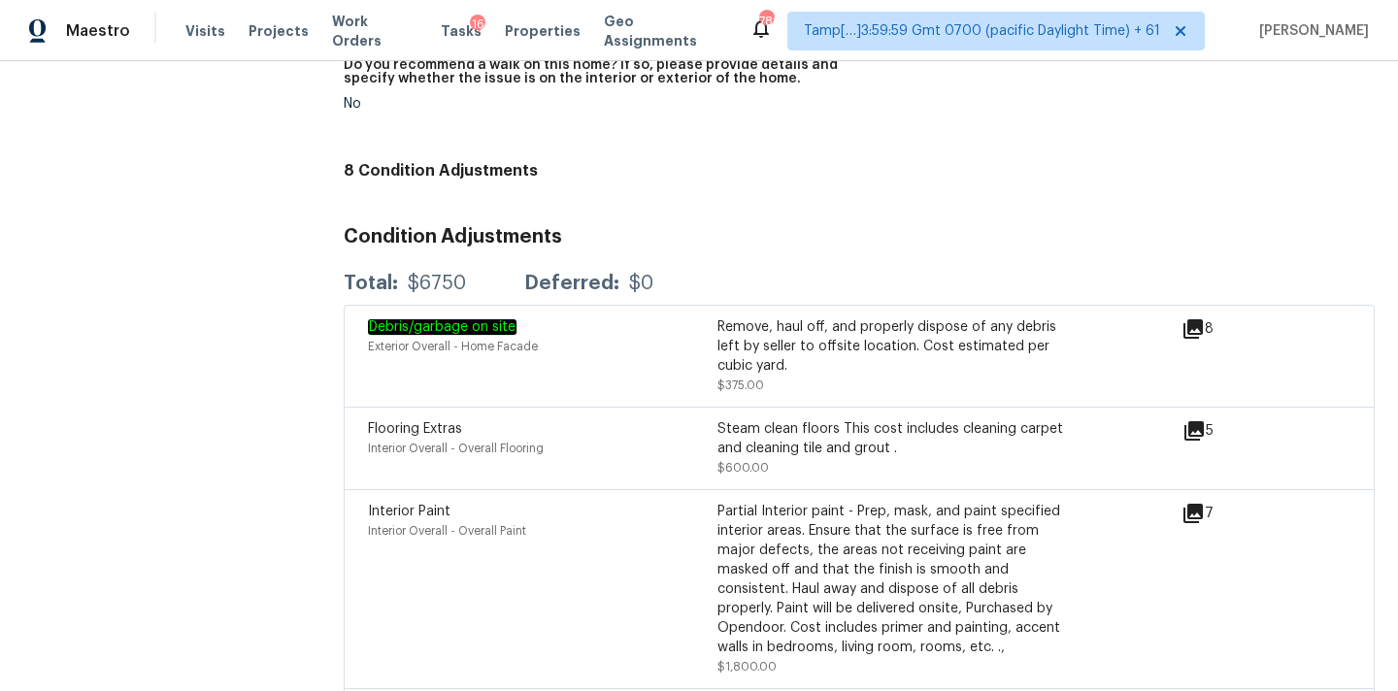
scroll to position [4634, 0]
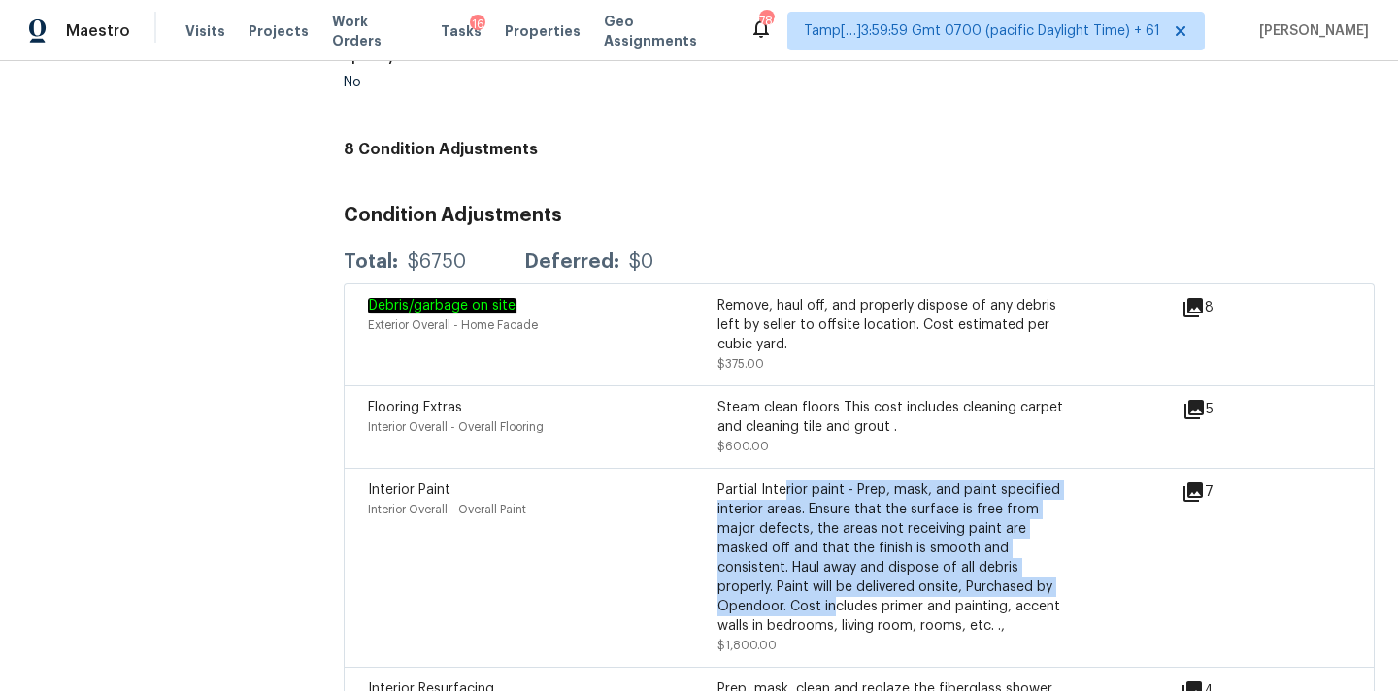
drag, startPoint x: 774, startPoint y: 458, endPoint x: 825, endPoint y: 571, distance: 123.4
click at [825, 571] on div "Partial Interior paint - Prep, mask, and paint specified interior areas. Ensure…" at bounding box center [891, 557] width 349 height 155
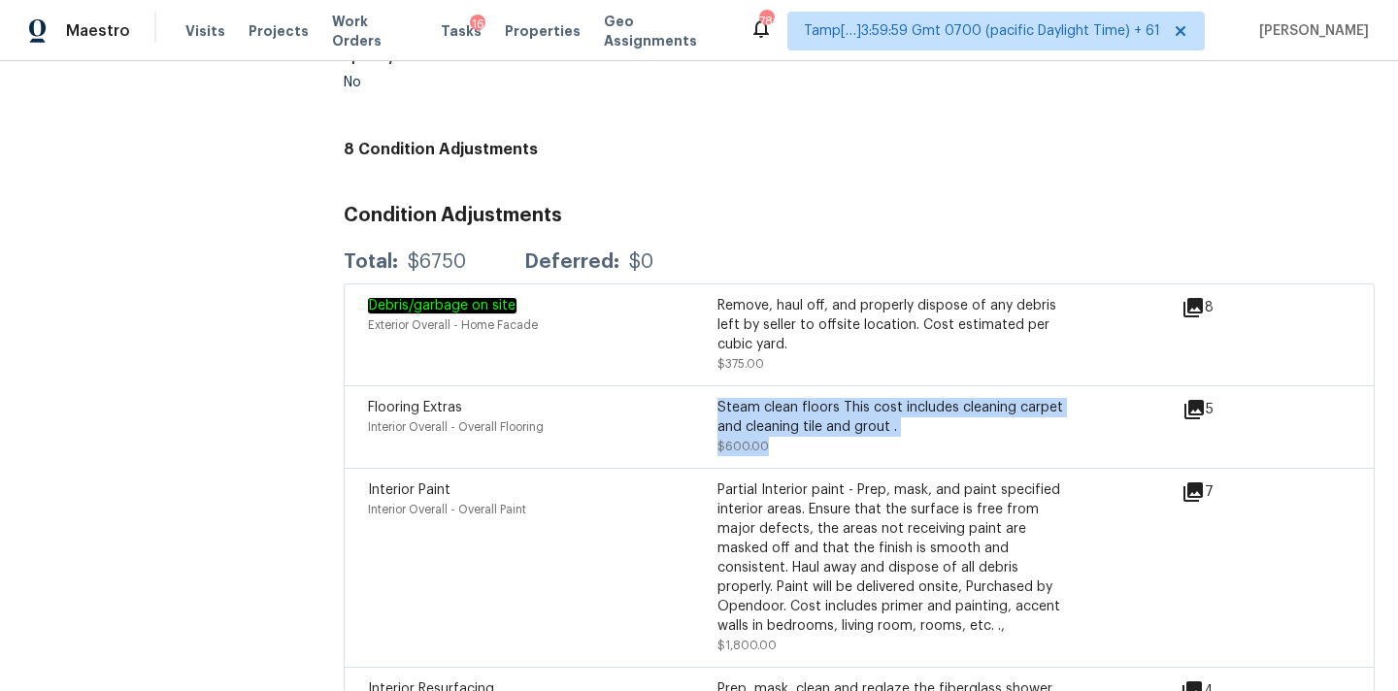
drag, startPoint x: 720, startPoint y: 378, endPoint x: 787, endPoint y: 424, distance: 81.6
click at [787, 424] on div "Steam clean floors This cost includes cleaning carpet and cleaning tile and gro…" at bounding box center [891, 427] width 349 height 58
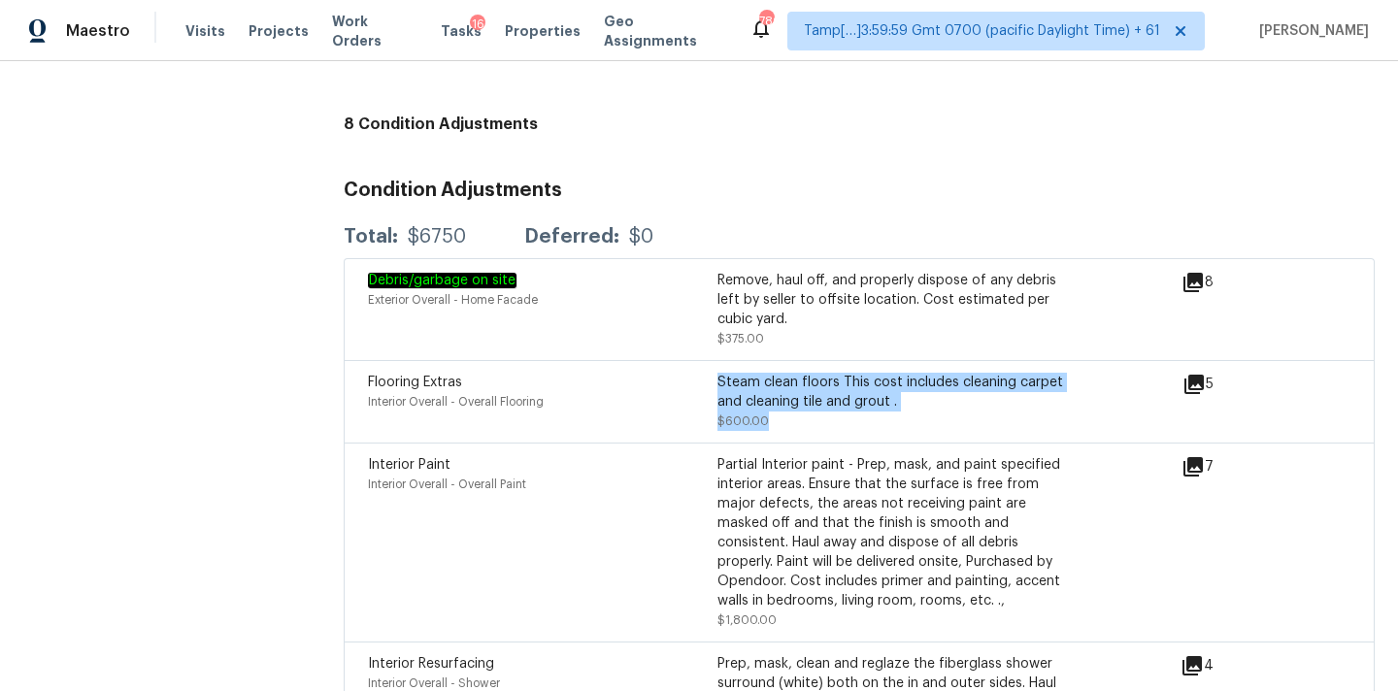
scroll to position [4656, 0]
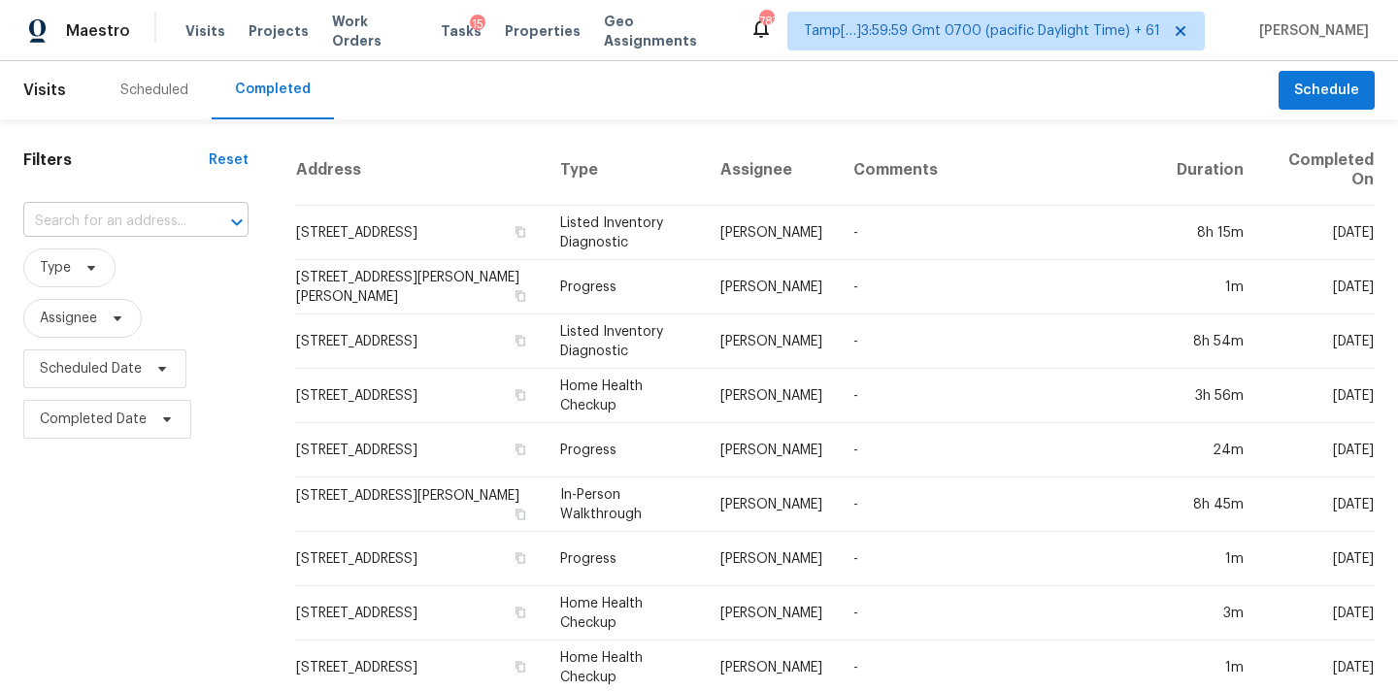
click at [34, 231] on input "text" at bounding box center [108, 222] width 171 height 30
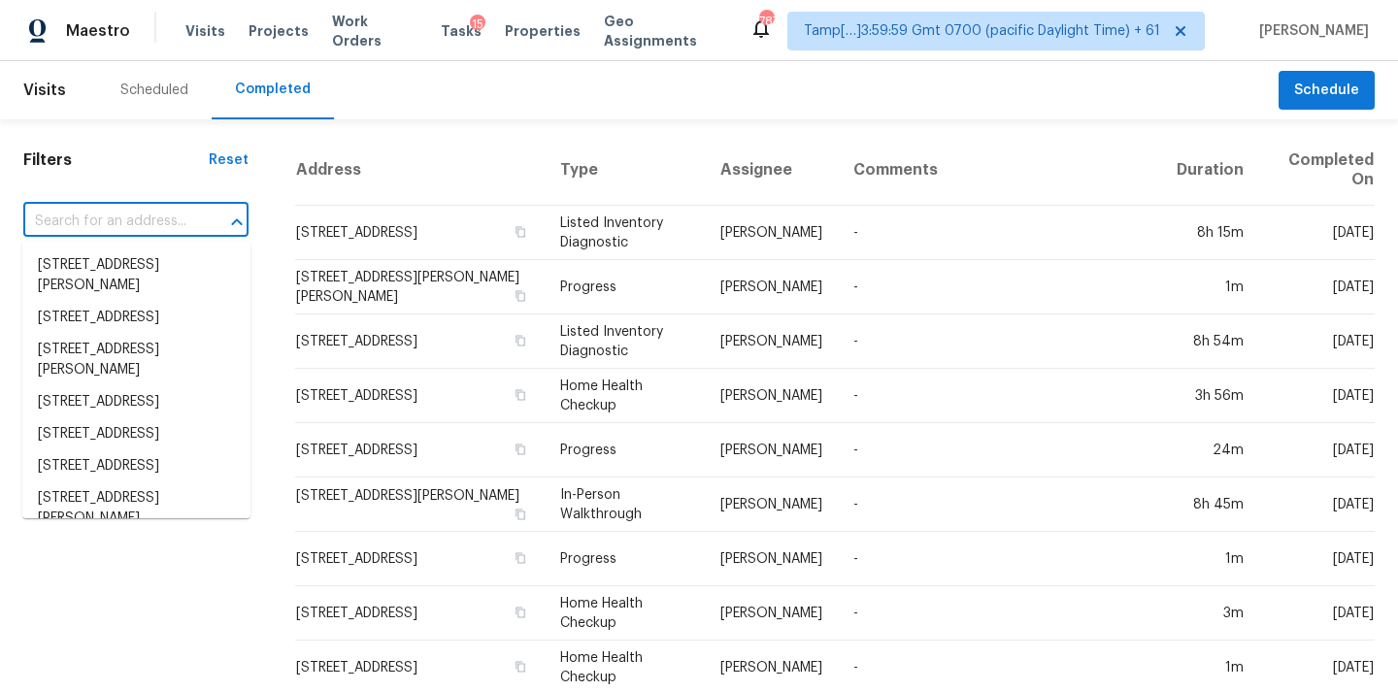
paste input "[STREET_ADDRESS][PERSON_NAME]"
type input "[STREET_ADDRESS][PERSON_NAME]"
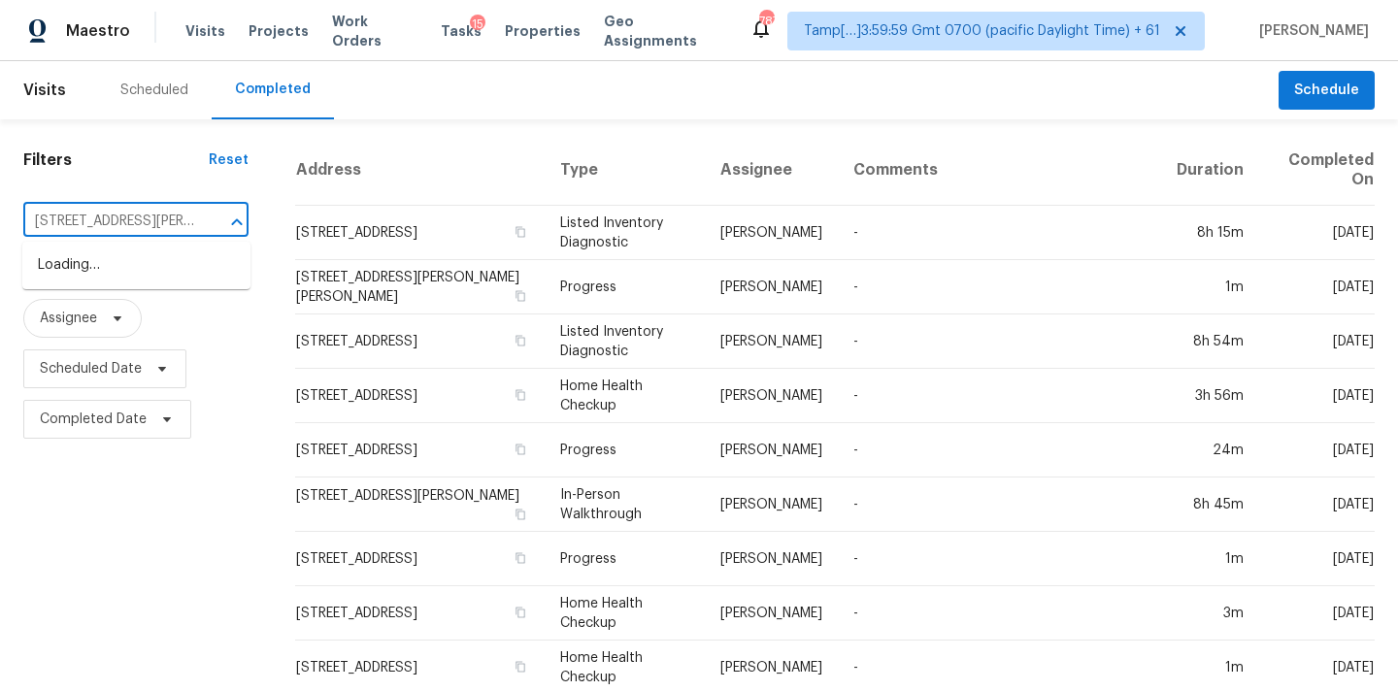
scroll to position [0, 136]
click at [111, 263] on li "[STREET_ADDRESS][PERSON_NAME]" at bounding box center [136, 275] width 228 height 52
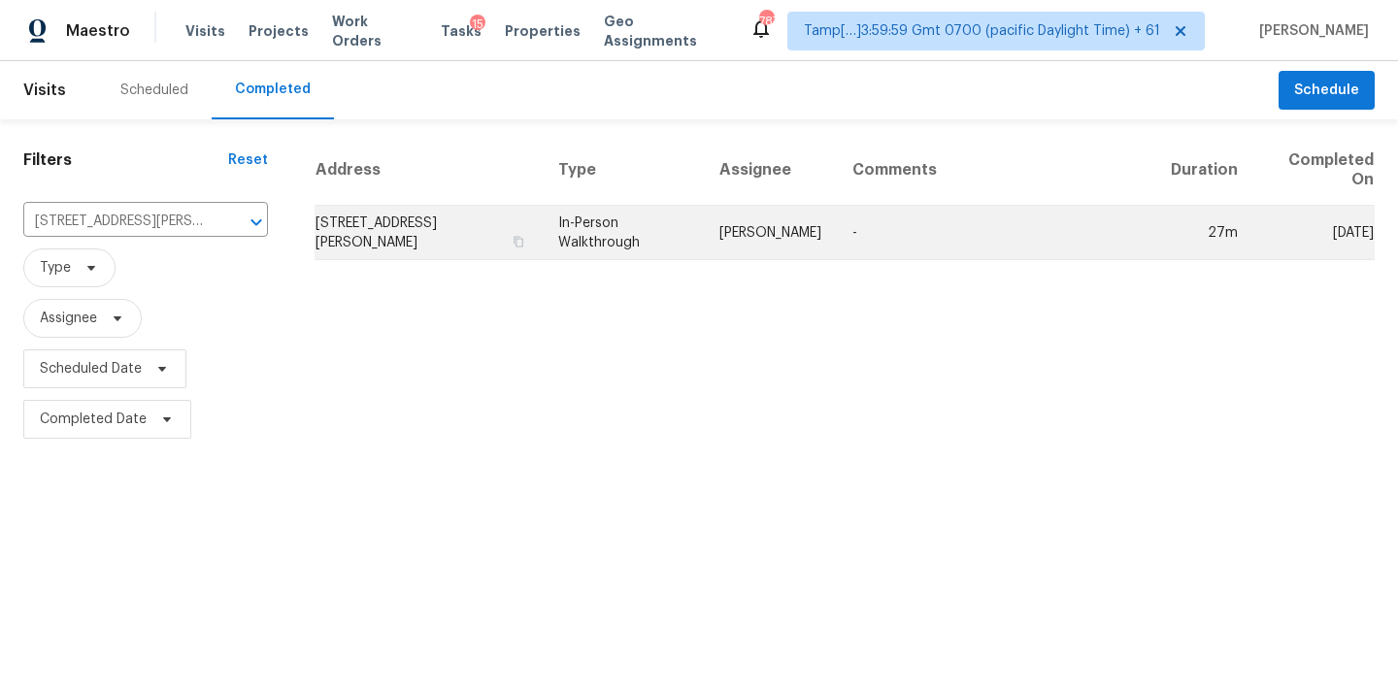
click at [657, 227] on td "In-Person Walkthrough" at bounding box center [623, 233] width 161 height 54
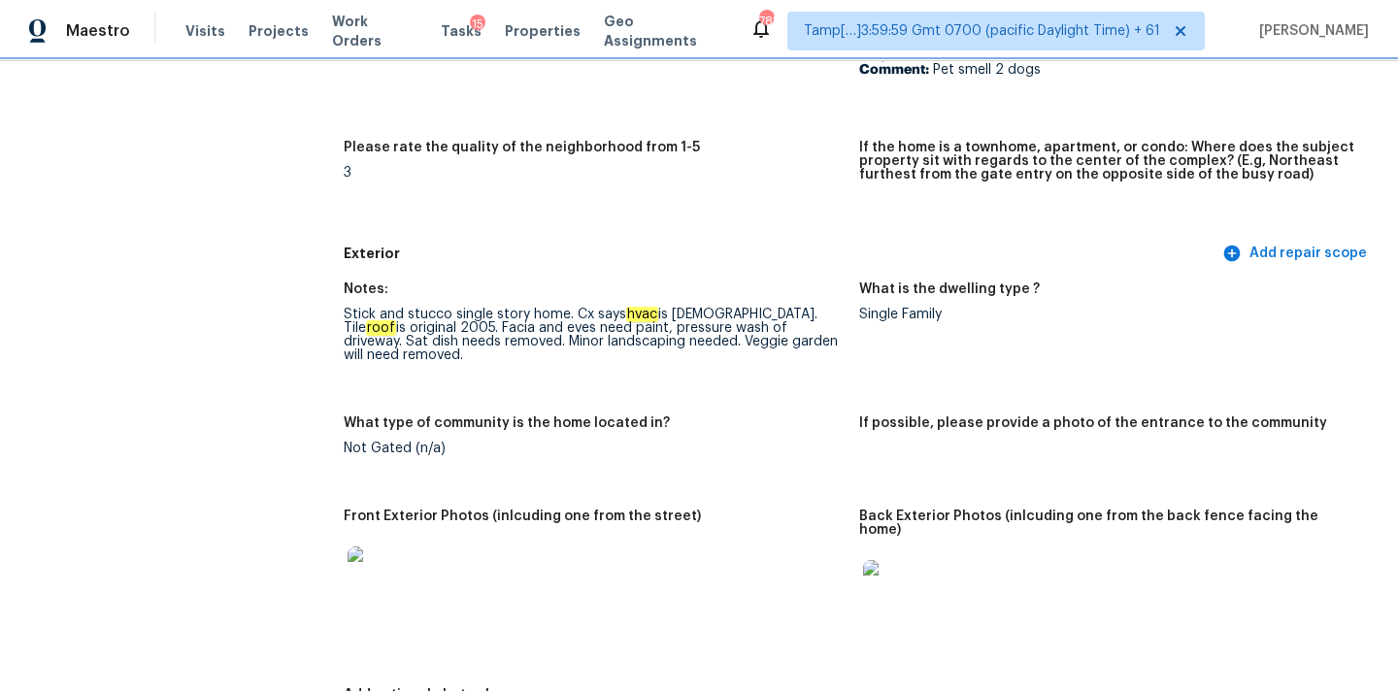
scroll to position [576, 0]
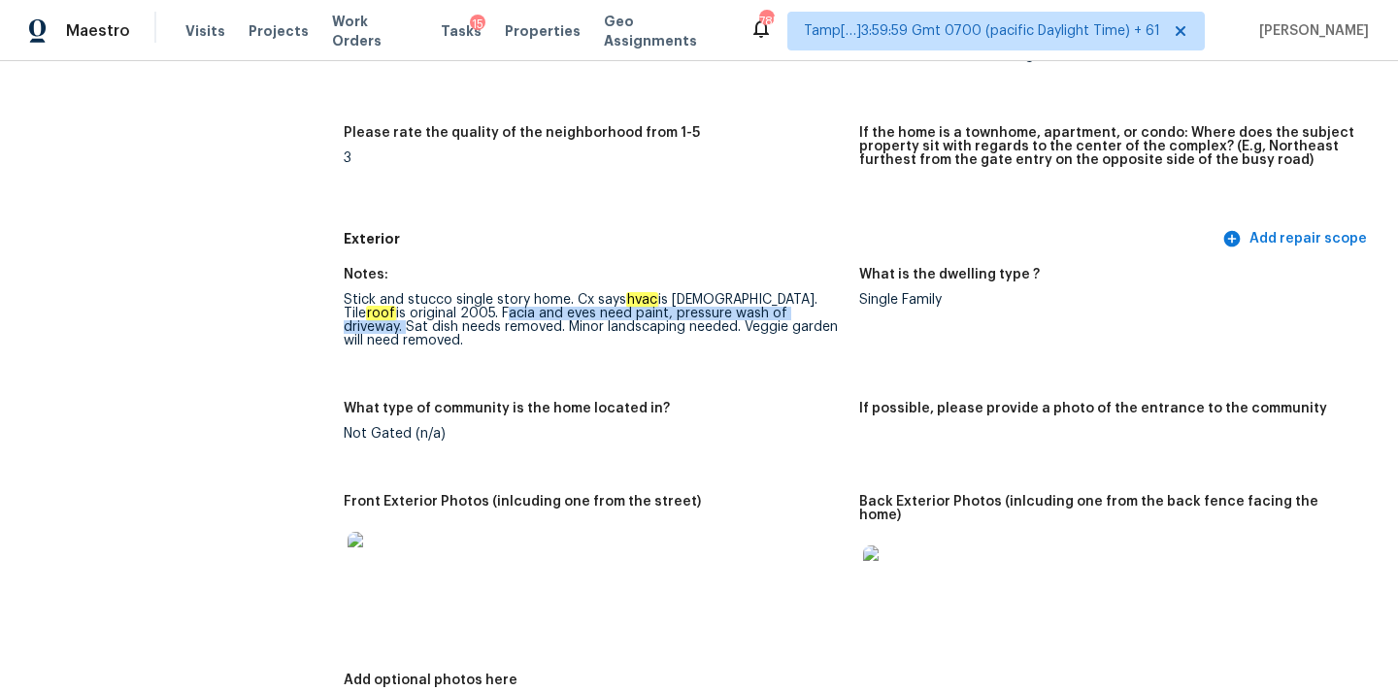
copy div "Facia and eves need paint, pressure wash of driveway."
drag, startPoint x: 436, startPoint y: 313, endPoint x: 778, endPoint y: 314, distance: 342.6
click at [778, 314] on div "Stick and stucco single story home. Cx says hvac is 7 years old. Tile roof is o…" at bounding box center [594, 320] width 500 height 54
copy div "Sat dish needs removed."
drag, startPoint x: 785, startPoint y: 314, endPoint x: 450, endPoint y: 324, distance: 335.0
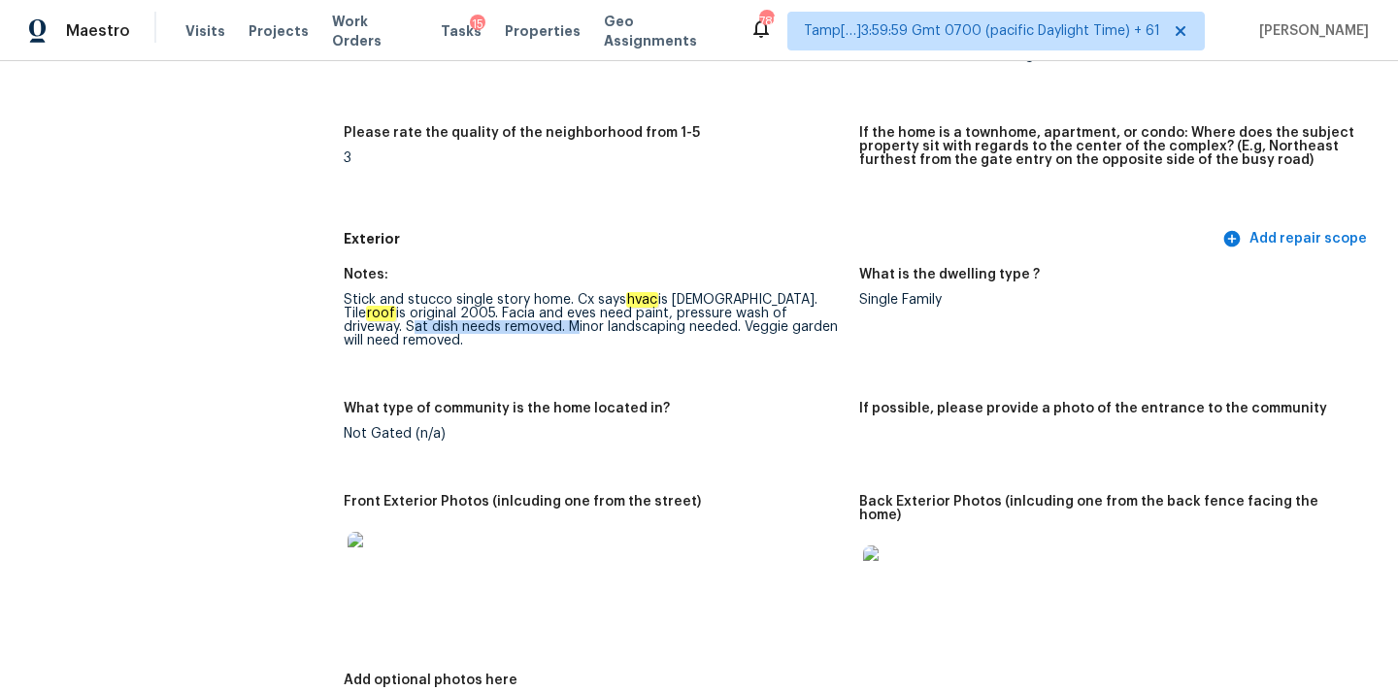
click at [450, 324] on div "Stick and stucco single story home. Cx says hvac is 7 years old. Tile roof is o…" at bounding box center [594, 320] width 500 height 54
copy div "Minor landscaping needed."
drag, startPoint x: 450, startPoint y: 328, endPoint x: 622, endPoint y: 330, distance: 171.8
click at [622, 330] on div "Stick and stucco single story home. Cx says hvac is 7 years old. Tile roof is o…" at bounding box center [594, 320] width 500 height 54
click at [629, 325] on div "Stick and stucco single story home. Cx says hvac is 7 years old. Tile roof is o…" at bounding box center [594, 320] width 500 height 54
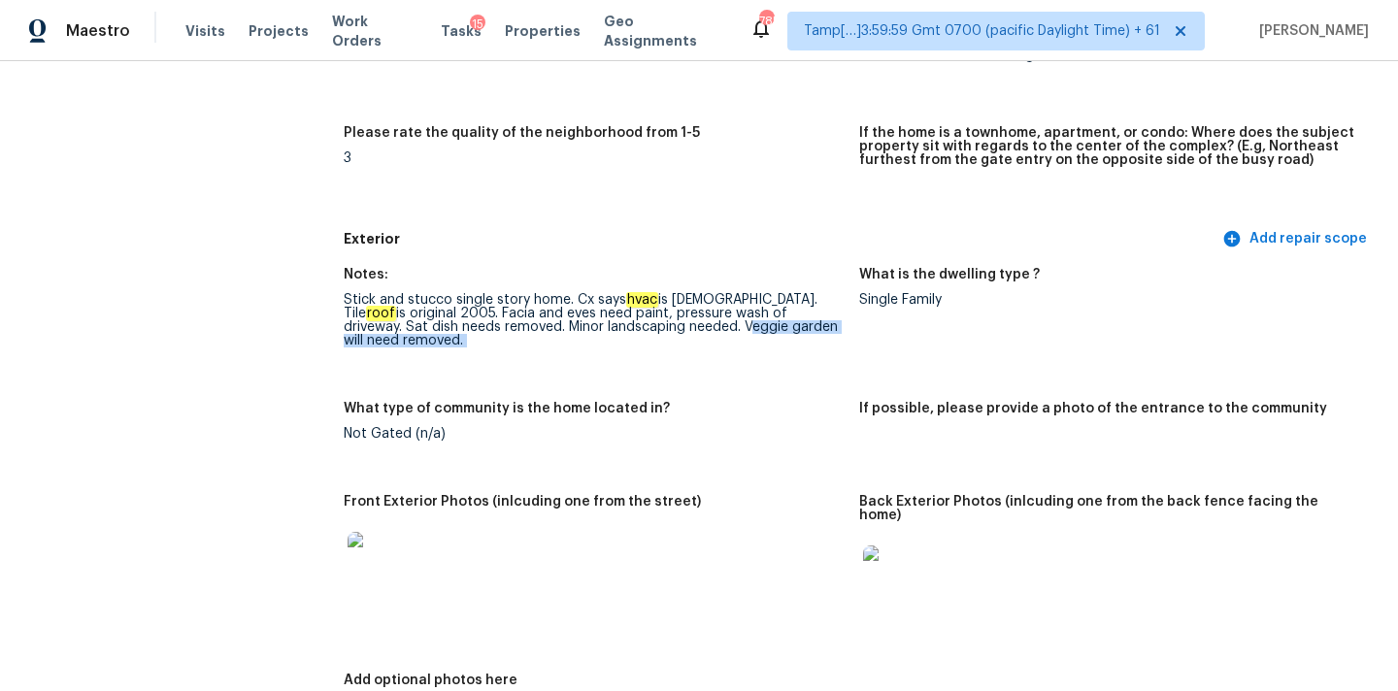
drag, startPoint x: 629, startPoint y: 325, endPoint x: 636, endPoint y: 346, distance: 21.5
click at [636, 346] on div "Stick and stucco single story home. Cx says hvac is 7 years old. Tile roof is o…" at bounding box center [594, 320] width 500 height 54
copy div "Veggie garden will need removed."
click at [785, 316] on div "Stick and stucco single story home. Cx says hvac is 7 years old. Tile roof is o…" at bounding box center [594, 320] width 500 height 54
drag, startPoint x: 785, startPoint y: 316, endPoint x: 818, endPoint y: 316, distance: 33.0
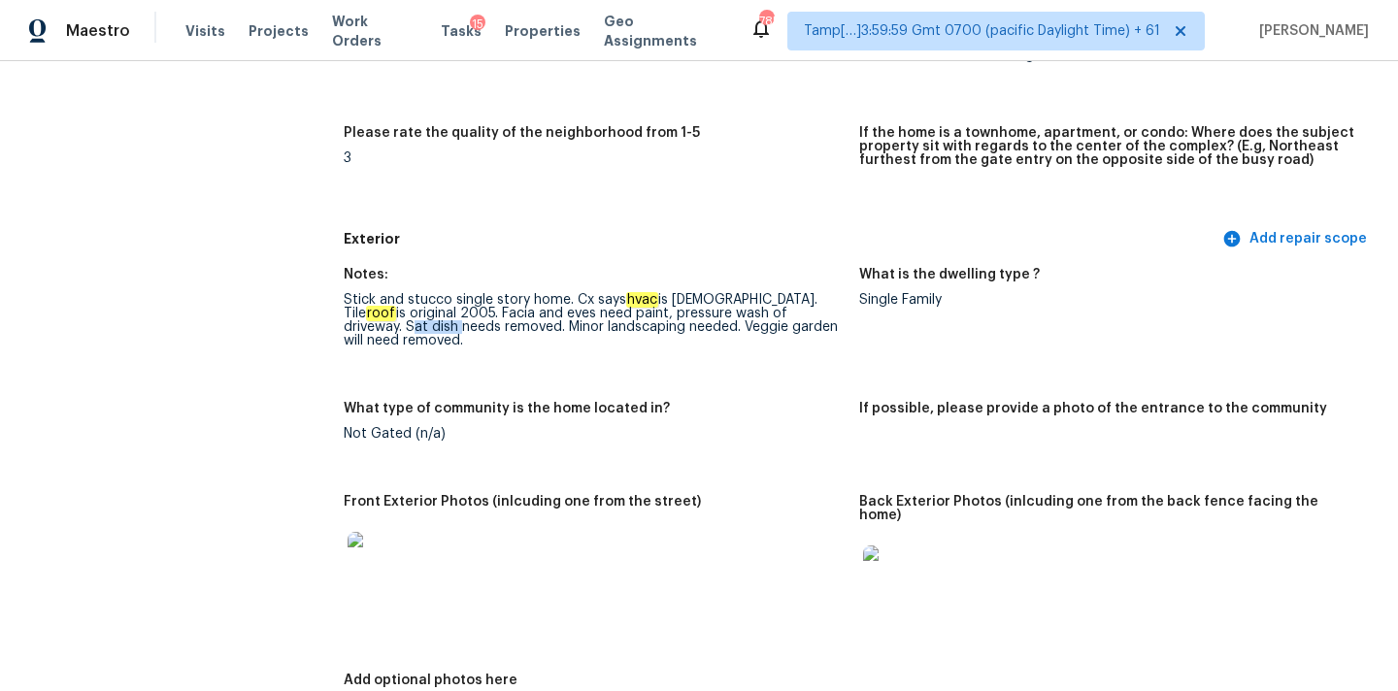
click at [818, 316] on div "Stick and stucco single story home. Cx says hvac is 7 years old. Tile roof is o…" at bounding box center [594, 320] width 500 height 54
click at [362, 330] on div "Stick and stucco single story home. Cx says hvac is 7 years old. Tile roof is o…" at bounding box center [594, 320] width 500 height 54
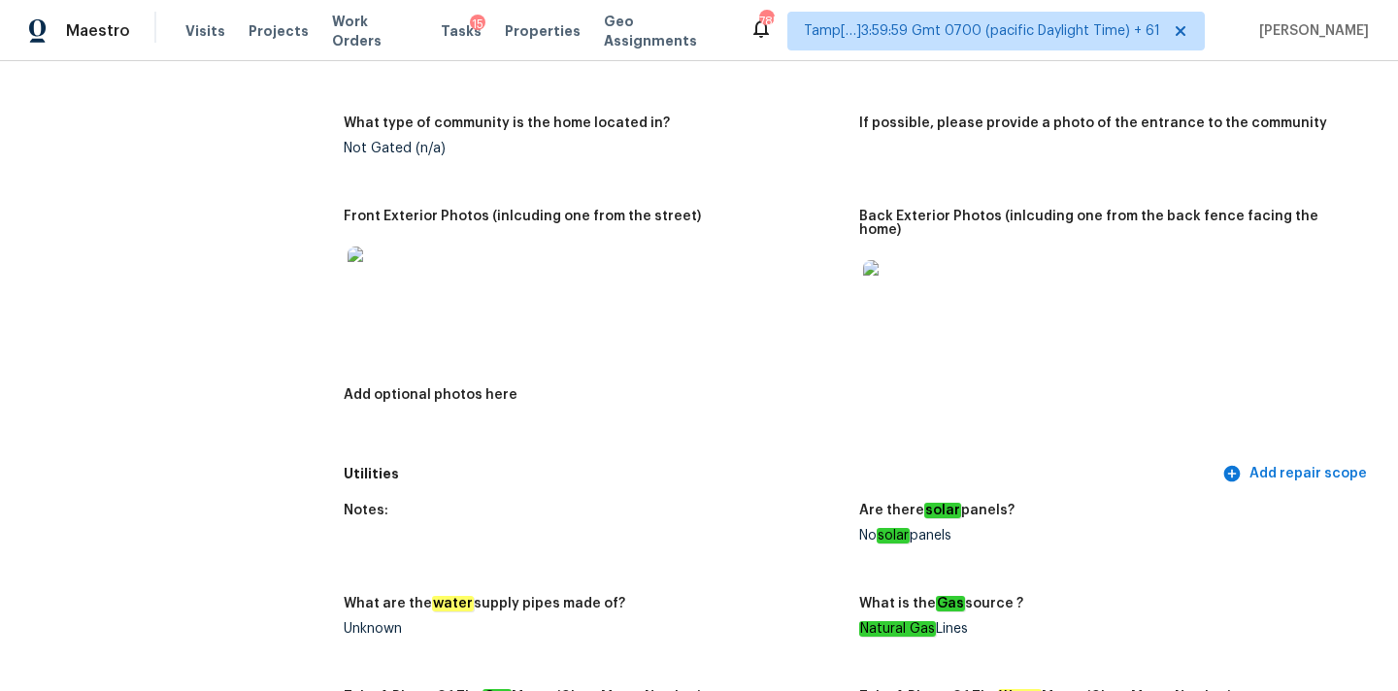
scroll to position [629, 0]
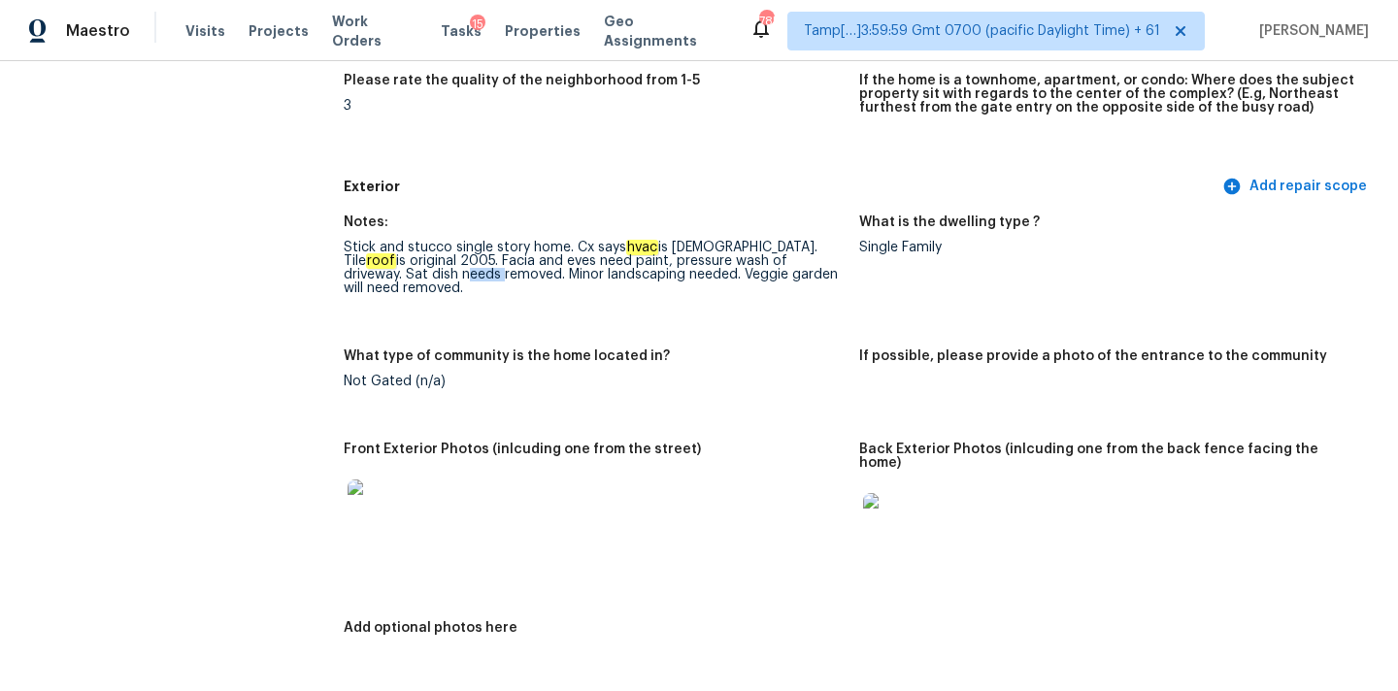
click at [369, 517] on img at bounding box center [378, 510] width 62 height 62
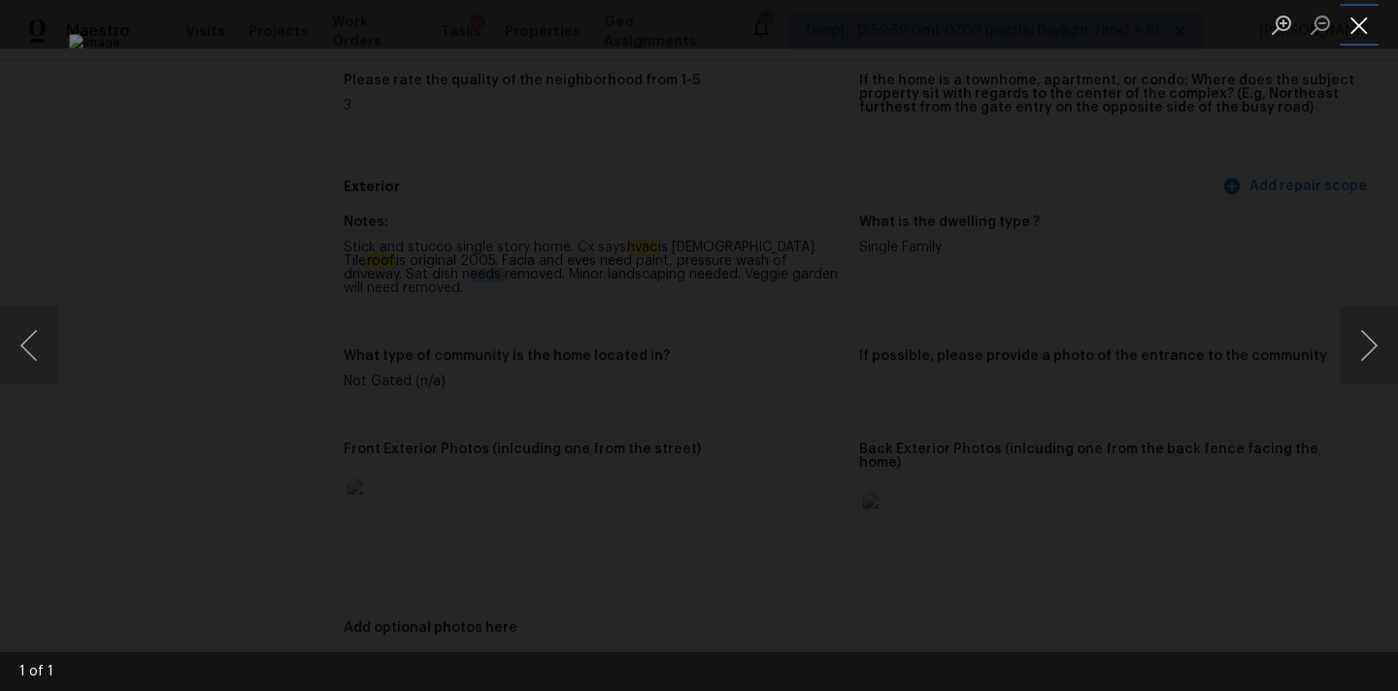
click at [1355, 25] on button "Close lightbox" at bounding box center [1358, 25] width 39 height 34
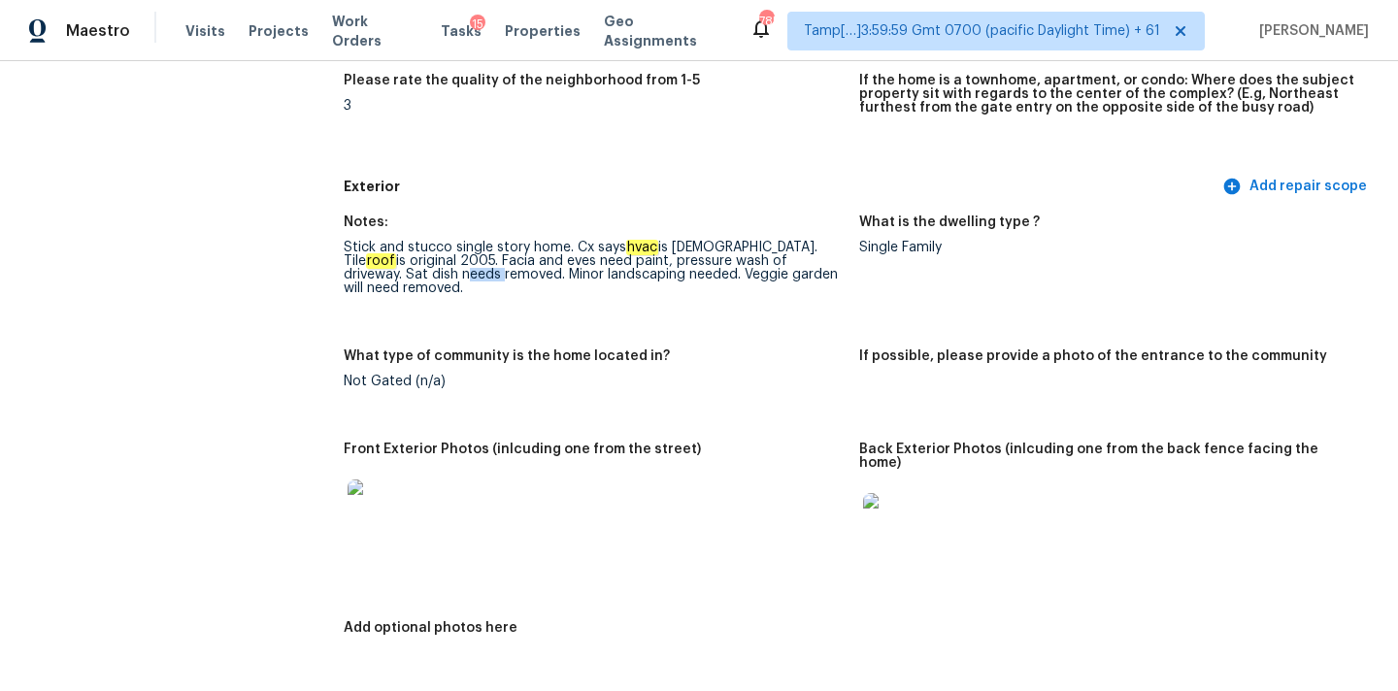
click at [889, 510] on img at bounding box center [894, 524] width 62 height 62
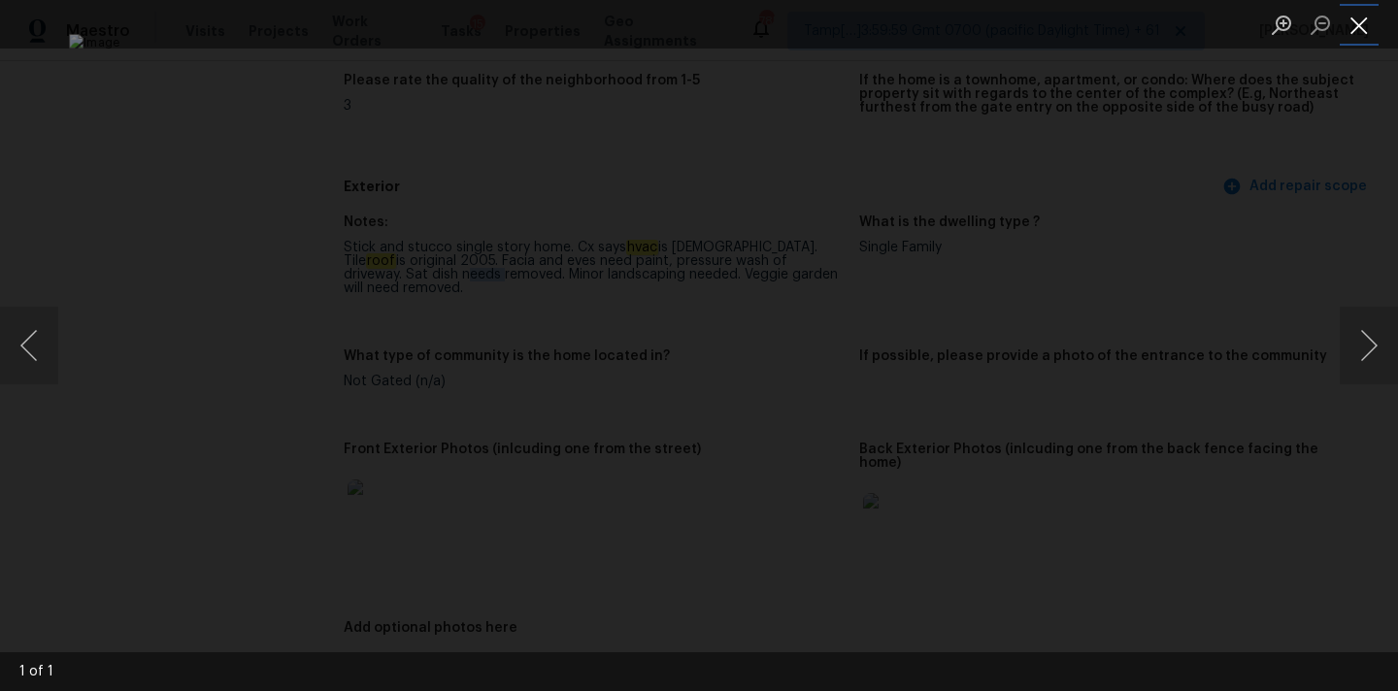
click at [1354, 18] on button "Close lightbox" at bounding box center [1358, 25] width 39 height 34
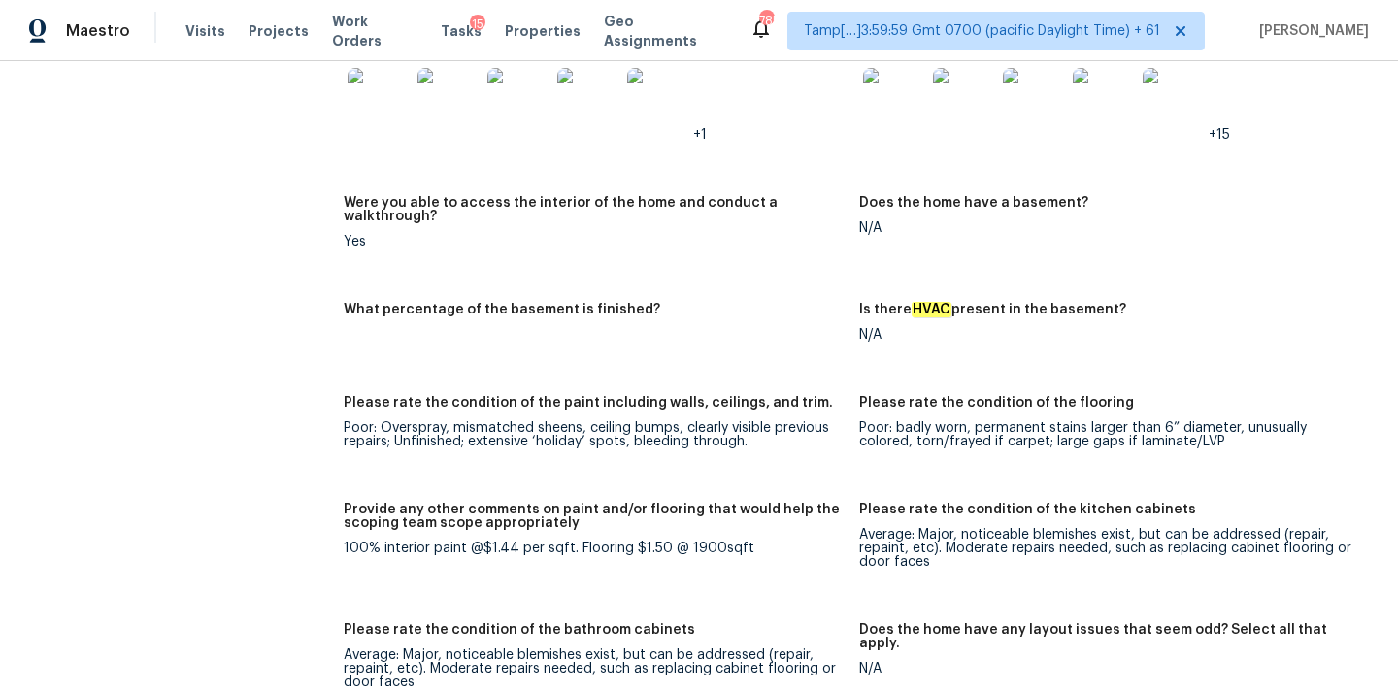
scroll to position [2841, 0]
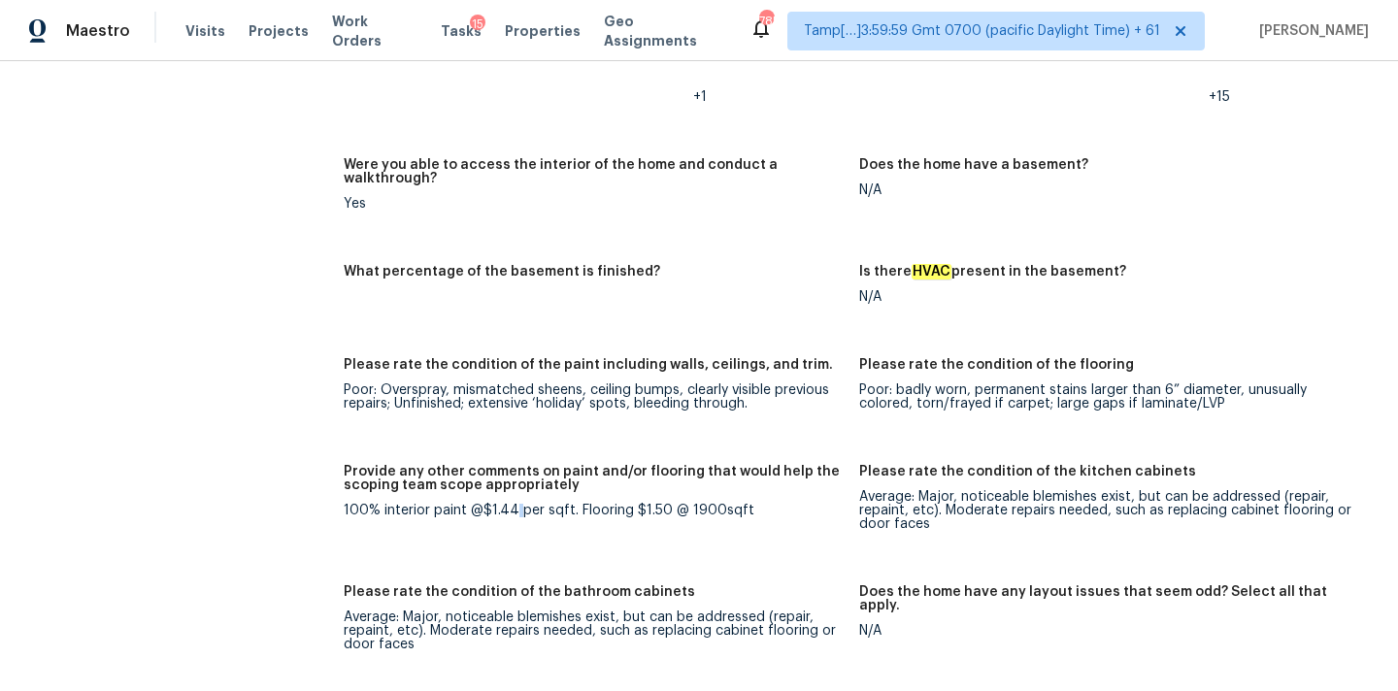
drag, startPoint x: 345, startPoint y: 485, endPoint x: 514, endPoint y: 484, distance: 169.8
click at [514, 504] on div "100% interior paint @$1.44 per sqft. Flooring $1.50 @ 1900sqft" at bounding box center [594, 511] width 500 height 14
drag, startPoint x: 581, startPoint y: 484, endPoint x: 821, endPoint y: 484, distance: 239.7
click at [821, 504] on div "100% interior paint @$1.44 per sqft. Flooring $1.50 @ 1900sqft" at bounding box center [594, 511] width 500 height 14
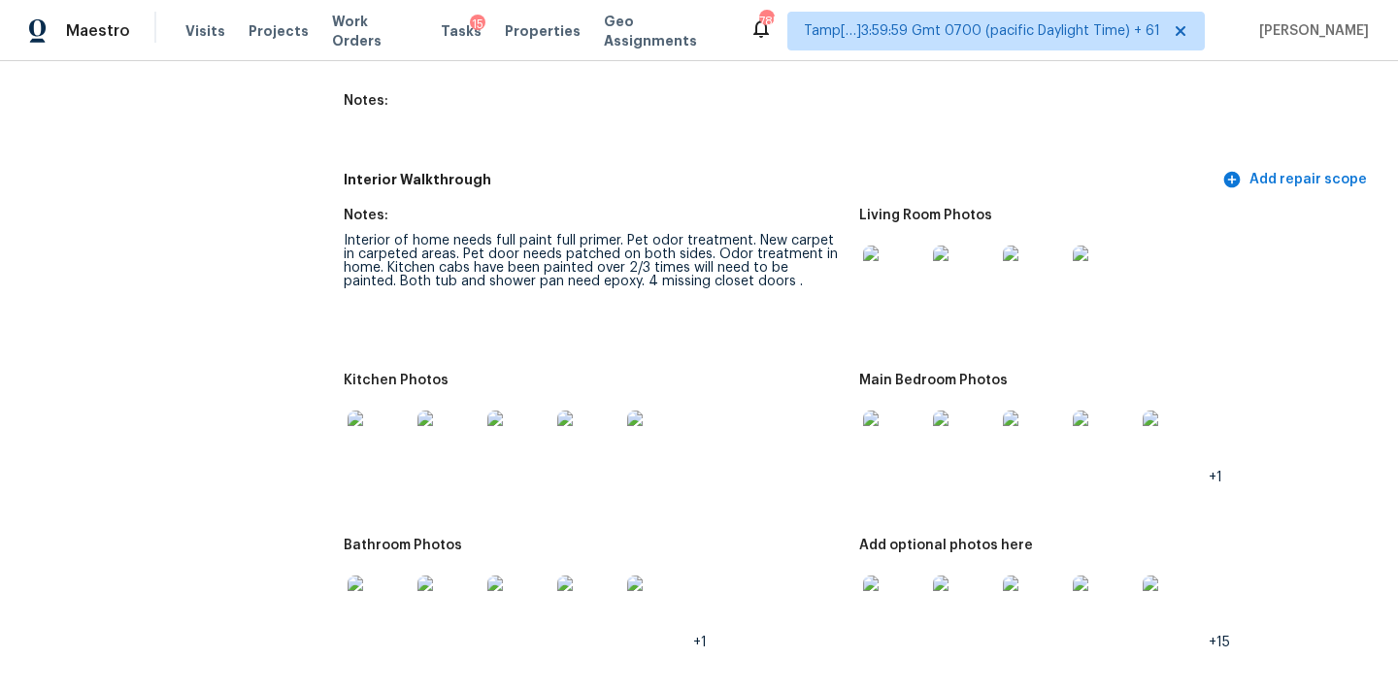
scroll to position [2266, 0]
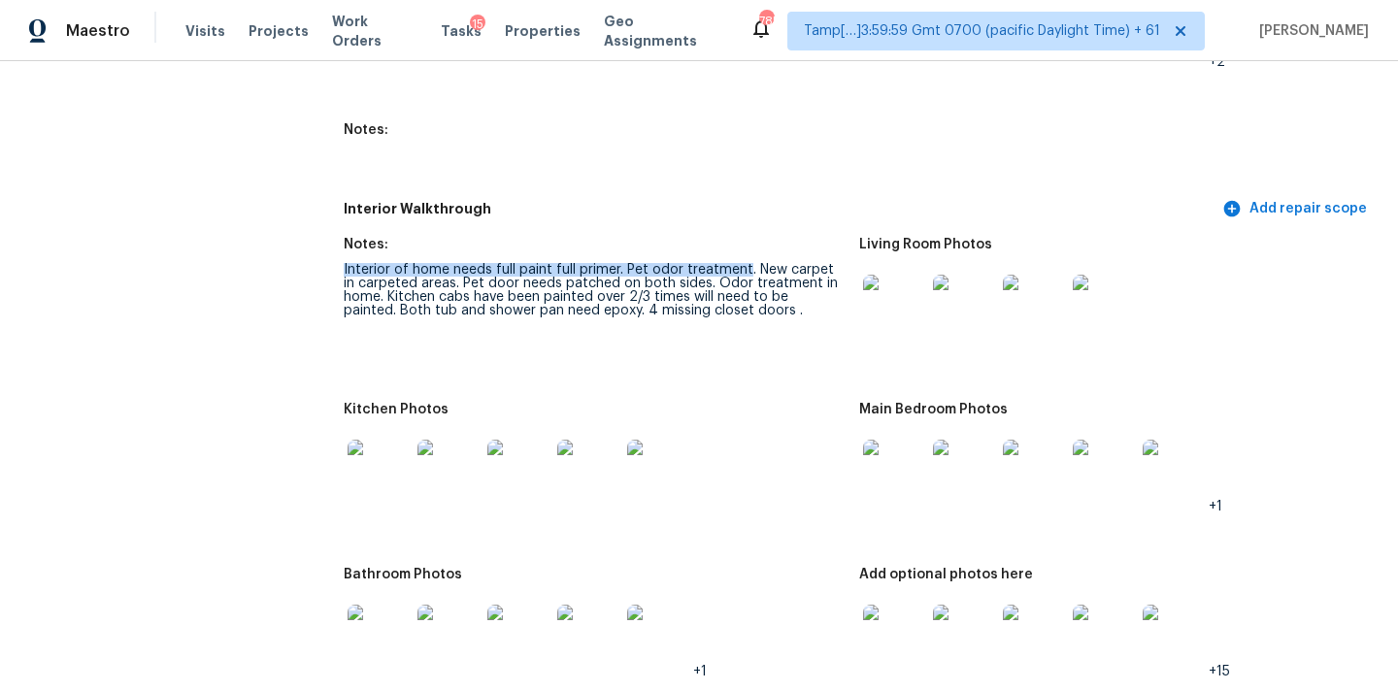
drag, startPoint x: 345, startPoint y: 260, endPoint x: 743, endPoint y: 250, distance: 399.0
click at [743, 263] on div "Interior of home needs full paint full primer. Pet odor treatment. New carpet i…" at bounding box center [594, 290] width 500 height 54
drag, startPoint x: 398, startPoint y: 269, endPoint x: 437, endPoint y: 269, distance: 38.8
click at [437, 269] on div "Interior of home needs full paint full primer. Pet odor treatment. New carpet i…" at bounding box center [594, 290] width 500 height 54
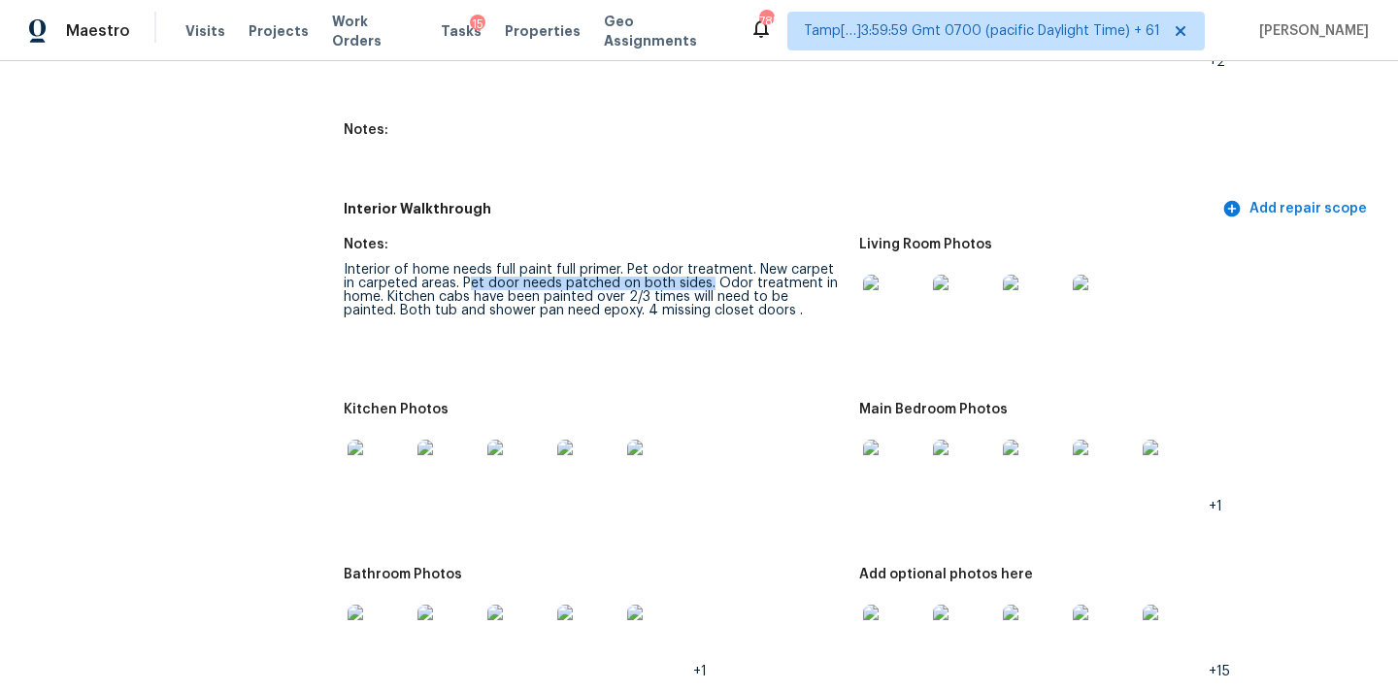
drag, startPoint x: 449, startPoint y: 269, endPoint x: 692, endPoint y: 271, distance: 242.6
click at [692, 271] on div "Interior of home needs full paint full primer. Pet odor treatment. New carpet i…" at bounding box center [594, 290] width 500 height 54
drag, startPoint x: 701, startPoint y: 272, endPoint x: 356, endPoint y: 281, distance: 344.7
click at [356, 281] on div "Interior of home needs full paint full primer. Pet odor treatment. New carpet i…" at bounding box center [594, 290] width 500 height 54
drag, startPoint x: 382, startPoint y: 282, endPoint x: 672, endPoint y: 281, distance: 289.2
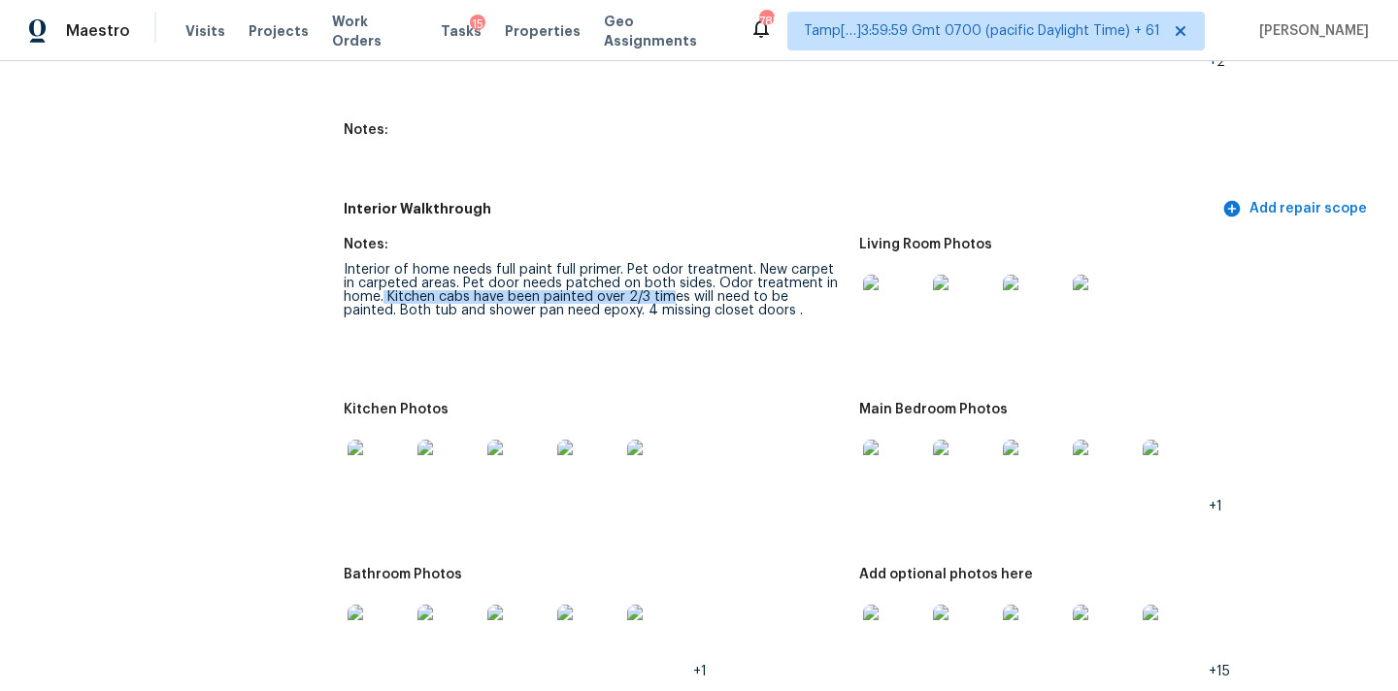
click at [672, 281] on div "Interior of home needs full paint full primer. Pet odor treatment. New carpet i…" at bounding box center [594, 290] width 500 height 54
click at [592, 285] on div "Interior of home needs full paint full primer. Pet odor treatment. New carpet i…" at bounding box center [594, 290] width 500 height 54
copy div "Kitchen cabs"
drag, startPoint x: 385, startPoint y: 282, endPoint x: 468, endPoint y: 286, distance: 82.6
click at [468, 286] on div "Interior of home needs full paint full primer. Pet odor treatment. New carpet i…" at bounding box center [594, 290] width 500 height 54
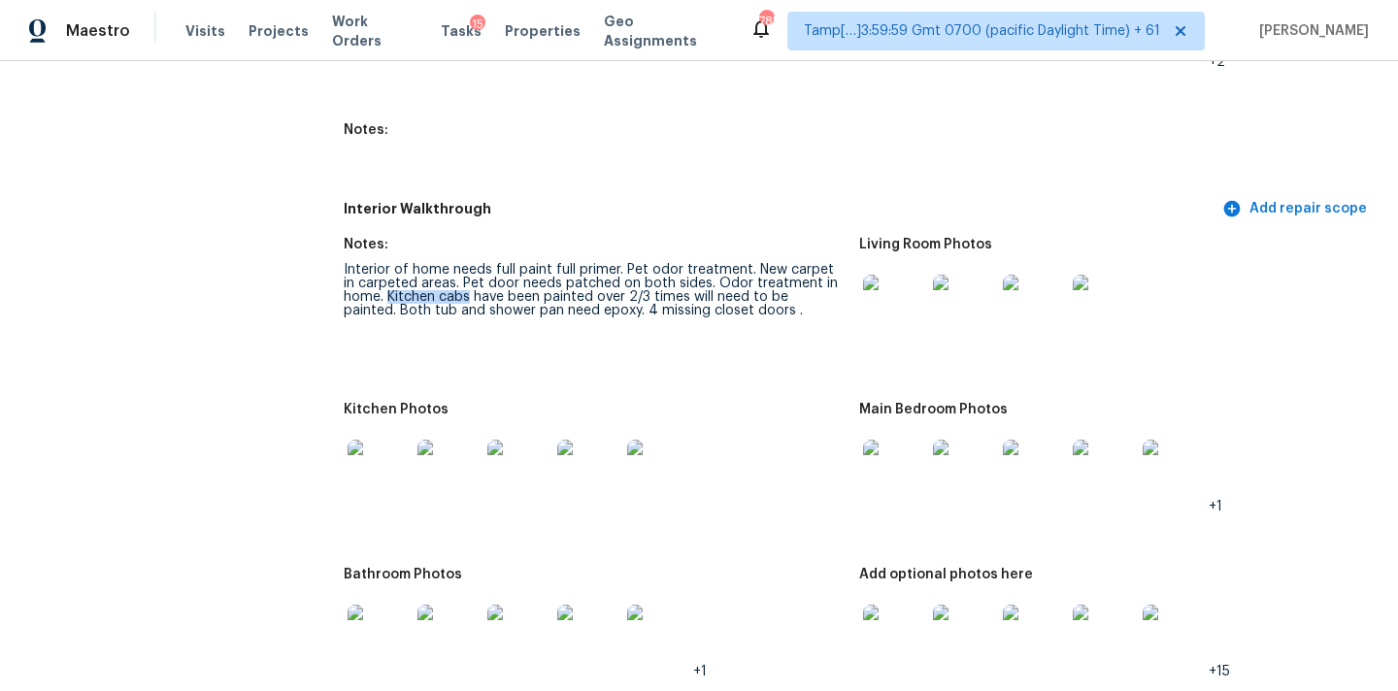
copy div "Both tub and shower pan need epoxy"
drag, startPoint x: 341, startPoint y: 298, endPoint x: 556, endPoint y: 296, distance: 215.5
drag, startPoint x: 589, startPoint y: 295, endPoint x: 822, endPoint y: 298, distance: 232.9
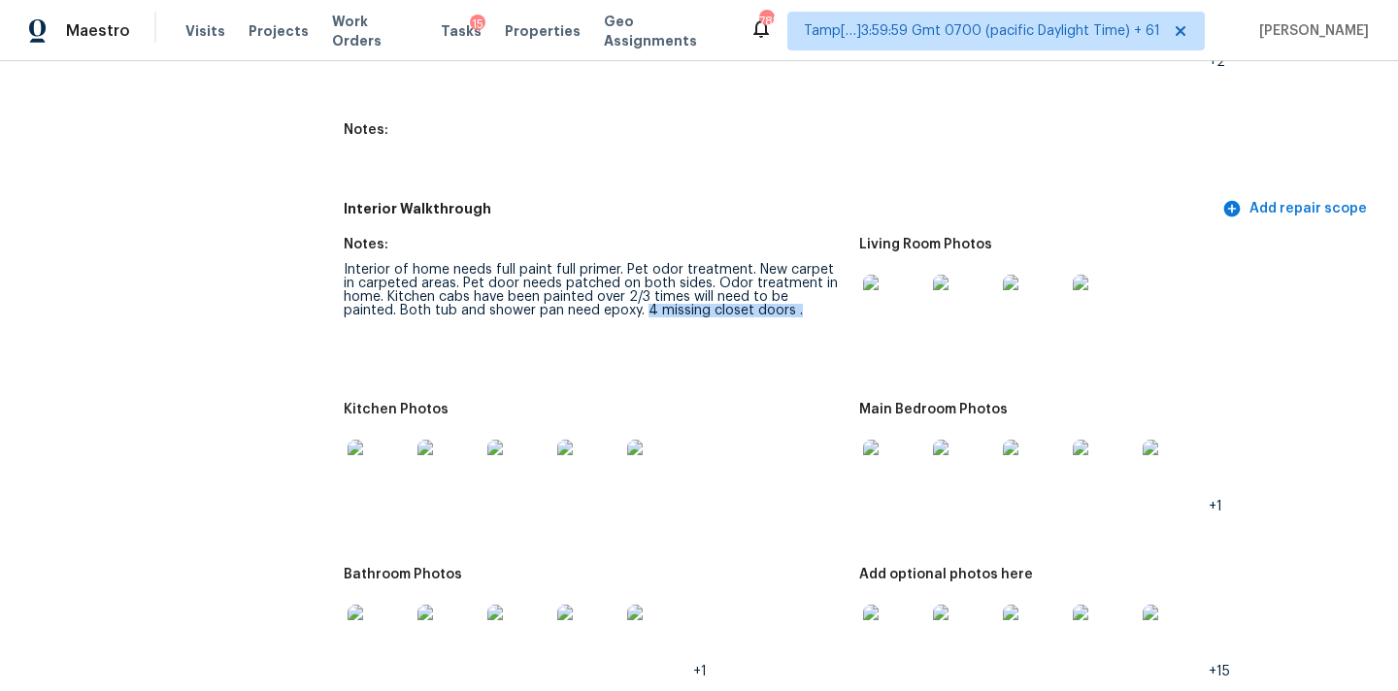
click at [822, 298] on div "Interior of home needs full paint full primer. Pet odor treatment. New carpet i…" at bounding box center [594, 290] width 500 height 54
copy div "4 missing closet doors ."
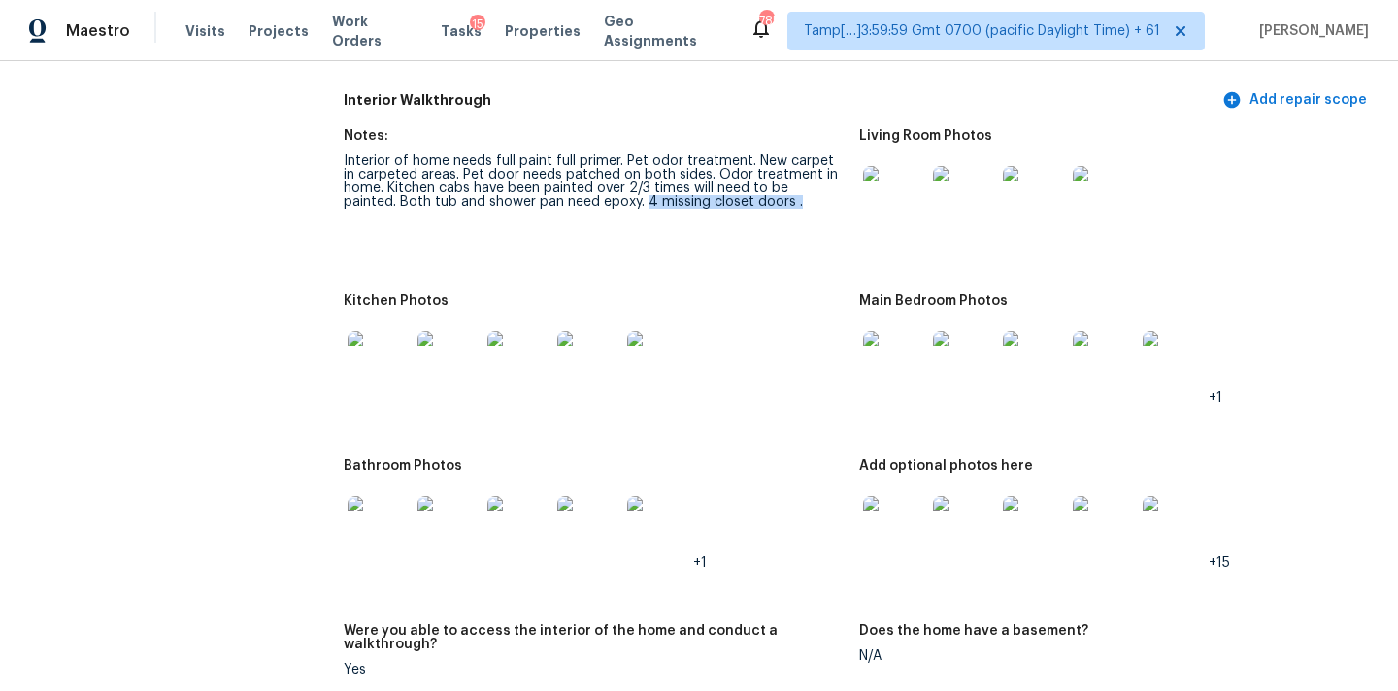
scroll to position [2354, 0]
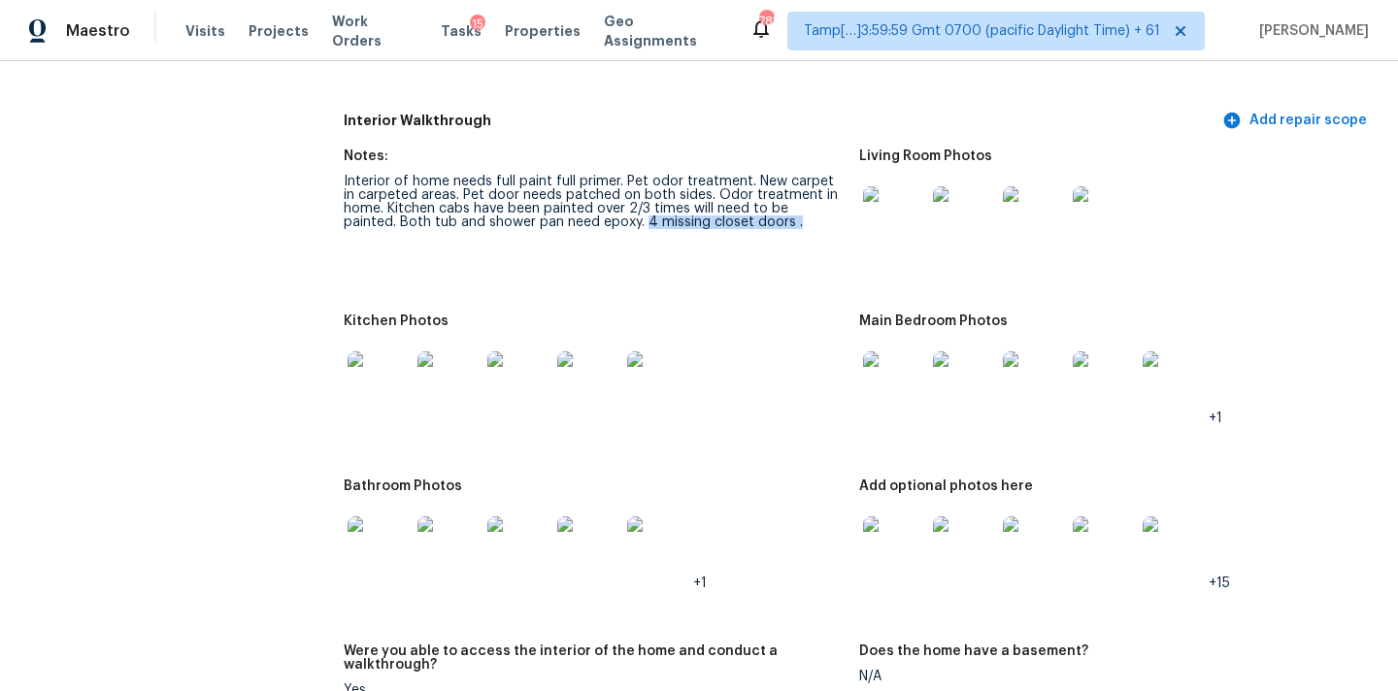
click at [879, 206] on img at bounding box center [894, 217] width 62 height 62
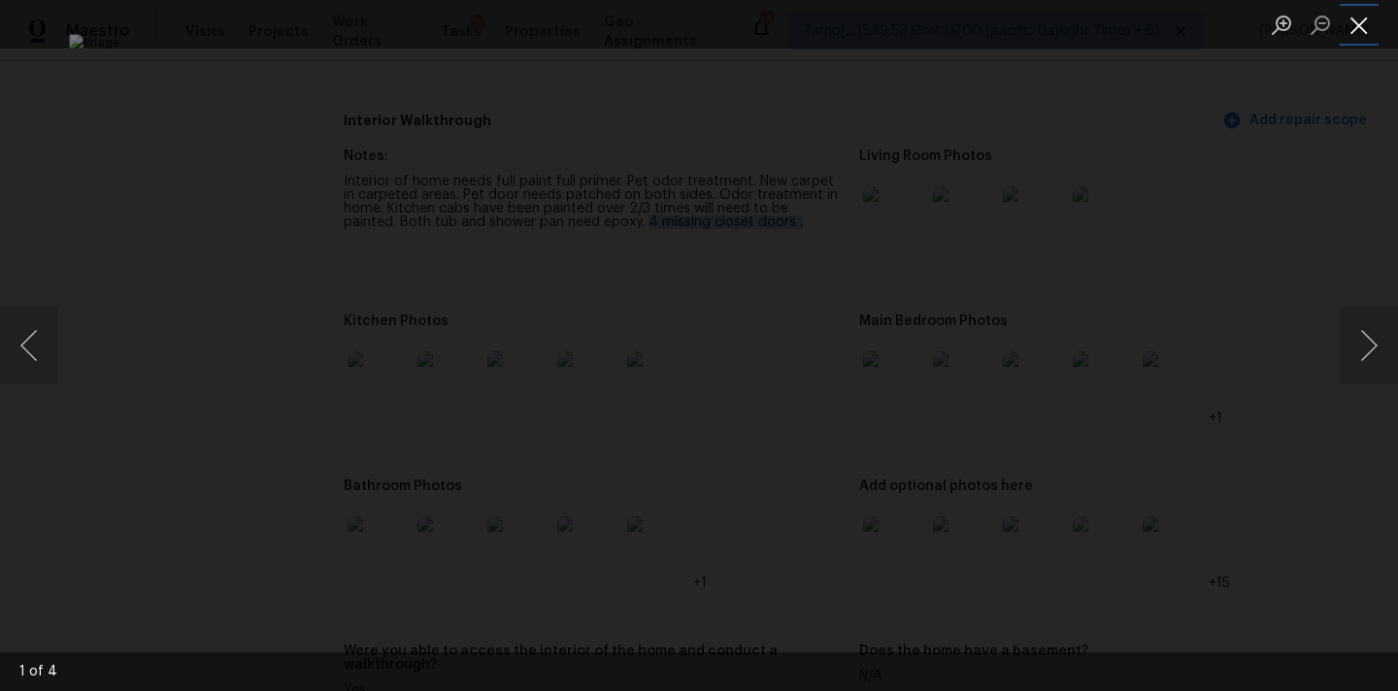
click at [1359, 32] on button "Close lightbox" at bounding box center [1358, 25] width 39 height 34
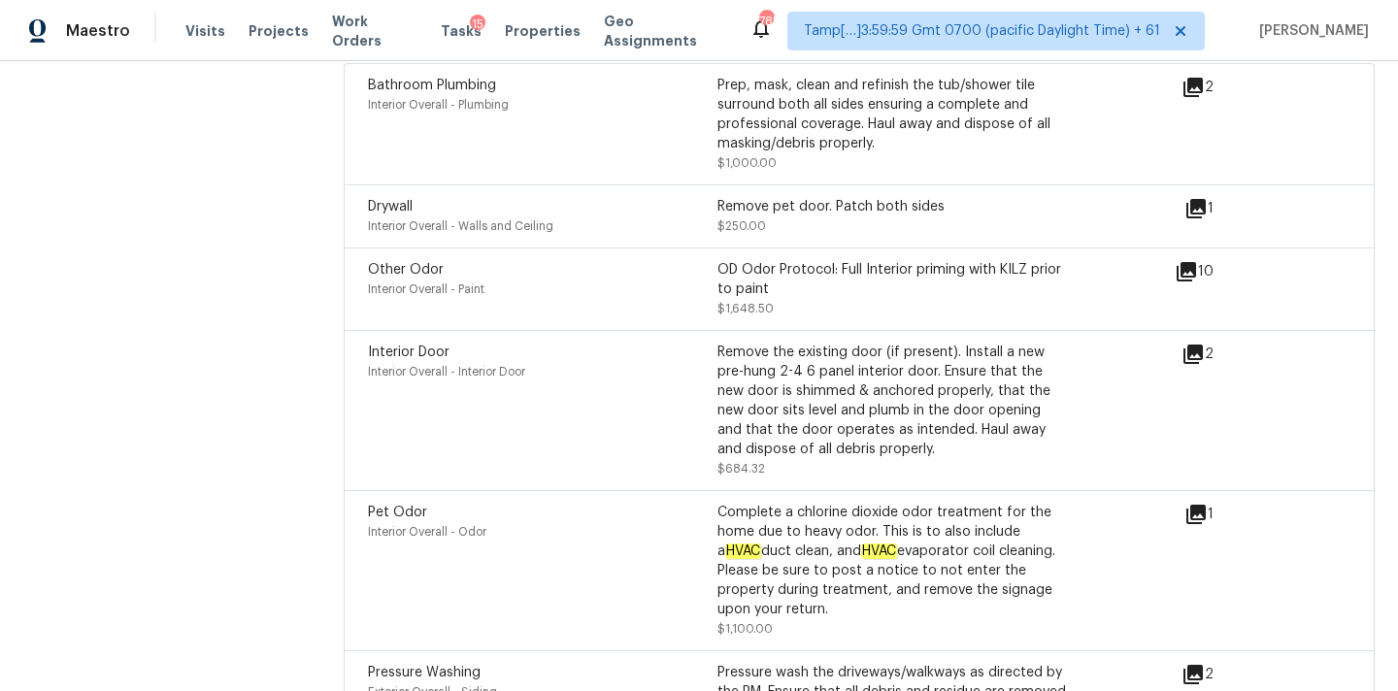
scroll to position [4929, 0]
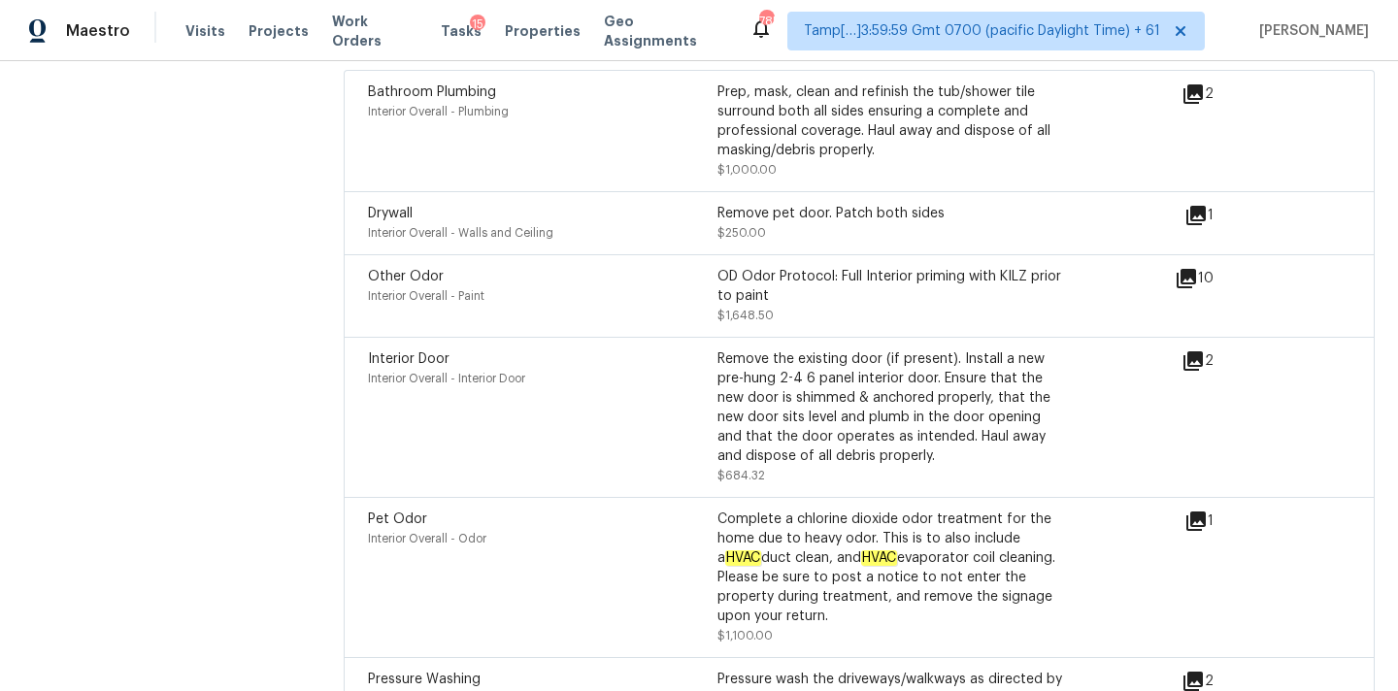
click at [1195, 351] on icon at bounding box center [1192, 360] width 19 height 19
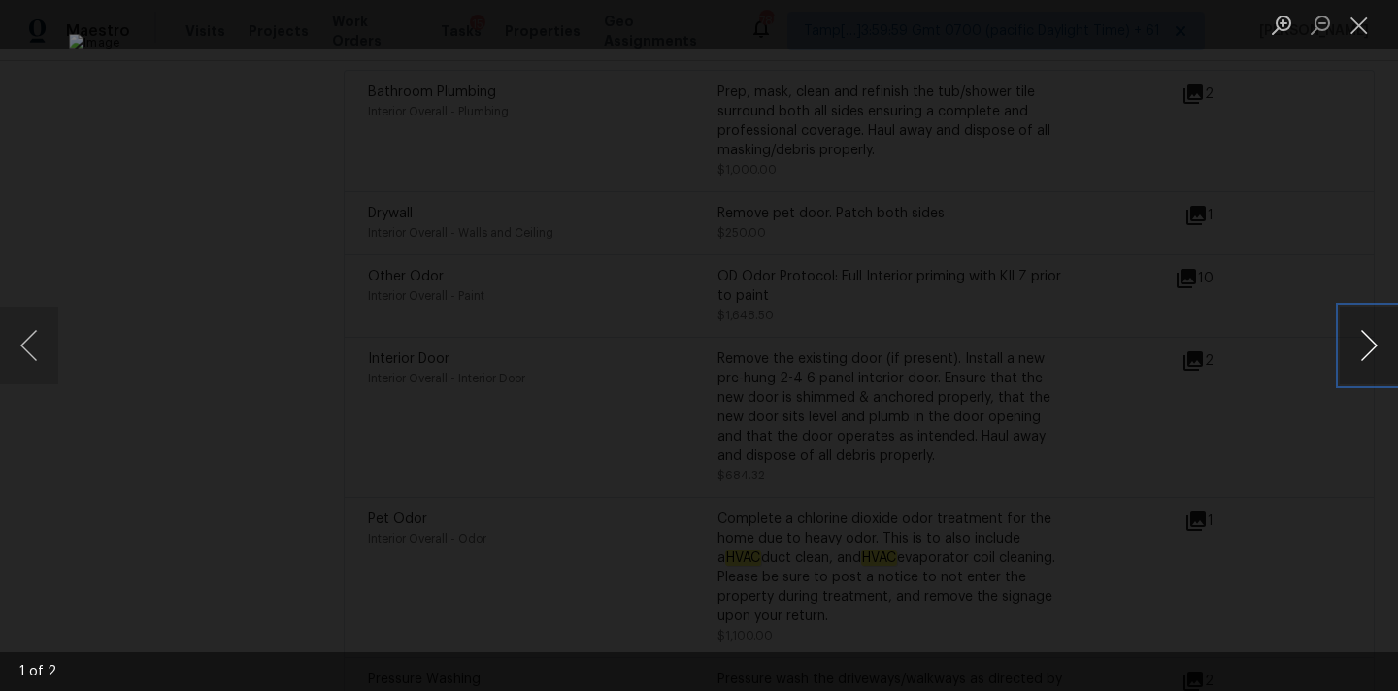
click at [1371, 353] on button "Next image" at bounding box center [1368, 346] width 58 height 78
click at [1356, 27] on button "Close lightbox" at bounding box center [1358, 25] width 39 height 34
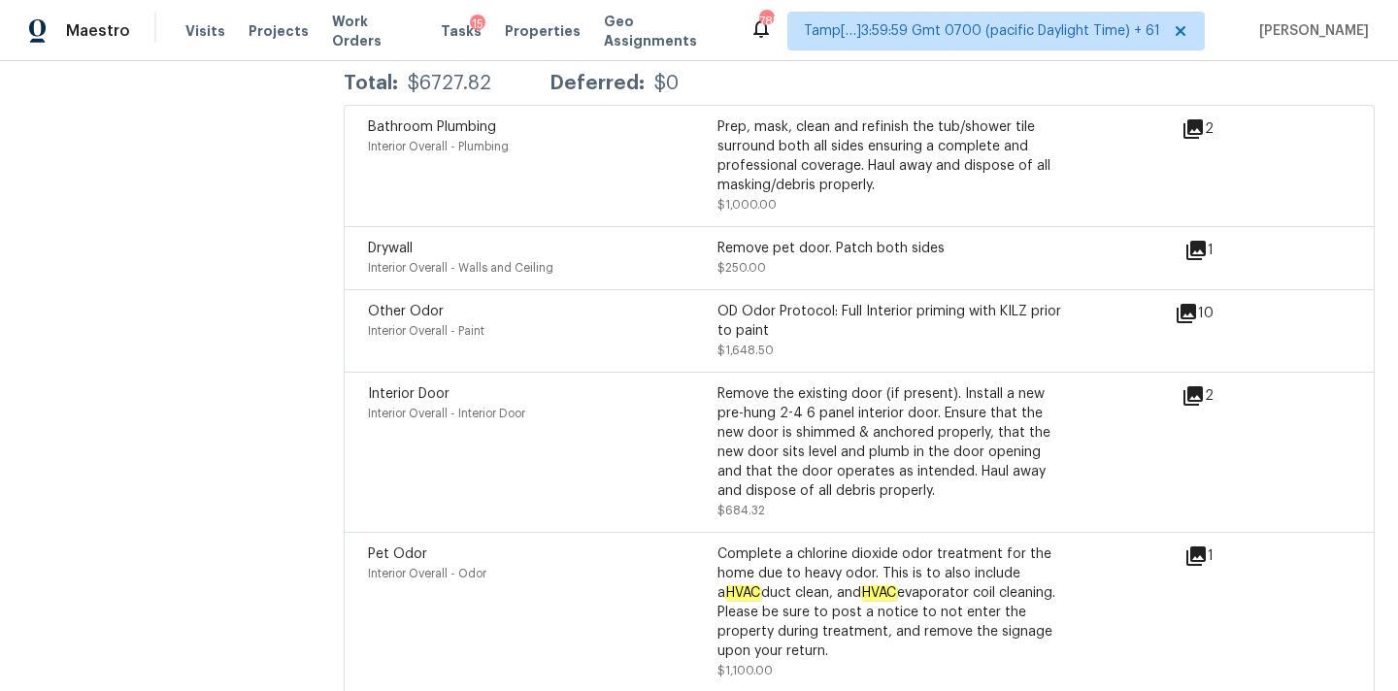
scroll to position [5099, 0]
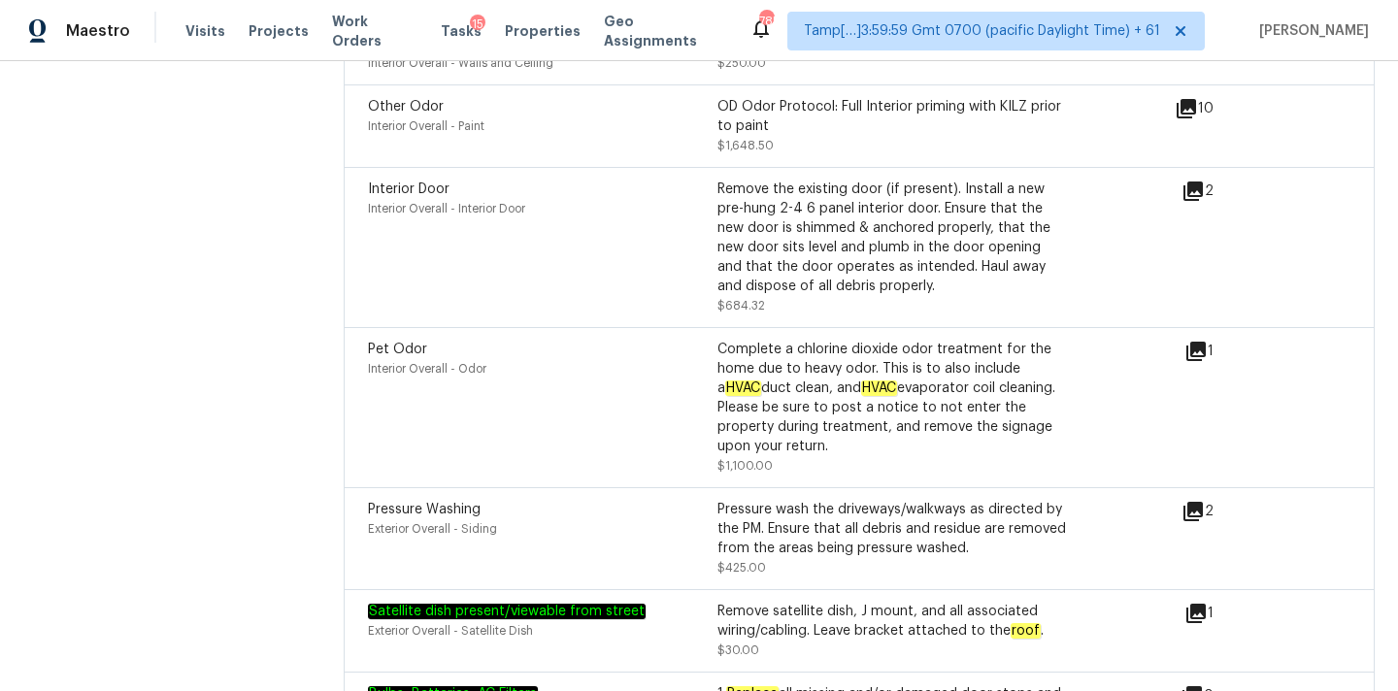
click at [1195, 181] on icon at bounding box center [1192, 190] width 19 height 19
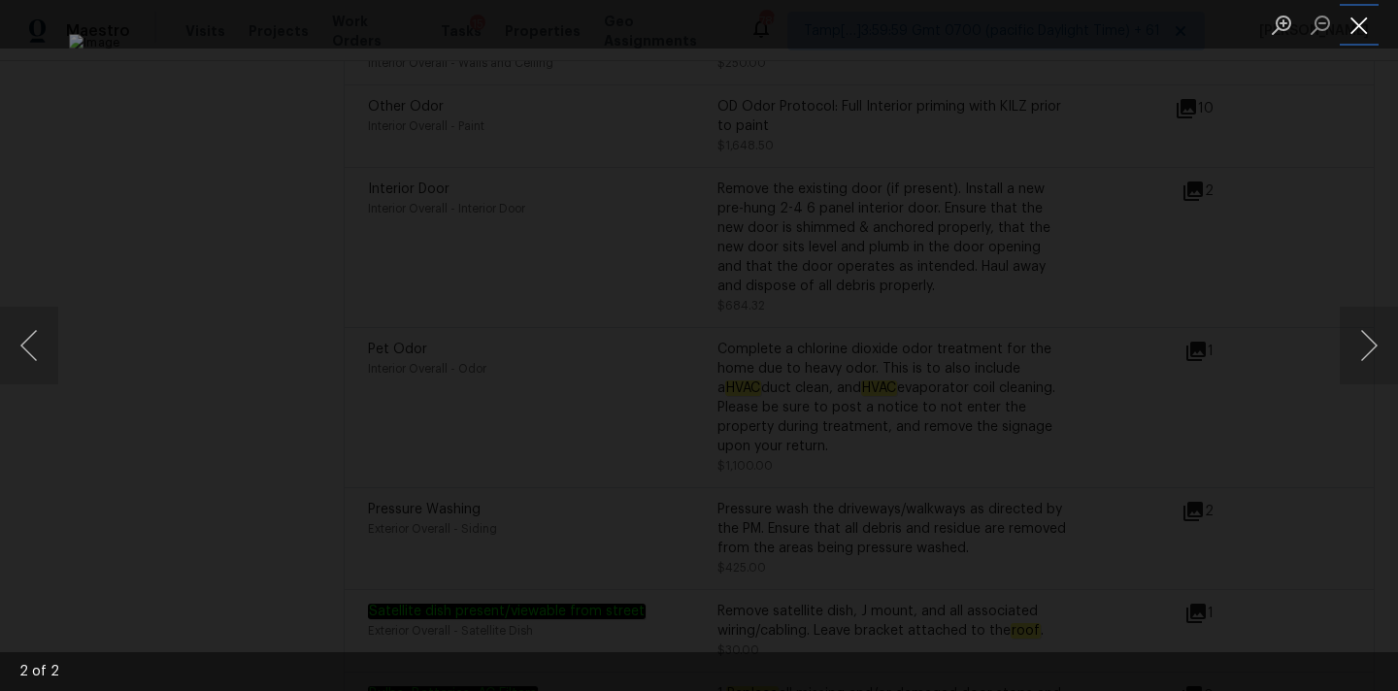
click at [1359, 28] on button "Close lightbox" at bounding box center [1358, 25] width 39 height 34
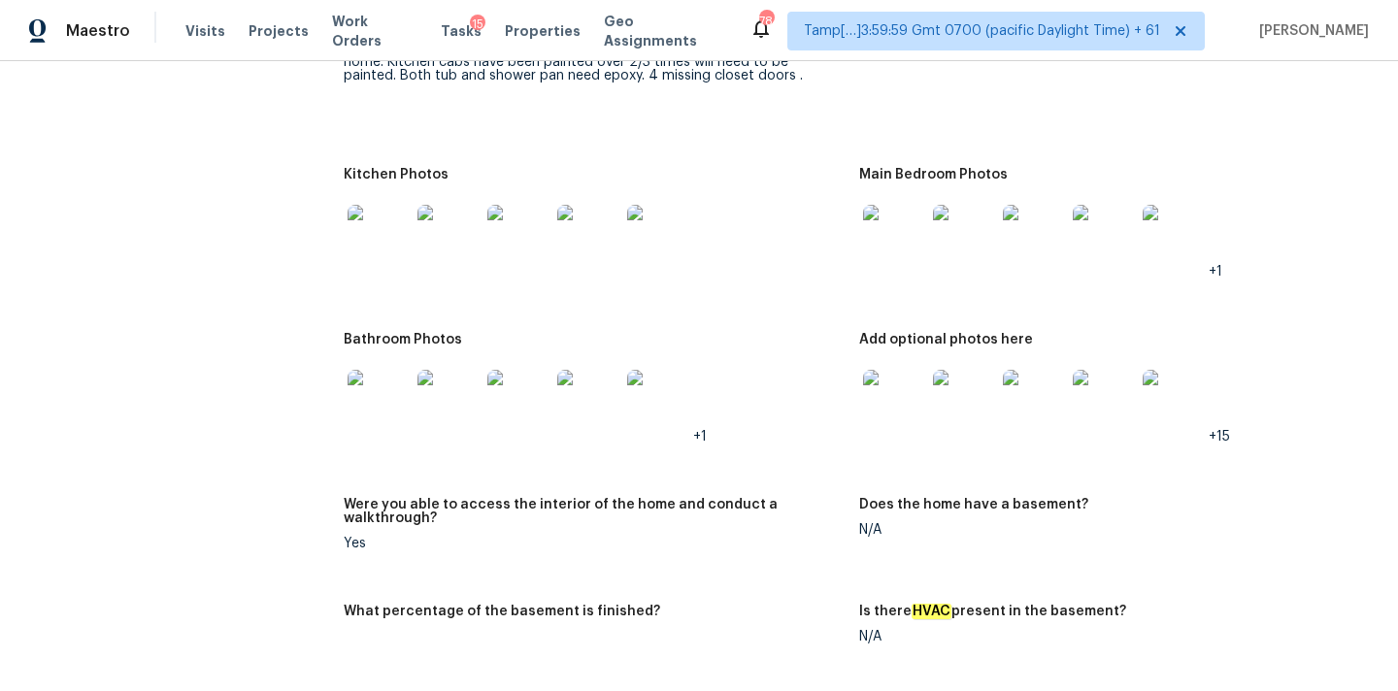
scroll to position [2386, 0]
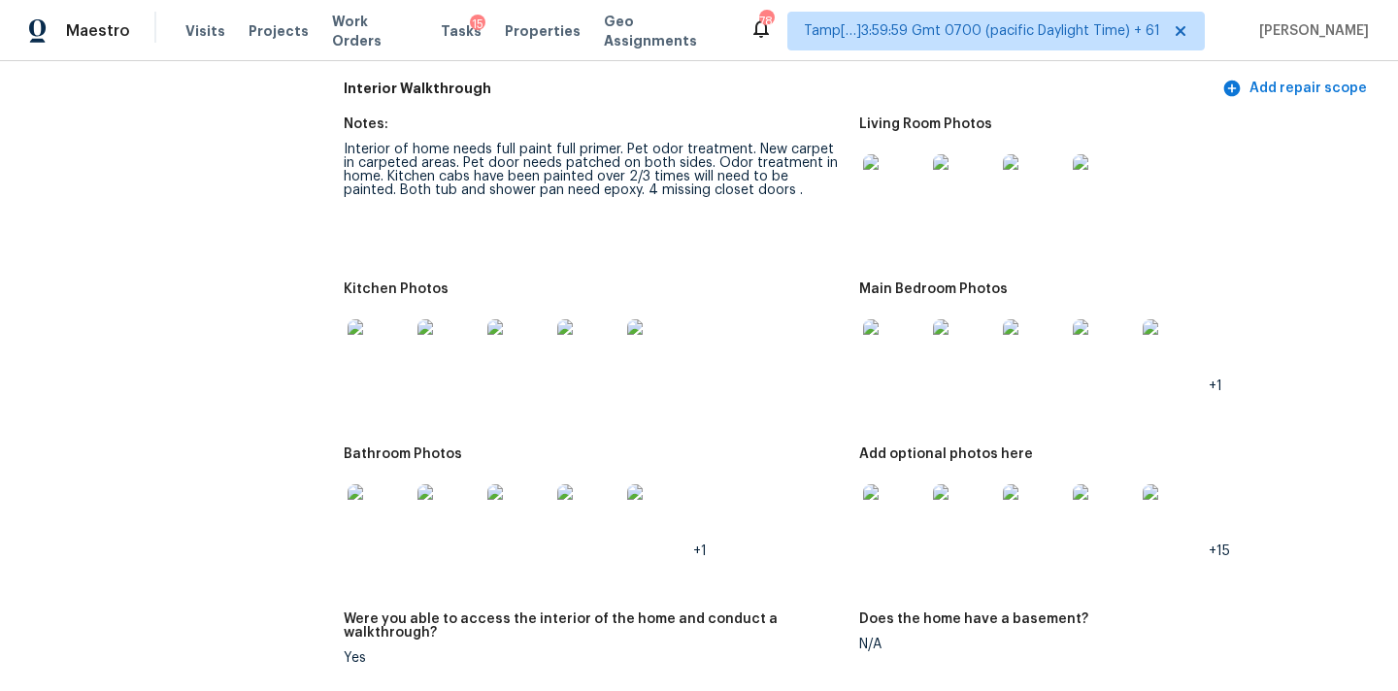
click at [901, 183] on img at bounding box center [894, 185] width 62 height 62
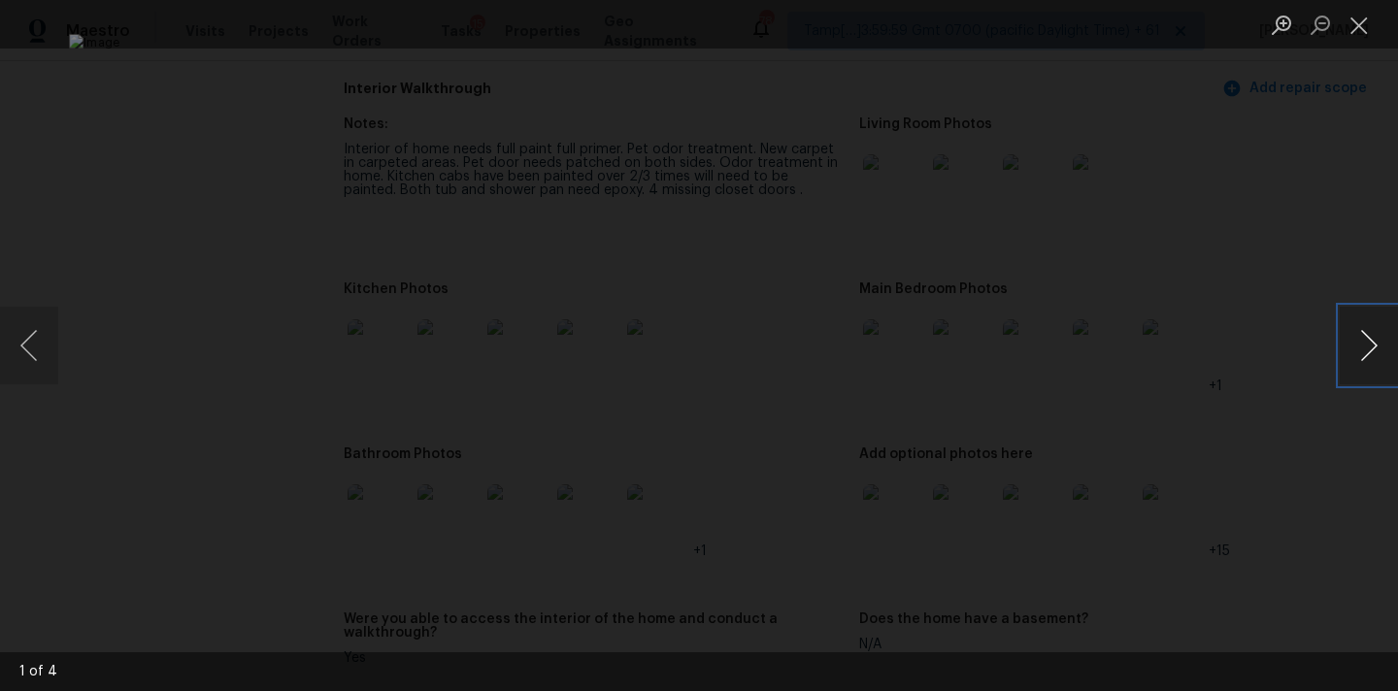
click at [1358, 328] on button "Next image" at bounding box center [1368, 346] width 58 height 78
click at [1354, 25] on button "Close lightbox" at bounding box center [1358, 25] width 39 height 34
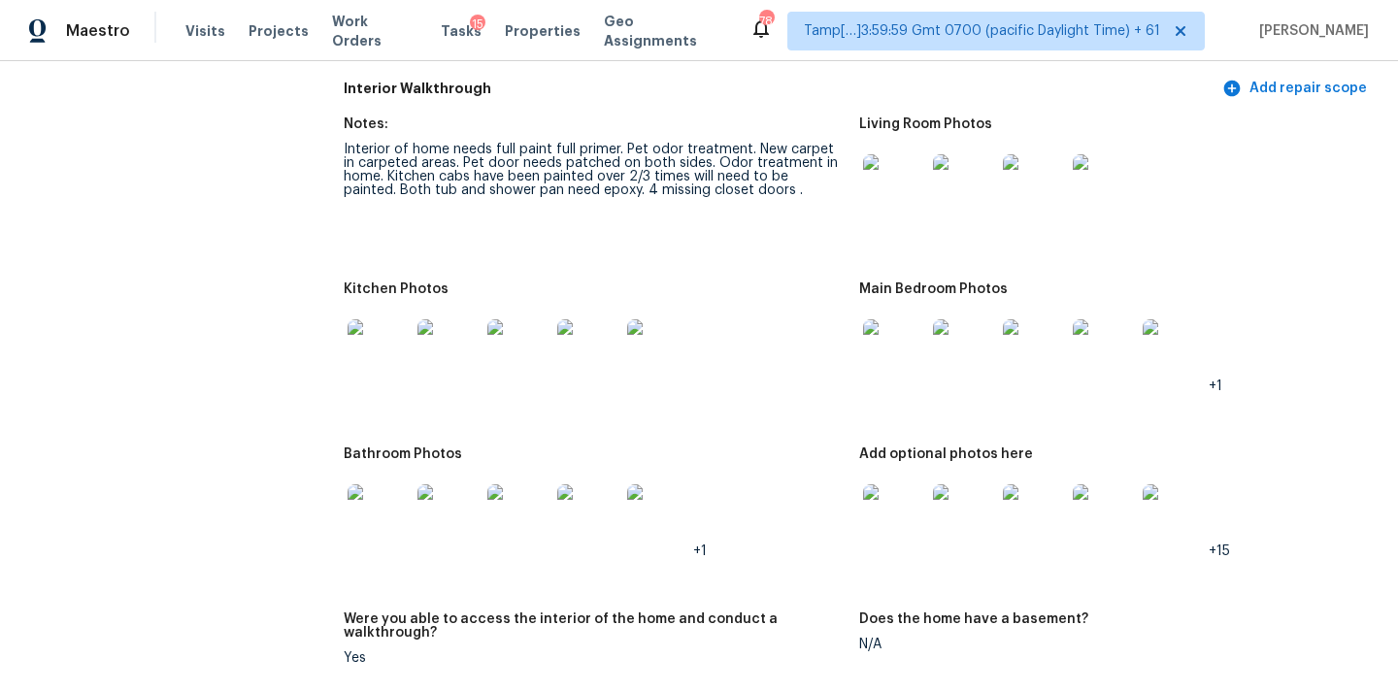
click at [888, 358] on img at bounding box center [894, 350] width 62 height 62
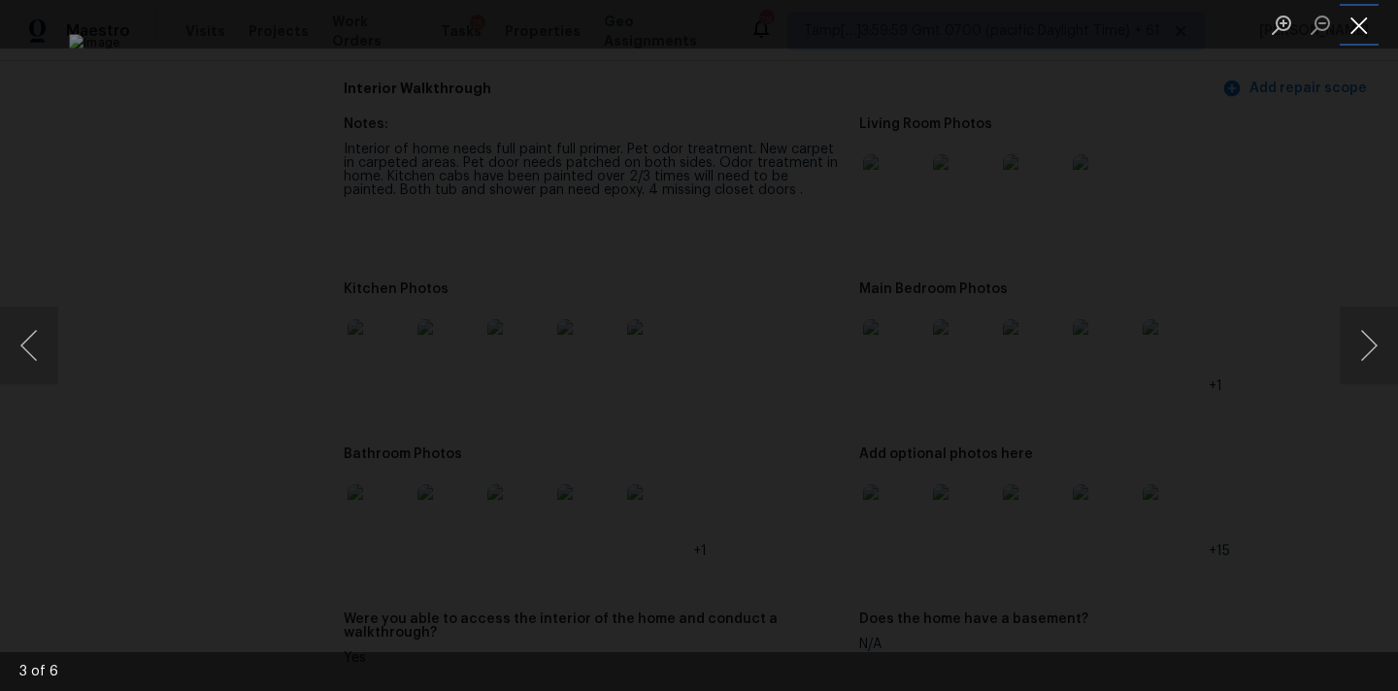
click at [1347, 17] on button "Close lightbox" at bounding box center [1358, 25] width 39 height 34
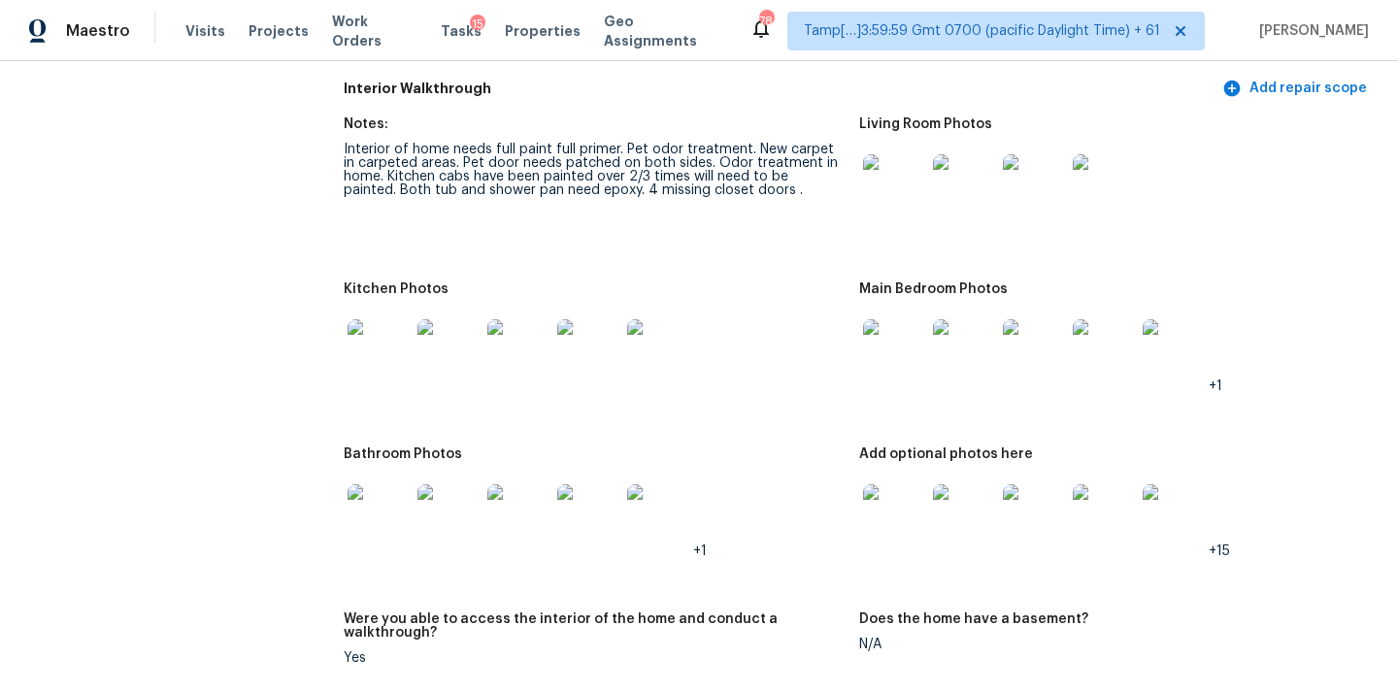
click at [369, 346] on img at bounding box center [378, 350] width 62 height 62
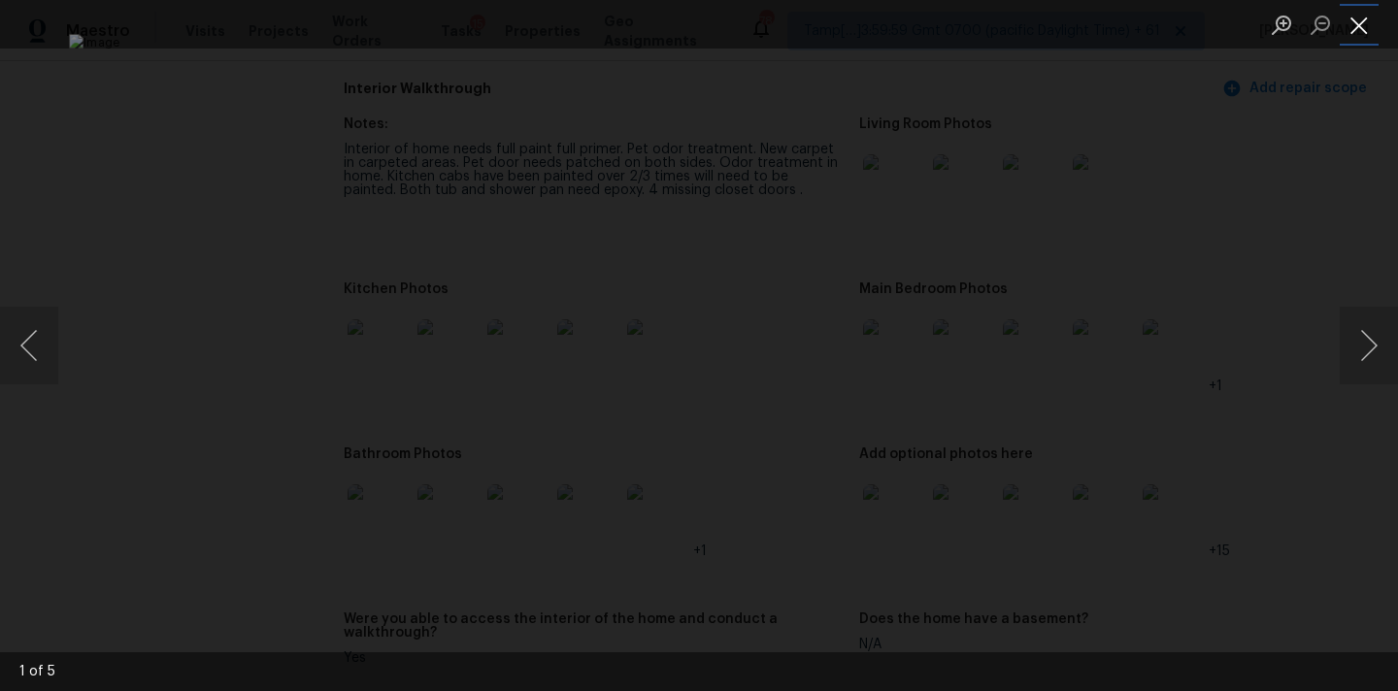
click at [1363, 24] on button "Close lightbox" at bounding box center [1358, 25] width 39 height 34
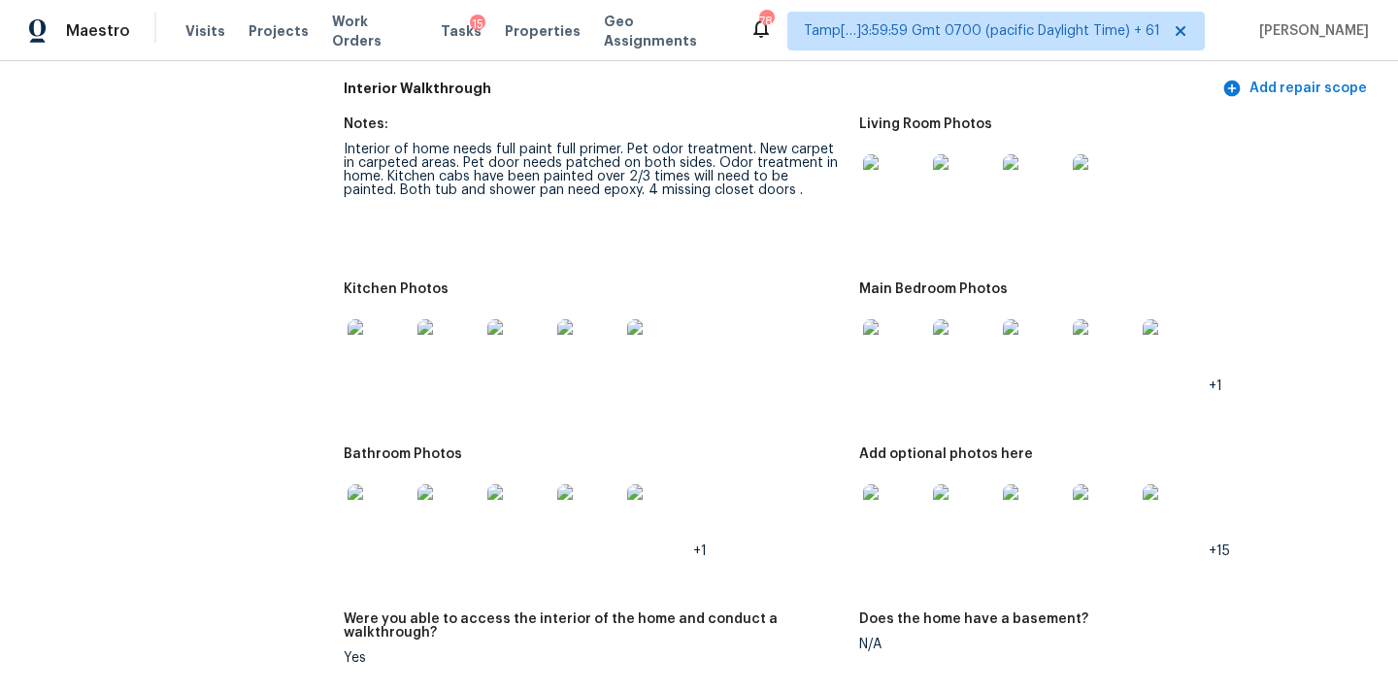
click at [393, 484] on img at bounding box center [378, 515] width 62 height 62
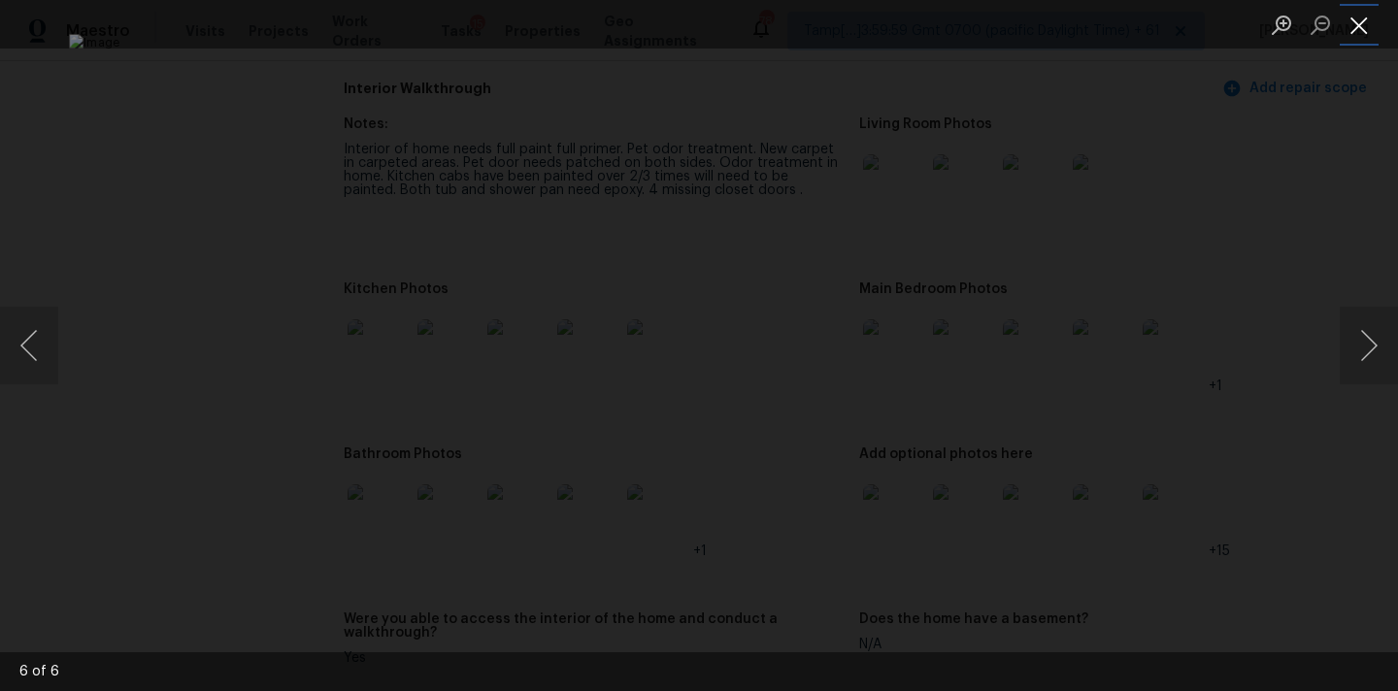
click at [1345, 26] on button "Close lightbox" at bounding box center [1358, 25] width 39 height 34
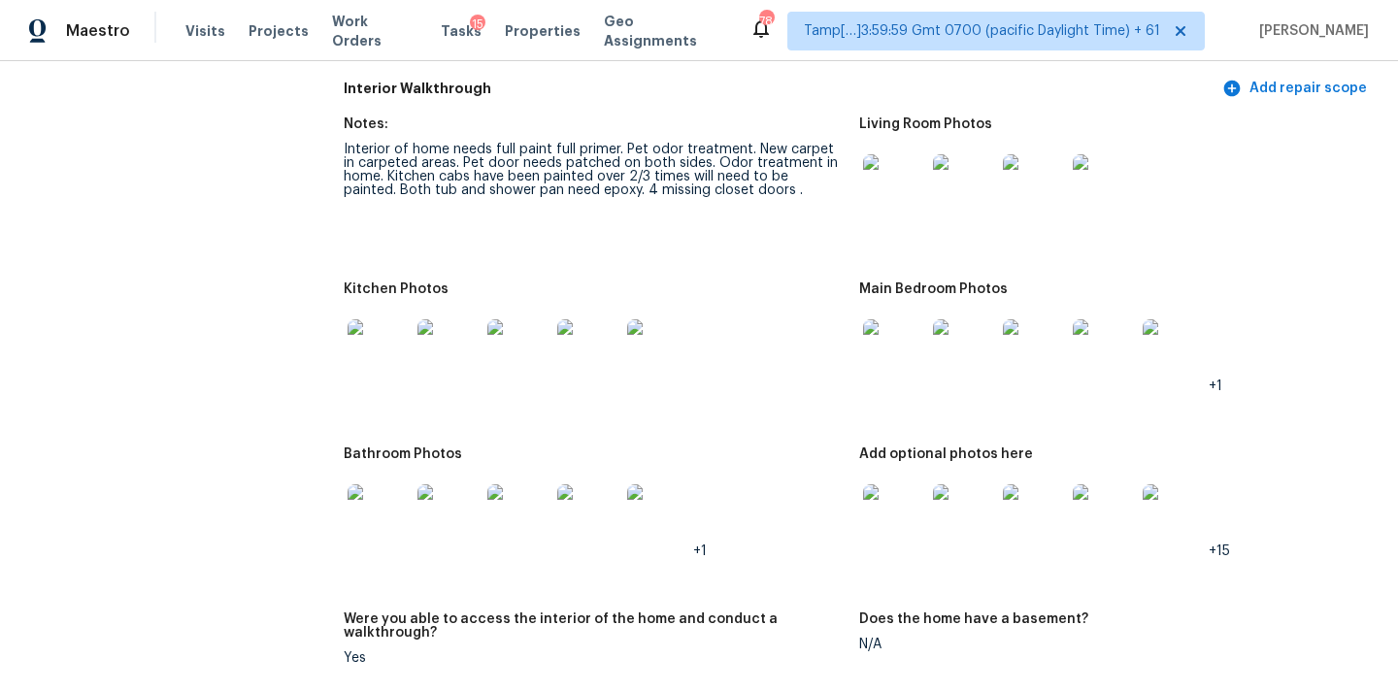
click at [883, 502] on img at bounding box center [894, 515] width 62 height 62
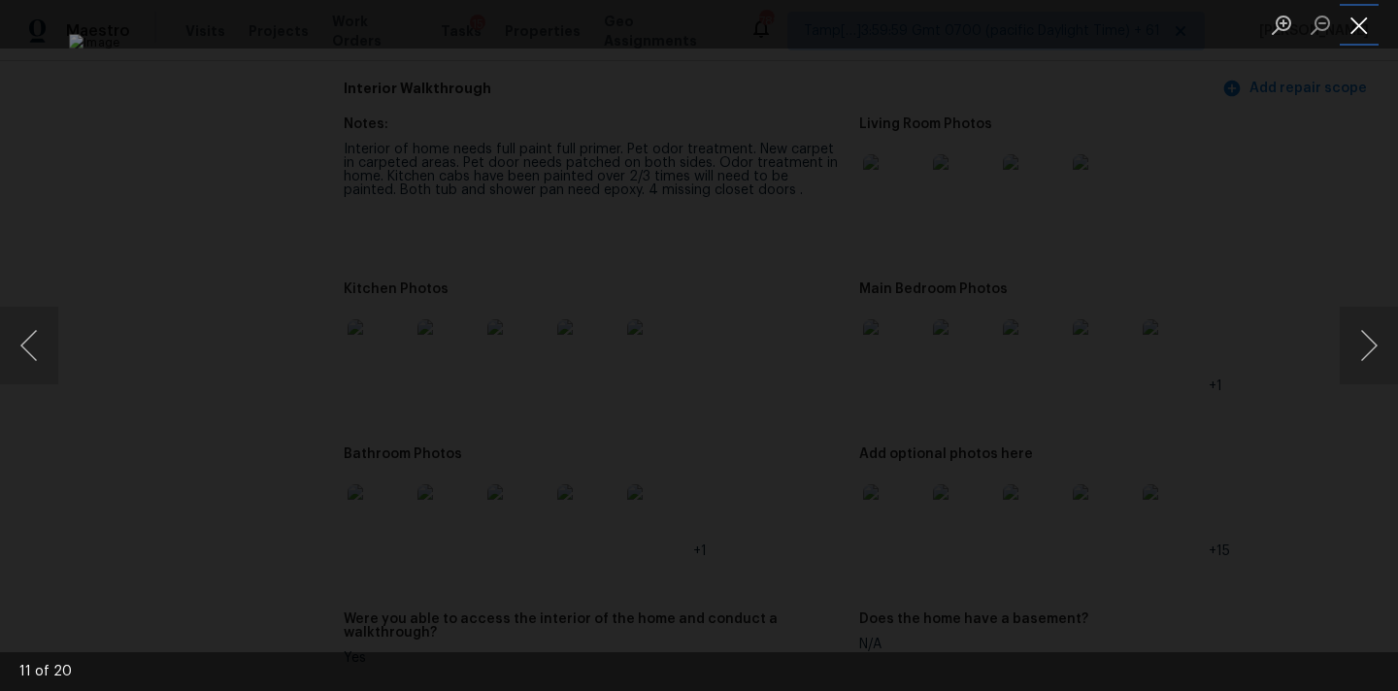
click at [1362, 35] on button "Close lightbox" at bounding box center [1358, 25] width 39 height 34
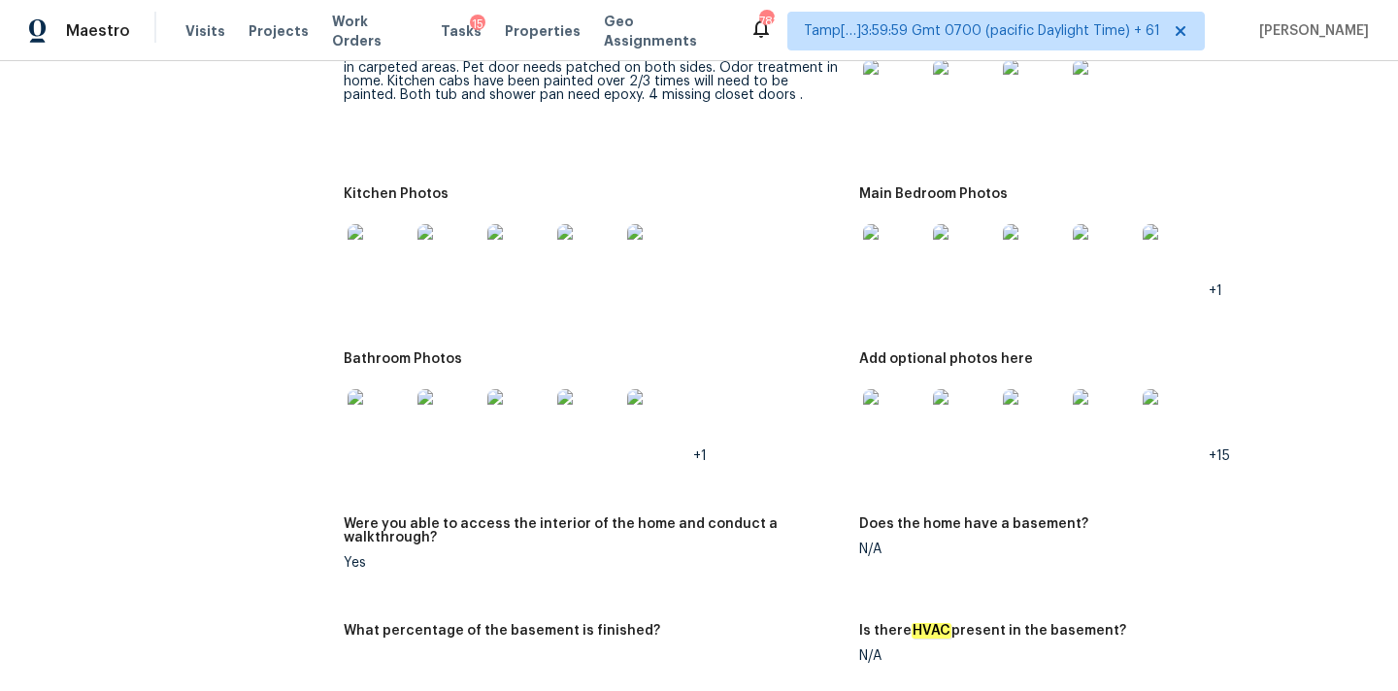
scroll to position [2445, 0]
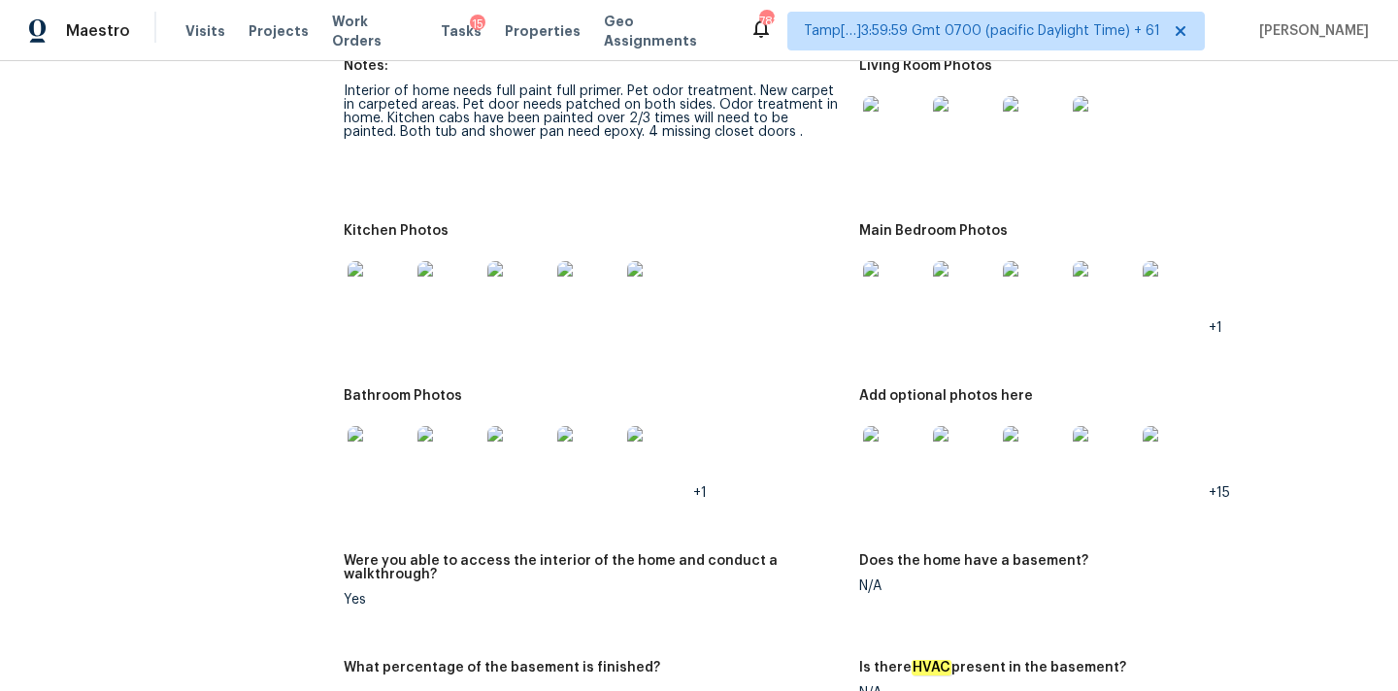
click at [383, 289] on img at bounding box center [378, 292] width 62 height 62
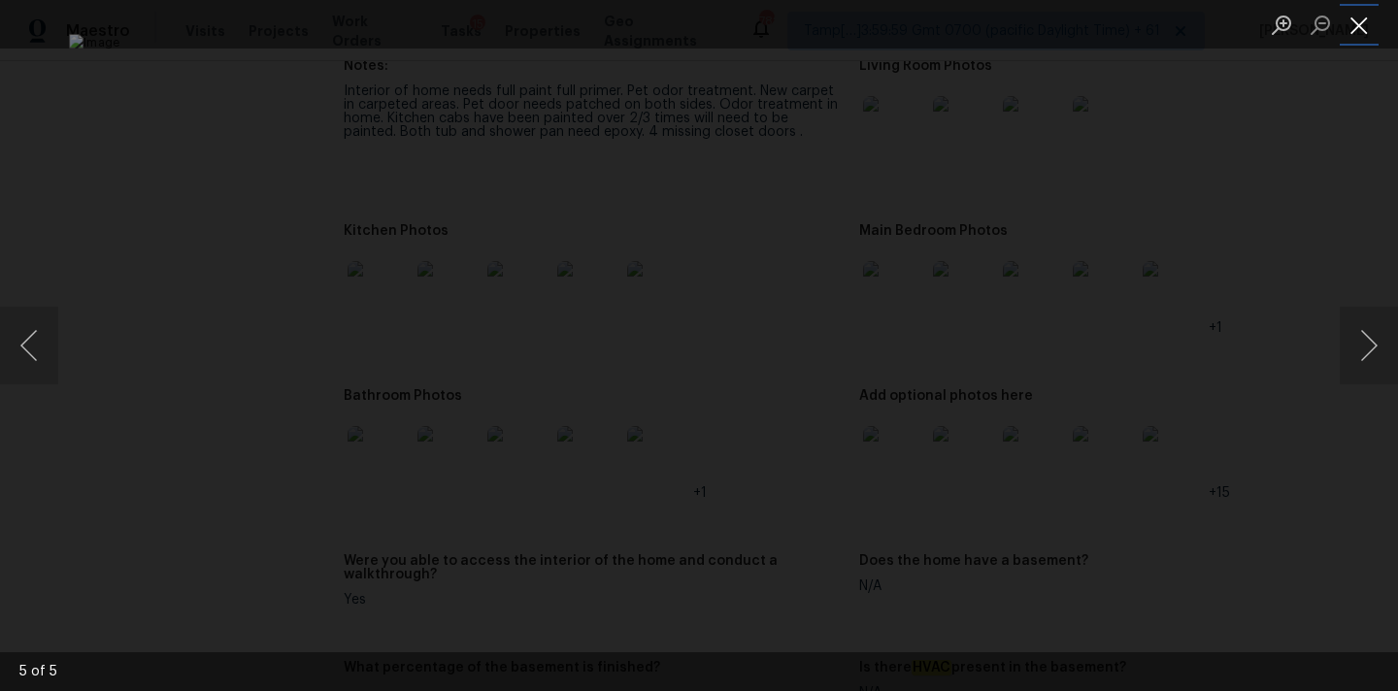
click at [1361, 17] on button "Close lightbox" at bounding box center [1358, 25] width 39 height 34
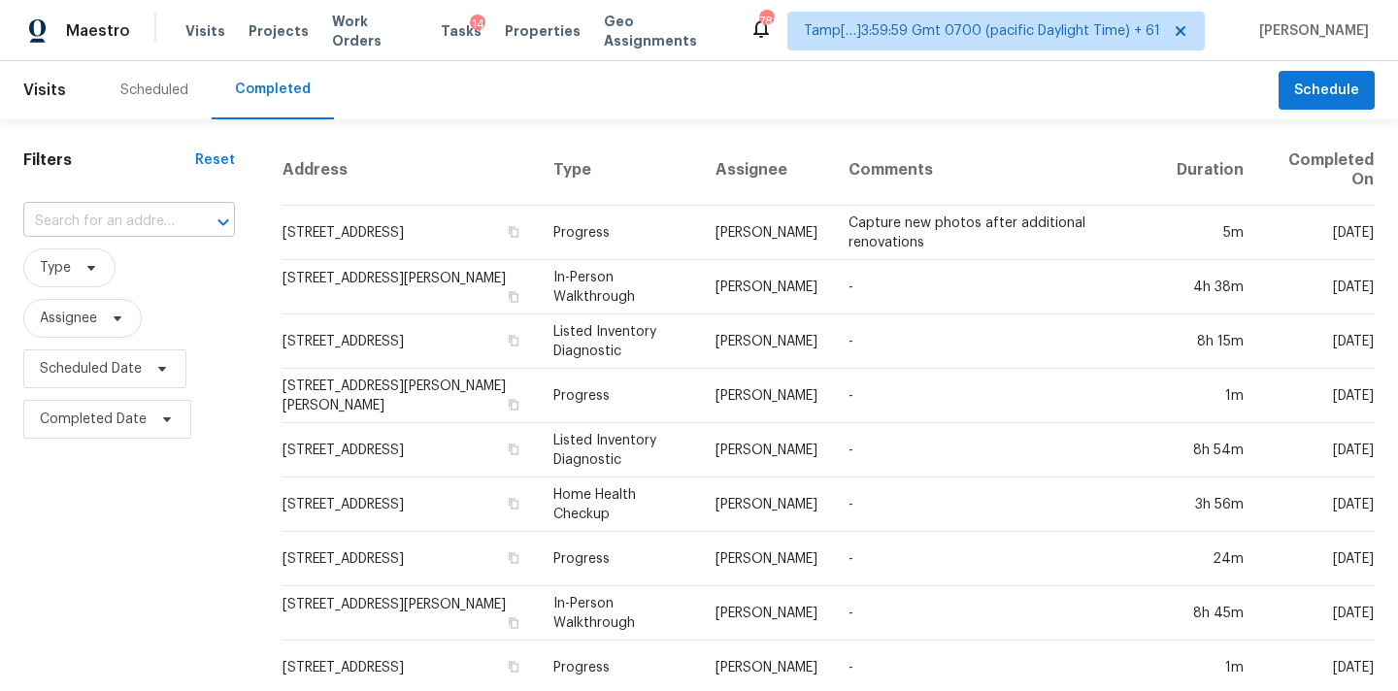
click at [36, 220] on input "text" at bounding box center [101, 222] width 157 height 30
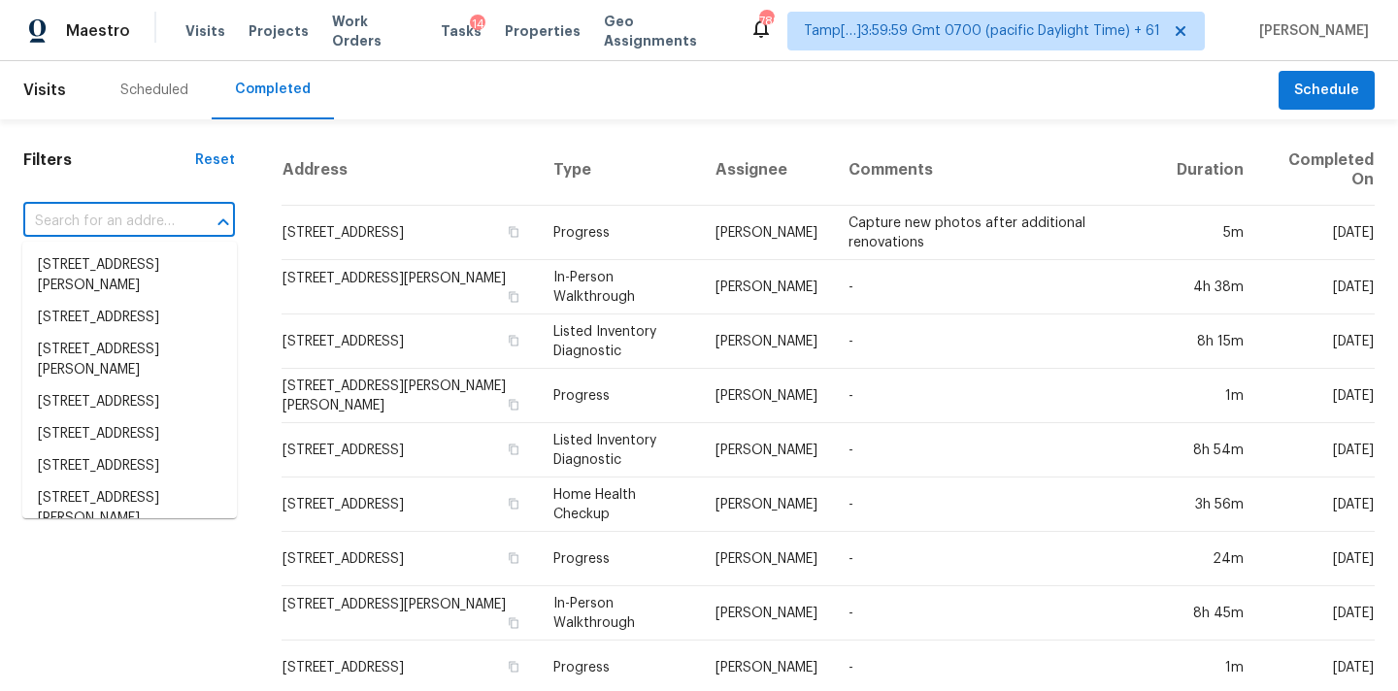
paste input "[STREET_ADDRESS][PERSON_NAME]"
type input "[STREET_ADDRESS][PERSON_NAME]"
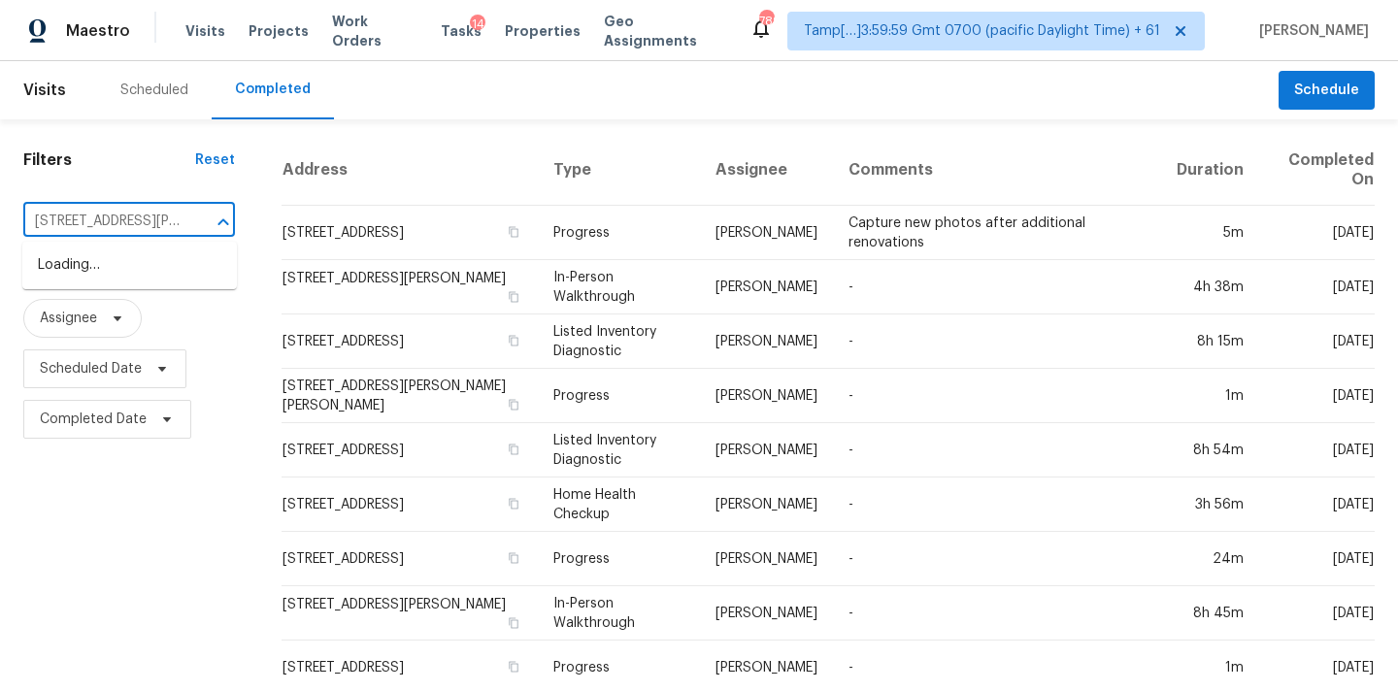
scroll to position [0, 104]
click at [92, 275] on li "[STREET_ADDRESS][PERSON_NAME]" at bounding box center [129, 275] width 214 height 52
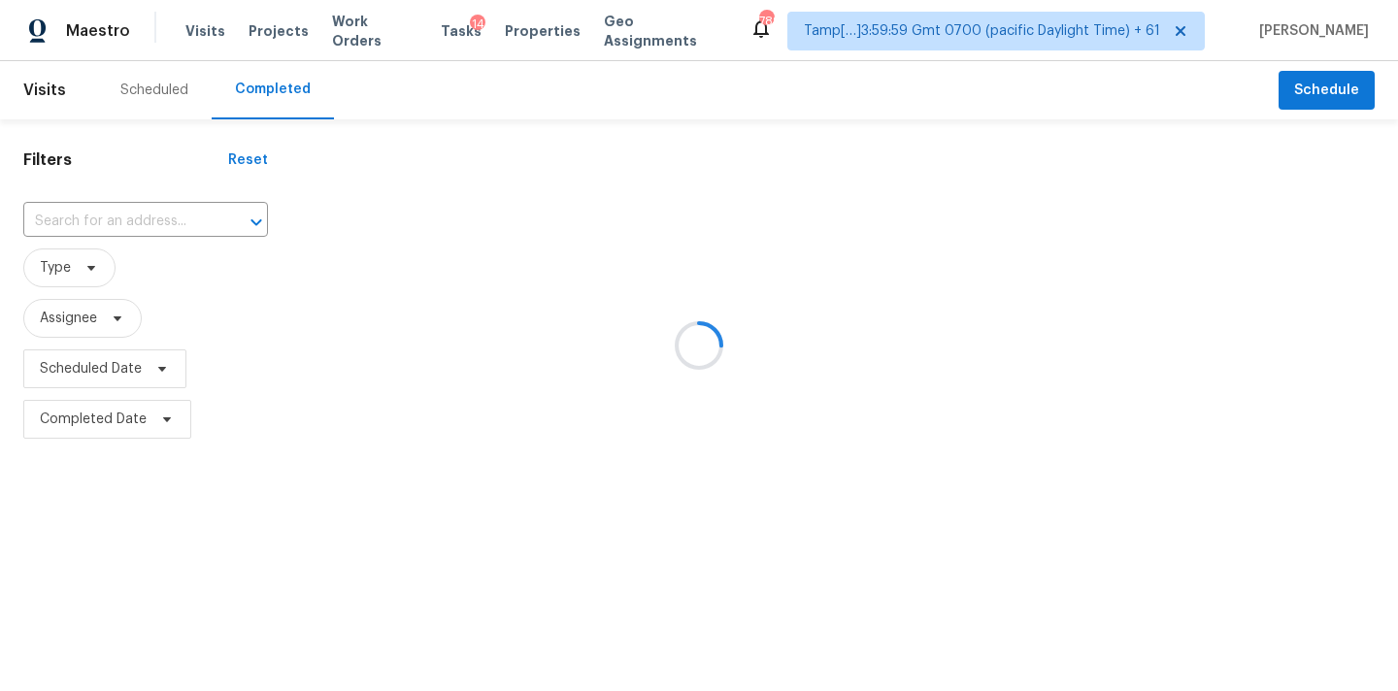
click at [80, 223] on div at bounding box center [699, 345] width 1398 height 691
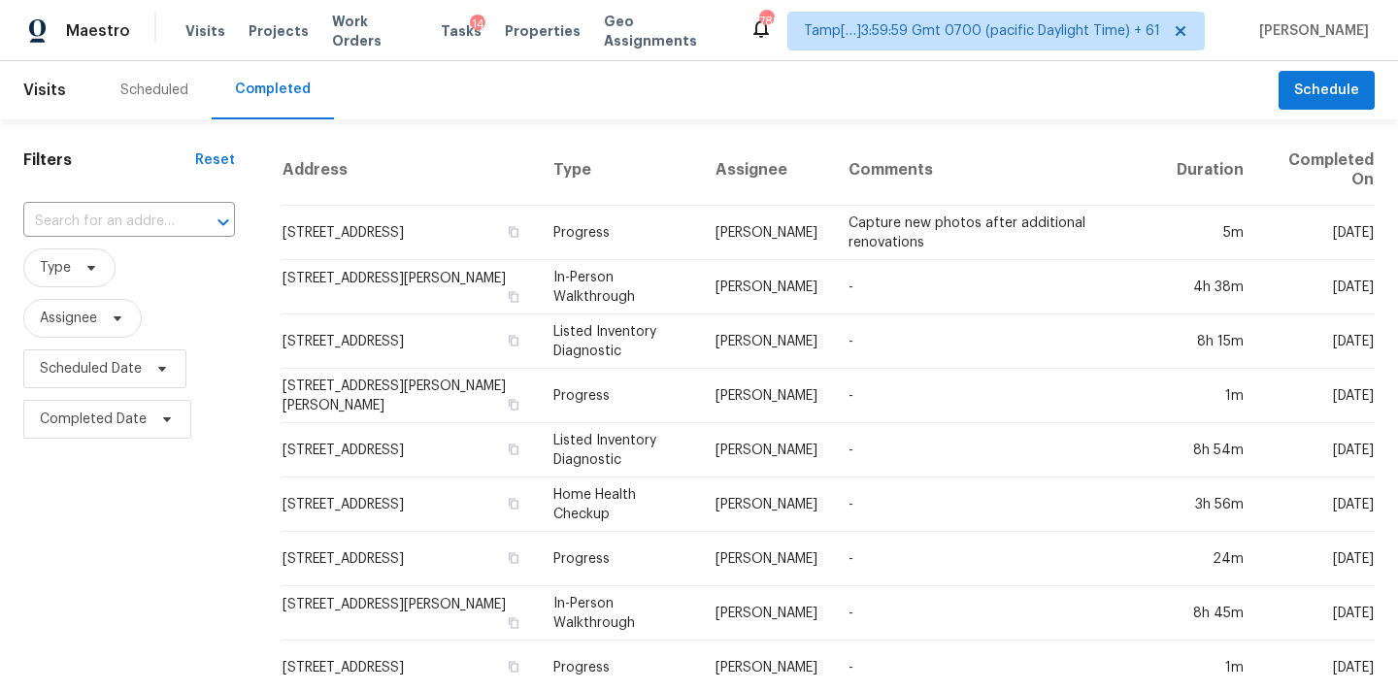
click at [80, 223] on input "text" at bounding box center [101, 222] width 157 height 30
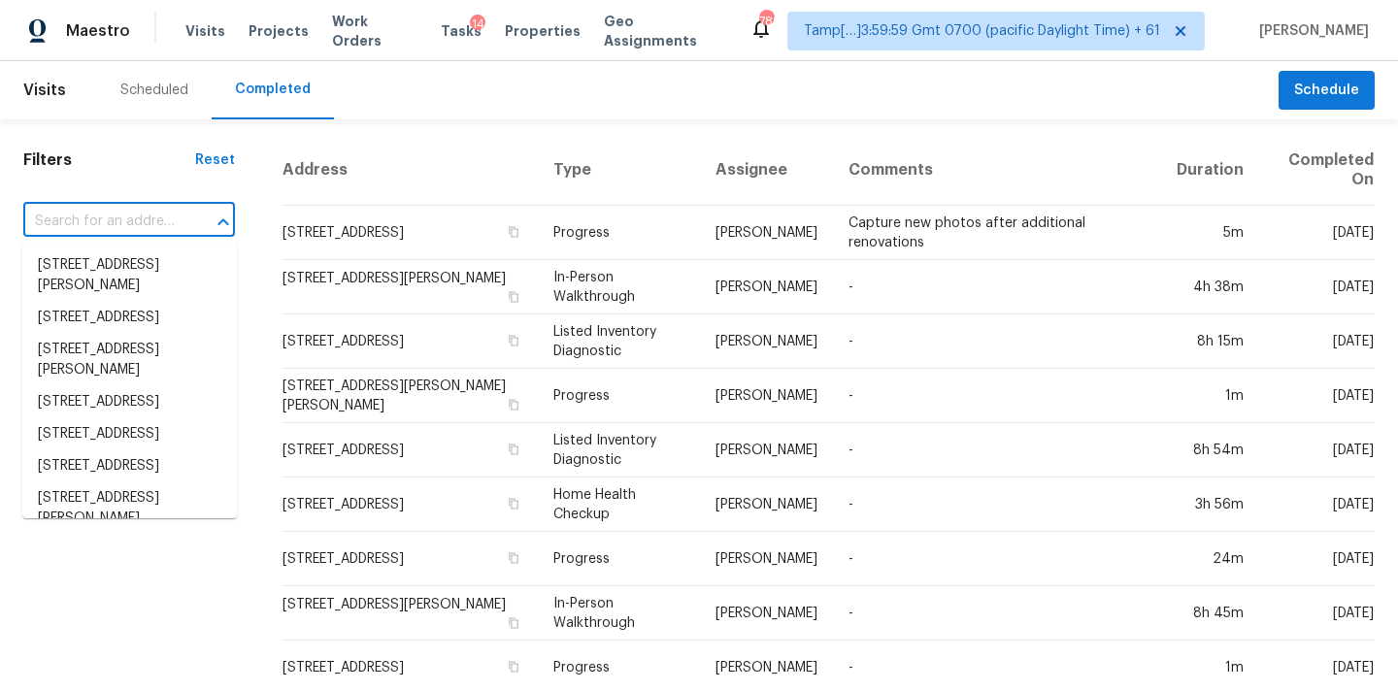
paste input "[STREET_ADDRESS][PERSON_NAME]"
type input "[STREET_ADDRESS][PERSON_NAME]"
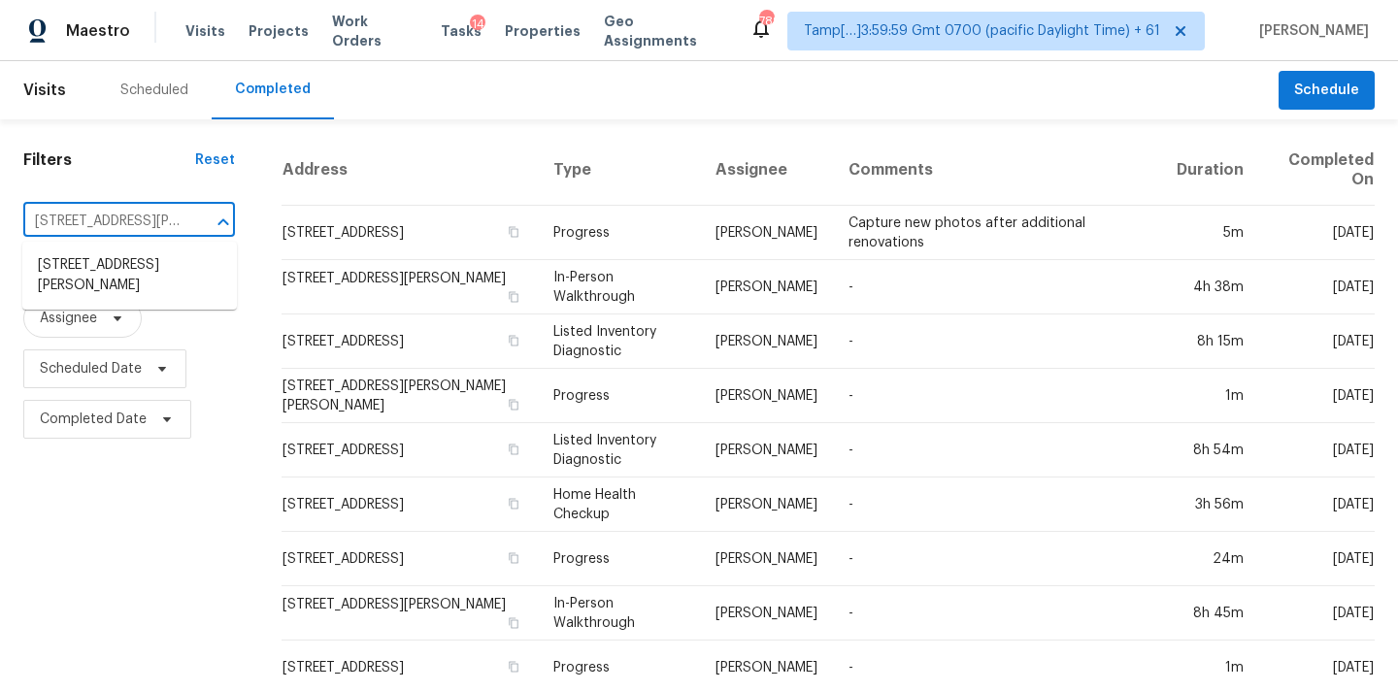
scroll to position [0, 104]
click at [132, 287] on li "[STREET_ADDRESS][PERSON_NAME]" at bounding box center [129, 275] width 214 height 52
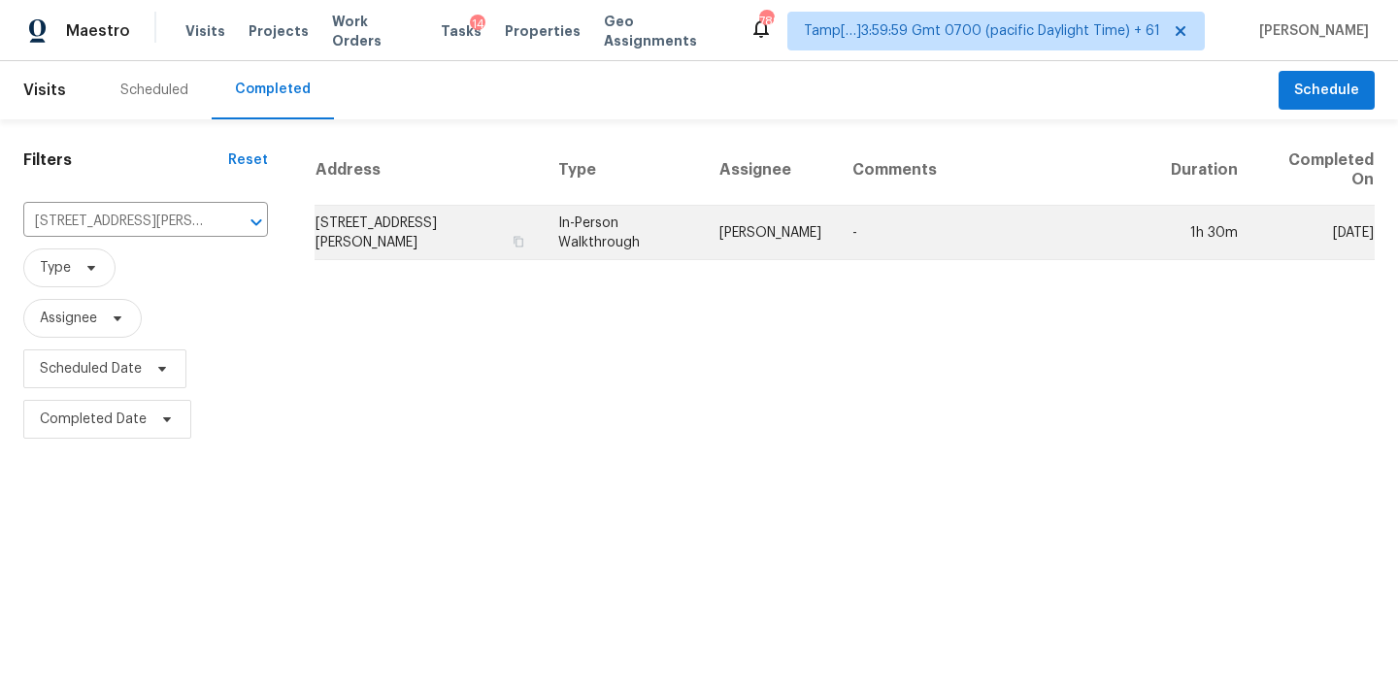
click at [682, 218] on td "In-Person Walkthrough" at bounding box center [623, 233] width 161 height 54
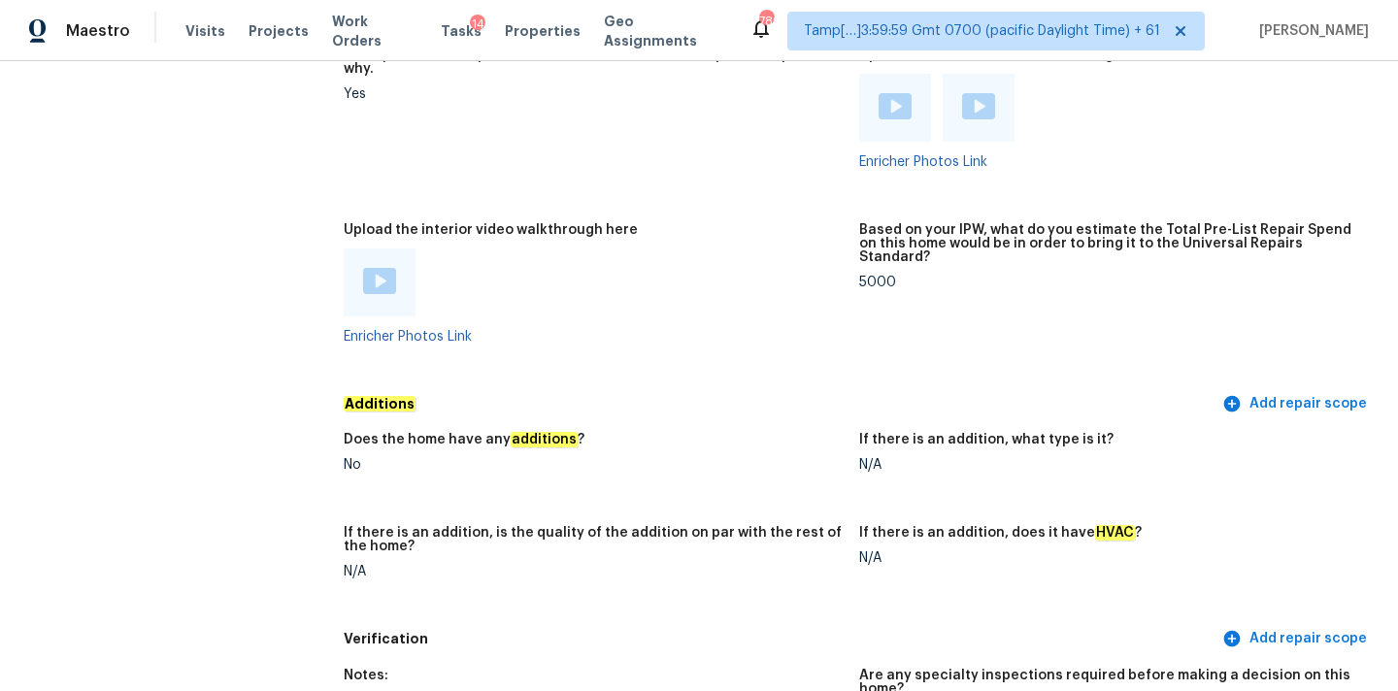
scroll to position [2680, 0]
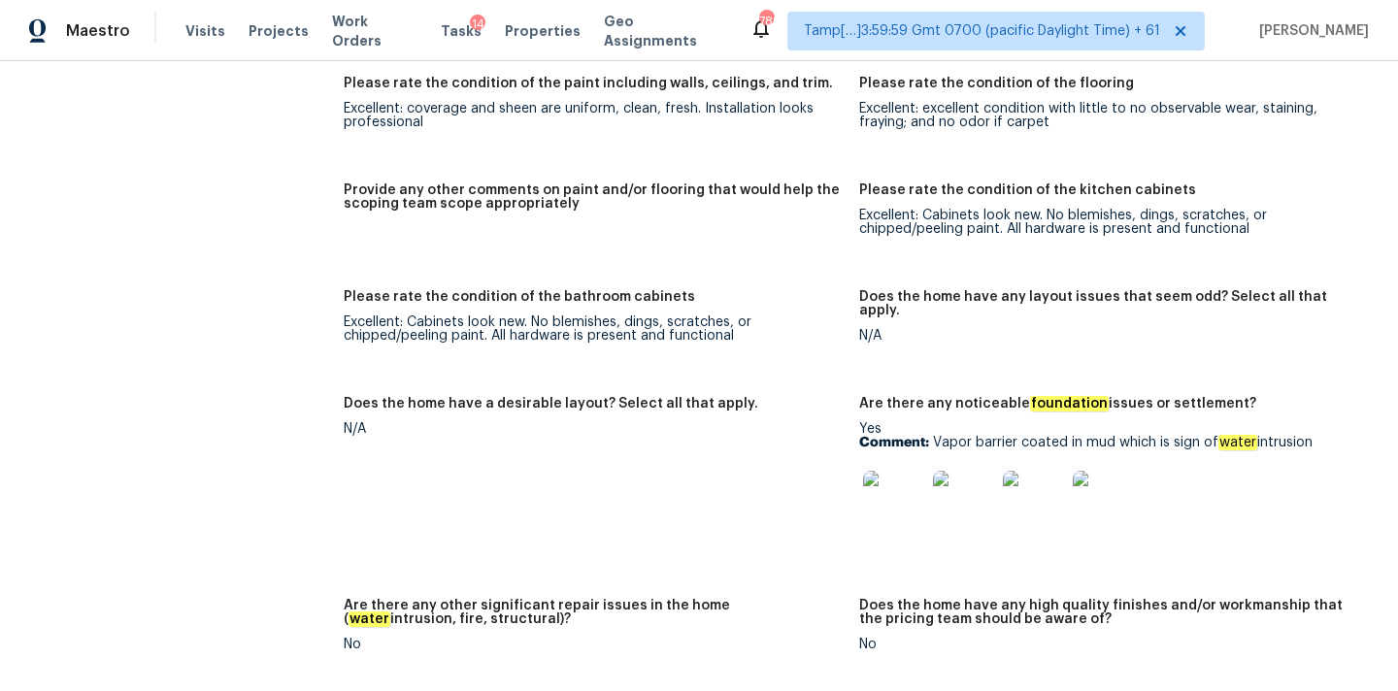
click at [900, 479] on img at bounding box center [894, 502] width 62 height 62
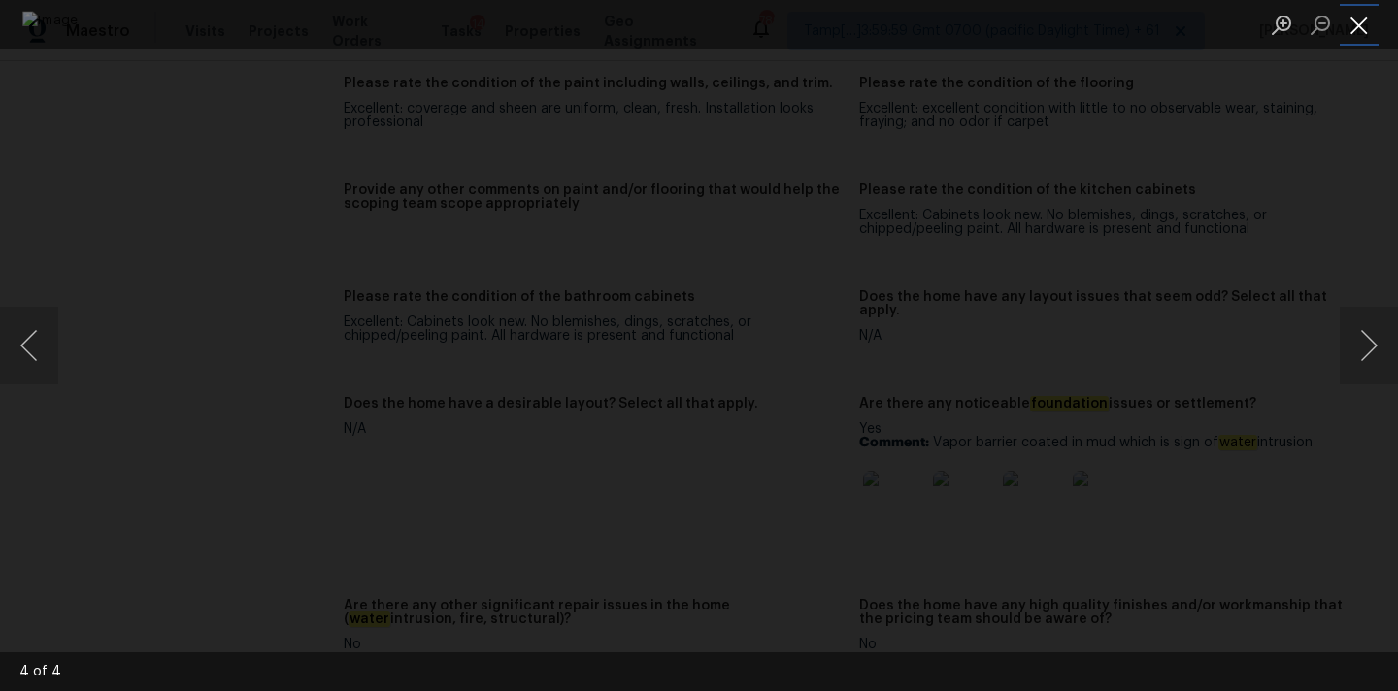
click at [1361, 26] on button "Close lightbox" at bounding box center [1358, 25] width 39 height 34
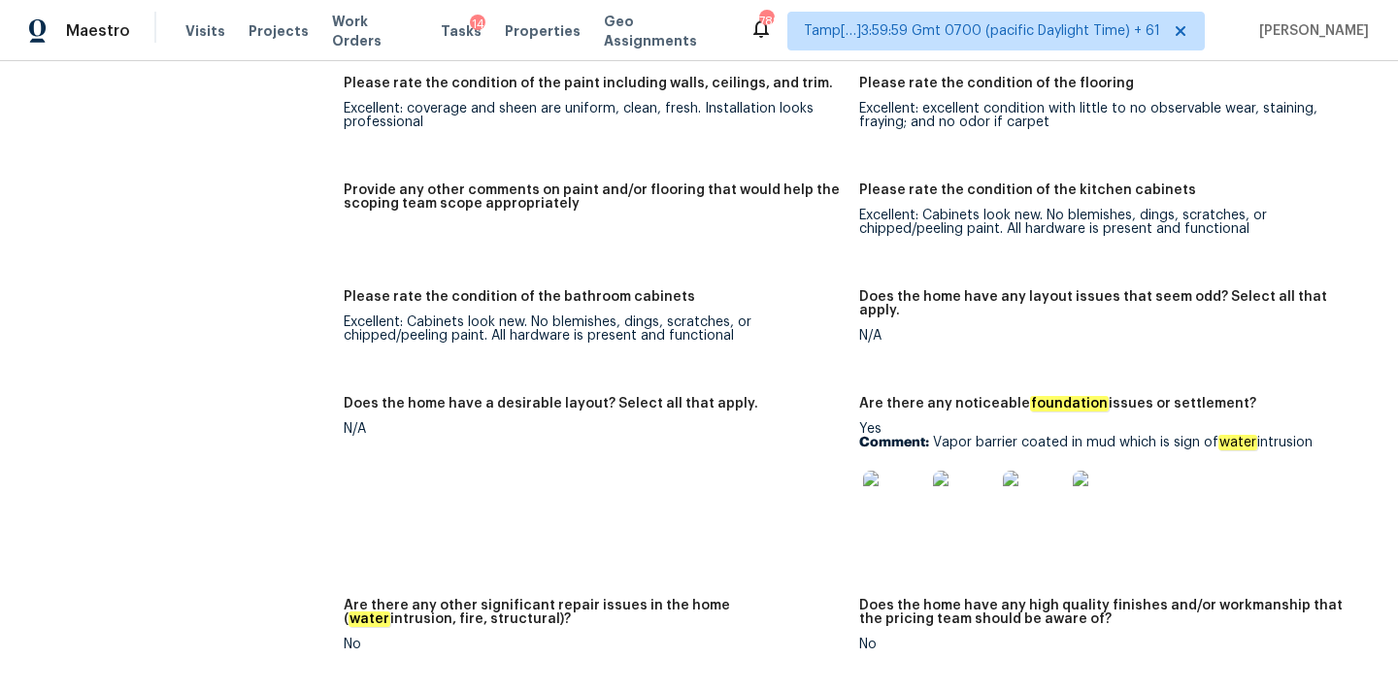
drag, startPoint x: 934, startPoint y: 411, endPoint x: 1326, endPoint y: 414, distance: 392.1
click at [1326, 436] on p "Comment: Vapor barrier coated in mud which is sign of water intrusion" at bounding box center [1109, 443] width 500 height 14
copy p "Vapor barrier coated in mud which is sign of water intrusion"
click at [972, 488] on img at bounding box center [964, 502] width 62 height 62
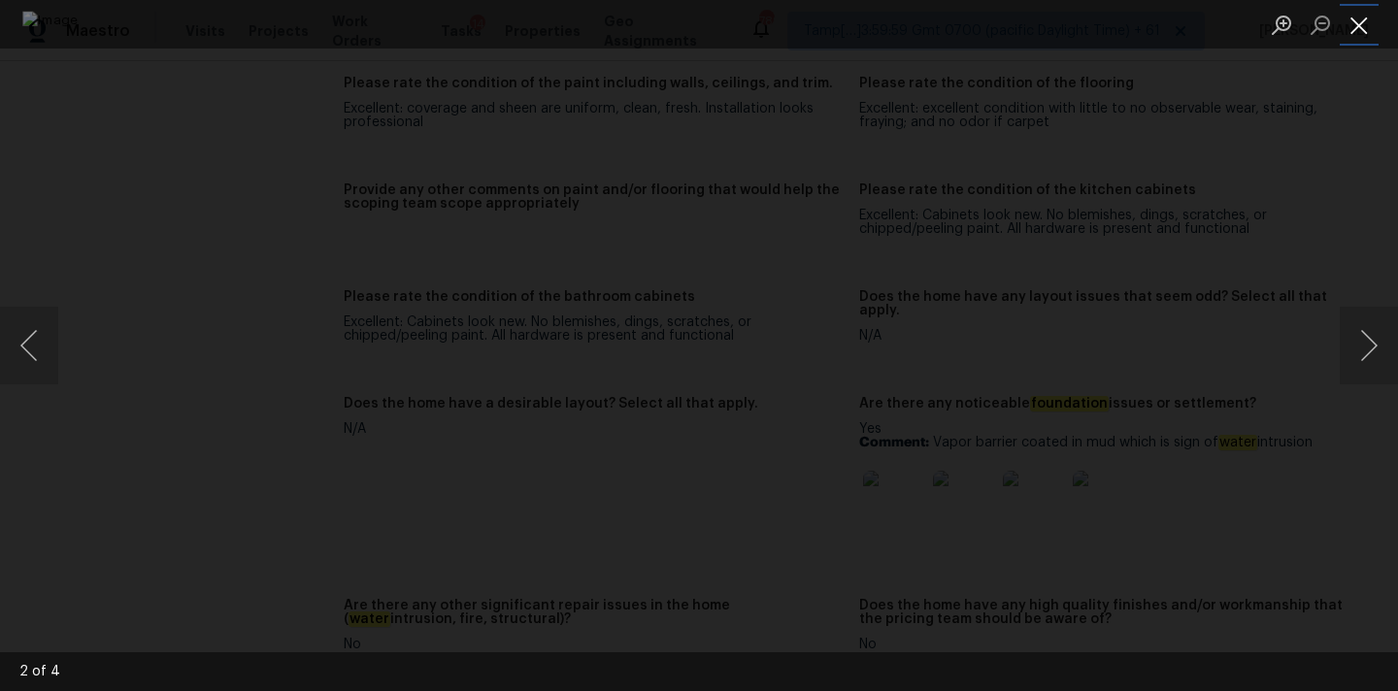
click at [1366, 24] on button "Close lightbox" at bounding box center [1358, 25] width 39 height 34
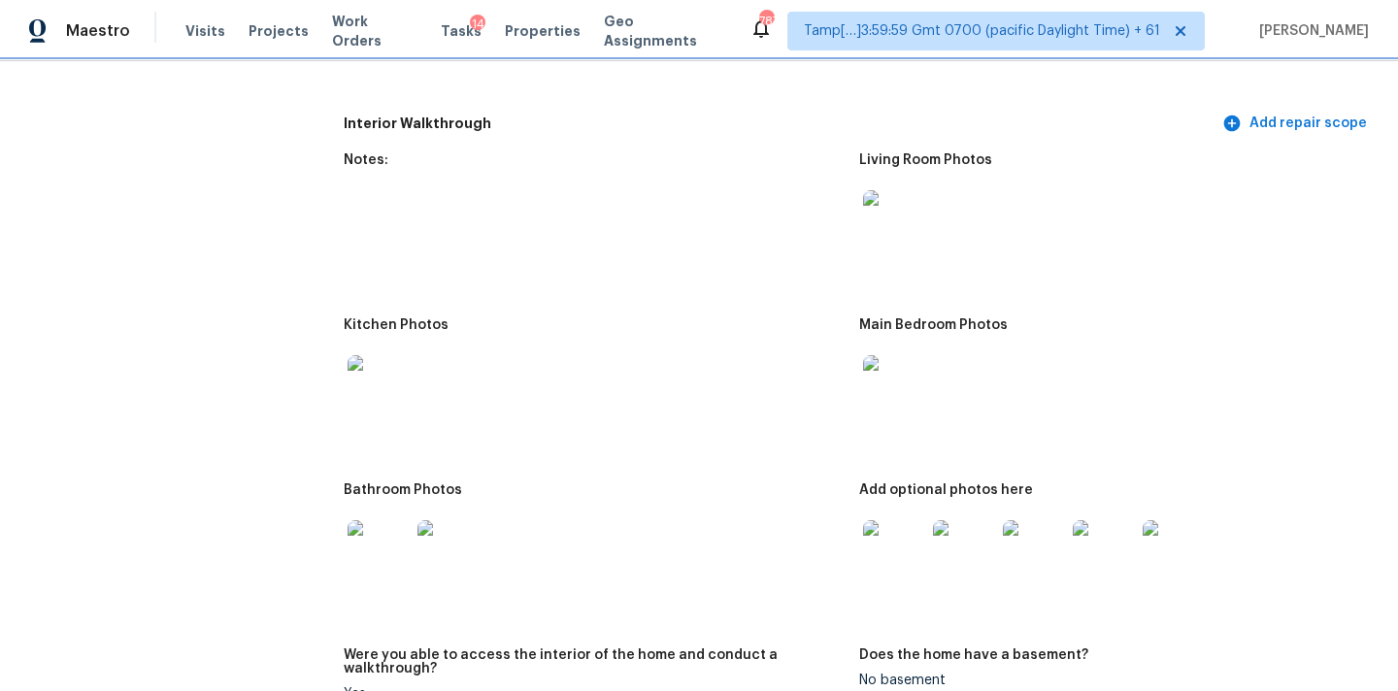
scroll to position [2008, 0]
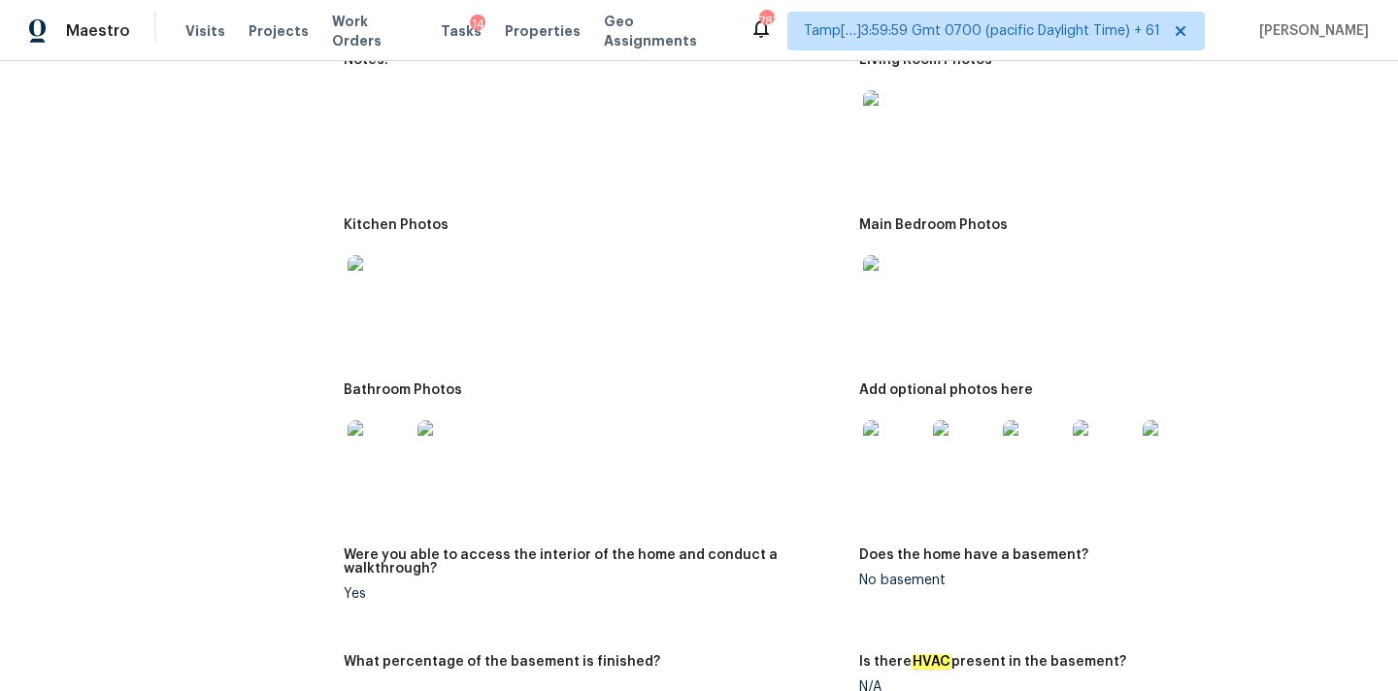
click at [889, 109] on img at bounding box center [894, 121] width 62 height 62
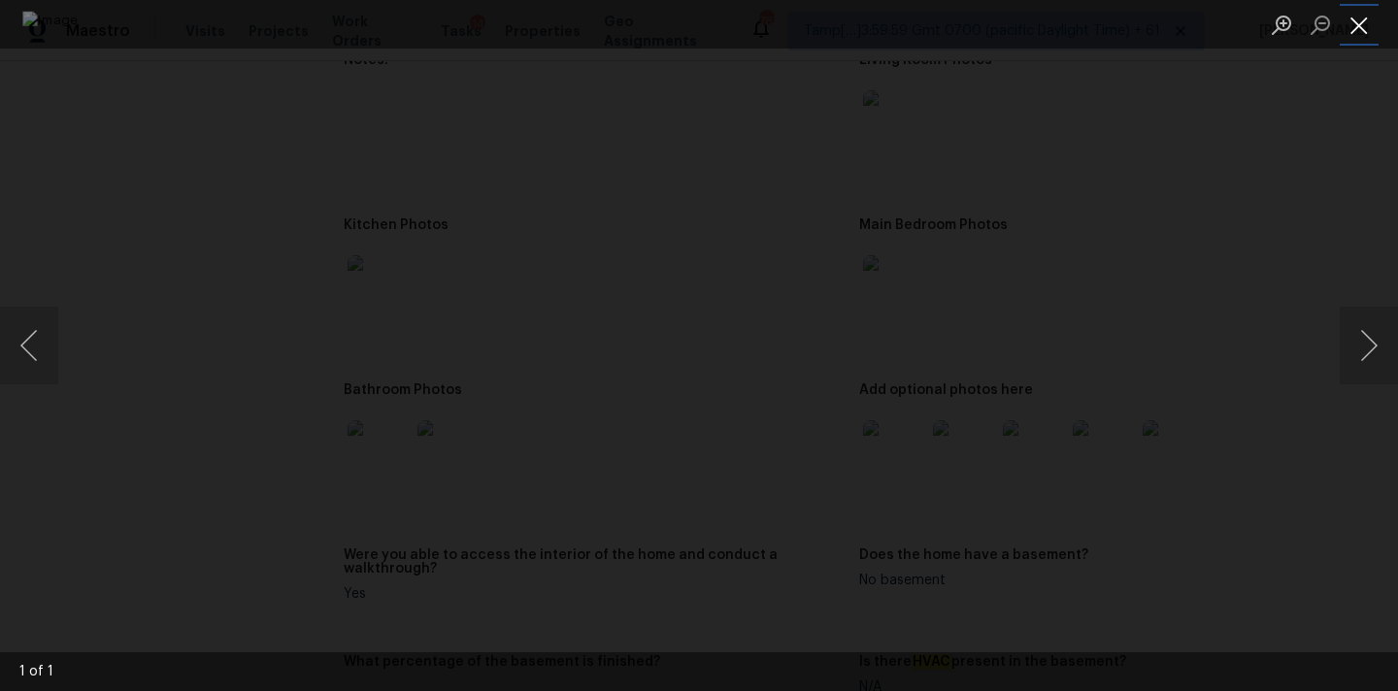
click at [1353, 22] on button "Close lightbox" at bounding box center [1358, 25] width 39 height 34
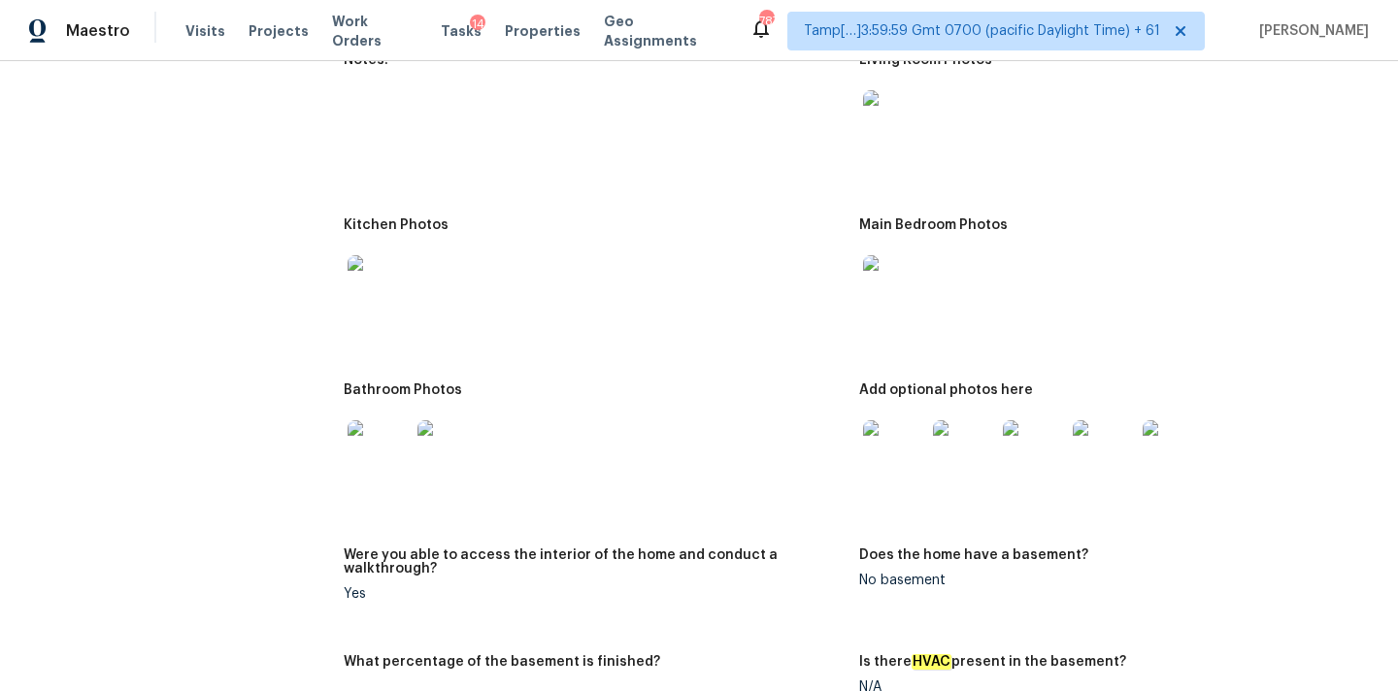
click at [900, 285] on img at bounding box center [894, 286] width 62 height 62
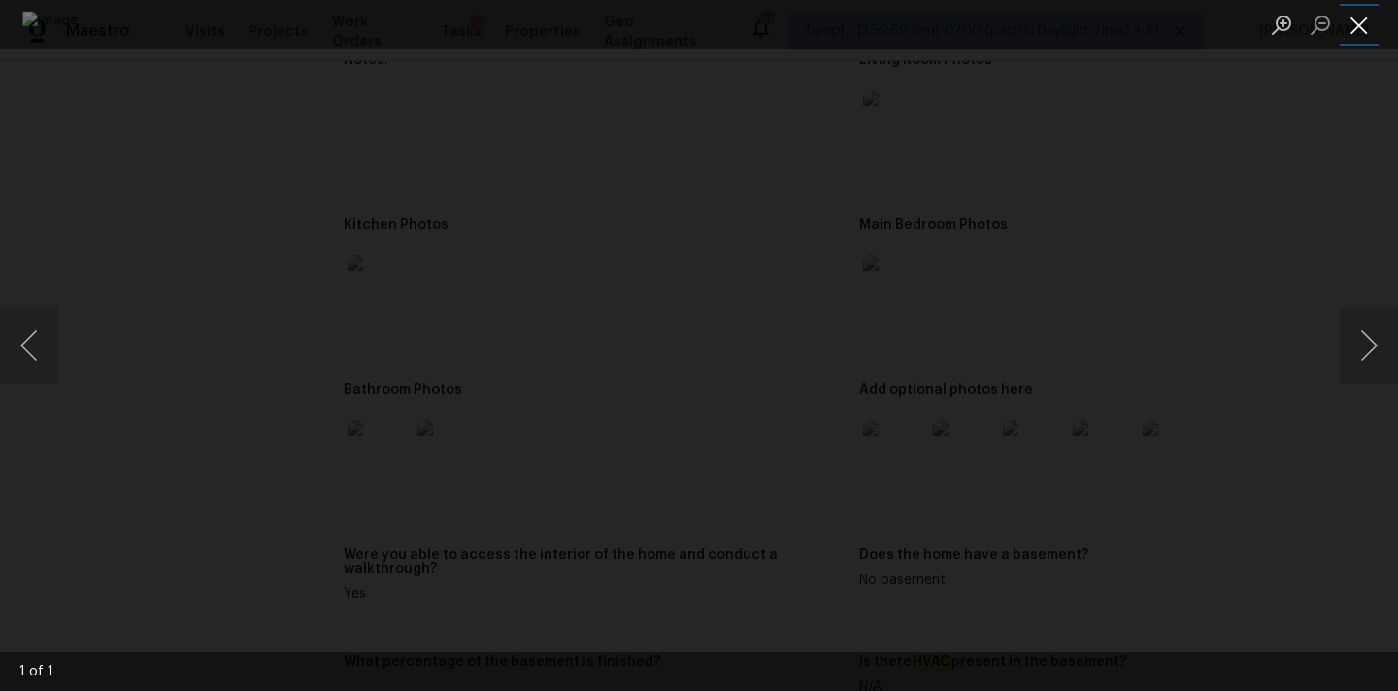
click at [1352, 19] on button "Close lightbox" at bounding box center [1358, 25] width 39 height 34
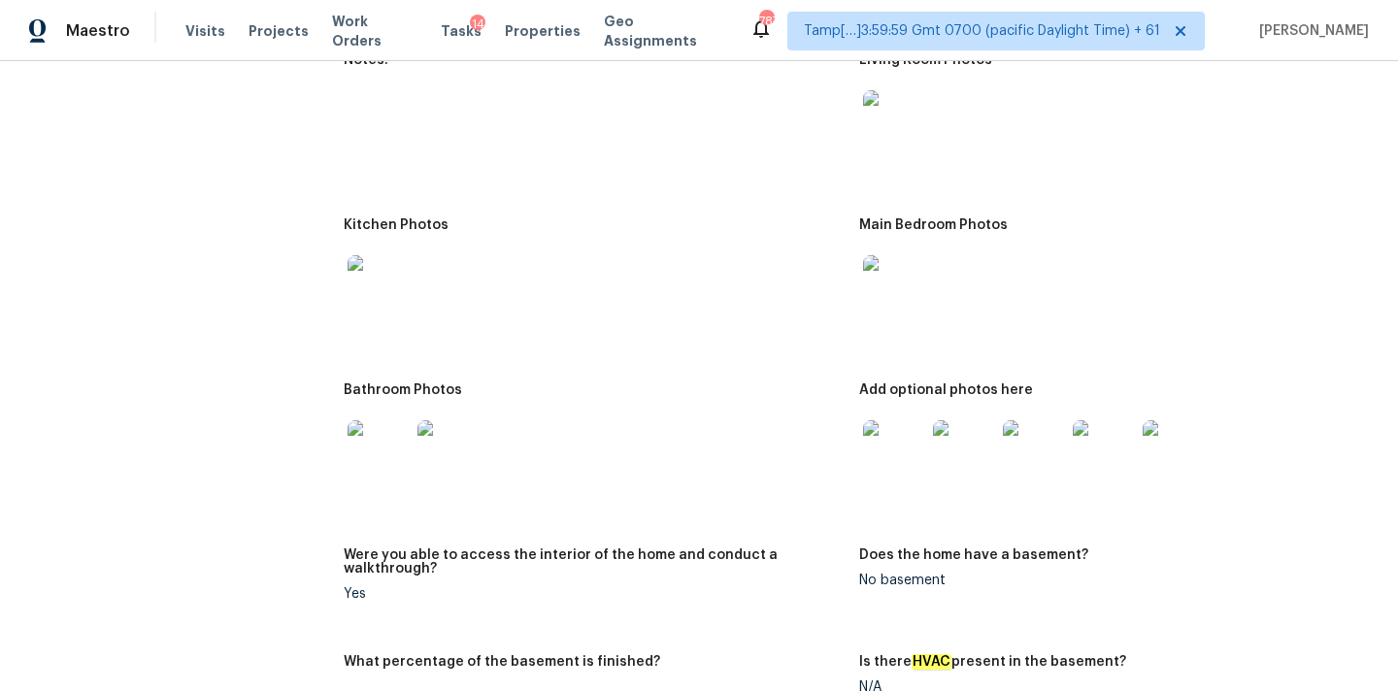
click at [386, 267] on img at bounding box center [378, 286] width 62 height 62
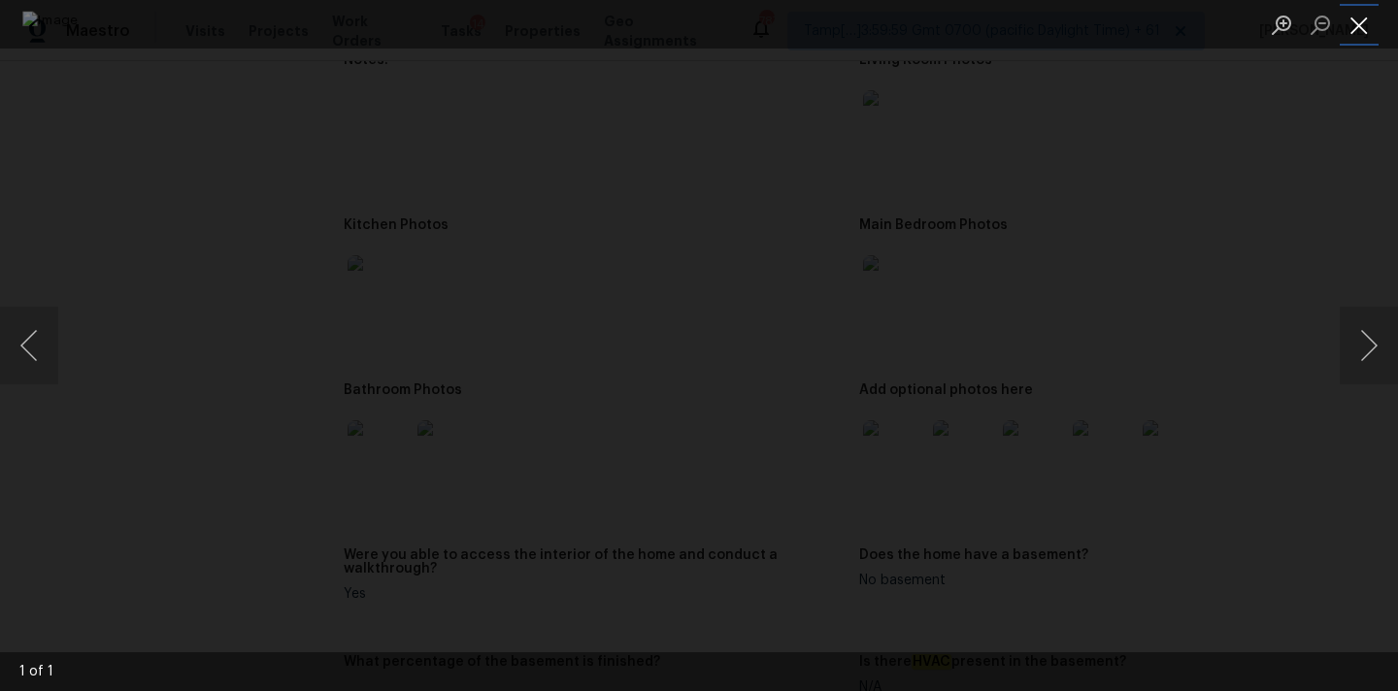
click at [1368, 26] on button "Close lightbox" at bounding box center [1358, 25] width 39 height 34
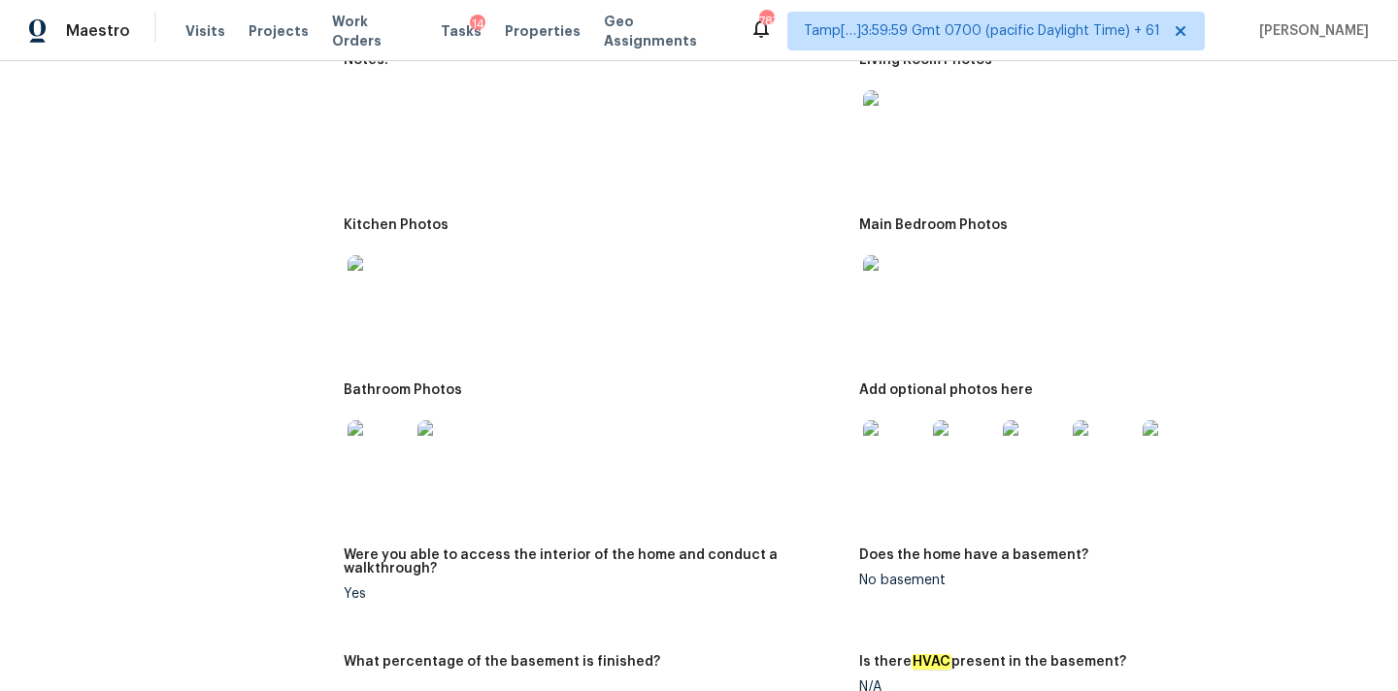
click at [368, 436] on img at bounding box center [378, 451] width 62 height 62
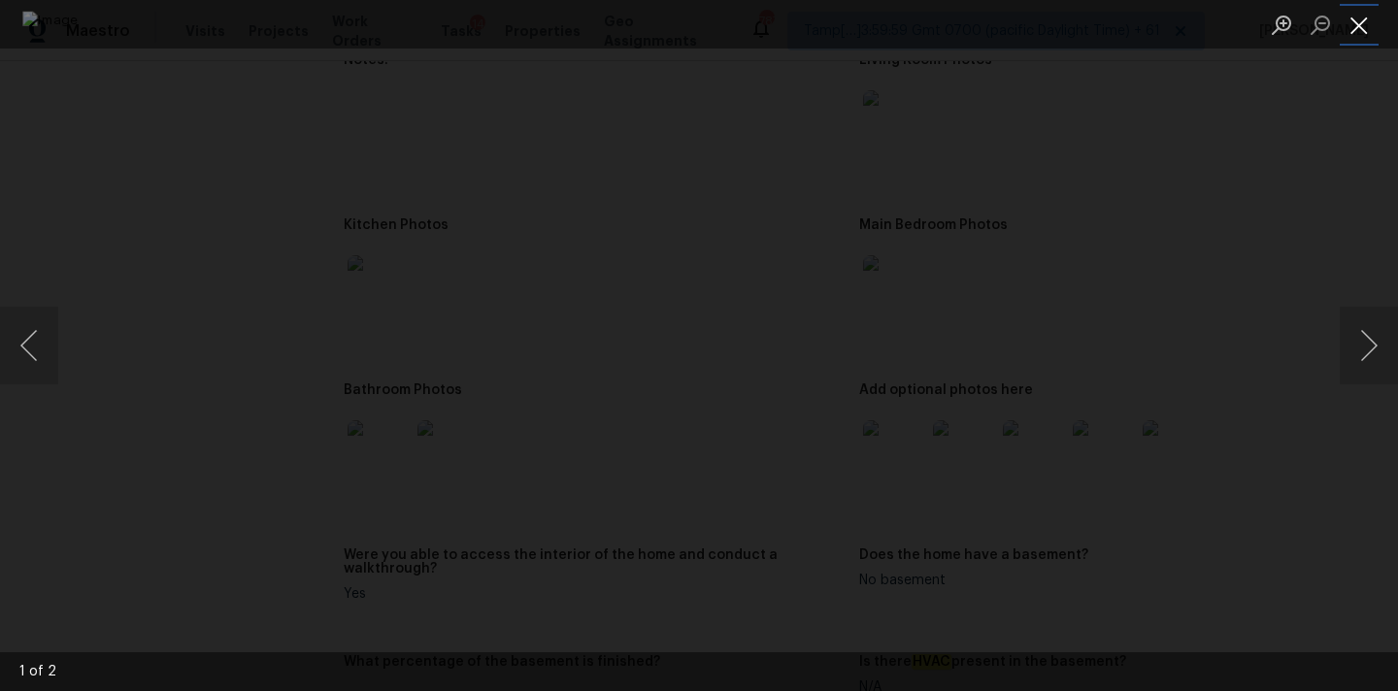
click at [1366, 16] on button "Close lightbox" at bounding box center [1358, 25] width 39 height 34
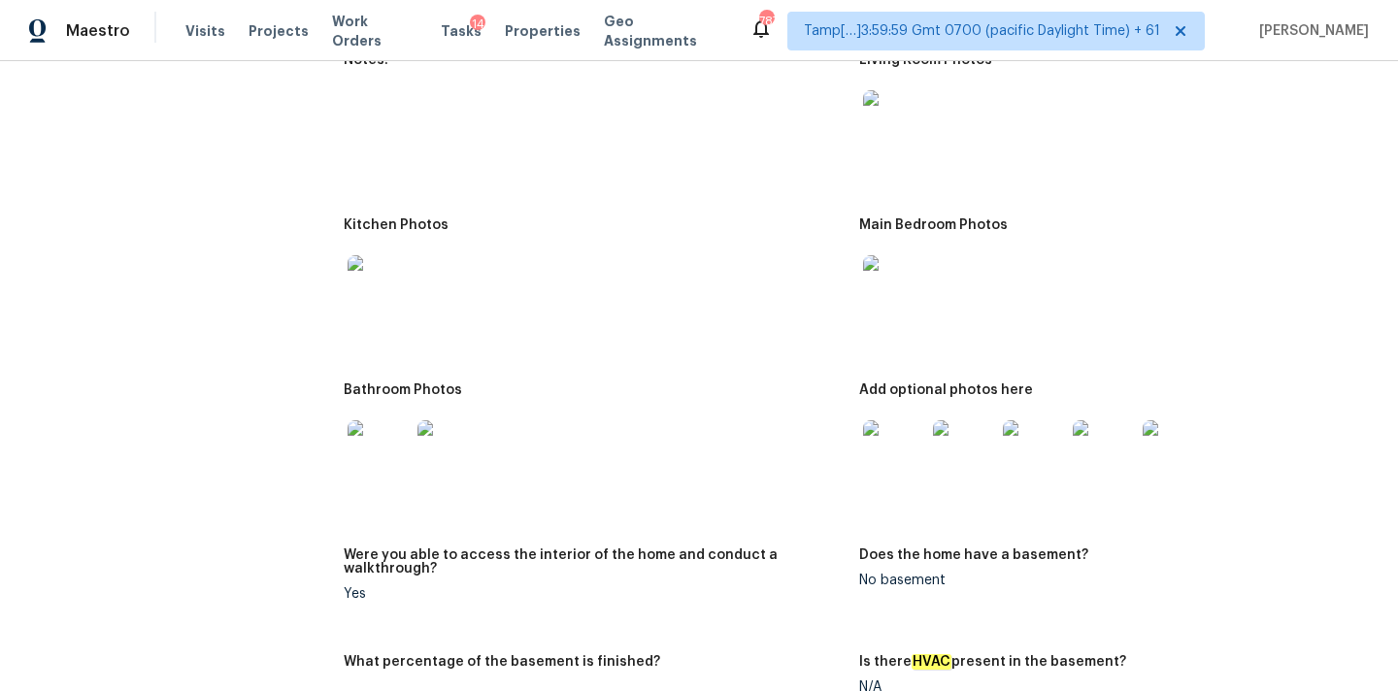
click at [880, 455] on img at bounding box center [894, 451] width 62 height 62
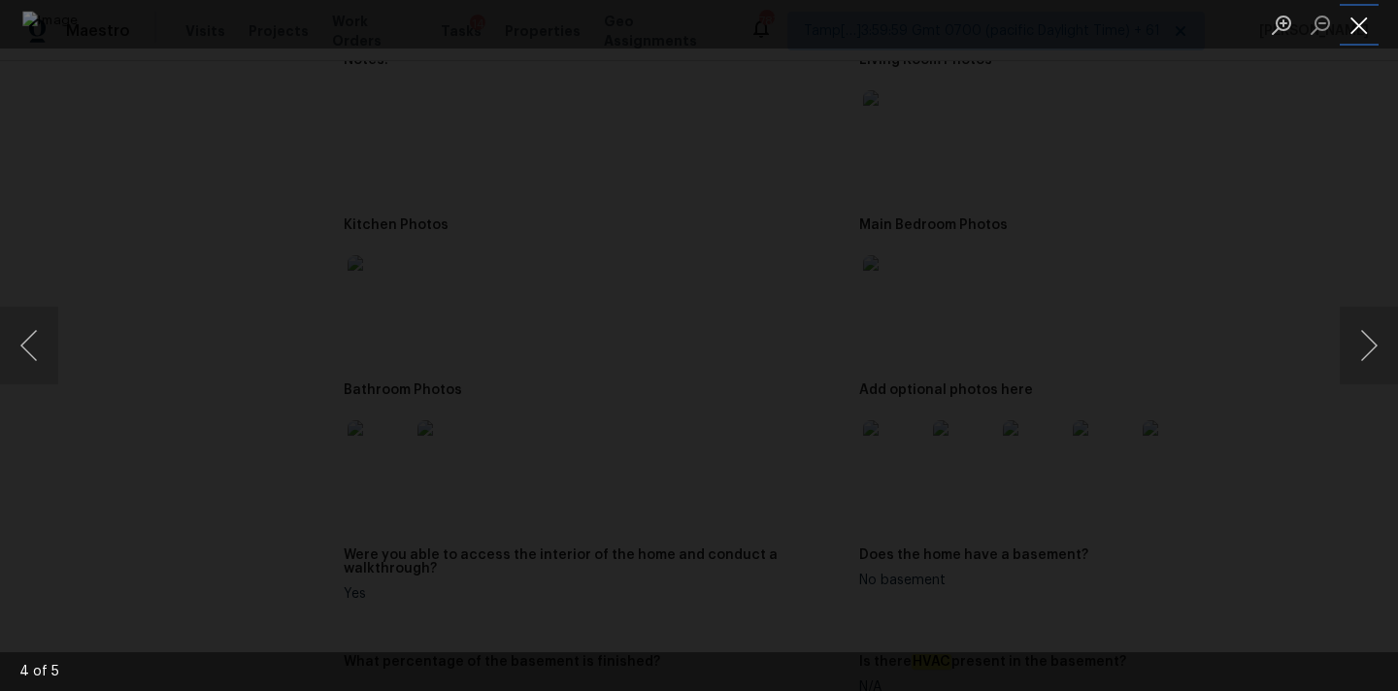
click at [1366, 30] on button "Close lightbox" at bounding box center [1358, 25] width 39 height 34
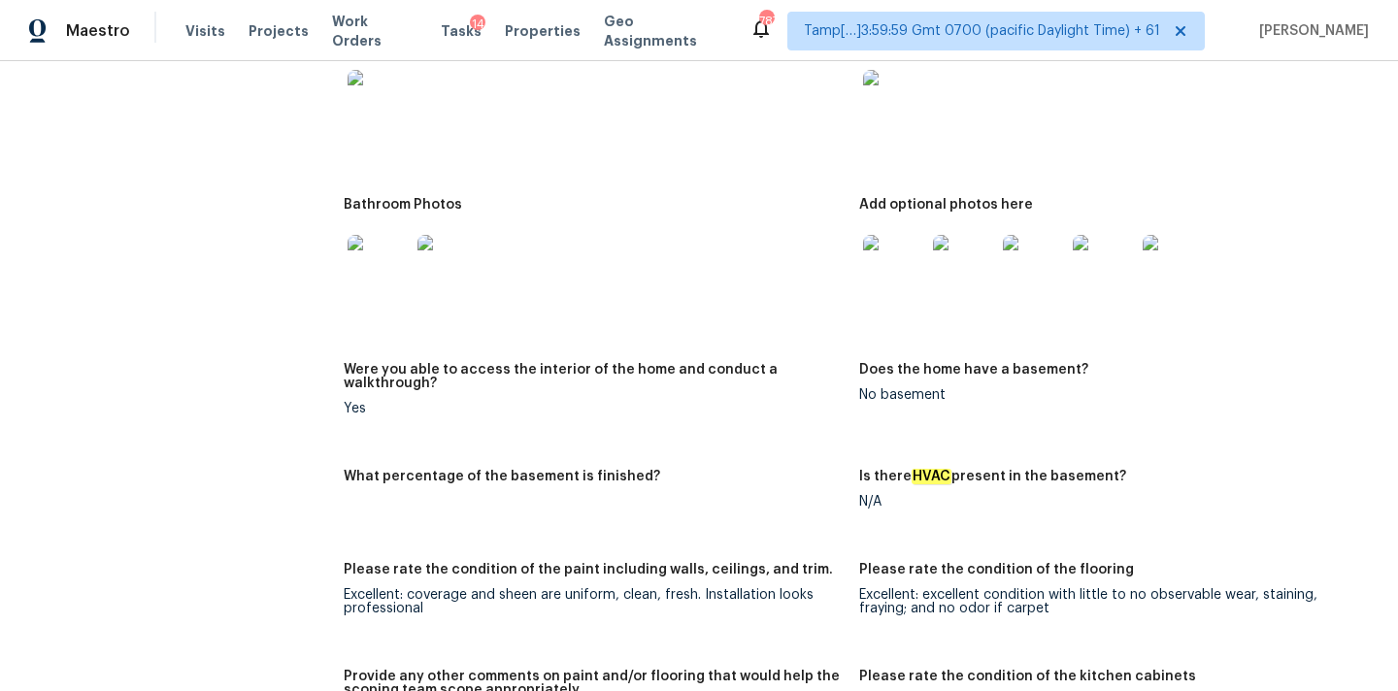
scroll to position [1915, 0]
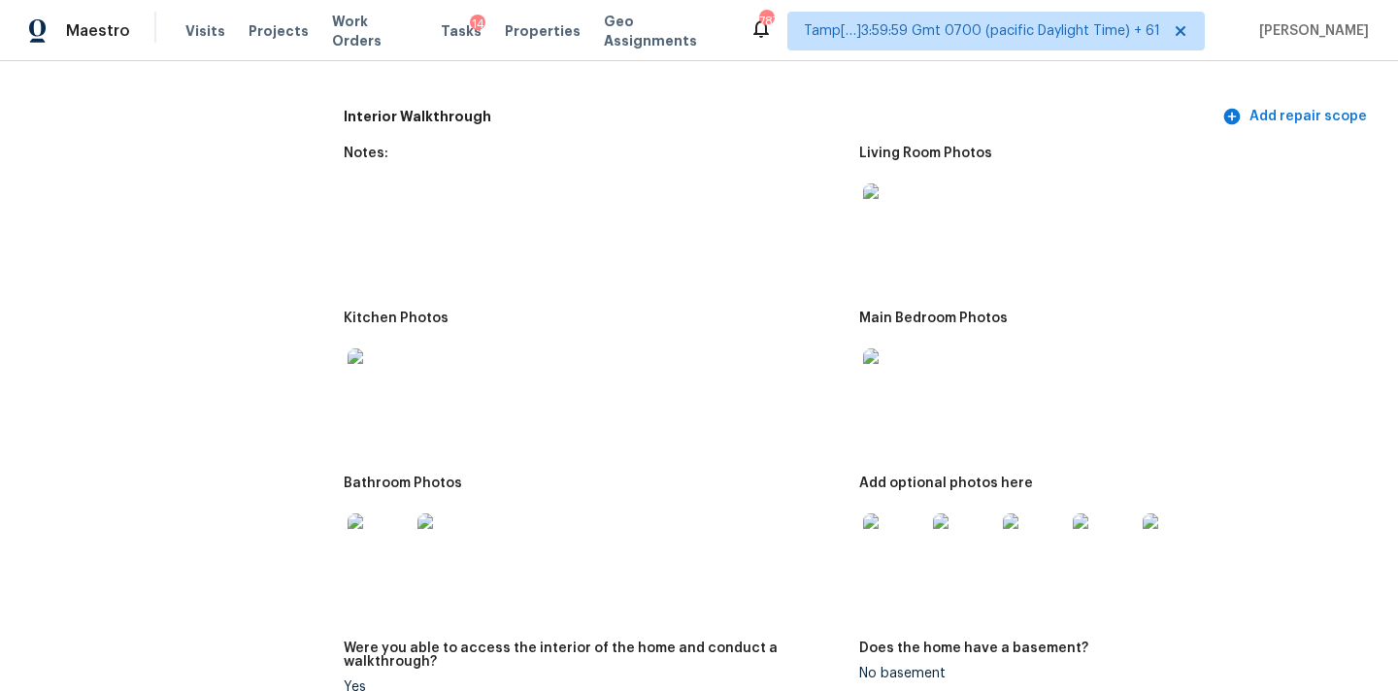
click at [905, 513] on img at bounding box center [894, 544] width 62 height 62
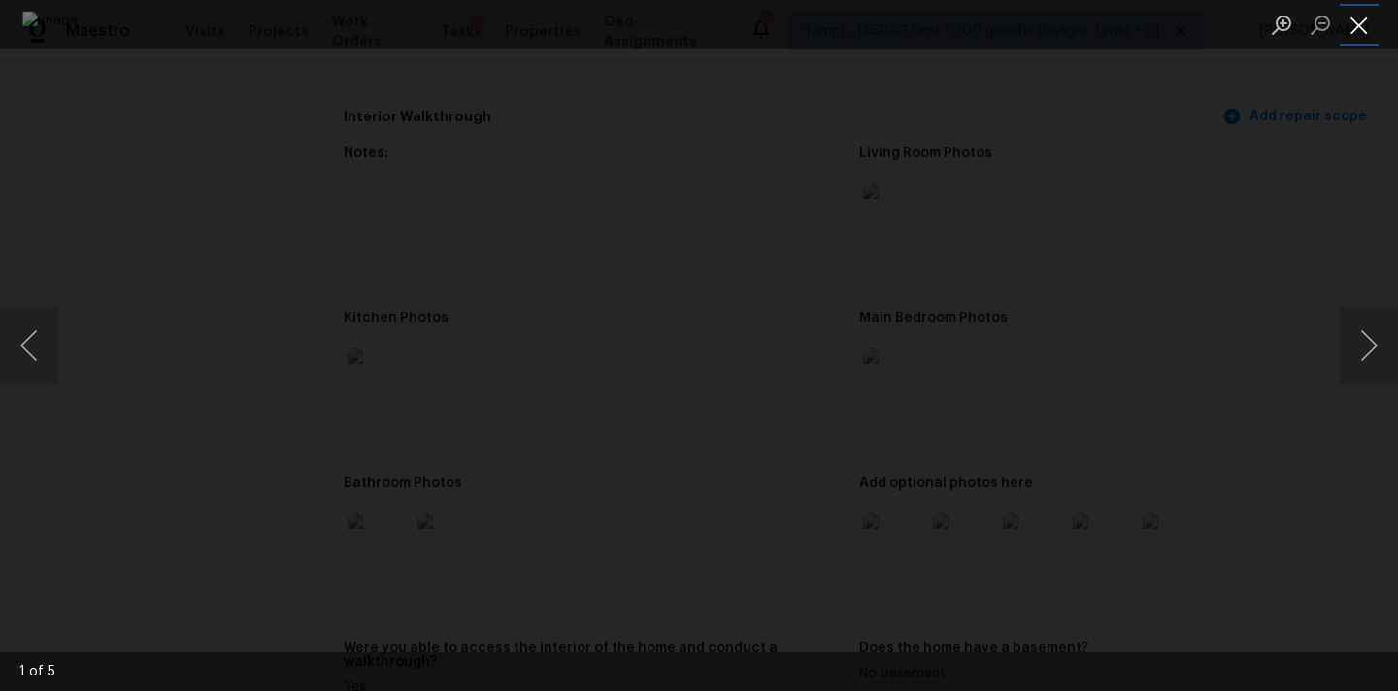
click at [1368, 13] on button "Close lightbox" at bounding box center [1358, 25] width 39 height 34
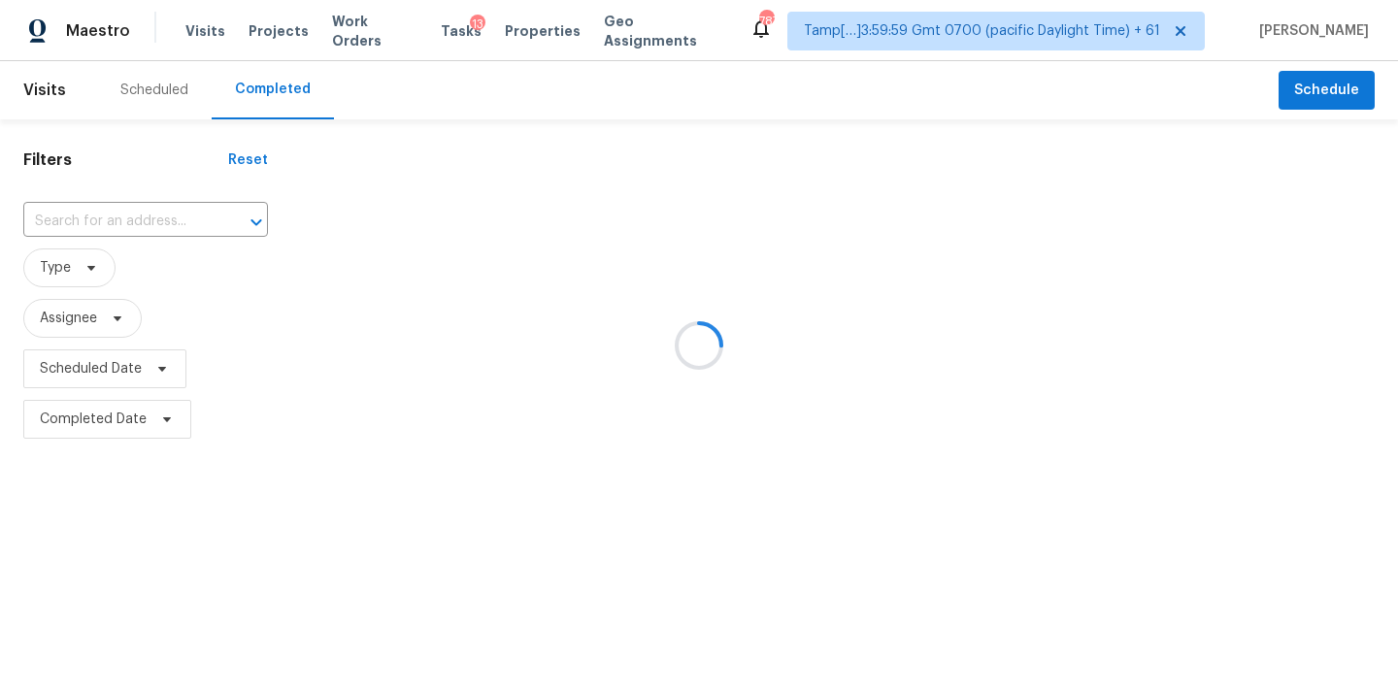
click at [75, 217] on div at bounding box center [699, 345] width 1398 height 691
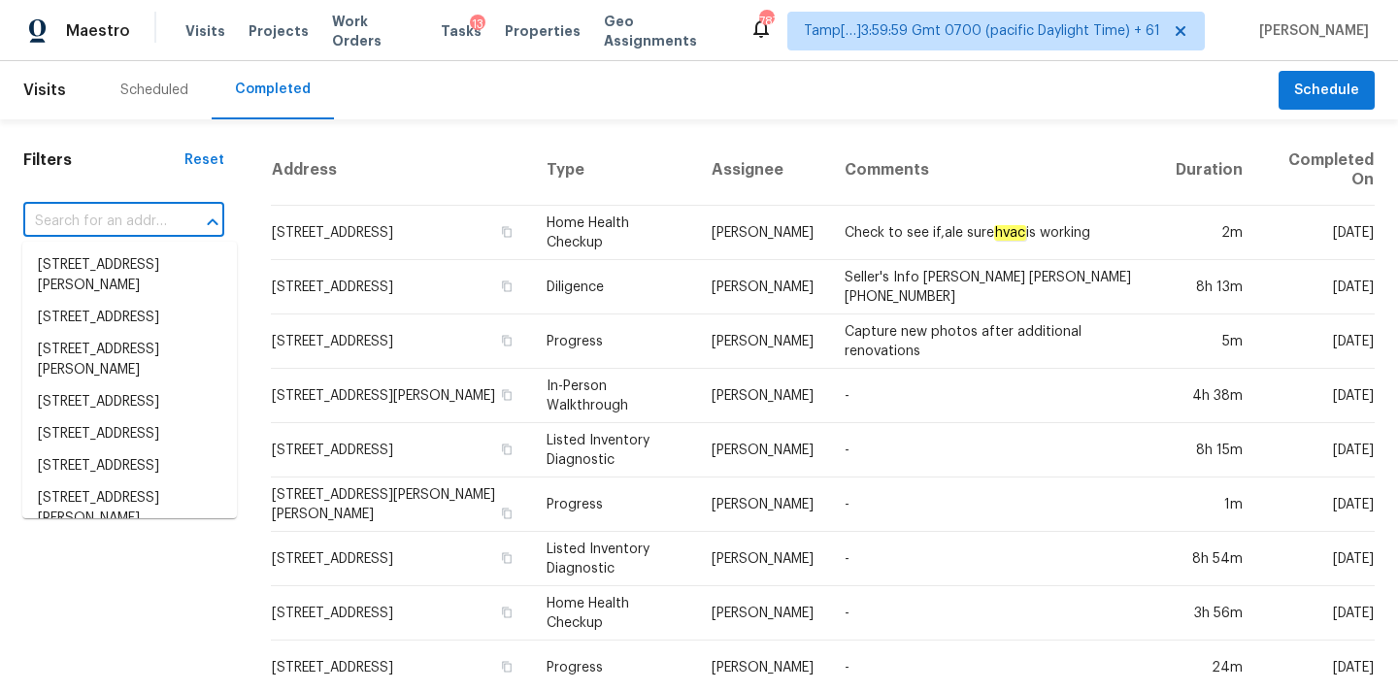
click at [111, 215] on input "text" at bounding box center [96, 222] width 147 height 30
paste input "7643 Cambridge St, Houston, TX 77054"
type input "7643 Cambridge St, Houston, TX 77054"
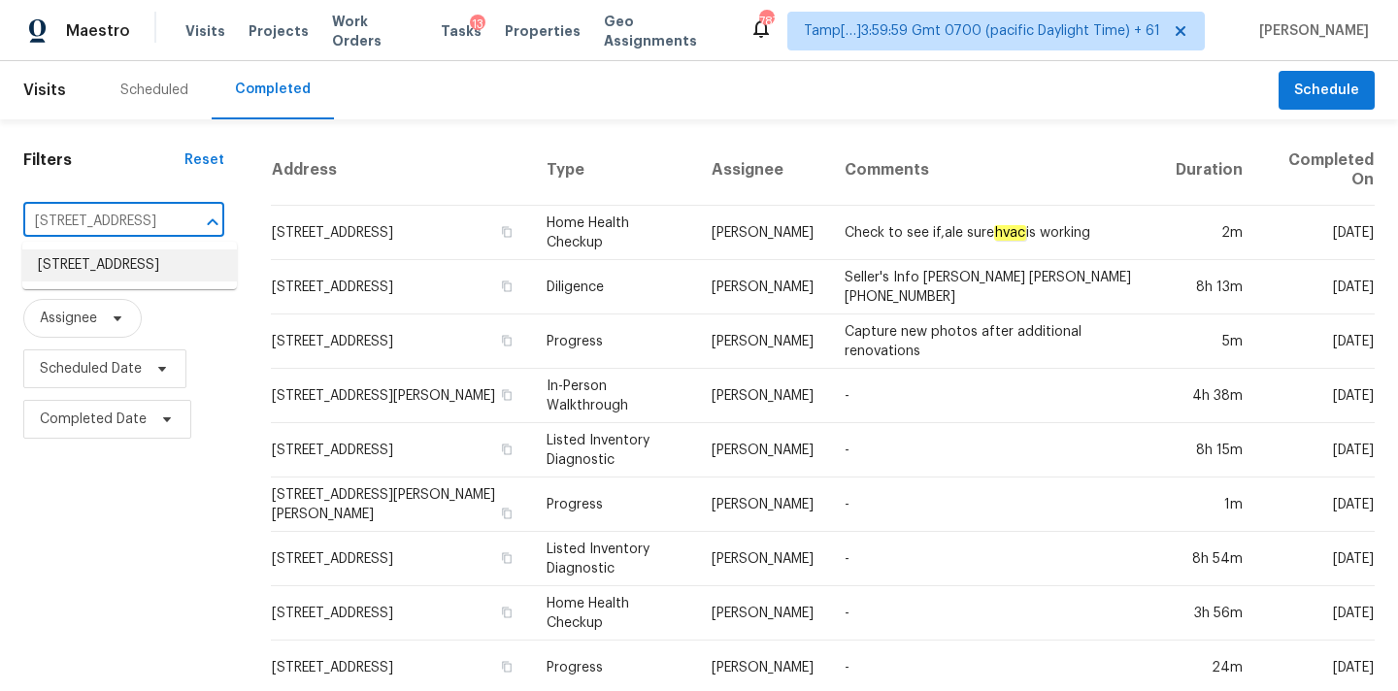
click at [111, 253] on li "7643 Cambridge St, Houston, TX 77054" at bounding box center [129, 265] width 214 height 32
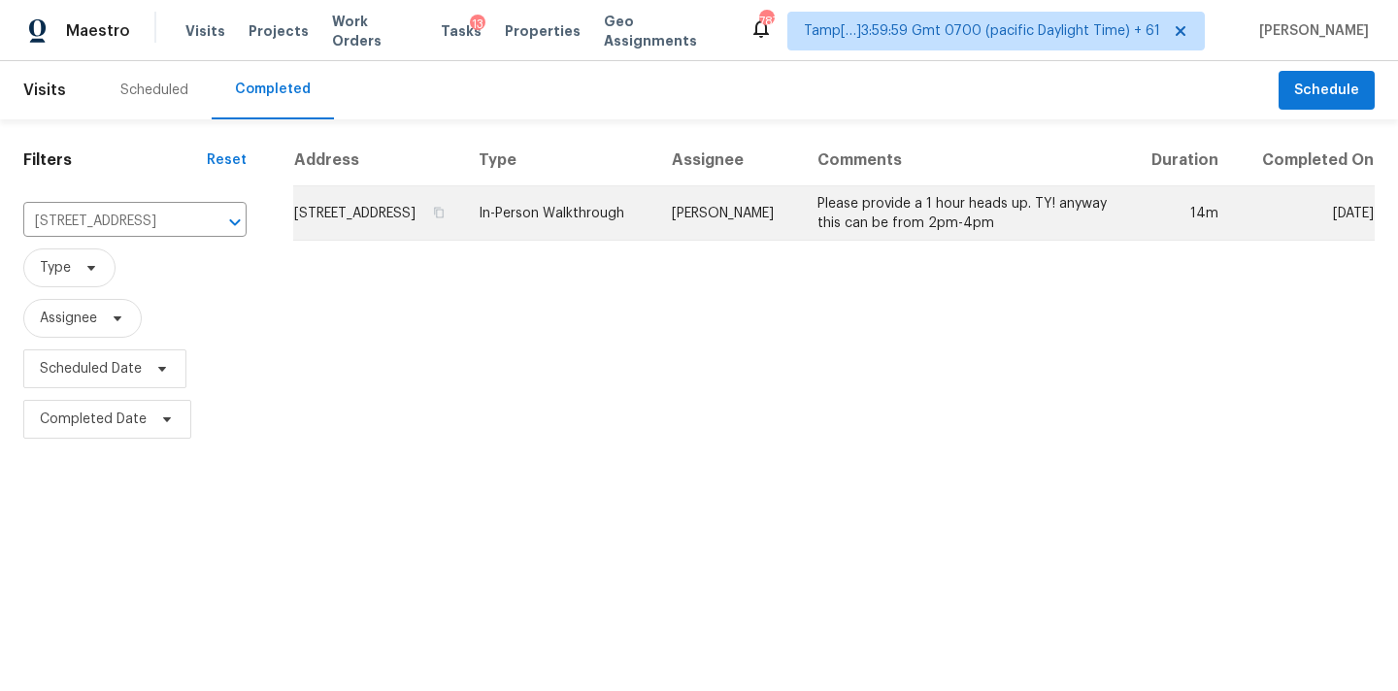
click at [590, 225] on td "In-Person Walkthrough" at bounding box center [559, 213] width 193 height 54
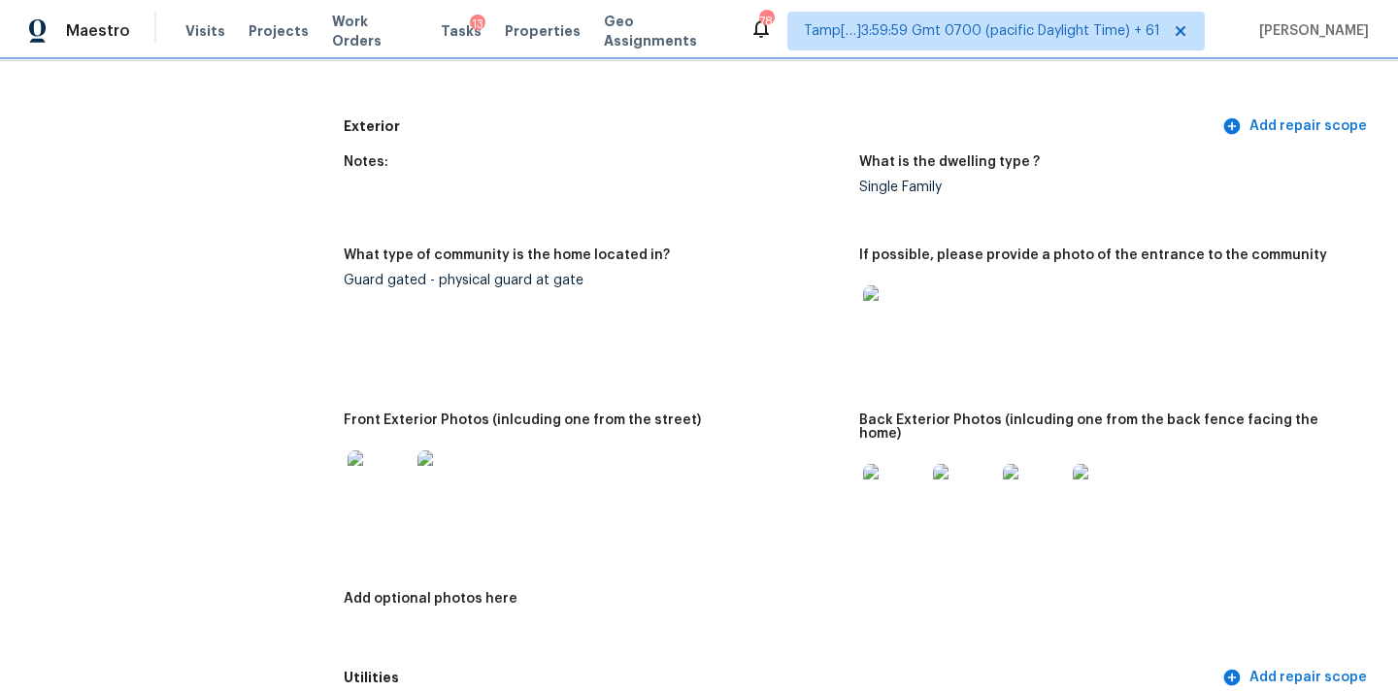
scroll to position [671, 0]
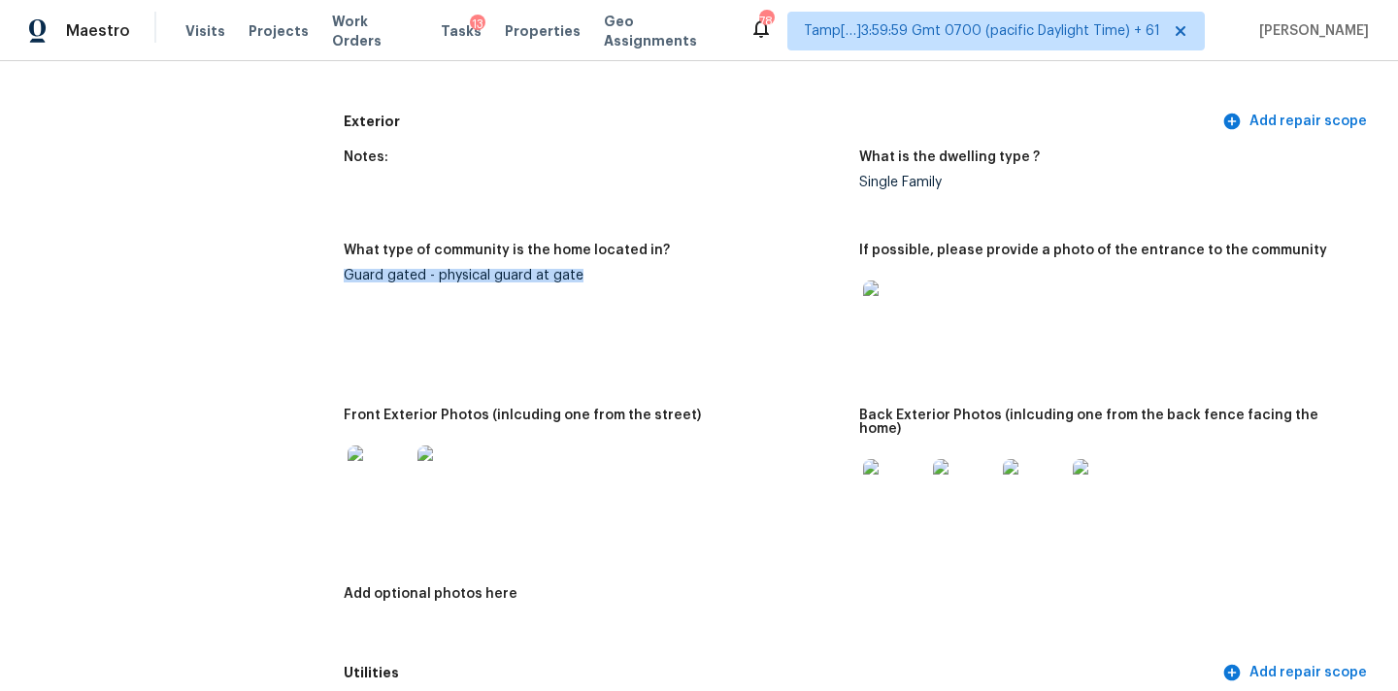
drag, startPoint x: 347, startPoint y: 275, endPoint x: 614, endPoint y: 275, distance: 266.9
click at [614, 275] on div "Guard gated - physical guard at gate" at bounding box center [594, 276] width 500 height 14
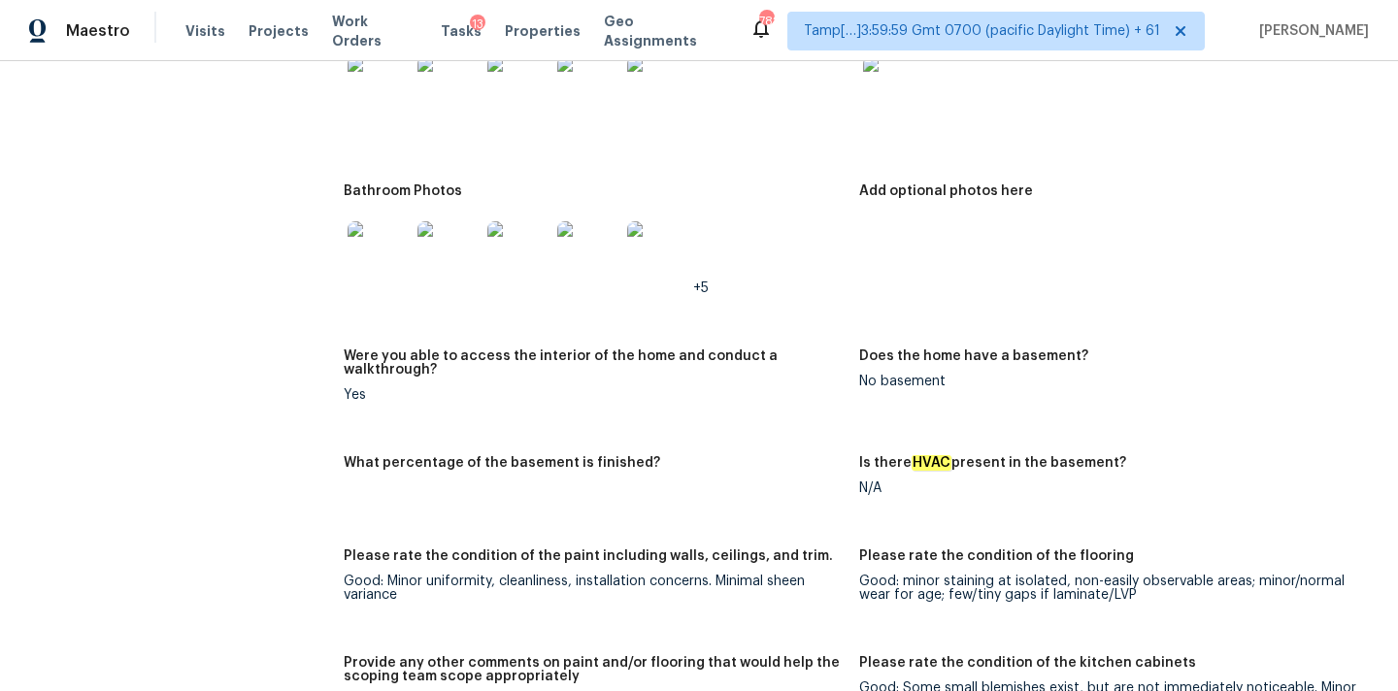
scroll to position [2108, 0]
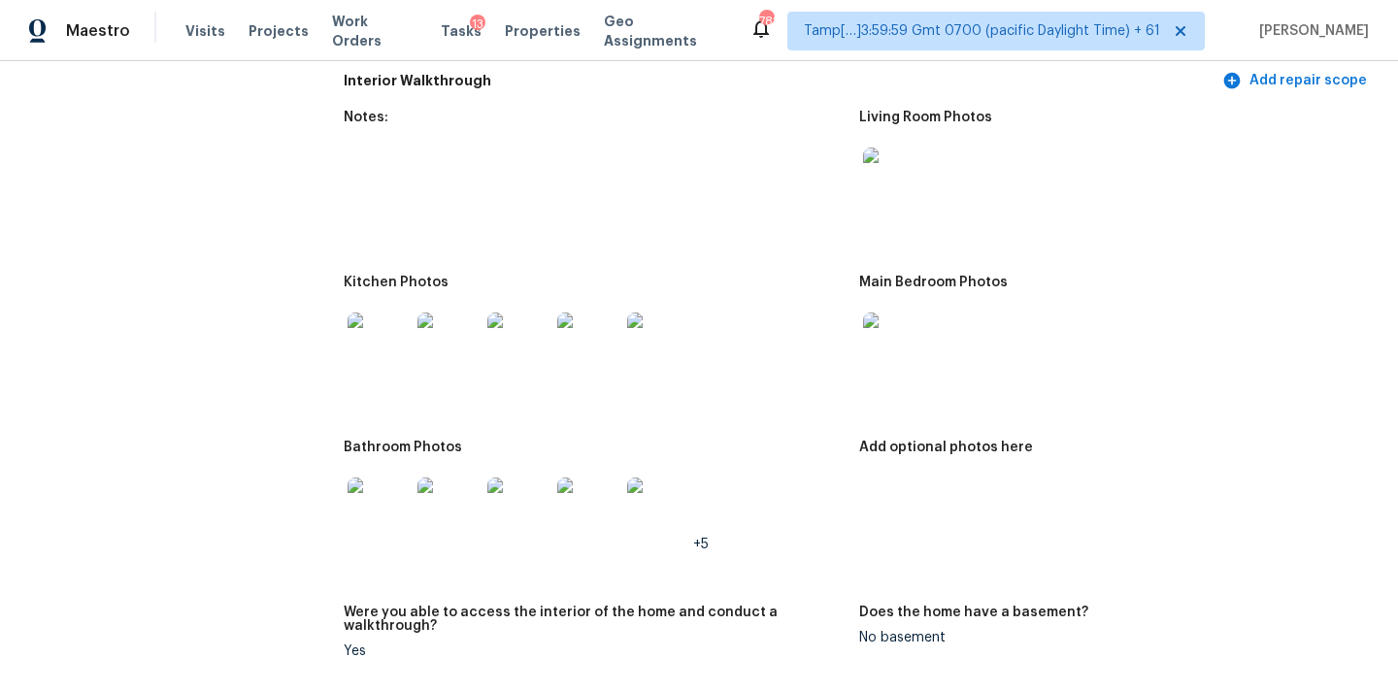
click at [388, 497] on img at bounding box center [378, 508] width 62 height 62
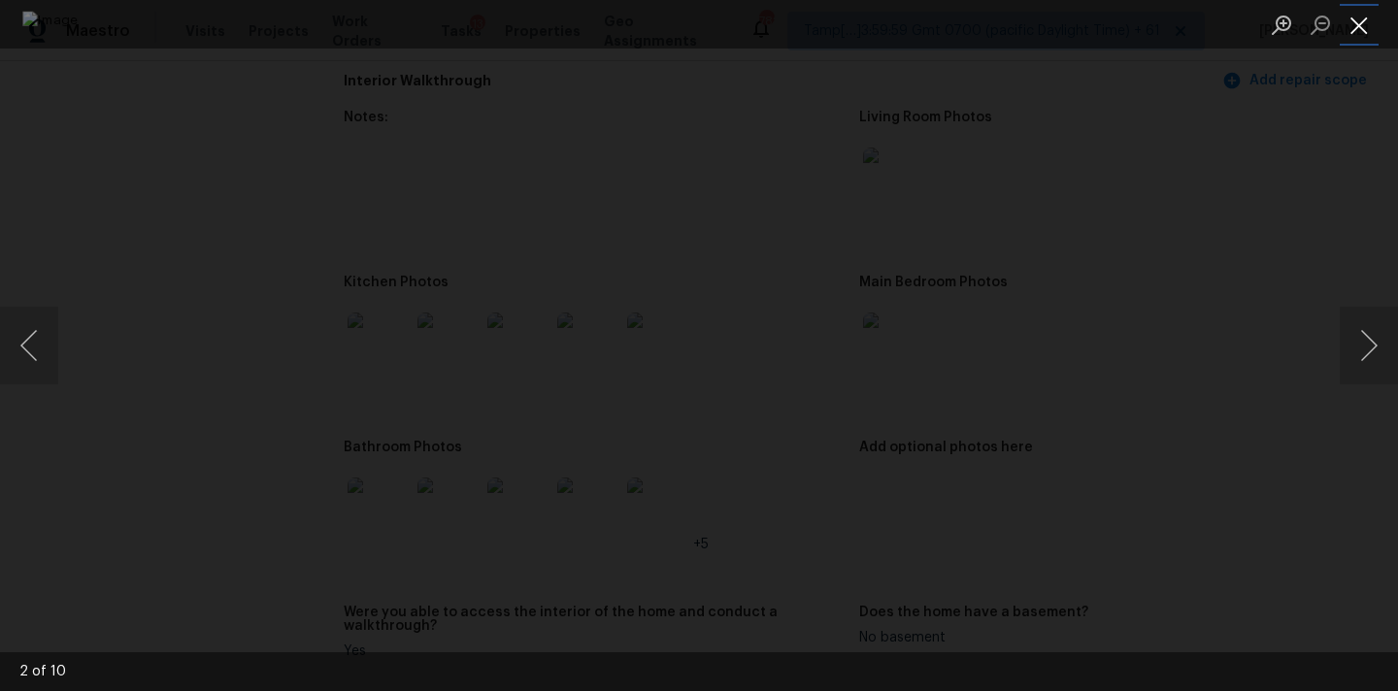
click at [1346, 23] on button "Close lightbox" at bounding box center [1358, 25] width 39 height 34
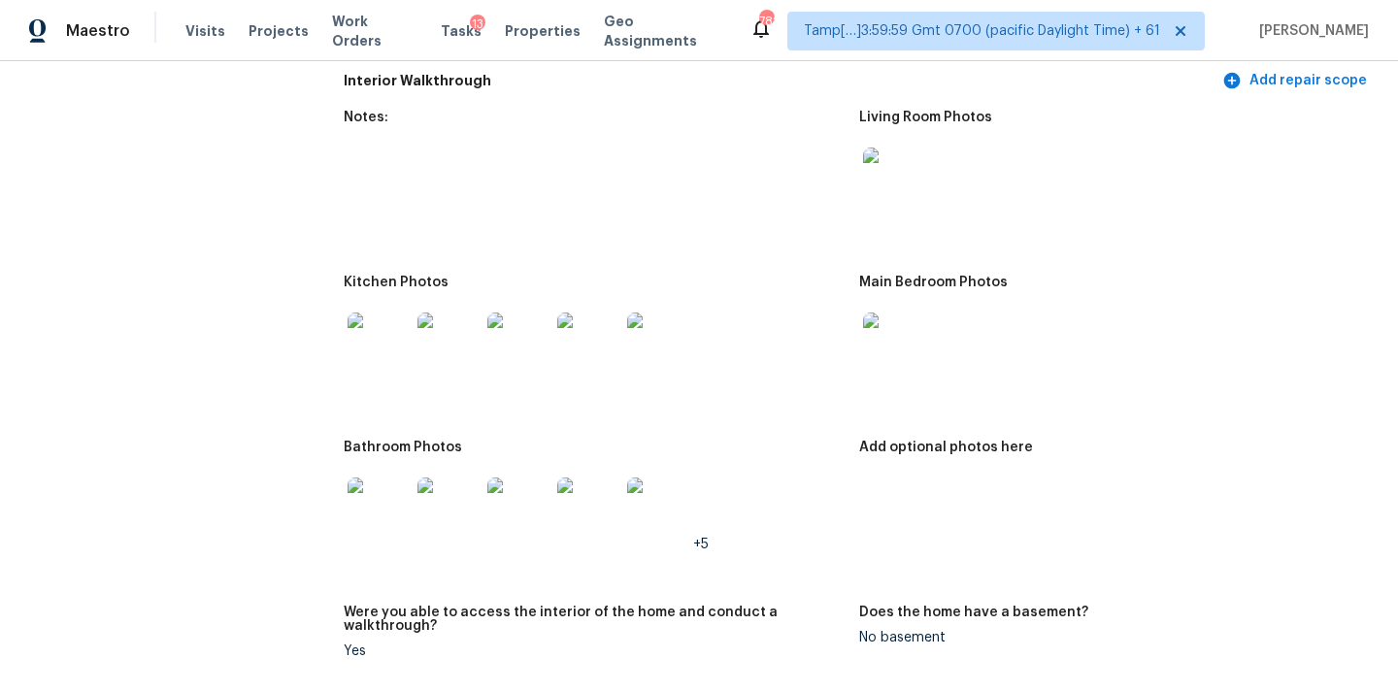
click at [898, 339] on img at bounding box center [894, 344] width 62 height 62
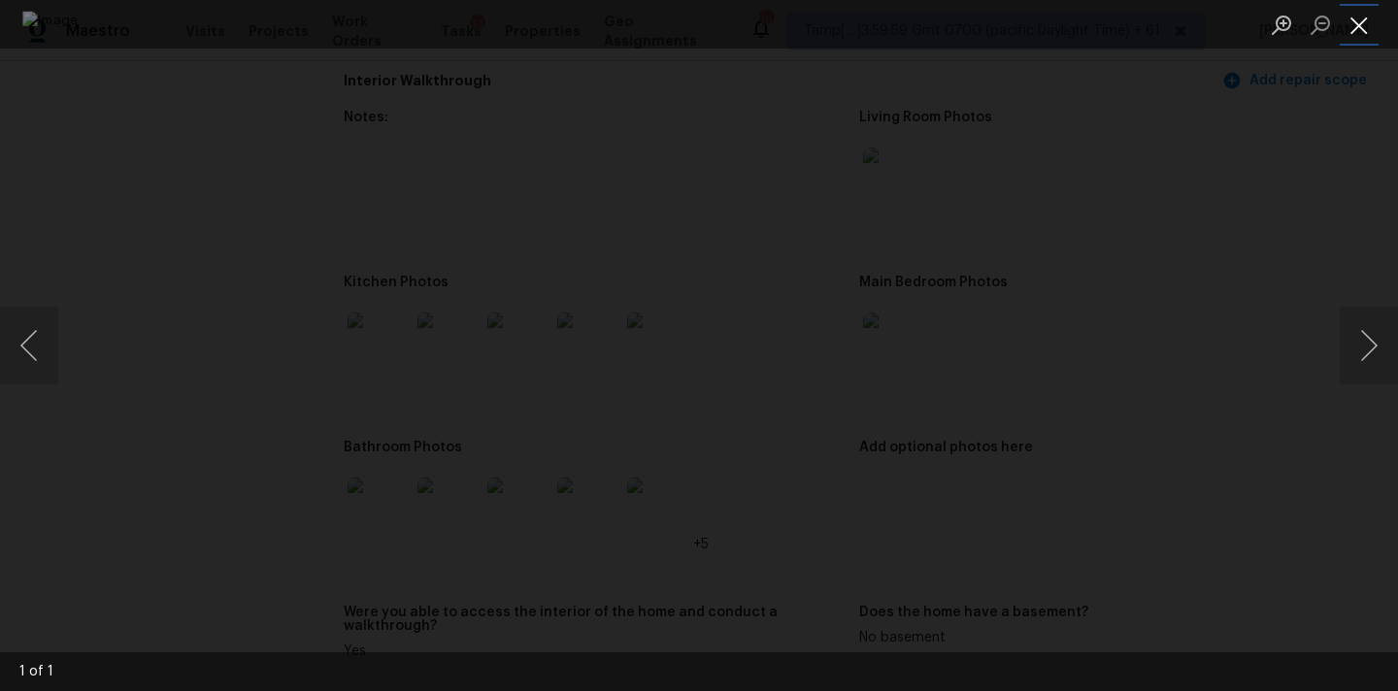
click at [1361, 12] on button "Close lightbox" at bounding box center [1358, 25] width 39 height 34
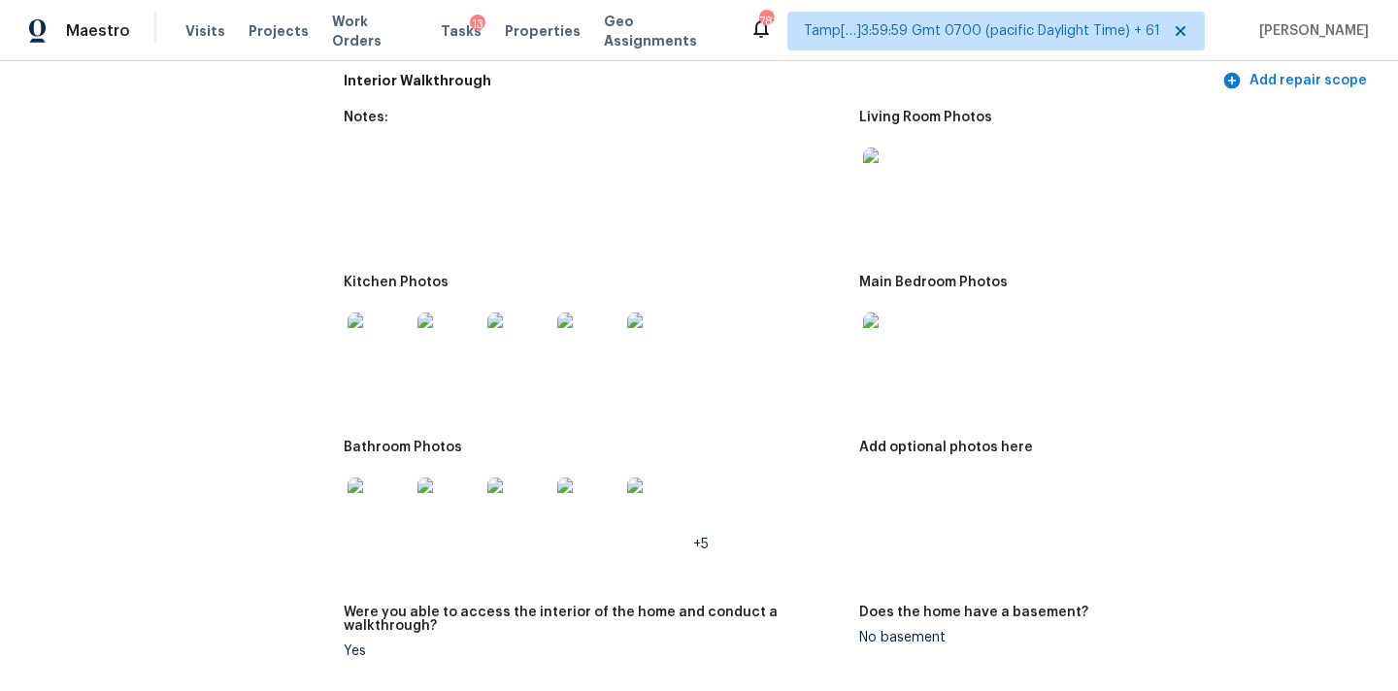
click at [875, 173] on img at bounding box center [894, 179] width 62 height 62
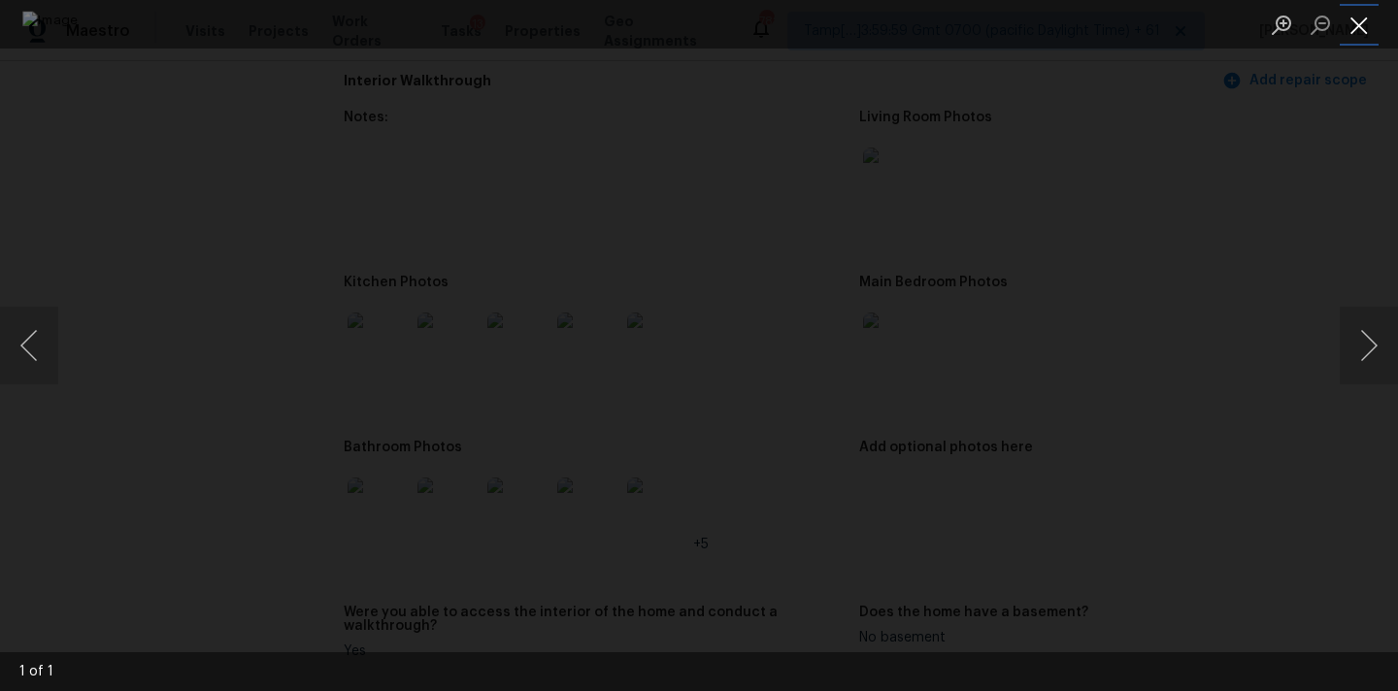
click at [1352, 34] on button "Close lightbox" at bounding box center [1358, 25] width 39 height 34
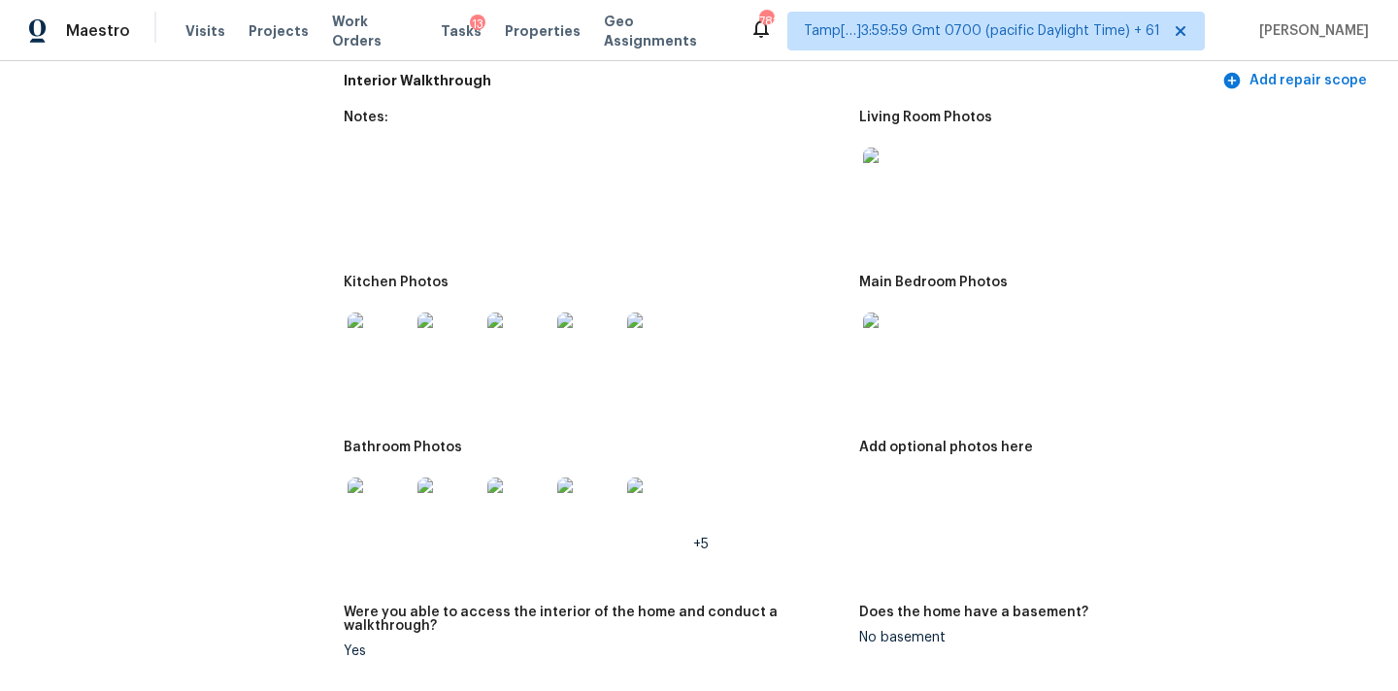
click at [378, 489] on img at bounding box center [378, 508] width 62 height 62
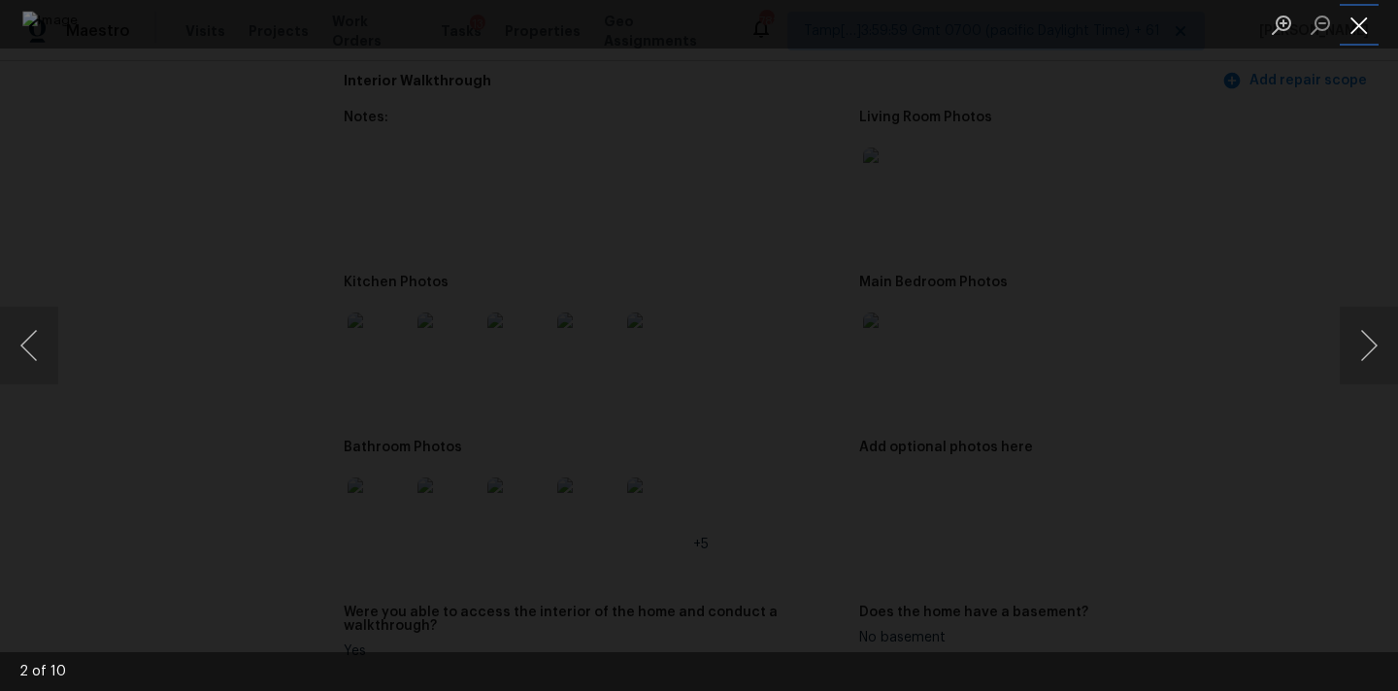
click at [1366, 16] on button "Close lightbox" at bounding box center [1358, 25] width 39 height 34
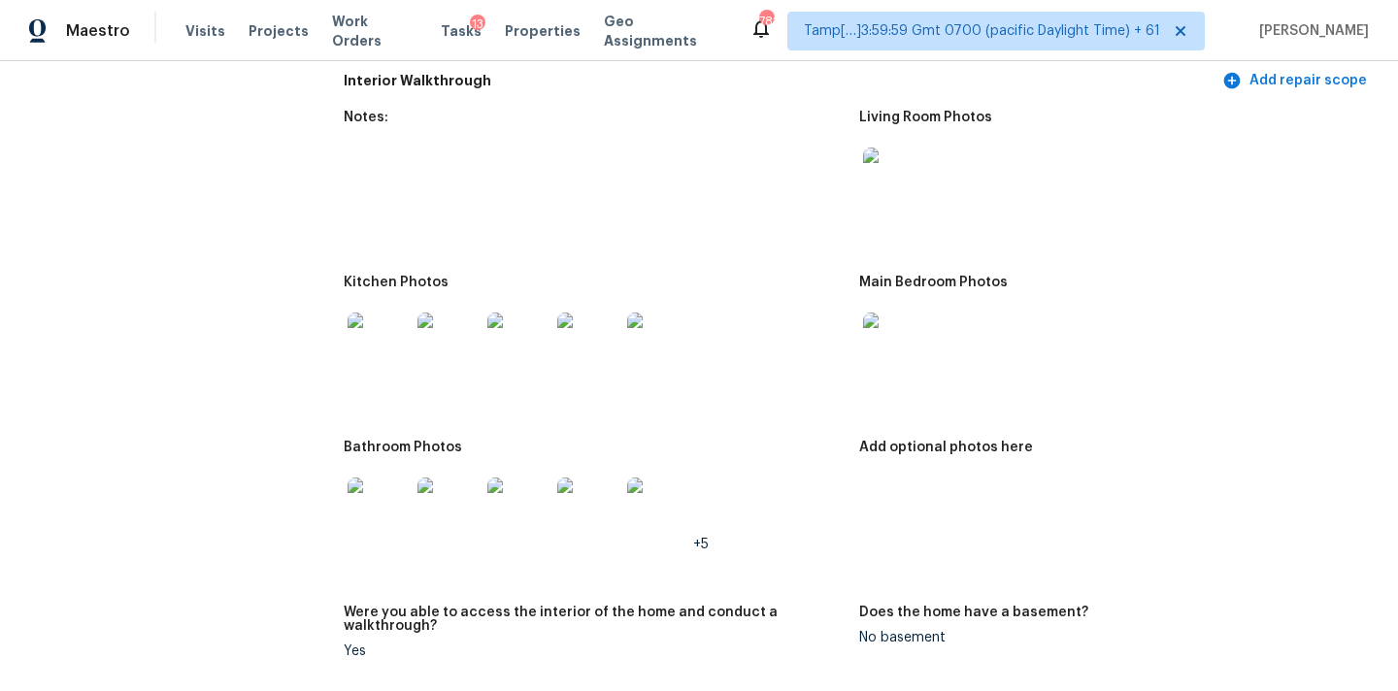
click at [369, 321] on img at bounding box center [378, 344] width 62 height 62
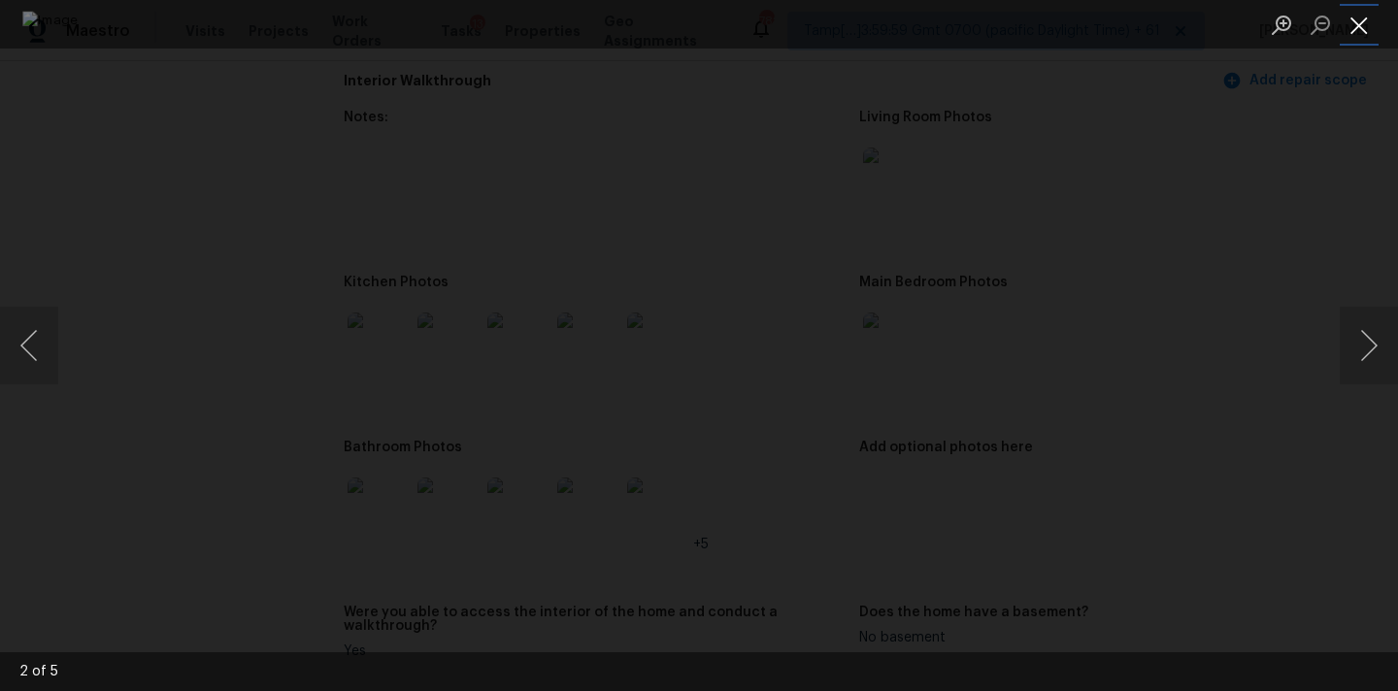
click at [1357, 32] on button "Close lightbox" at bounding box center [1358, 25] width 39 height 34
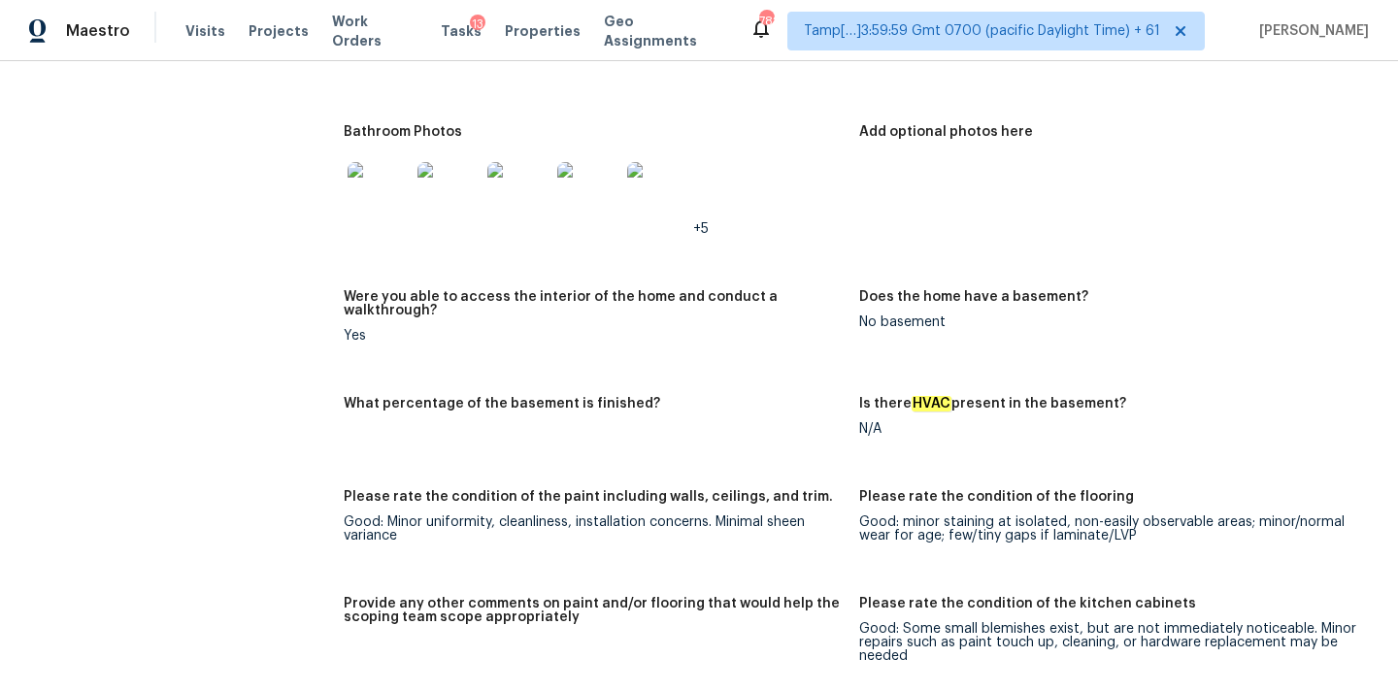
scroll to position [1505, 0]
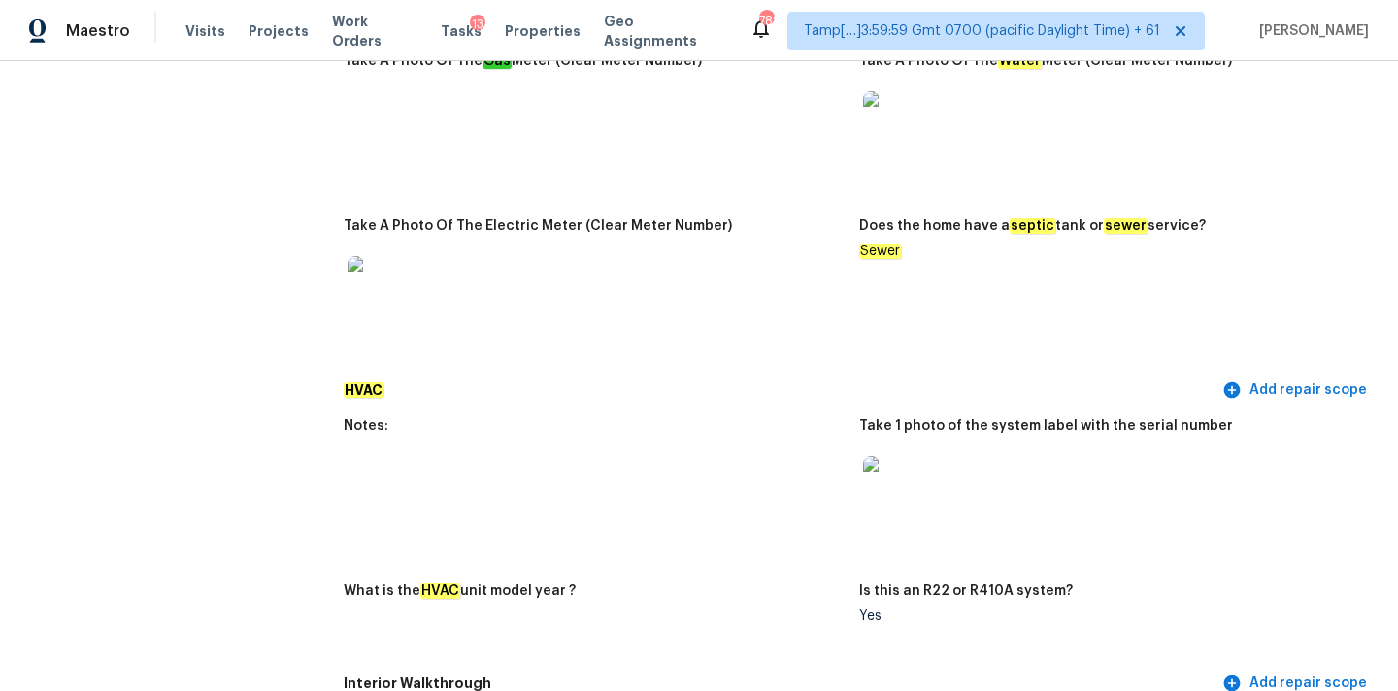
click at [905, 477] on img at bounding box center [894, 487] width 62 height 62
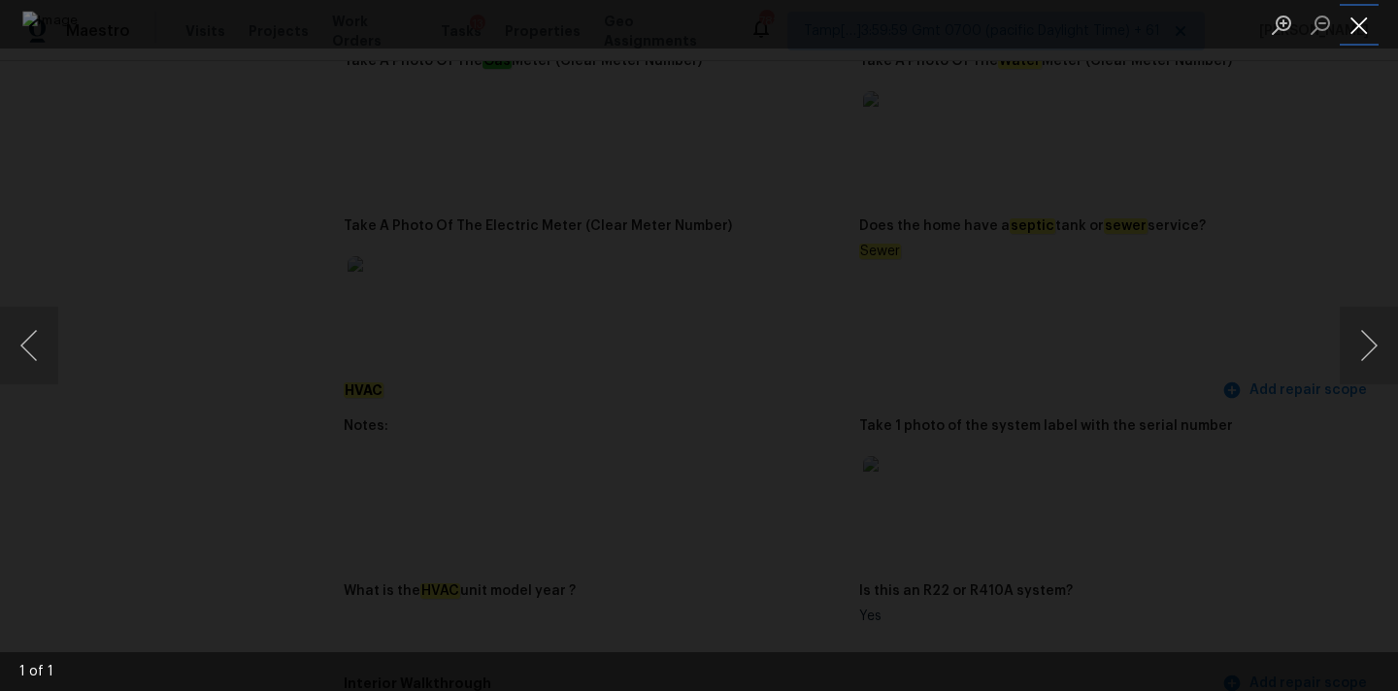
click at [1354, 25] on button "Close lightbox" at bounding box center [1358, 25] width 39 height 34
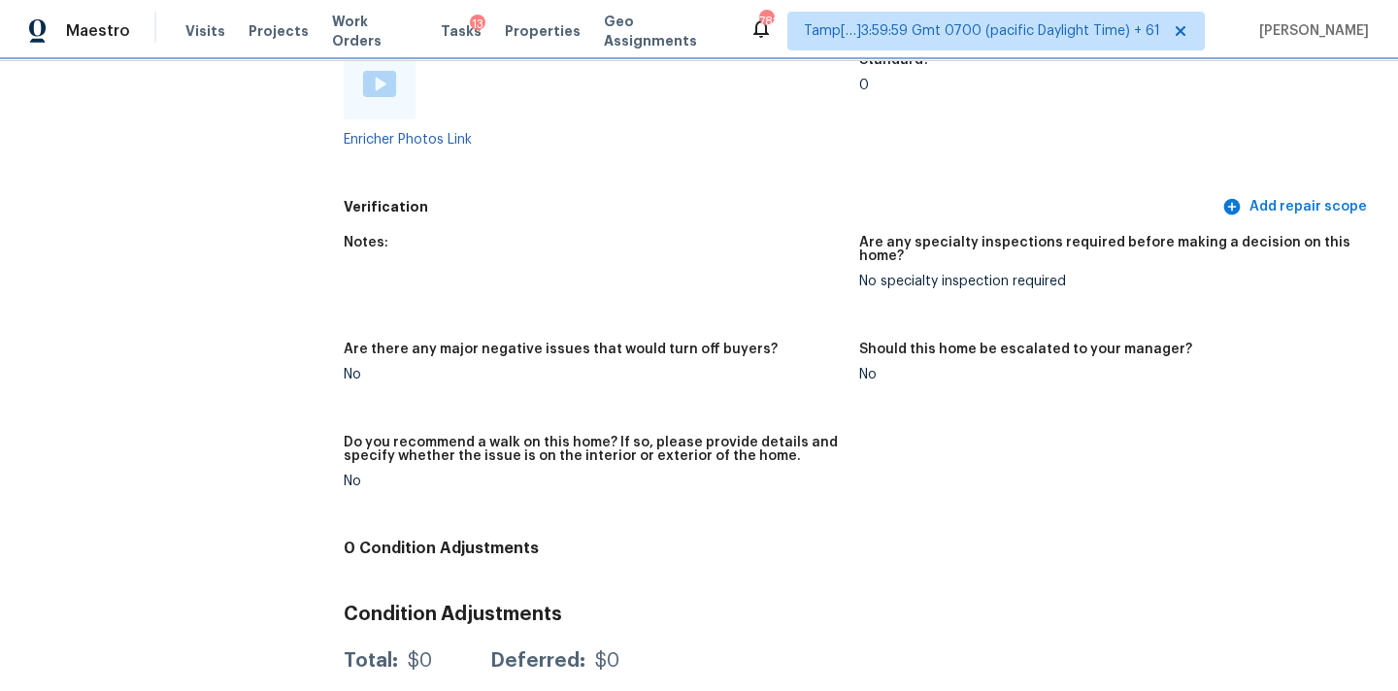
scroll to position [3821, 0]
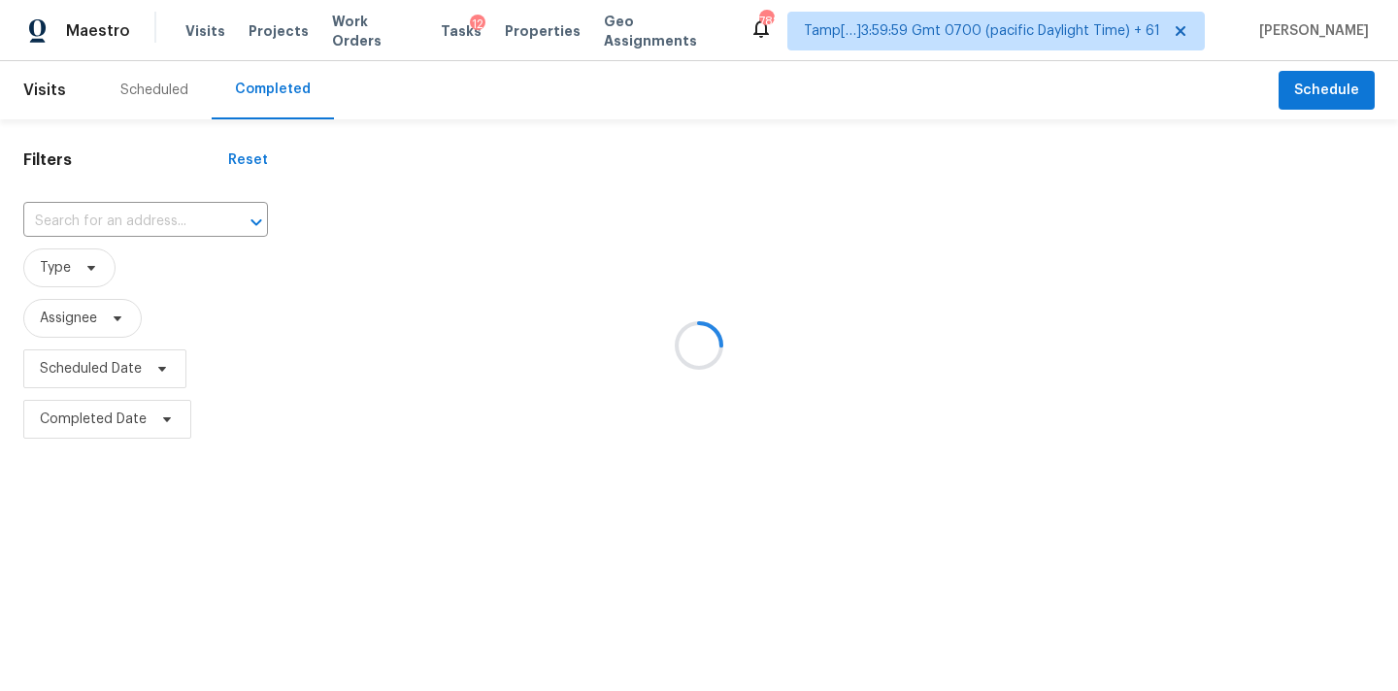
click at [94, 229] on div at bounding box center [699, 345] width 1398 height 691
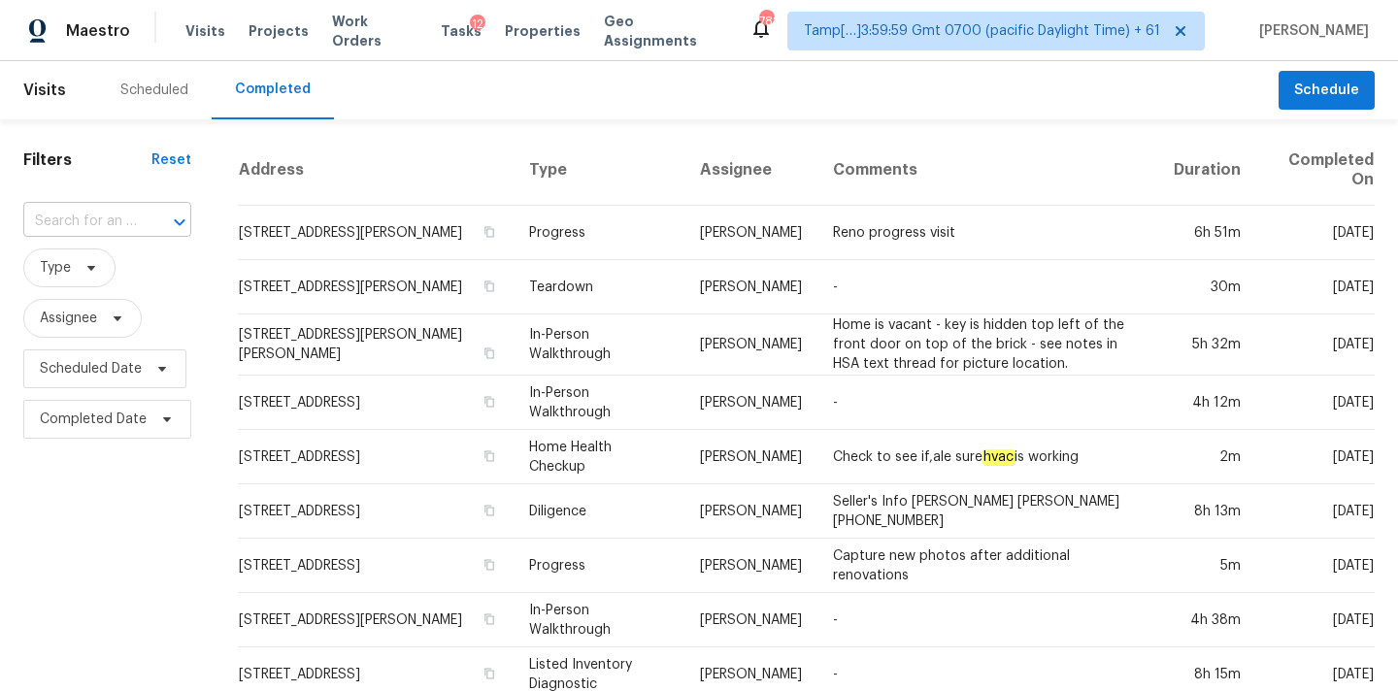
click at [96, 223] on input "text" at bounding box center [80, 222] width 114 height 30
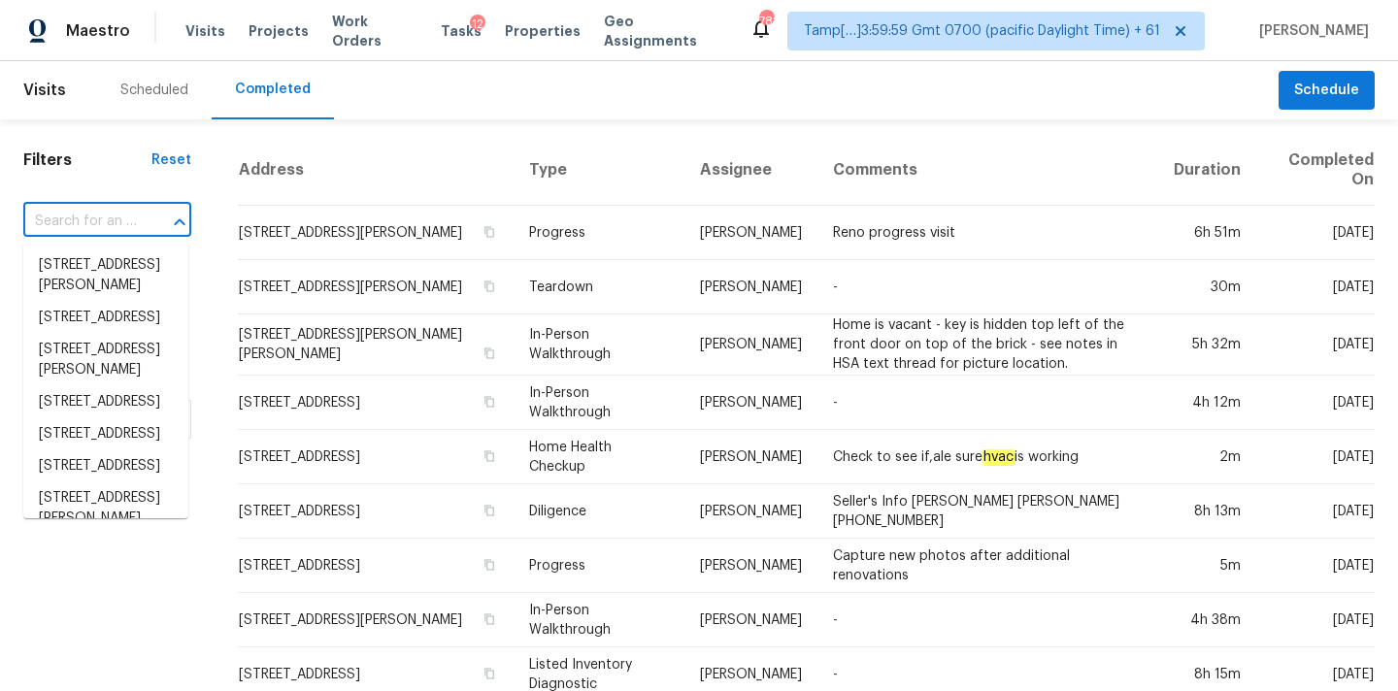
paste input "[STREET_ADDRESS]"
type input "[STREET_ADDRESS]"
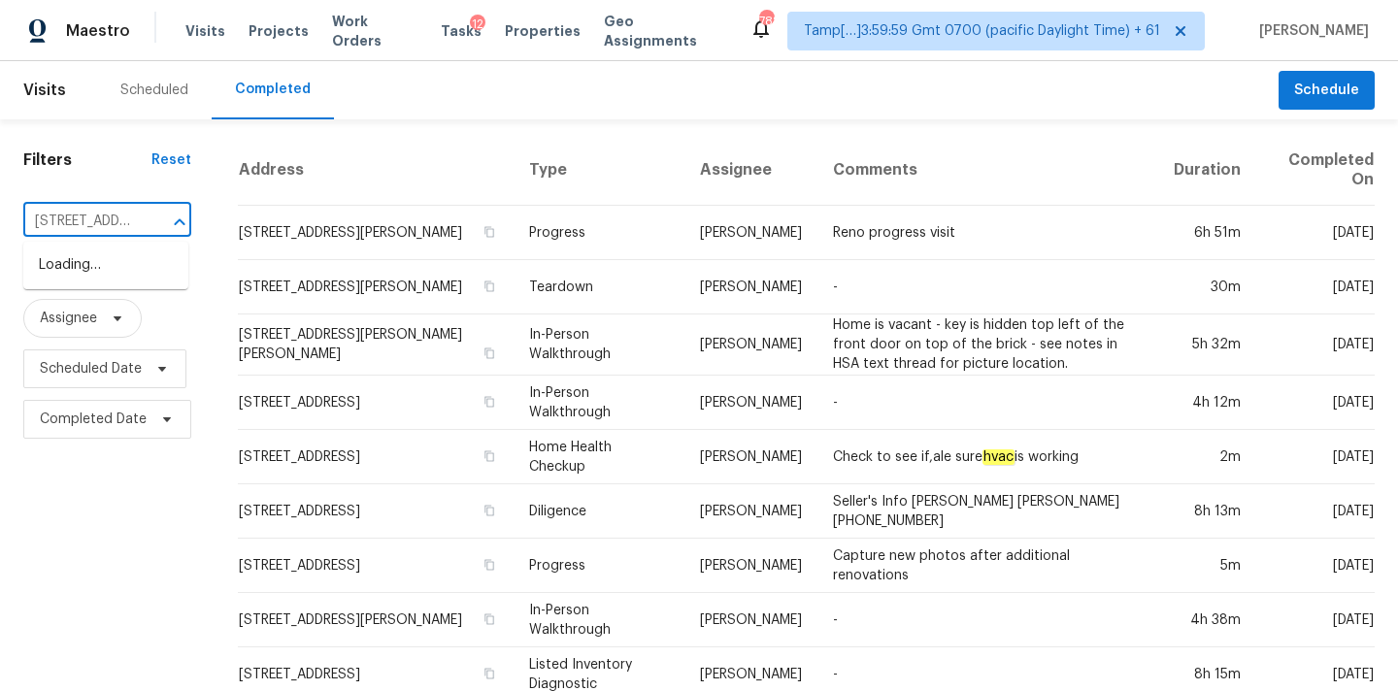
scroll to position [0, 172]
click at [102, 272] on li "[STREET_ADDRESS]" at bounding box center [105, 265] width 165 height 32
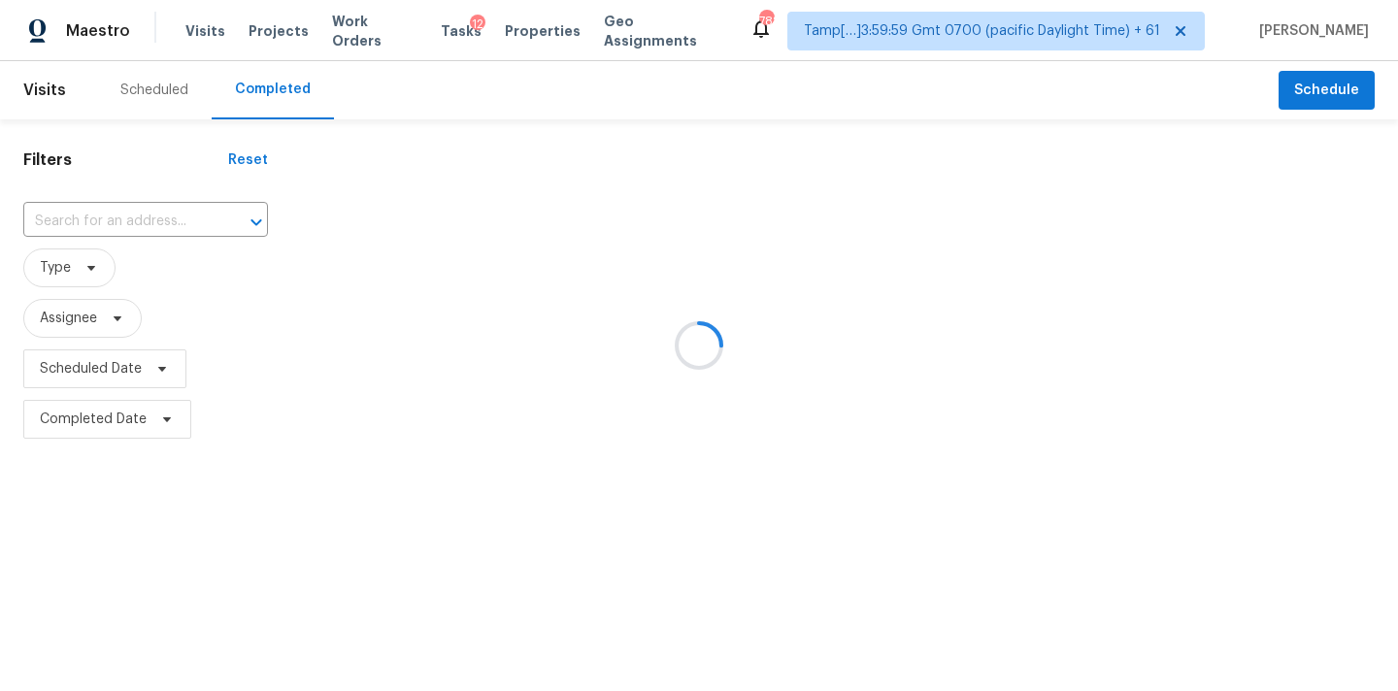
click at [578, 239] on div at bounding box center [699, 345] width 1398 height 691
click at [69, 219] on div at bounding box center [699, 345] width 1398 height 691
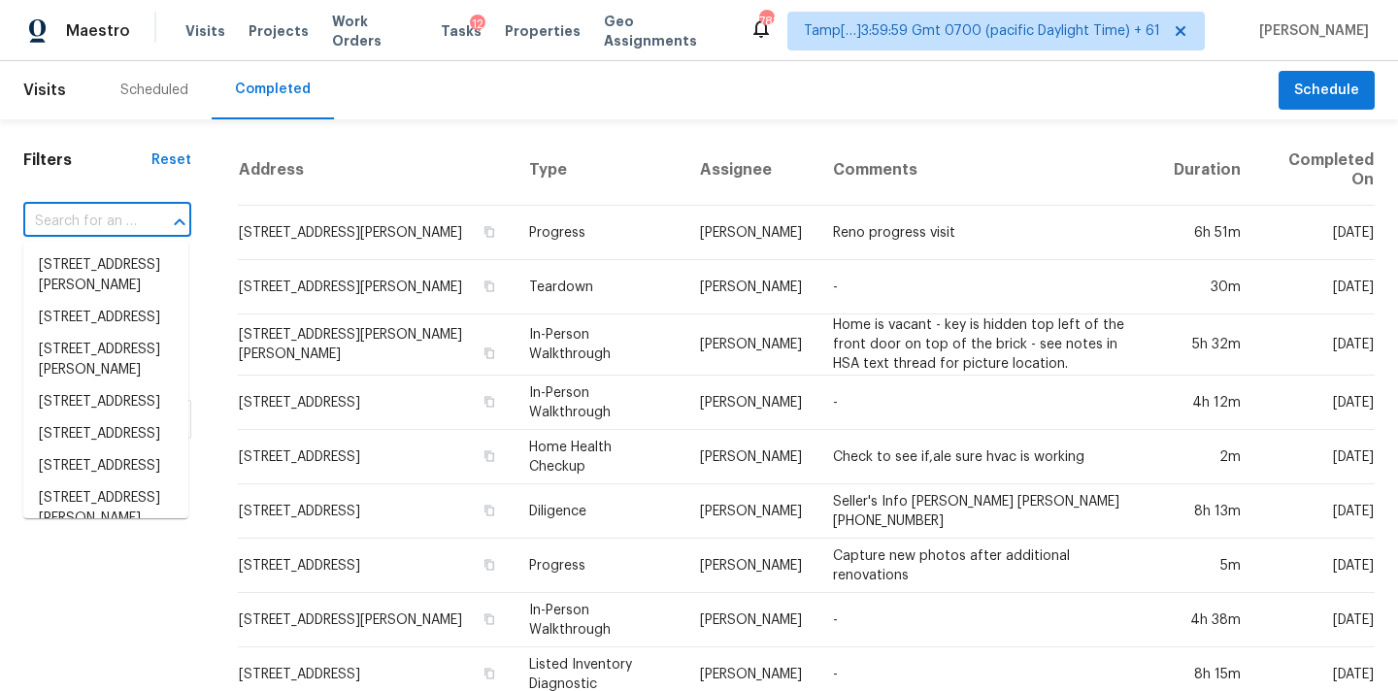
click at [69, 219] on input "text" at bounding box center [80, 222] width 114 height 30
paste input "500 Aliyah Ln NW, Albuquerque, NM 87107"
type input "500 Aliyah Ln NW, Albuquerque, NM 87107"
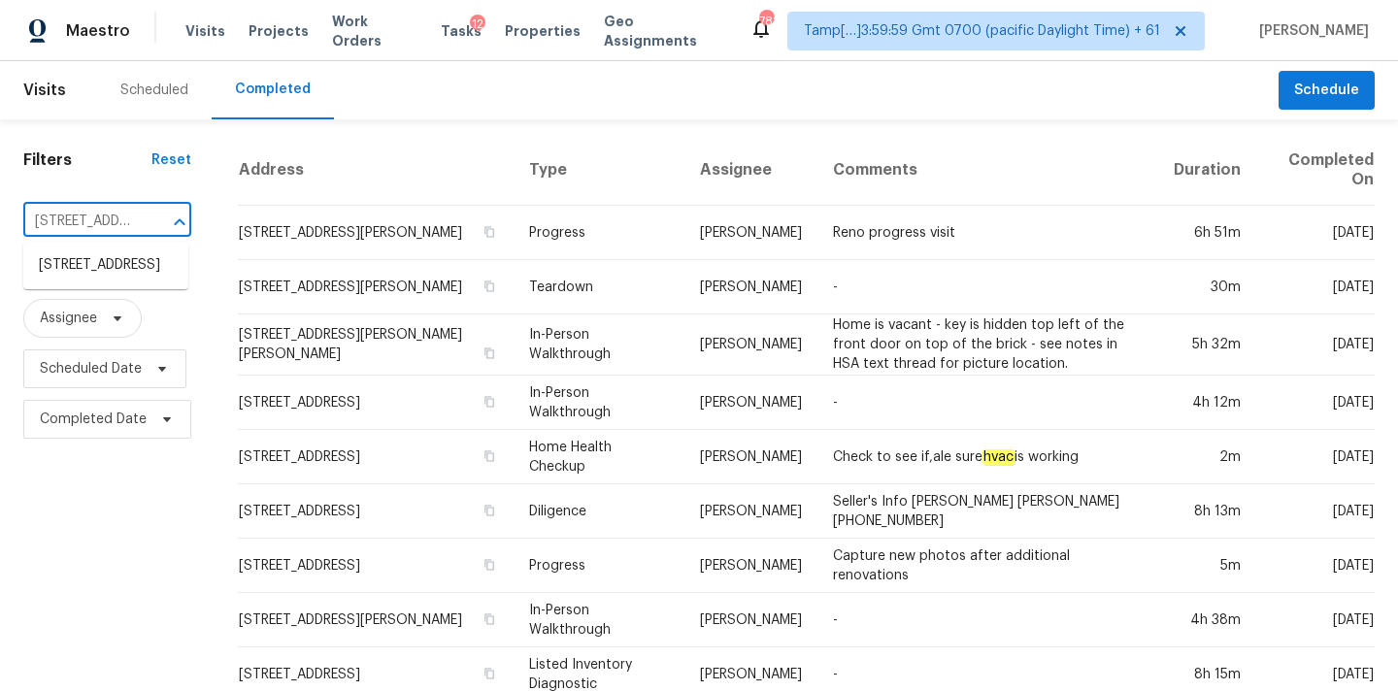
scroll to position [0, 172]
click at [103, 262] on li "500 Aliyah Ln NW, Albuquerque, NM 87107" at bounding box center [105, 265] width 165 height 32
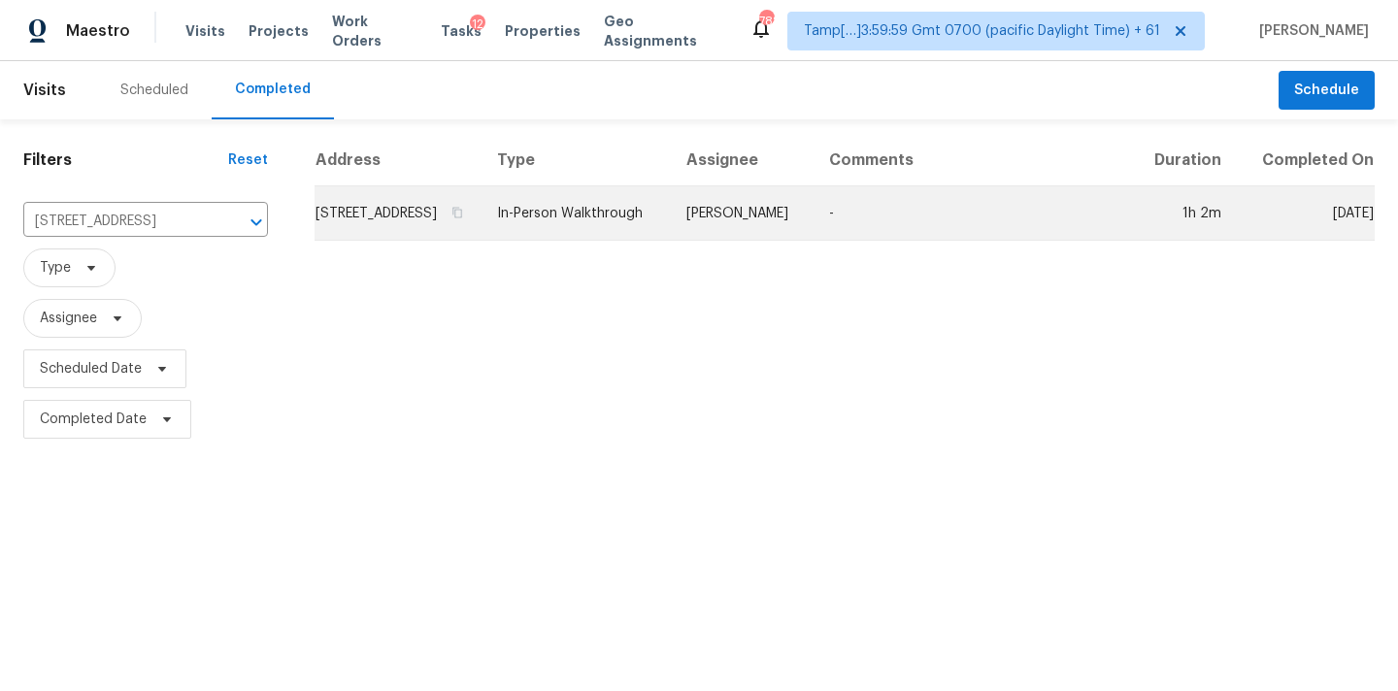
click at [647, 214] on td "In-Person Walkthrough" at bounding box center [575, 213] width 189 height 54
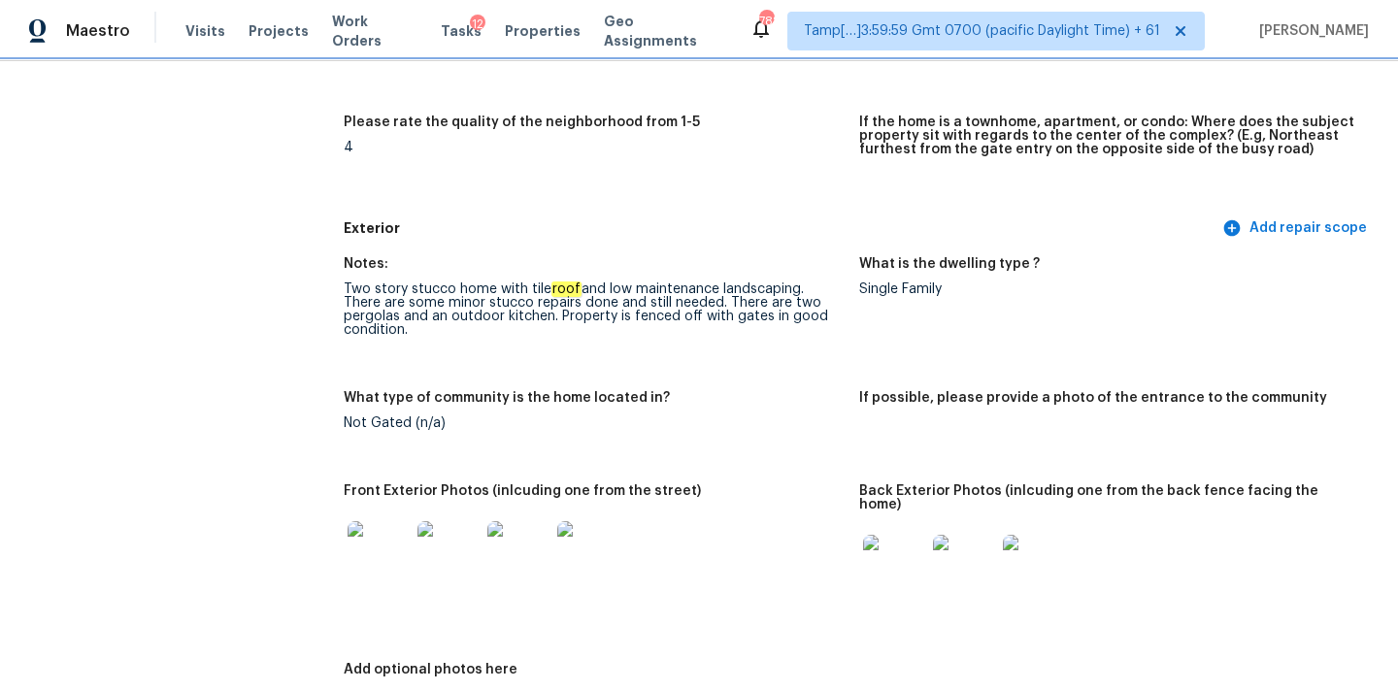
scroll to position [565, 0]
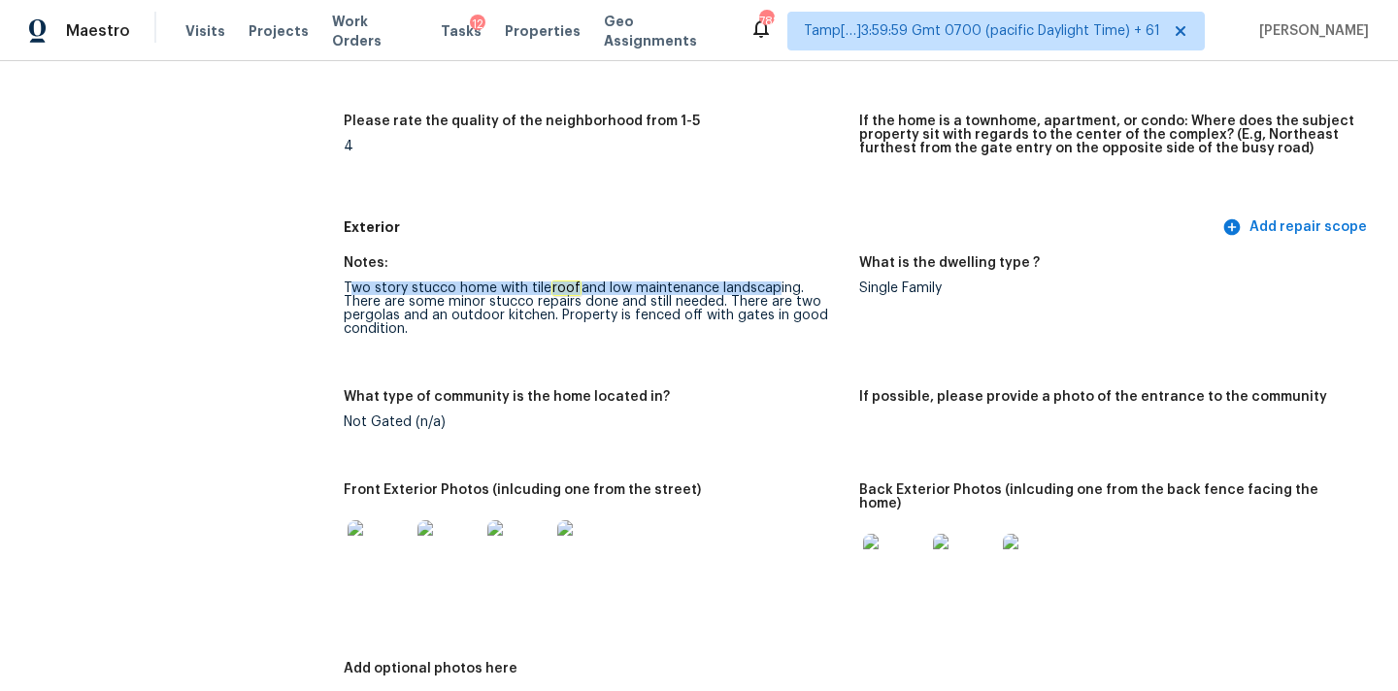
drag, startPoint x: 351, startPoint y: 287, endPoint x: 769, endPoint y: 284, distance: 417.3
click at [769, 284] on div "Two story stucco home with tile roof and low maintenance landscaping. There are…" at bounding box center [594, 308] width 500 height 54
drag, startPoint x: 448, startPoint y: 302, endPoint x: 676, endPoint y: 298, distance: 228.1
click at [676, 298] on div "Two story stucco home with tile roof and low maintenance landscaping. There are…" at bounding box center [594, 308] width 500 height 54
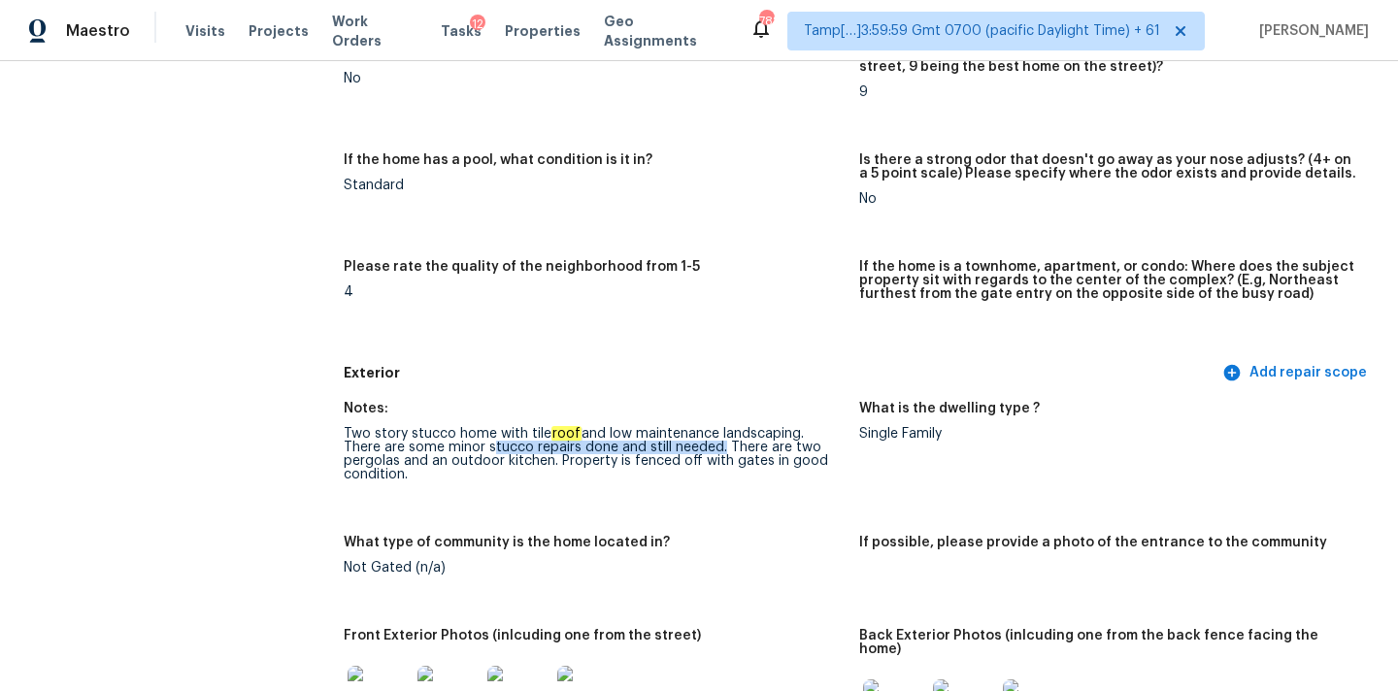
scroll to position [517, 0]
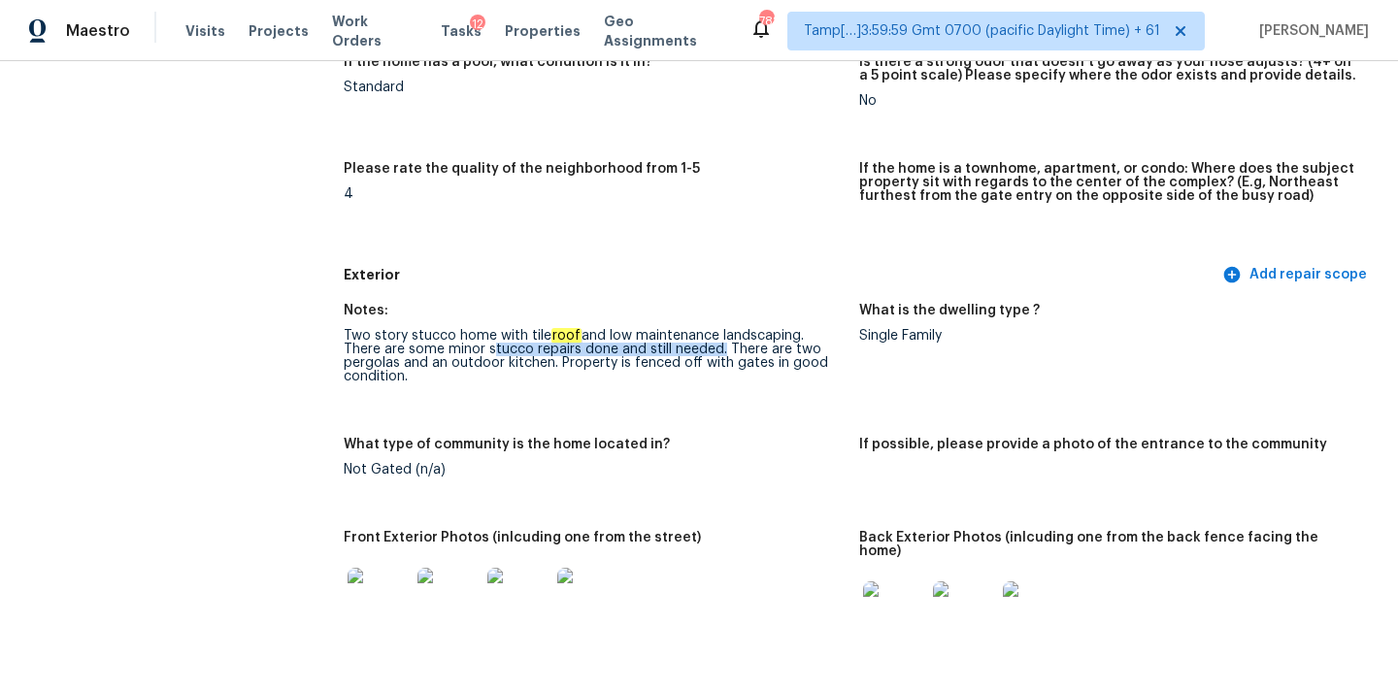
click at [546, 349] on div "Two story stucco home with tile roof and low maintenance landscaping. There are…" at bounding box center [594, 356] width 500 height 54
drag, startPoint x: 405, startPoint y: 347, endPoint x: 536, endPoint y: 349, distance: 131.0
click at [536, 349] on div "Two story stucco home with tile roof and low maintenance landscaping. There are…" at bounding box center [594, 356] width 500 height 54
copy div "minor stucco repairs"
drag, startPoint x: 686, startPoint y: 346, endPoint x: 494, endPoint y: 365, distance: 193.0
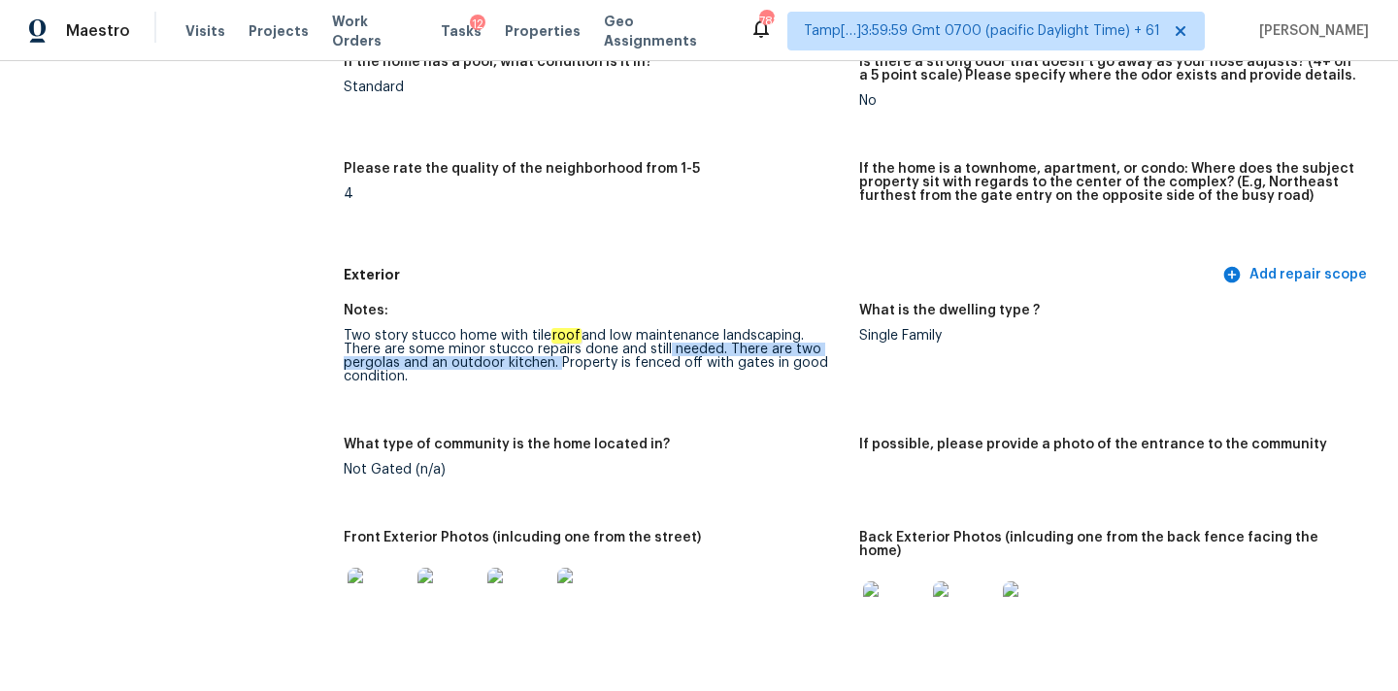
click at [494, 365] on div "Two story stucco home with tile roof and low maintenance landscaping. There are…" at bounding box center [594, 356] width 500 height 54
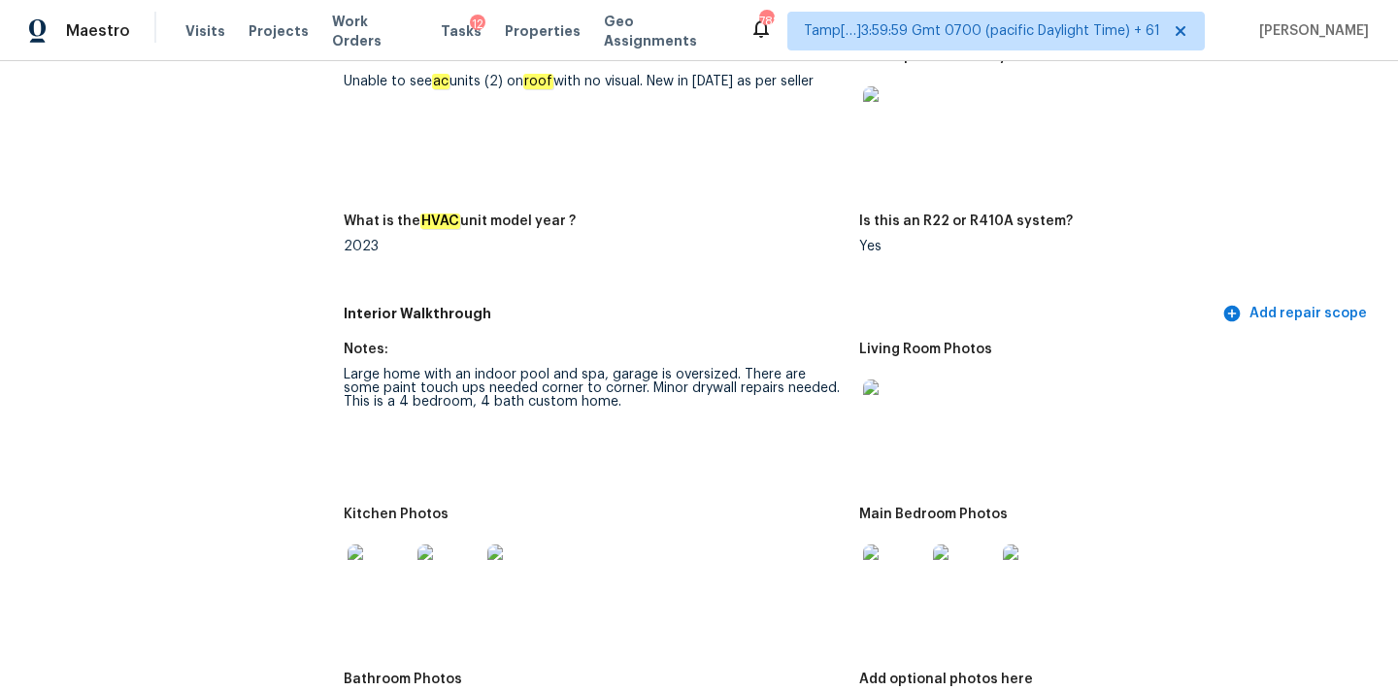
scroll to position [2424, 0]
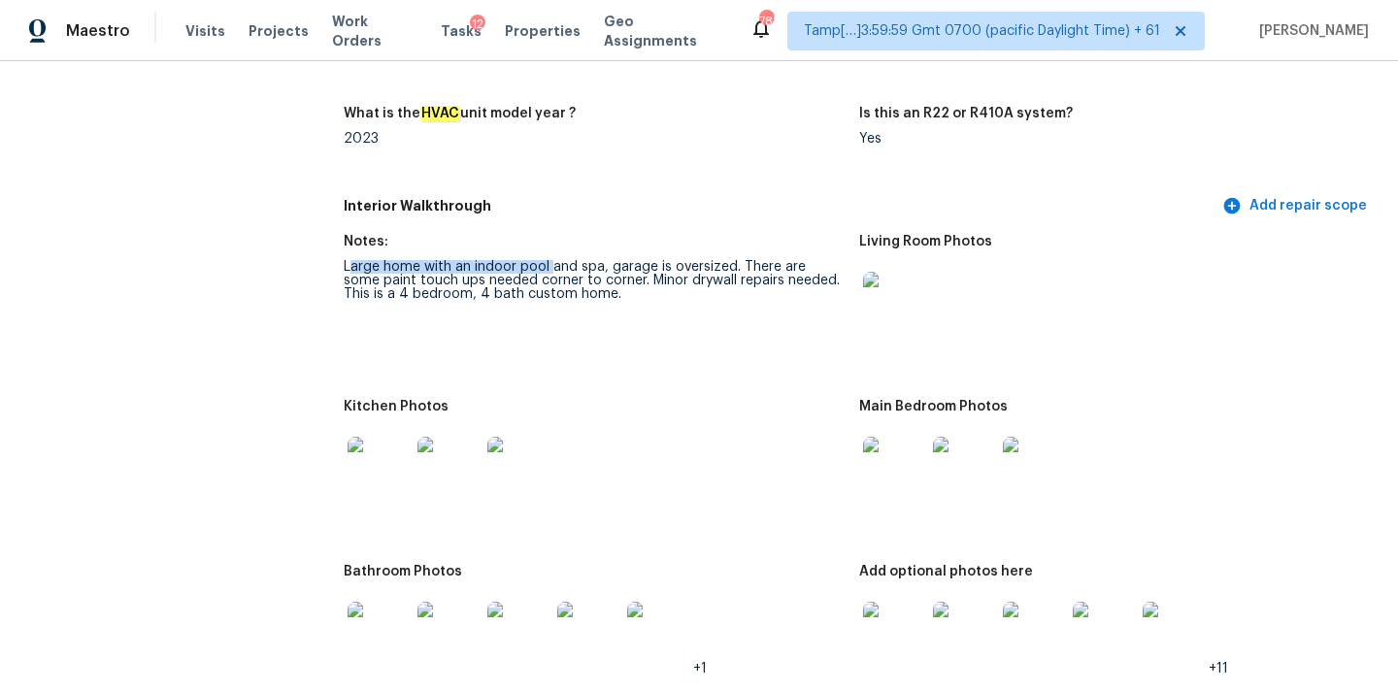
drag, startPoint x: 347, startPoint y: 240, endPoint x: 549, endPoint y: 243, distance: 201.9
click at [549, 260] on div "Large home with an indoor pool and spa, garage is oversized. There are some pai…" at bounding box center [594, 280] width 500 height 41
click at [609, 260] on div "Large home with an indoor pool and spa, garage is oversized. There are some pai…" at bounding box center [594, 280] width 500 height 41
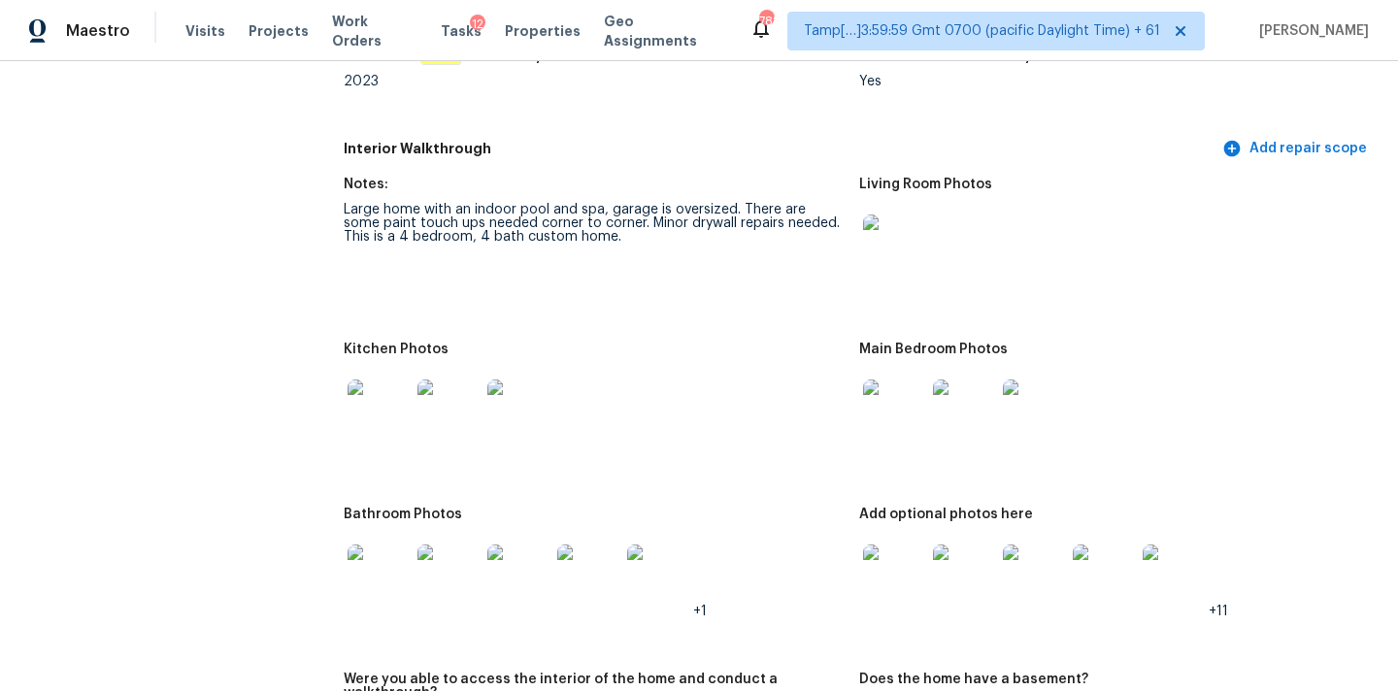
scroll to position [2436, 0]
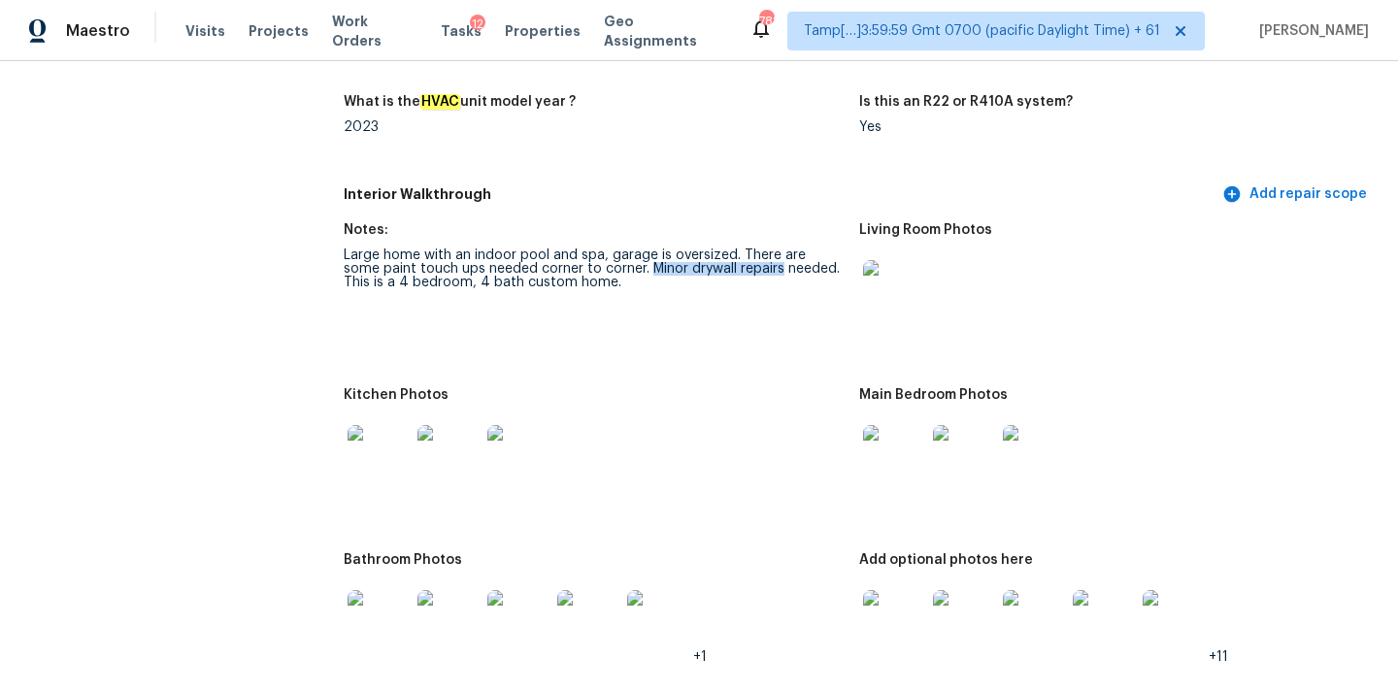
copy div "Minor drywall repairs"
drag, startPoint x: 610, startPoint y: 240, endPoint x: 743, endPoint y: 241, distance: 133.0
click at [743, 248] on div "Large home with an indoor pool and spa, garage is oversized. There are some pai…" at bounding box center [594, 268] width 500 height 41
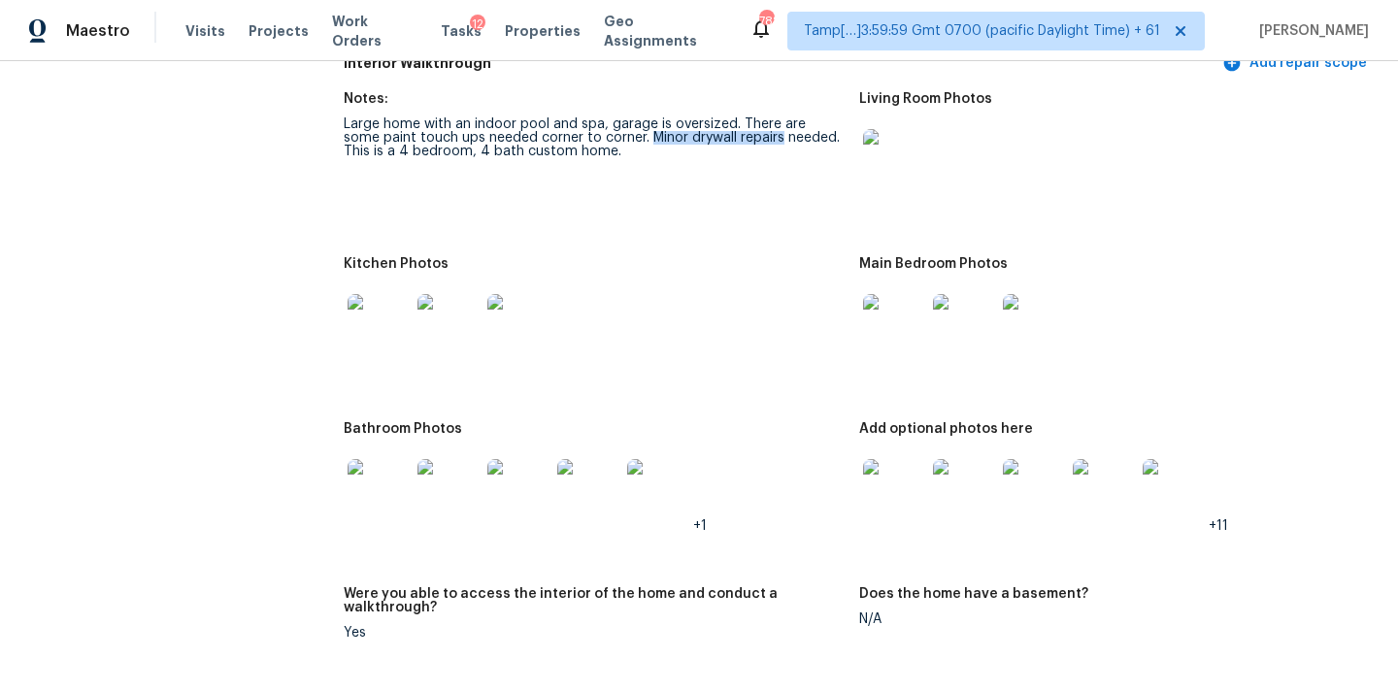
scroll to position [2533, 0]
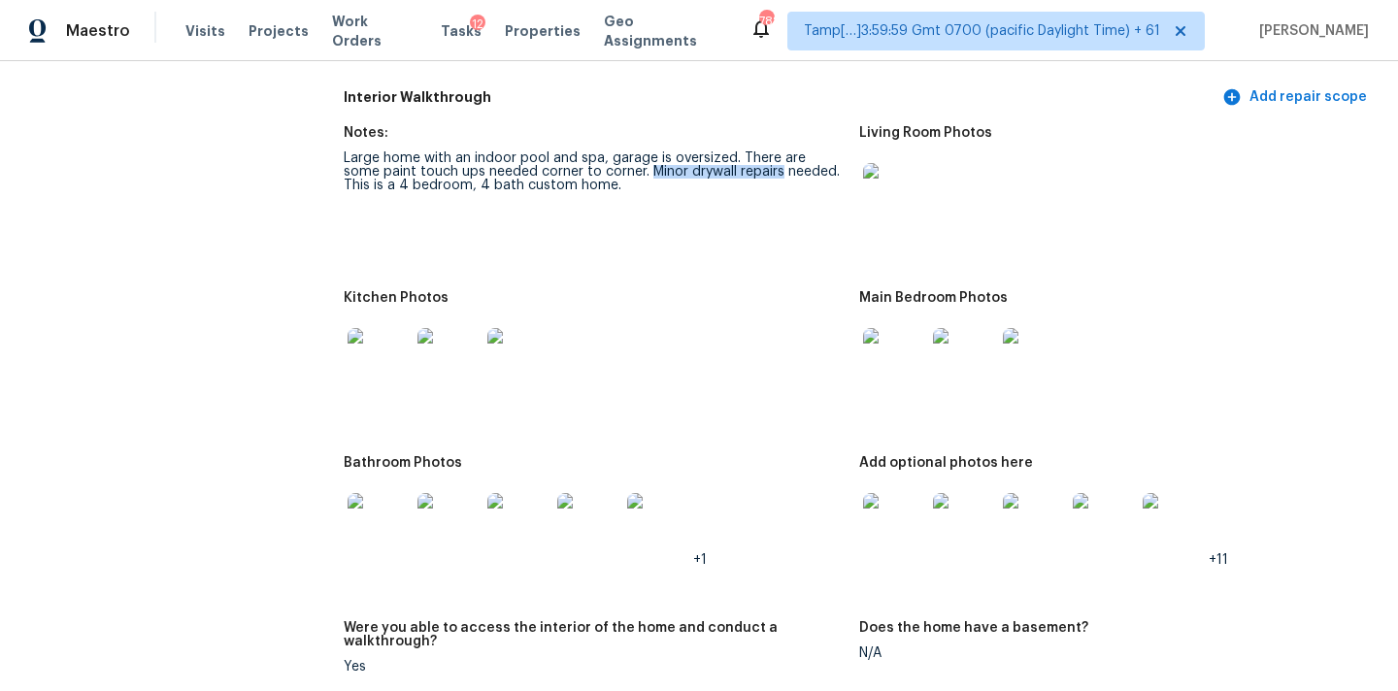
click at [885, 169] on img at bounding box center [894, 194] width 62 height 62
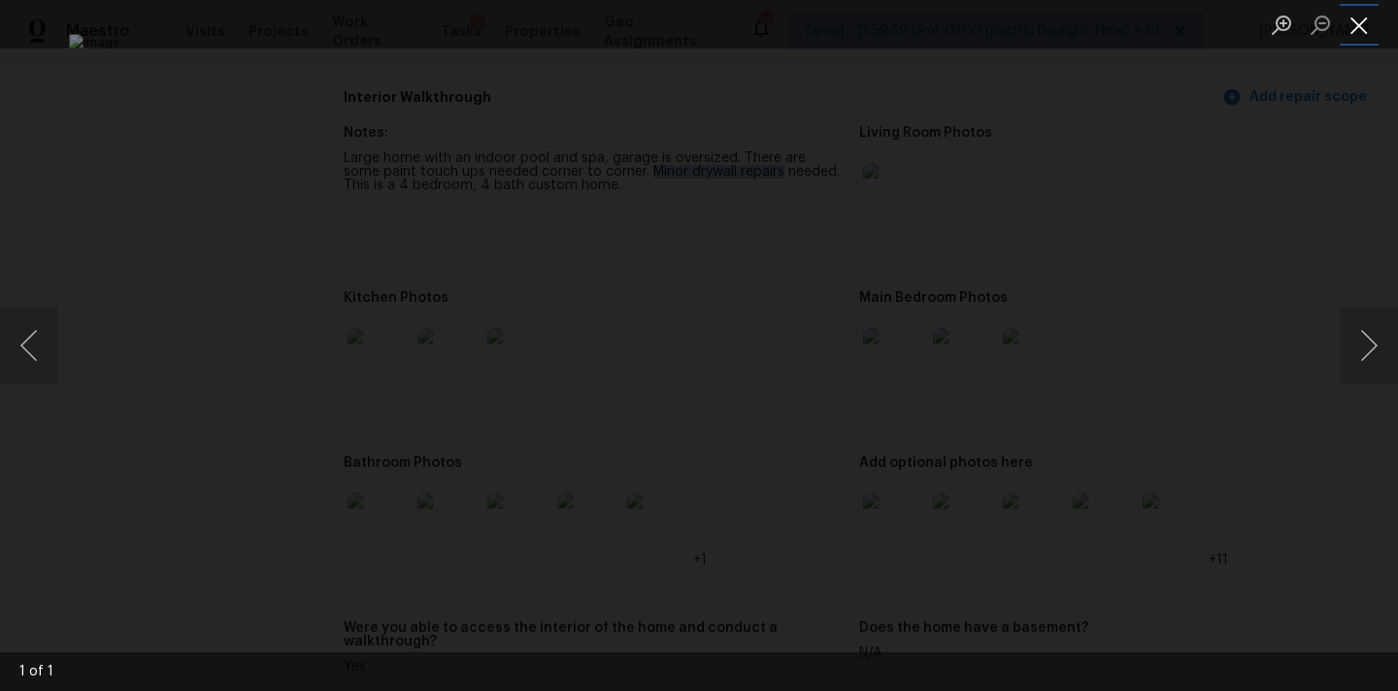
click at [1366, 20] on button "Close lightbox" at bounding box center [1358, 25] width 39 height 34
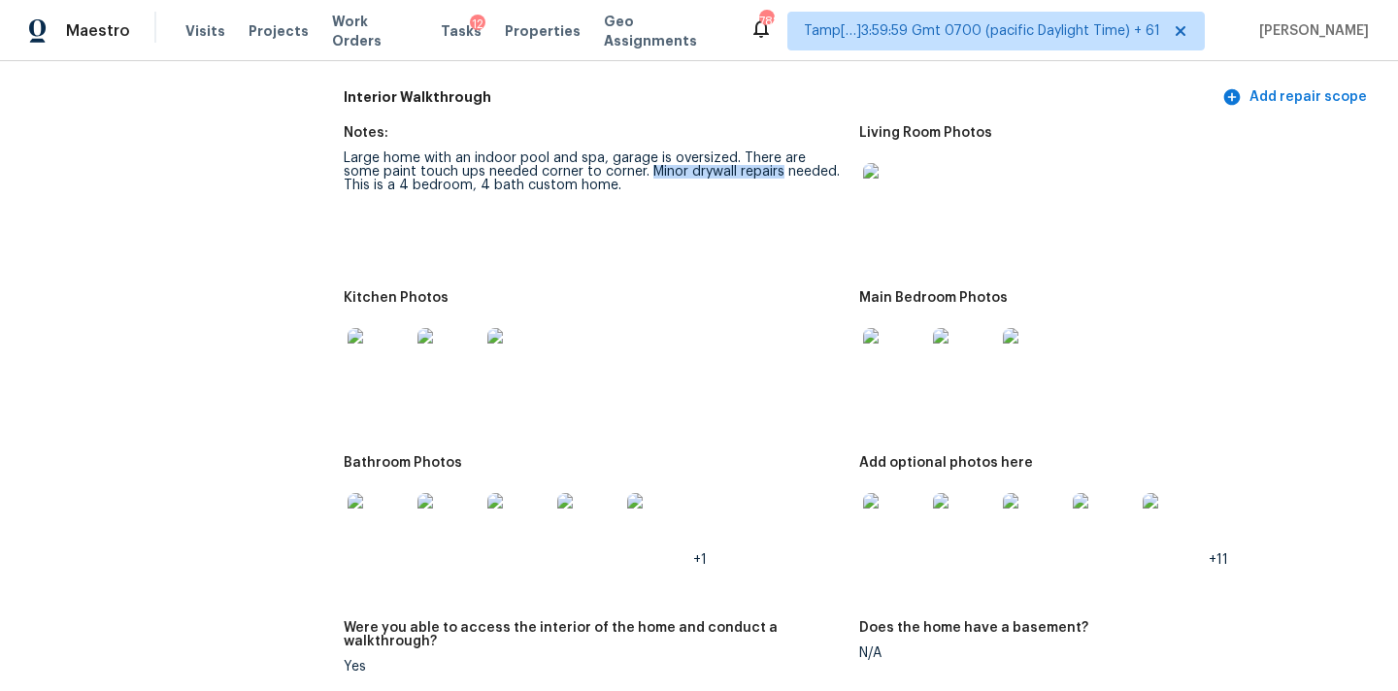
click at [917, 328] on img at bounding box center [894, 359] width 62 height 62
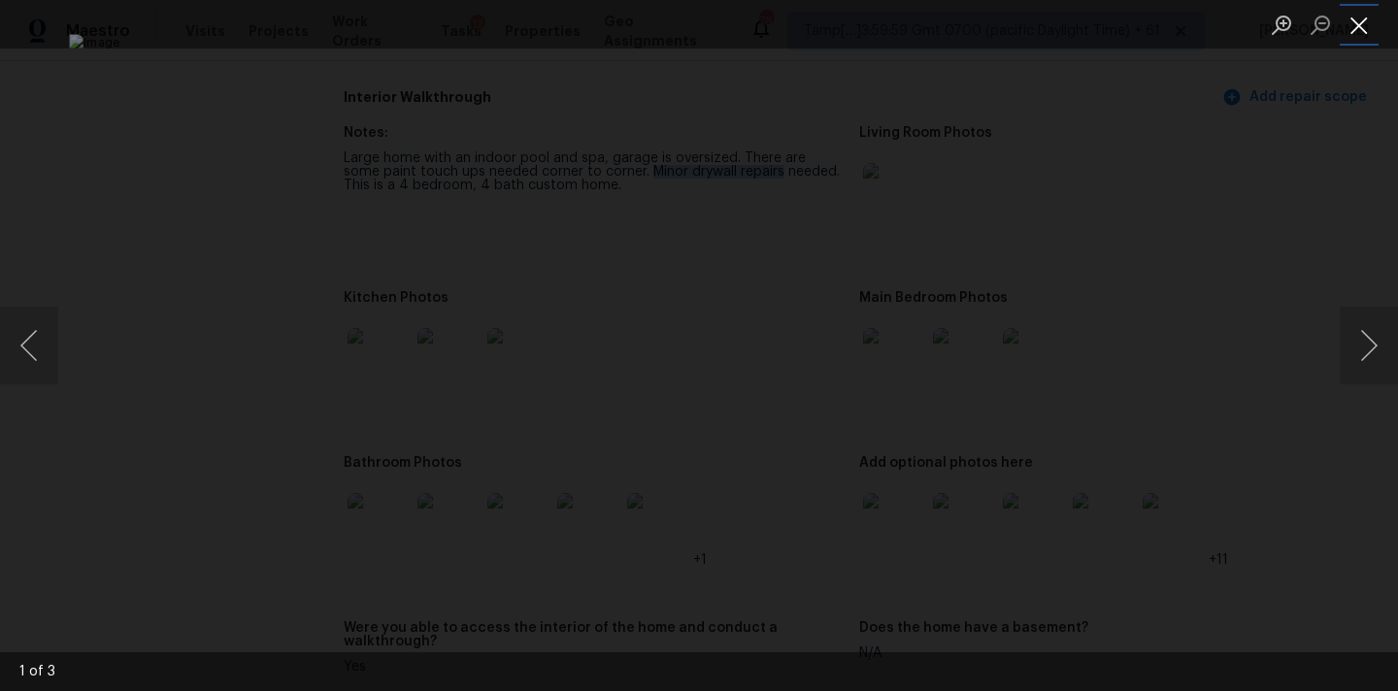
click at [1359, 16] on button "Close lightbox" at bounding box center [1358, 25] width 39 height 34
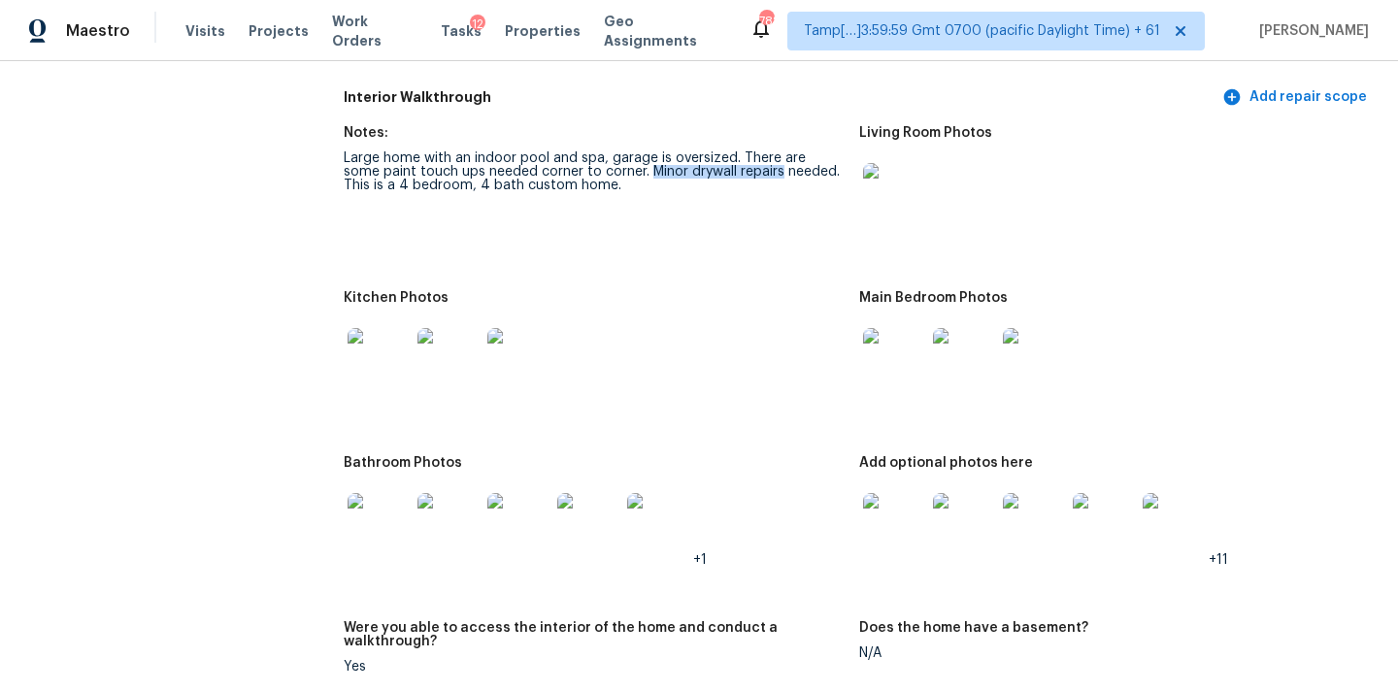
click at [352, 333] on img at bounding box center [378, 359] width 62 height 62
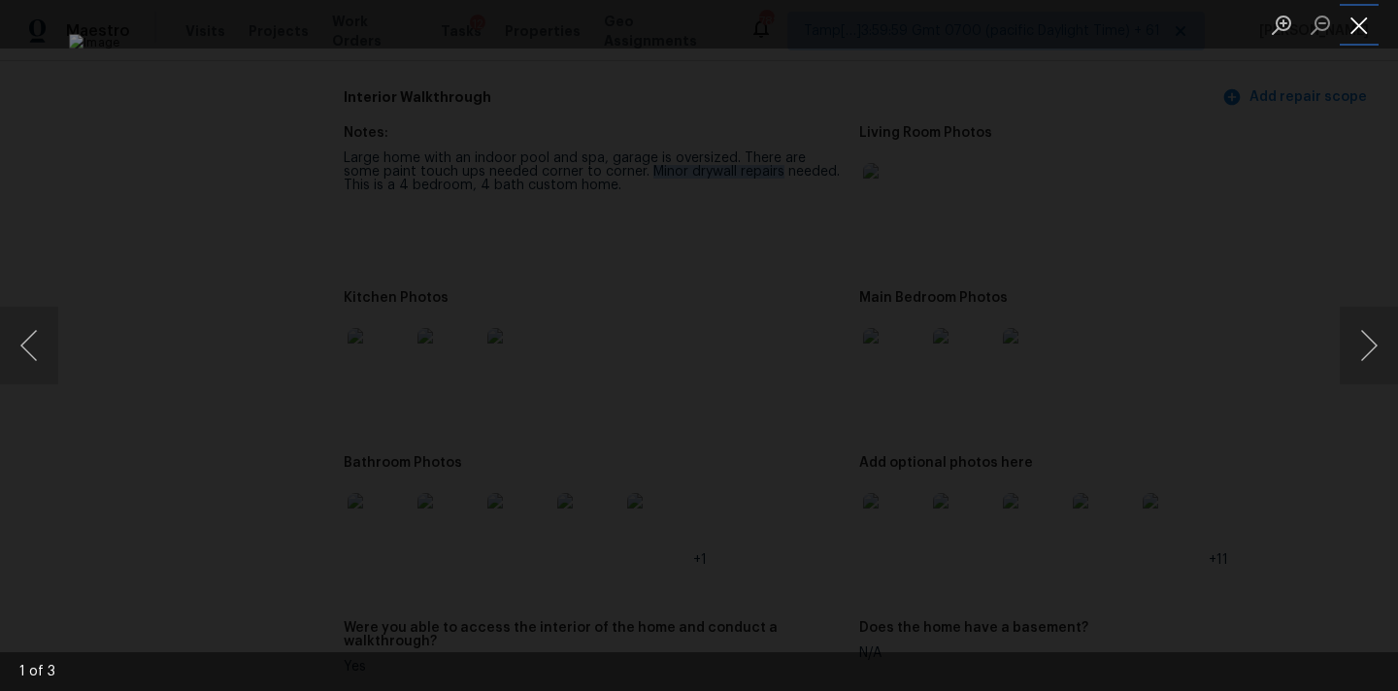
click at [1348, 24] on button "Close lightbox" at bounding box center [1358, 25] width 39 height 34
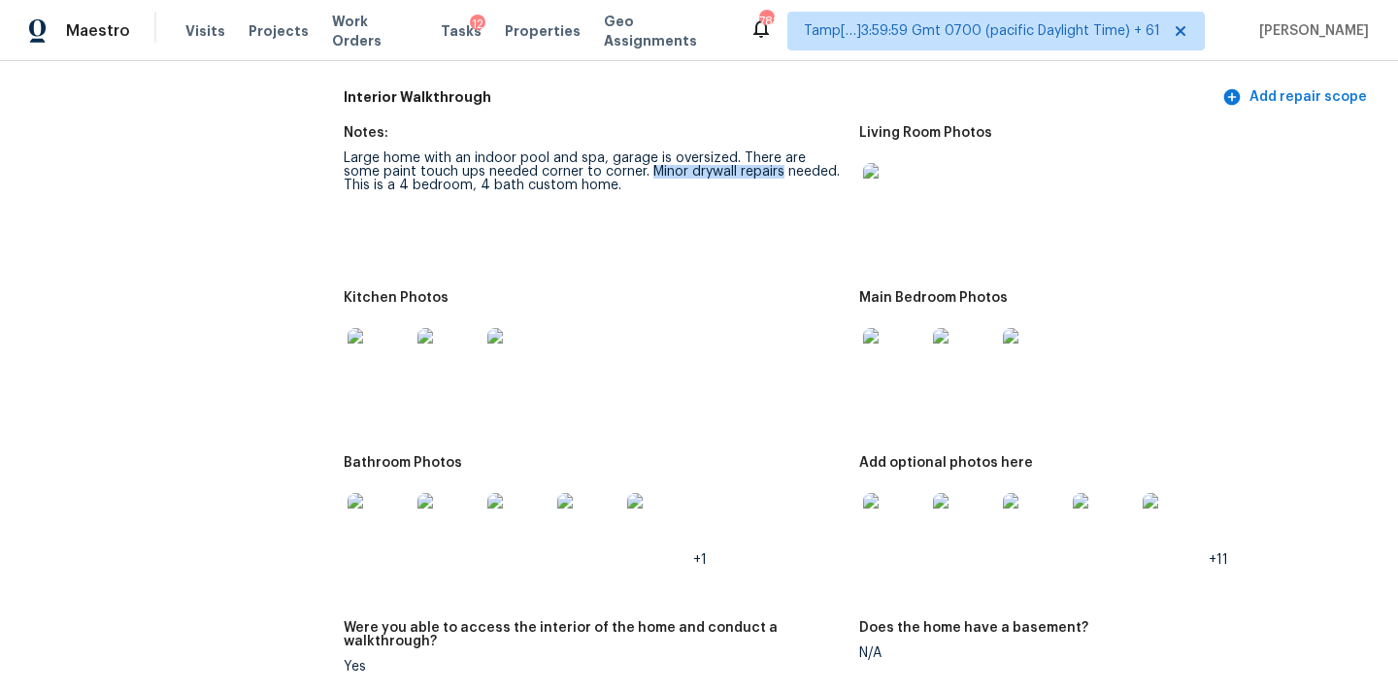
click at [400, 493] on img at bounding box center [378, 524] width 62 height 62
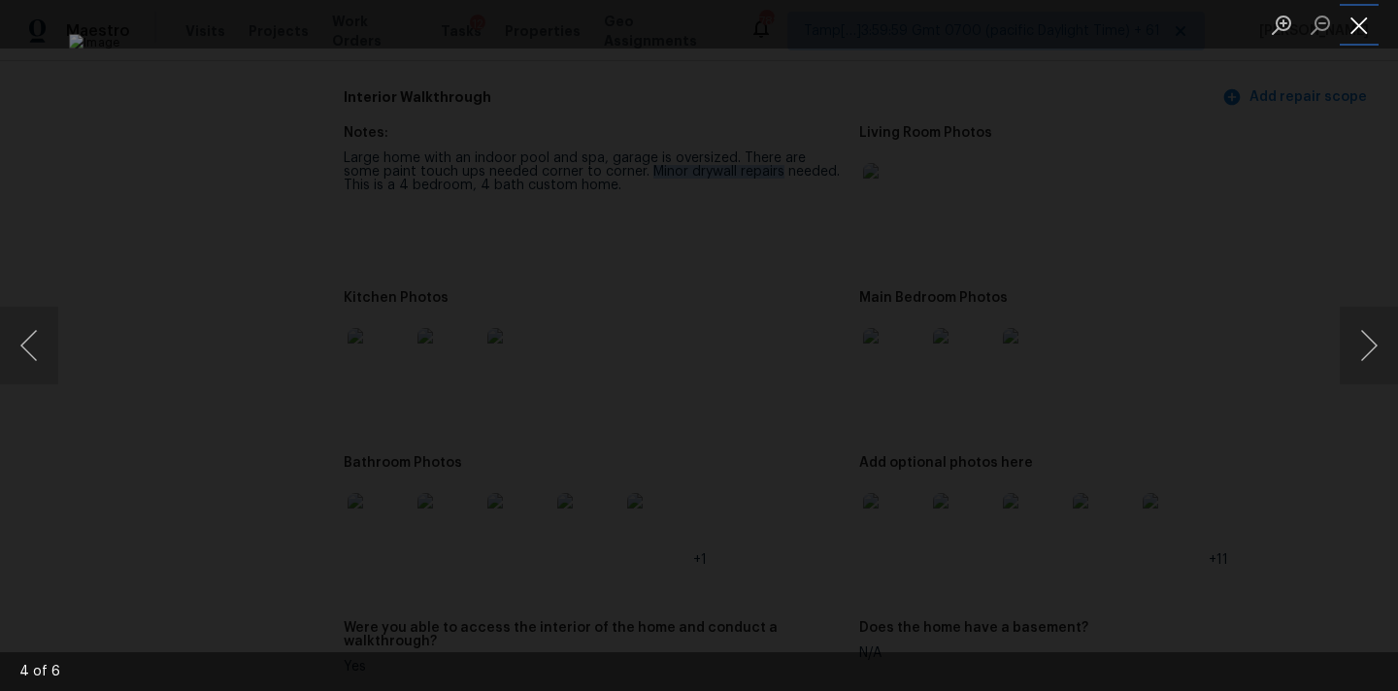
click at [1351, 18] on button "Close lightbox" at bounding box center [1358, 25] width 39 height 34
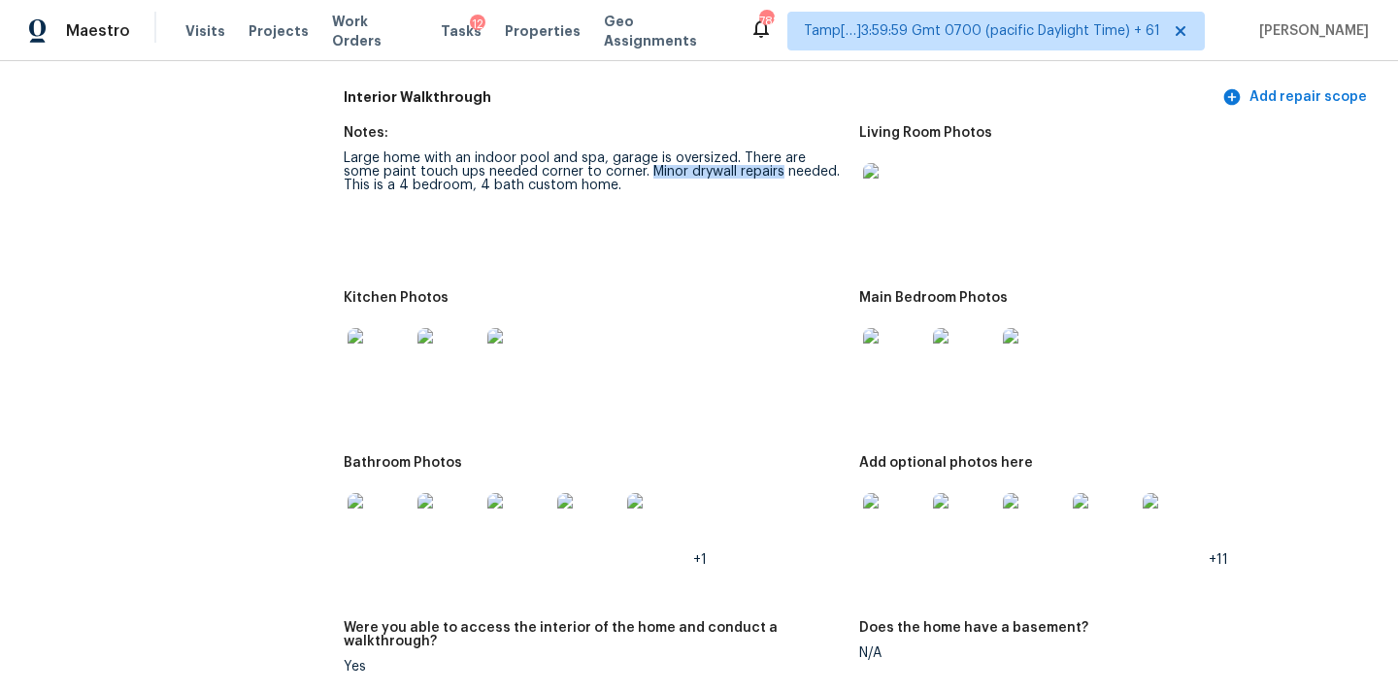
click at [875, 507] on img at bounding box center [894, 524] width 62 height 62
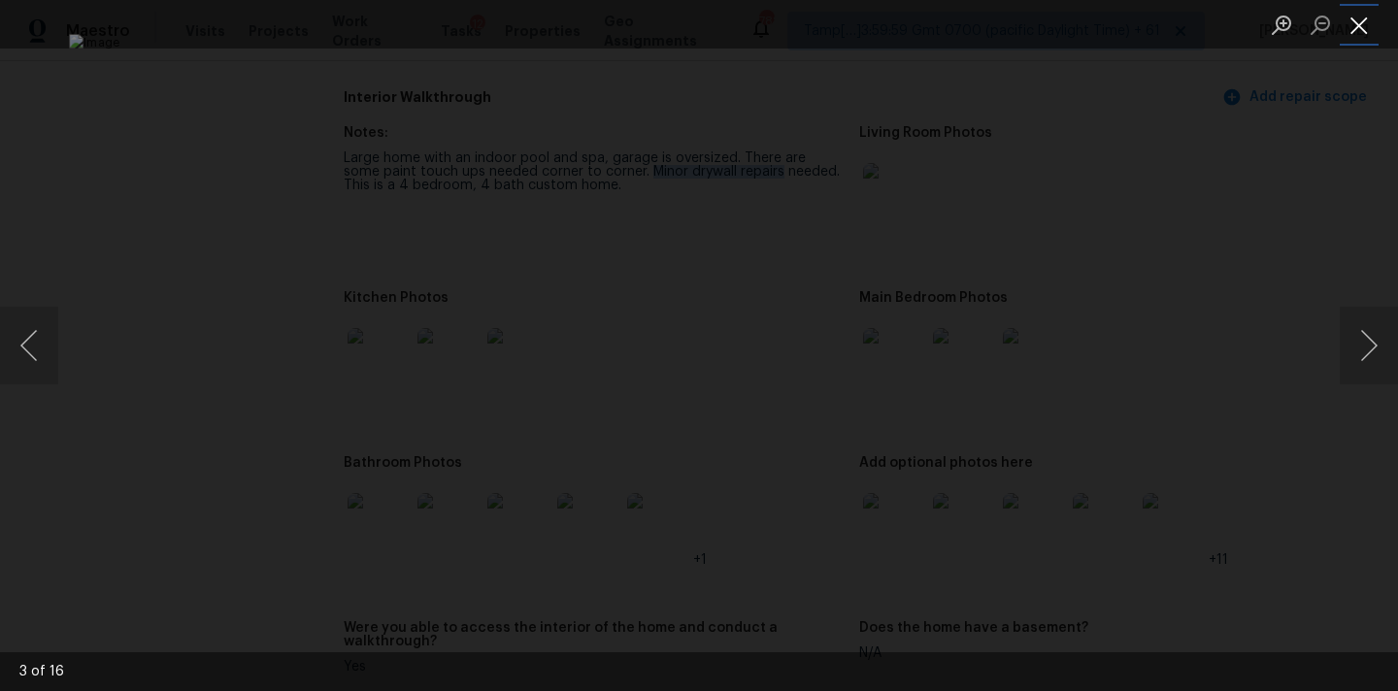
click at [1355, 22] on button "Close lightbox" at bounding box center [1358, 25] width 39 height 34
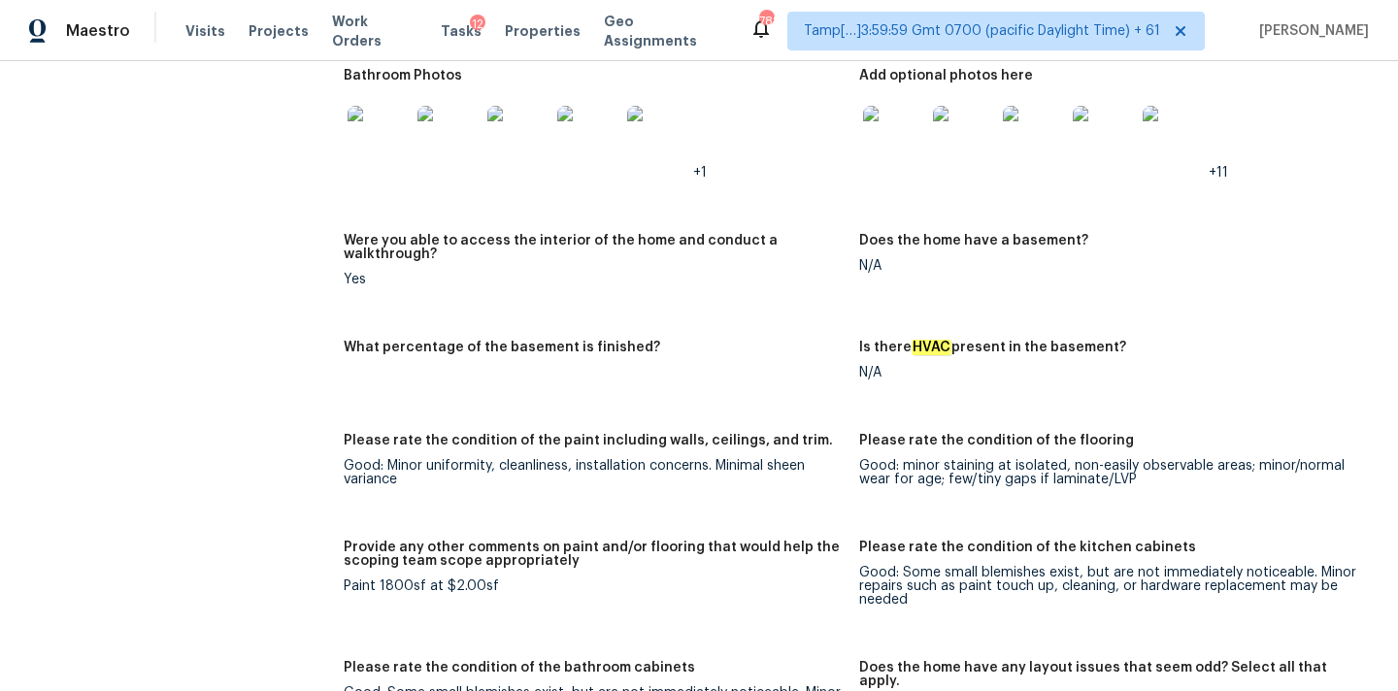
scroll to position [2961, 0]
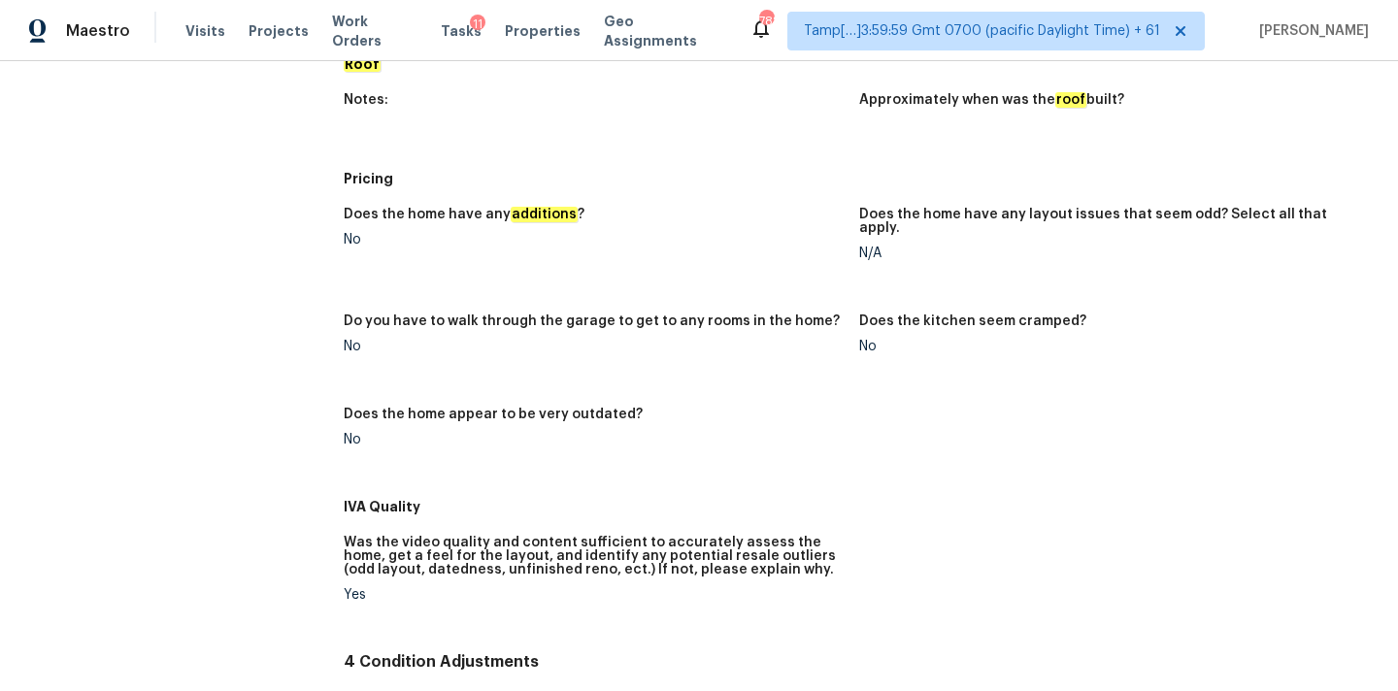
scroll to position [893, 0]
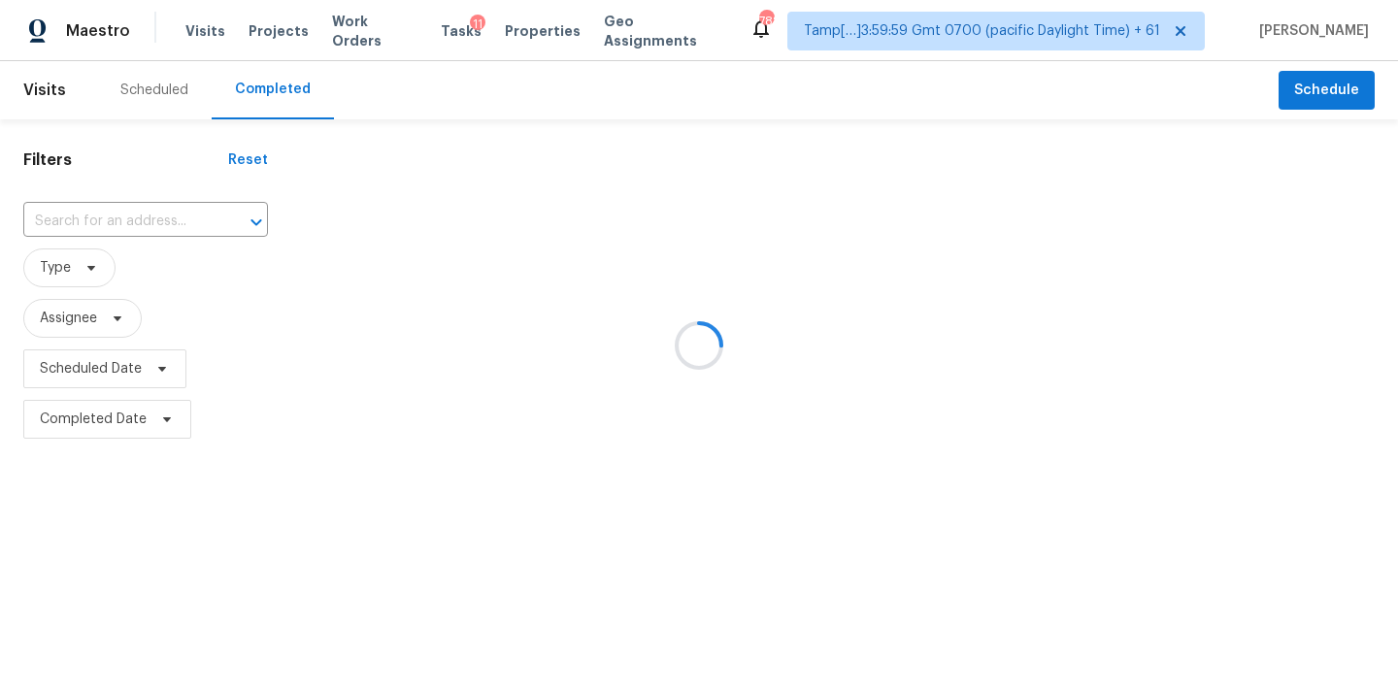
click at [146, 216] on div at bounding box center [699, 345] width 1398 height 691
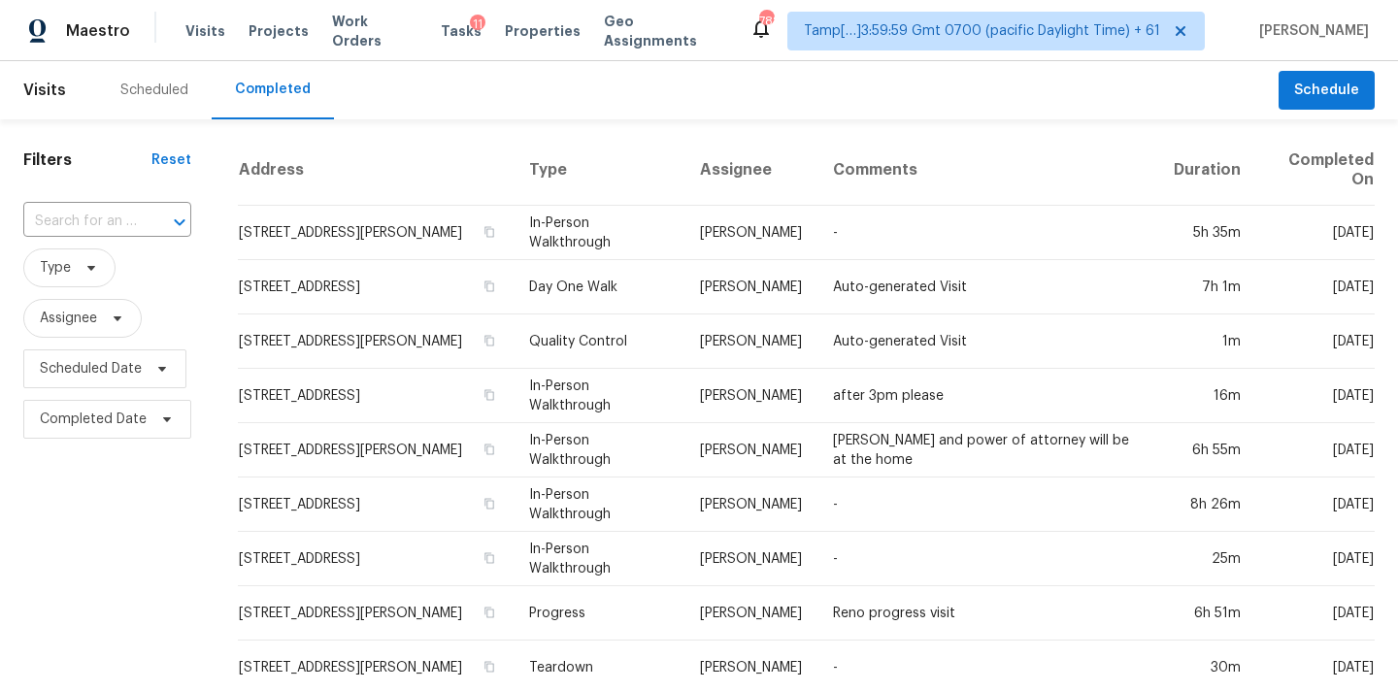
click at [145, 218] on div at bounding box center [166, 222] width 50 height 27
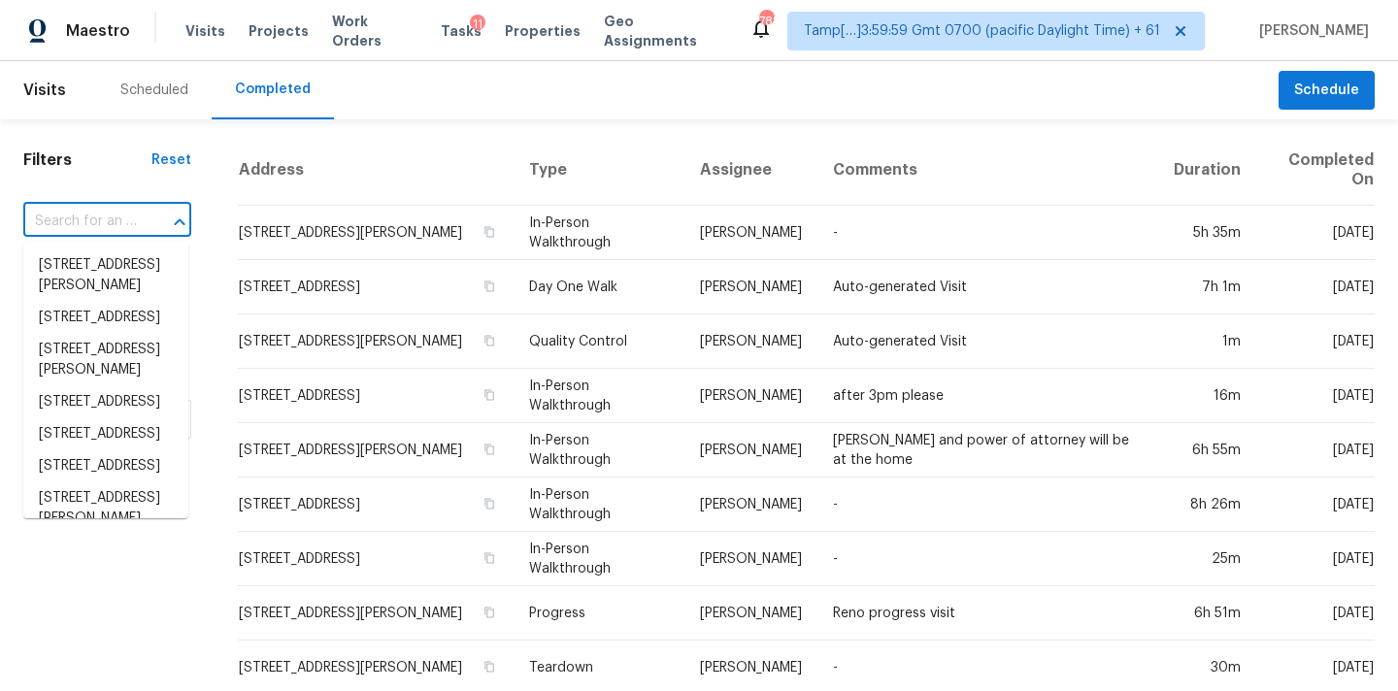
paste input "[STREET_ADDRESS]"
type input "[STREET_ADDRESS]"
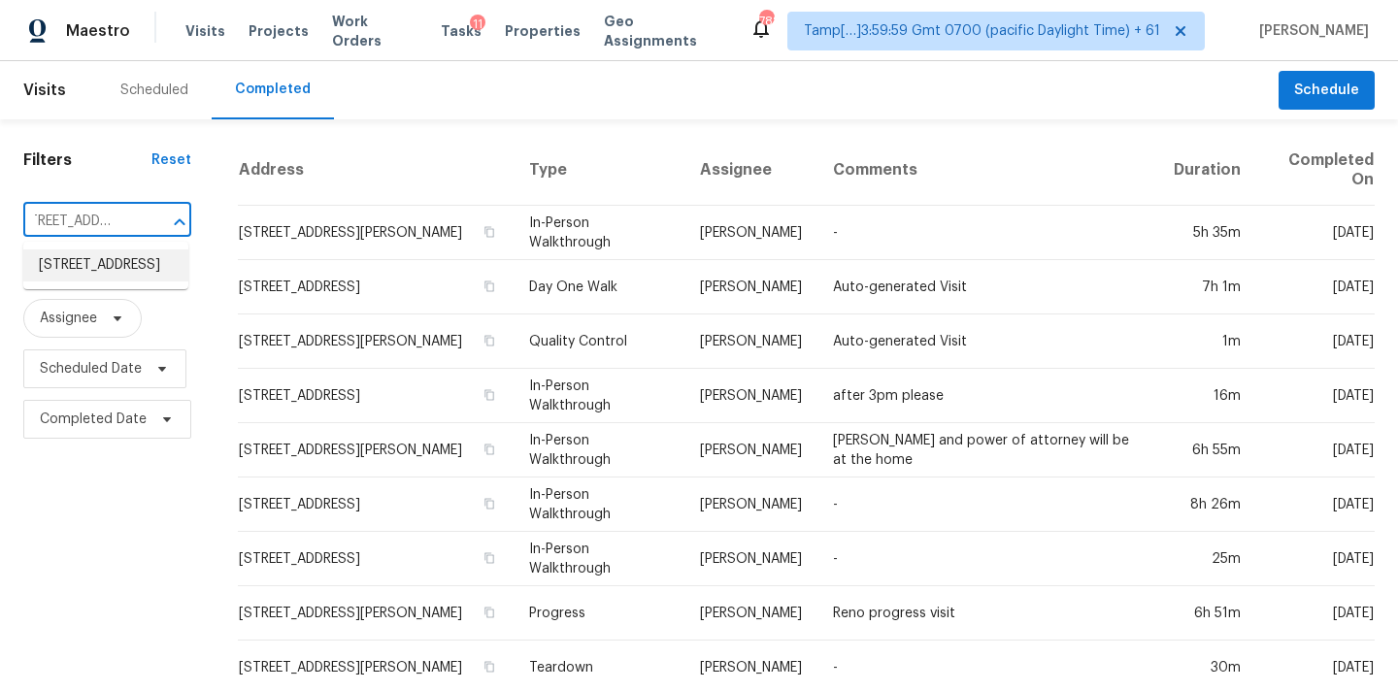
click at [139, 262] on li "[STREET_ADDRESS]" at bounding box center [105, 265] width 165 height 32
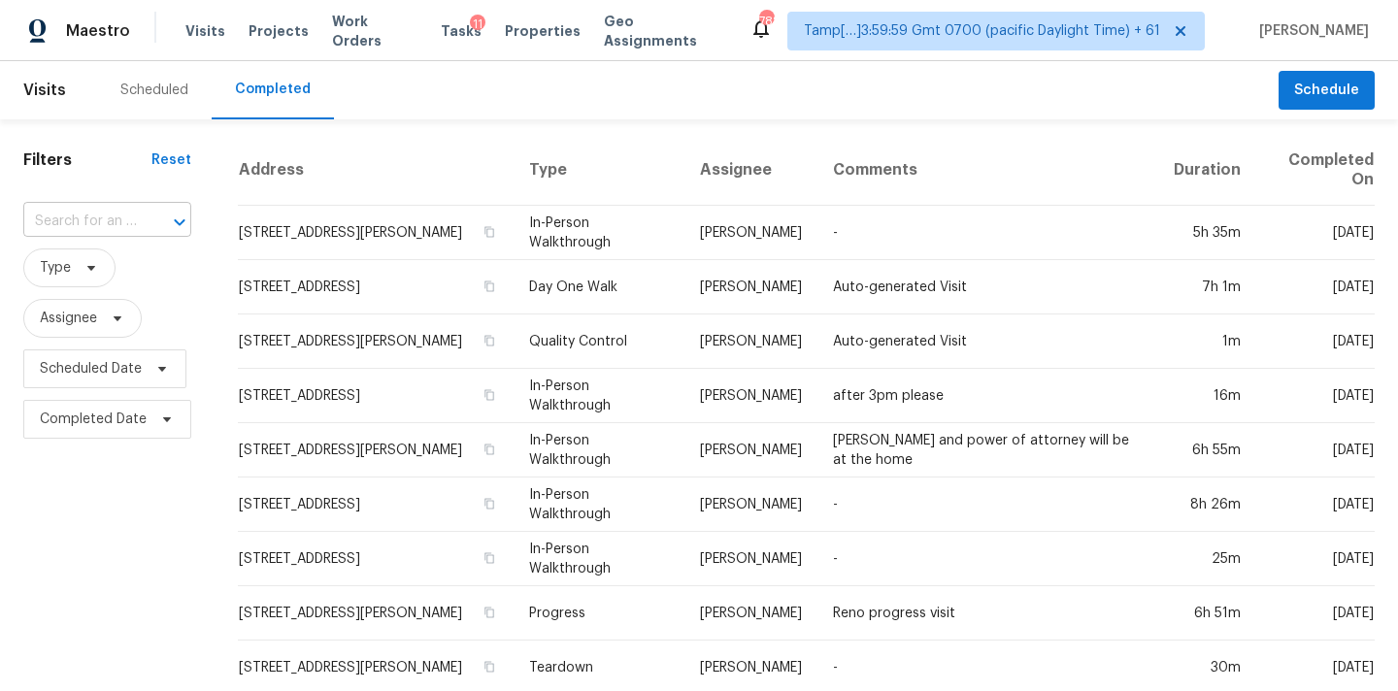
click at [98, 228] on input "text" at bounding box center [80, 222] width 114 height 30
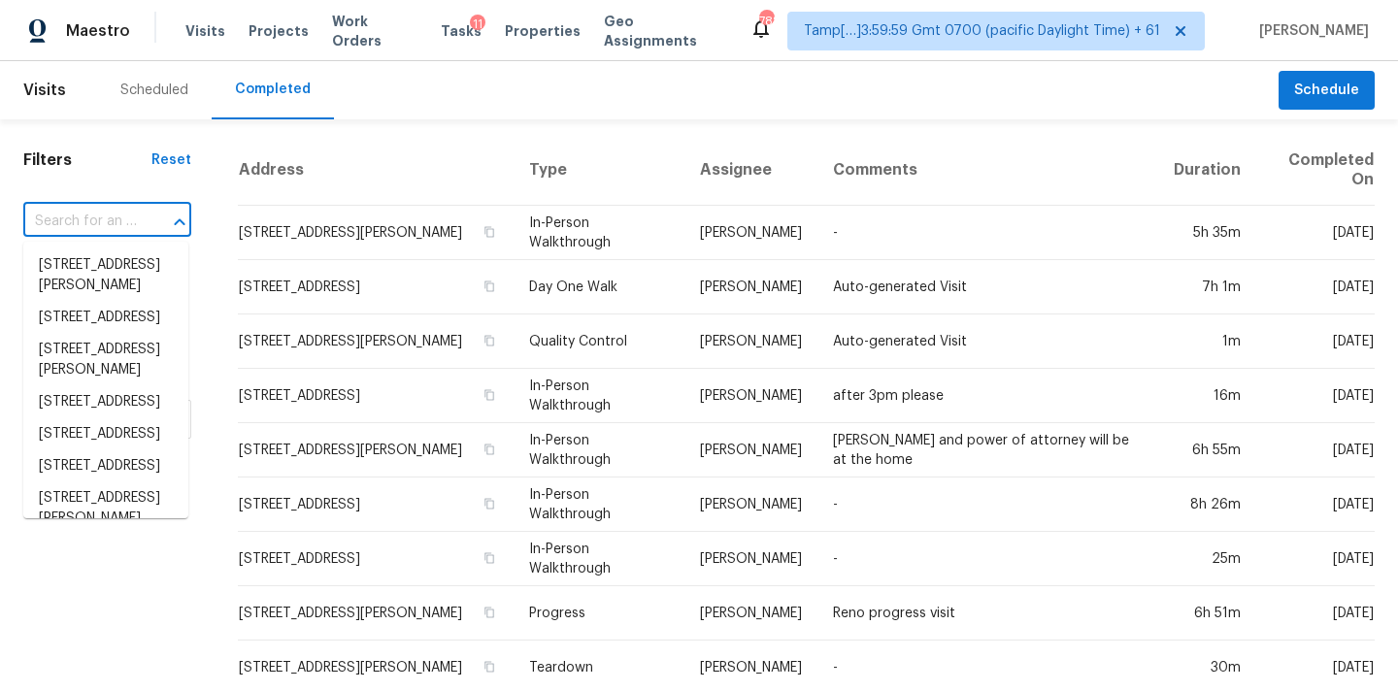
paste input "7277 S 525 E, Midvale, UT 84047"
type input "7277 S 525 E, Midvale, UT 84047"
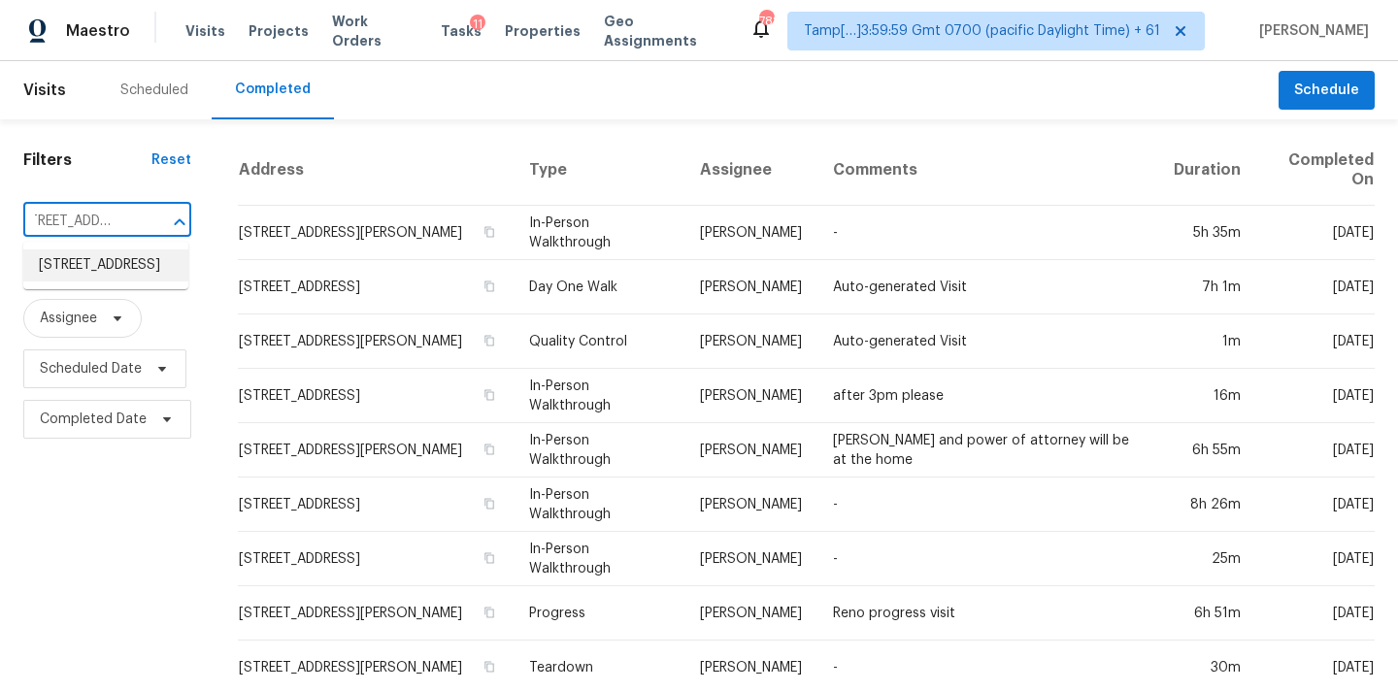
click at [107, 271] on li "7277 S 525 E, Midvale, UT 84047" at bounding box center [105, 265] width 165 height 32
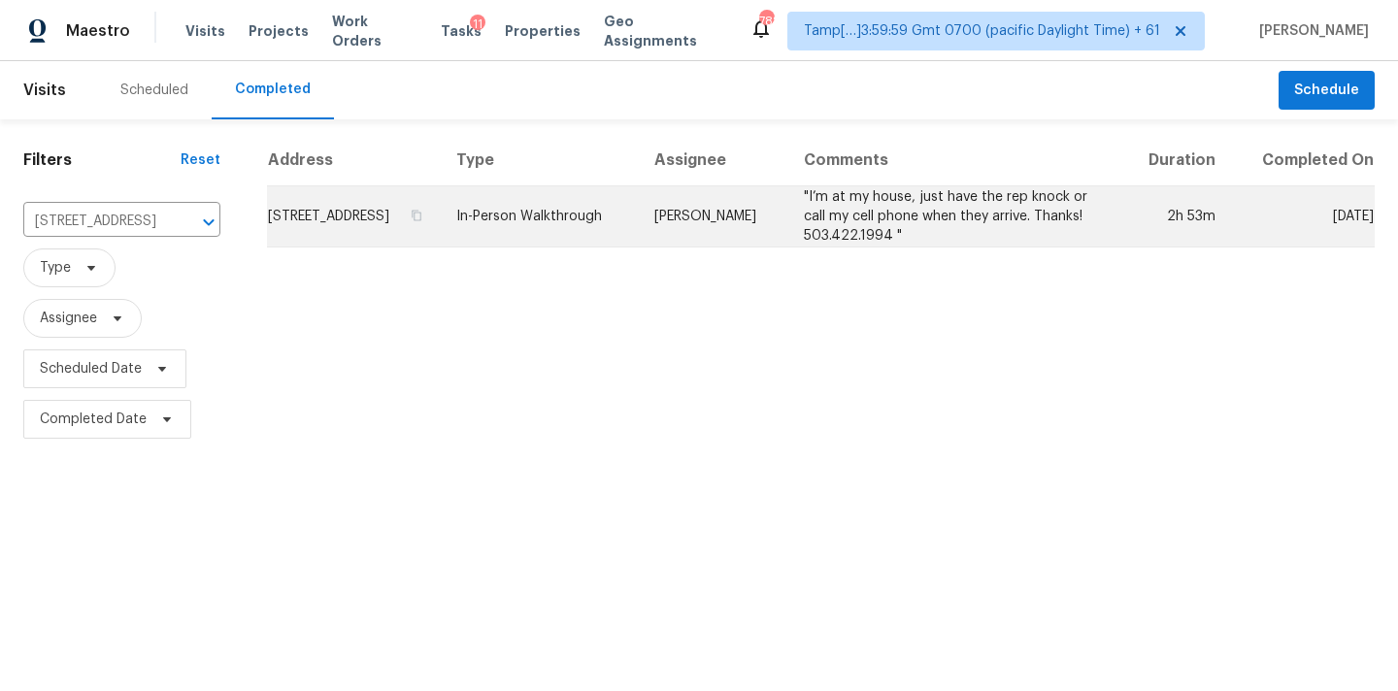
click at [630, 228] on td "In-Person Walkthrough" at bounding box center [540, 216] width 198 height 61
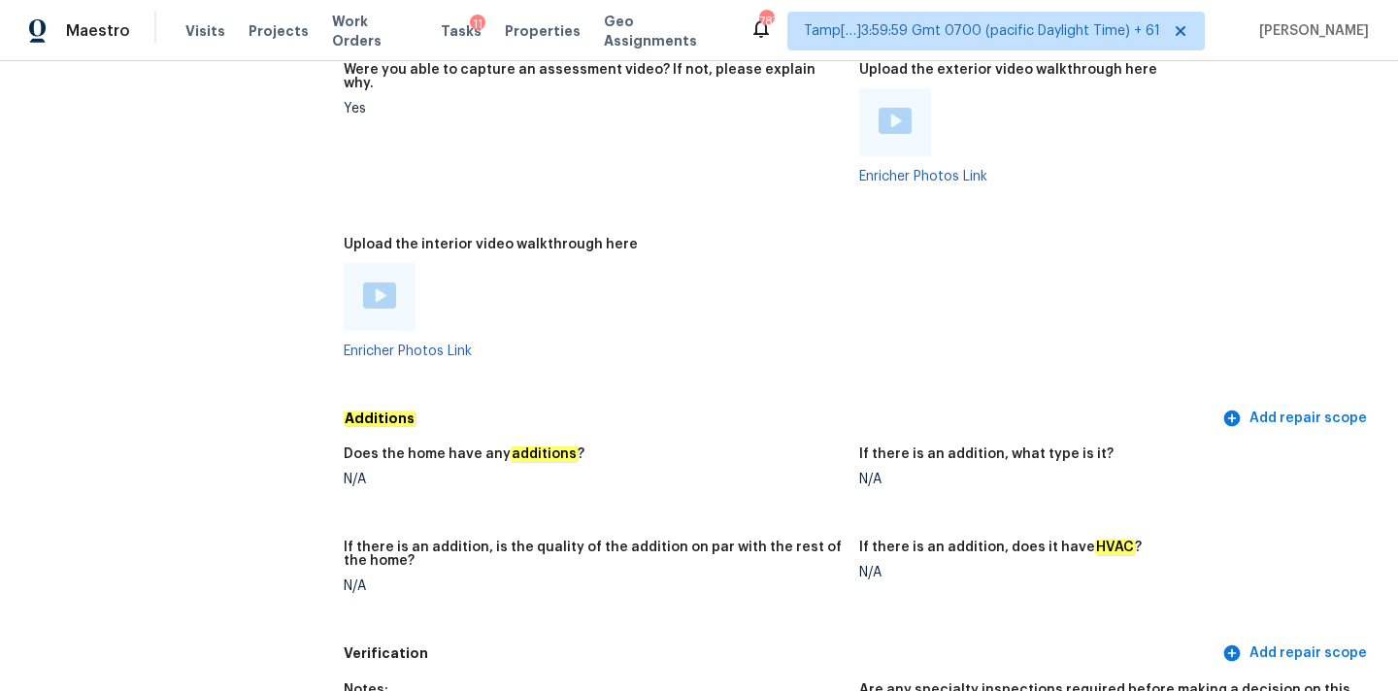
scroll to position [2878, 0]
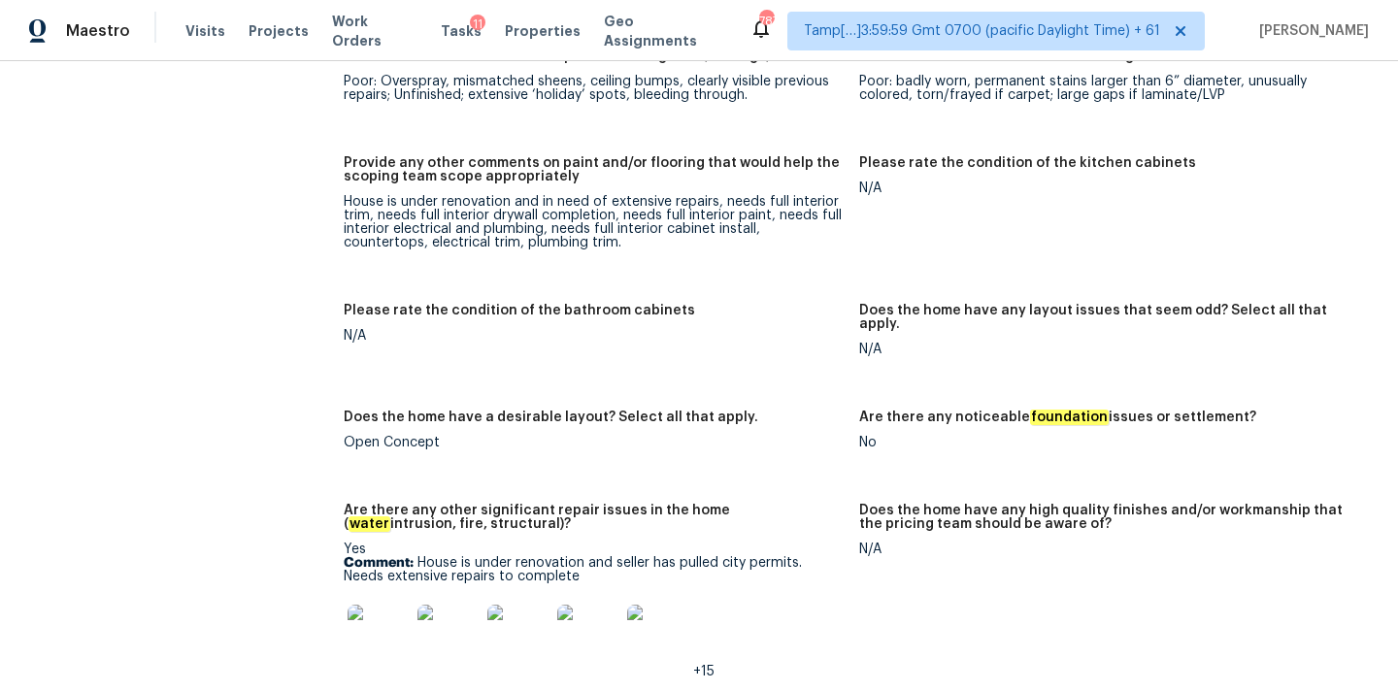
click at [376, 605] on img at bounding box center [378, 636] width 62 height 62
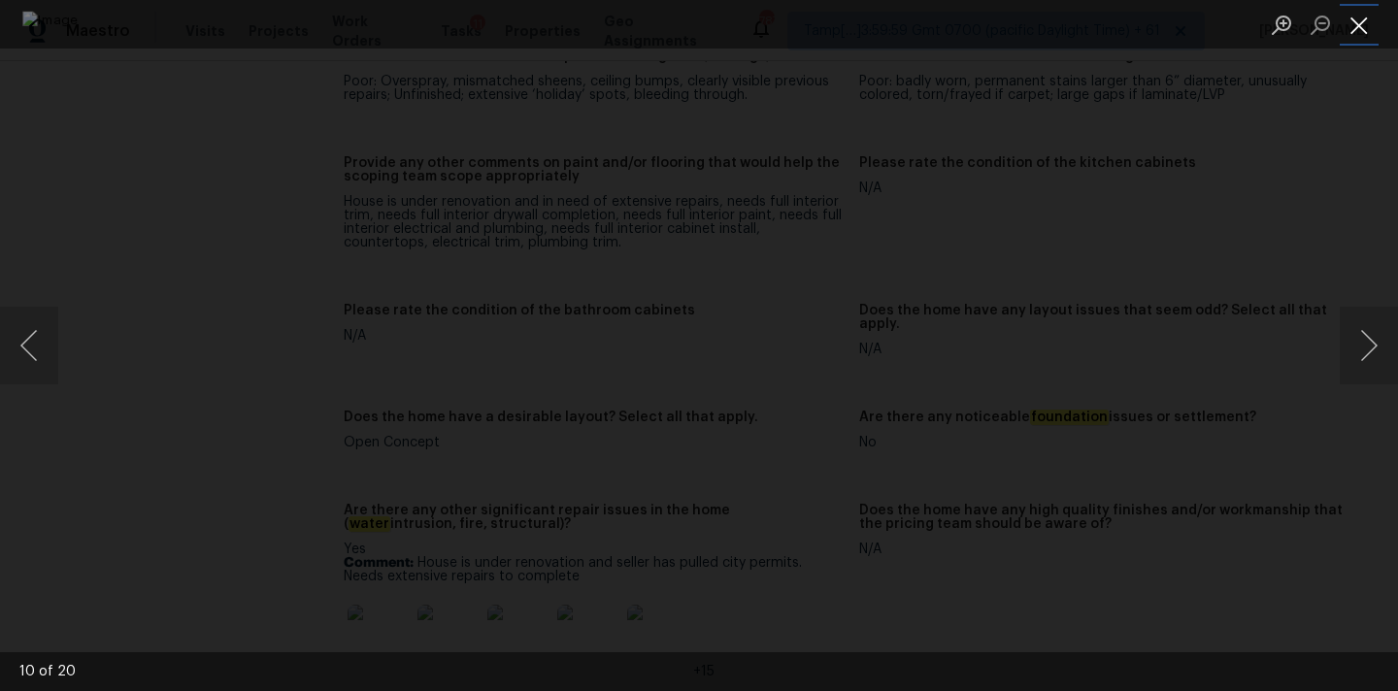
click at [1358, 24] on button "Close lightbox" at bounding box center [1358, 25] width 39 height 34
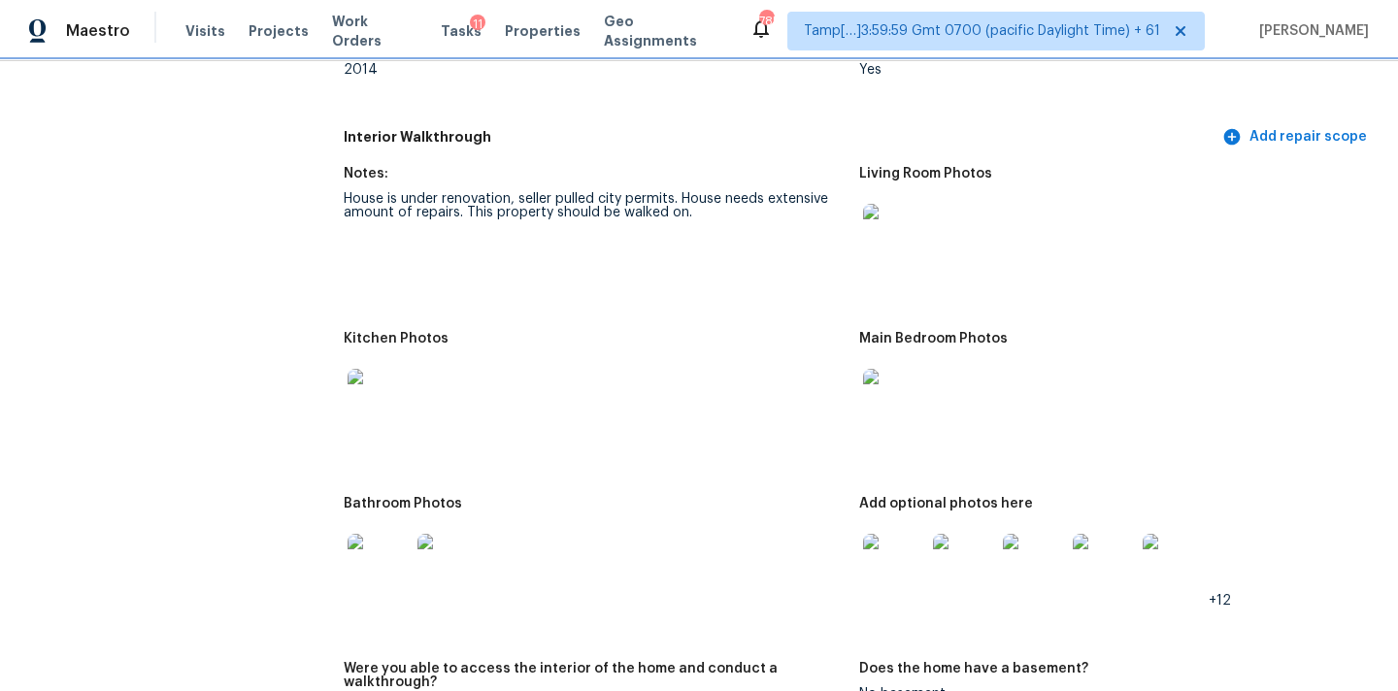
scroll to position [2090, 0]
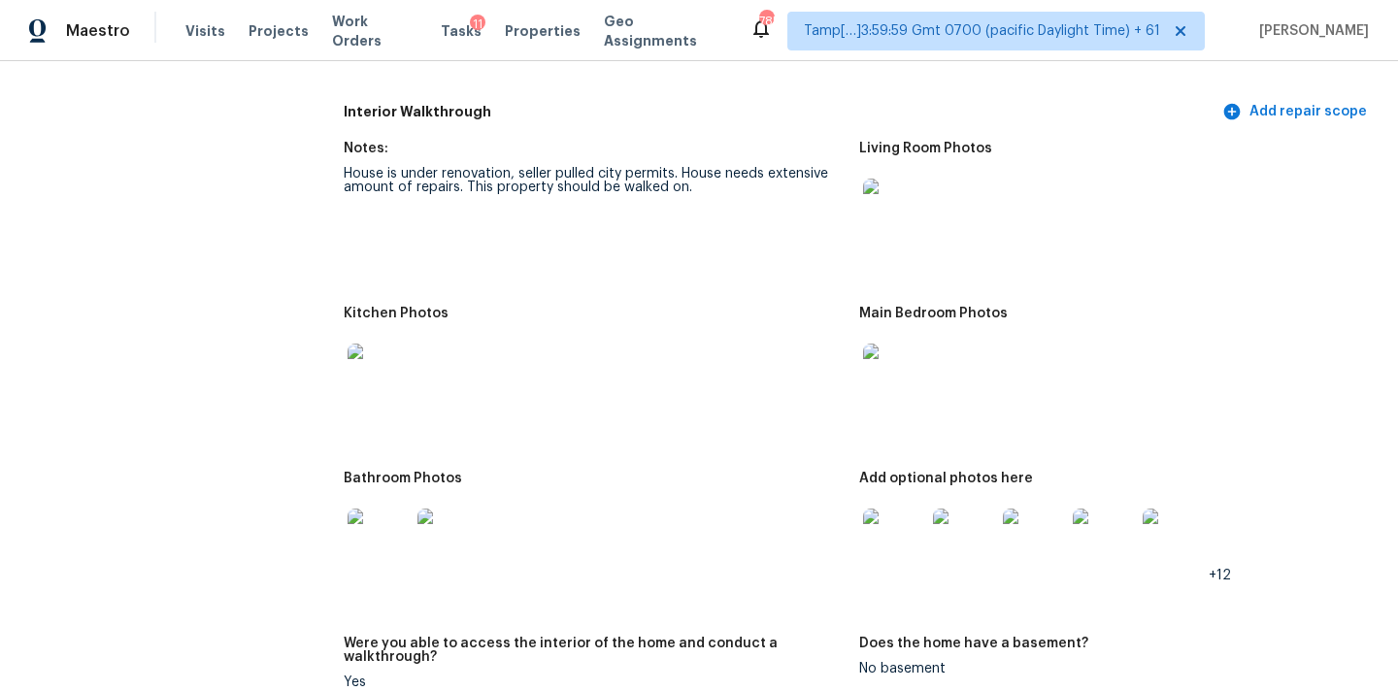
click at [873, 210] on img at bounding box center [894, 210] width 62 height 62
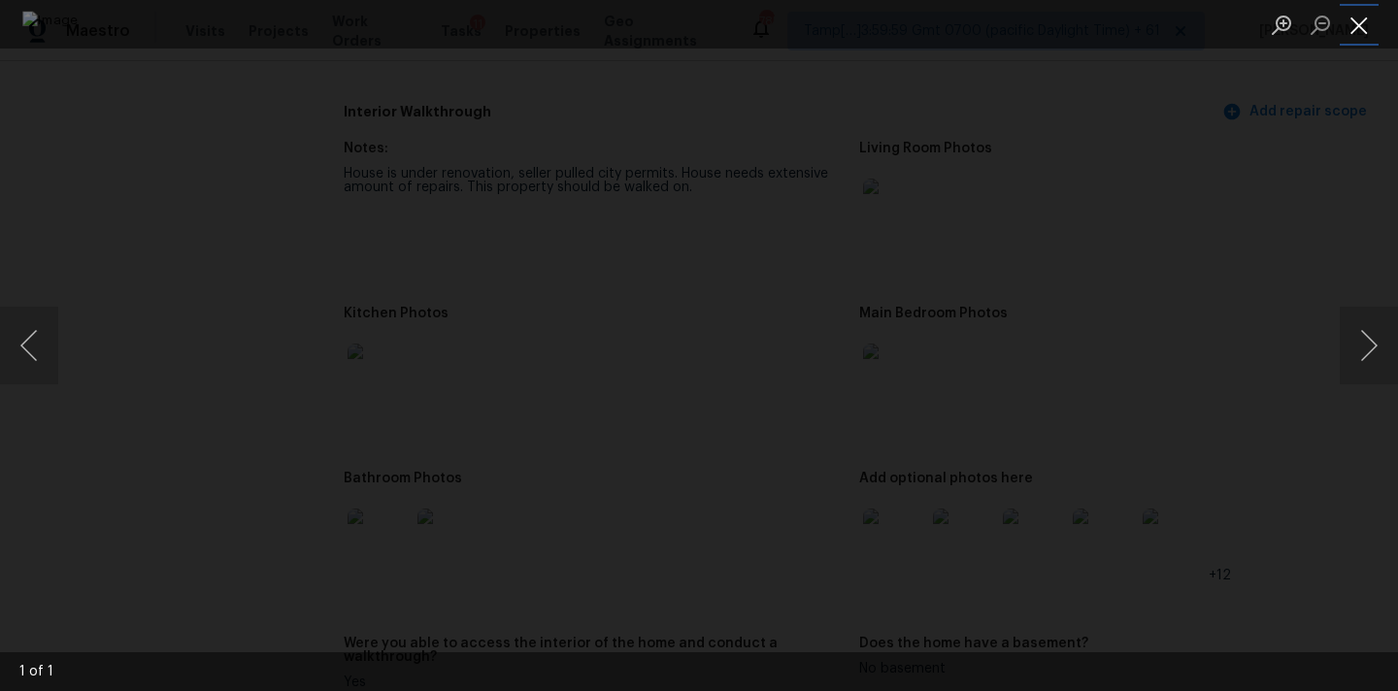
click at [1353, 21] on button "Close lightbox" at bounding box center [1358, 25] width 39 height 34
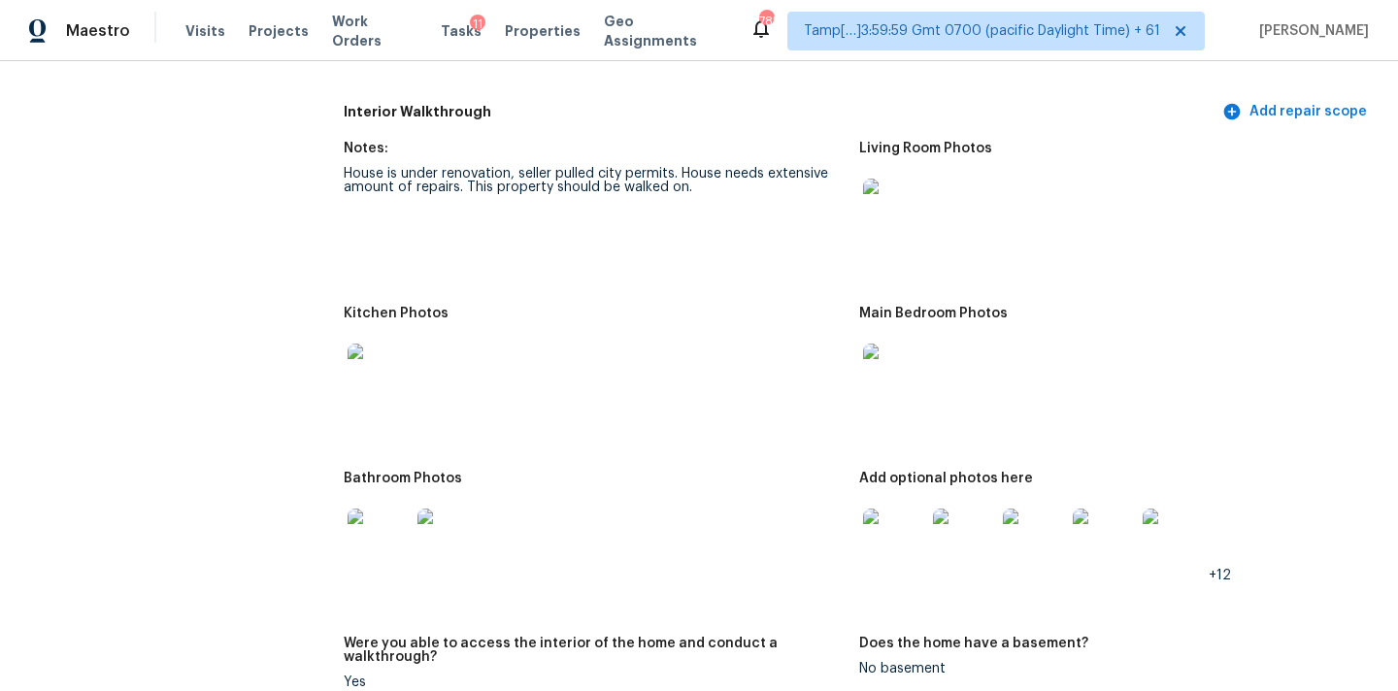
click at [914, 401] on div at bounding box center [894, 374] width 70 height 85
click at [904, 361] on img at bounding box center [894, 375] width 62 height 62
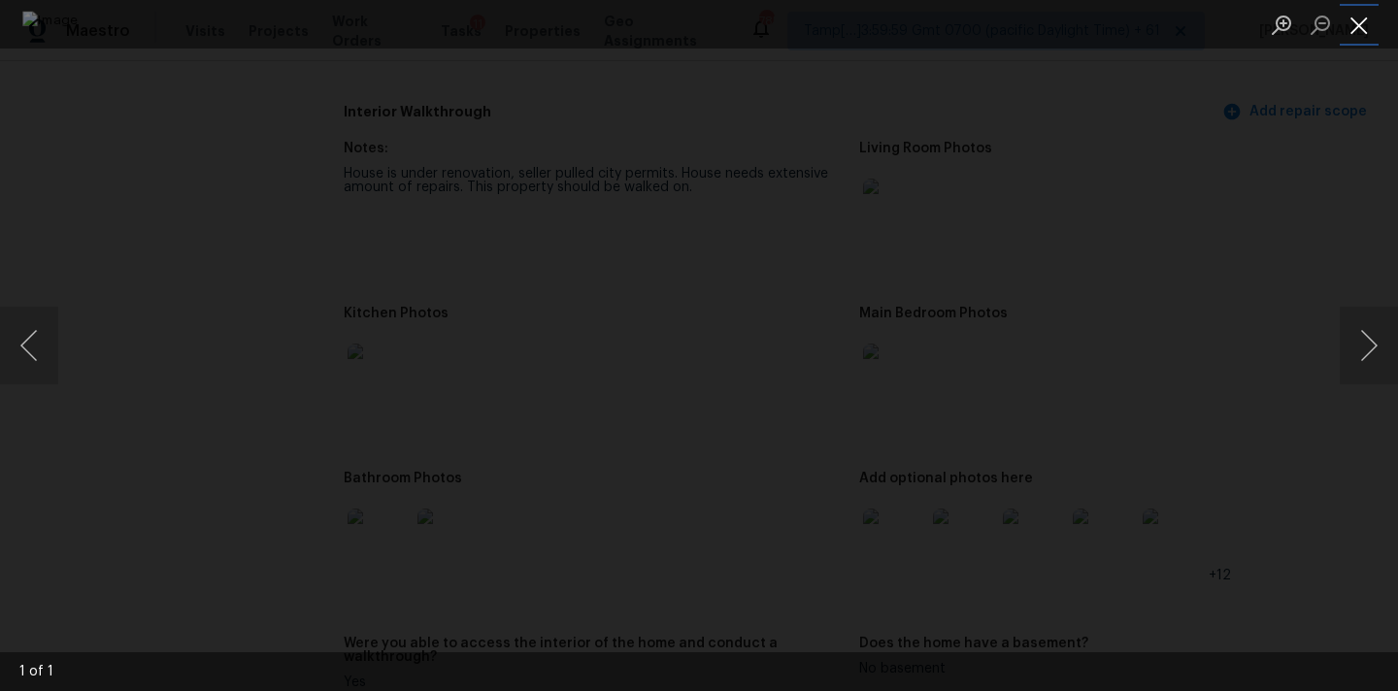
click at [1363, 26] on button "Close lightbox" at bounding box center [1358, 25] width 39 height 34
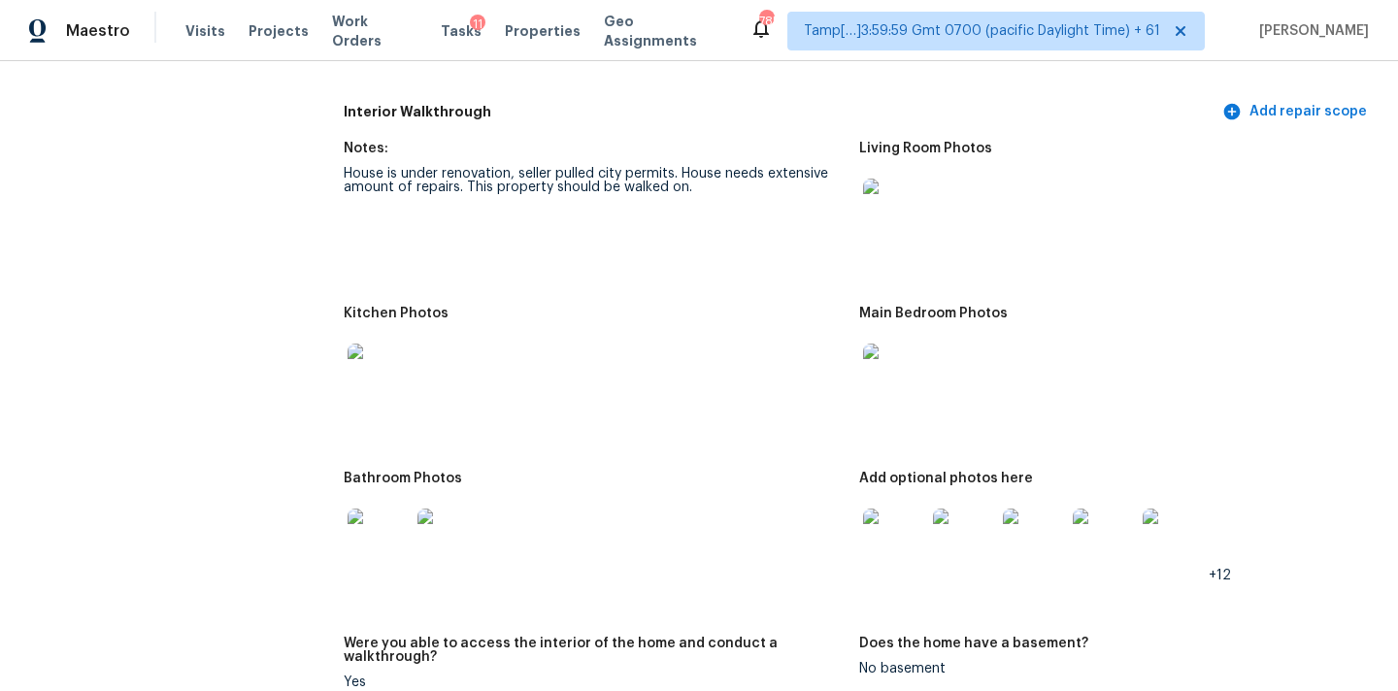
click at [393, 363] on img at bounding box center [378, 375] width 62 height 62
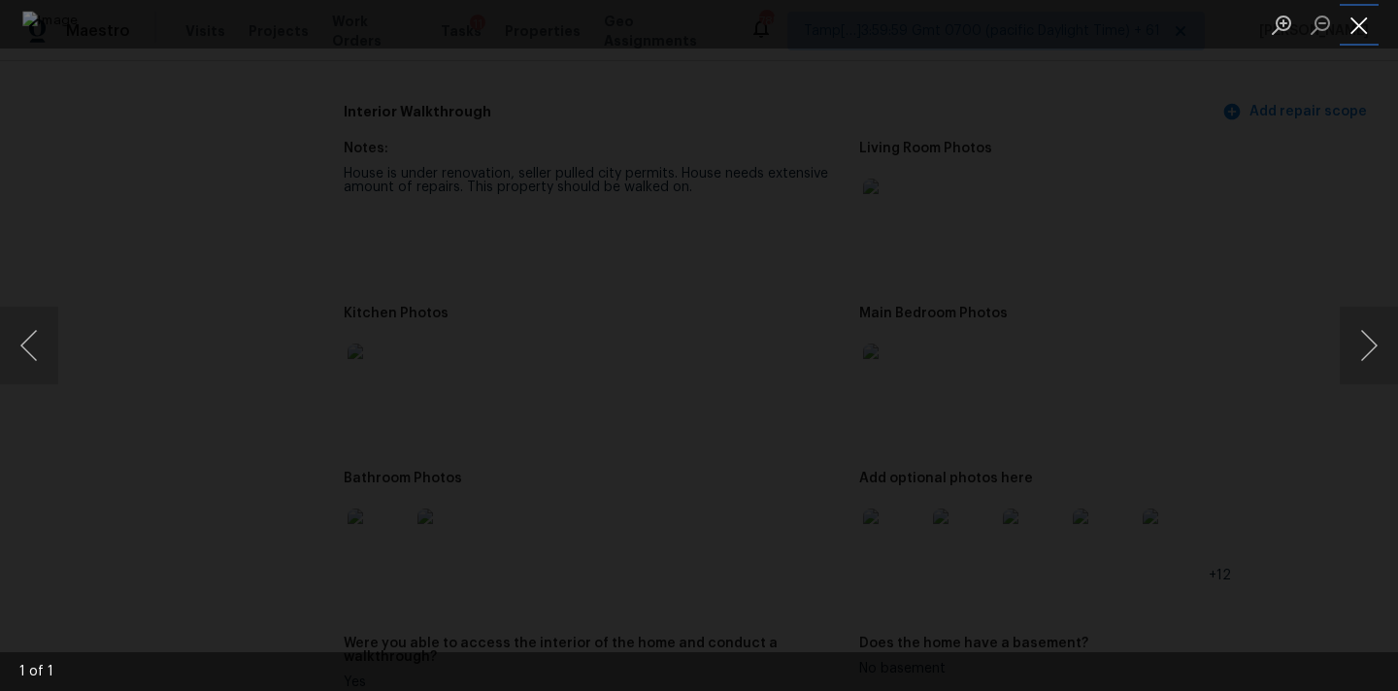
click at [1361, 19] on button "Close lightbox" at bounding box center [1358, 25] width 39 height 34
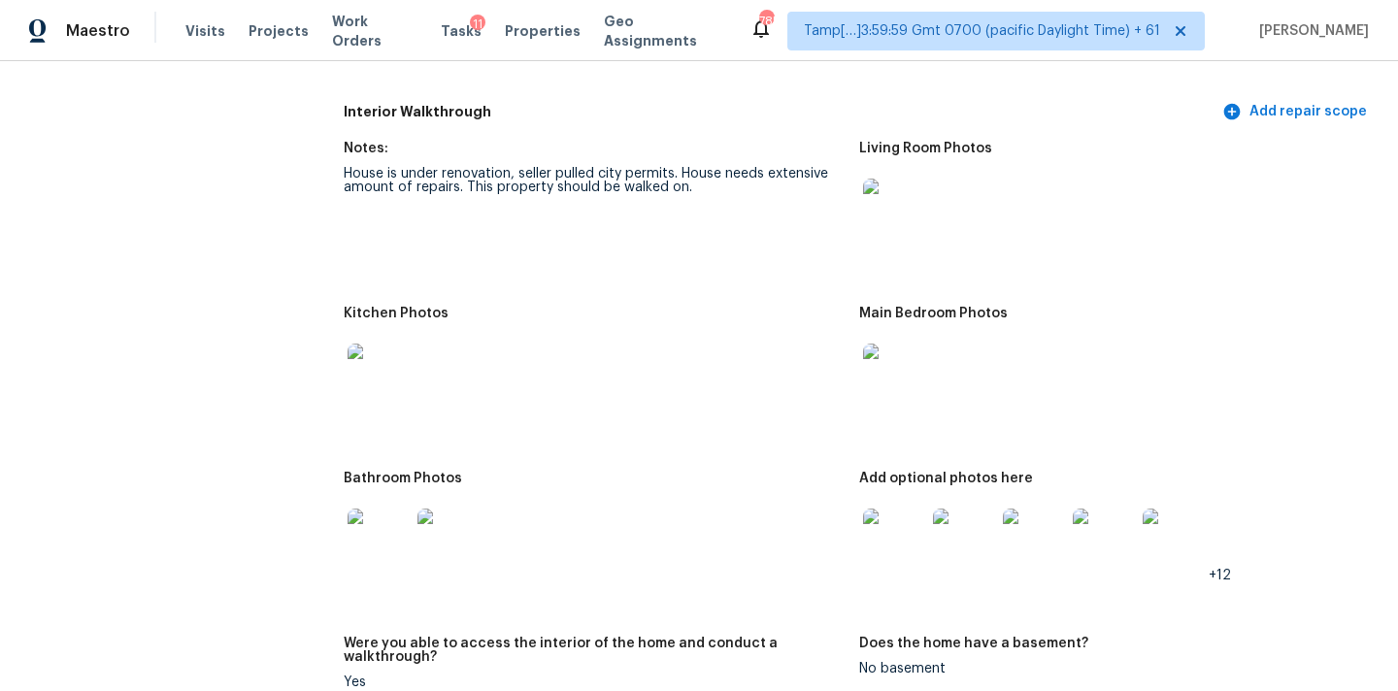
click at [390, 509] on img at bounding box center [378, 540] width 62 height 62
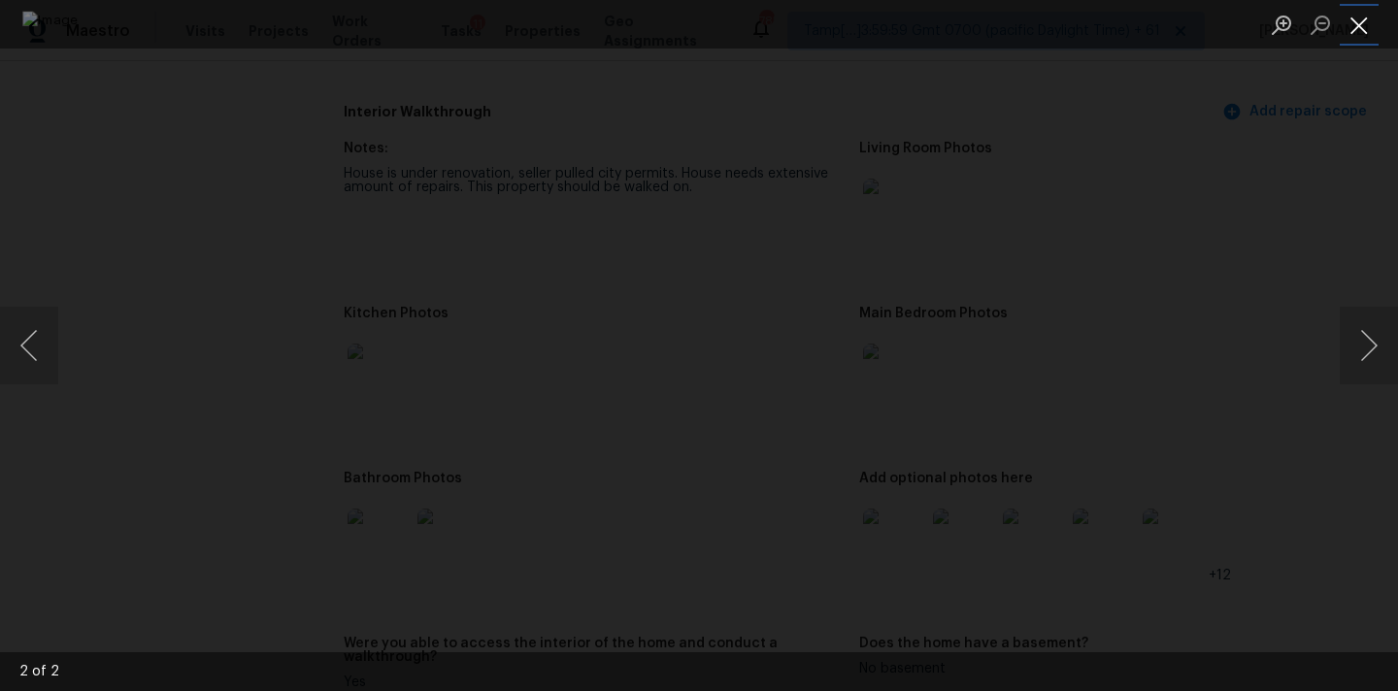
click at [1355, 24] on button "Close lightbox" at bounding box center [1358, 25] width 39 height 34
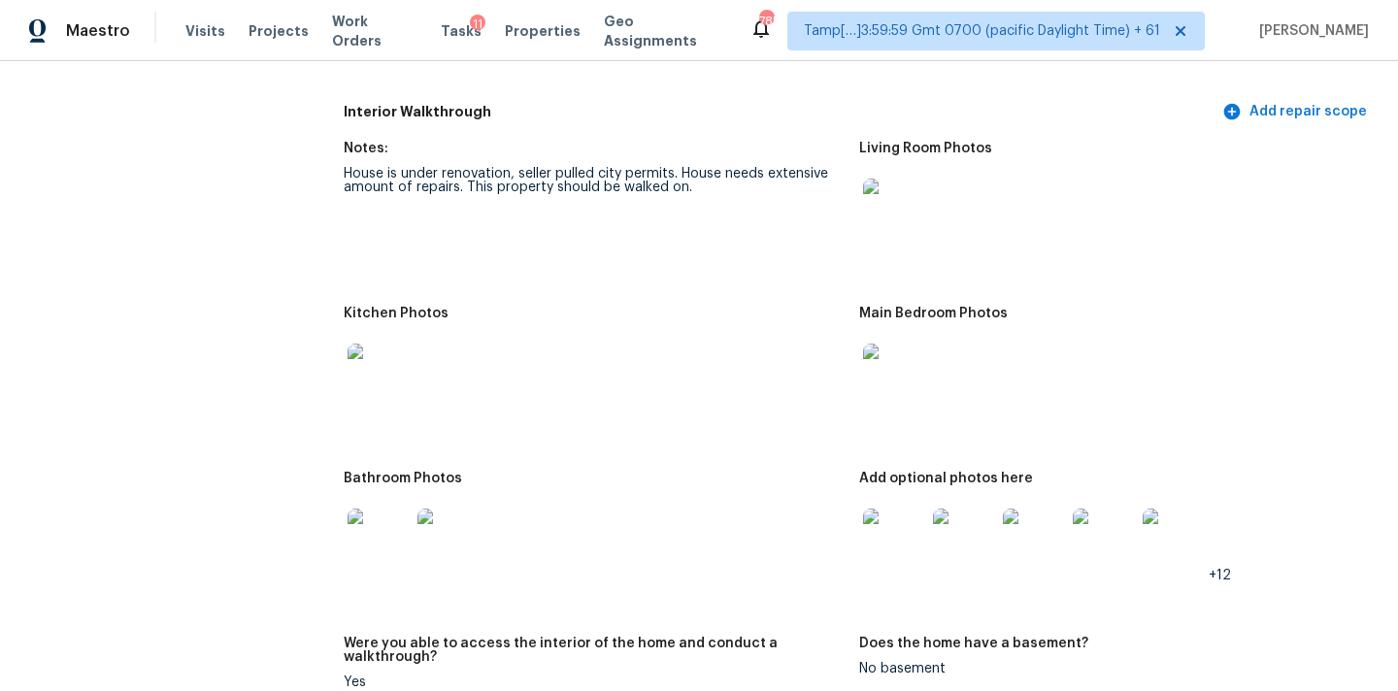
click at [900, 532] on img at bounding box center [894, 540] width 62 height 62
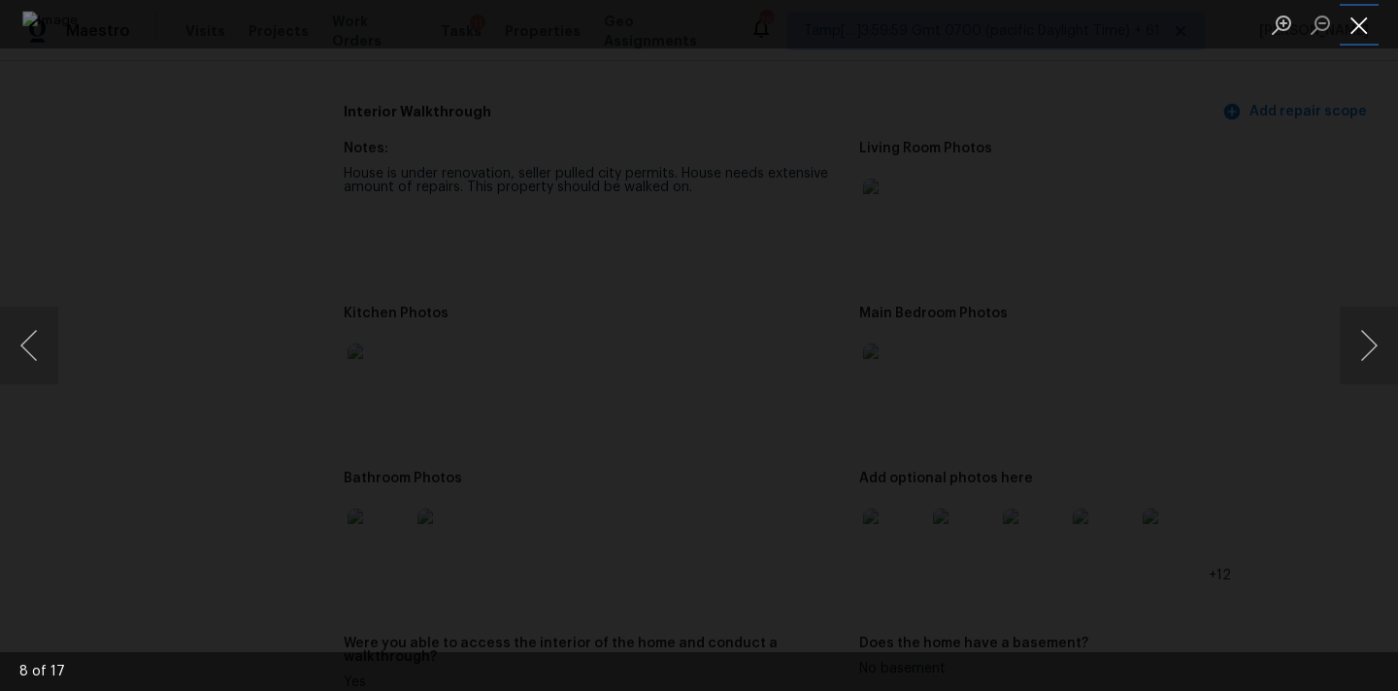
click at [1360, 28] on button "Close lightbox" at bounding box center [1358, 25] width 39 height 34
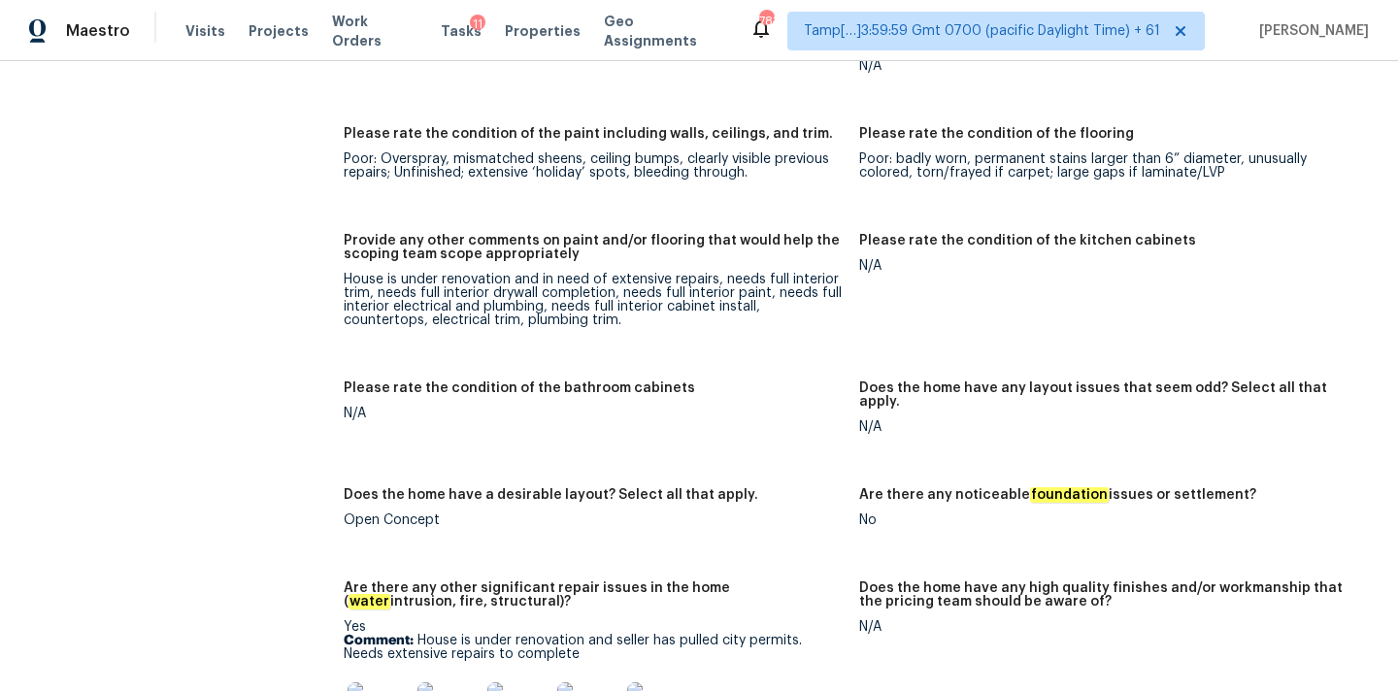
scroll to position [2651, 0]
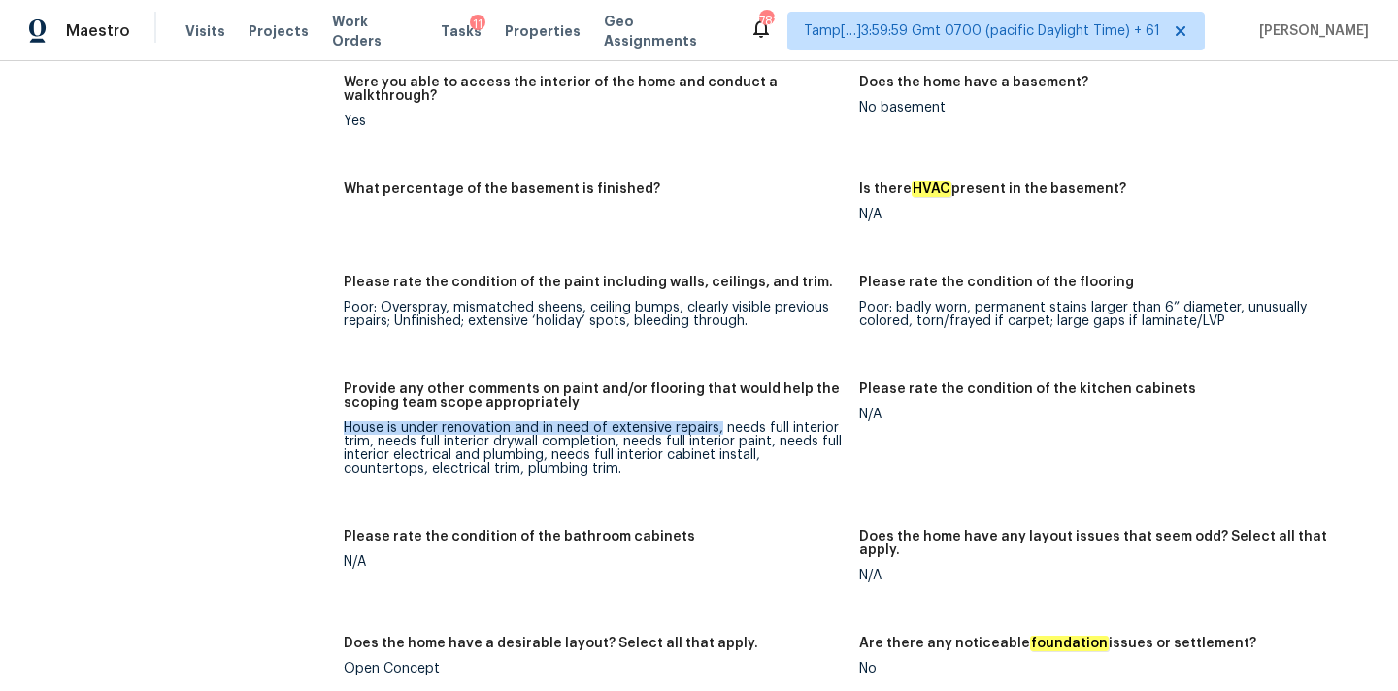
drag, startPoint x: 346, startPoint y: 400, endPoint x: 718, endPoint y: 404, distance: 371.7
click at [718, 421] on div "House is under renovation and in need of extensive repairs, needs full interior…" at bounding box center [594, 448] width 500 height 54
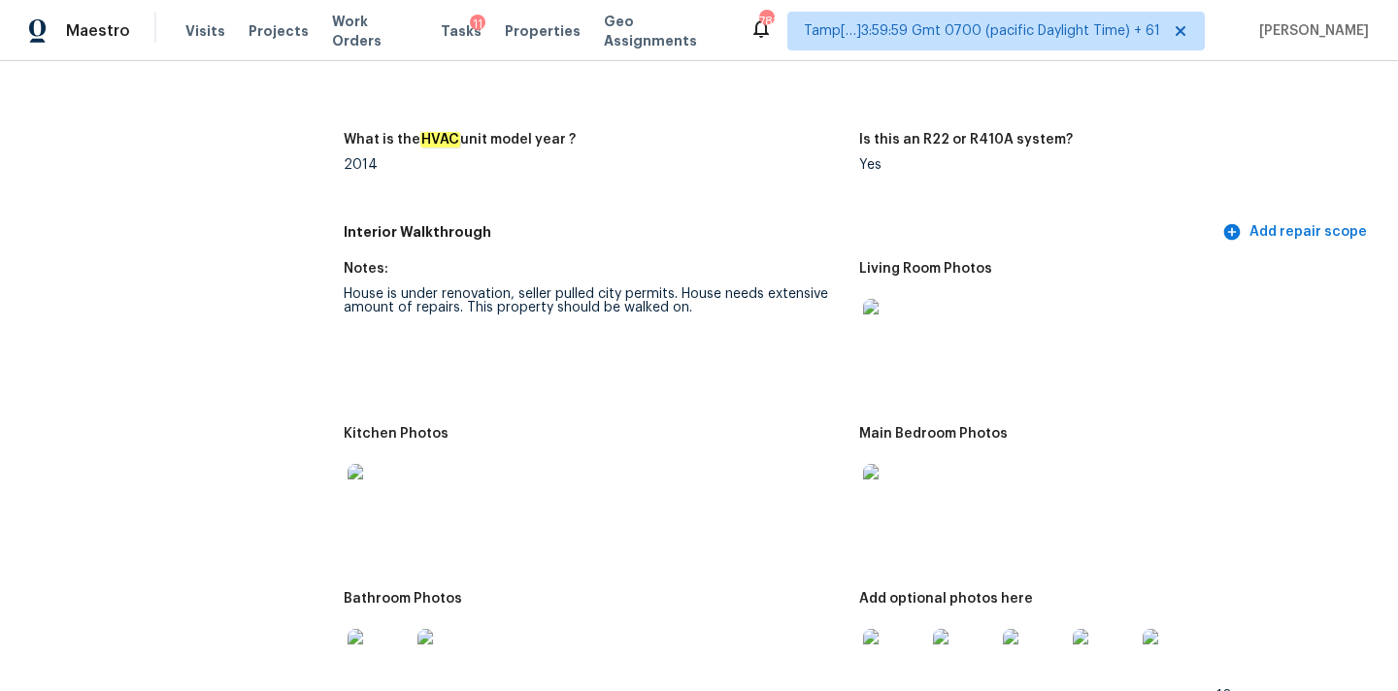
scroll to position [1937, 0]
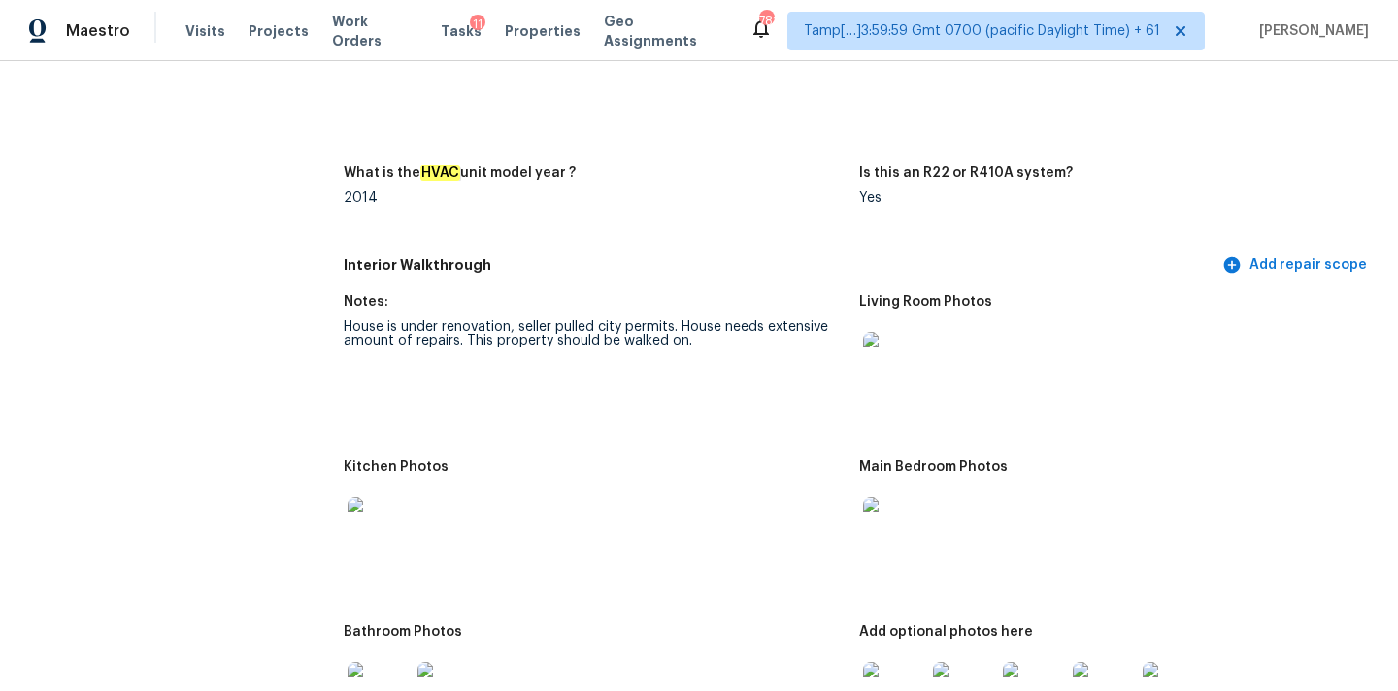
click at [868, 345] on img at bounding box center [894, 363] width 62 height 62
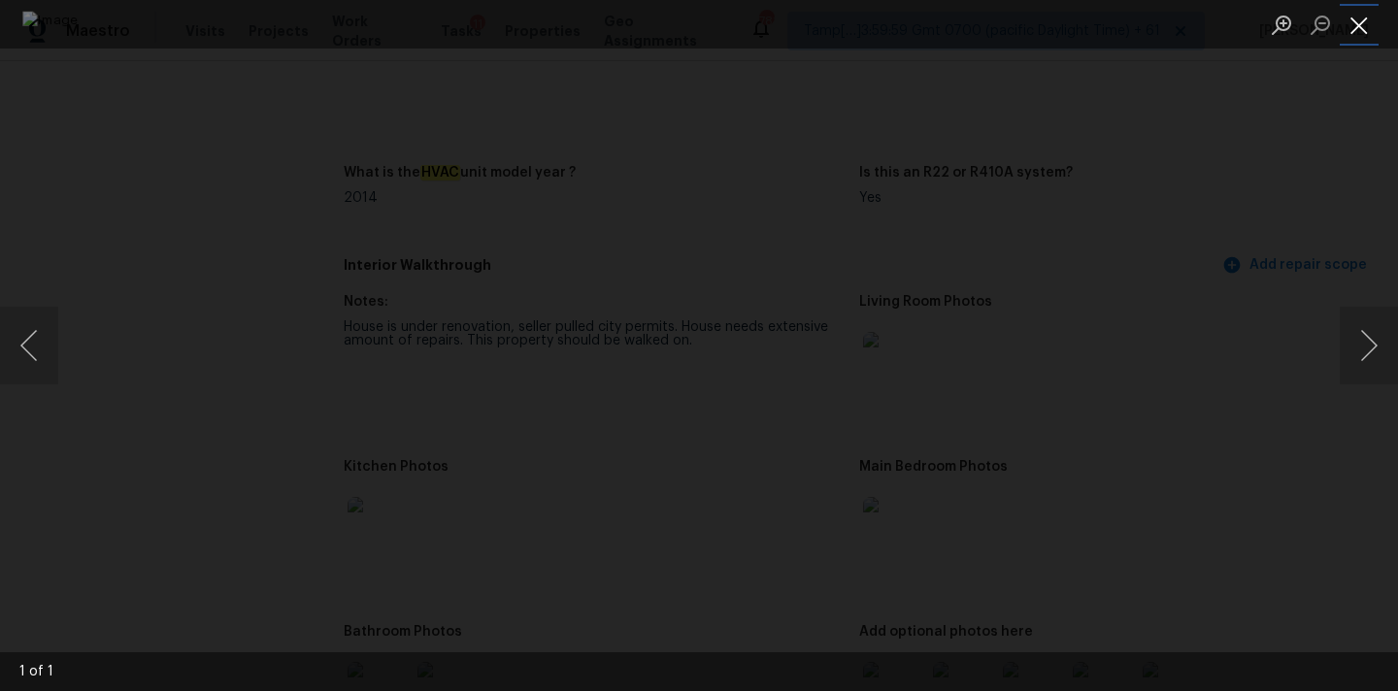
click at [1356, 25] on button "Close lightbox" at bounding box center [1358, 25] width 39 height 34
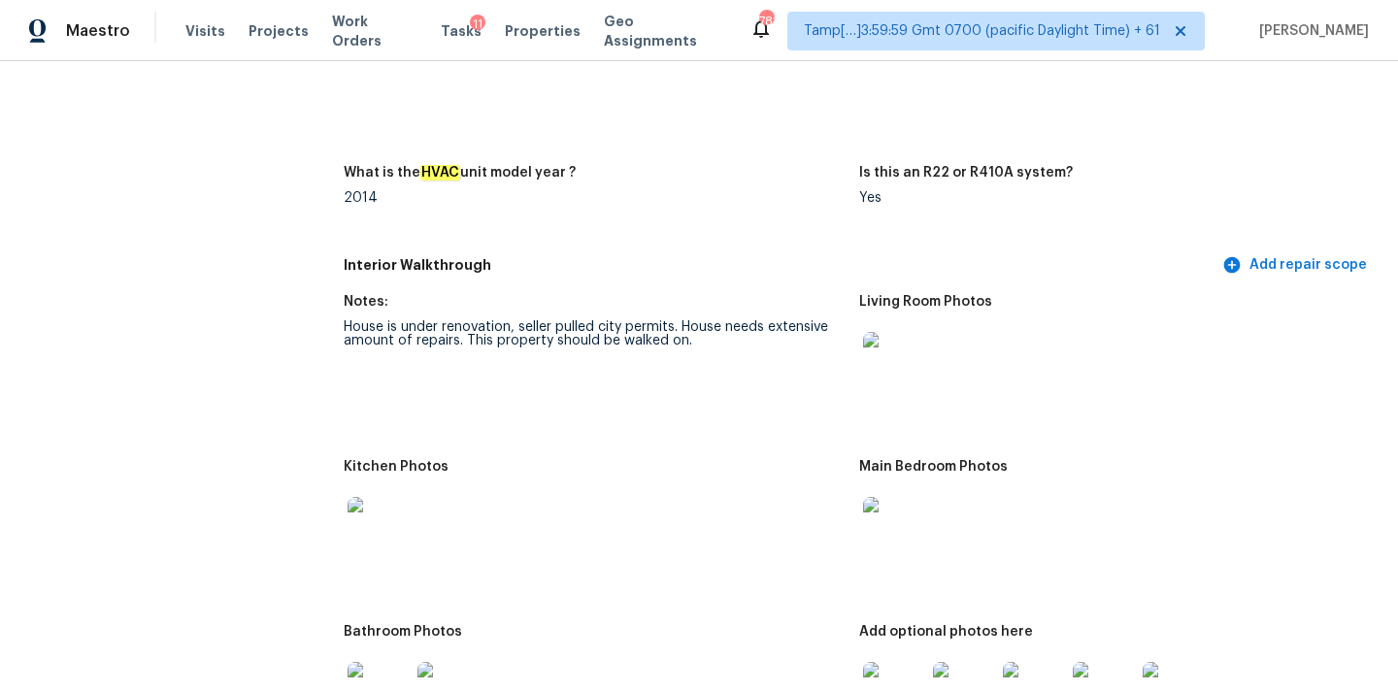
click at [899, 497] on img at bounding box center [894, 528] width 62 height 62
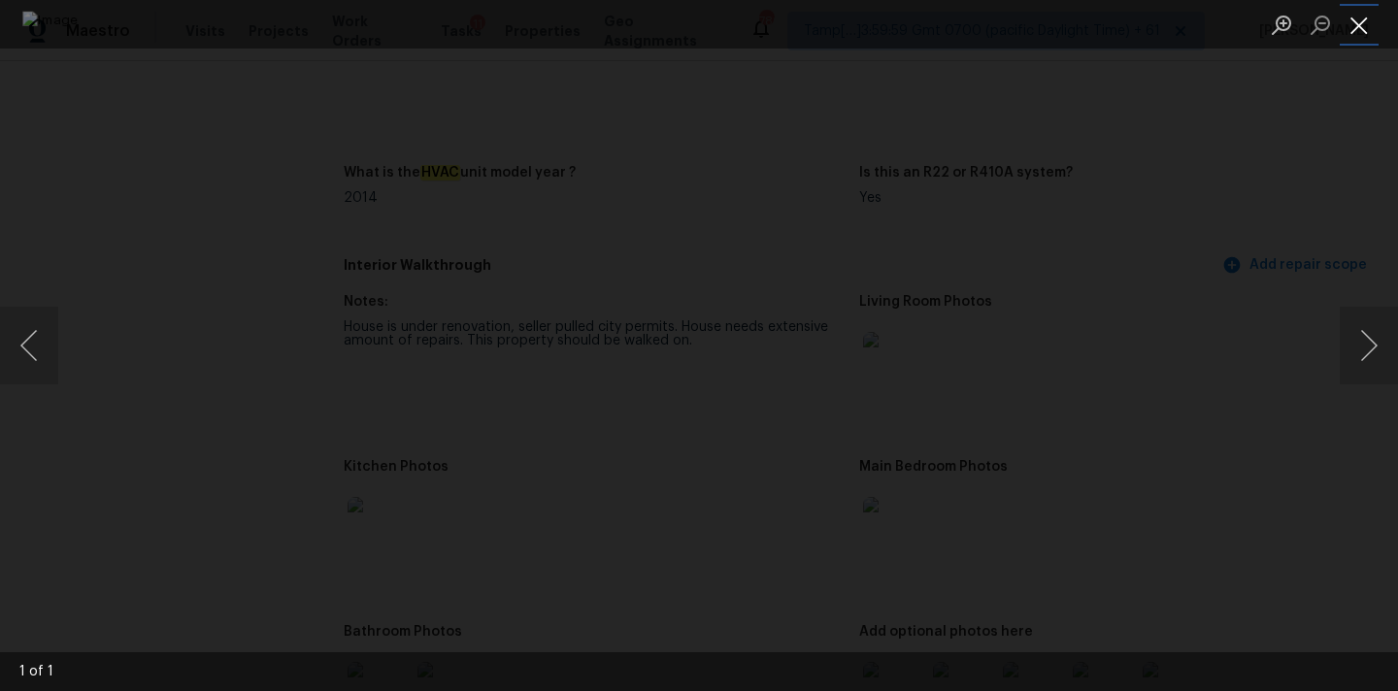
click at [1369, 30] on button "Close lightbox" at bounding box center [1358, 25] width 39 height 34
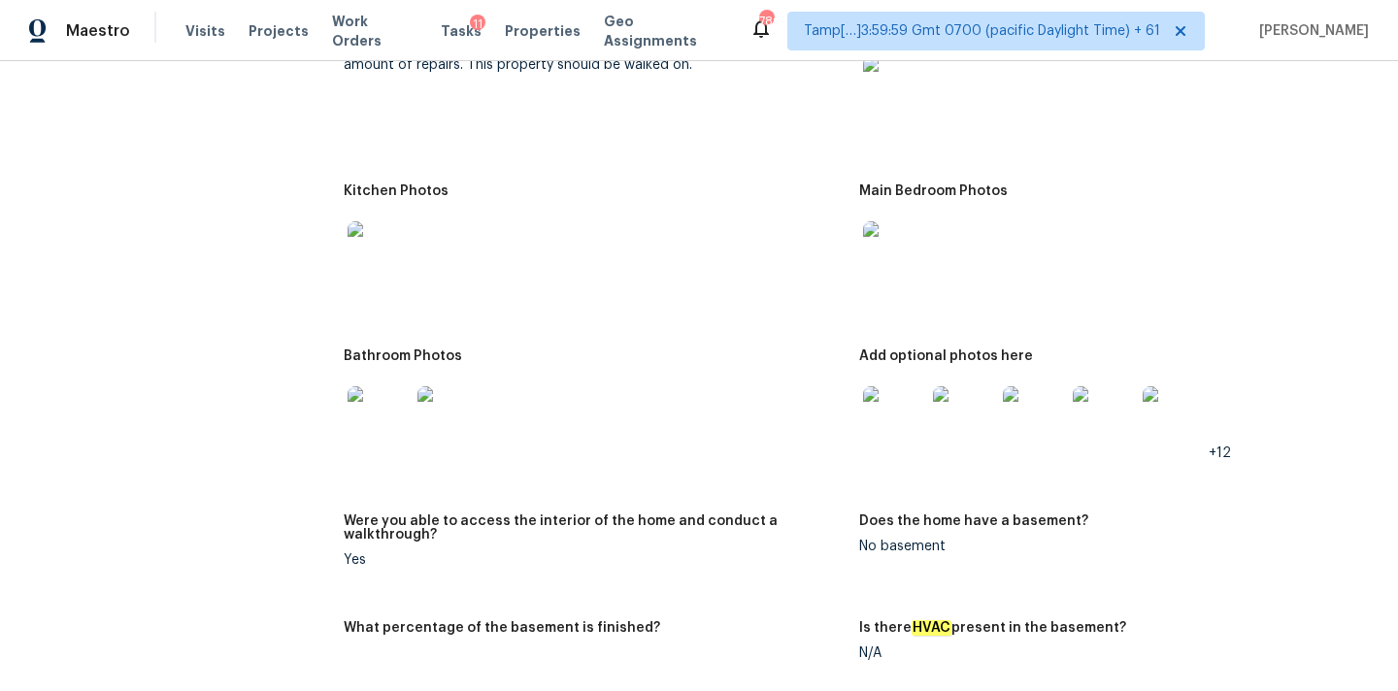
scroll to position [2321, 0]
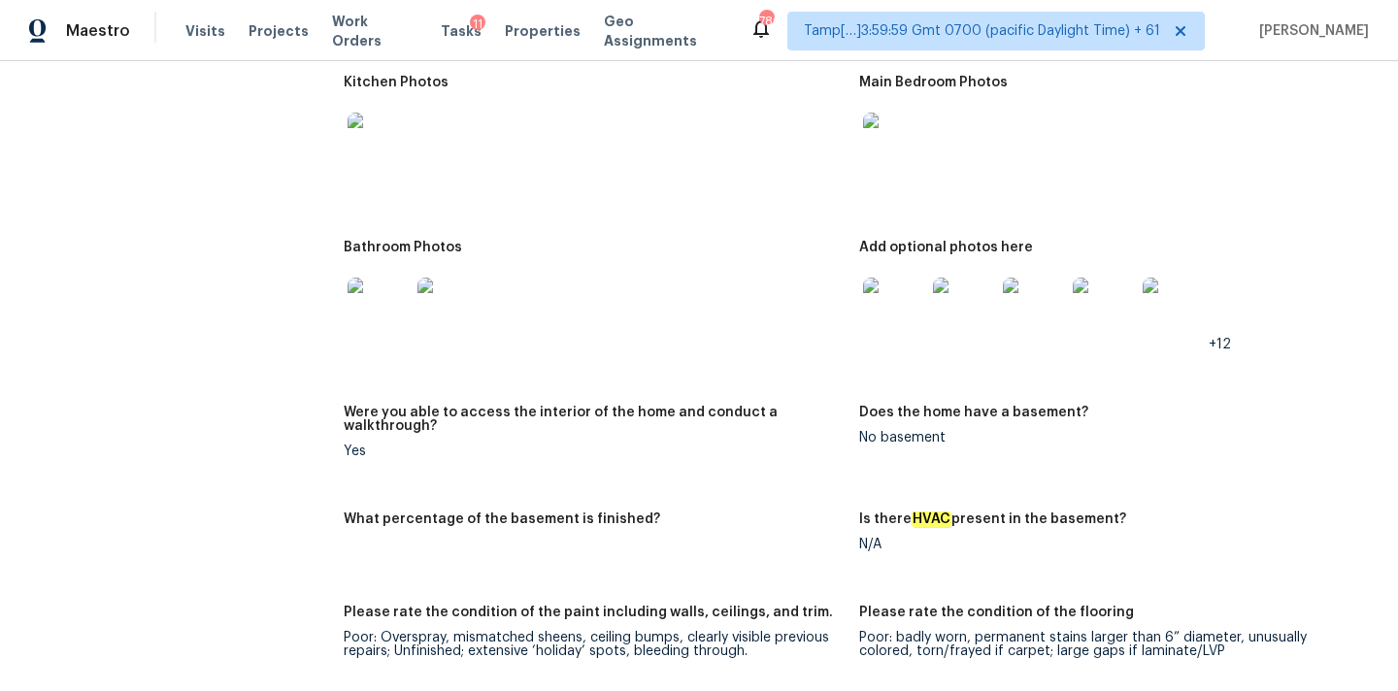
click at [905, 278] on img at bounding box center [894, 309] width 62 height 62
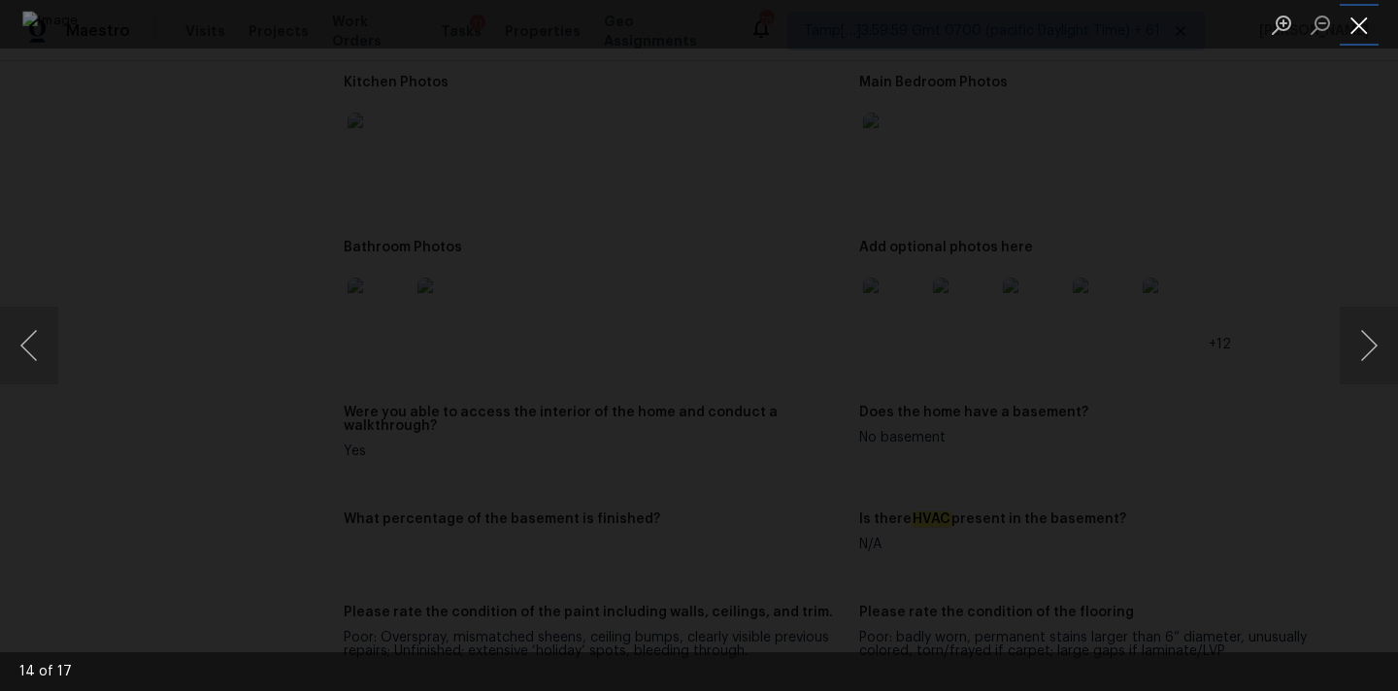
click at [1358, 18] on button "Close lightbox" at bounding box center [1358, 25] width 39 height 34
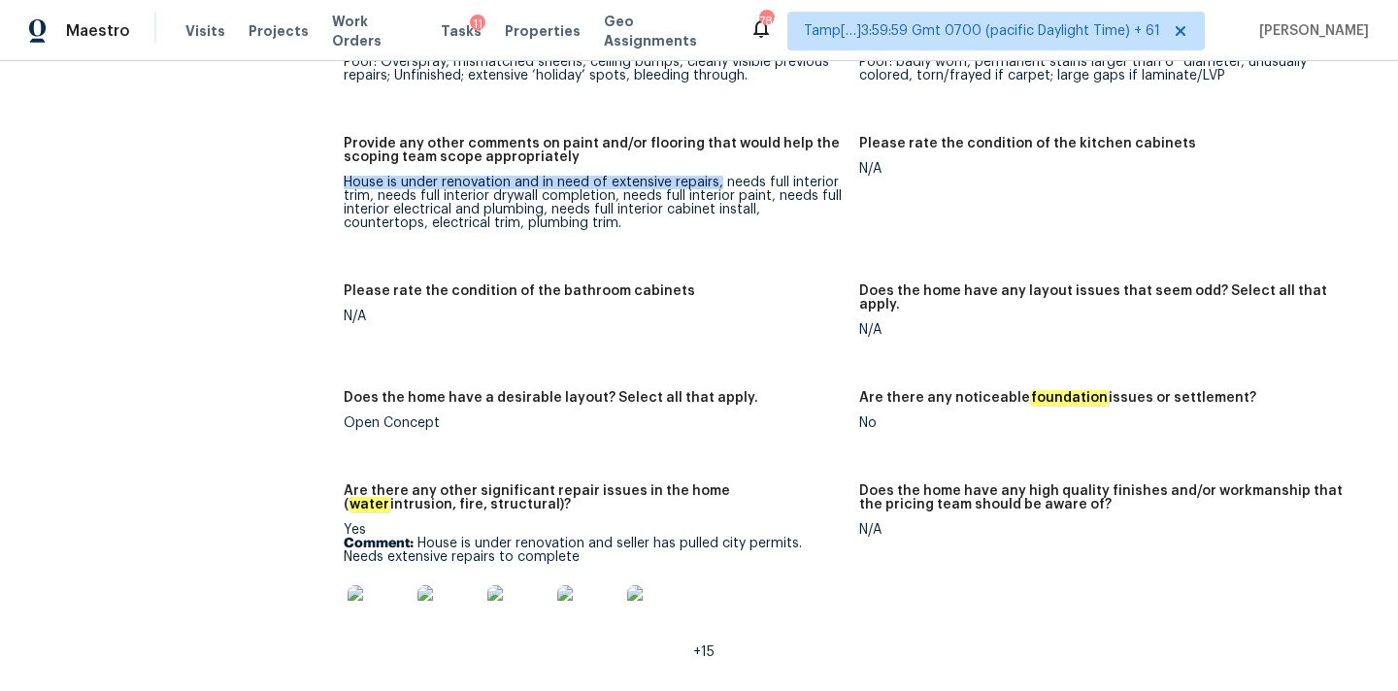
scroll to position [2907, 0]
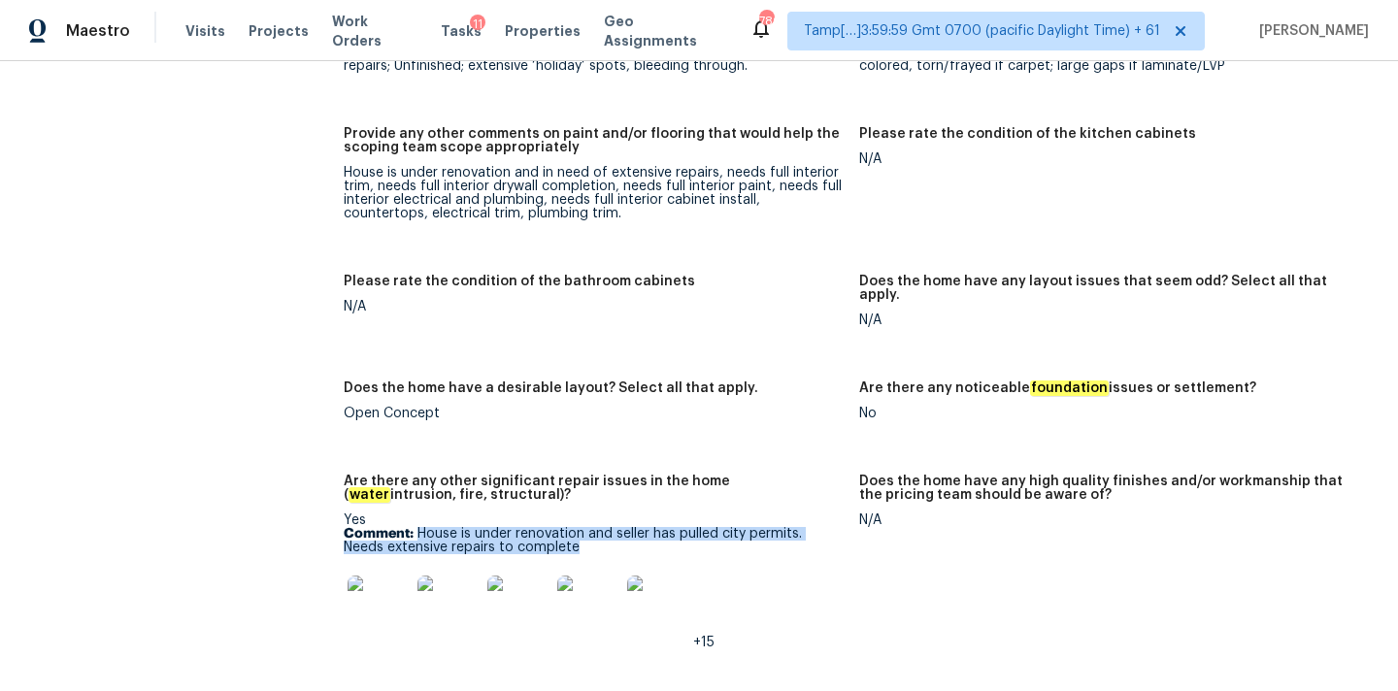
copy p "House is under renovation and seller has pulled city permits. Needs extensive r…"
drag, startPoint x: 416, startPoint y: 492, endPoint x: 630, endPoint y: 503, distance: 213.8
click at [630, 527] on p "Comment: House is under renovation and seller has pulled city permits. Needs ex…" at bounding box center [594, 540] width 500 height 27
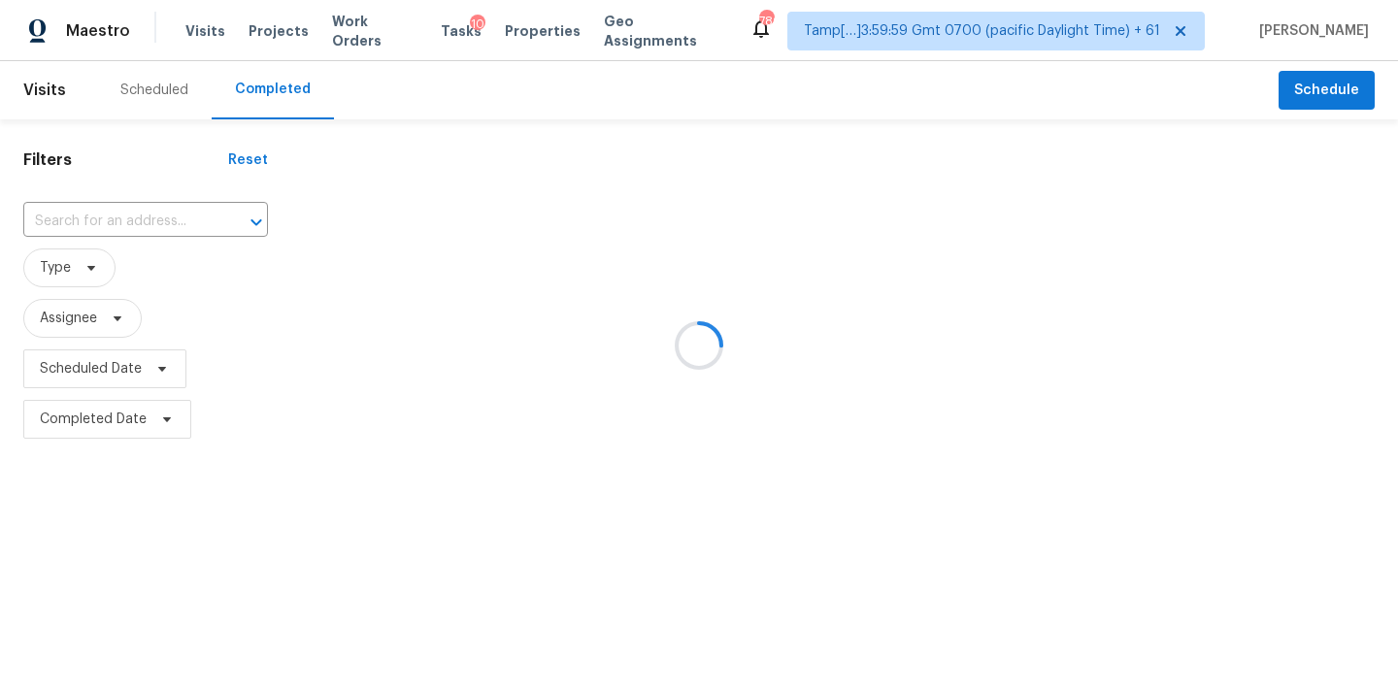
click at [111, 218] on div at bounding box center [699, 345] width 1398 height 691
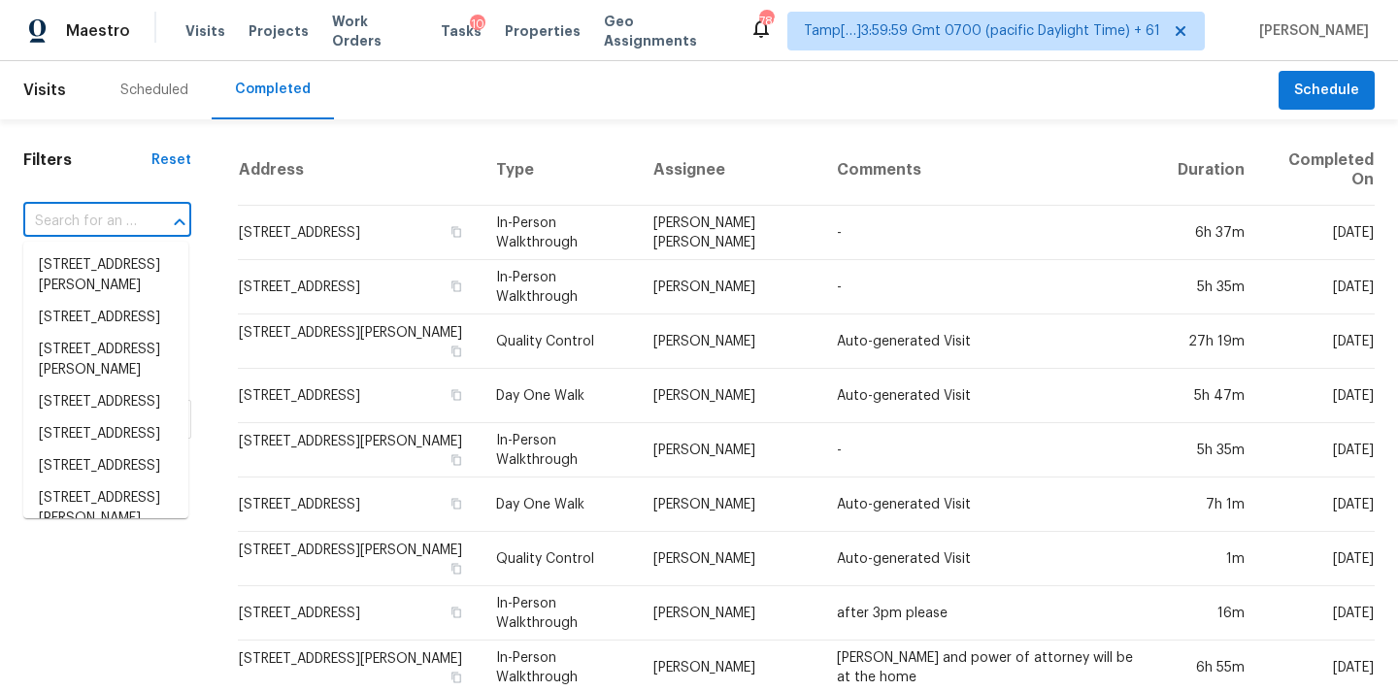
click at [99, 223] on input "text" at bounding box center [80, 222] width 114 height 30
paste input "[STREET_ADDRESS]"
type input "[STREET_ADDRESS]"
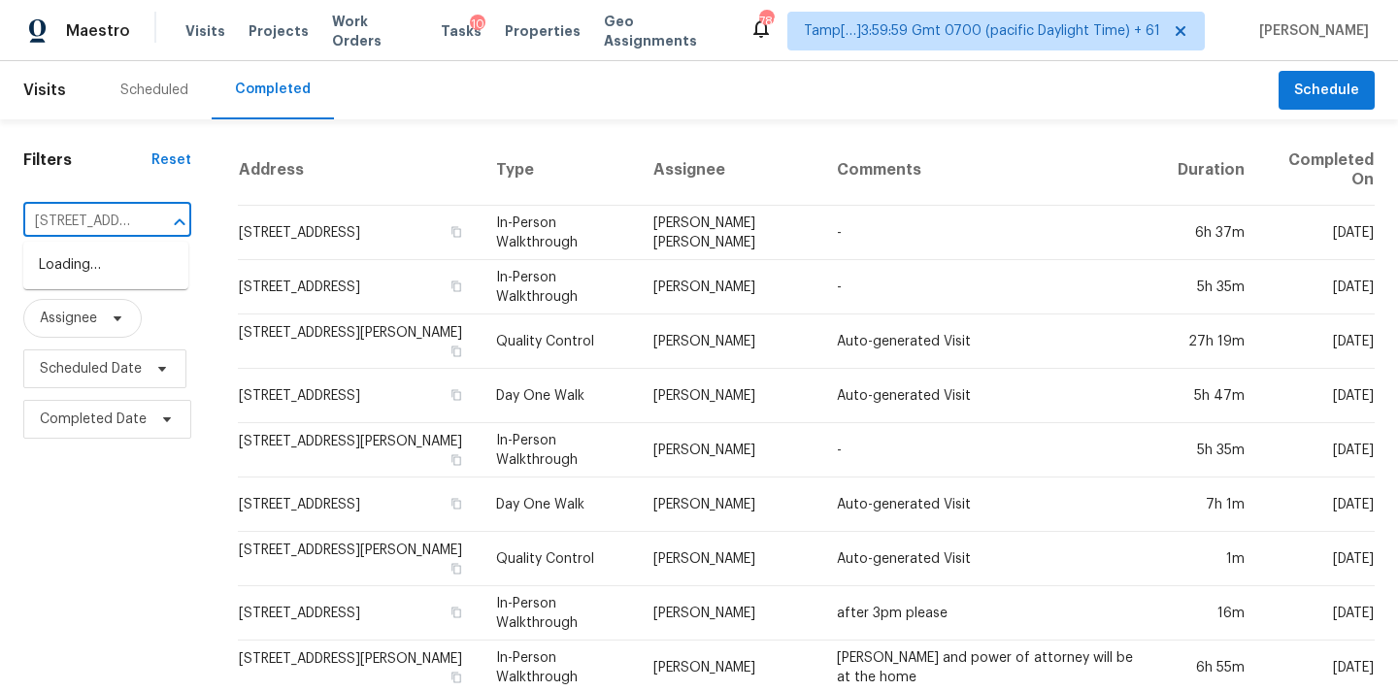
scroll to position [0, 200]
click at [104, 277] on li "[STREET_ADDRESS]" at bounding box center [105, 265] width 165 height 32
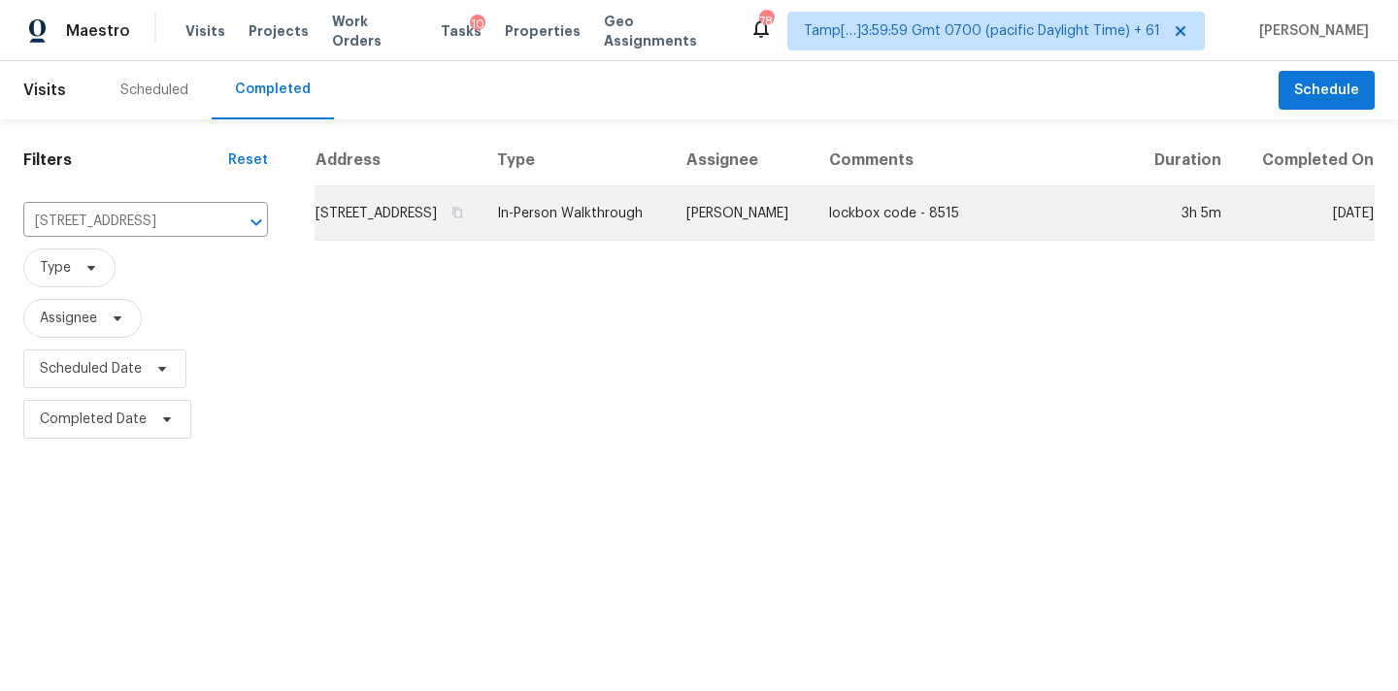
click at [784, 241] on td "[PERSON_NAME]" at bounding box center [742, 213] width 143 height 54
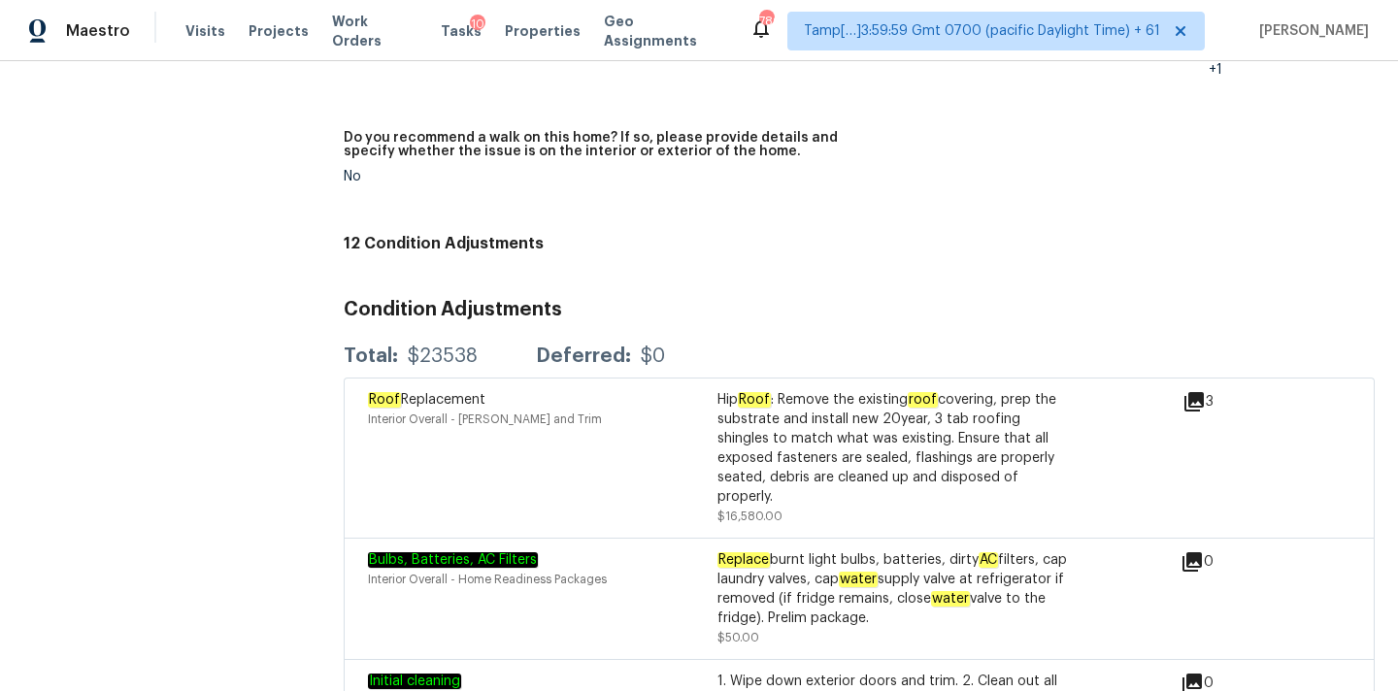
scroll to position [5619, 0]
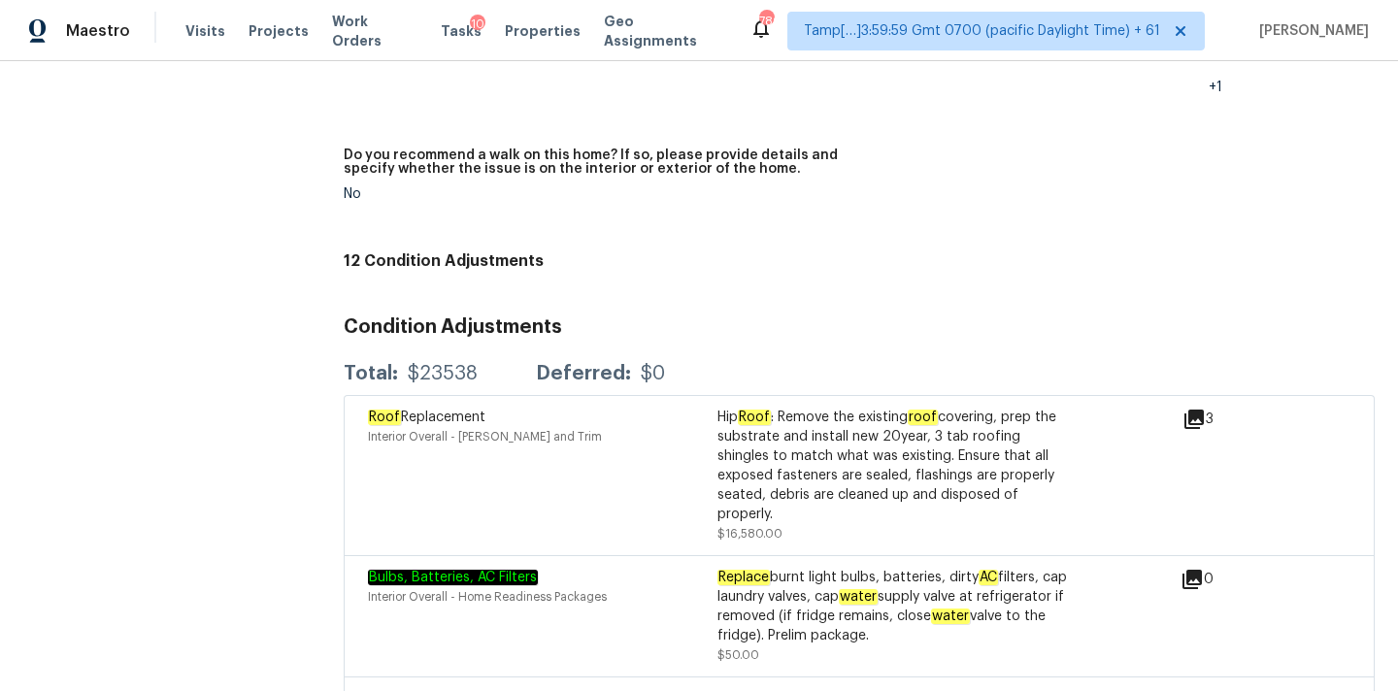
click at [725, 487] on div "Hip Roof : Remove the existing roof covering, prep the substrate and install ne…" at bounding box center [891, 466] width 349 height 116
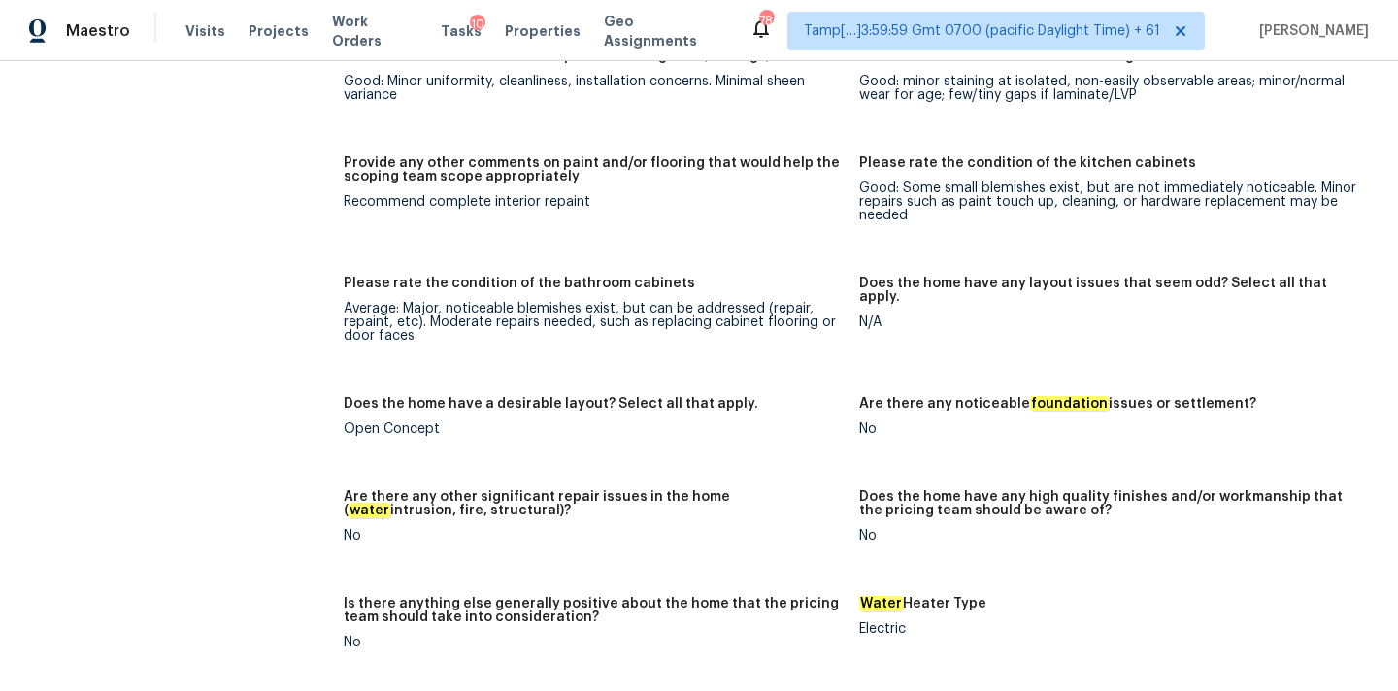
scroll to position [5168, 0]
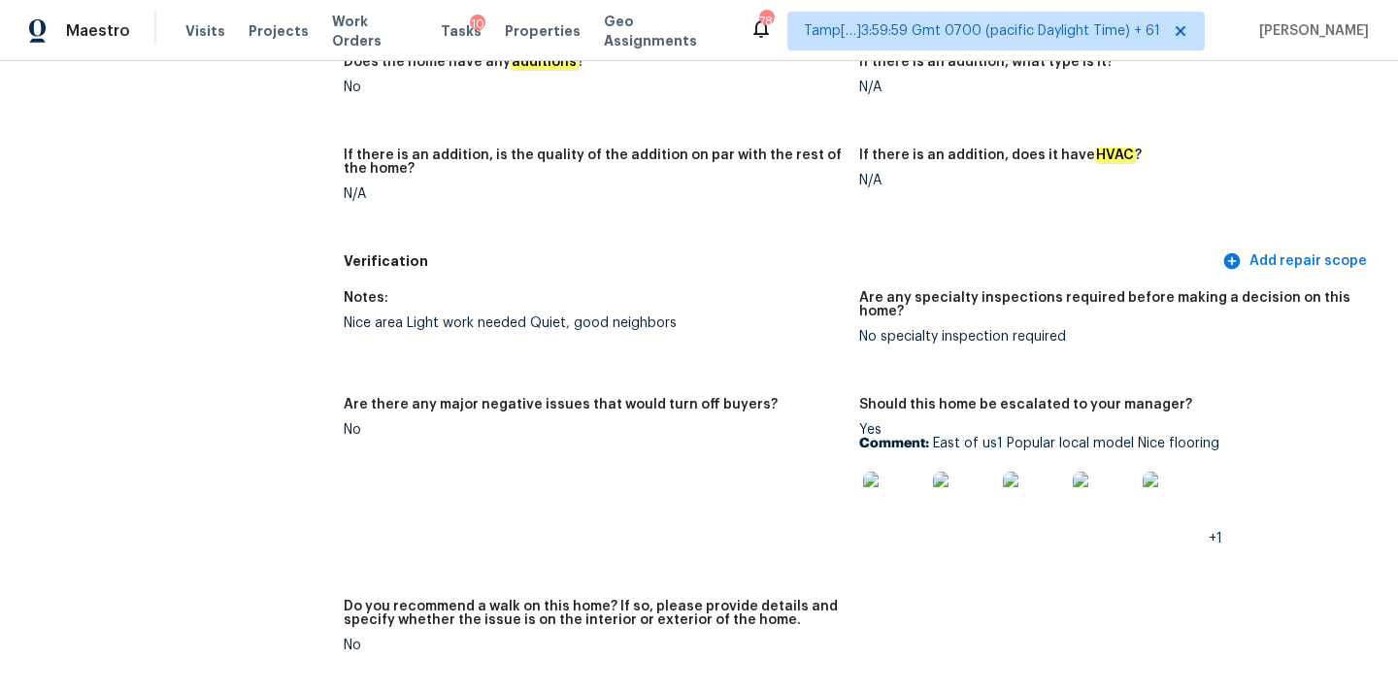
click at [904, 472] on img at bounding box center [894, 503] width 62 height 62
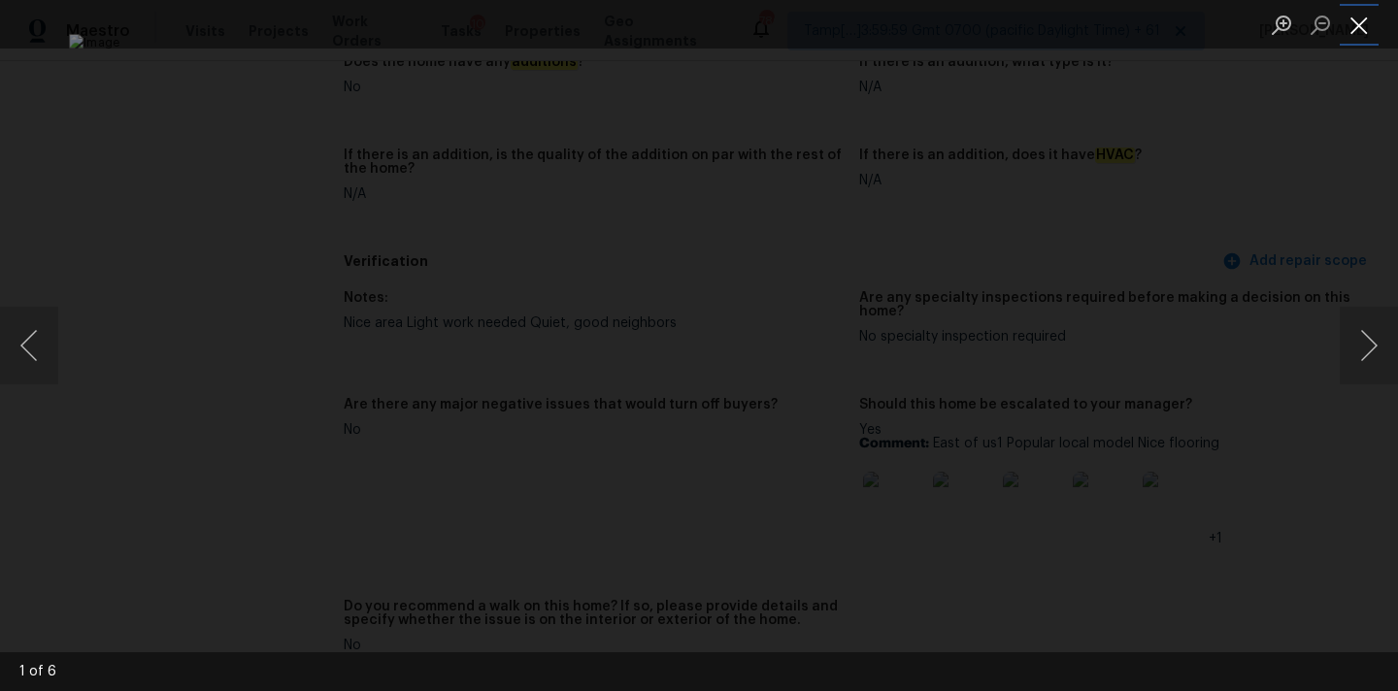
click at [1375, 33] on button "Close lightbox" at bounding box center [1358, 25] width 39 height 34
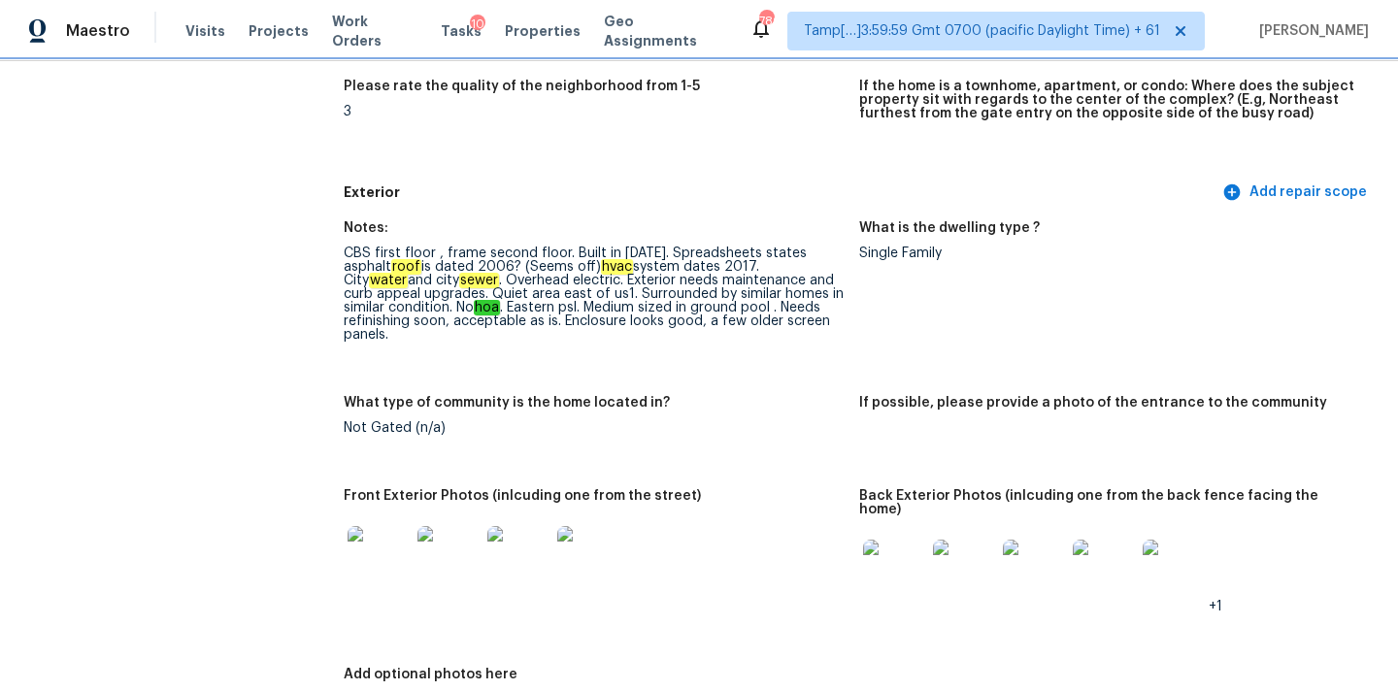
scroll to position [622, 0]
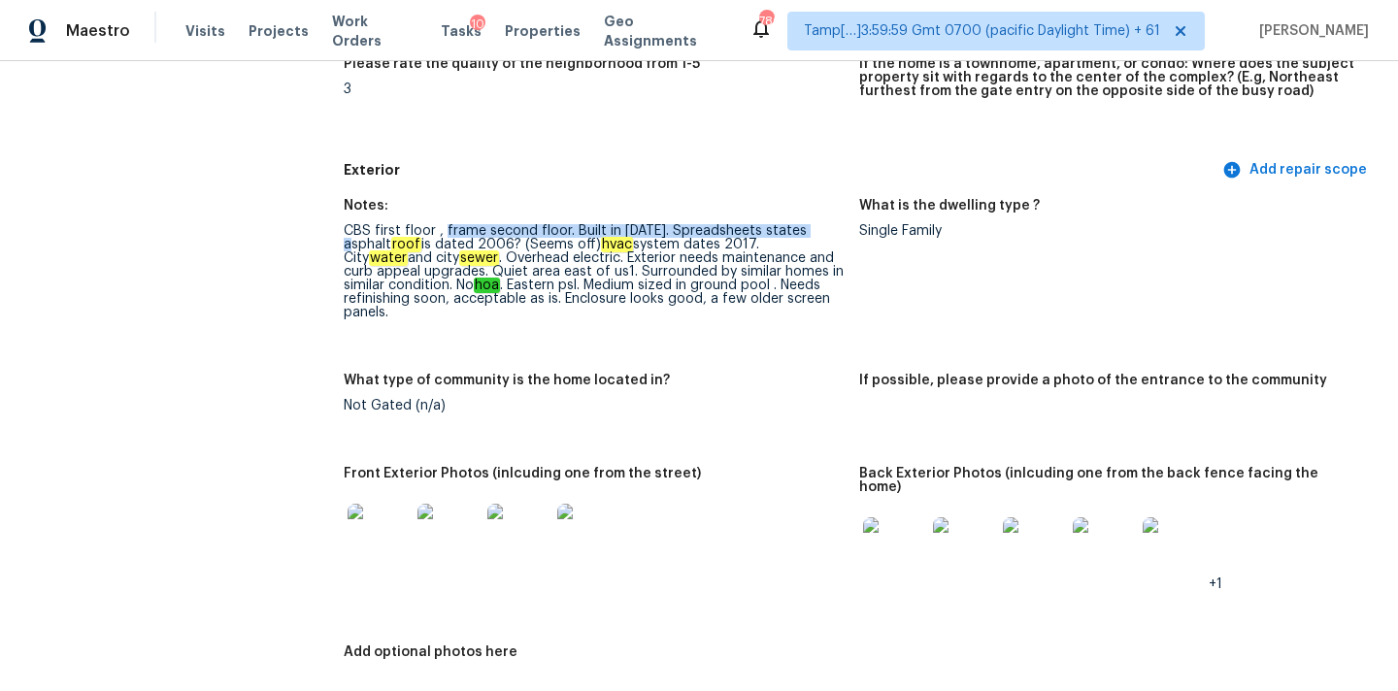
drag, startPoint x: 443, startPoint y: 231, endPoint x: 805, endPoint y: 234, distance: 362.0
click at [807, 235] on div "CBS first floor , frame second floor. Built in 2001. Spreadsheets states asphal…" at bounding box center [594, 271] width 500 height 95
drag, startPoint x: 489, startPoint y: 245, endPoint x: 410, endPoint y: 237, distance: 80.0
click at [410, 237] on div "CBS first floor , frame second floor. Built in 2001. Spreadsheets states asphal…" at bounding box center [594, 271] width 500 height 95
drag, startPoint x: 414, startPoint y: 258, endPoint x: 779, endPoint y: 256, distance: 364.9
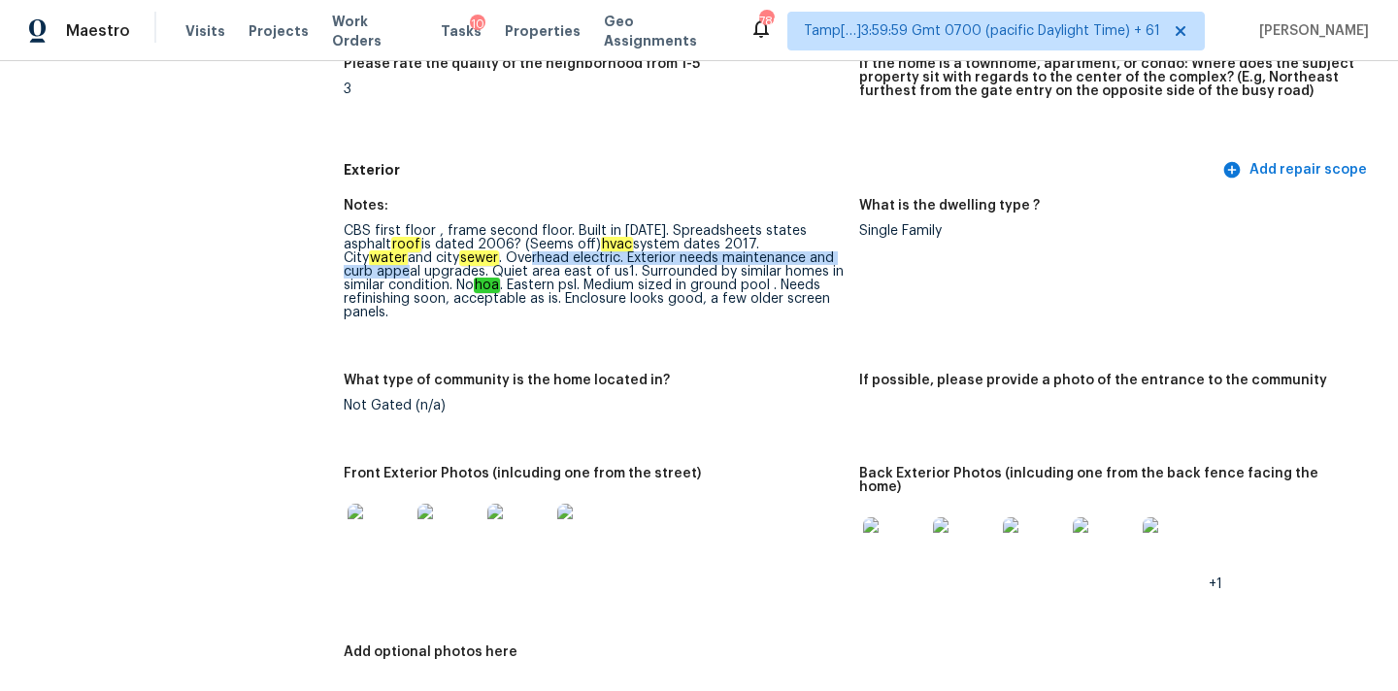
click at [779, 256] on div "CBS first floor , frame second floor. Built in 2001. Spreadsheets states asphal…" at bounding box center [594, 271] width 500 height 95
drag, startPoint x: 552, startPoint y: 274, endPoint x: 830, endPoint y: 283, distance: 277.7
click at [830, 283] on div "CBS first floor , frame second floor. Built in 2001. Spreadsheets states asphal…" at bounding box center [594, 271] width 500 height 95
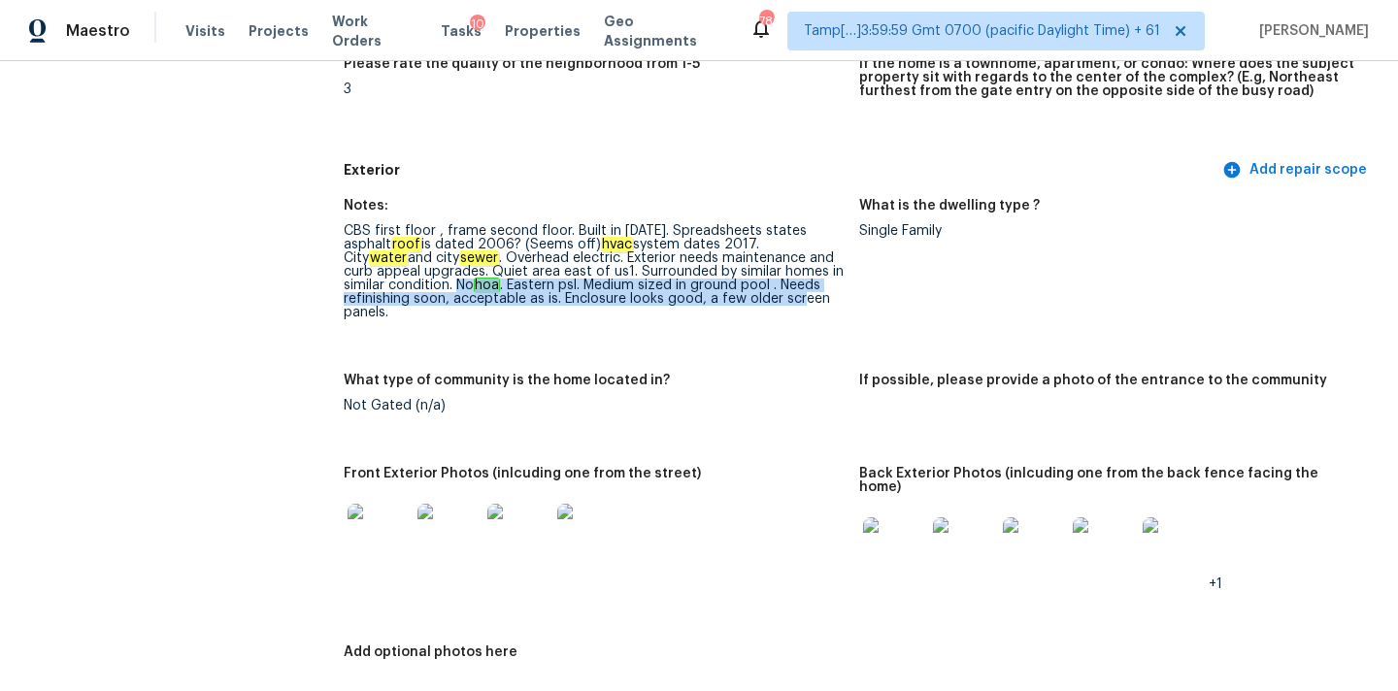
drag, startPoint x: 411, startPoint y: 280, endPoint x: 800, endPoint y: 293, distance: 388.4
click at [800, 293] on div "CBS first floor , frame second floor. Built in 2001. Spreadsheets states asphal…" at bounding box center [594, 271] width 500 height 95
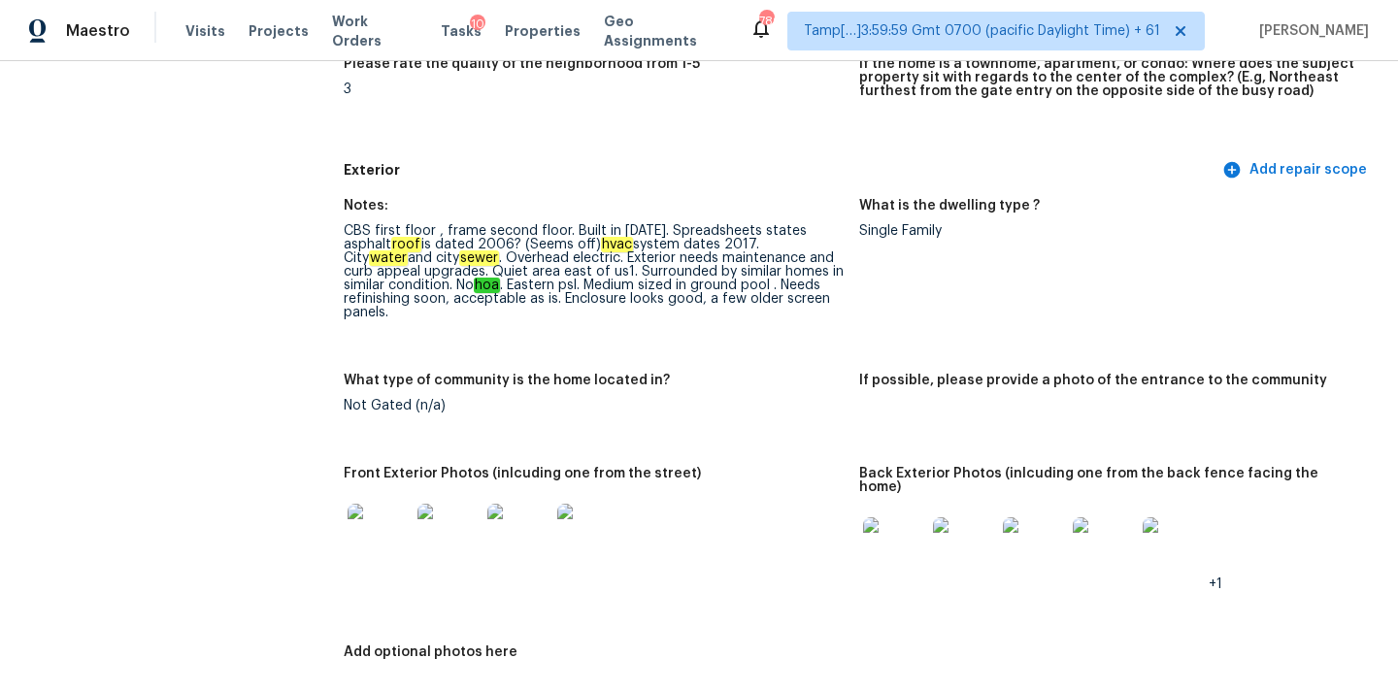
click at [426, 307] on div "CBS first floor , frame second floor. Built in 2001. Spreadsheets states asphal…" at bounding box center [594, 271] width 500 height 95
drag, startPoint x: 546, startPoint y: 286, endPoint x: 729, endPoint y: 288, distance: 182.5
click at [729, 288] on div "CBS first floor , frame second floor. Built in 2001. Spreadsheets states asphal…" at bounding box center [594, 271] width 500 height 95
click at [447, 299] on div "CBS first floor , frame second floor. Built in 2001. Spreadsheets states asphal…" at bounding box center [594, 271] width 500 height 95
drag, startPoint x: 559, startPoint y: 299, endPoint x: 799, endPoint y: 306, distance: 239.8
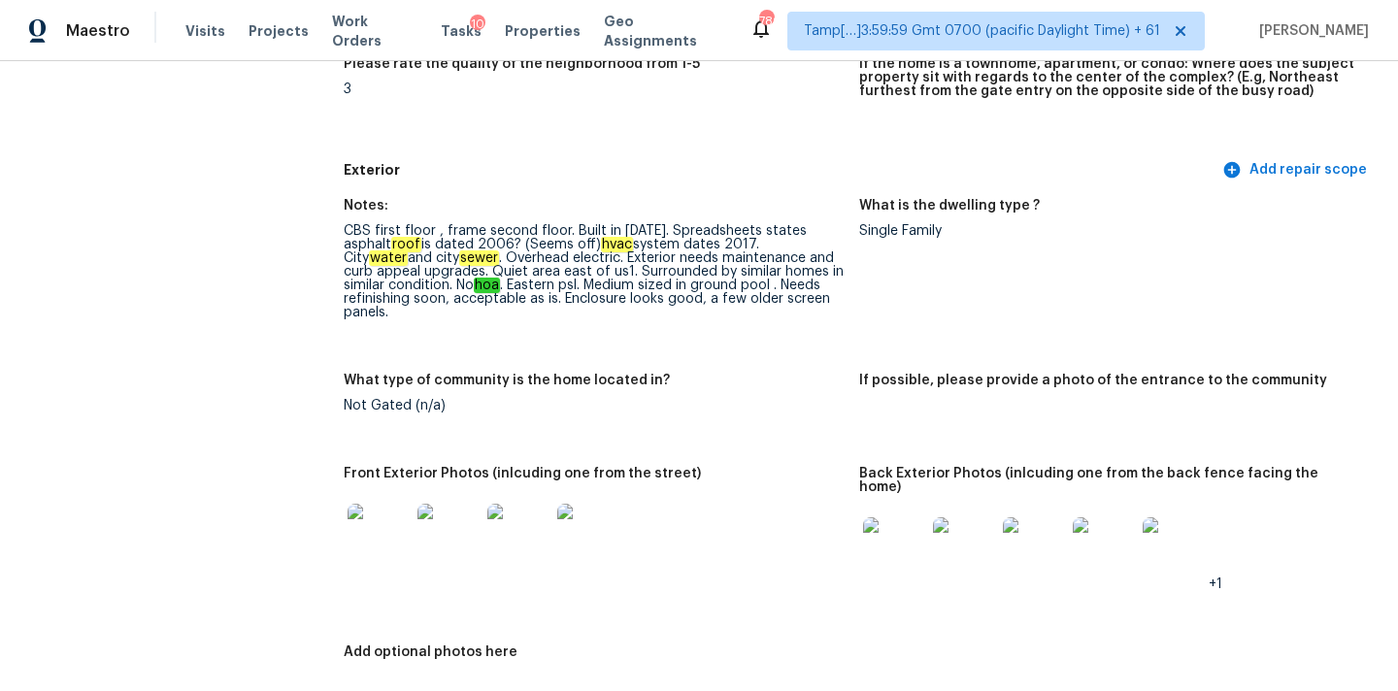
click at [799, 306] on div "CBS first floor , frame second floor. Built in 2001. Spreadsheets states asphal…" at bounding box center [594, 271] width 500 height 95
click at [467, 310] on div "CBS first floor , frame second floor. Built in 2001. Spreadsheets states asphal…" at bounding box center [594, 271] width 500 height 95
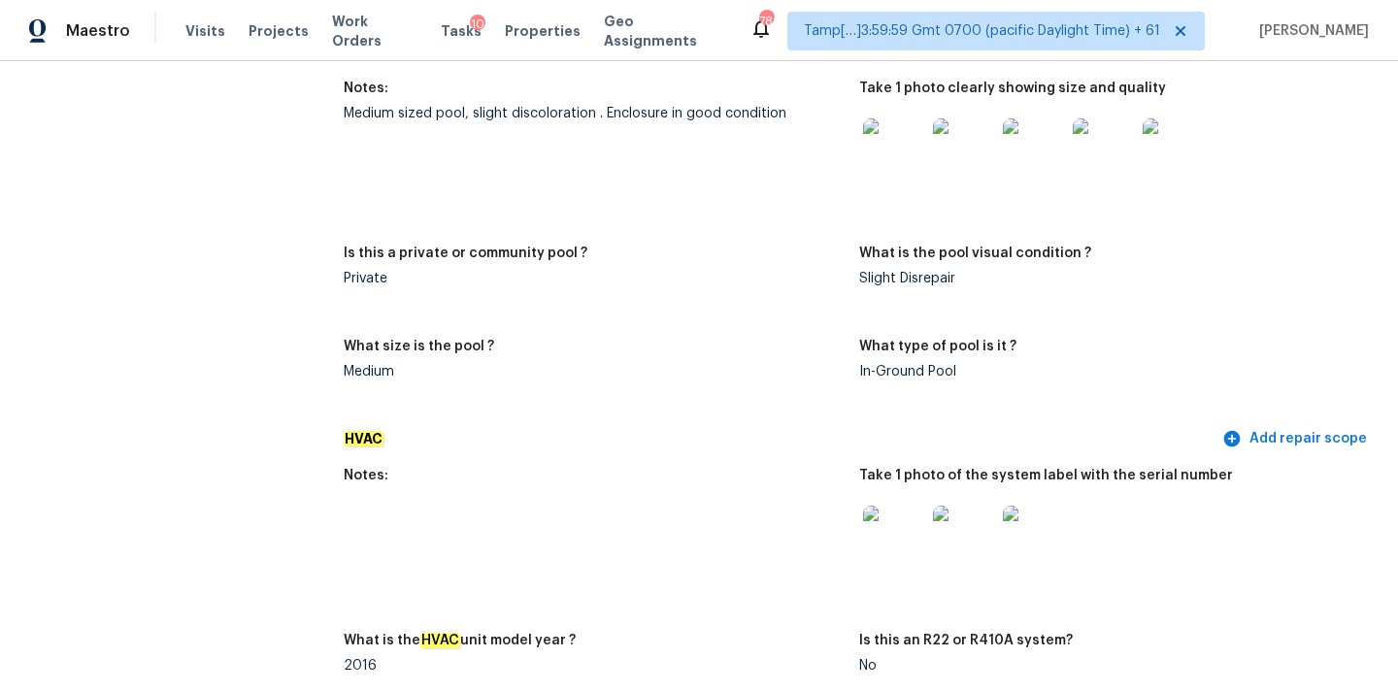
scroll to position [1646, 0]
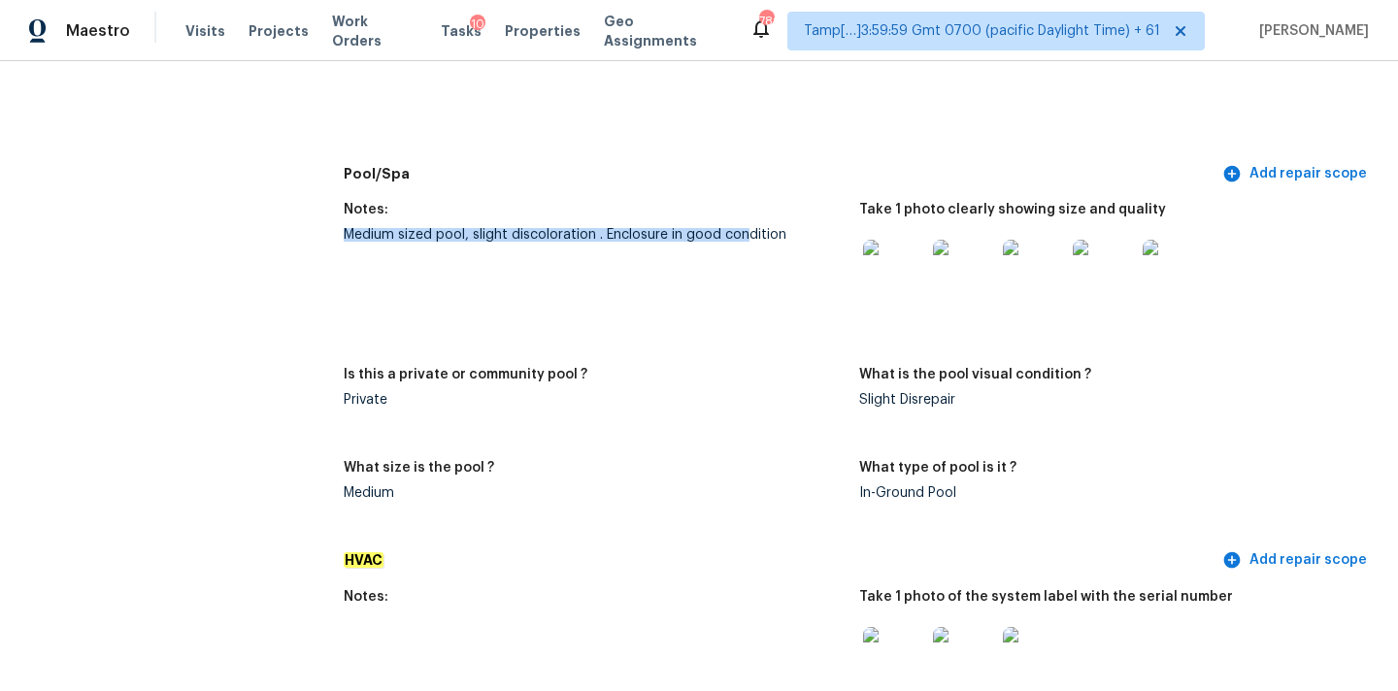
drag, startPoint x: 345, startPoint y: 219, endPoint x: 743, endPoint y: 227, distance: 399.0
click at [743, 228] on div "Medium sized pool, slight discoloration . Enclosure in good condition" at bounding box center [594, 235] width 500 height 14
click at [897, 264] on img at bounding box center [894, 271] width 62 height 62
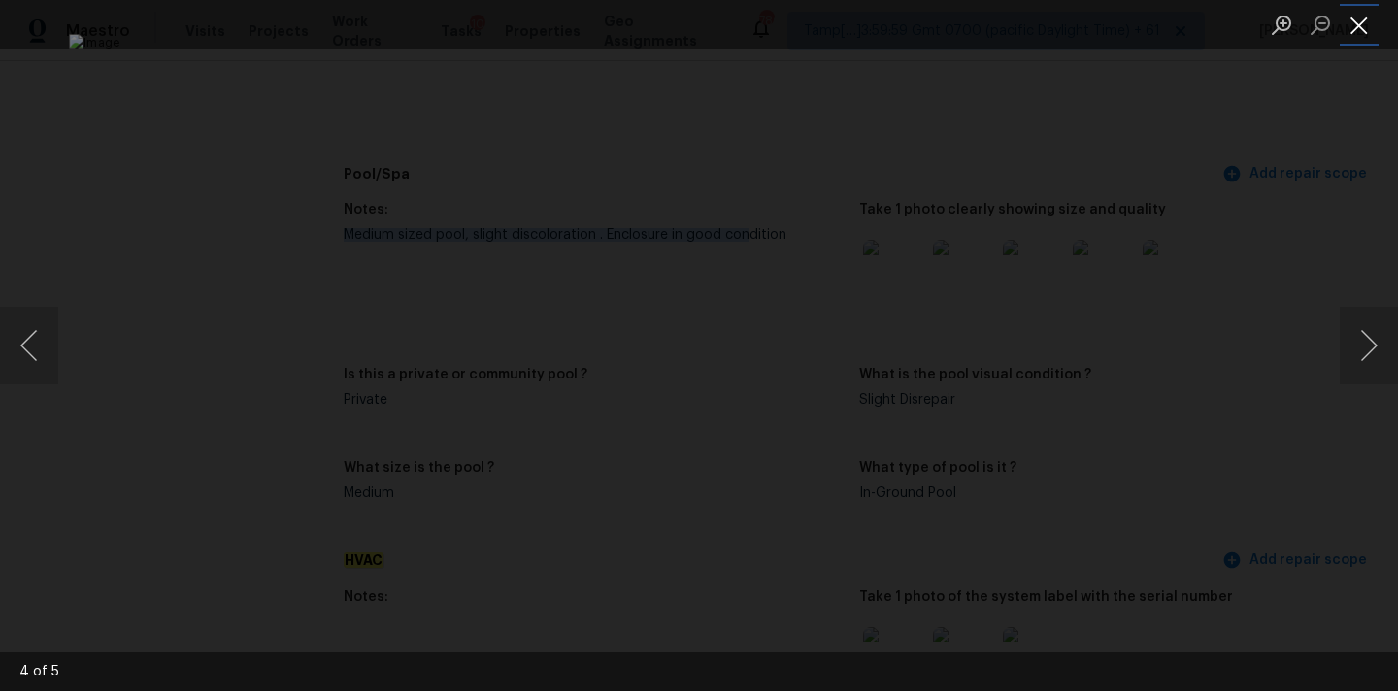
click at [1350, 28] on button "Close lightbox" at bounding box center [1358, 25] width 39 height 34
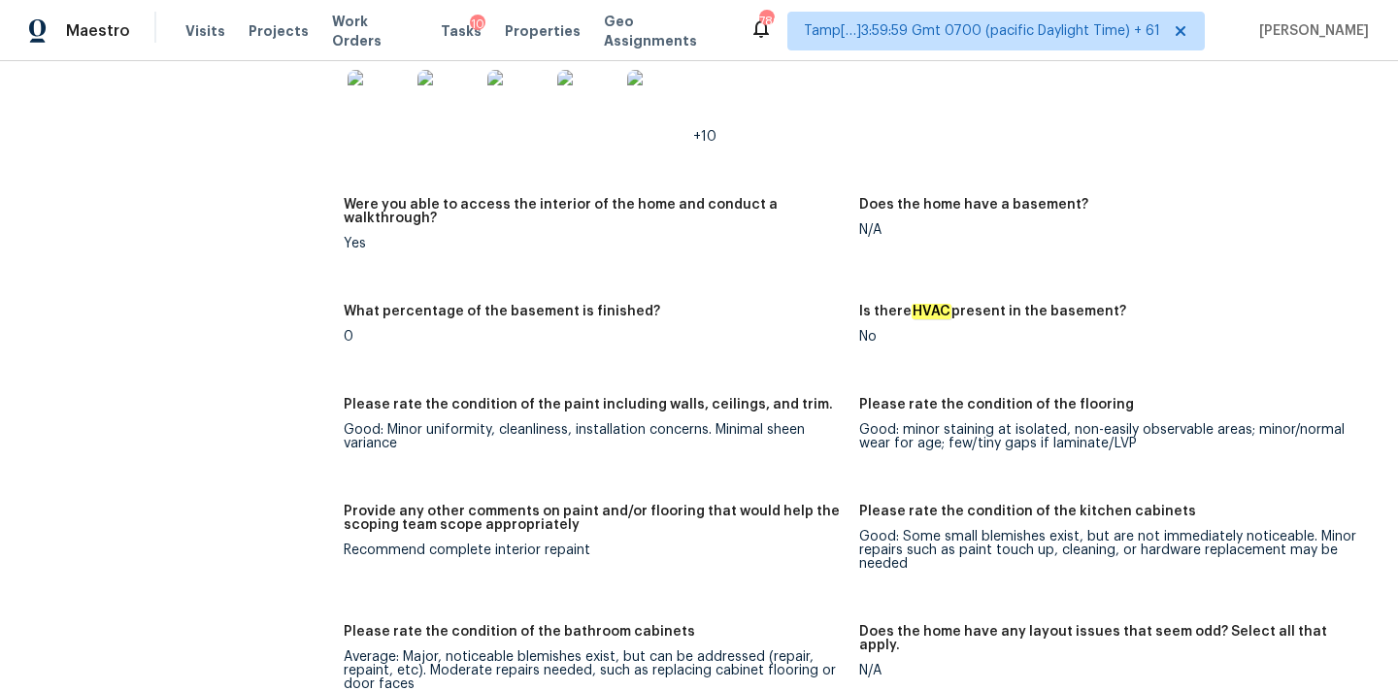
scroll to position [3720, 0]
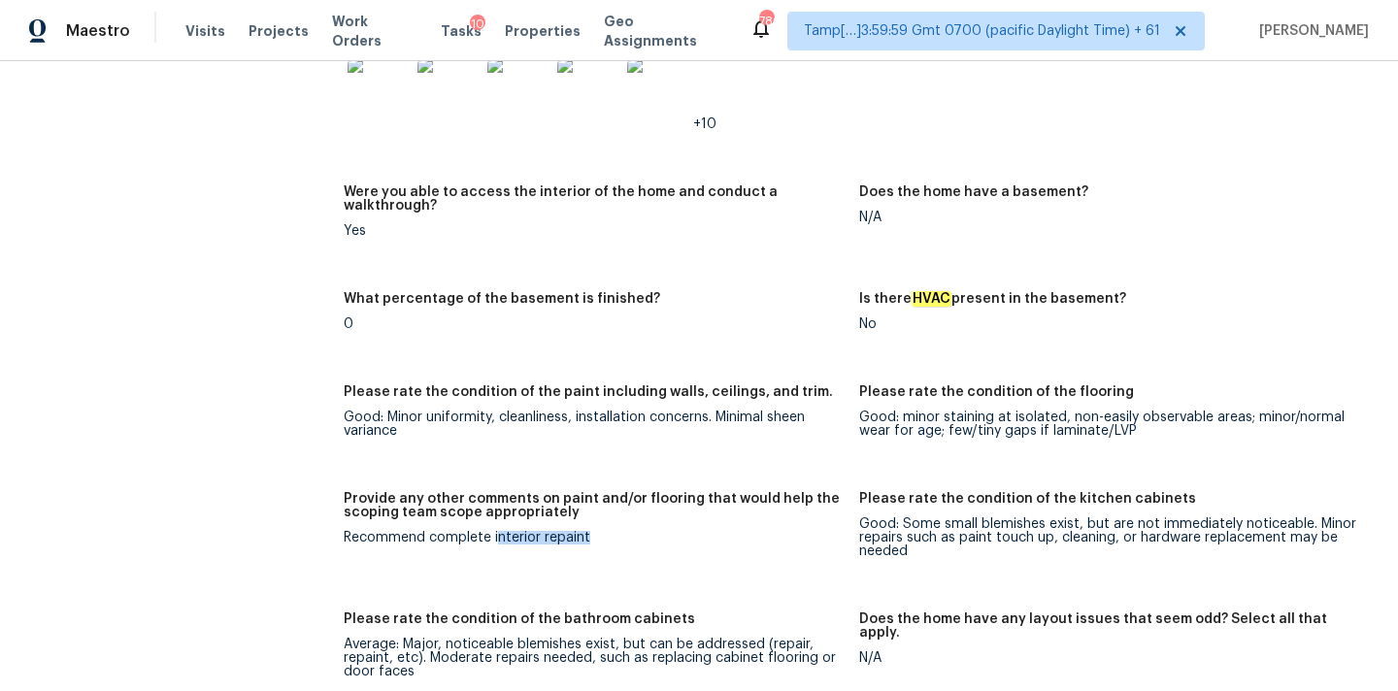
drag, startPoint x: 495, startPoint y: 510, endPoint x: 614, endPoint y: 510, distance: 119.4
click at [614, 531] on div "Recommend complete interior repaint" at bounding box center [594, 538] width 500 height 14
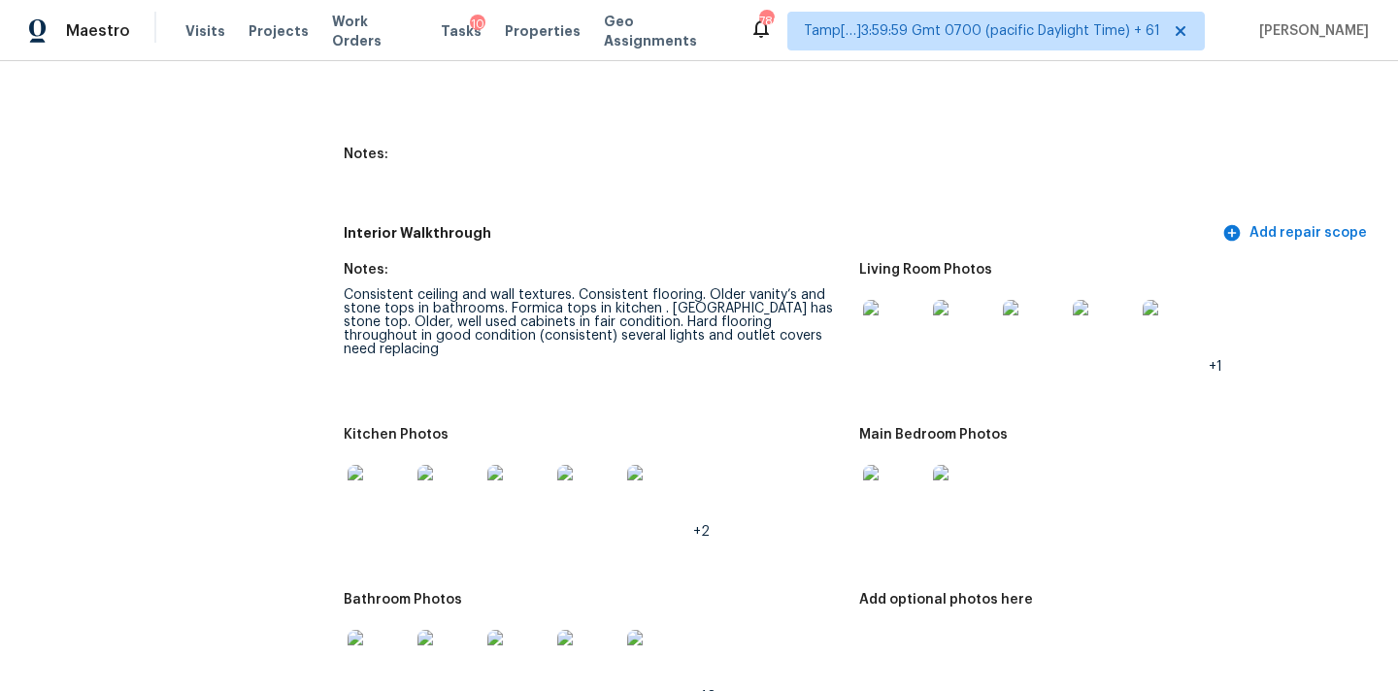
scroll to position [3136, 0]
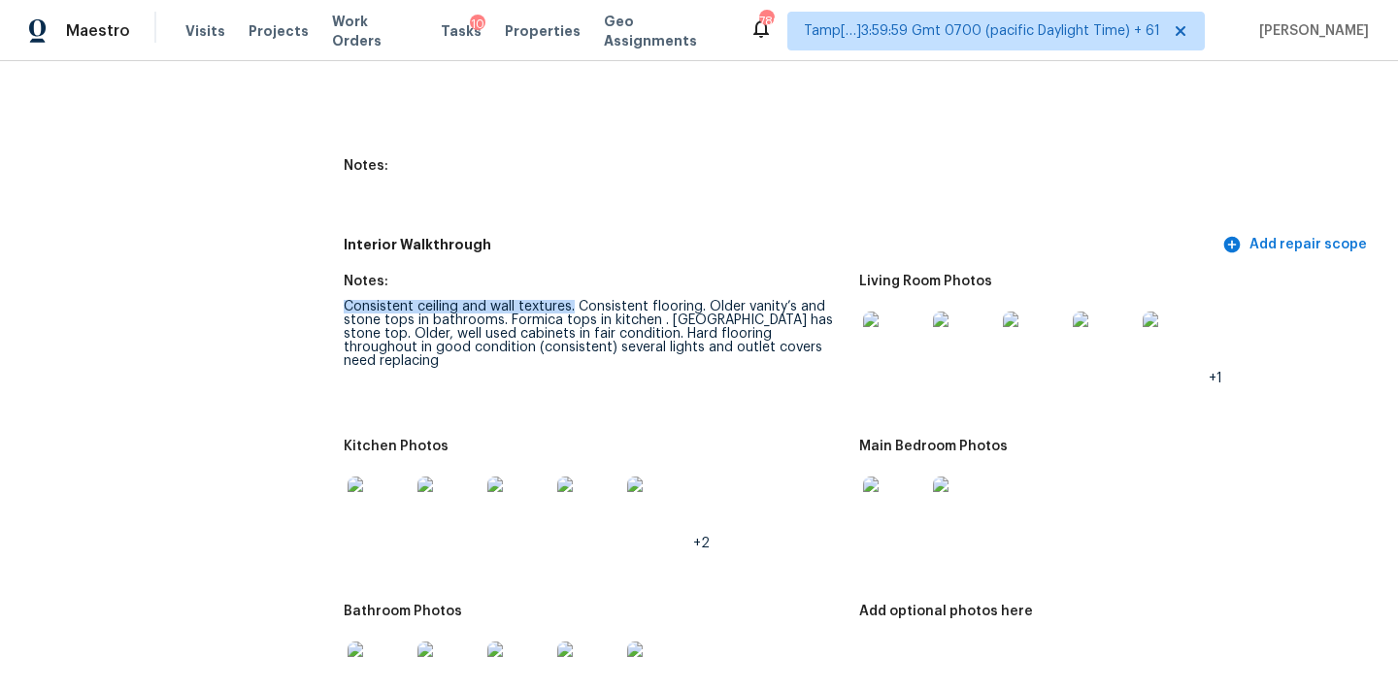
drag, startPoint x: 345, startPoint y: 293, endPoint x: 571, endPoint y: 297, distance: 226.2
click at [571, 300] on div "Consistent ceiling and wall textures. Consistent flooring. Older vanity’s and s…" at bounding box center [594, 334] width 500 height 68
drag, startPoint x: 577, startPoint y: 293, endPoint x: 813, endPoint y: 292, distance: 235.8
click at [813, 300] on div "Consistent ceiling and wall textures. Consistent flooring. Older vanity’s and s…" at bounding box center [594, 334] width 500 height 68
drag, startPoint x: 362, startPoint y: 307, endPoint x: 480, endPoint y: 305, distance: 118.4
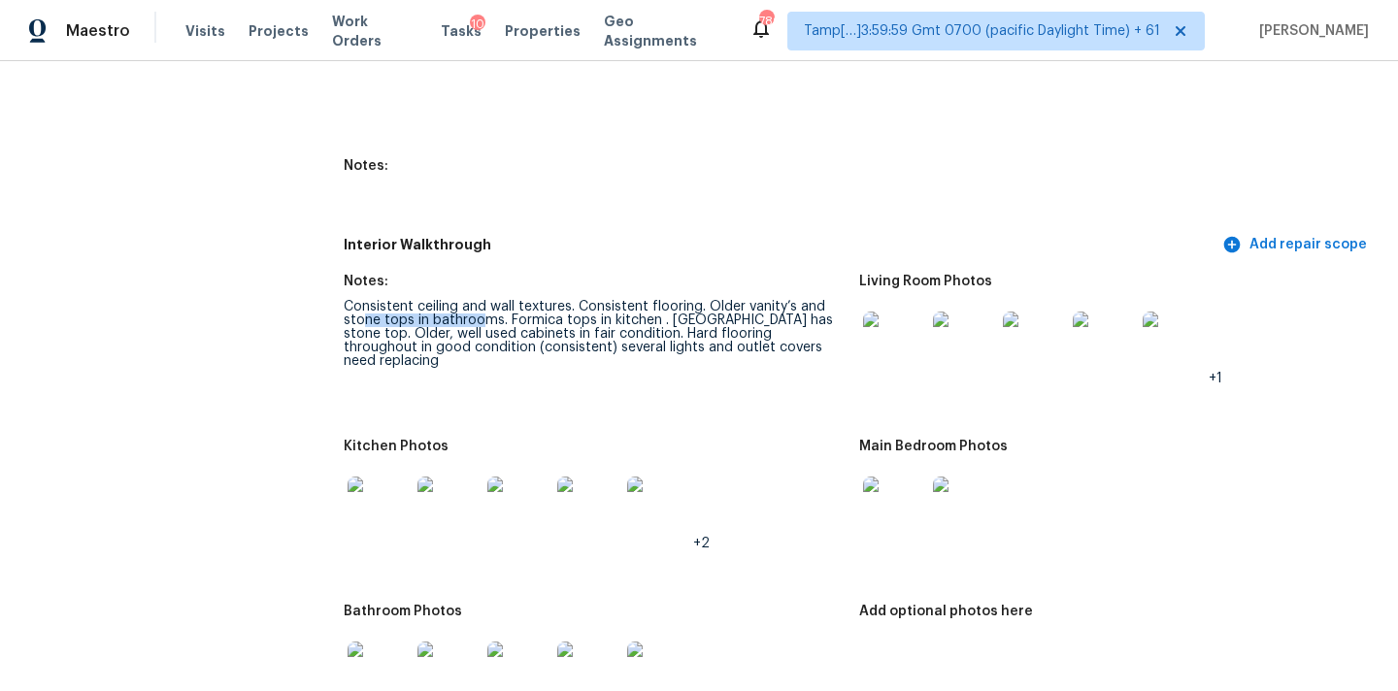
click at [480, 305] on div "Consistent ceiling and wall textures. Consistent flooring. Older vanity’s and s…" at bounding box center [594, 334] width 500 height 68
drag, startPoint x: 506, startPoint y: 308, endPoint x: 659, endPoint y: 307, distance: 153.3
click at [659, 307] on div "Consistent ceiling and wall textures. Consistent flooring. Older vanity’s and s…" at bounding box center [594, 334] width 500 height 68
drag, startPoint x: 668, startPoint y: 306, endPoint x: 385, endPoint y: 318, distance: 282.7
click at [385, 318] on div "Consistent ceiling and wall textures. Consistent flooring. Older vanity’s and s…" at bounding box center [594, 334] width 500 height 68
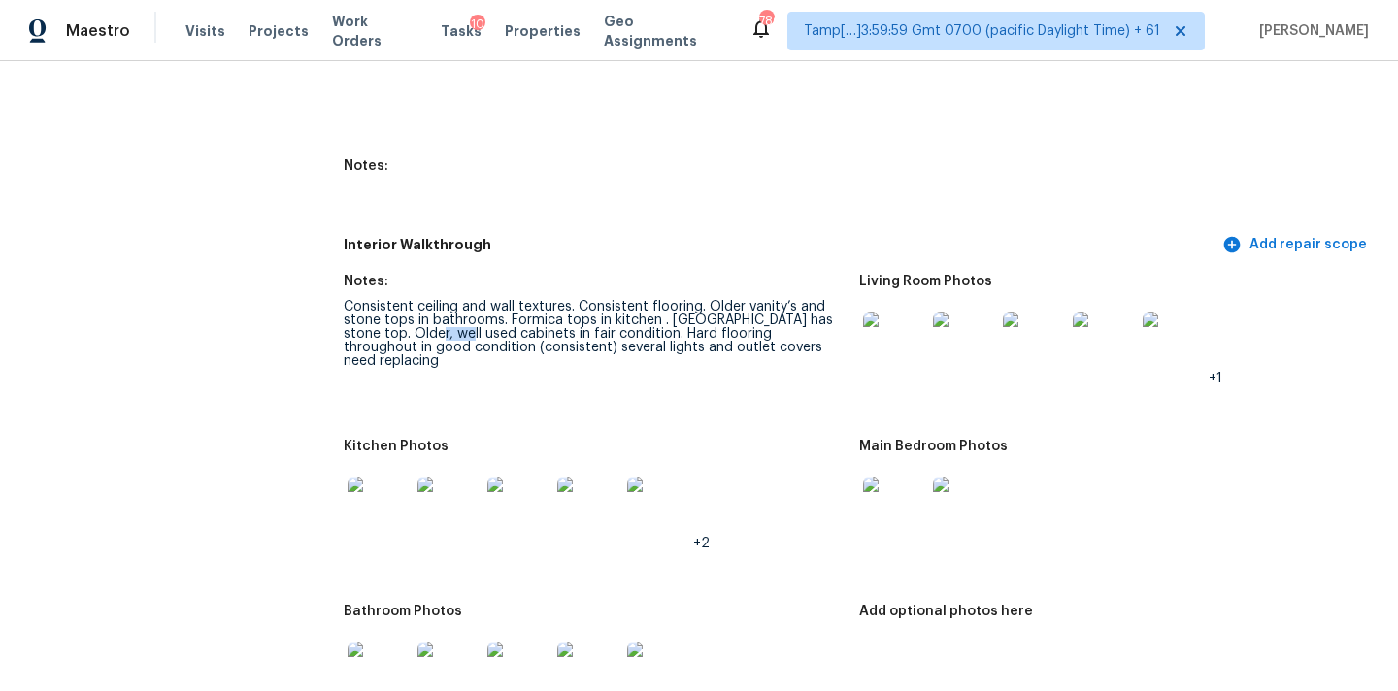
drag, startPoint x: 391, startPoint y: 323, endPoint x: 423, endPoint y: 323, distance: 32.0
click at [423, 323] on div "Consistent ceiling and wall textures. Consistent flooring. Older vanity’s and s…" at bounding box center [594, 334] width 500 height 68
drag, startPoint x: 614, startPoint y: 319, endPoint x: 469, endPoint y: 337, distance: 146.6
click at [469, 337] on div "Consistent ceiling and wall textures. Consistent flooring. Older vanity’s and s…" at bounding box center [594, 334] width 500 height 68
drag, startPoint x: 484, startPoint y: 335, endPoint x: 657, endPoint y: 324, distance: 173.1
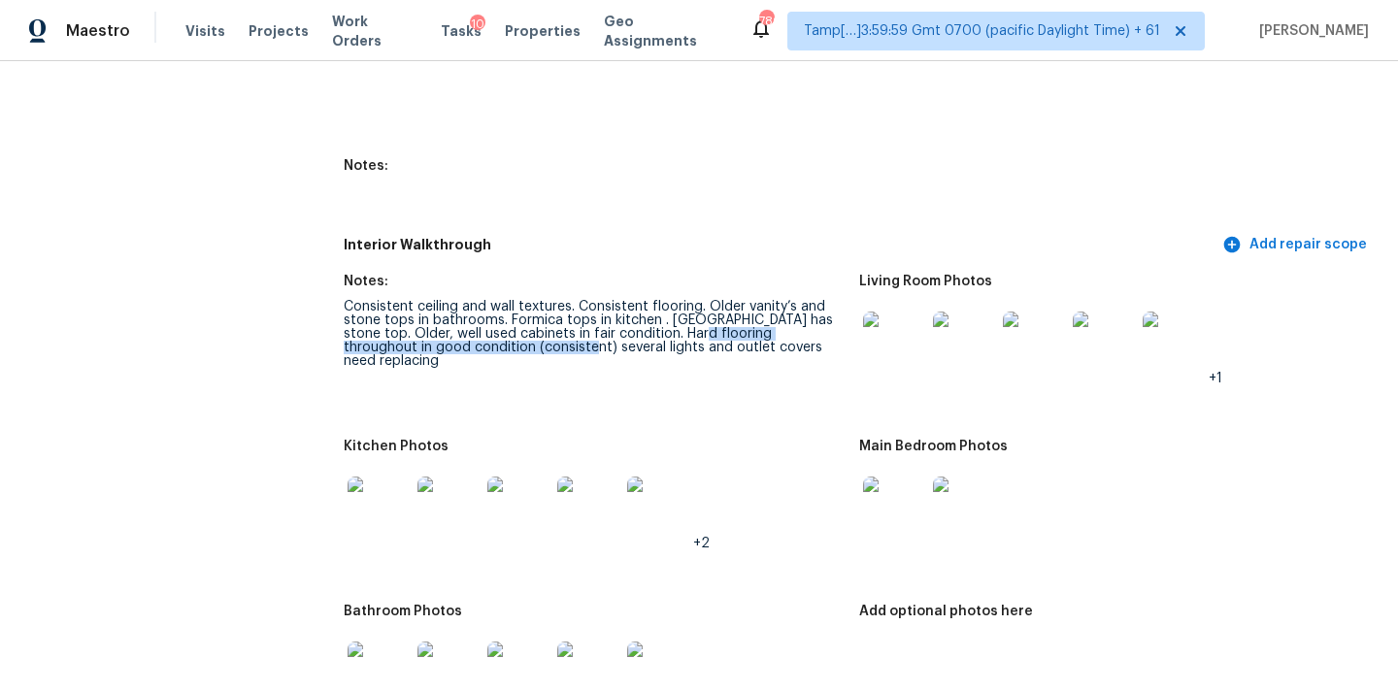
click at [657, 324] on div "Consistent ceiling and wall textures. Consistent flooring. Older vanity’s and s…" at bounding box center [594, 334] width 500 height 68
click at [590, 334] on div "Consistent ceiling and wall textures. Consistent flooring. Older vanity’s and s…" at bounding box center [594, 334] width 500 height 68
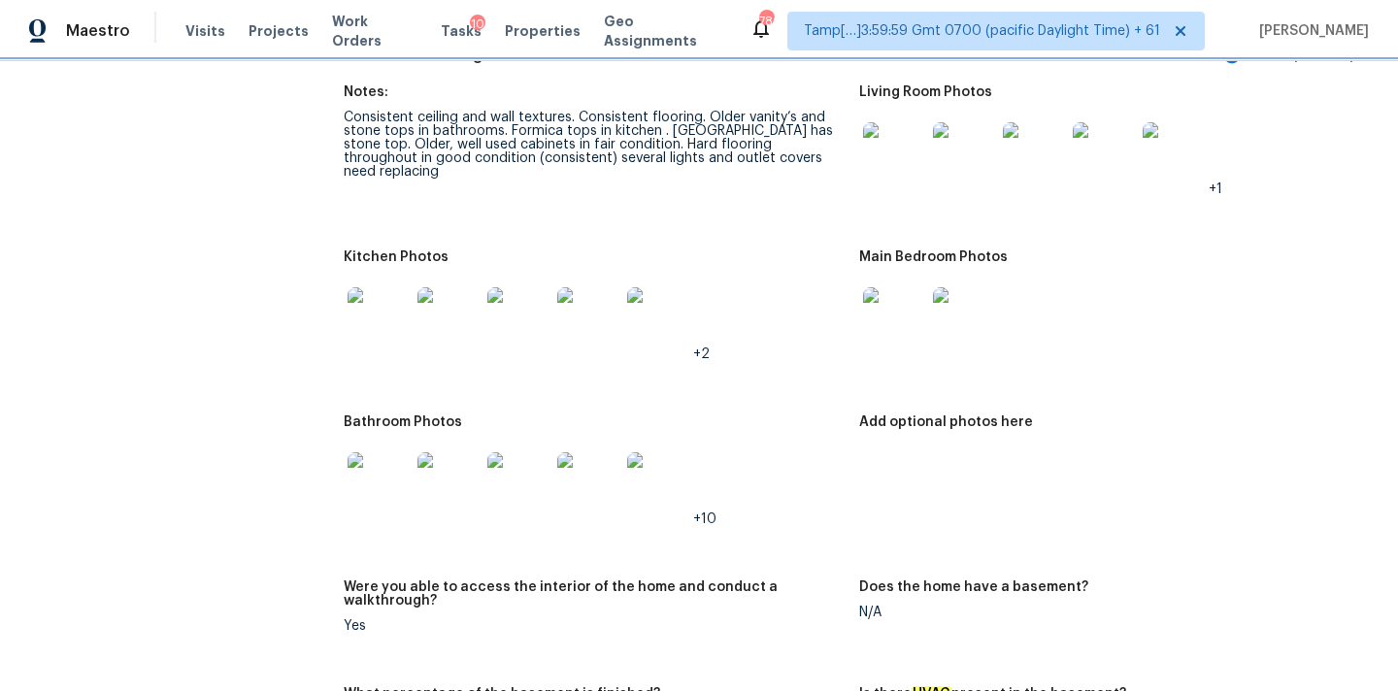
scroll to position [3042, 0]
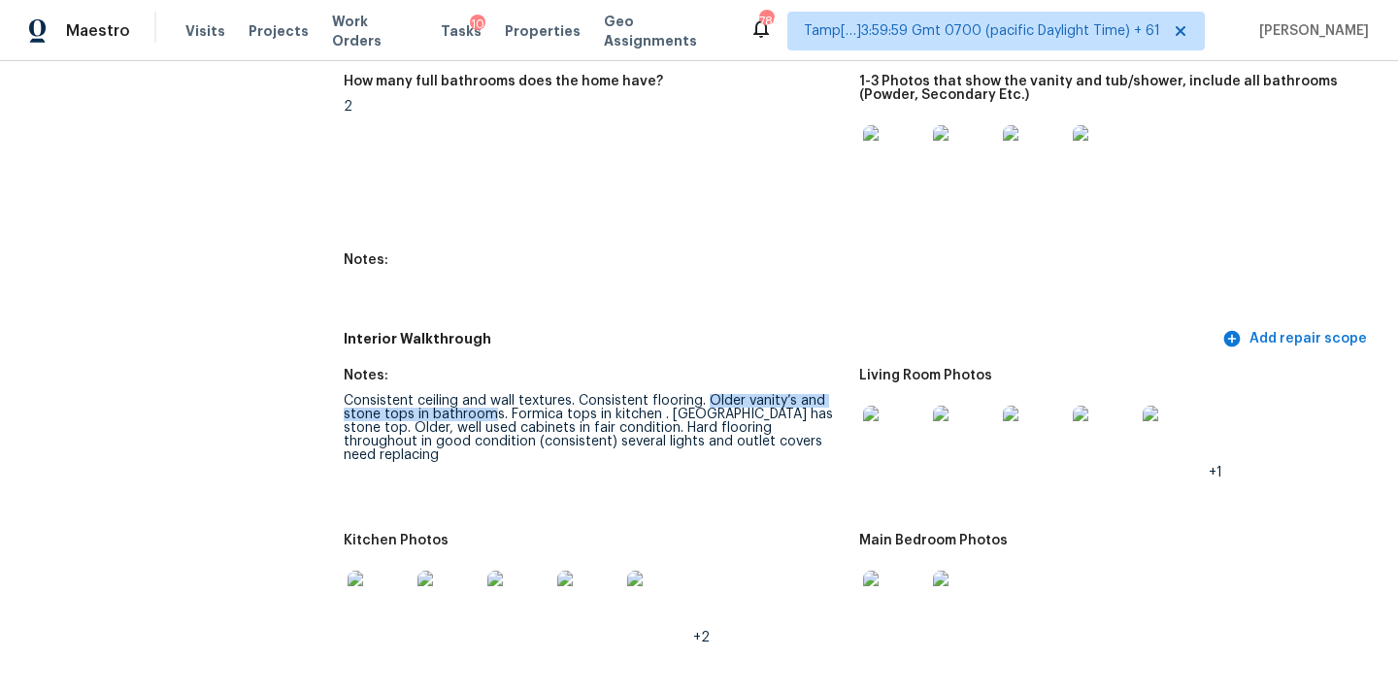
drag, startPoint x: 707, startPoint y: 385, endPoint x: 494, endPoint y: 398, distance: 213.9
click at [494, 398] on div "Consistent ceiling and wall textures. Consistent flooring. Older vanity’s and s…" at bounding box center [594, 428] width 500 height 68
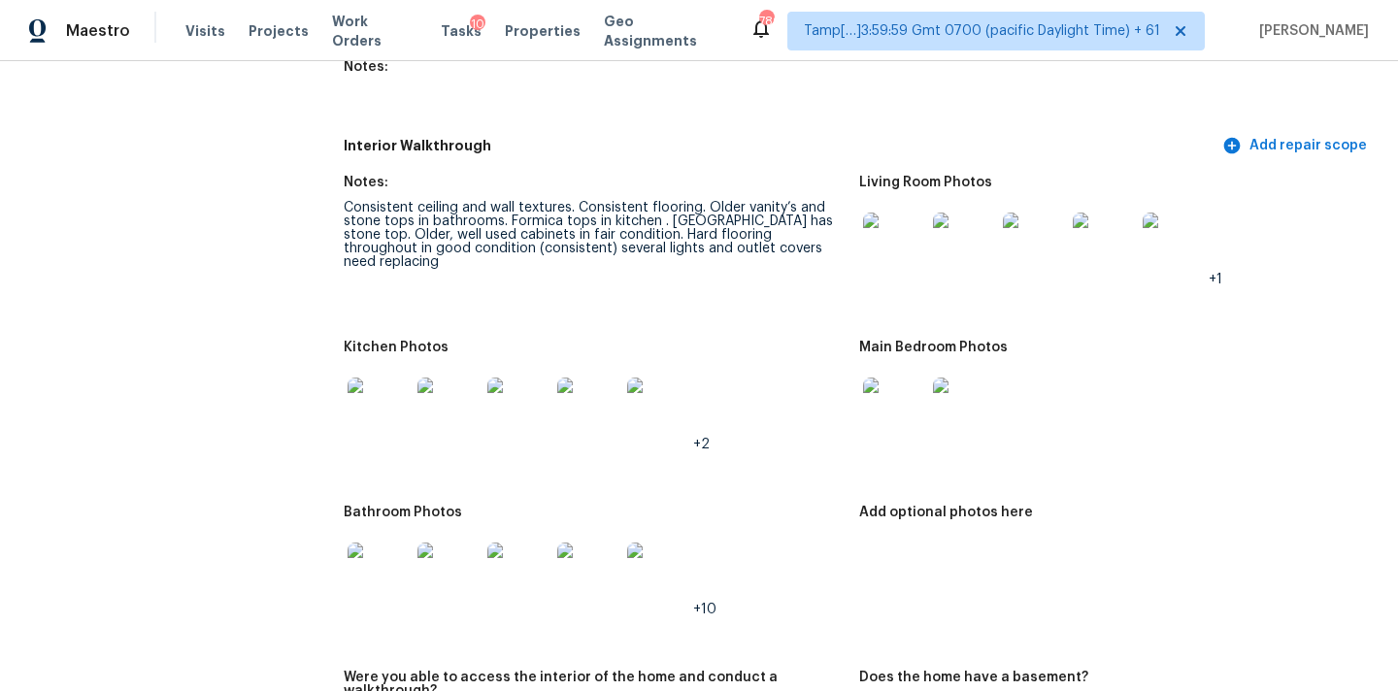
scroll to position [3288, 0]
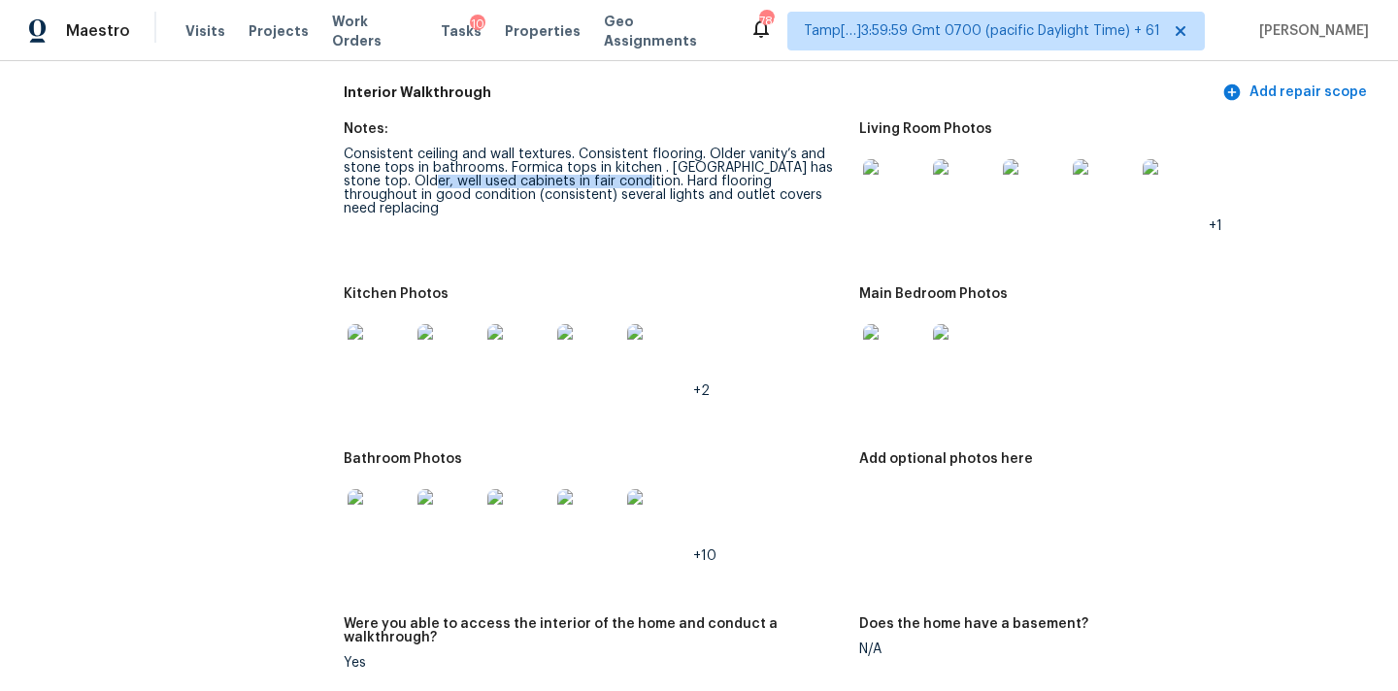
drag, startPoint x: 389, startPoint y: 170, endPoint x: 601, endPoint y: 168, distance: 211.6
click at [601, 168] on div "Consistent ceiling and wall textures. Consistent flooring. Older vanity’s and s…" at bounding box center [594, 182] width 500 height 68
click at [384, 489] on img at bounding box center [378, 520] width 62 height 62
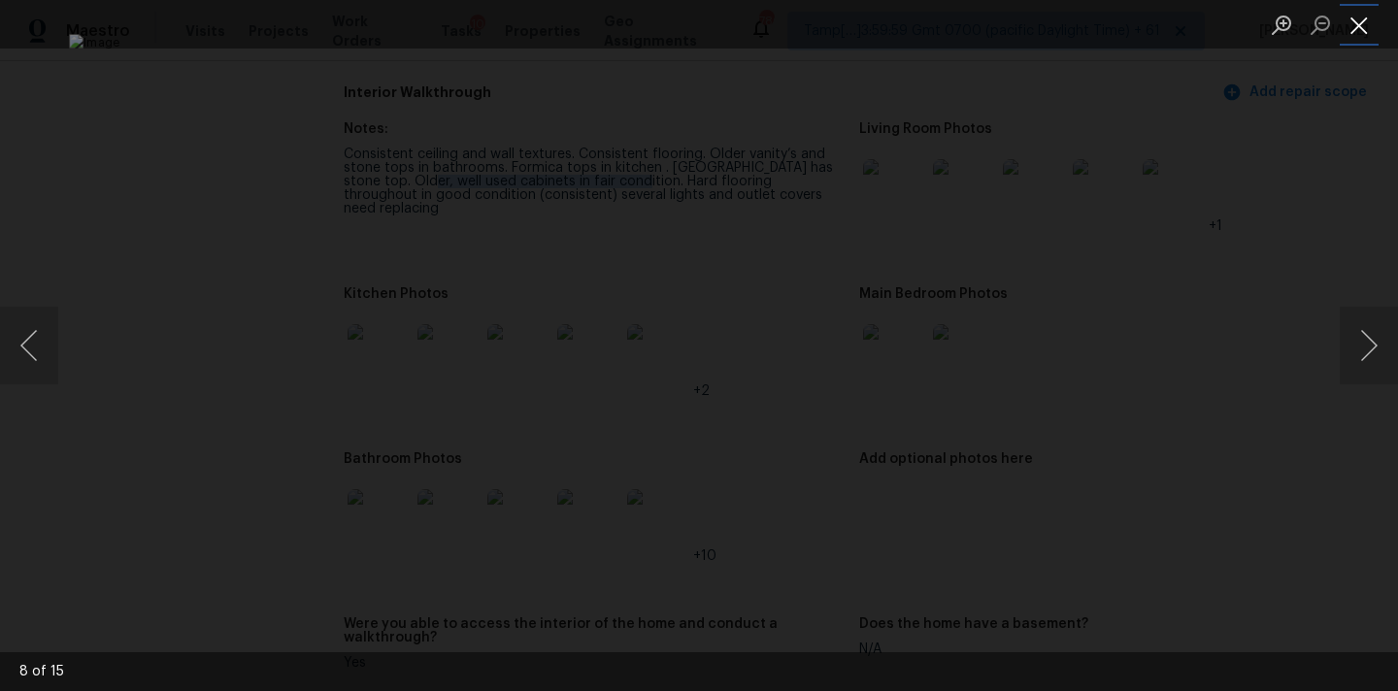
click at [1352, 21] on button "Close lightbox" at bounding box center [1358, 25] width 39 height 34
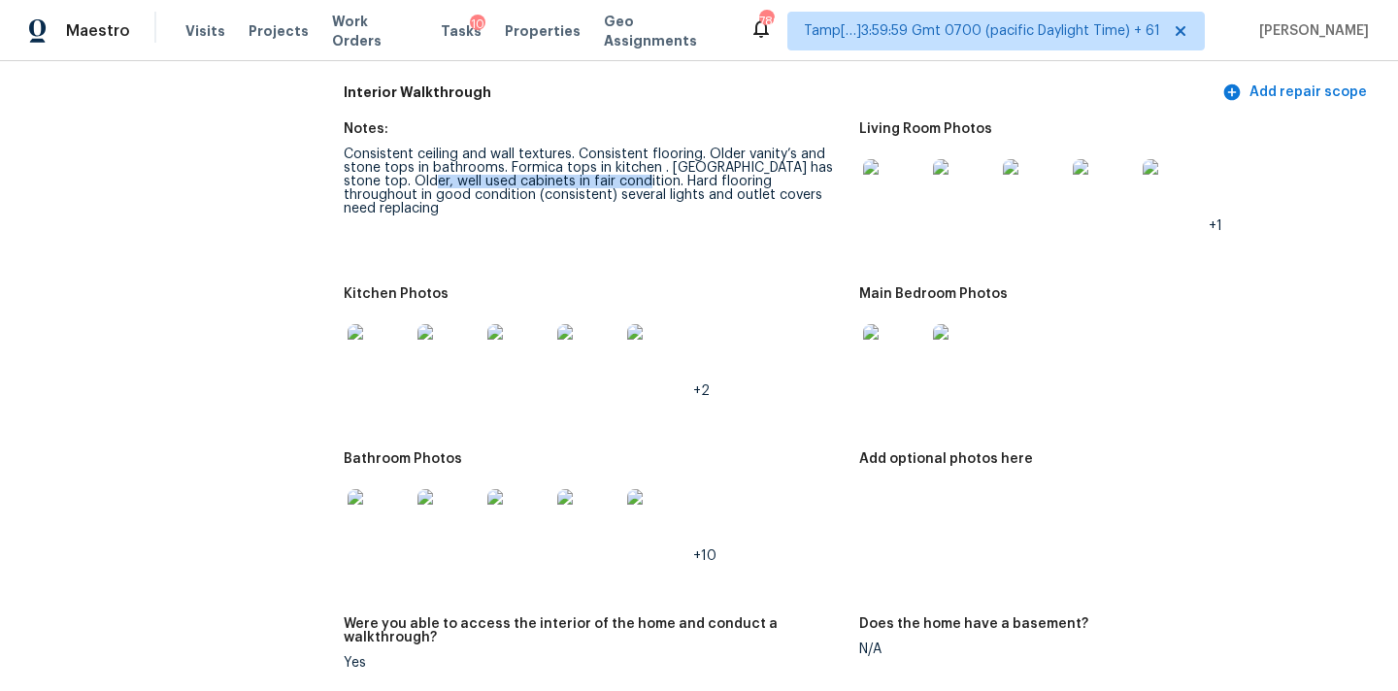
click at [384, 339] on img at bounding box center [378, 355] width 62 height 62
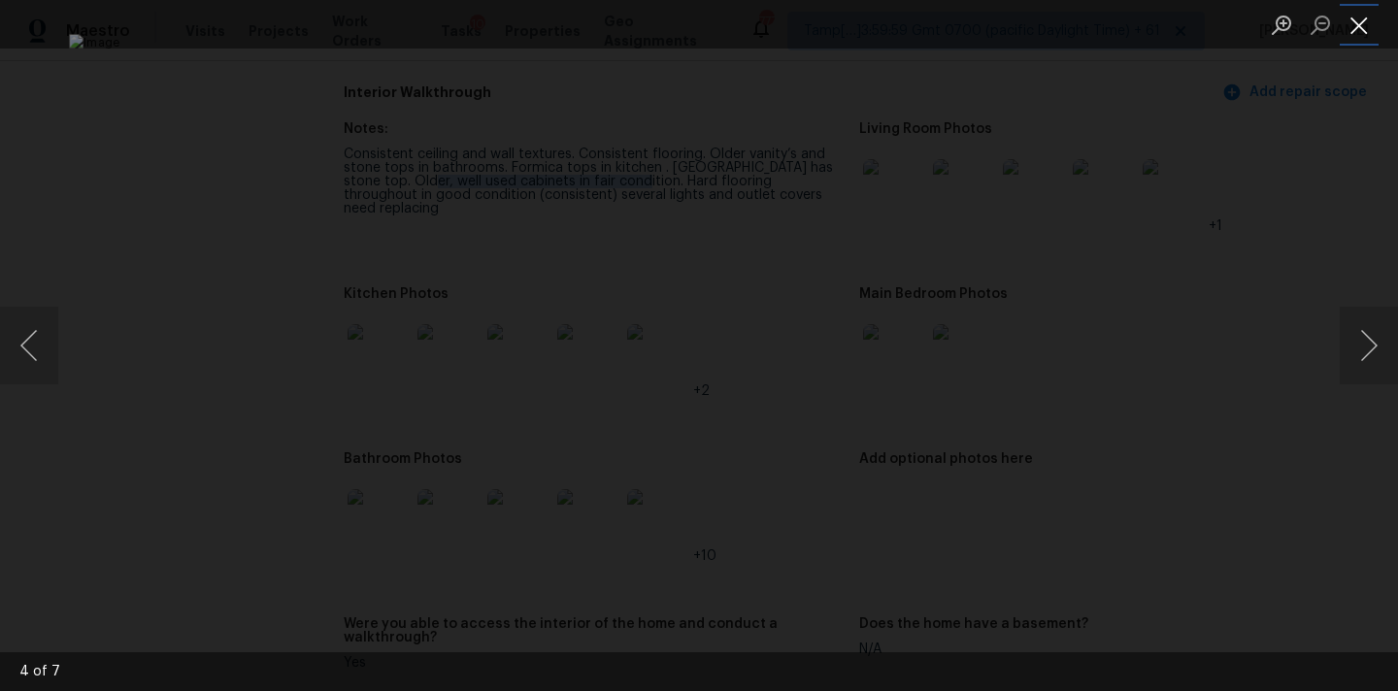
click at [1360, 22] on button "Close lightbox" at bounding box center [1358, 25] width 39 height 34
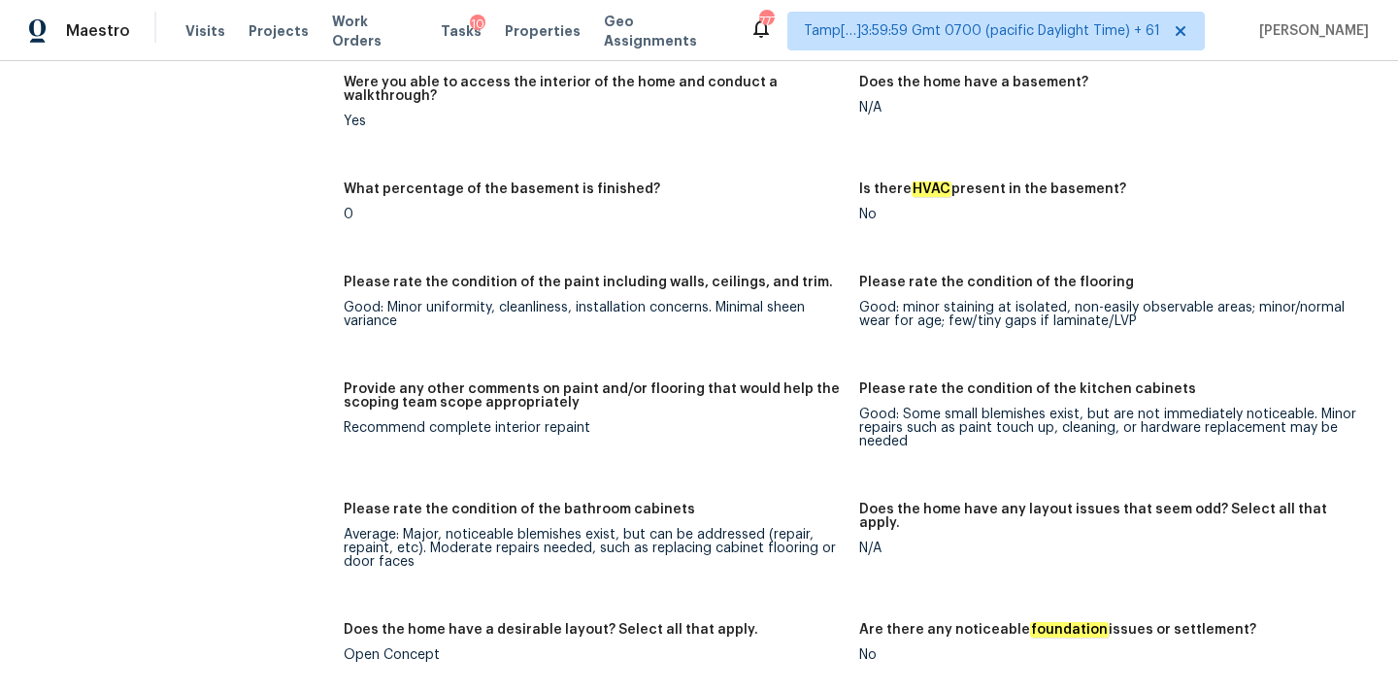
scroll to position [3865, 0]
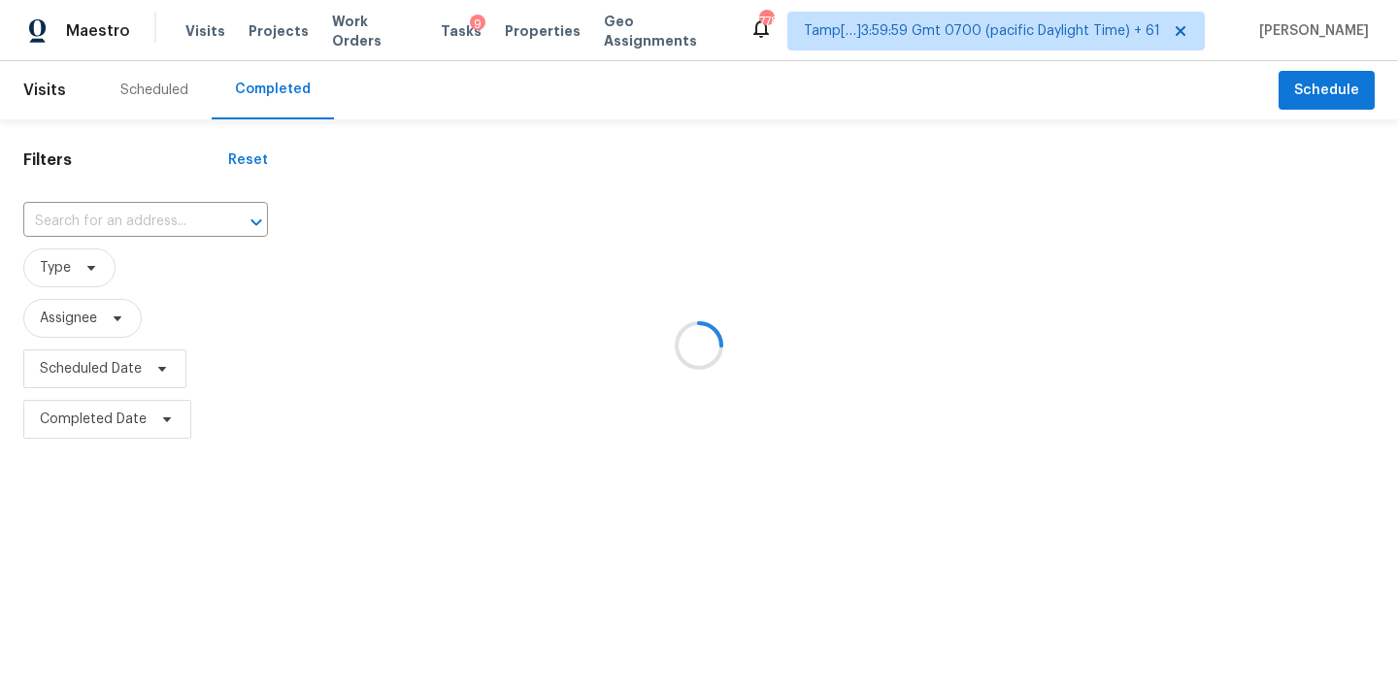
click at [117, 211] on div at bounding box center [699, 345] width 1398 height 691
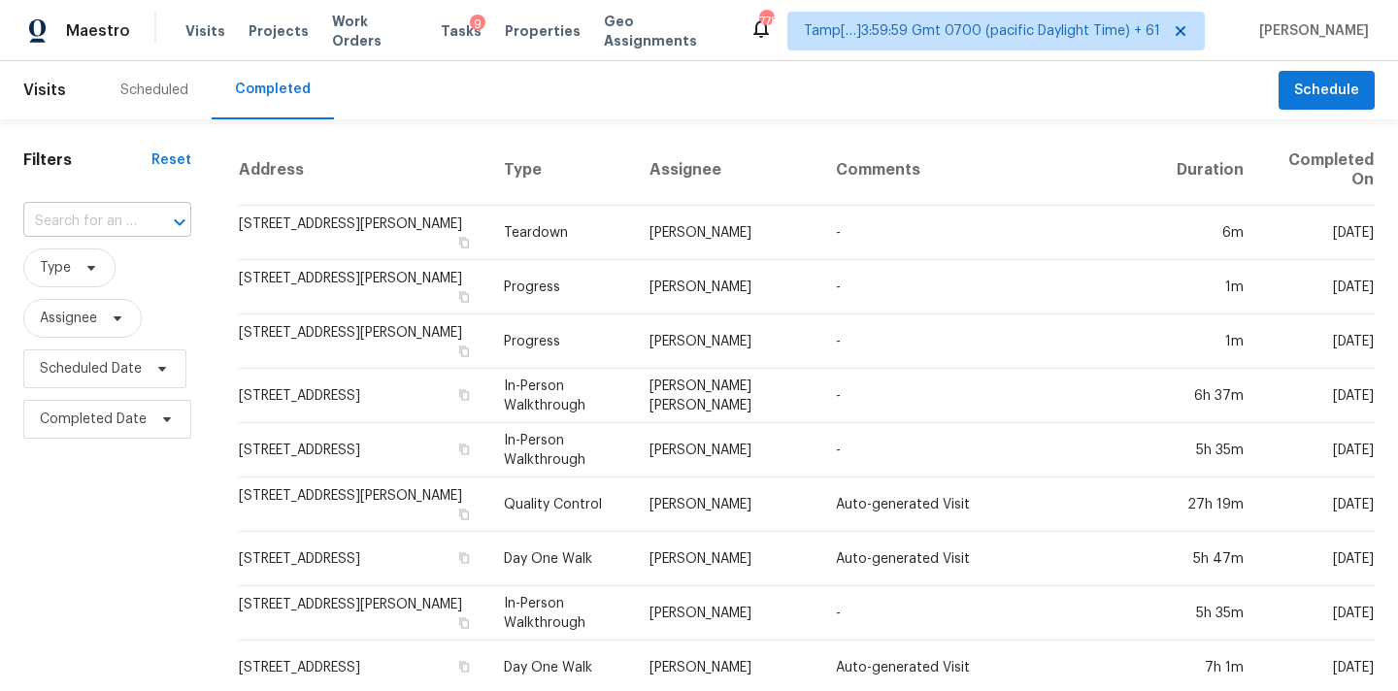
click at [116, 220] on input "text" at bounding box center [80, 222] width 114 height 30
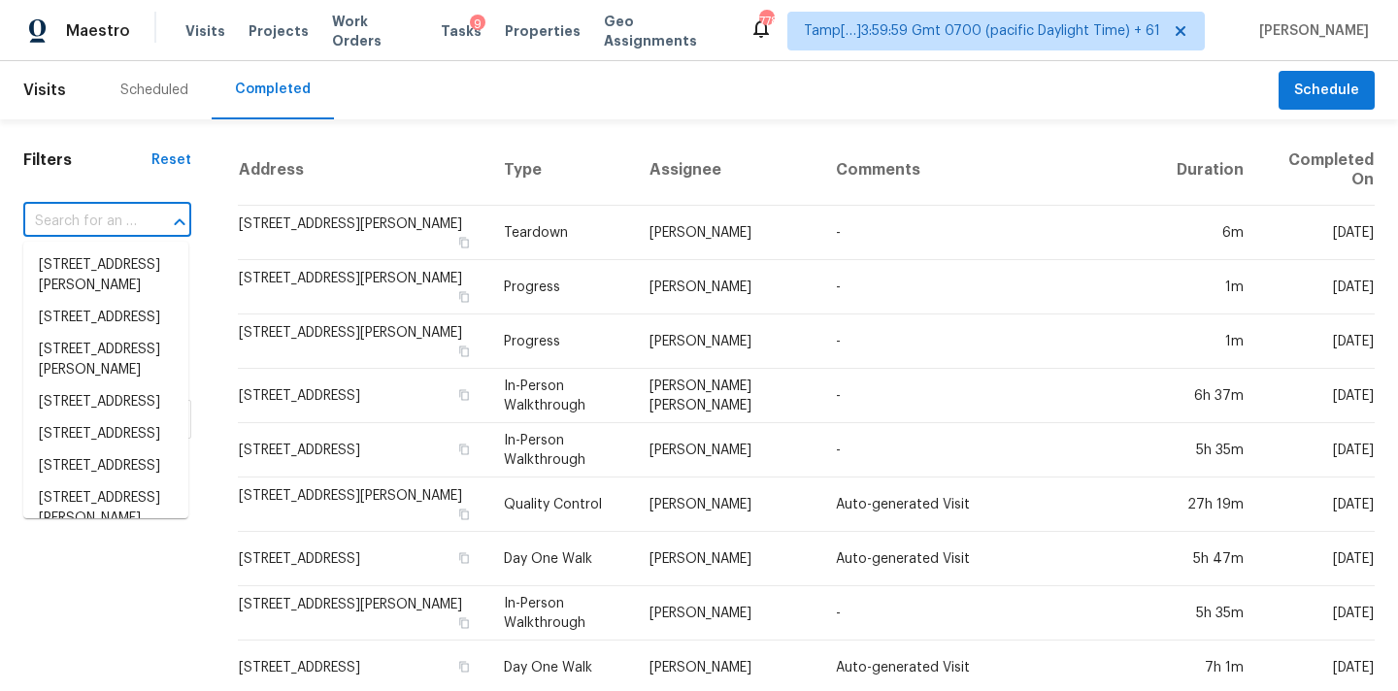
paste input "[STREET_ADDRESS][PERSON_NAME]"
type input "[STREET_ADDRESS][PERSON_NAME]"
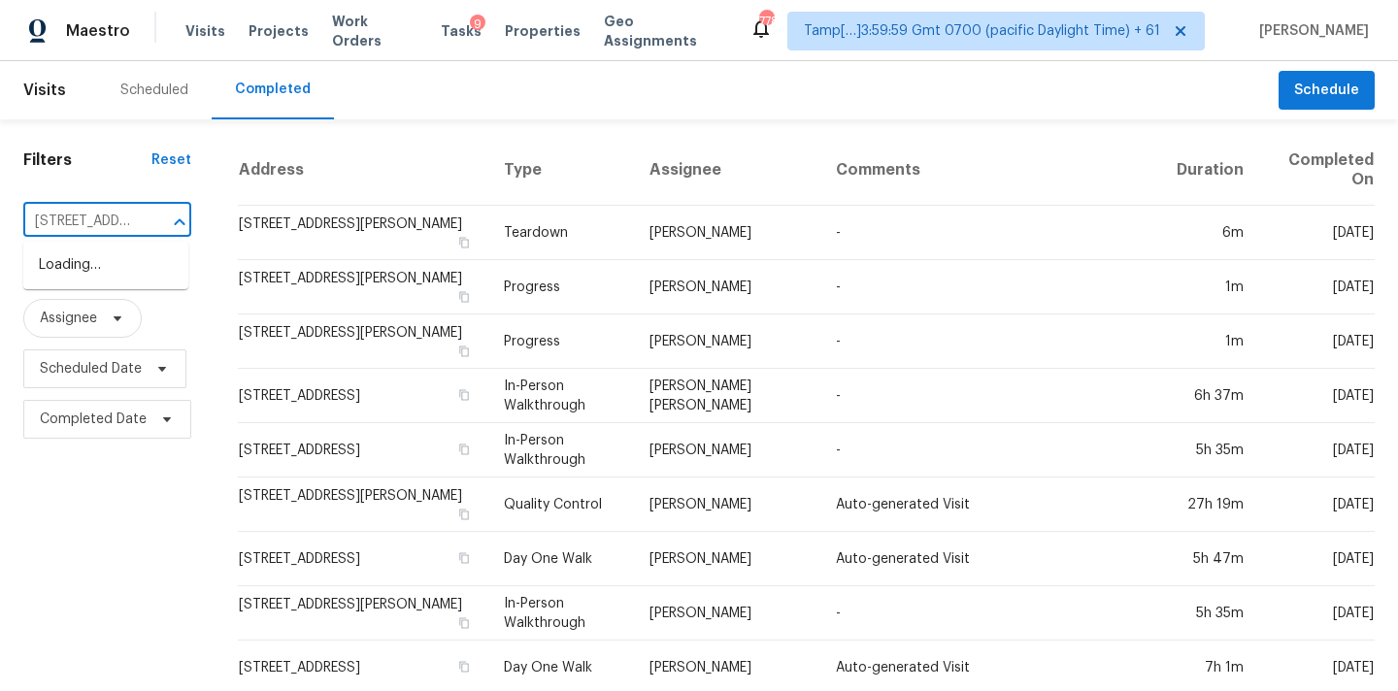
scroll to position [0, 120]
click at [115, 276] on li "[STREET_ADDRESS][PERSON_NAME]" at bounding box center [105, 275] width 165 height 52
click at [81, 214] on input "text" at bounding box center [80, 222] width 114 height 30
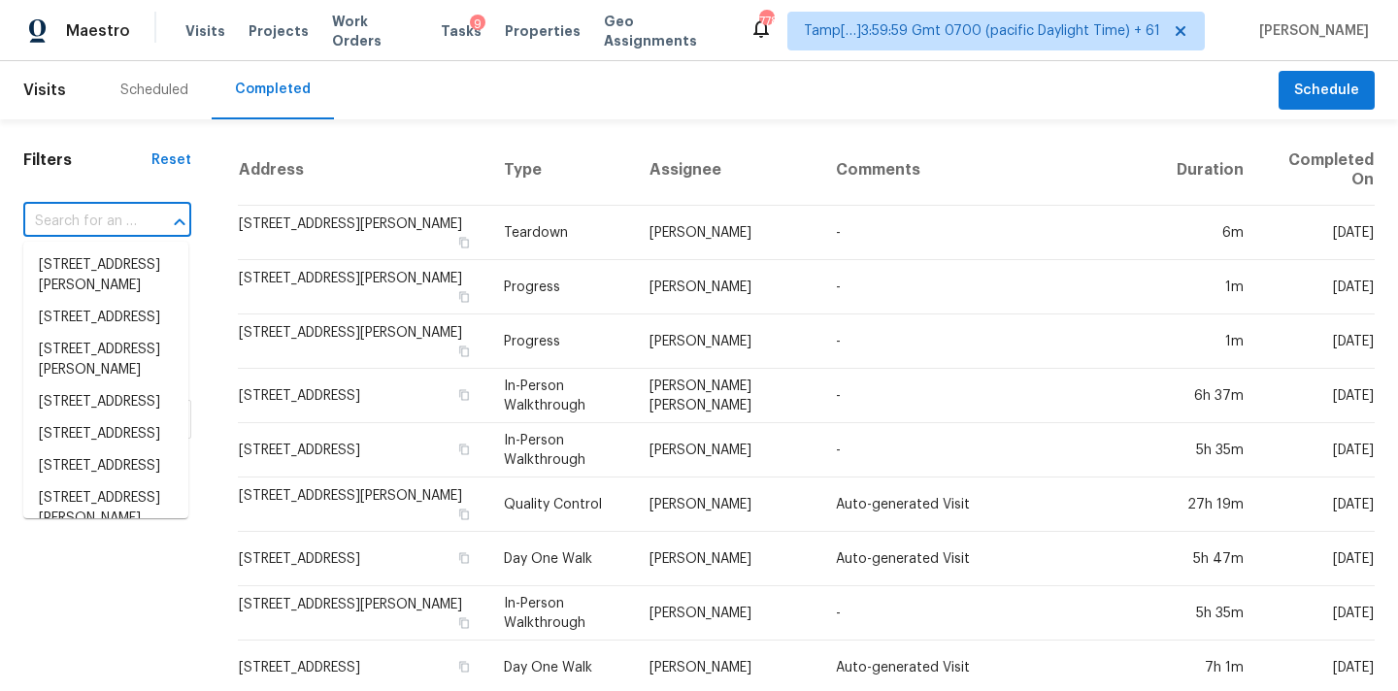
paste input "[STREET_ADDRESS][PERSON_NAME]"
type input "[STREET_ADDRESS][PERSON_NAME]"
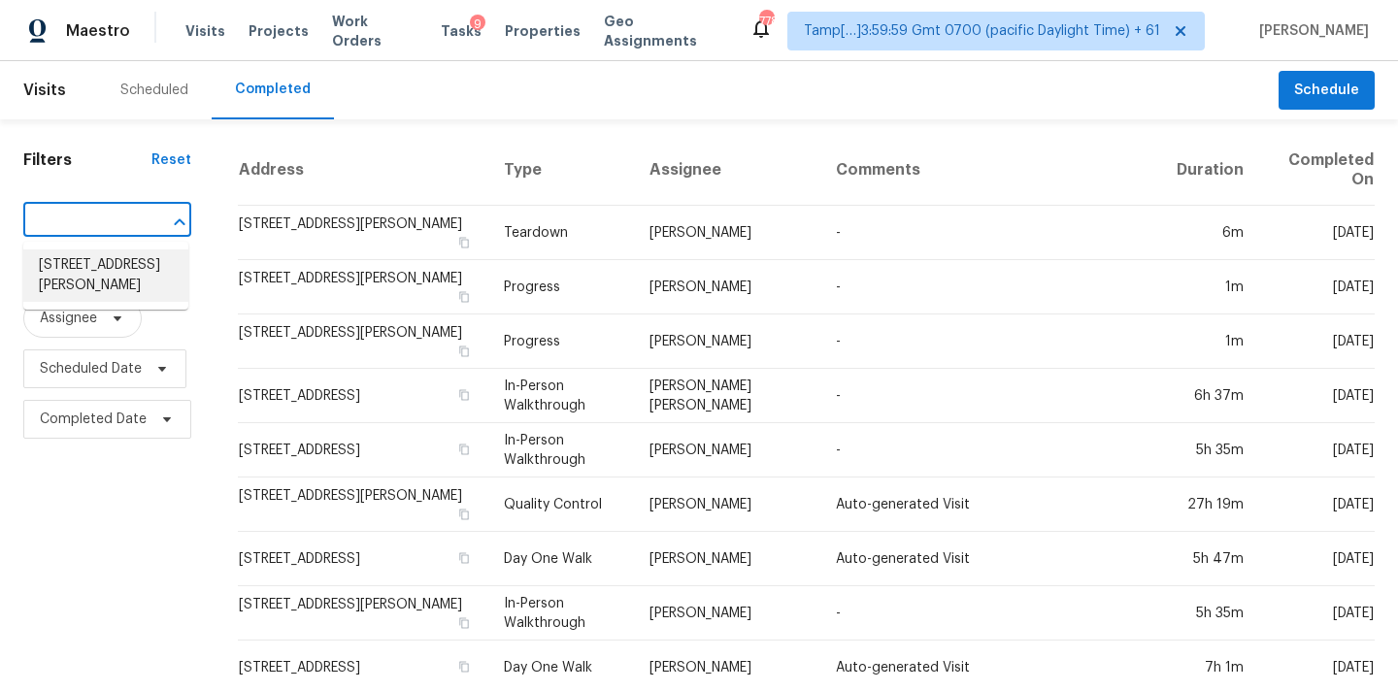
click at [88, 263] on li "[STREET_ADDRESS][PERSON_NAME]" at bounding box center [105, 275] width 165 height 52
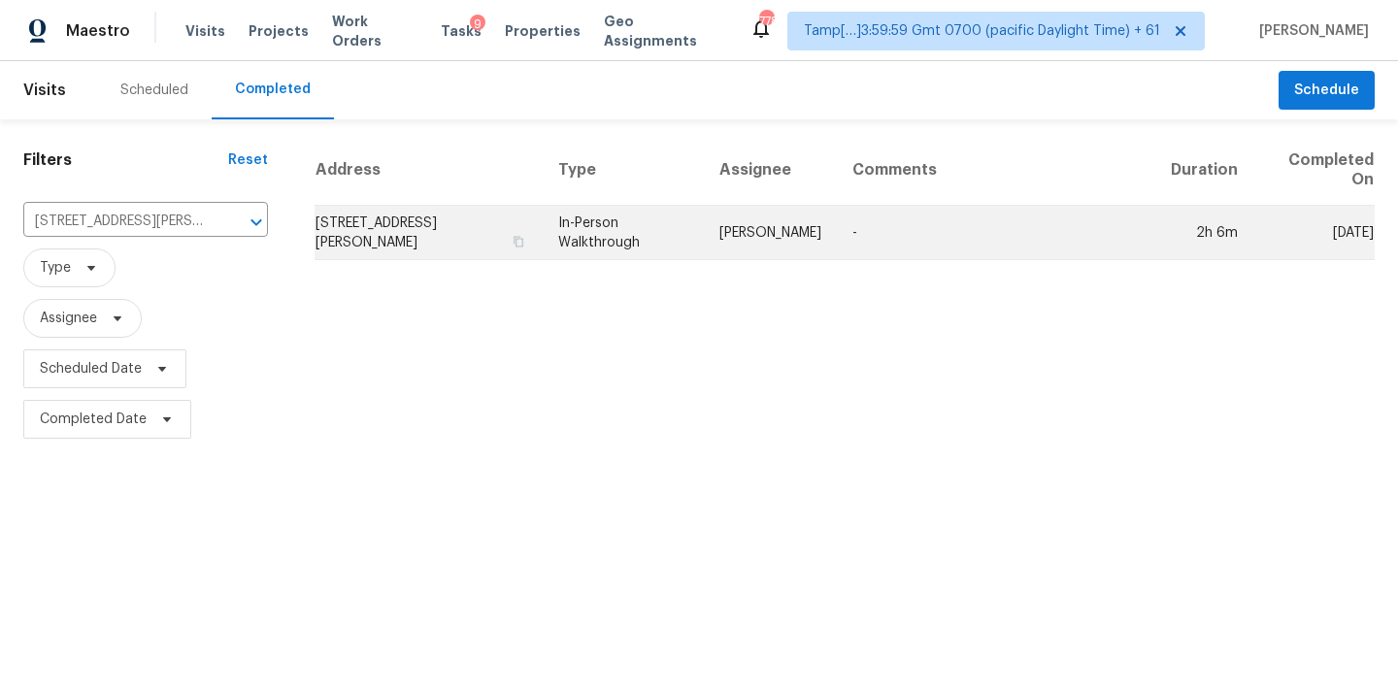
click at [747, 223] on td "[PERSON_NAME]" at bounding box center [770, 233] width 133 height 54
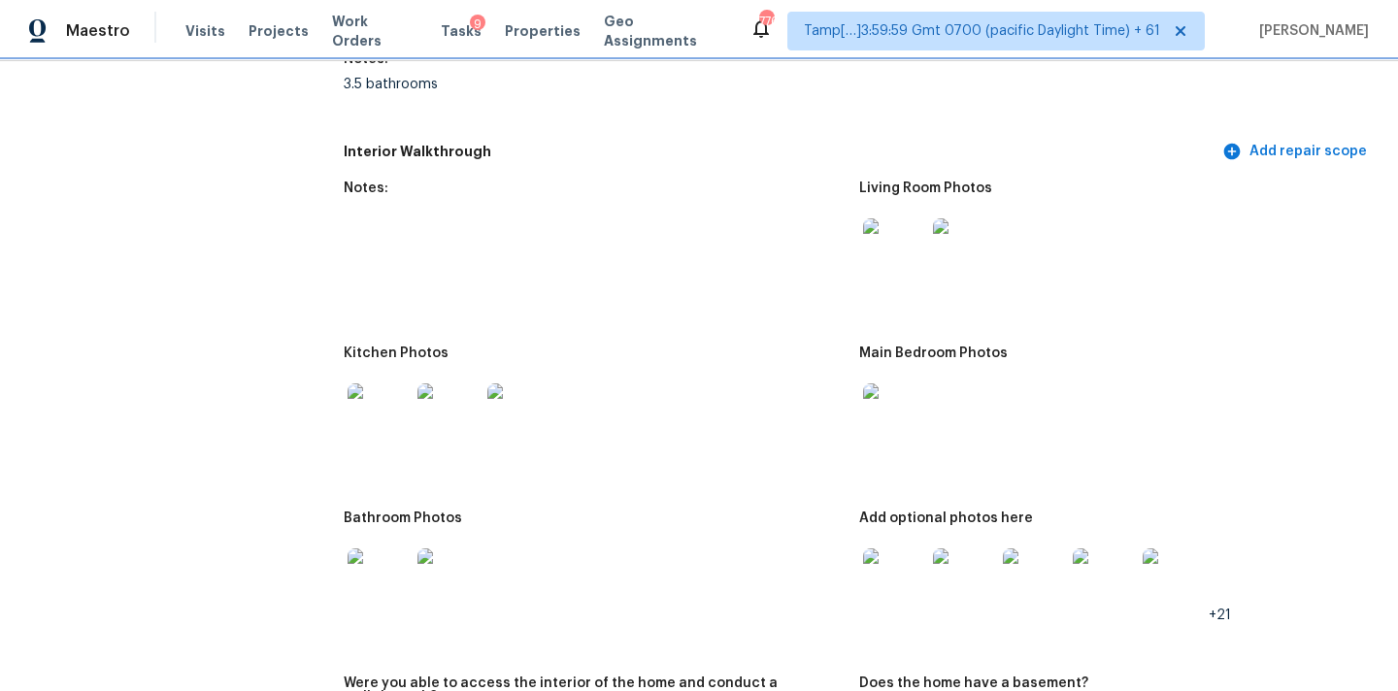
scroll to position [2652, 0]
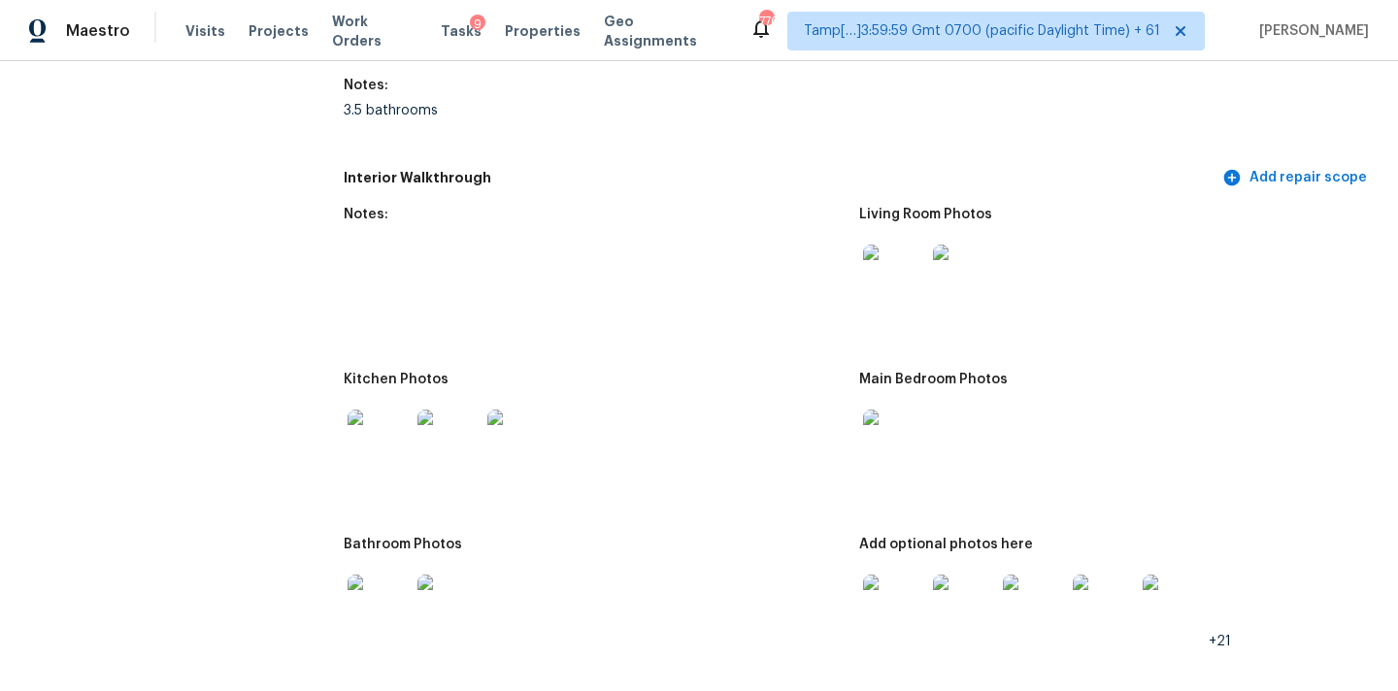
click at [899, 267] on img at bounding box center [894, 276] width 62 height 62
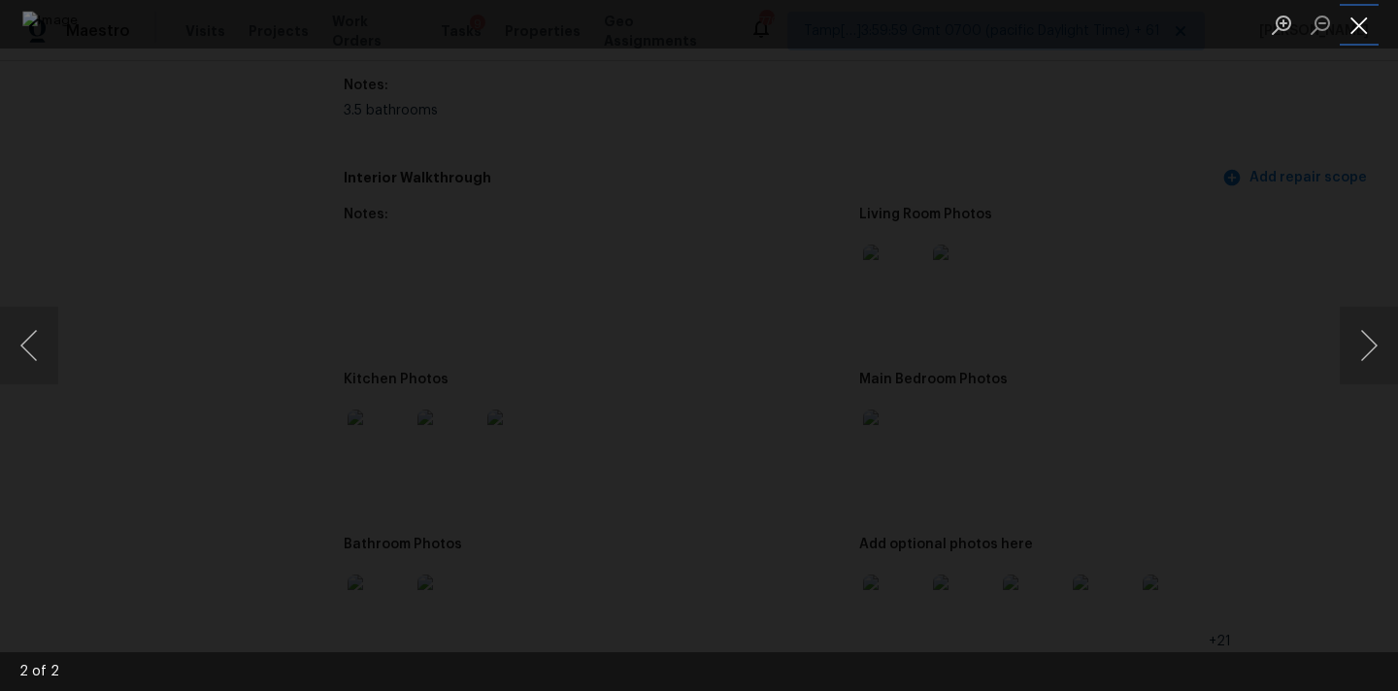
click at [1372, 22] on button "Close lightbox" at bounding box center [1358, 25] width 39 height 34
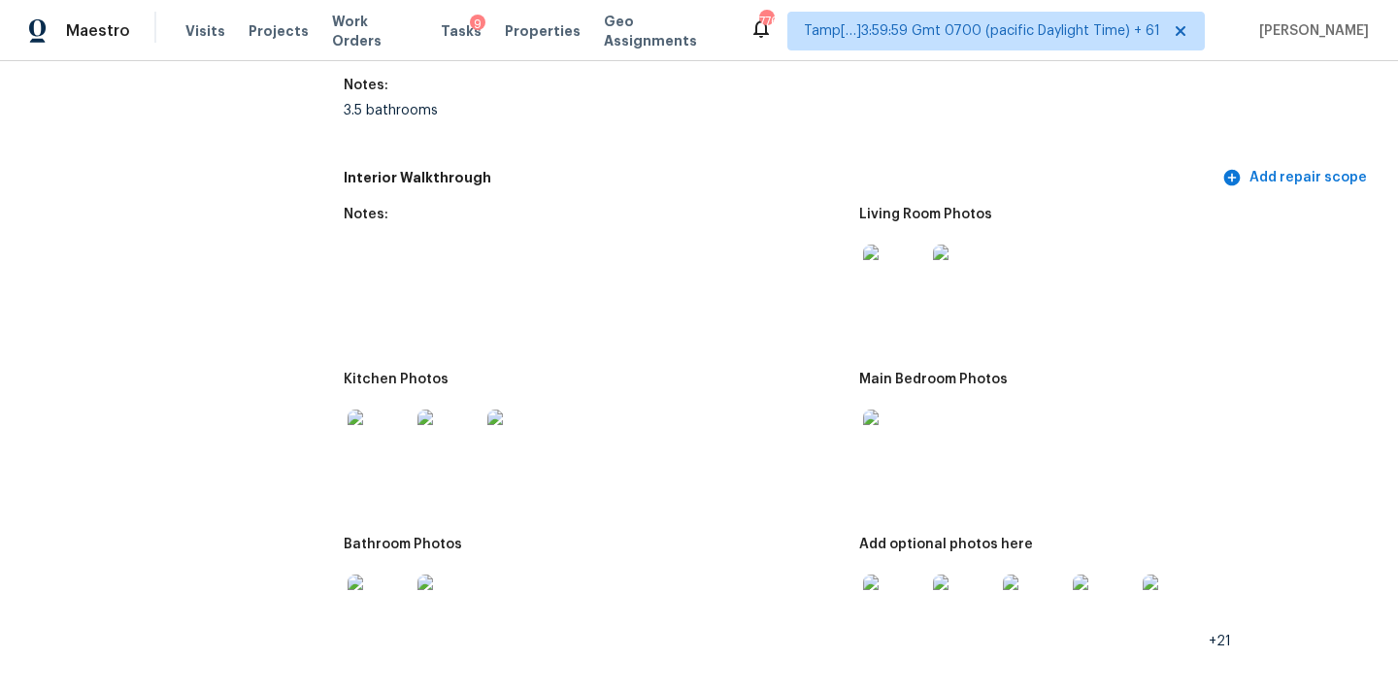
click at [881, 410] on img at bounding box center [894, 441] width 62 height 62
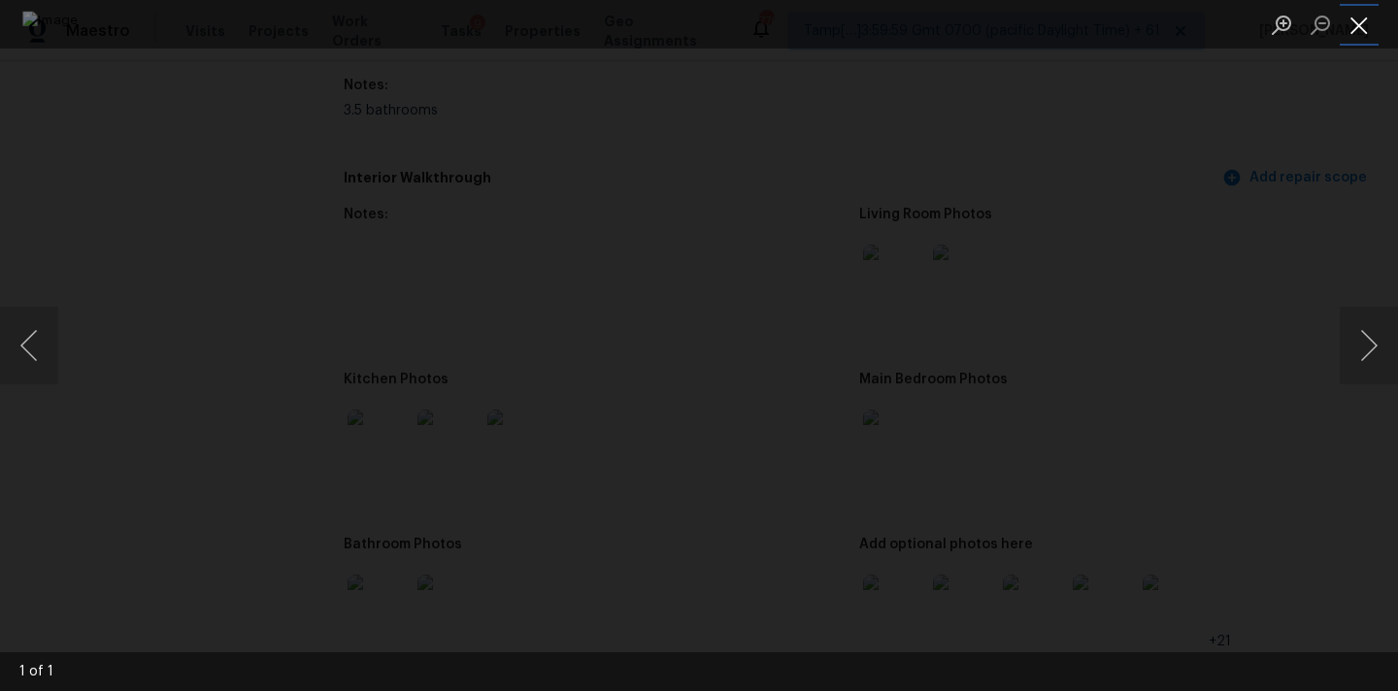
click at [1357, 24] on button "Close lightbox" at bounding box center [1358, 25] width 39 height 34
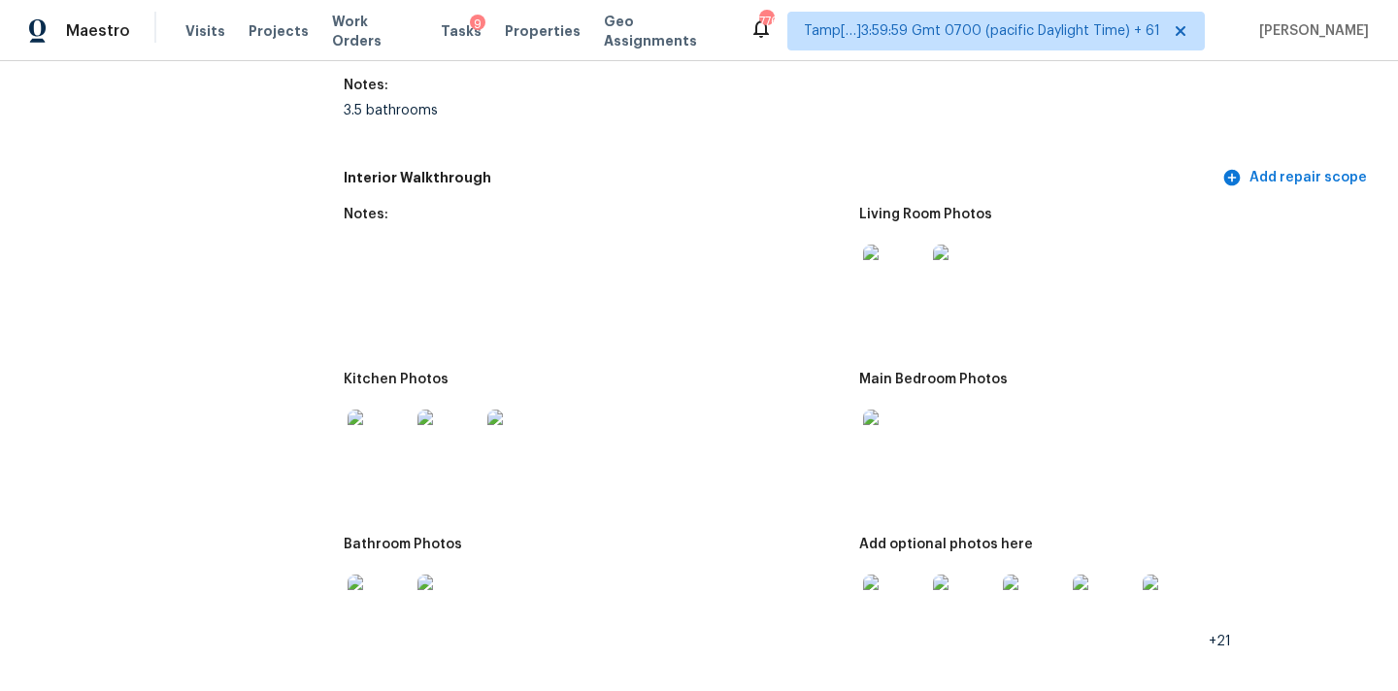
click at [889, 596] on img at bounding box center [894, 606] width 62 height 62
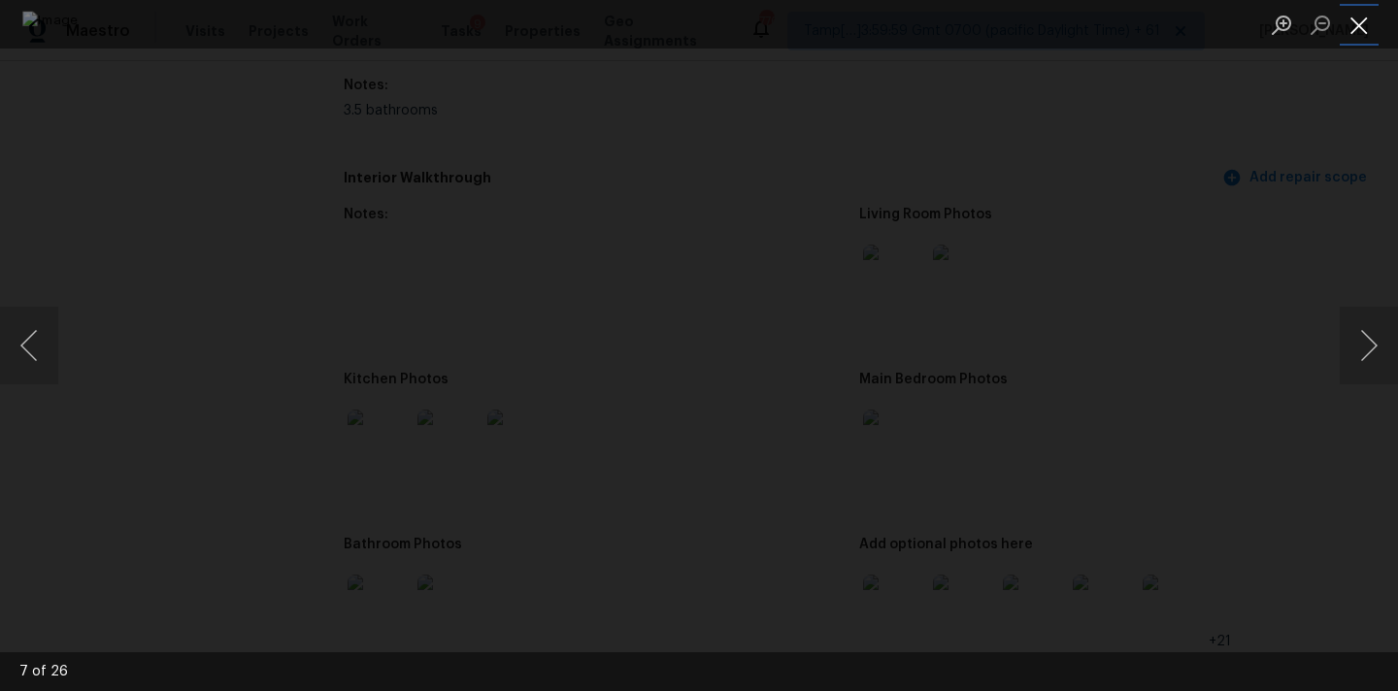
click at [1355, 40] on button "Close lightbox" at bounding box center [1358, 25] width 39 height 34
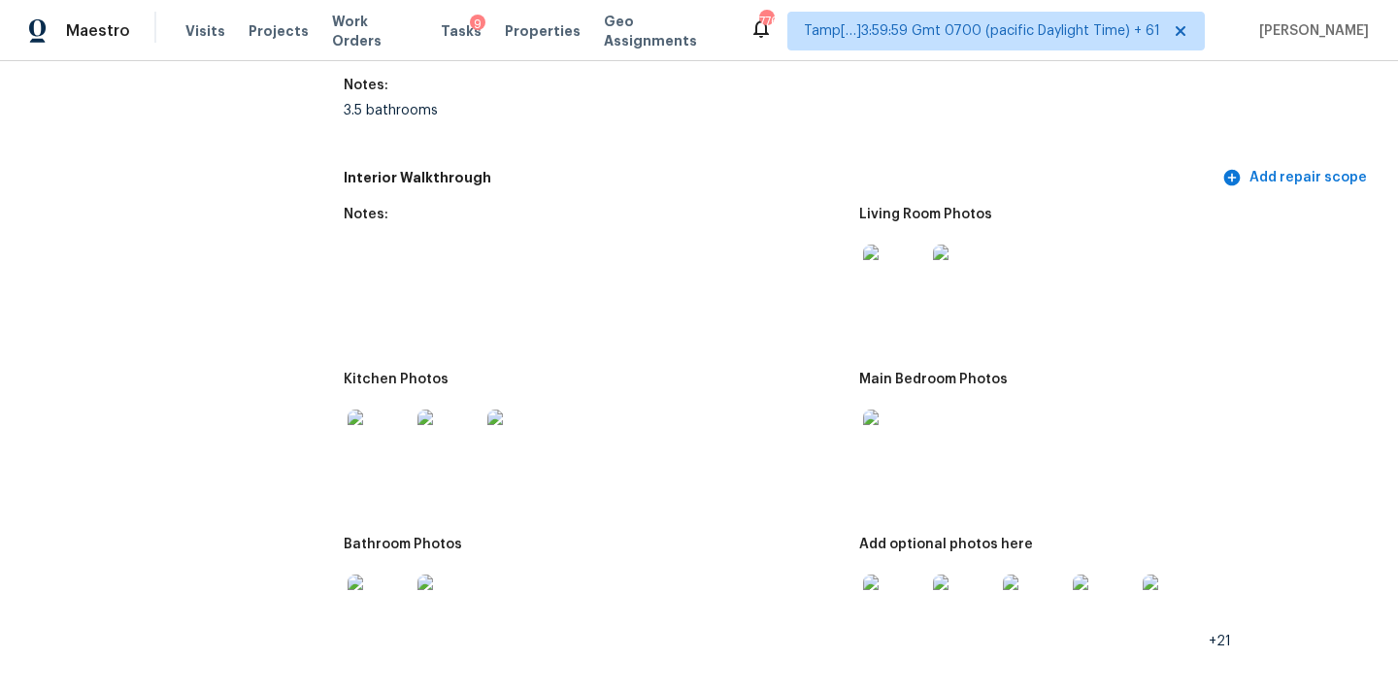
click at [877, 431] on img at bounding box center [894, 441] width 62 height 62
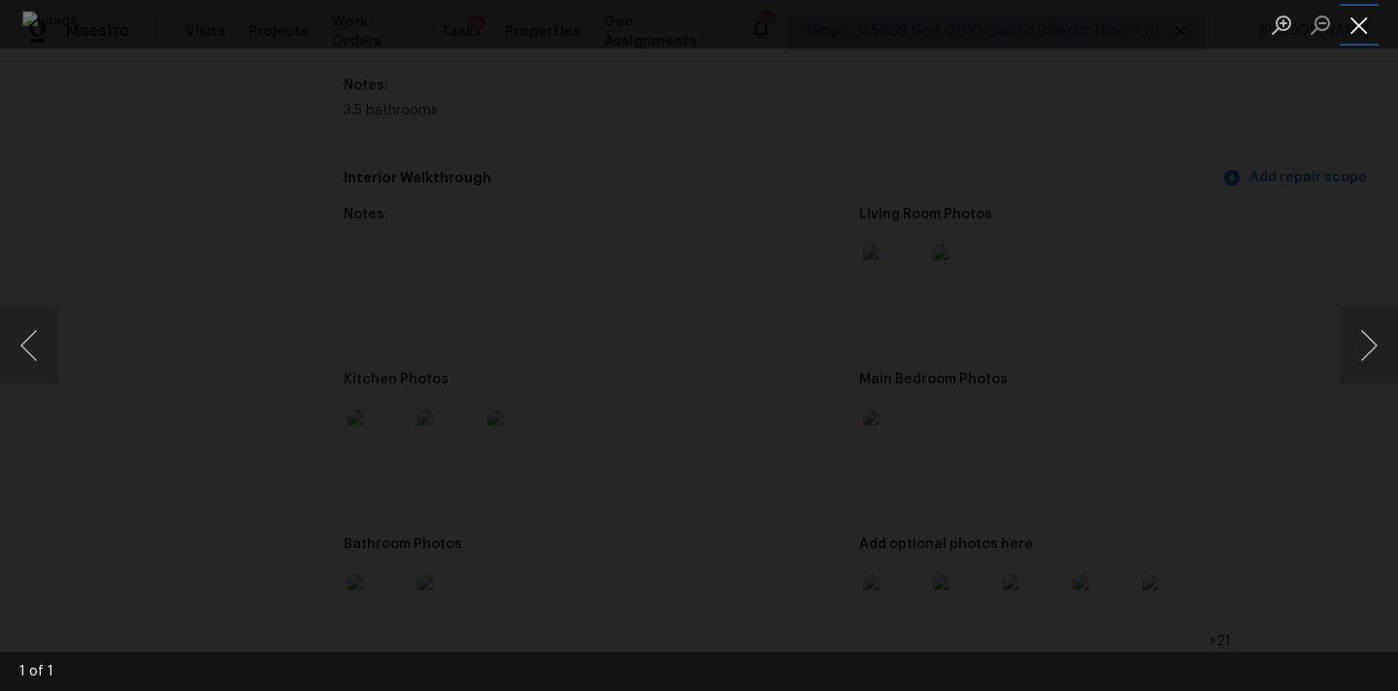
click at [1366, 20] on button "Close lightbox" at bounding box center [1358, 25] width 39 height 34
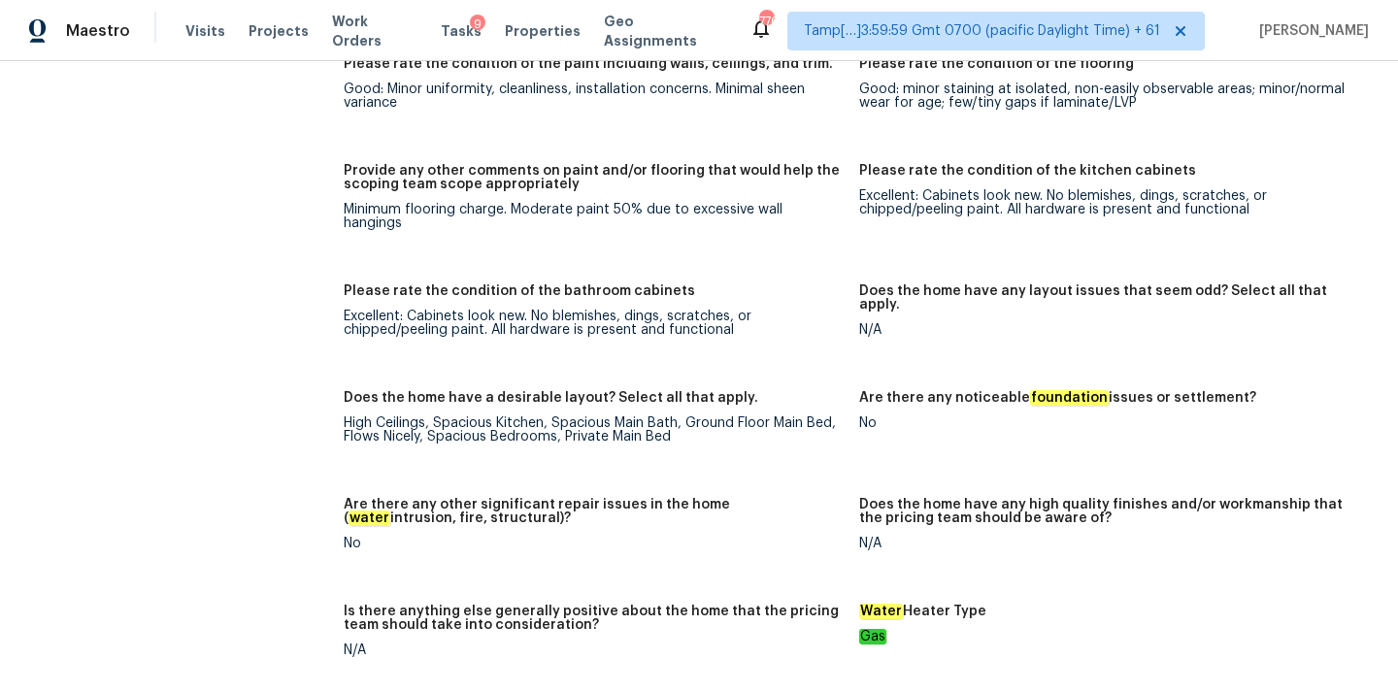
scroll to position [3370, 0]
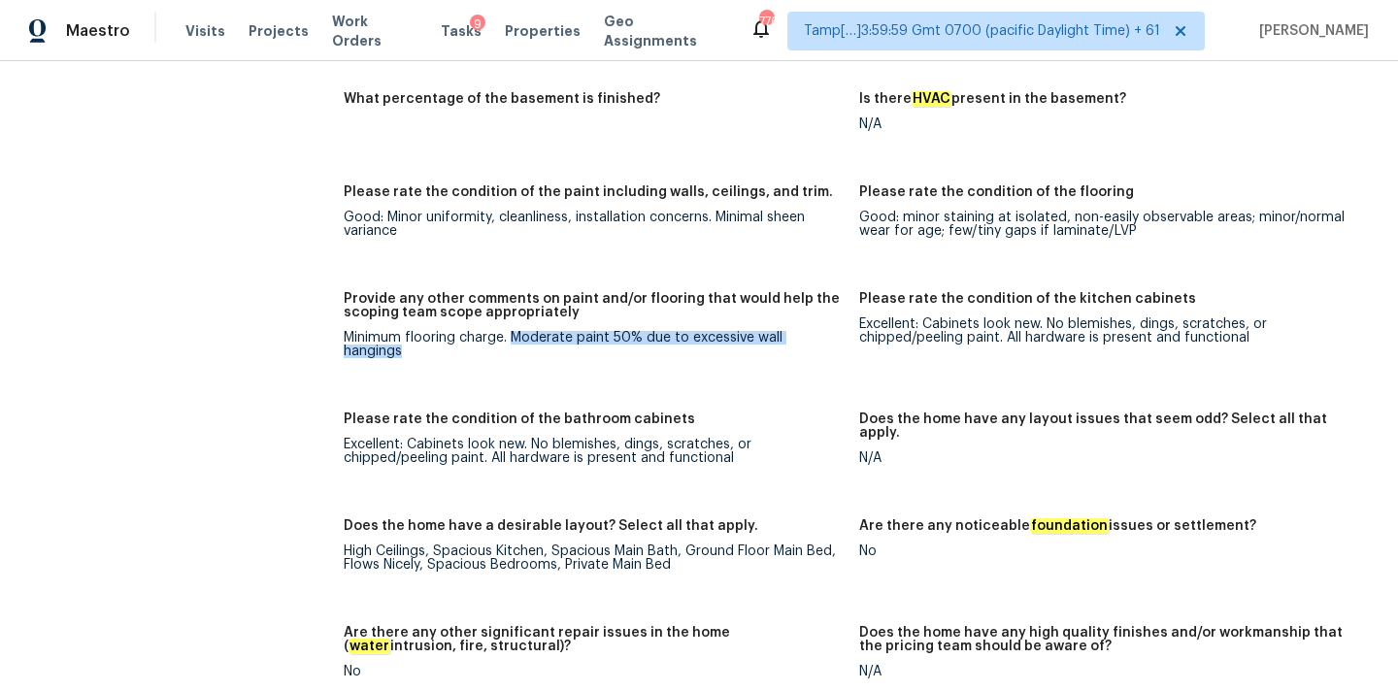
copy div "Moderate paint 50% due to excessive wall hangings"
drag, startPoint x: 511, startPoint y: 311, endPoint x: 839, endPoint y: 305, distance: 327.1
click at [839, 331] on div "Minimum flooring charge. Moderate paint 50% due to excessive wall hangings" at bounding box center [594, 344] width 500 height 27
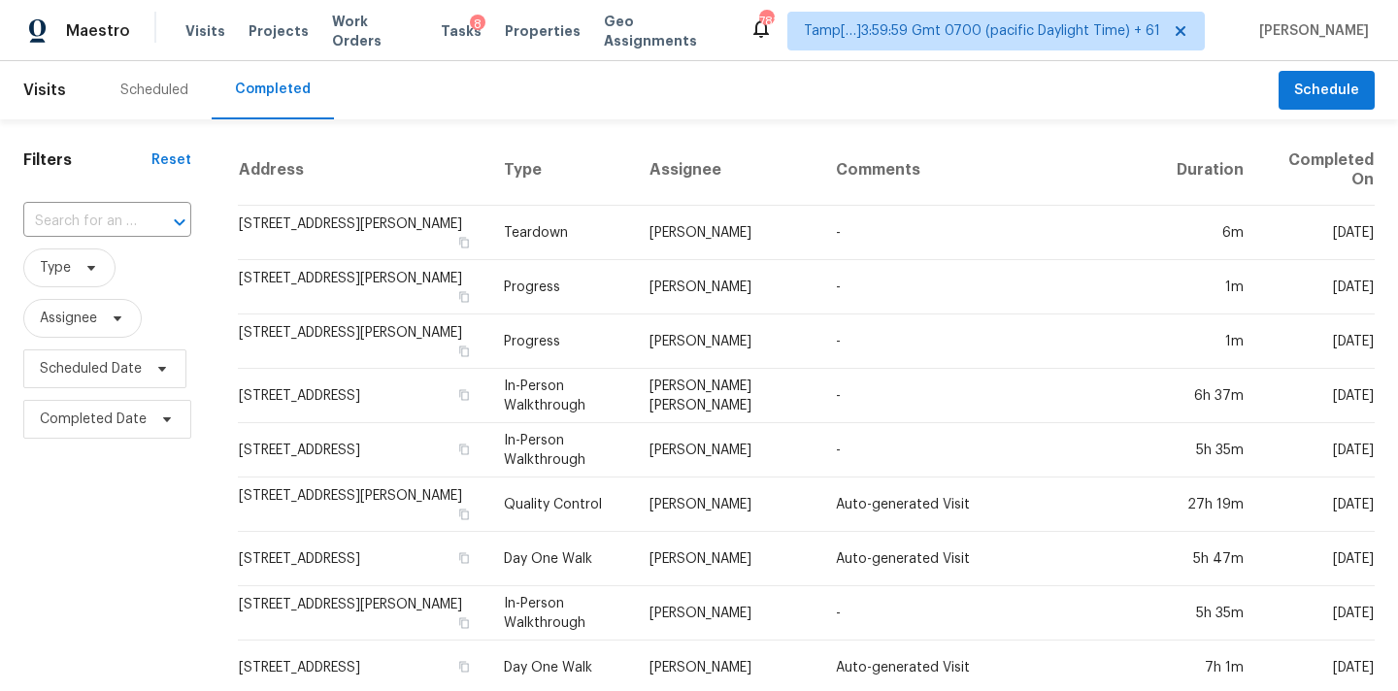
click at [91, 218] on input "text" at bounding box center [80, 222] width 114 height 30
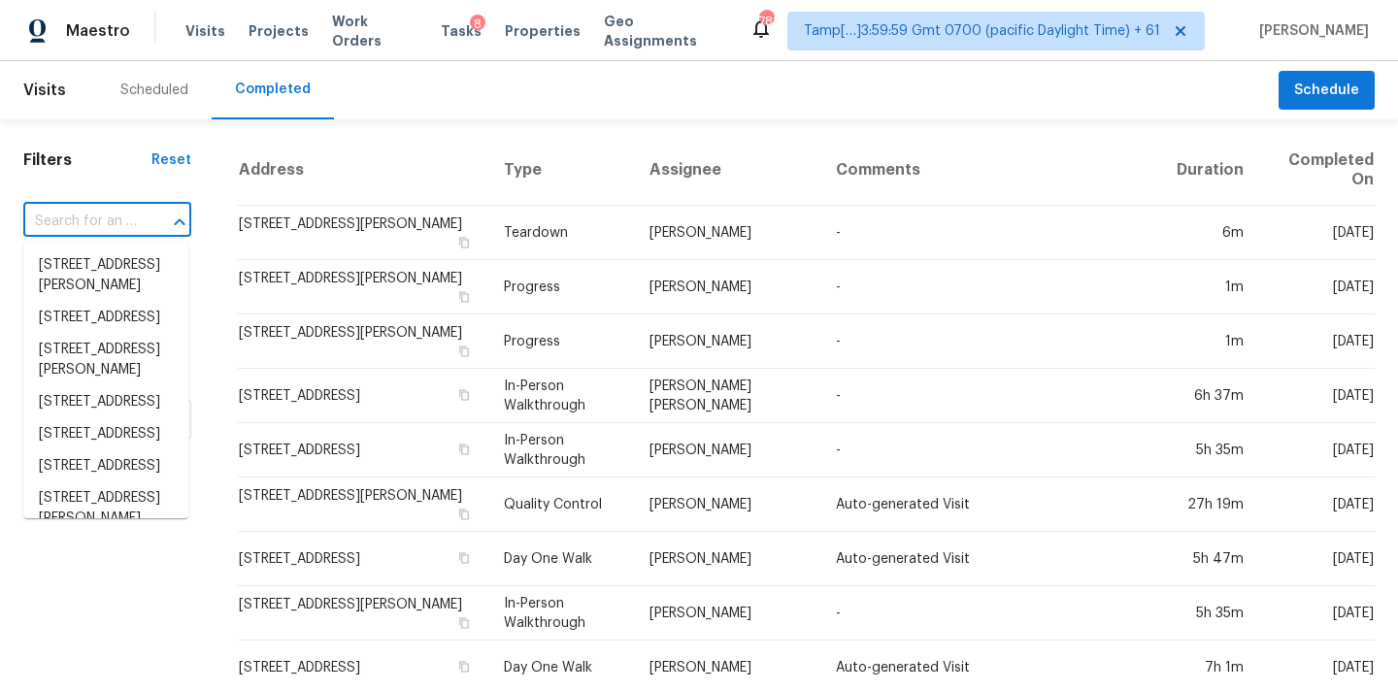
paste input "[STREET_ADDRESS][PERSON_NAME]"
type input "[STREET_ADDRESS][PERSON_NAME]"
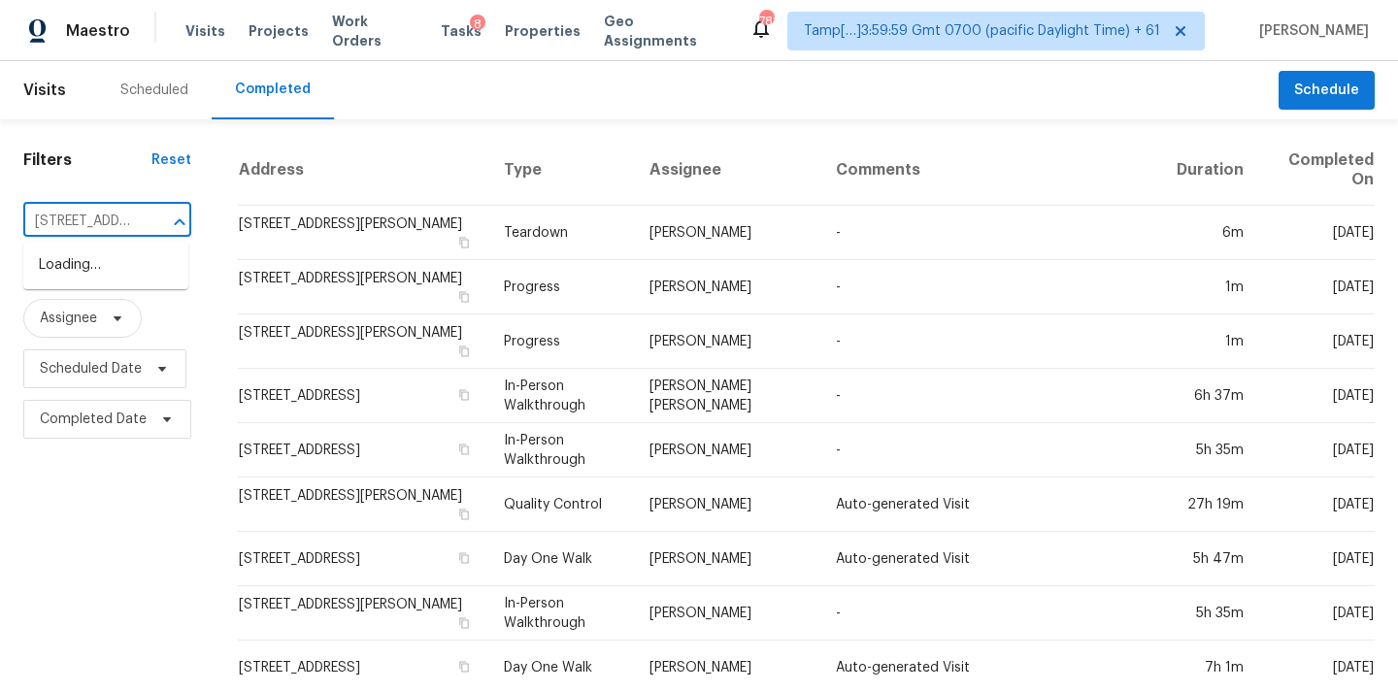
scroll to position [0, 156]
click at [91, 279] on li "[STREET_ADDRESS][PERSON_NAME]" at bounding box center [105, 275] width 165 height 52
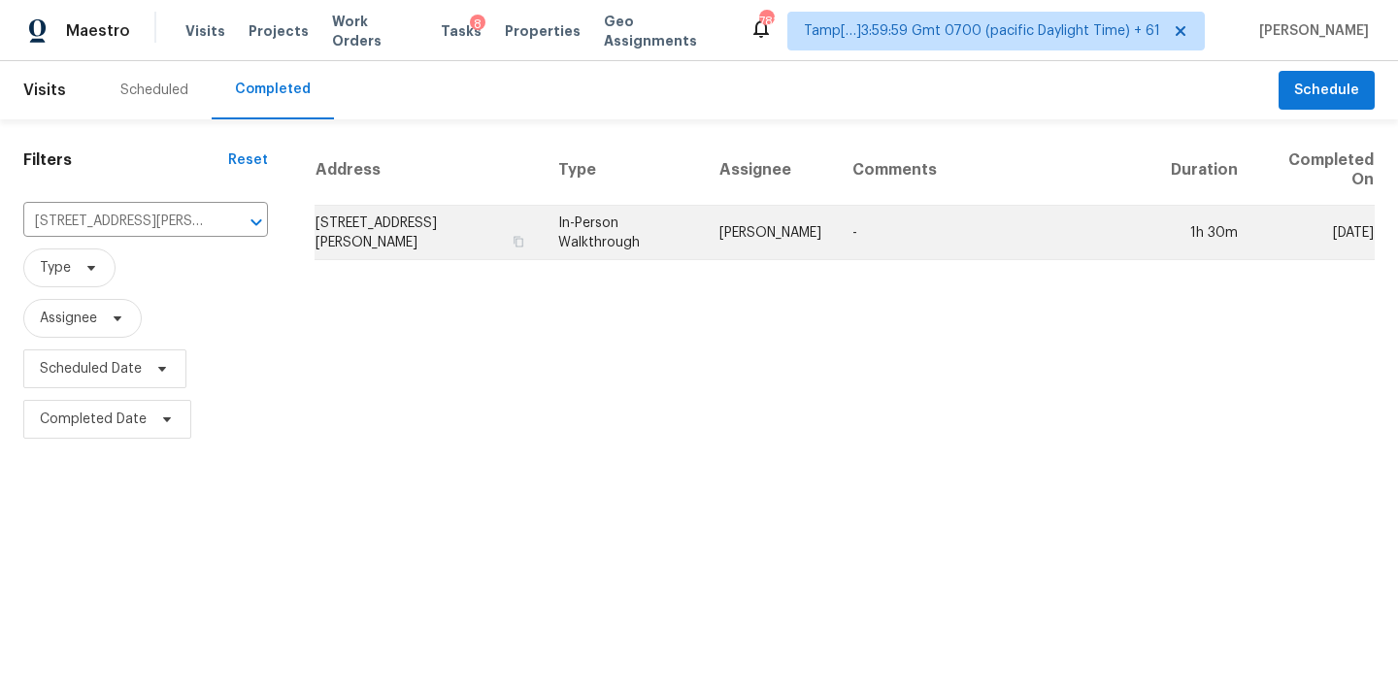
click at [753, 250] on td "[PERSON_NAME]" at bounding box center [770, 233] width 133 height 54
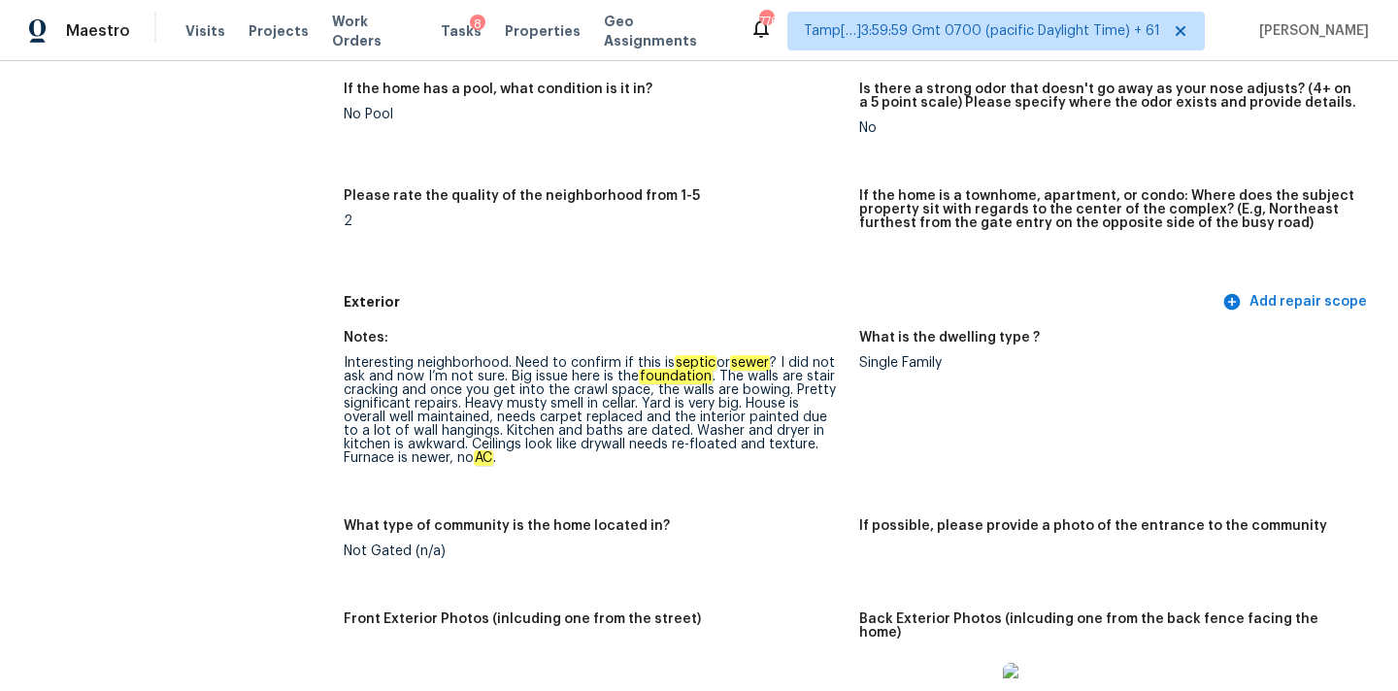
scroll to position [2802, 0]
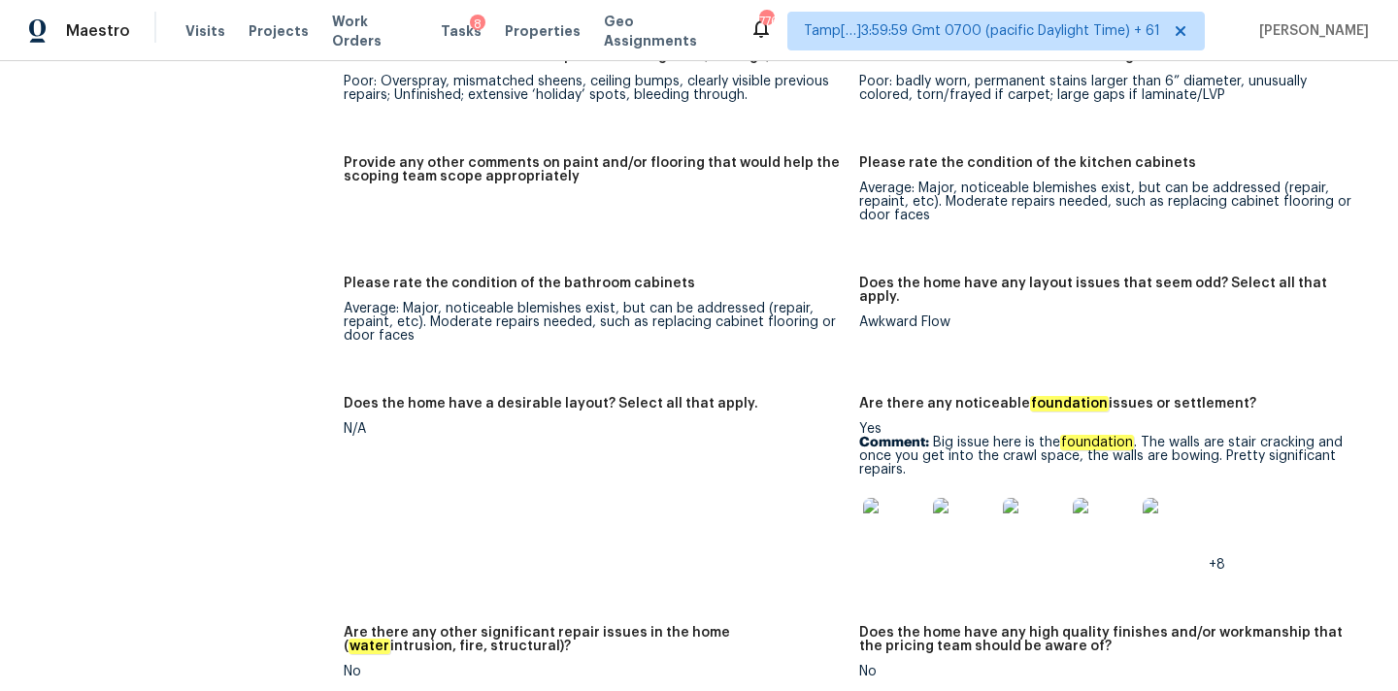
click at [885, 506] on img at bounding box center [894, 529] width 62 height 62
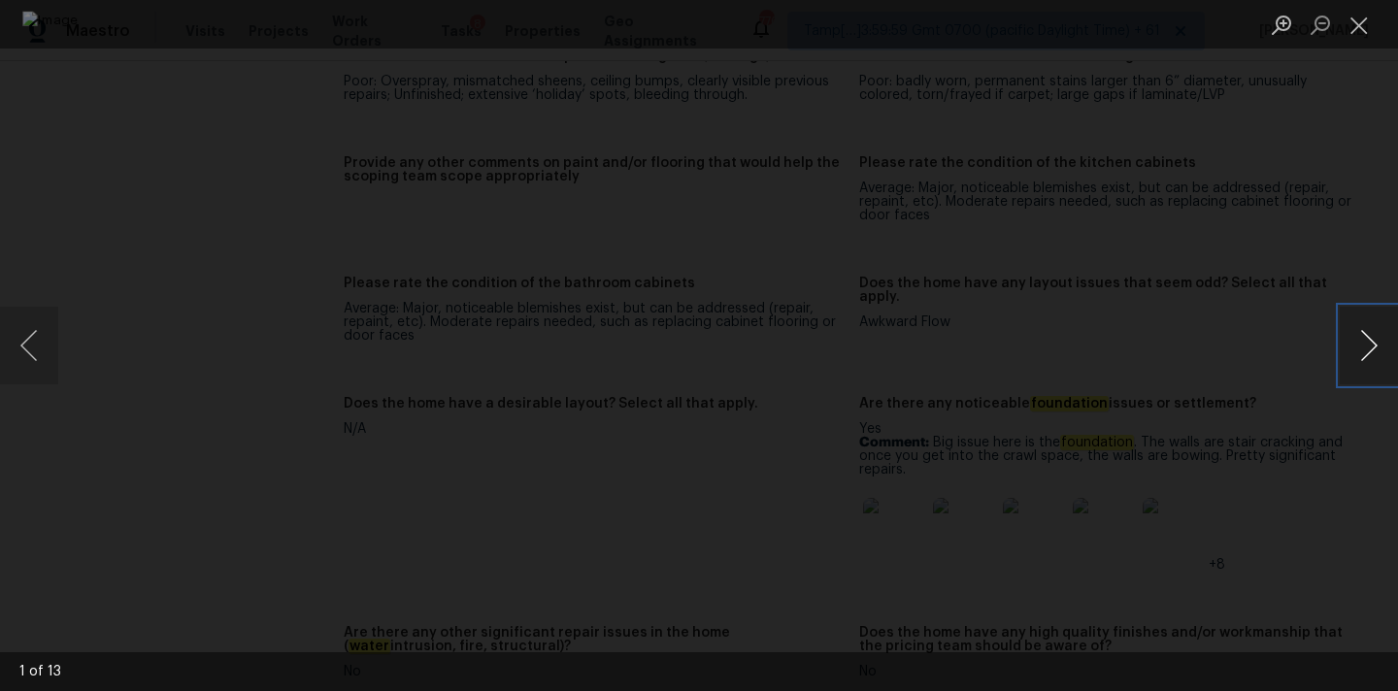
click at [1355, 331] on button "Next image" at bounding box center [1368, 346] width 58 height 78
click at [1373, 346] on button "Next image" at bounding box center [1368, 346] width 58 height 78
click at [1371, 366] on button "Next image" at bounding box center [1368, 346] width 58 height 78
click at [1355, 17] on button "Close lightbox" at bounding box center [1358, 25] width 39 height 34
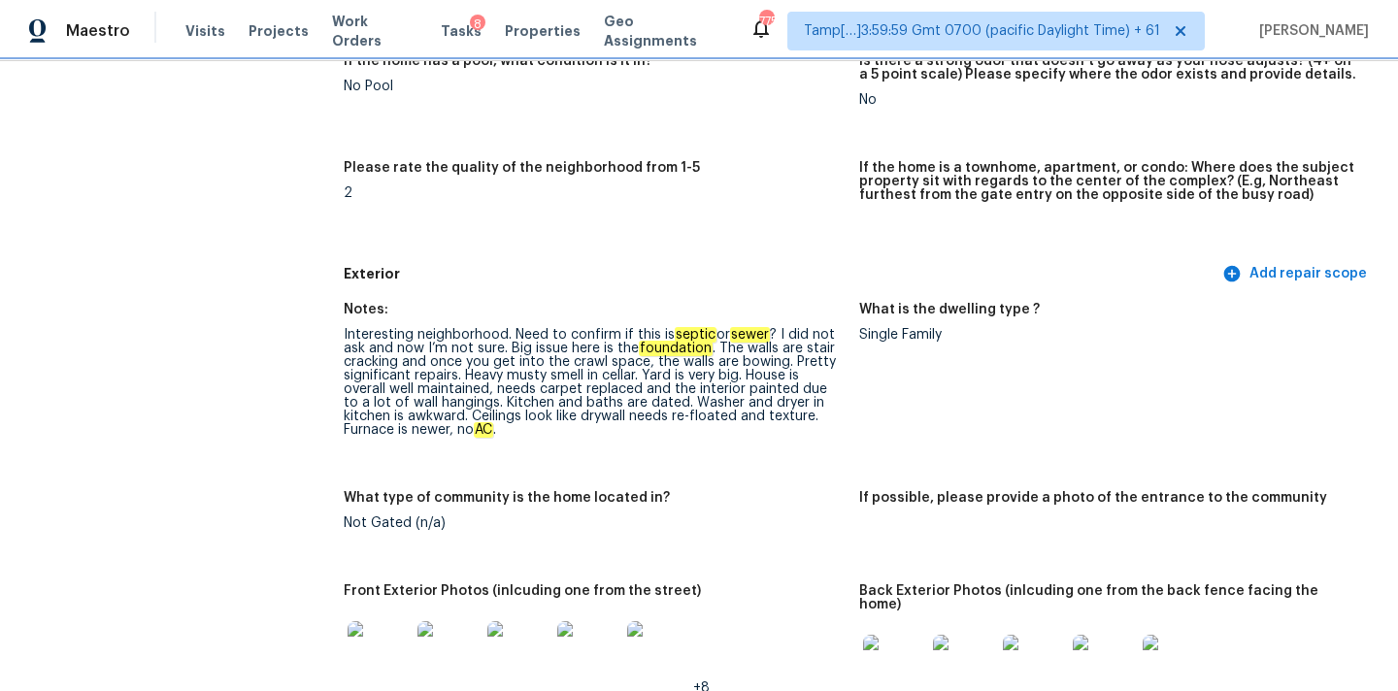
scroll to position [541, 0]
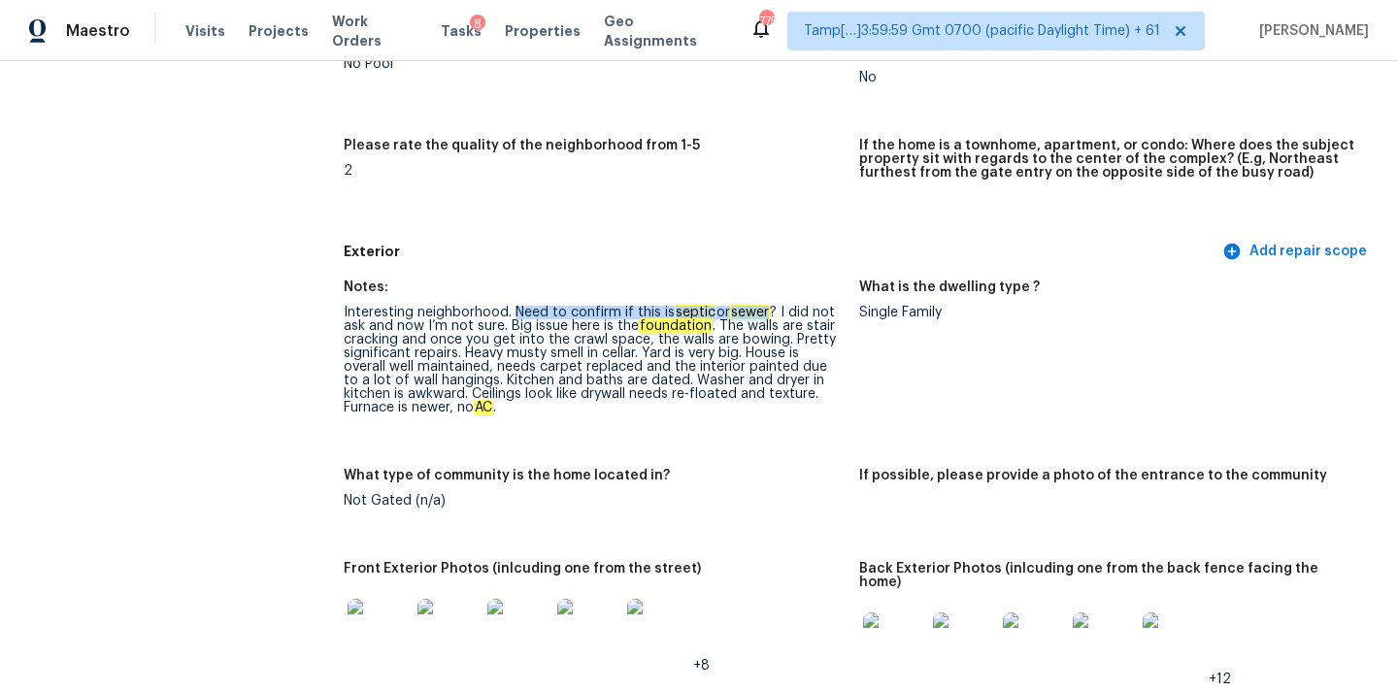
drag, startPoint x: 517, startPoint y: 312, endPoint x: 774, endPoint y: 317, distance: 257.2
click at [774, 317] on div "Interesting neighborhood. Need to confirm if this is septic or sewer ? I did no…" at bounding box center [594, 360] width 500 height 109
copy div "Need to confirm if this is septic or sewer"
copy div "Heavy musty smell in cellar"
drag, startPoint x: 463, startPoint y: 356, endPoint x: 636, endPoint y: 357, distance: 172.8
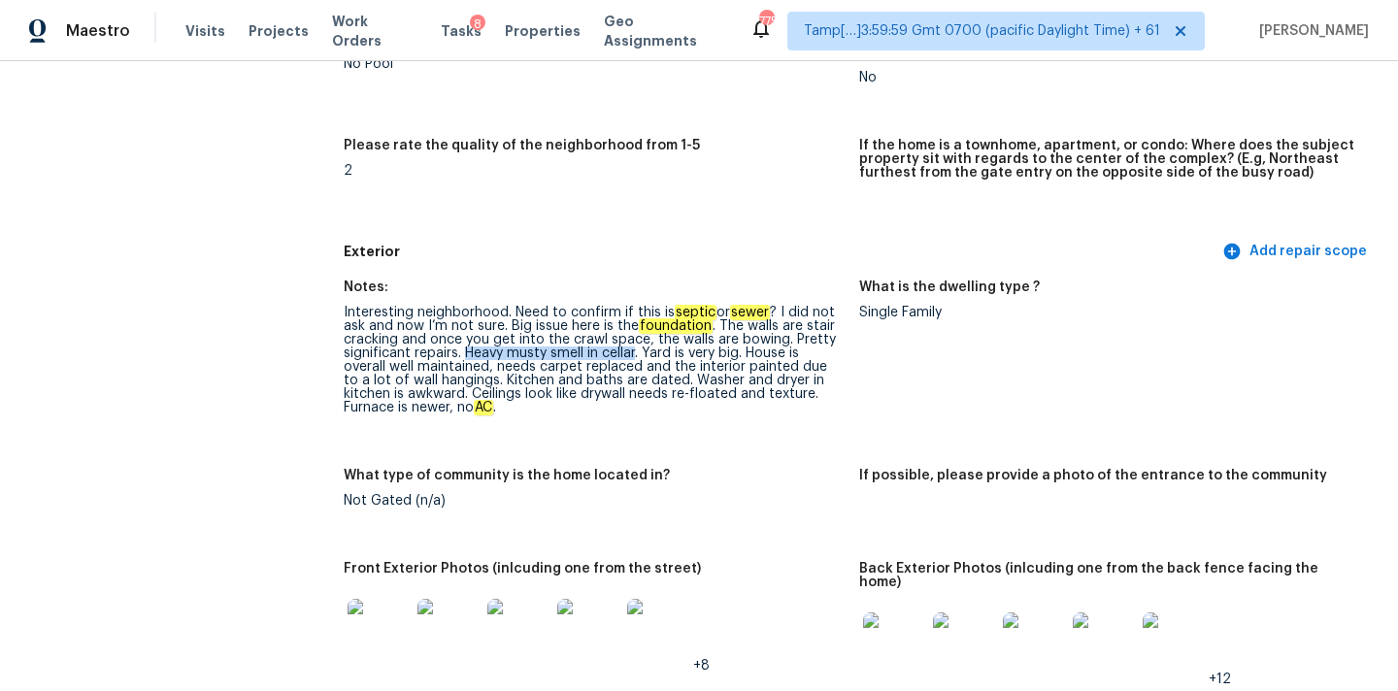
click at [636, 357] on div "Interesting neighborhood. Need to confirm if this is septic or sewer ? I did no…" at bounding box center [594, 360] width 500 height 109
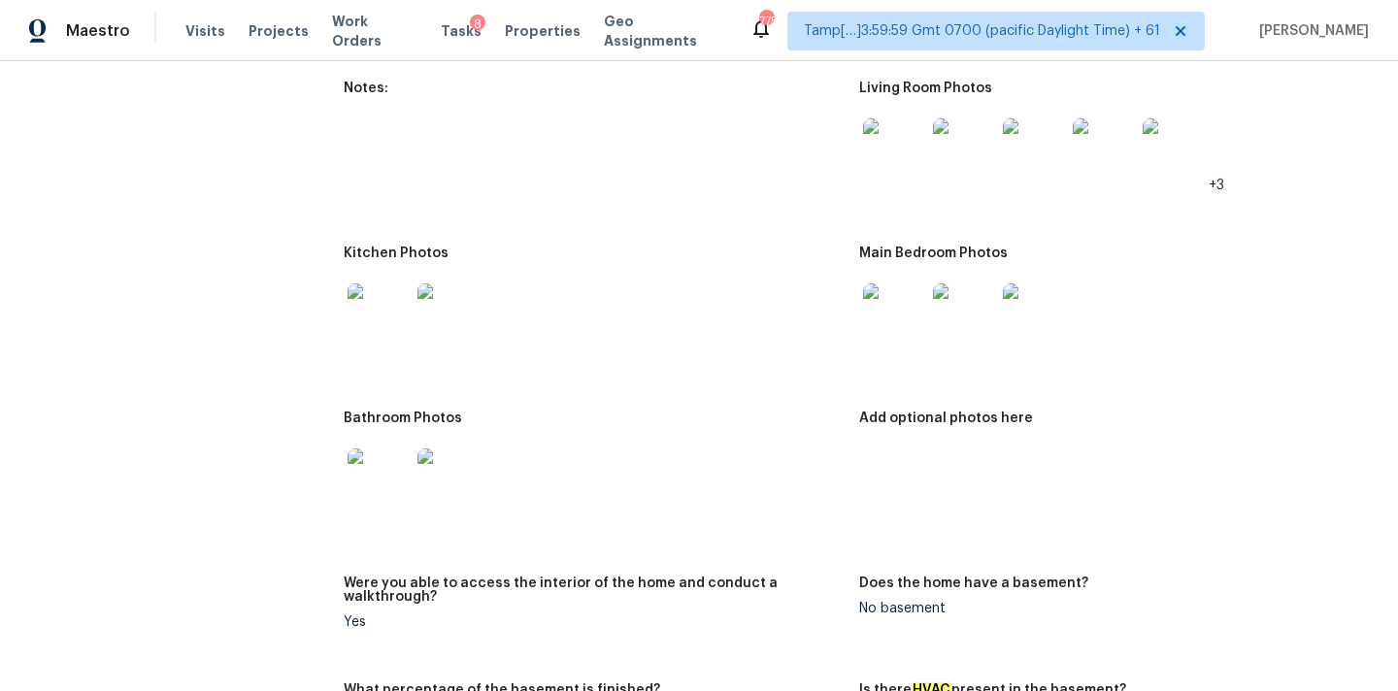
scroll to position [2022, 0]
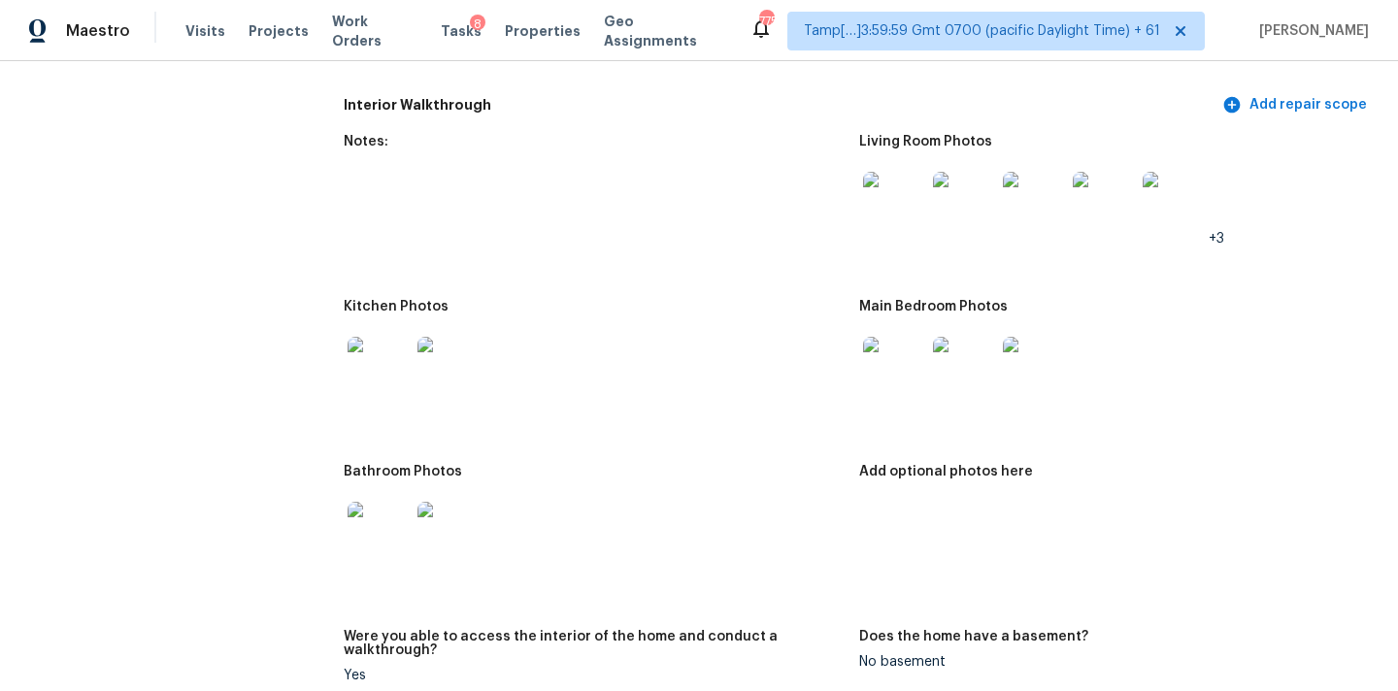
click at [367, 510] on img at bounding box center [378, 533] width 62 height 62
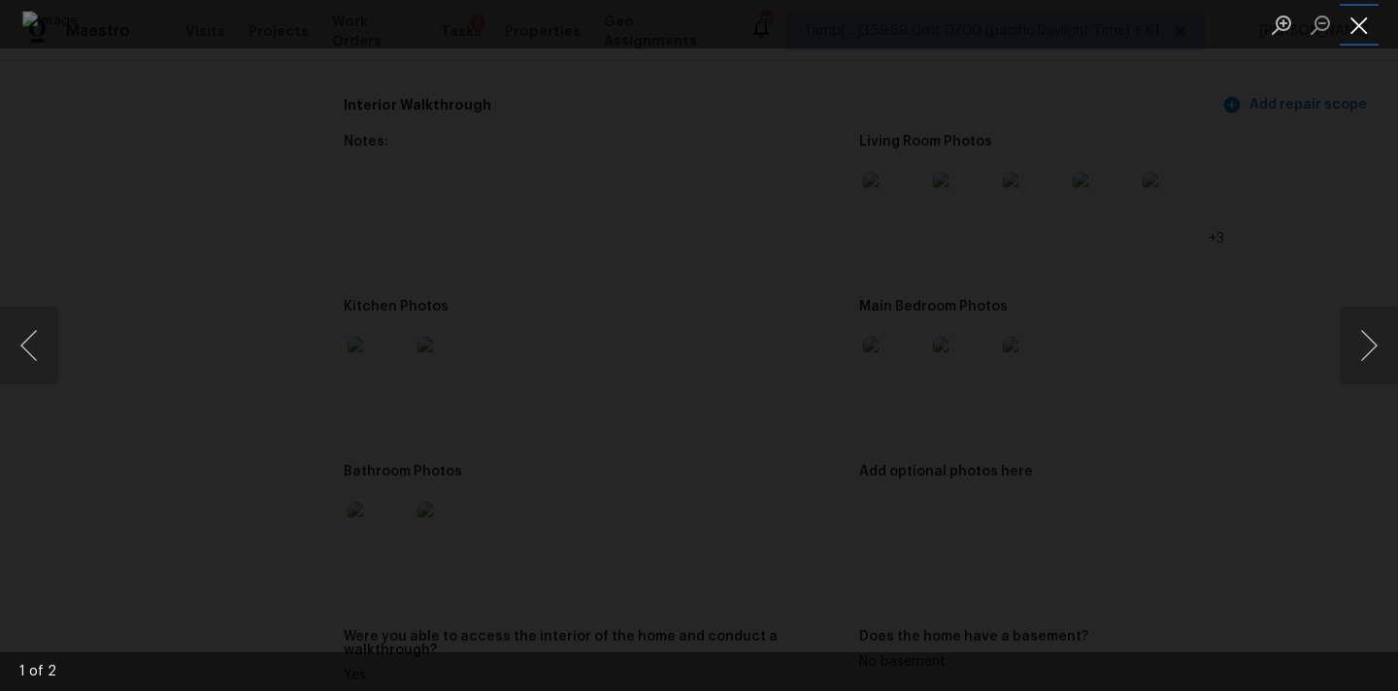
click at [1361, 27] on button "Close lightbox" at bounding box center [1358, 25] width 39 height 34
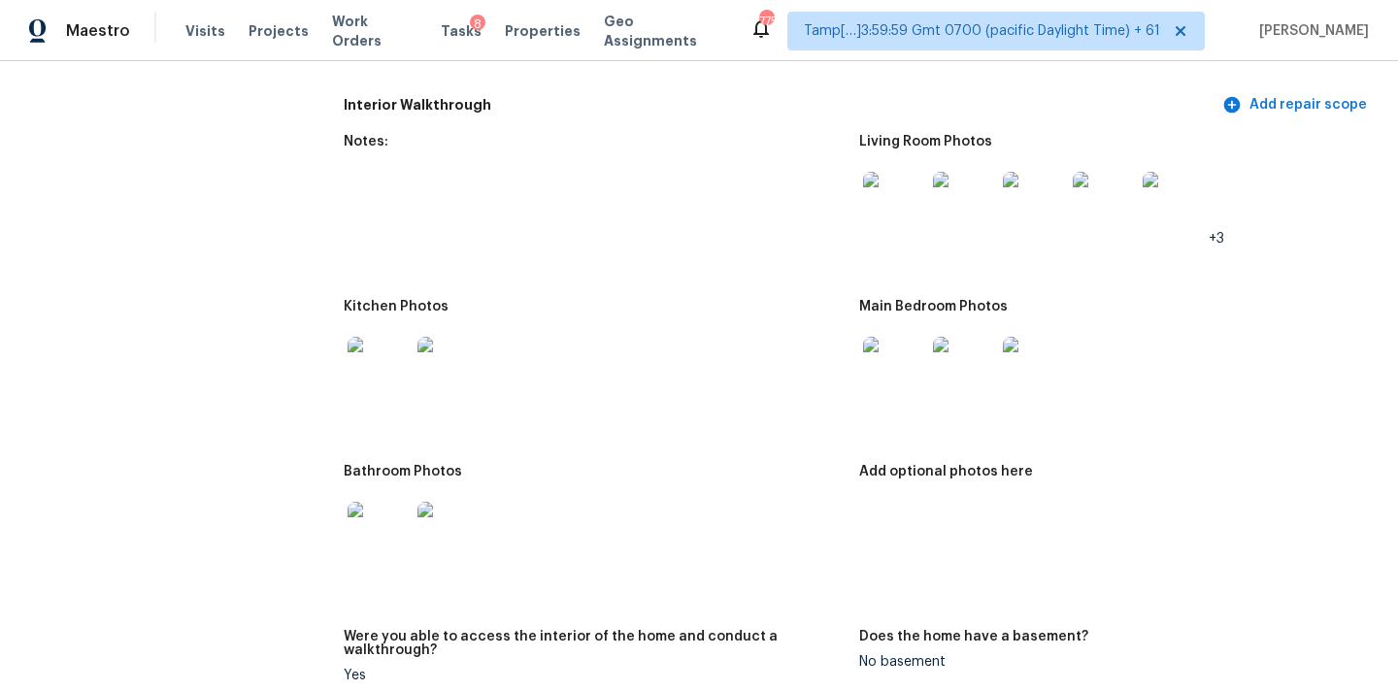
click at [383, 346] on img at bounding box center [378, 368] width 62 height 62
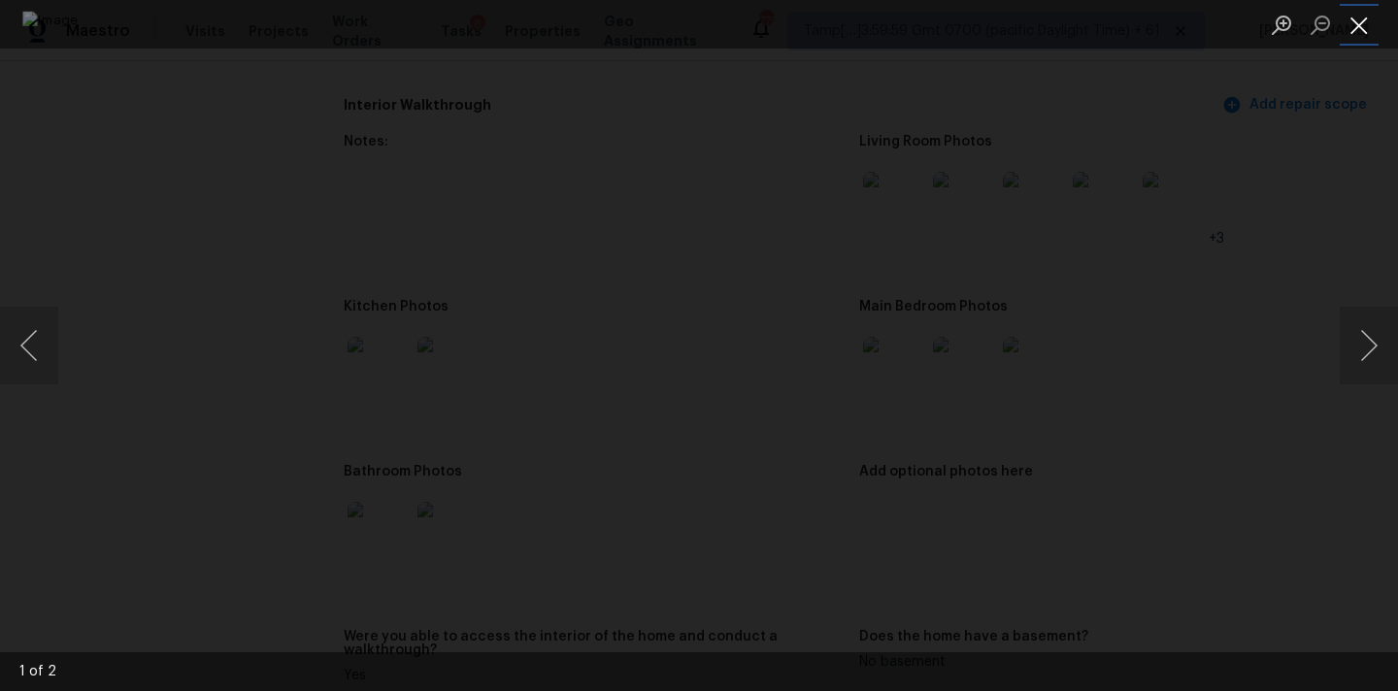
click at [1366, 23] on button "Close lightbox" at bounding box center [1358, 25] width 39 height 34
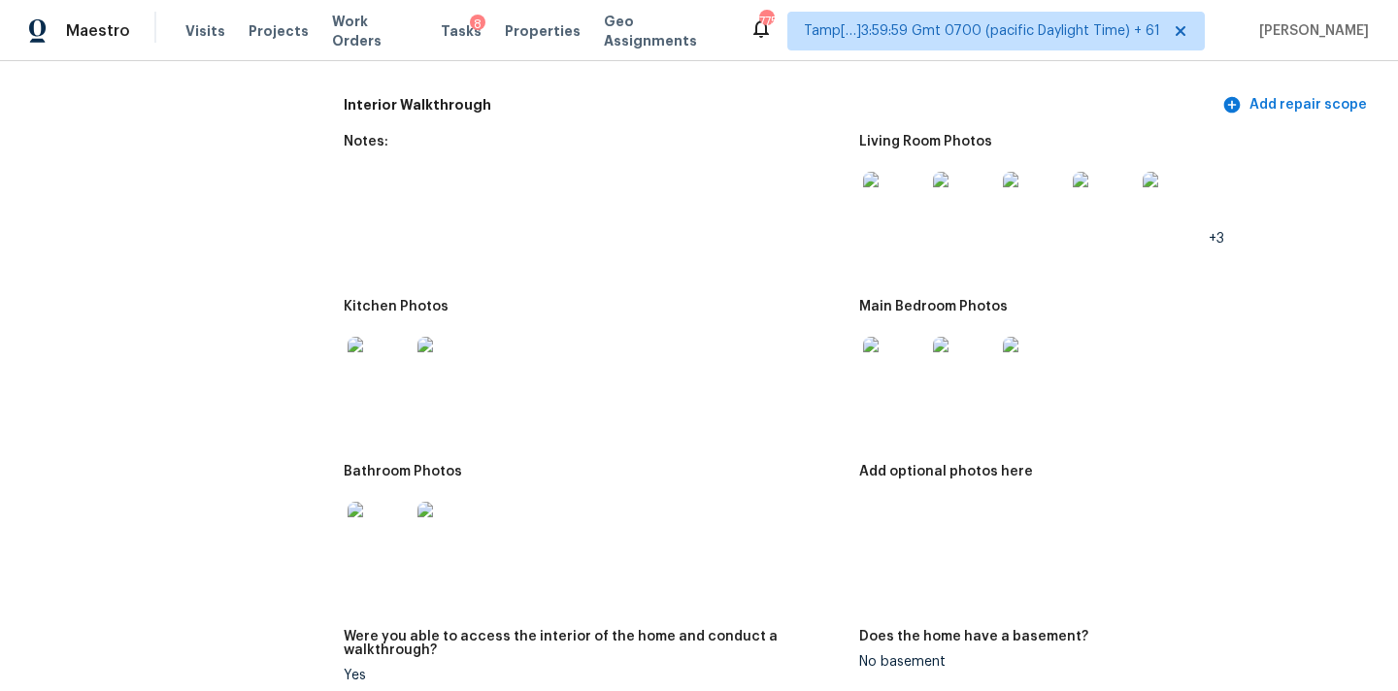
click at [374, 502] on img at bounding box center [378, 533] width 62 height 62
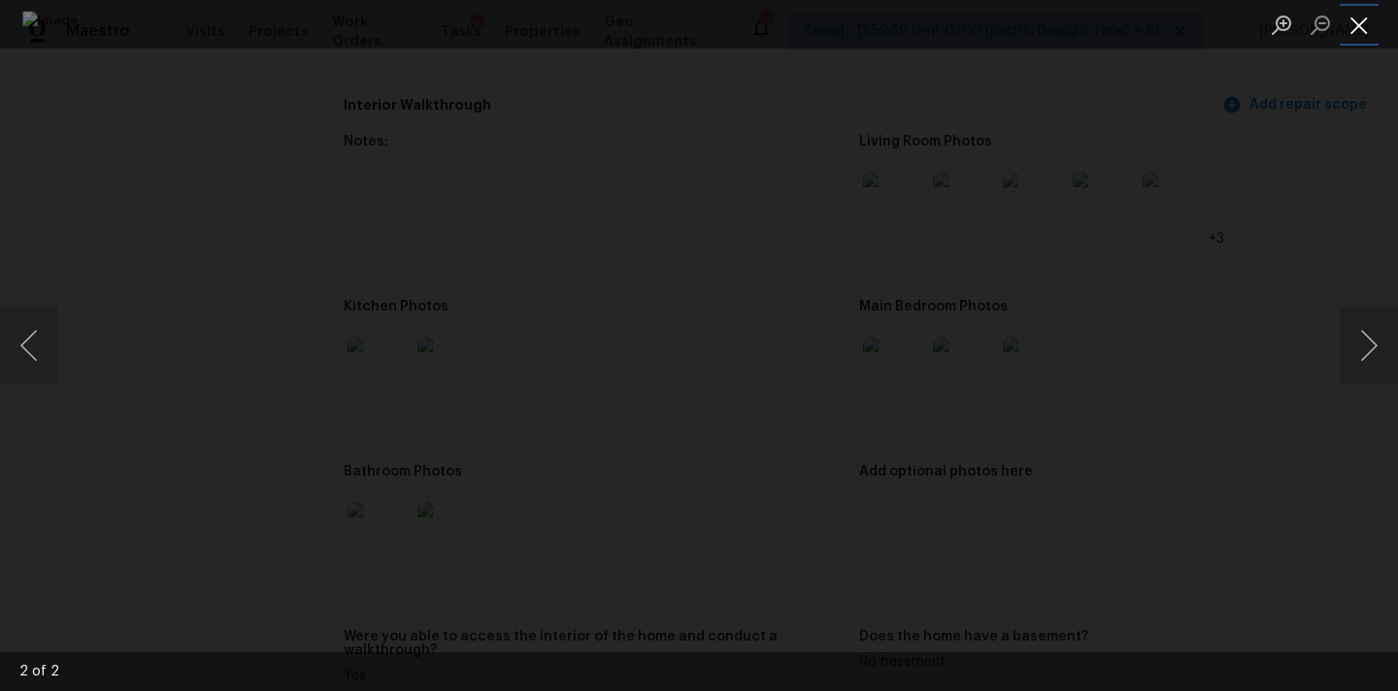
click at [1349, 27] on button "Close lightbox" at bounding box center [1358, 25] width 39 height 34
